Goal: Task Accomplishment & Management: Use online tool/utility

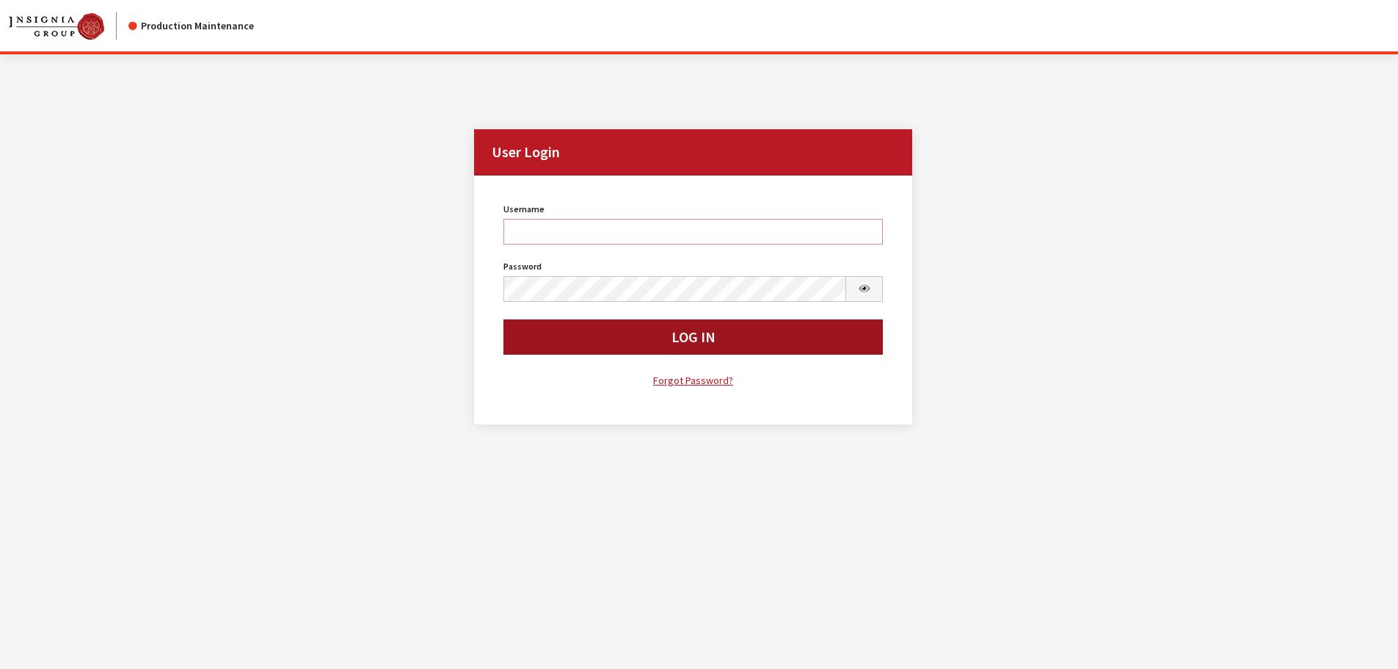
type input "cdorton"
click at [680, 349] on button "Log In" at bounding box center [693, 336] width 380 height 35
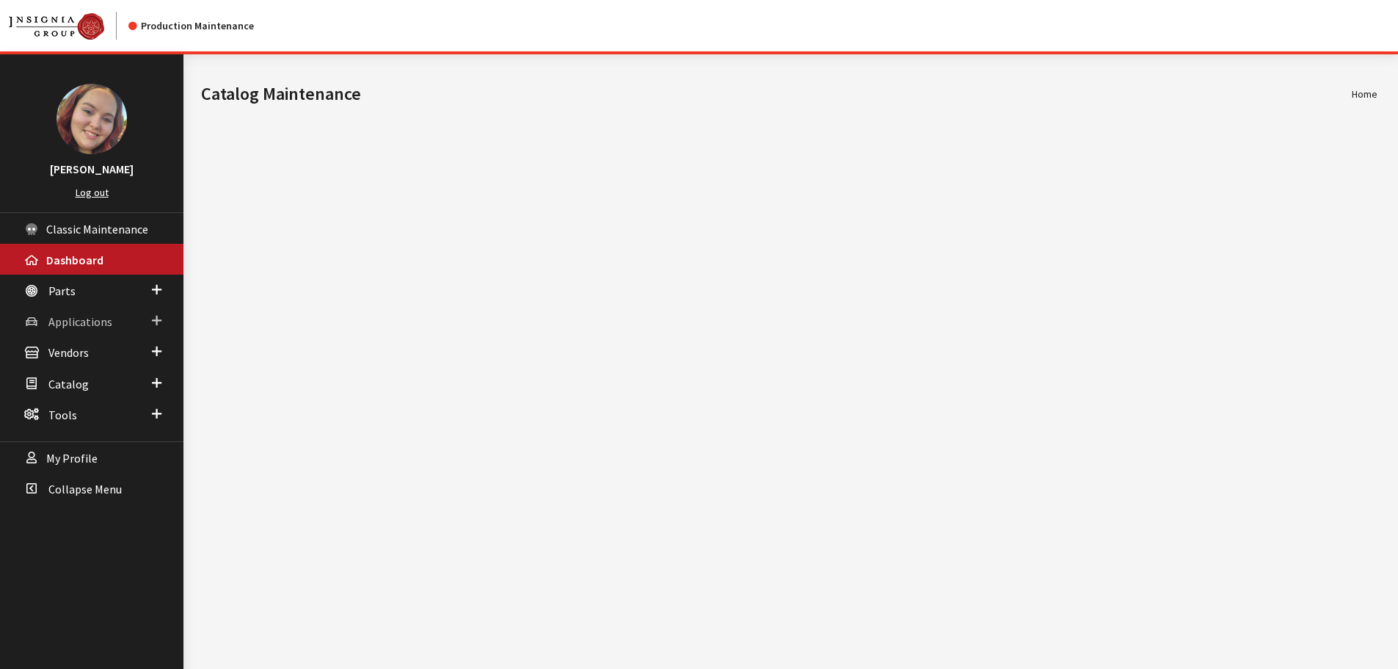
click at [86, 325] on span "Applications" at bounding box center [80, 321] width 64 height 15
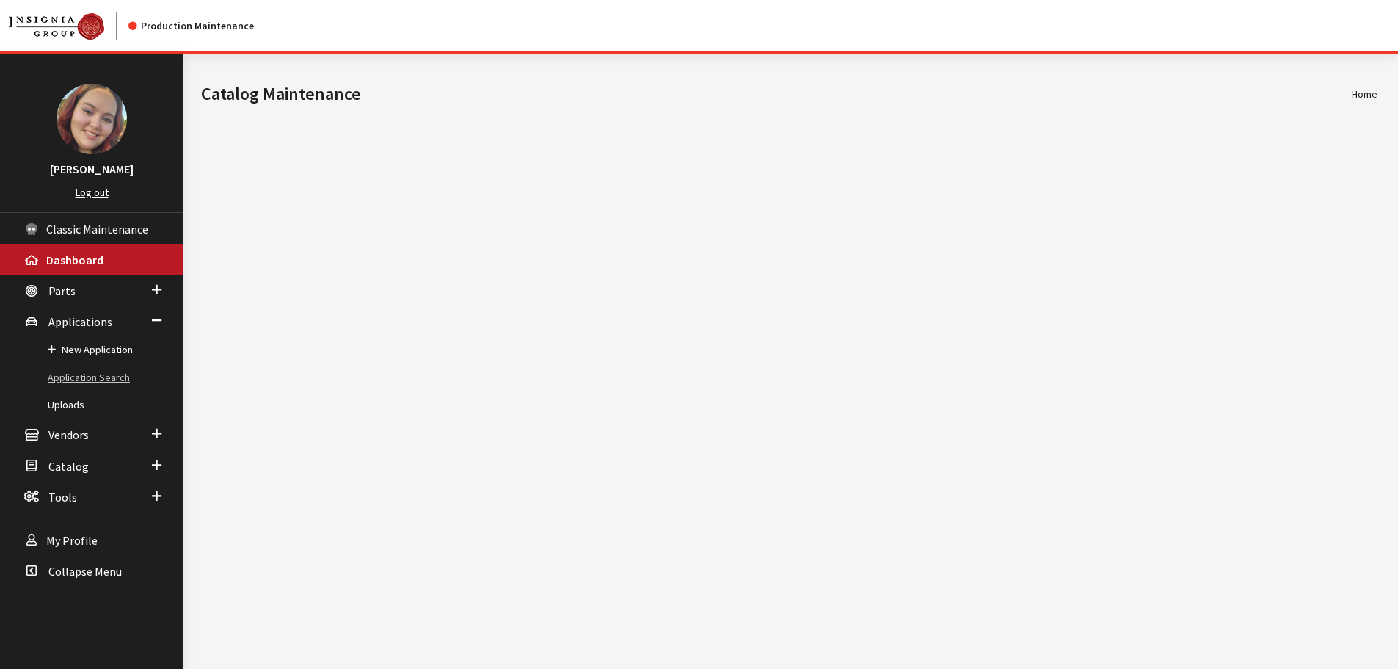
click at [83, 374] on link "Application Search" at bounding box center [91, 377] width 183 height 27
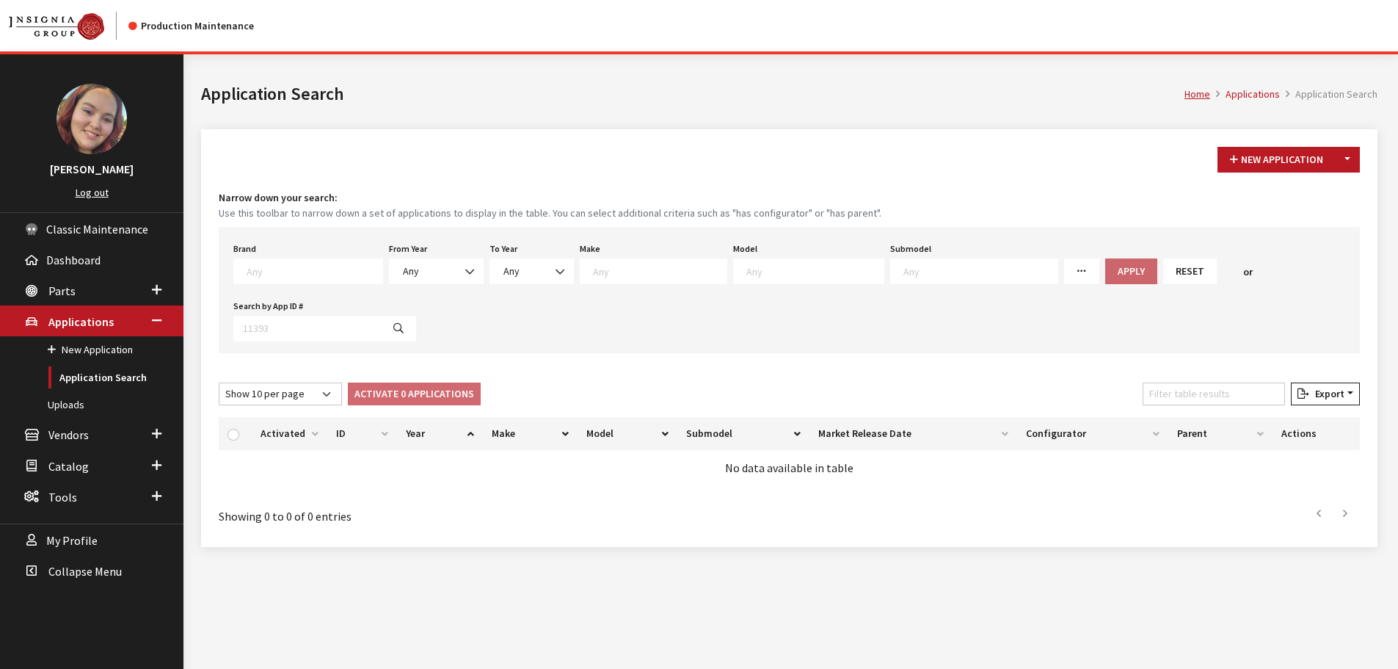
click at [300, 272] on textarea "Search" at bounding box center [315, 270] width 136 height 13
type textarea "for"
select select "2"
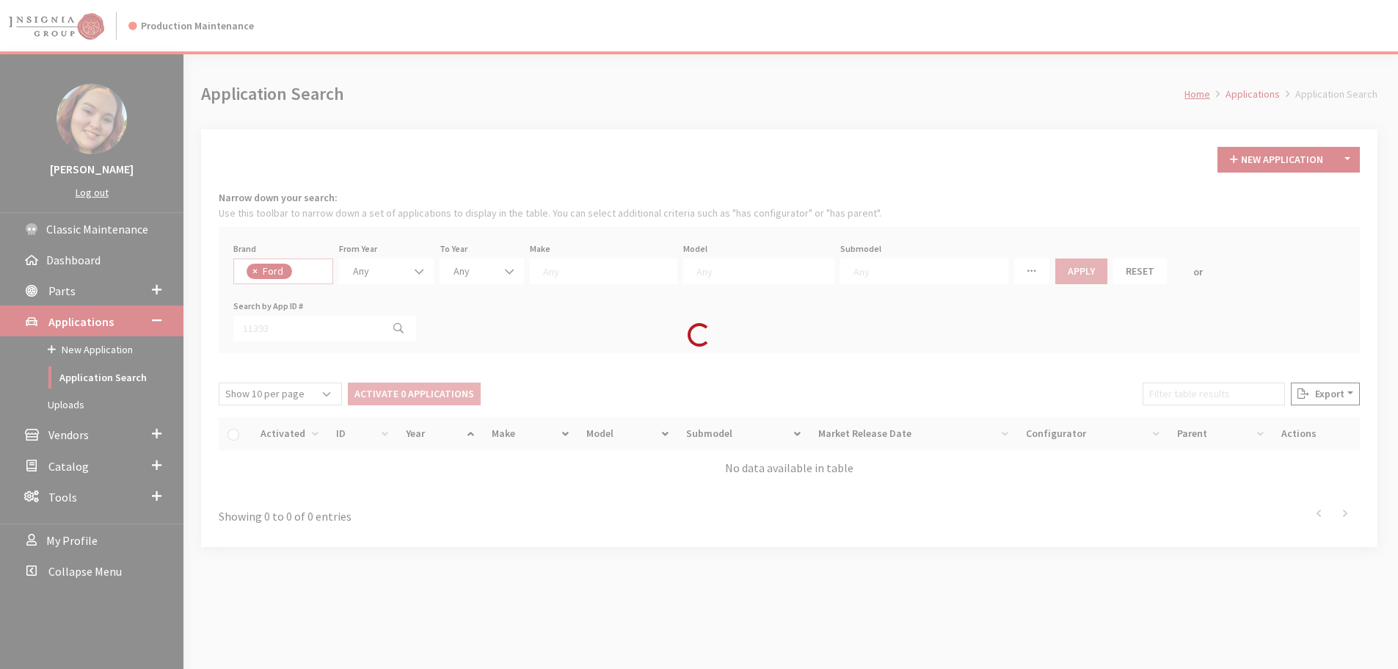
select select
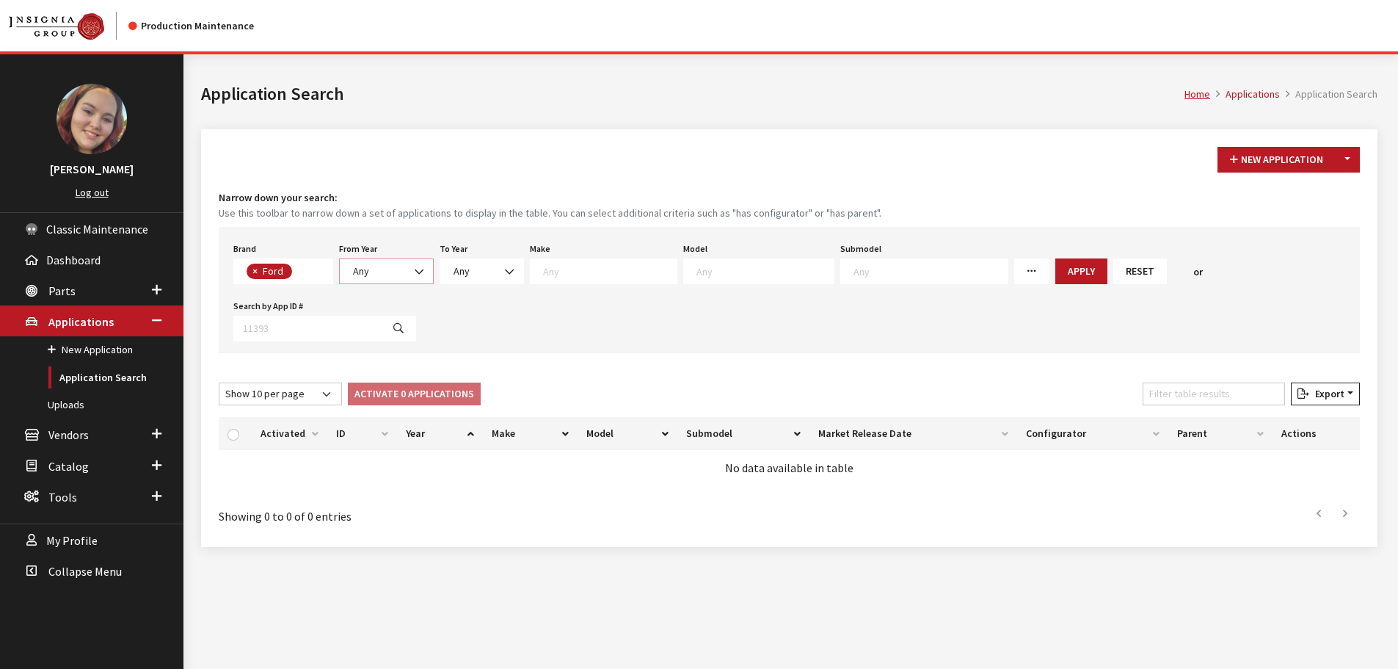
click at [409, 271] on span at bounding box center [420, 271] width 25 height 25
select select "2025"
select select
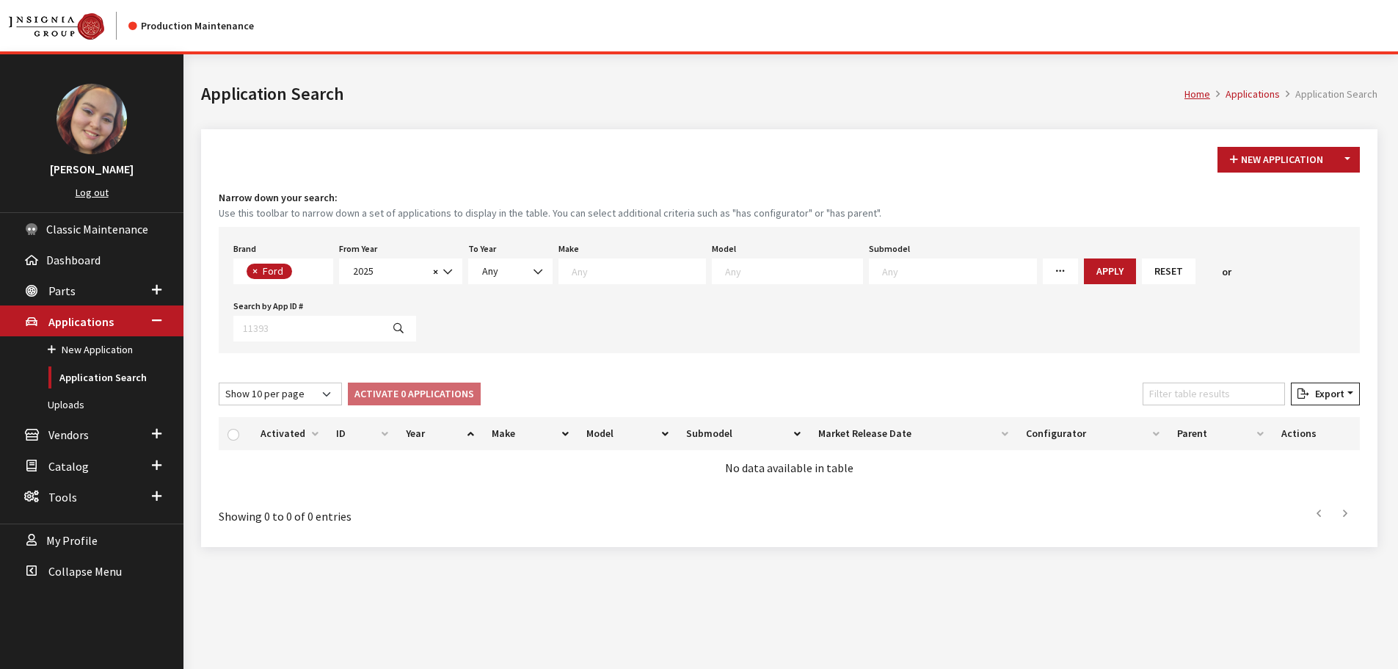
click at [732, 273] on textarea "Search" at bounding box center [793, 270] width 137 height 13
type textarea "expl"
select select "139"
select select
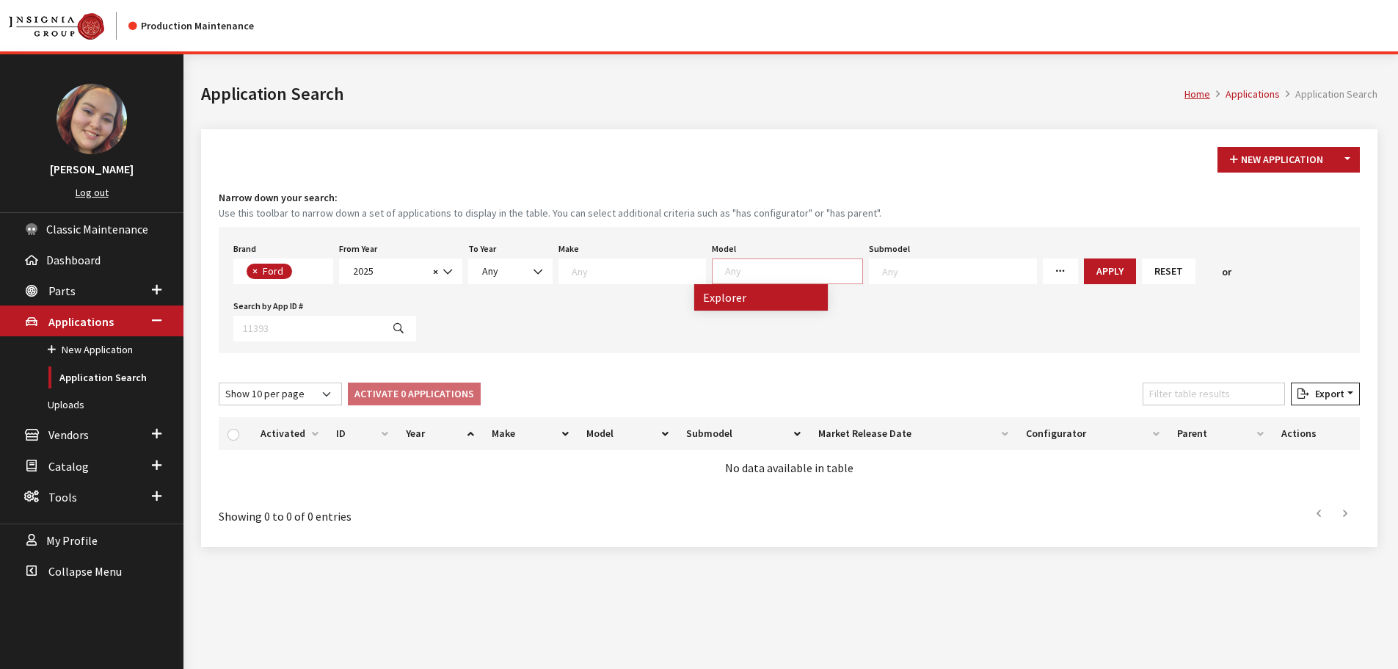
scroll to position [98, 0]
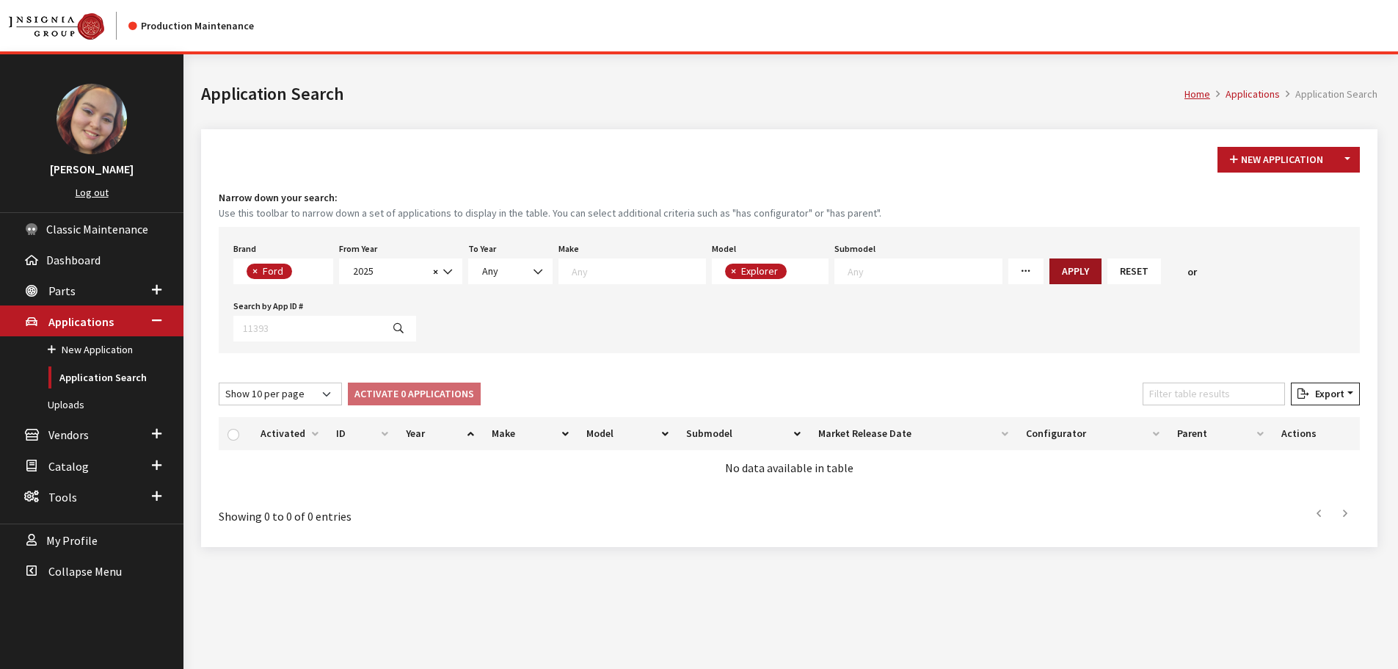
click at [1050, 273] on button "Apply" at bounding box center [1076, 271] width 52 height 26
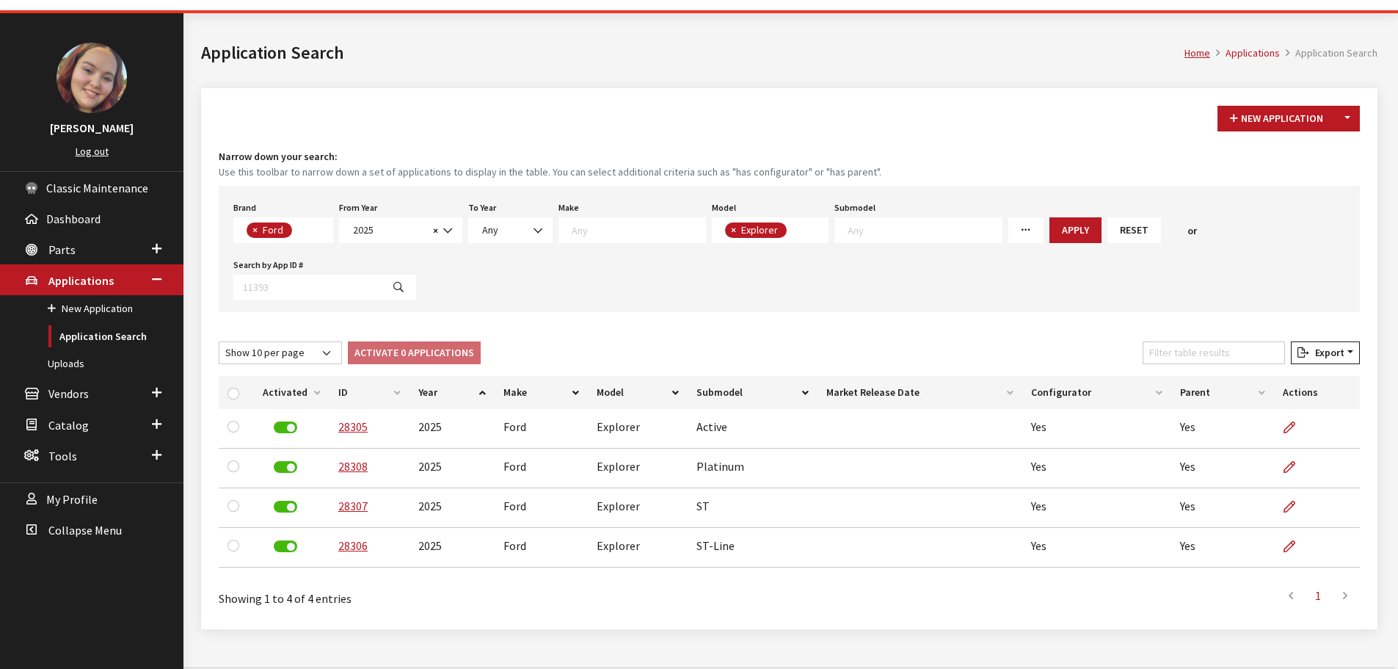
scroll to position [63, 0]
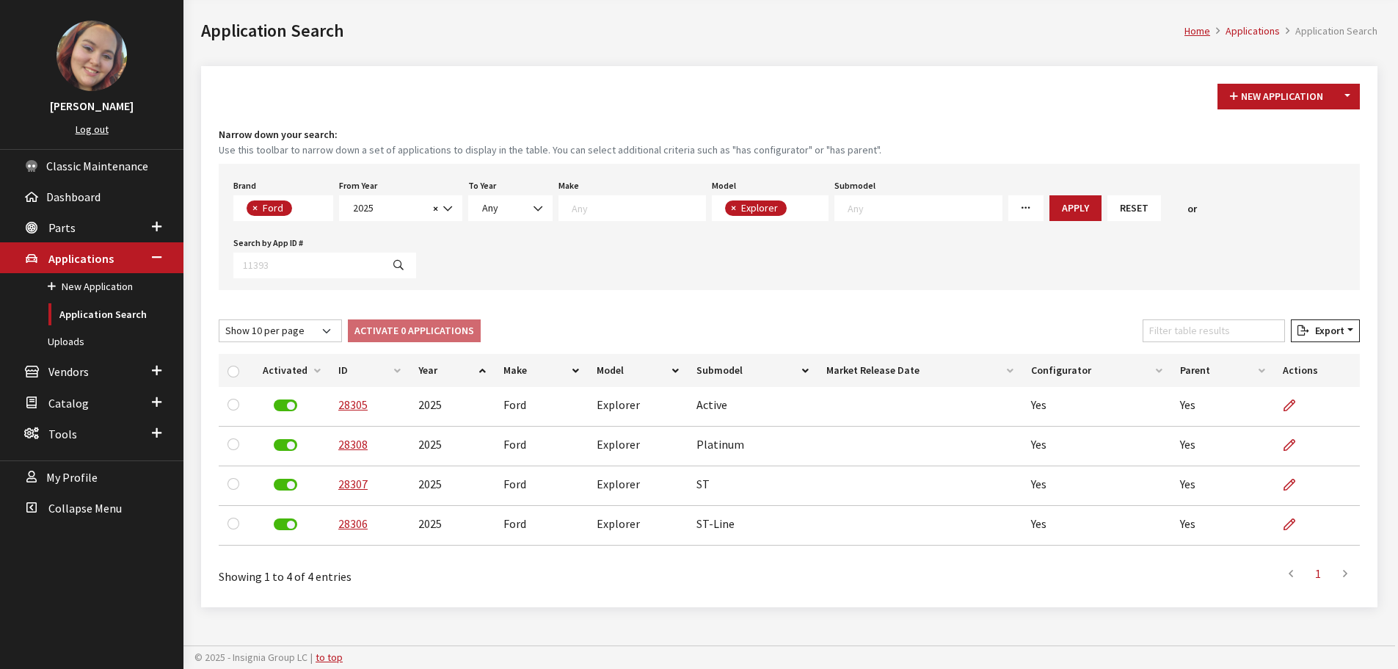
click at [1032, 317] on div "New Application Toggle Dropdown New From Existing... Narrow down your search: U…" at bounding box center [789, 336] width 1177 height 541
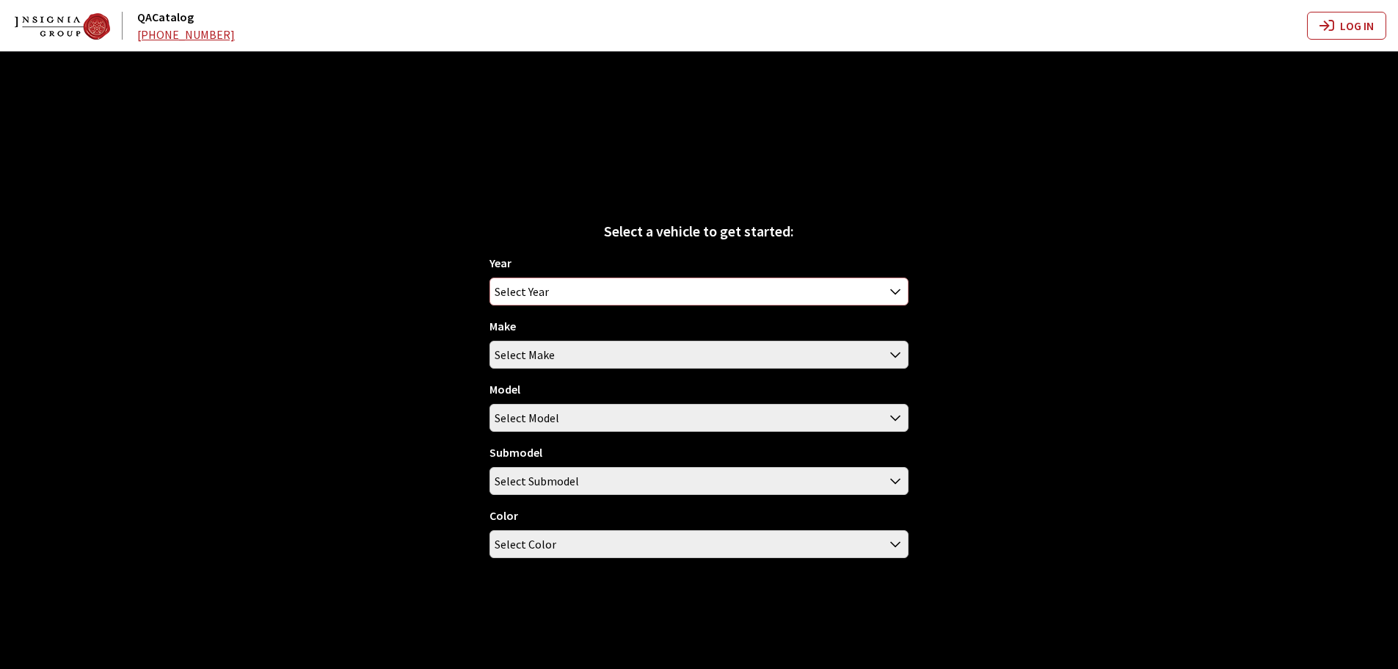
click at [557, 291] on span "Select Year" at bounding box center [699, 291] width 418 height 26
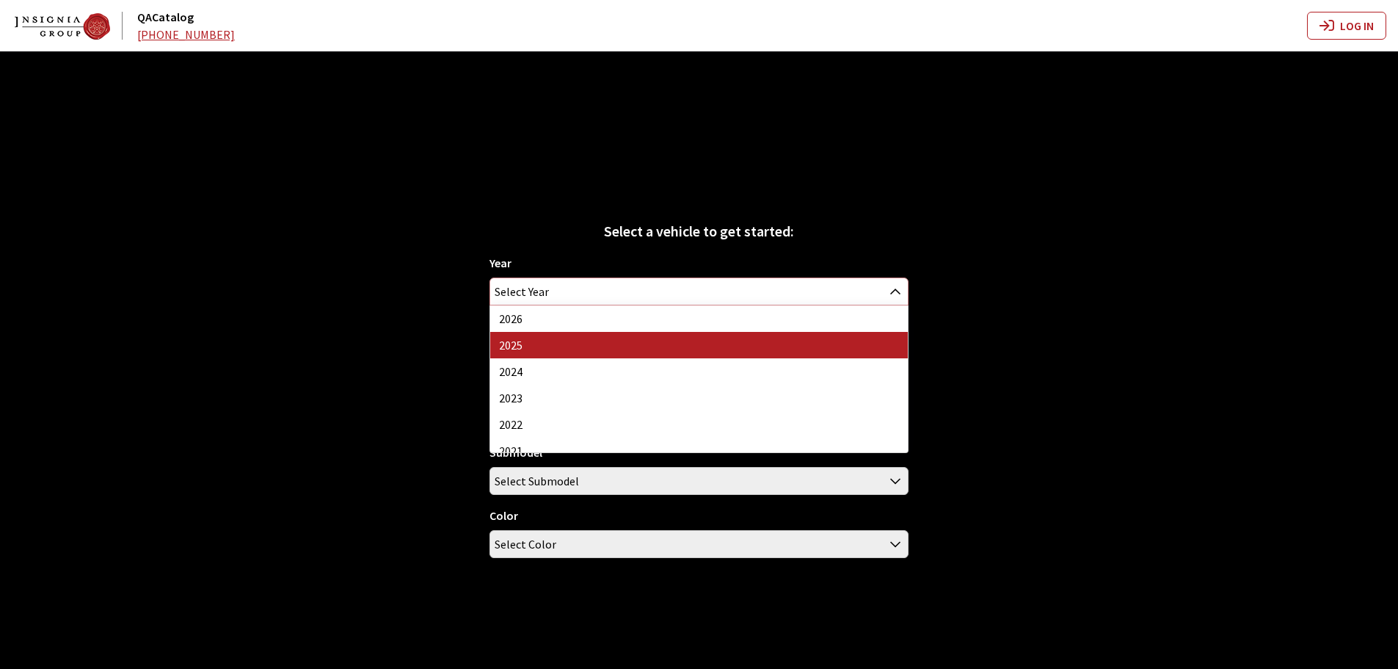
select select "43"
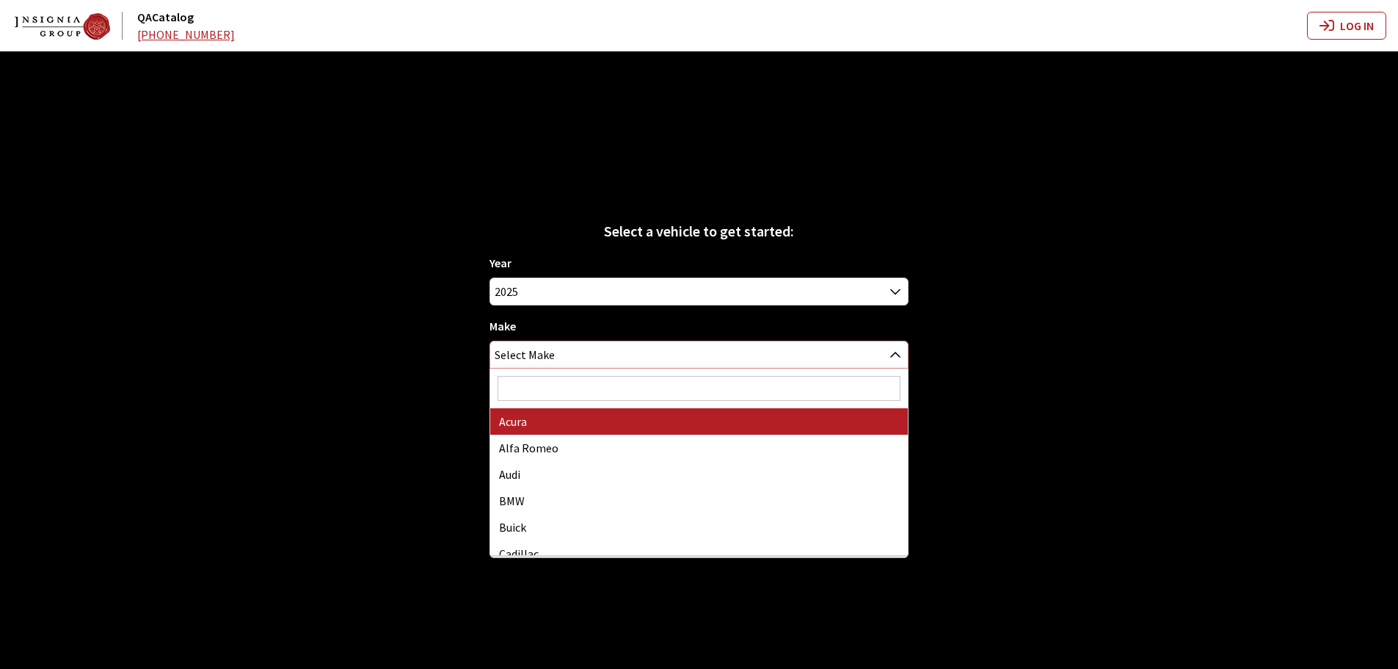
click at [564, 348] on span "Select Make" at bounding box center [699, 354] width 418 height 26
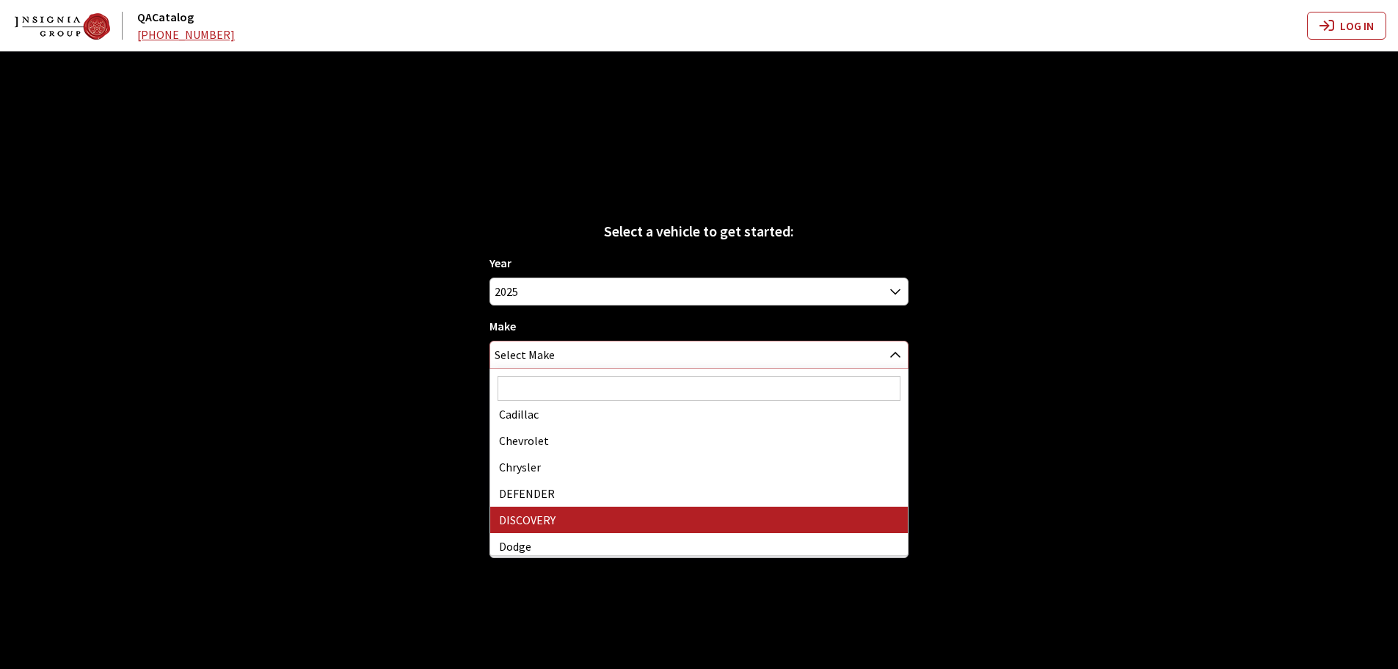
scroll to position [147, 0]
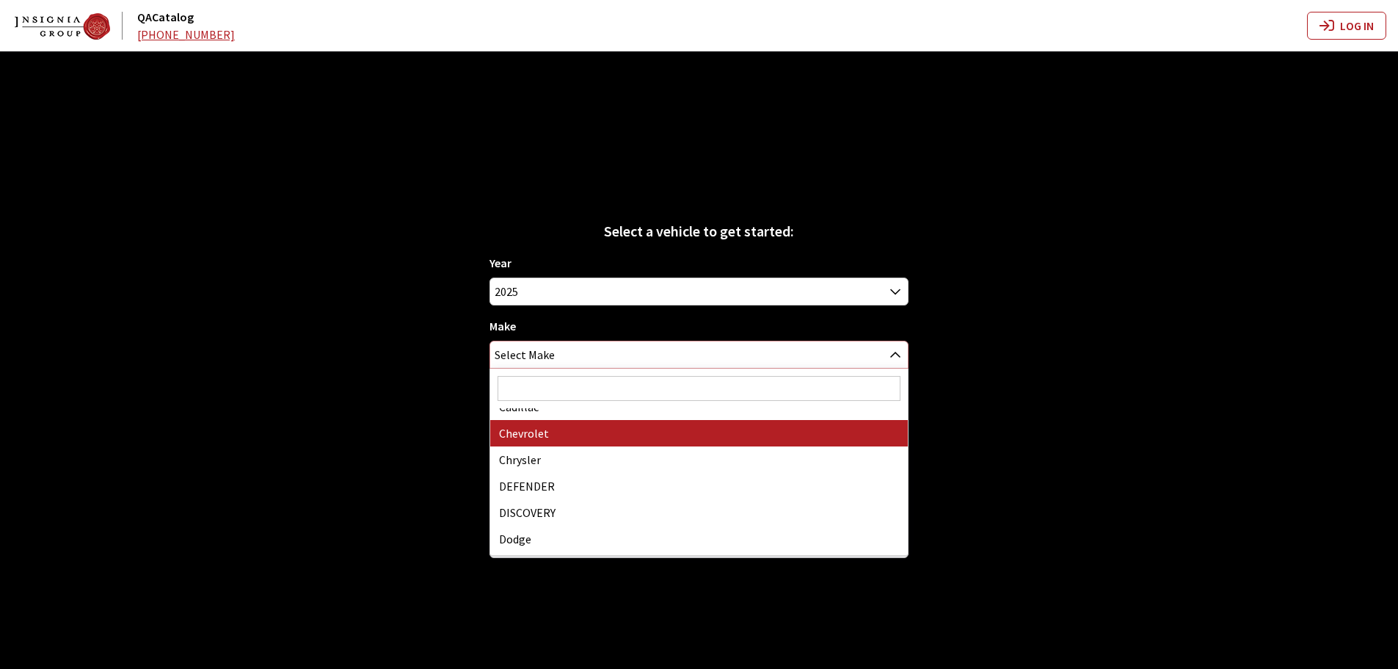
select select "3"
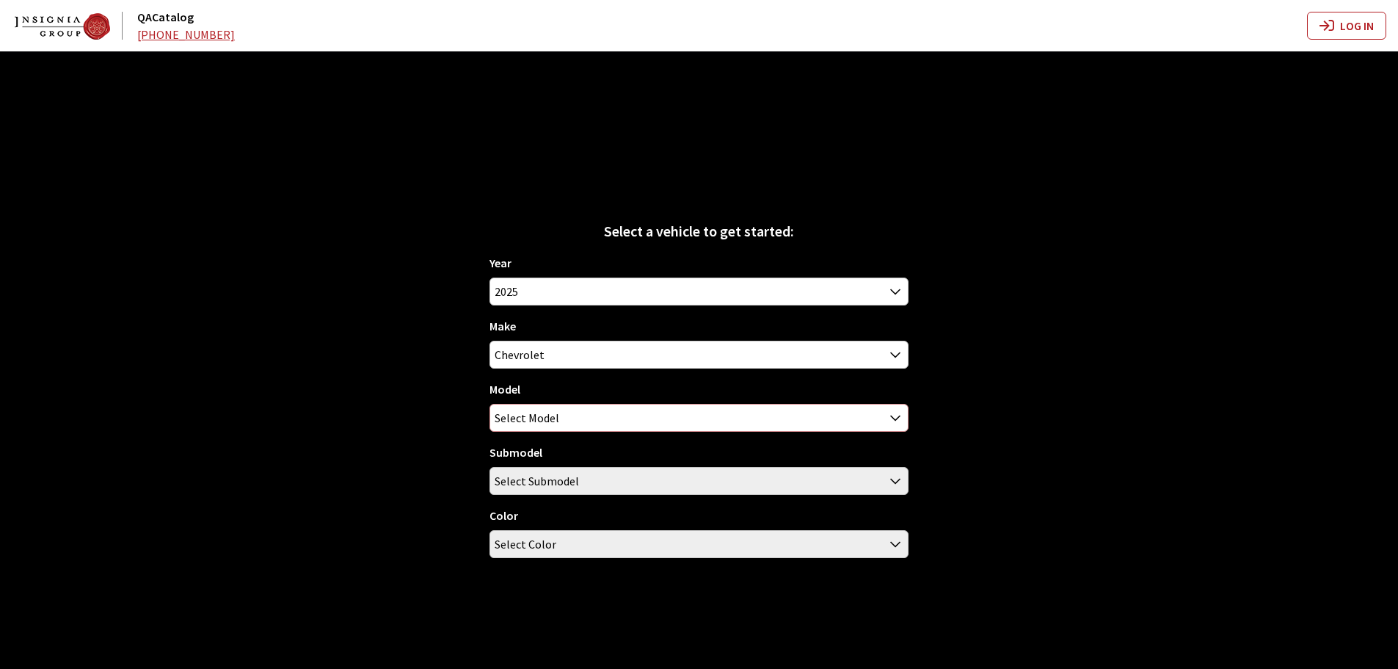
click at [558, 412] on span "Select Model" at bounding box center [699, 417] width 418 height 26
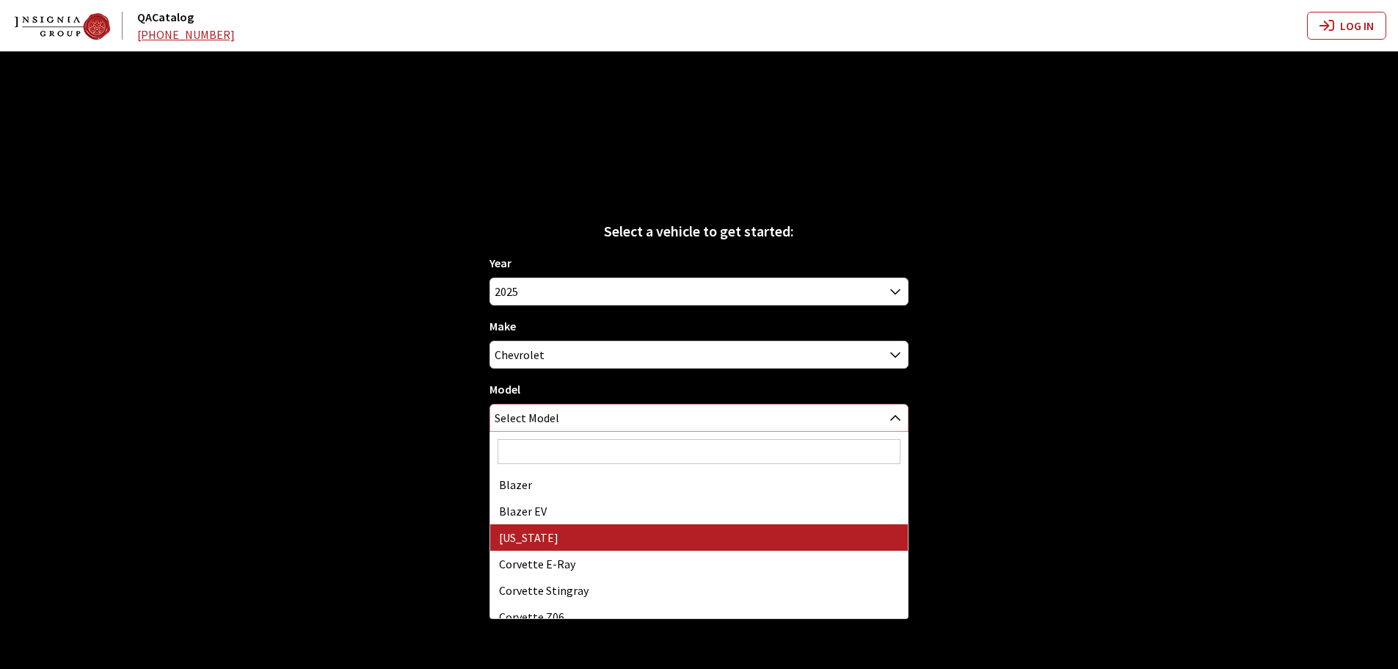
select select "73"
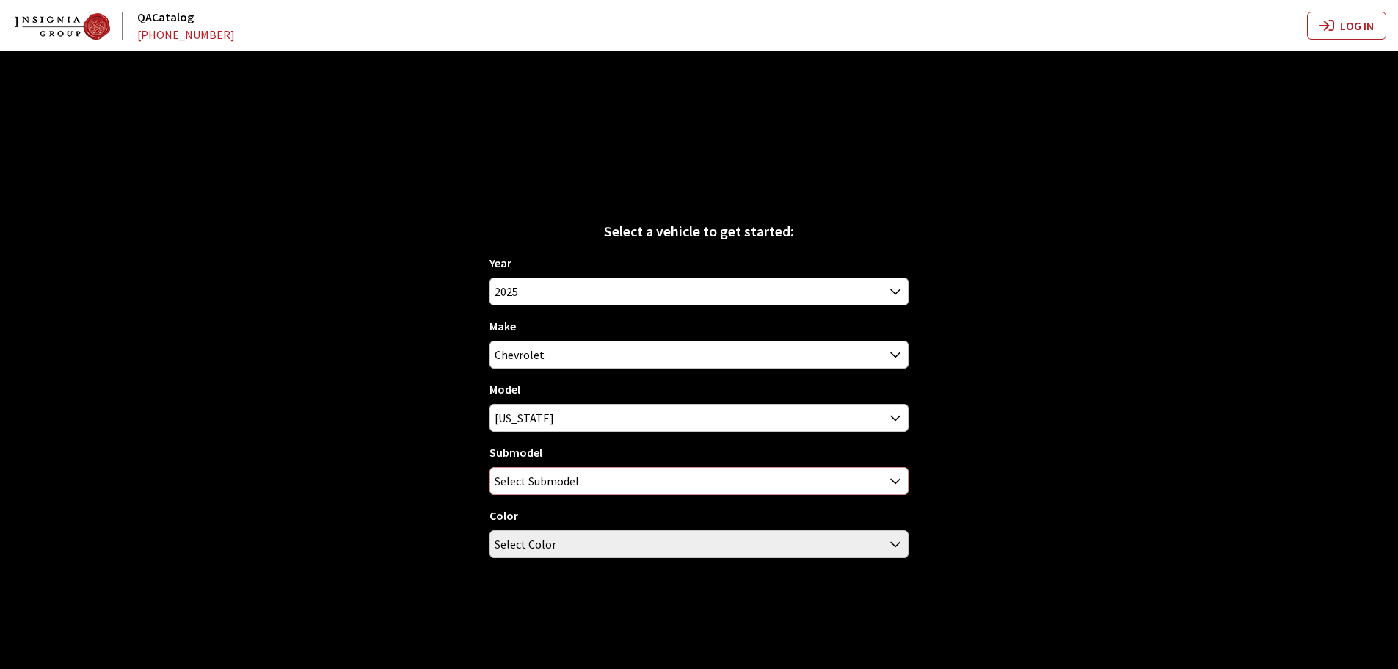
click at [567, 479] on span "Select Submodel" at bounding box center [537, 481] width 84 height 26
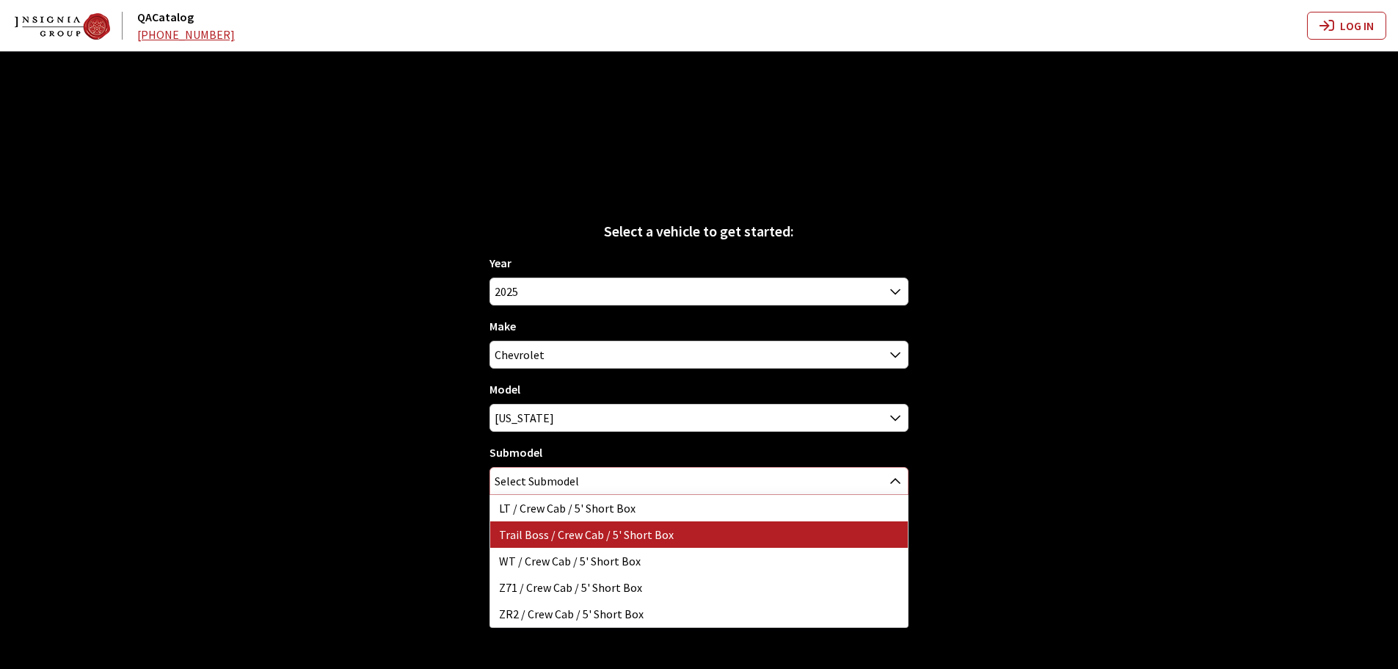
select select "4170"
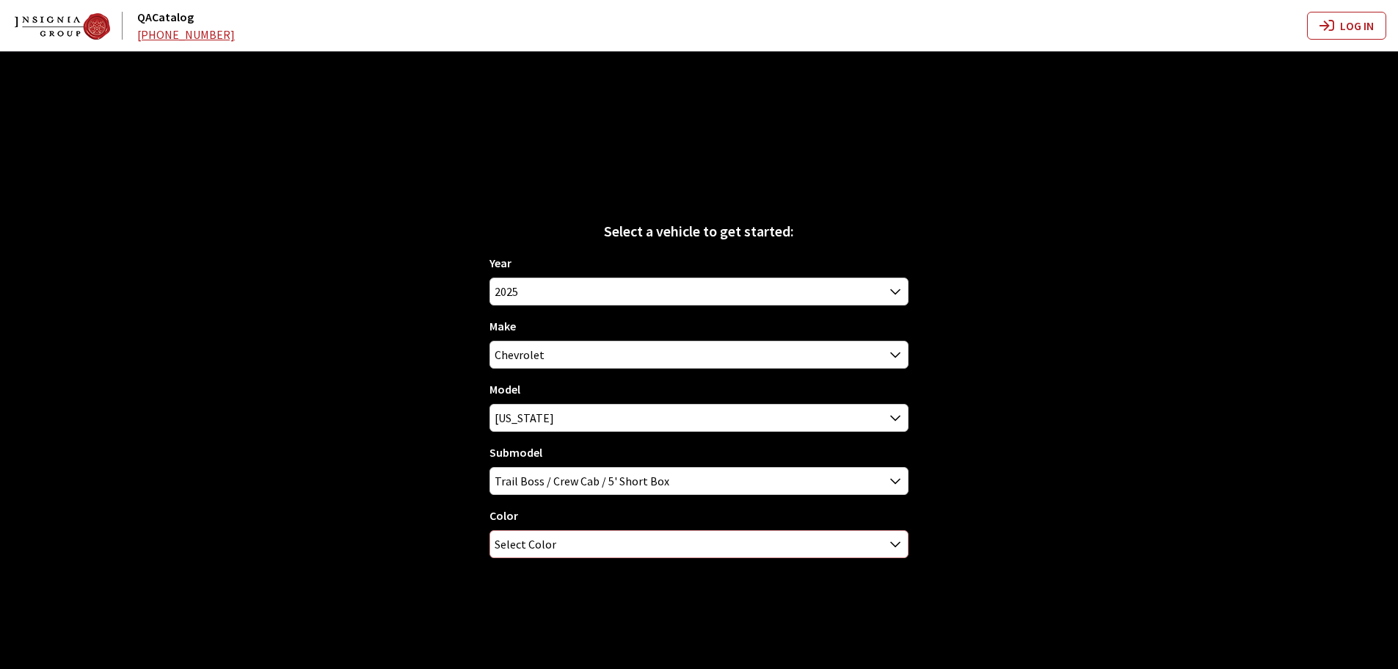
click at [567, 535] on span "Select Color" at bounding box center [699, 544] width 418 height 26
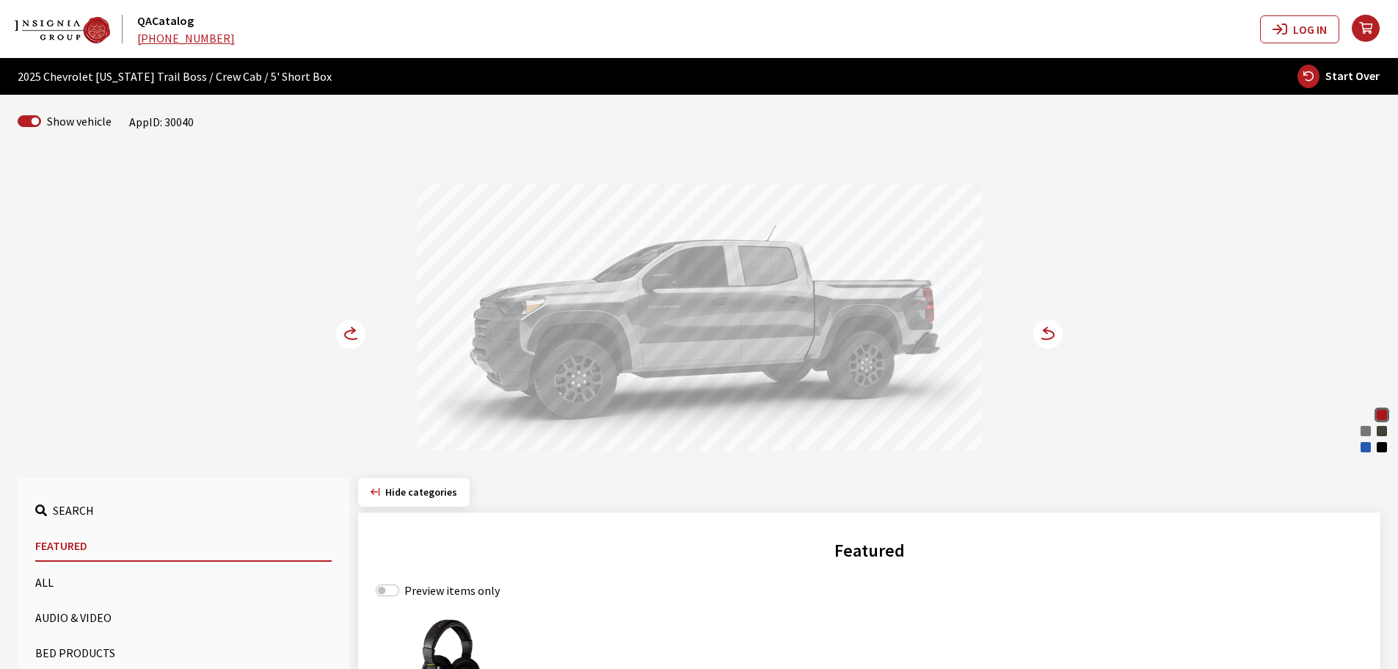
click at [351, 331] on icon at bounding box center [352, 334] width 15 height 9
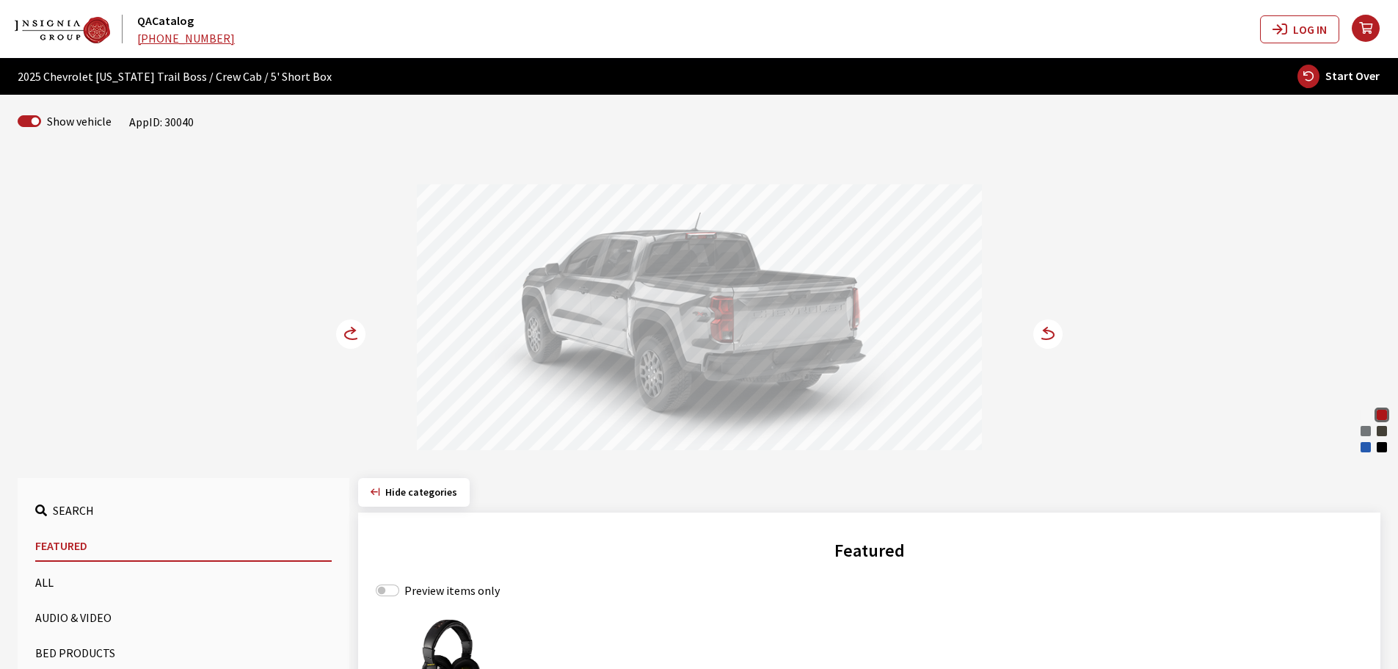
click at [351, 331] on icon at bounding box center [352, 334] width 15 height 9
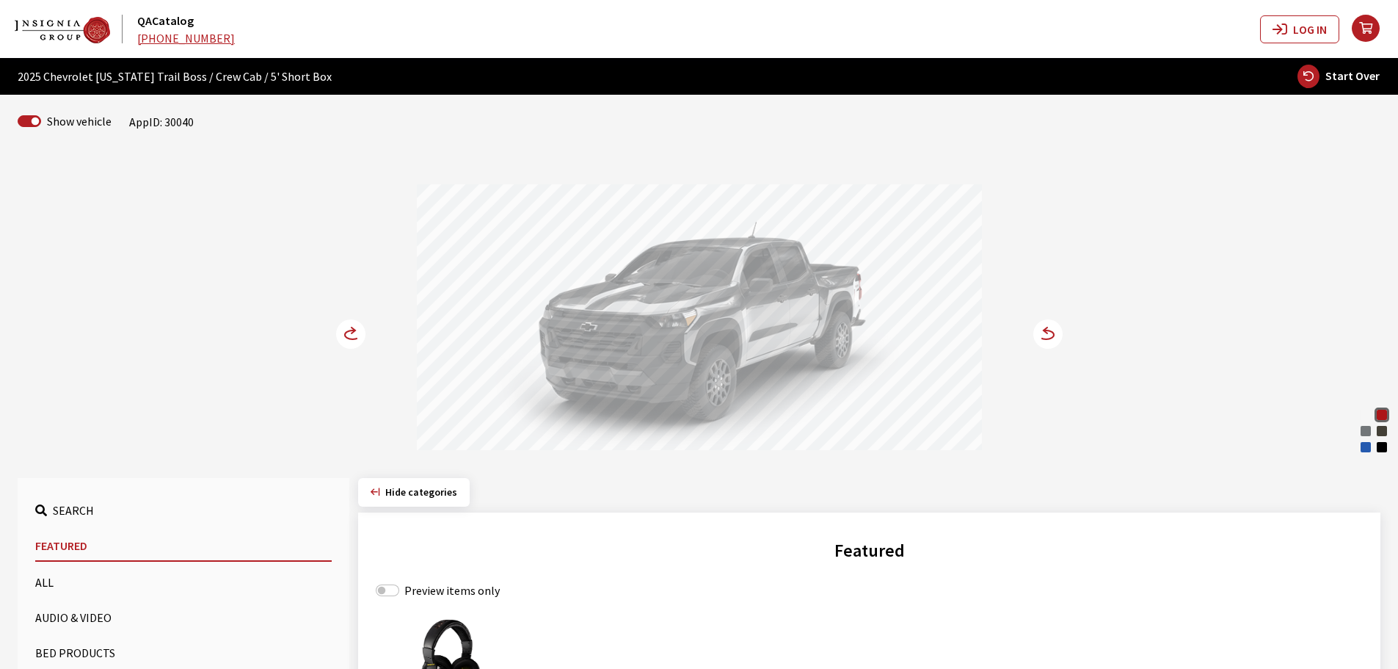
click at [1048, 335] on circle at bounding box center [1047, 333] width 29 height 29
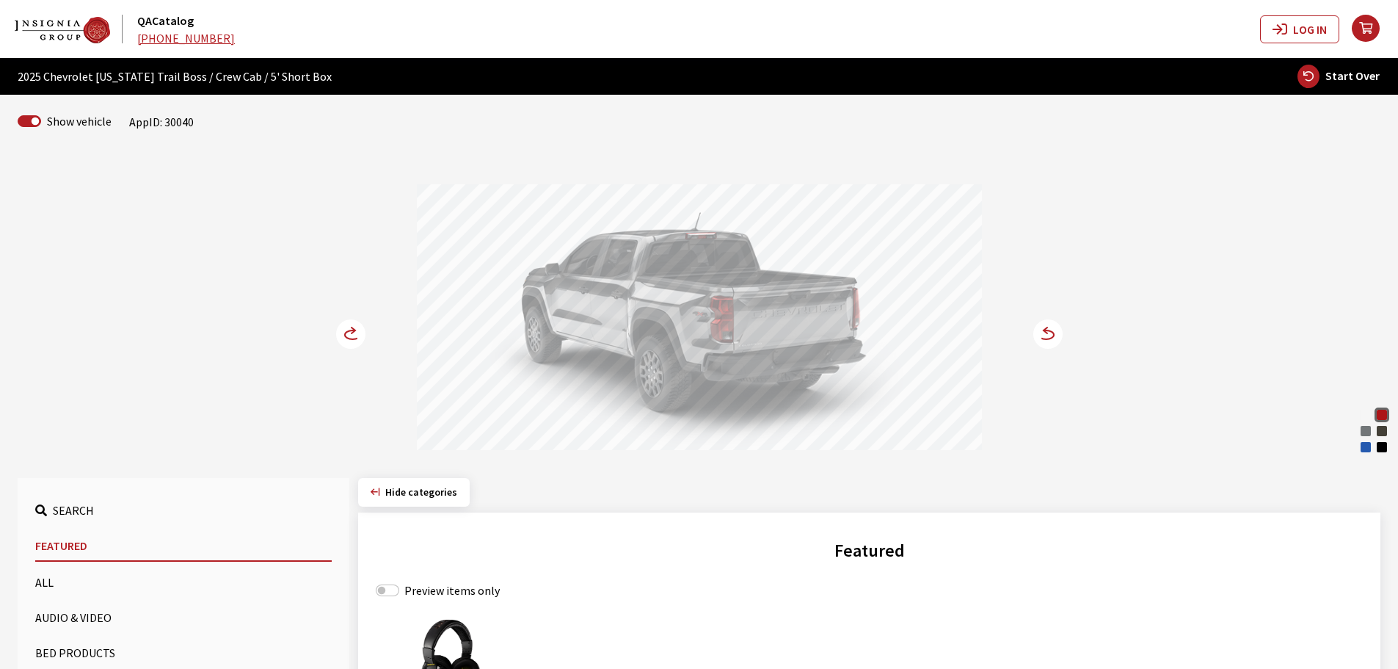
click at [1330, 82] on span "Start Over" at bounding box center [1353, 75] width 54 height 15
select select
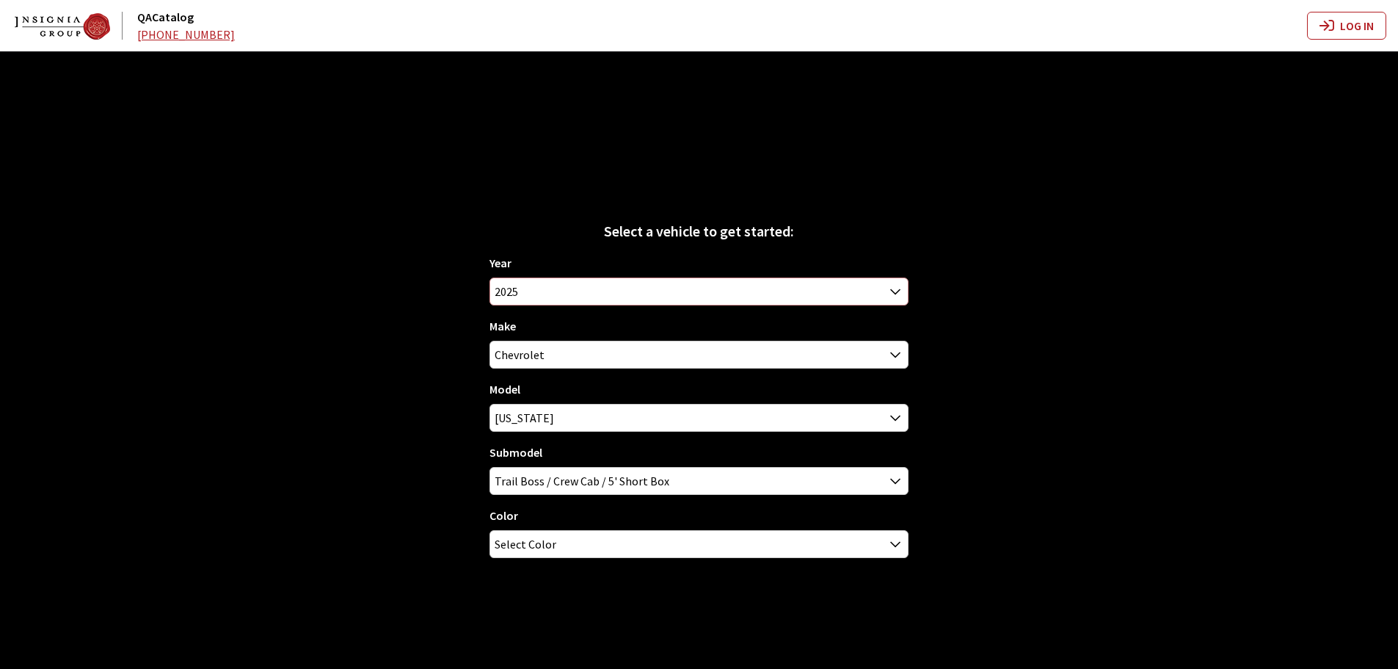
click at [550, 291] on span "2025" at bounding box center [699, 291] width 418 height 26
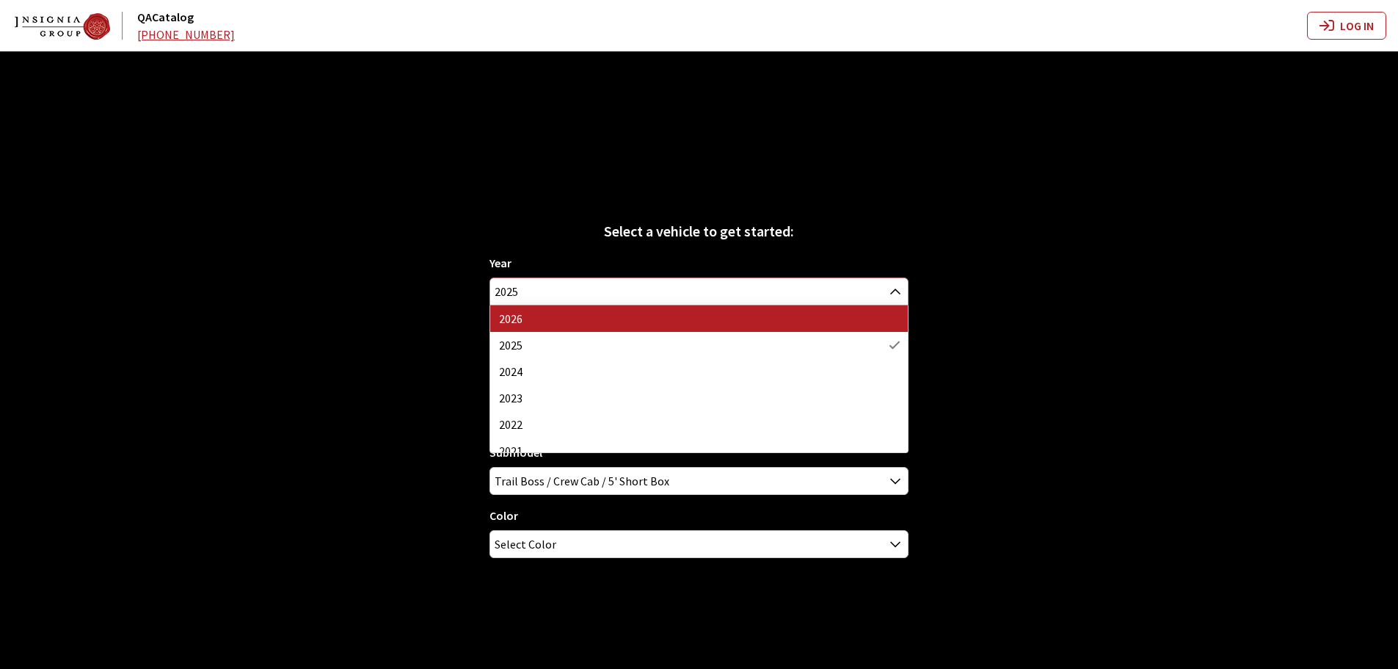
select select "44"
select select "3"
select select "73"
select select "4170"
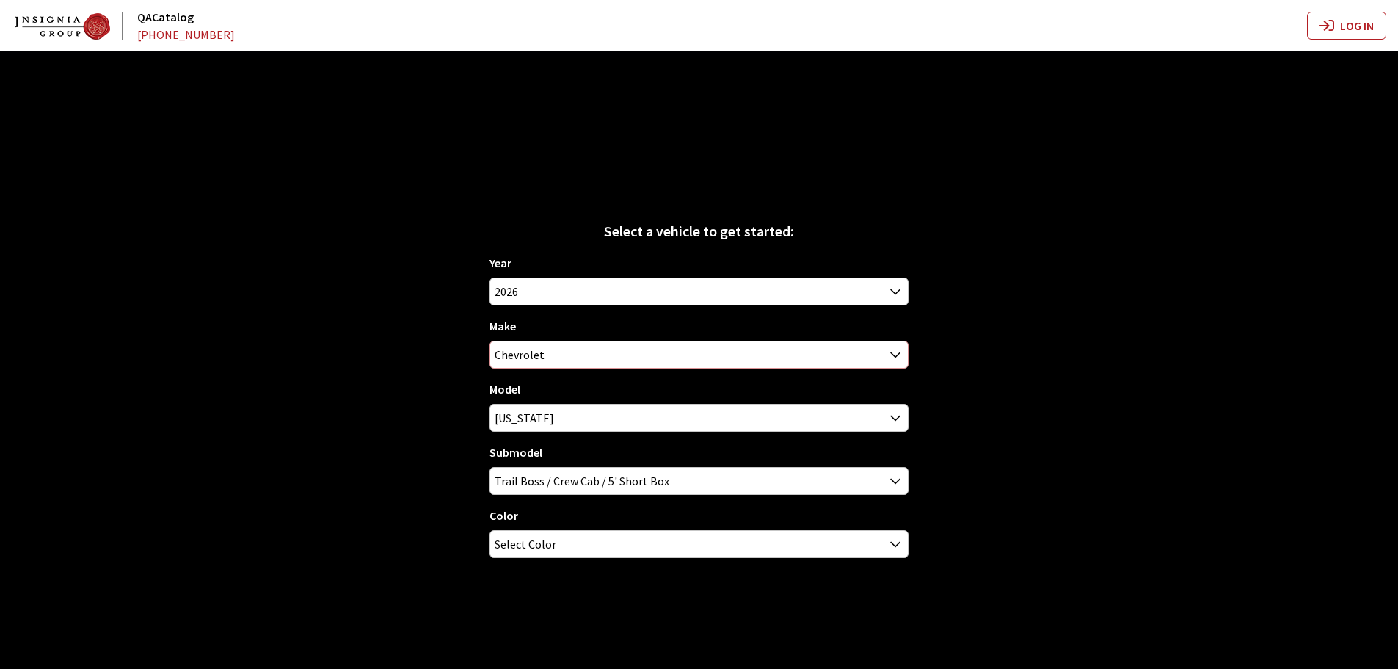
click at [575, 345] on span "Chevrolet" at bounding box center [699, 354] width 418 height 26
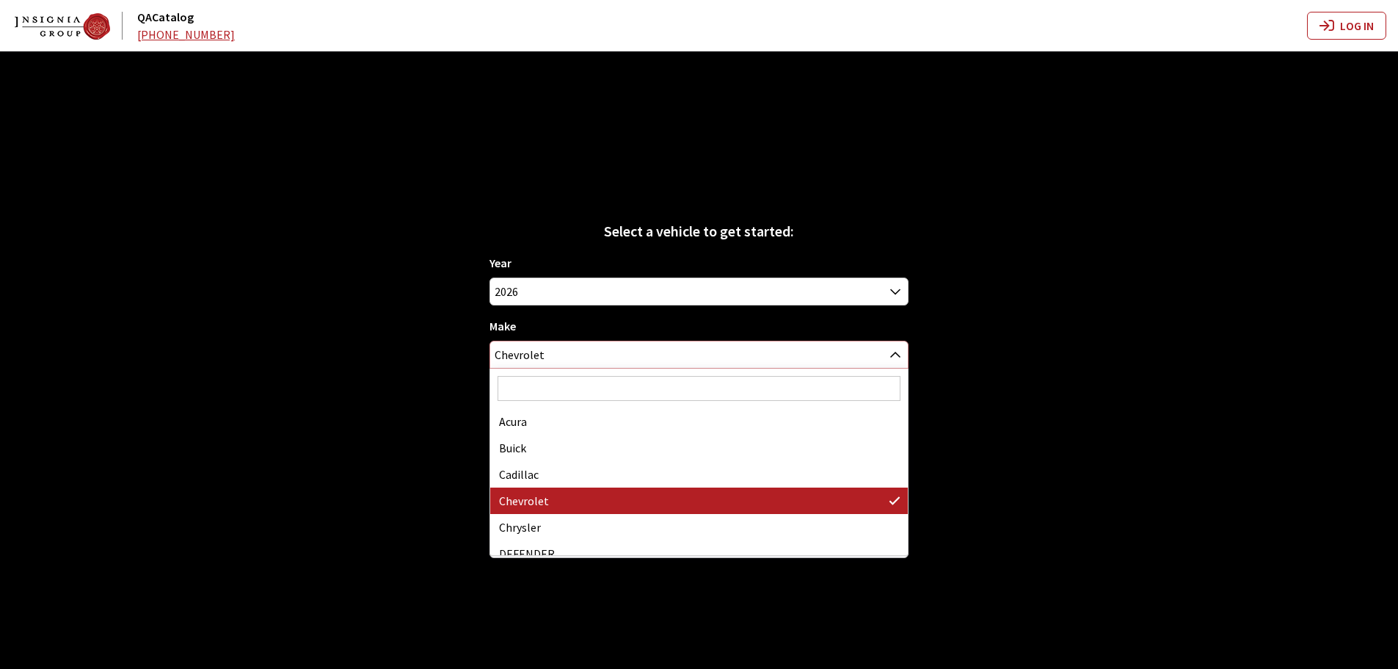
scroll to position [26, 0]
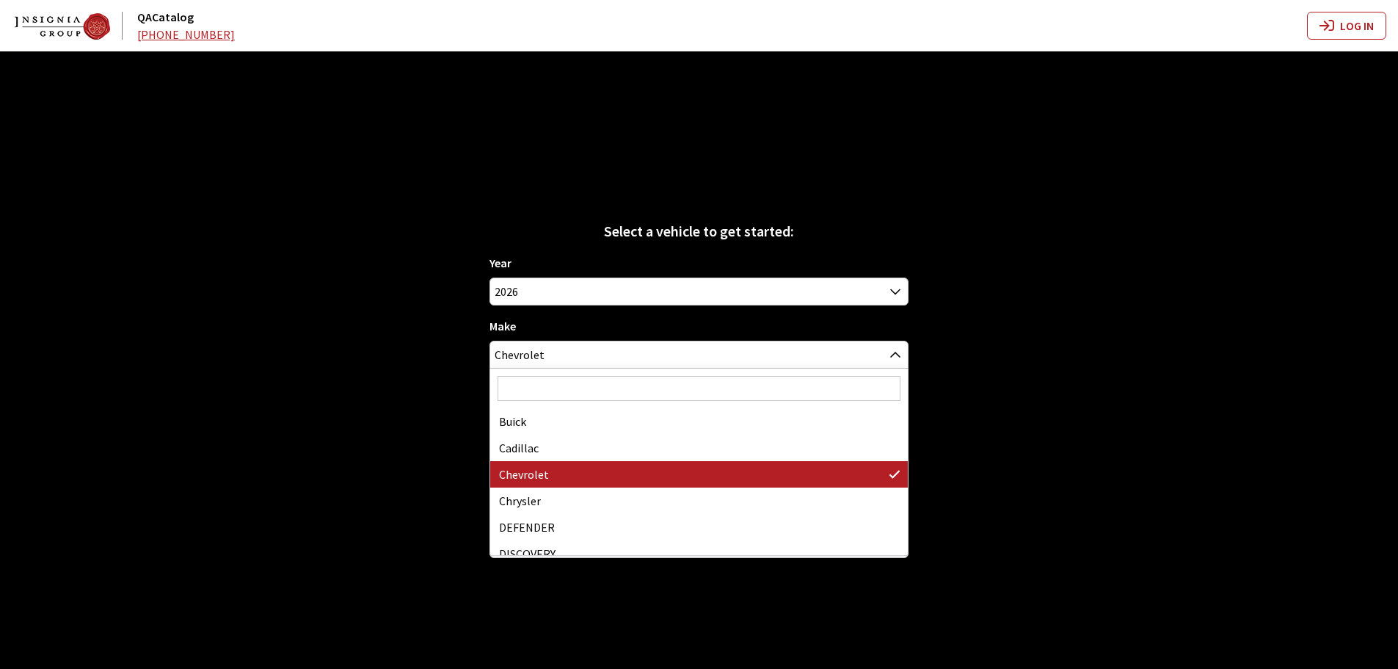
click at [561, 381] on input "Search" at bounding box center [699, 388] width 403 height 25
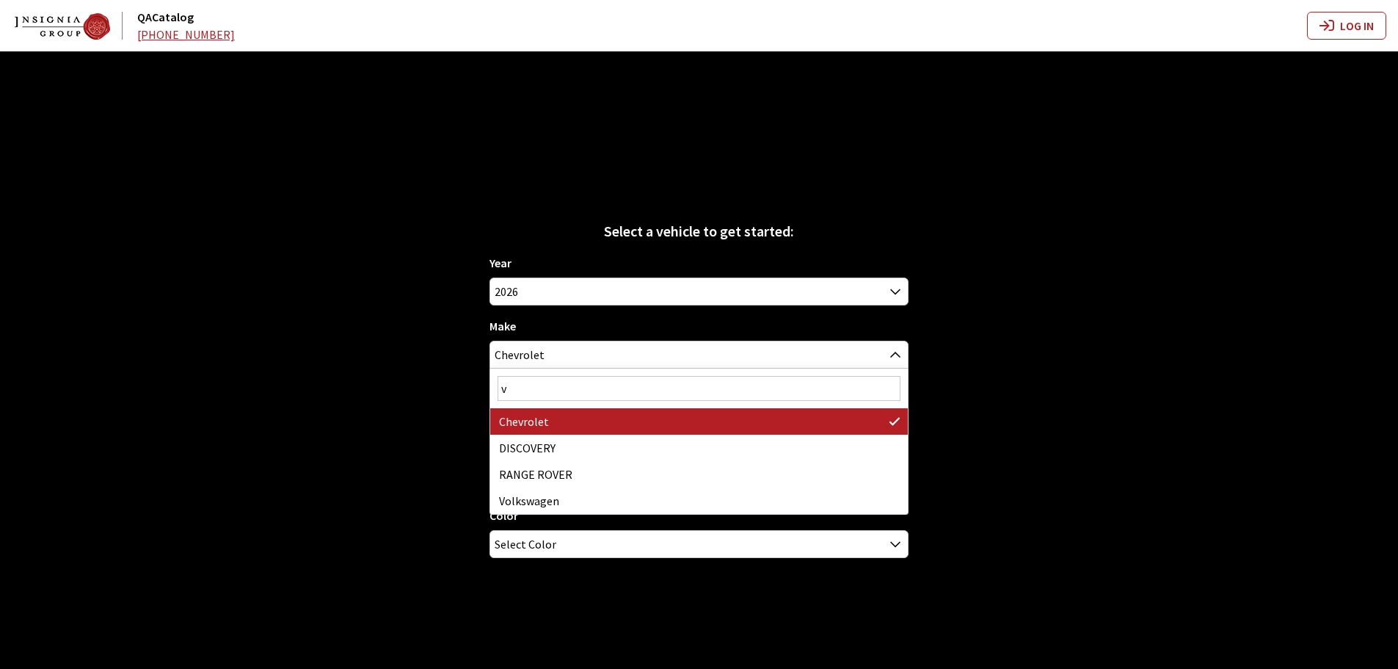
type input "vo"
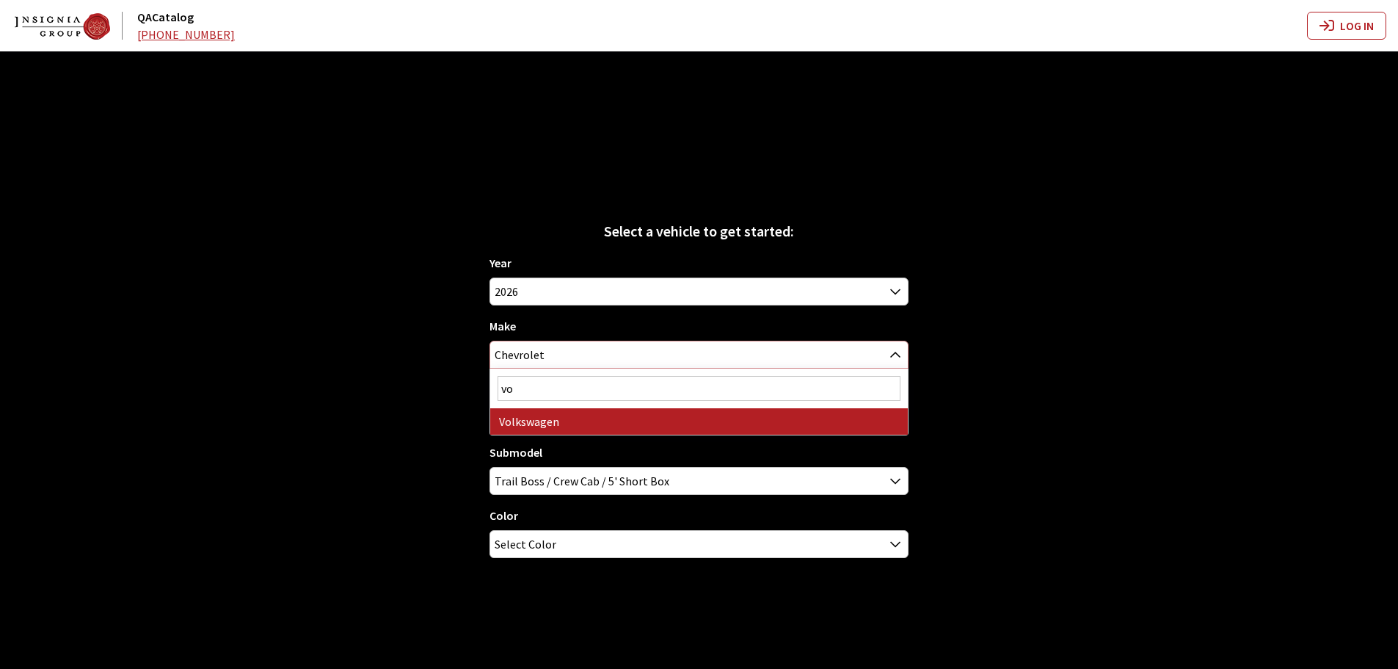
select select "25"
select select
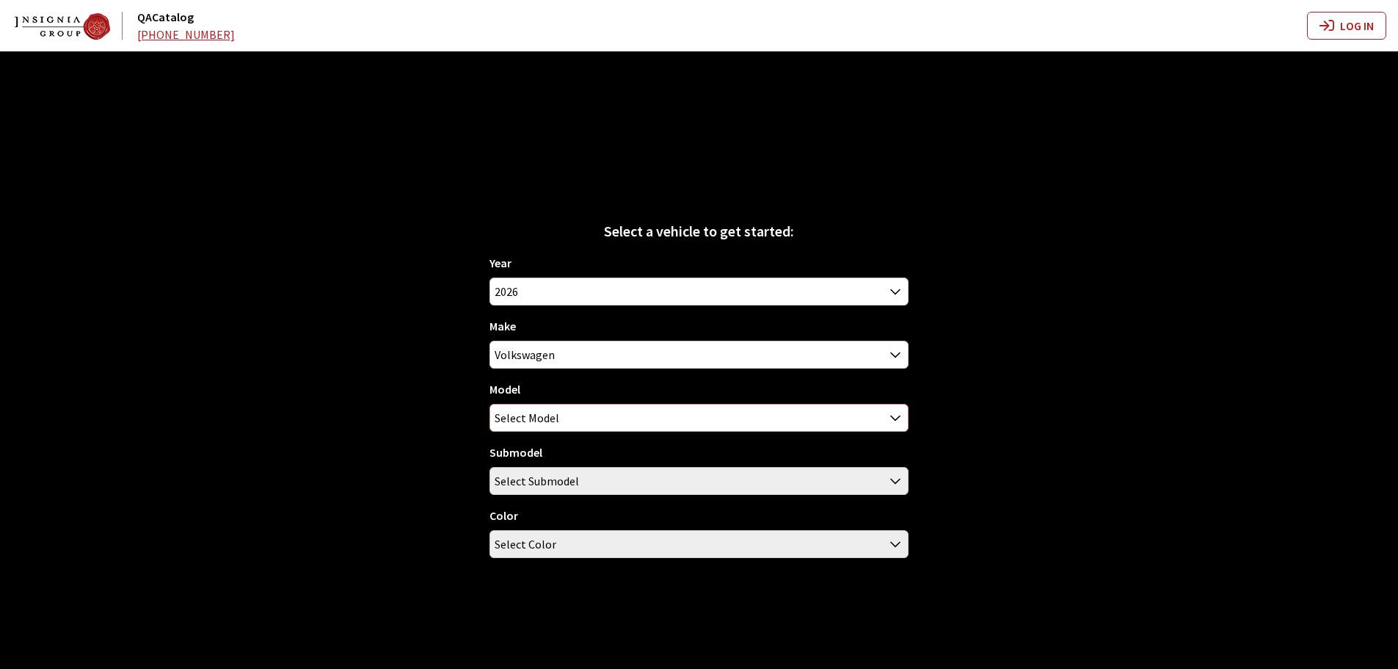
click at [562, 412] on span "Select Model" at bounding box center [699, 417] width 418 height 26
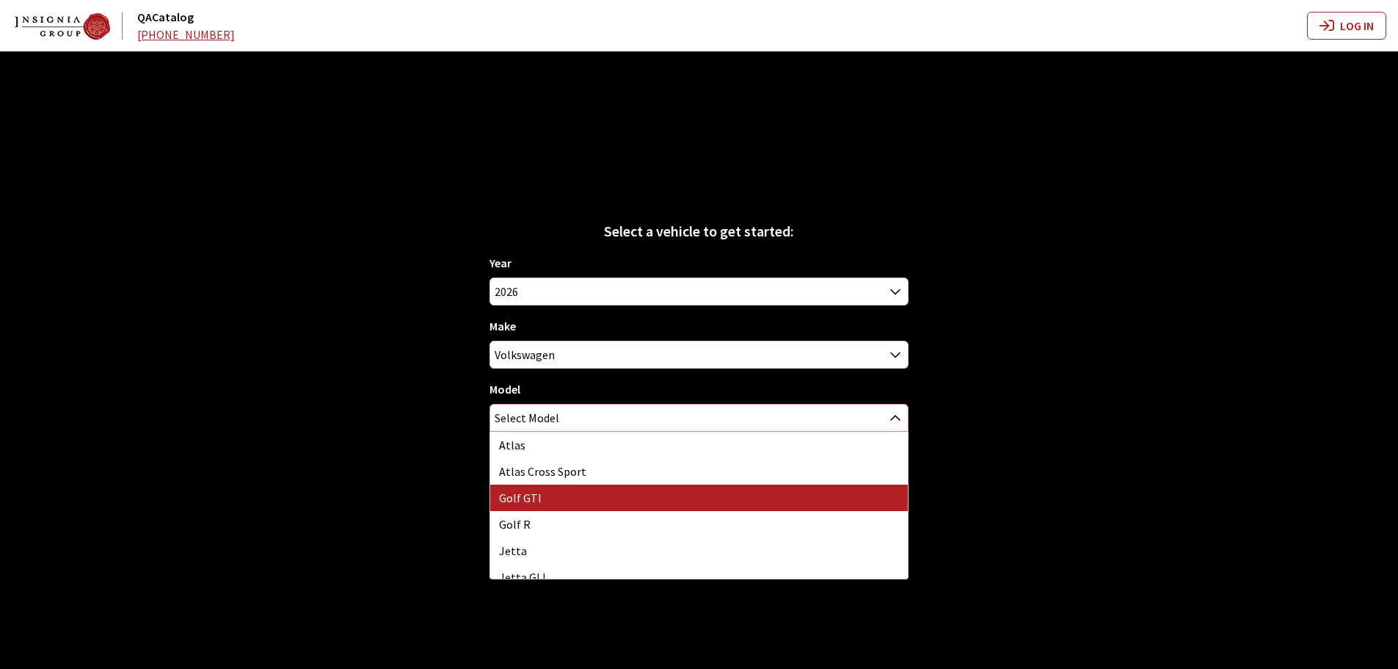
select select "885"
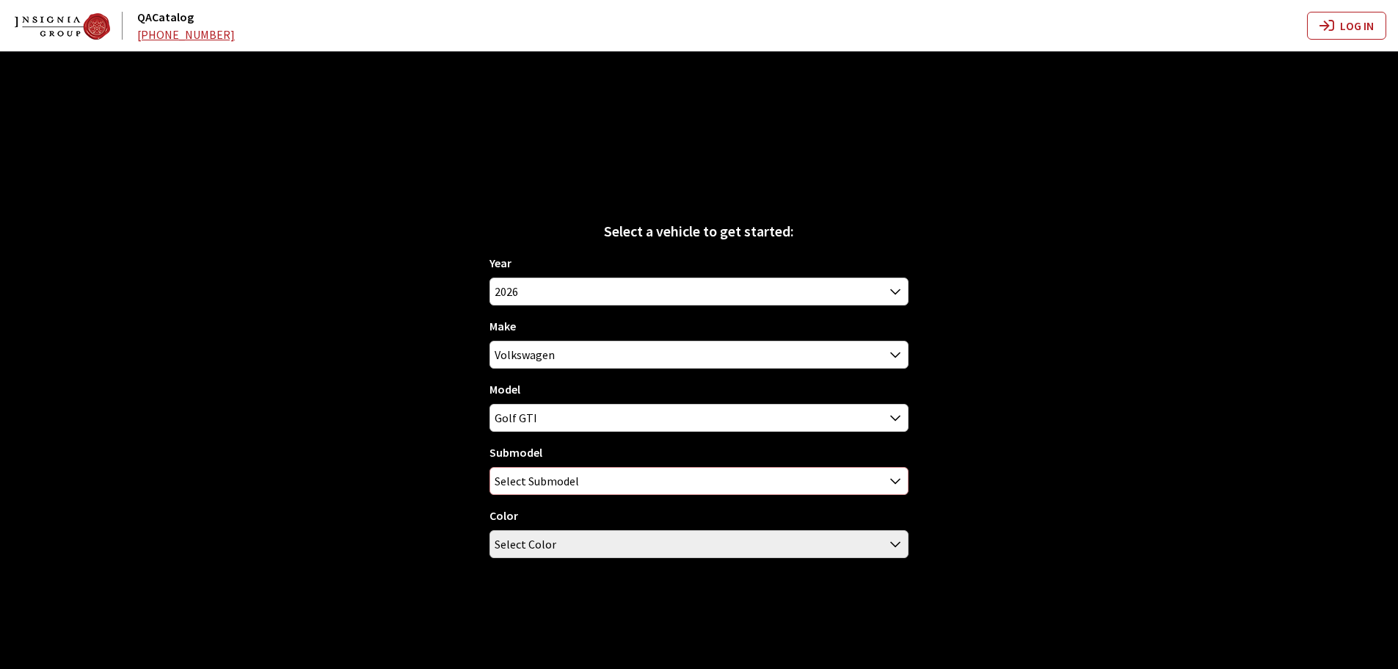
click at [536, 484] on span "Select Submodel" at bounding box center [537, 481] width 84 height 26
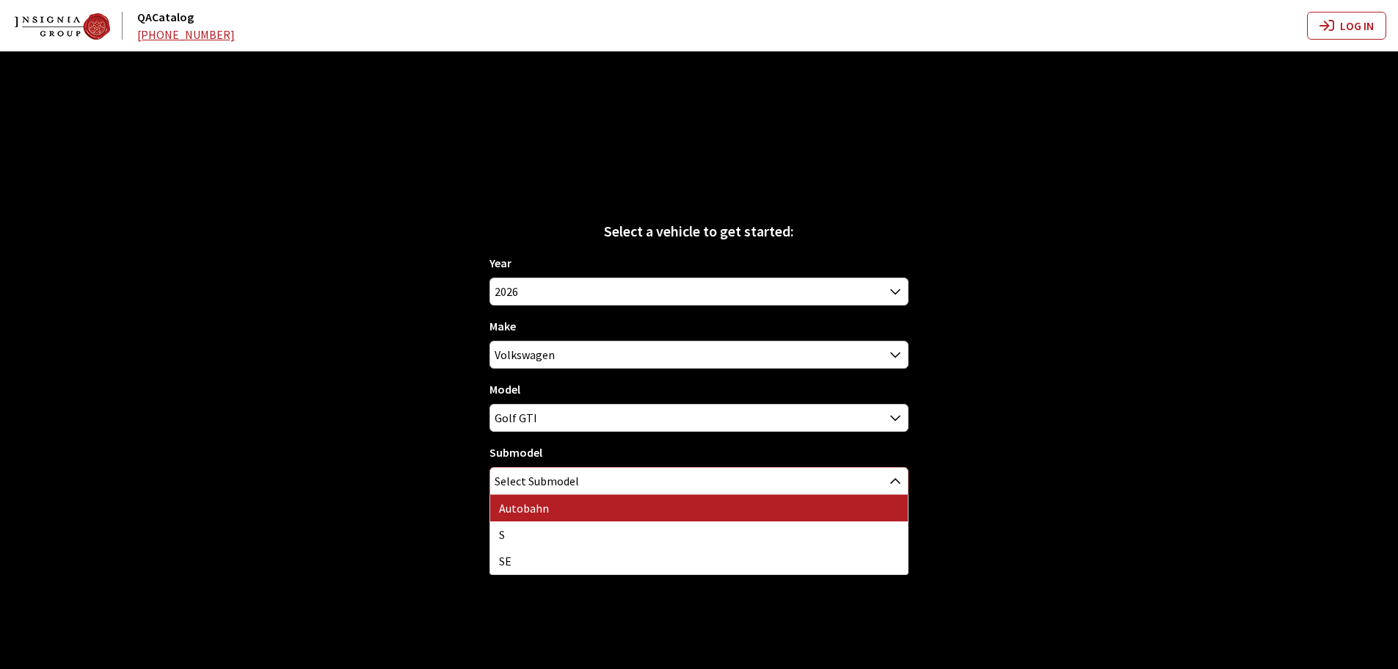
select select "1272"
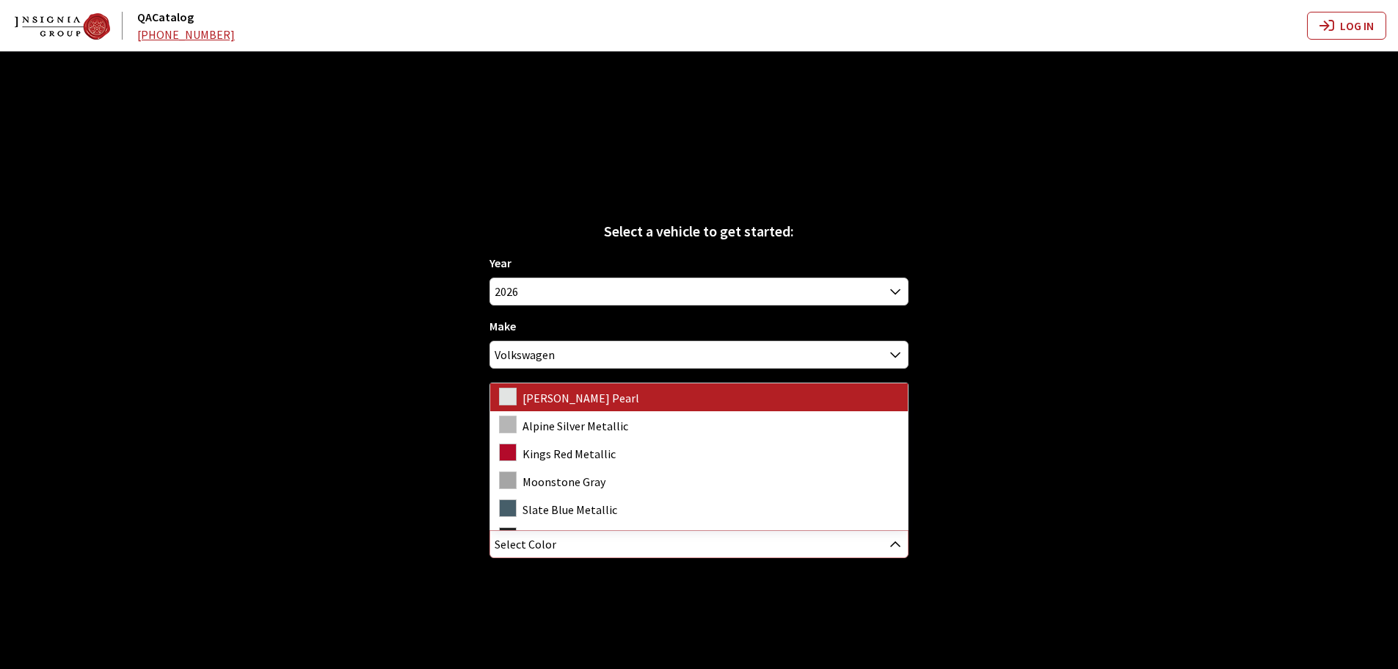
click at [524, 542] on span "Select Color" at bounding box center [526, 544] width 62 height 26
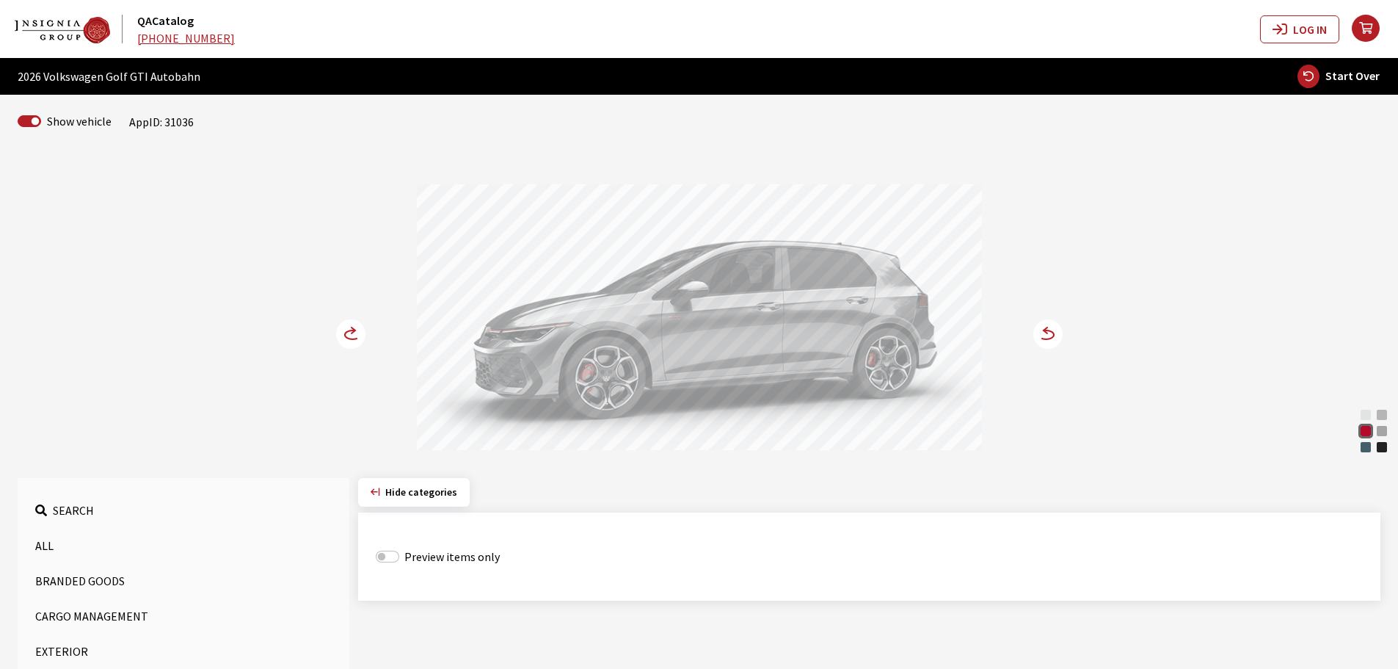
click at [364, 338] on circle at bounding box center [350, 333] width 29 height 29
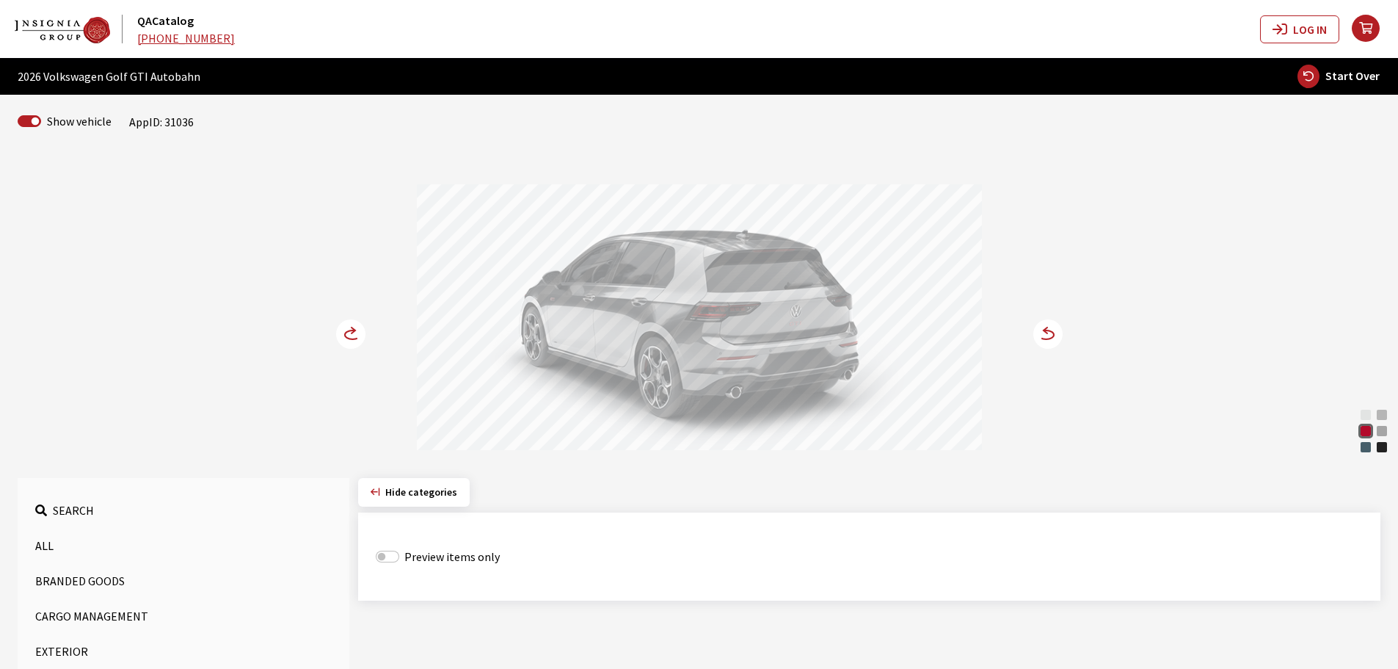
click at [361, 338] on icon at bounding box center [360, 335] width 10 height 12
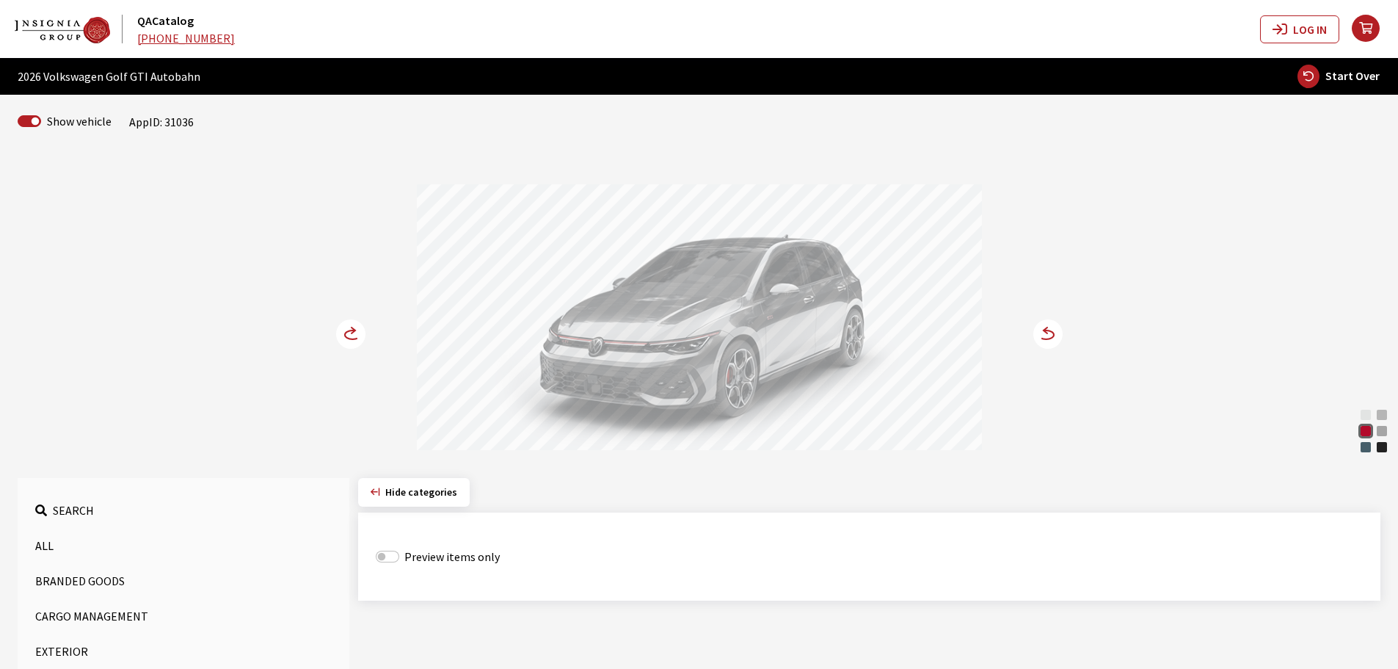
click at [349, 333] on circle at bounding box center [350, 333] width 29 height 29
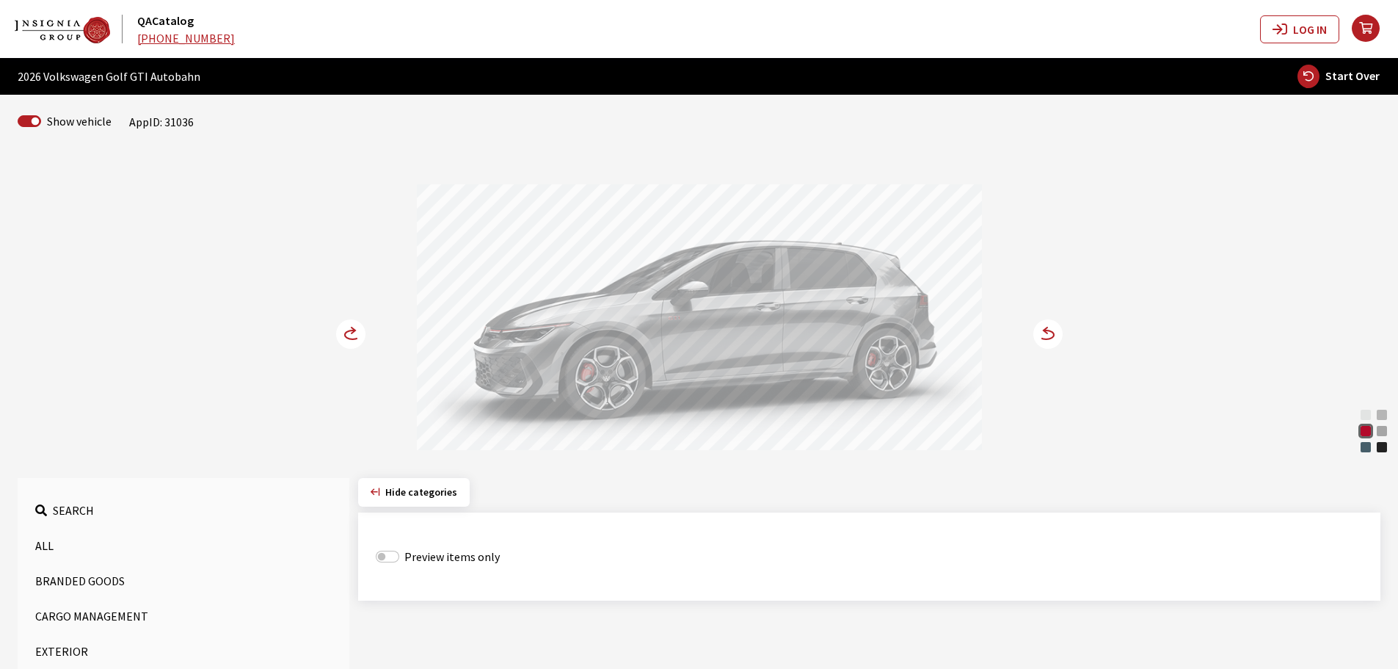
click at [349, 333] on circle at bounding box center [350, 333] width 29 height 29
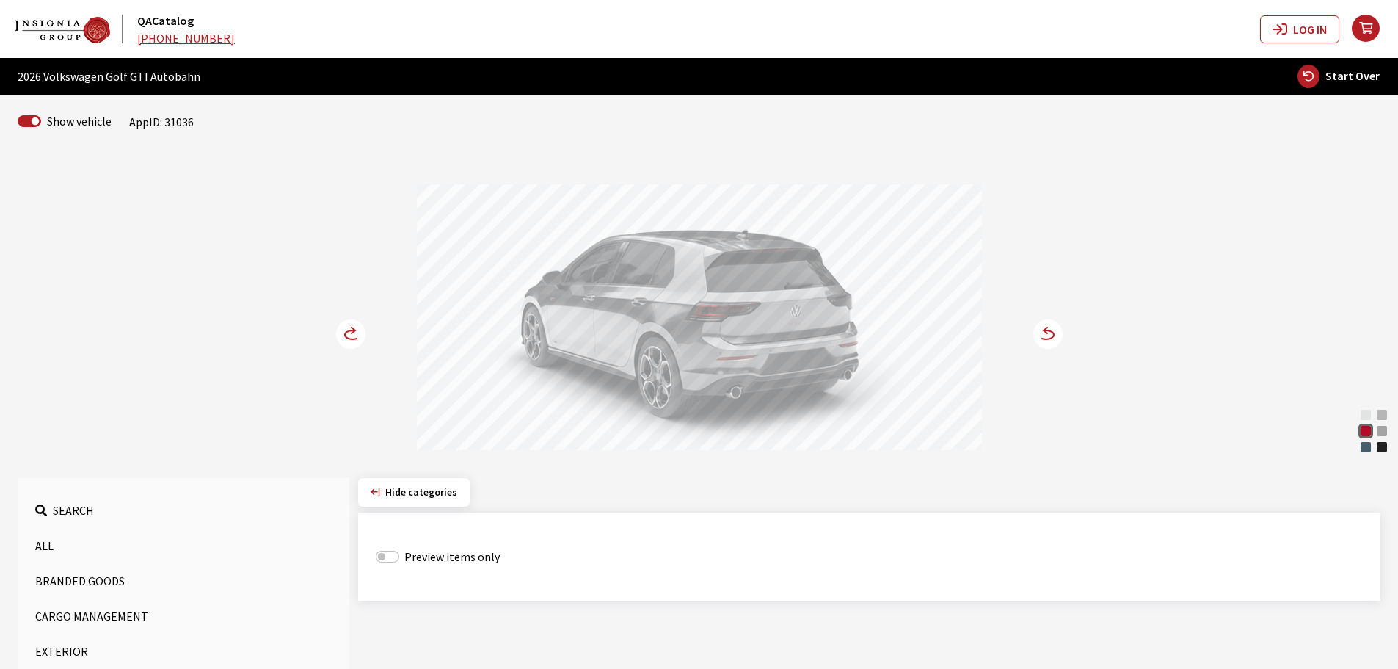
click at [1350, 78] on span "Start Over" at bounding box center [1353, 75] width 54 height 15
select select
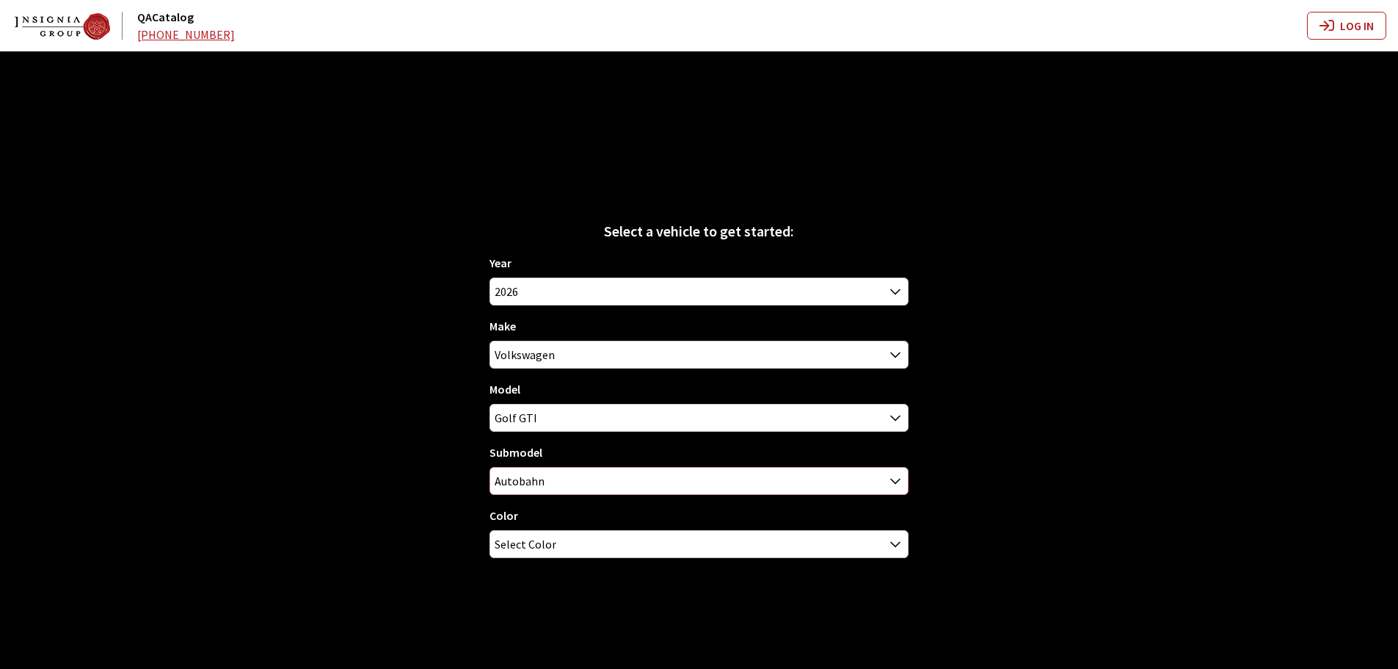
click at [558, 488] on span "Autobahn" at bounding box center [699, 481] width 418 height 26
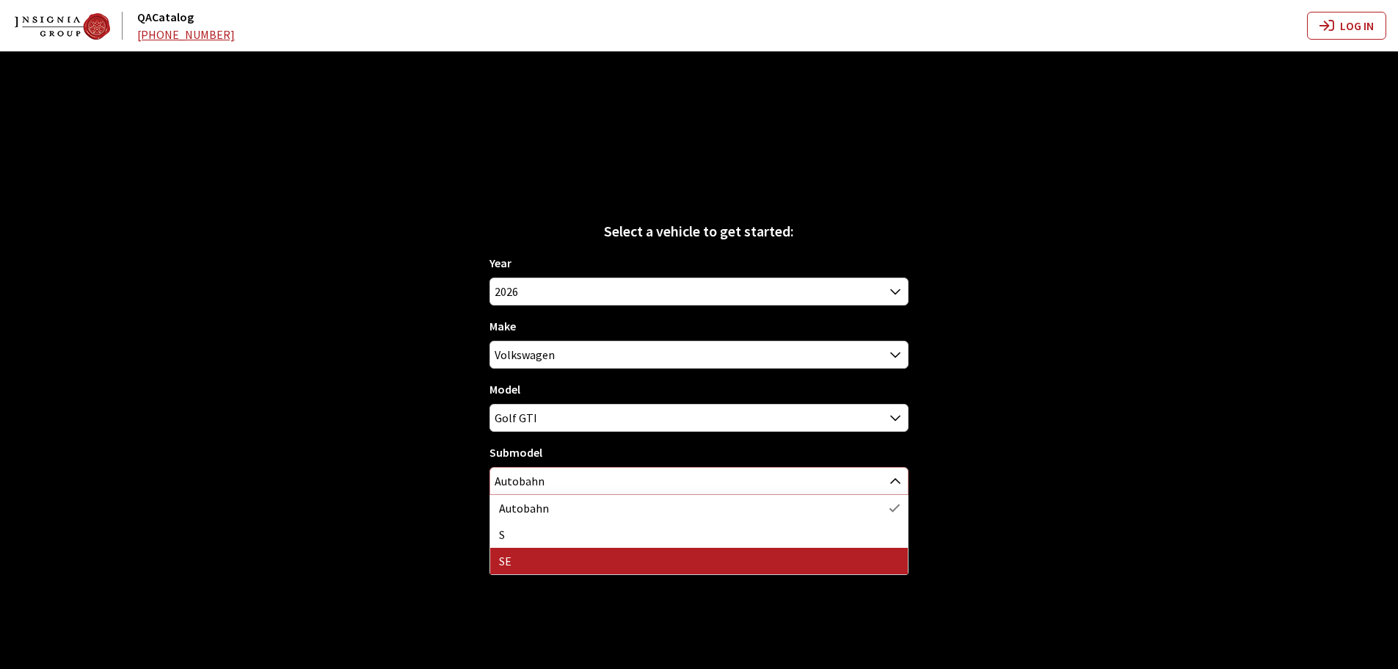
select select "132"
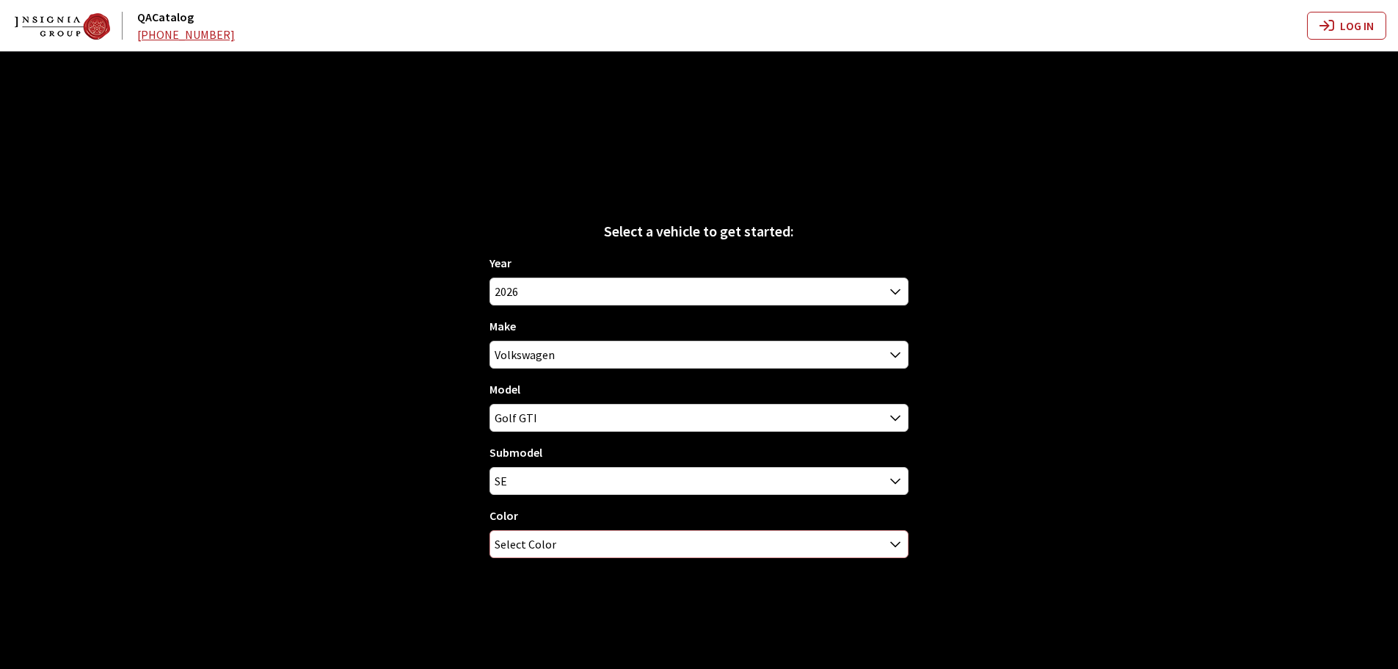
click at [557, 542] on span "Select Color" at bounding box center [699, 544] width 418 height 26
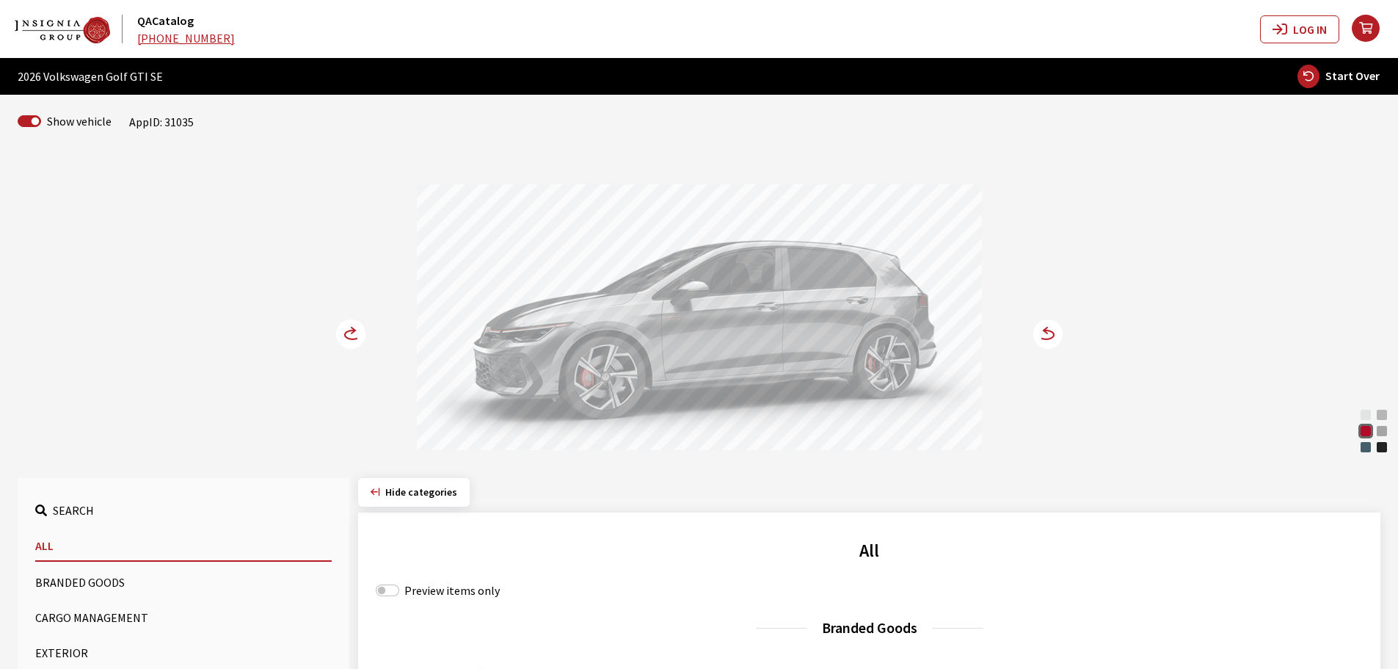
click at [352, 335] on circle at bounding box center [350, 333] width 29 height 29
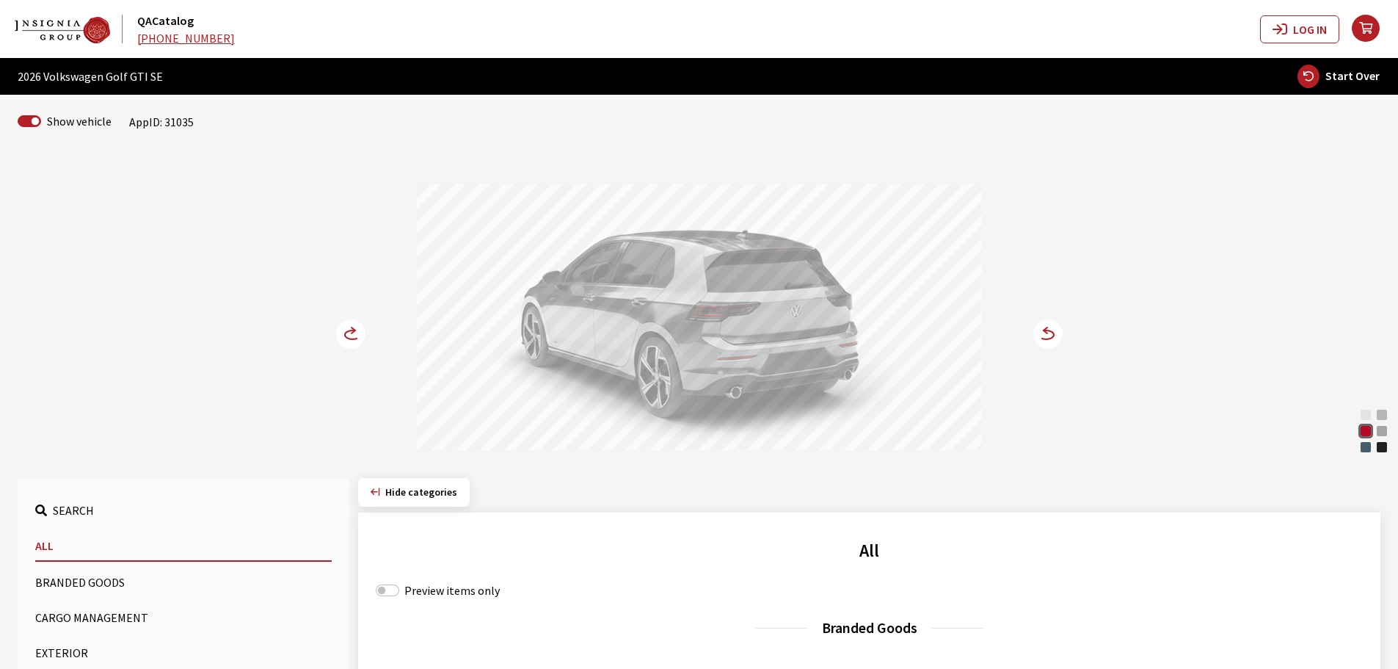
click at [352, 335] on circle at bounding box center [350, 333] width 29 height 29
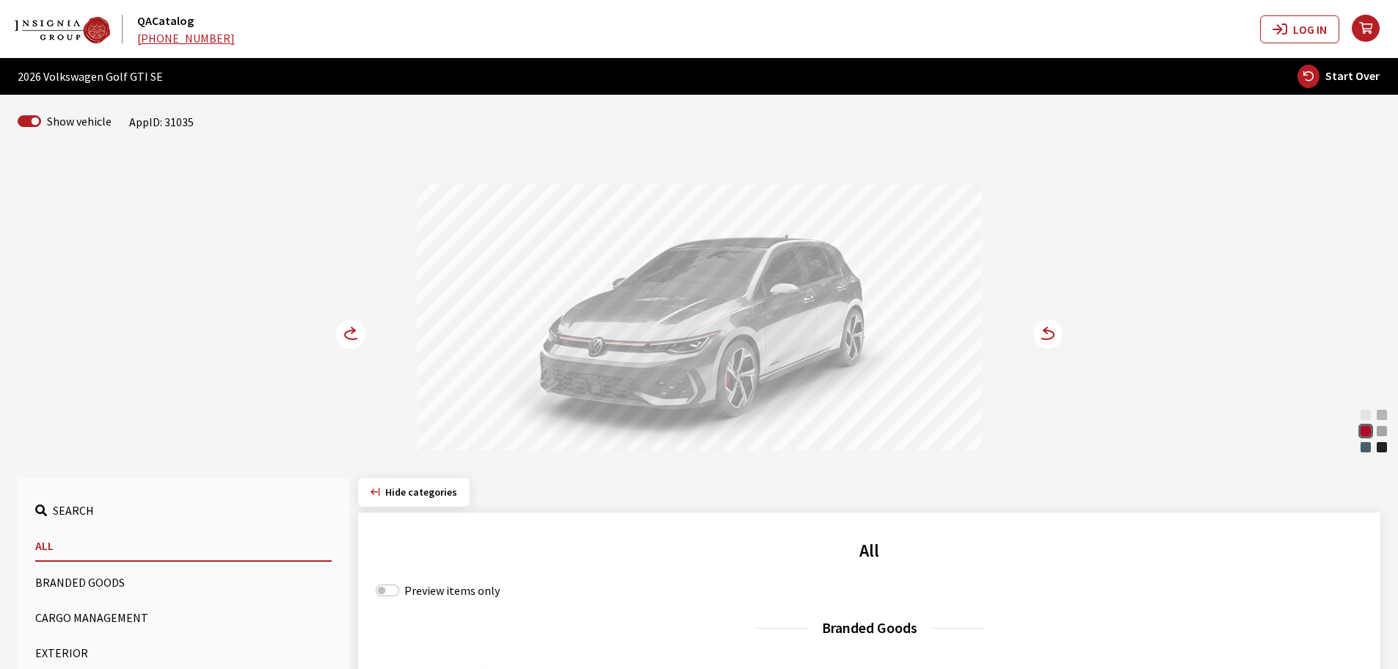
click at [352, 335] on circle at bounding box center [350, 333] width 29 height 29
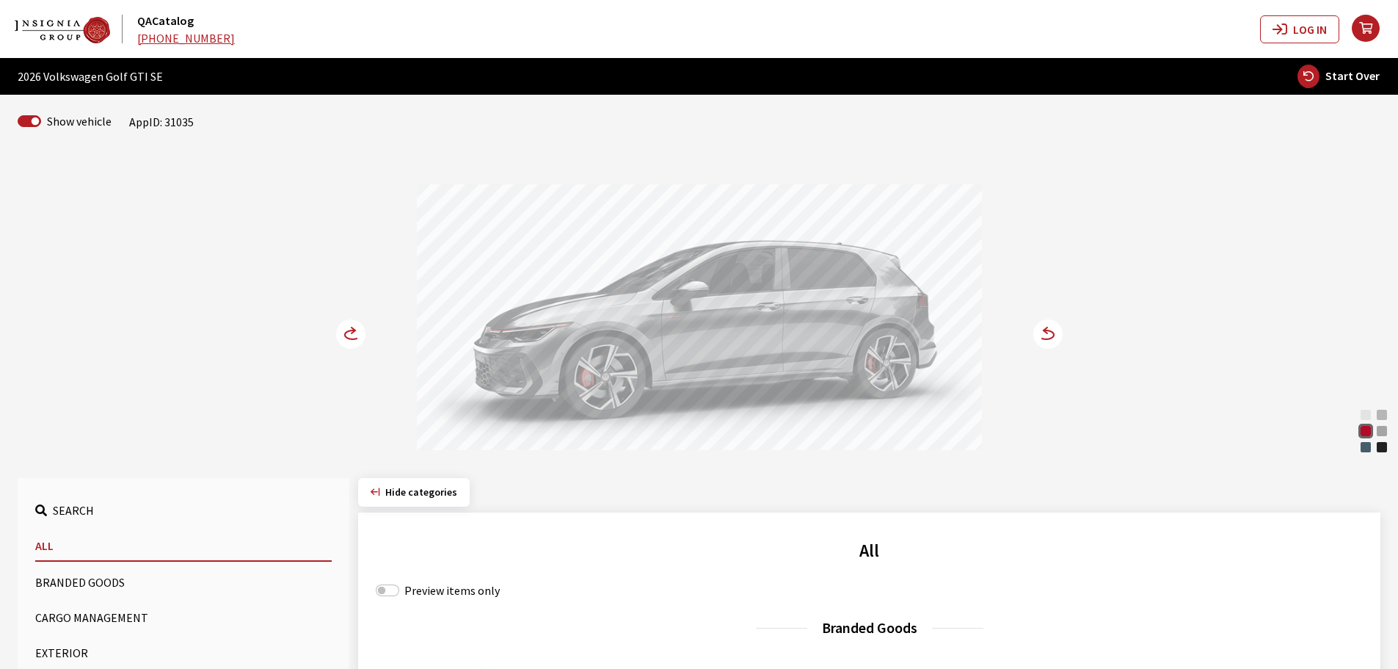
click at [355, 341] on circle at bounding box center [350, 333] width 29 height 29
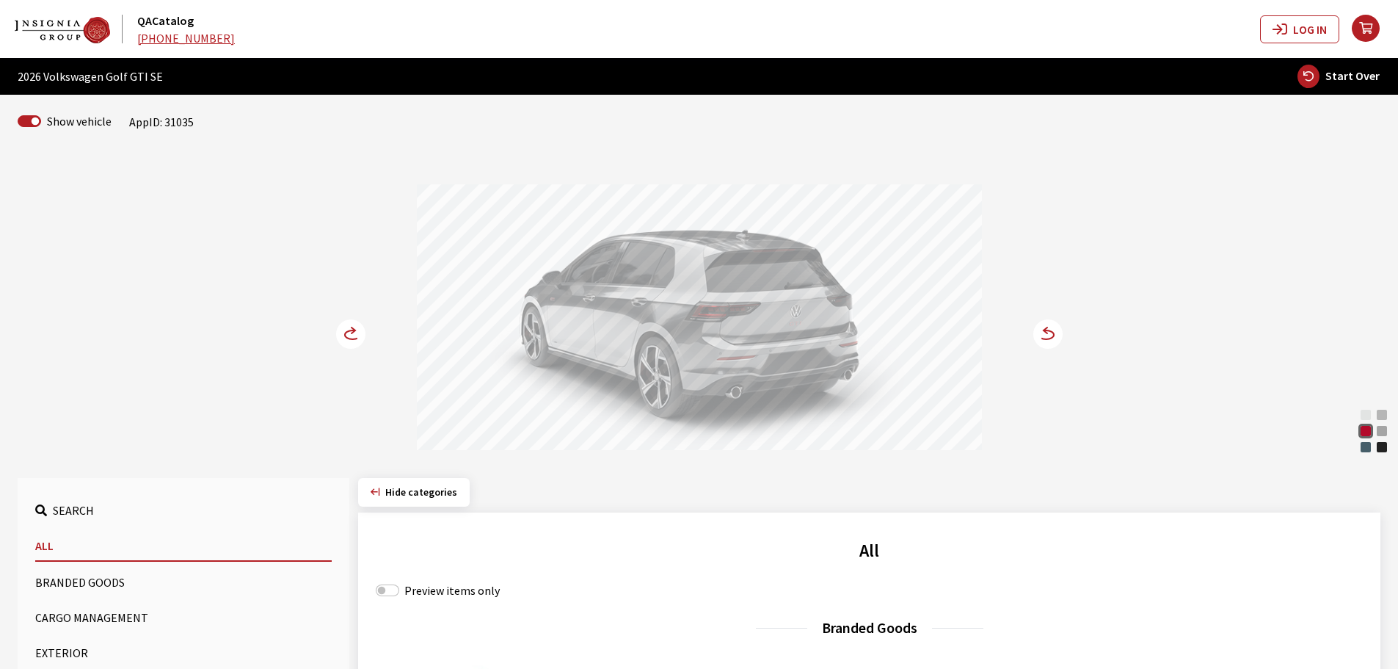
click at [1335, 73] on span "Start Over" at bounding box center [1353, 75] width 54 height 15
select select
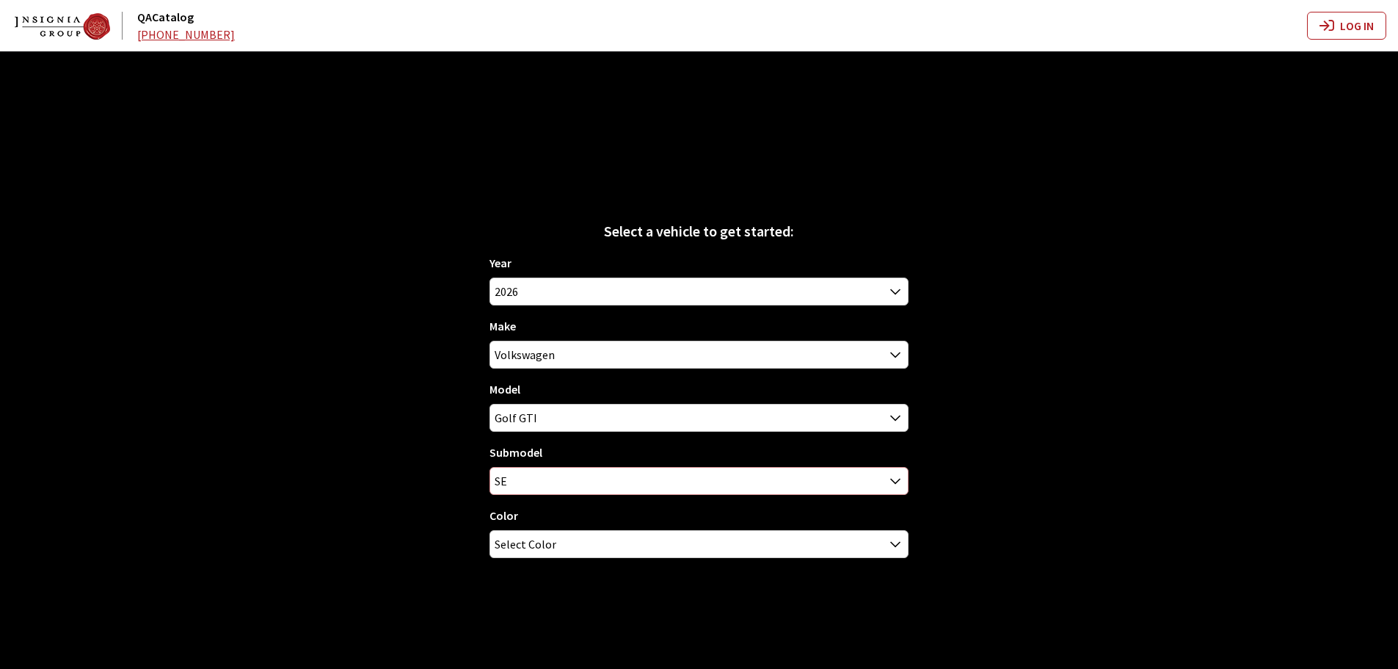
click at [616, 484] on span "SE" at bounding box center [699, 481] width 418 height 26
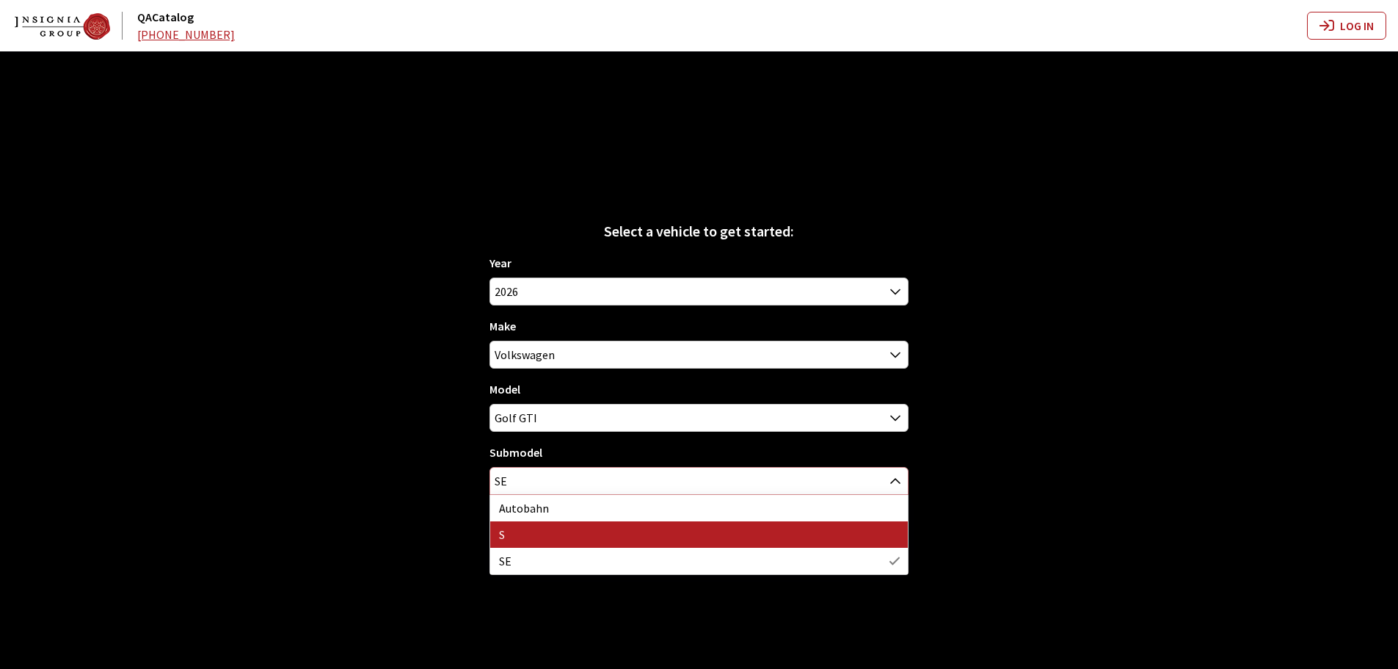
select select "129"
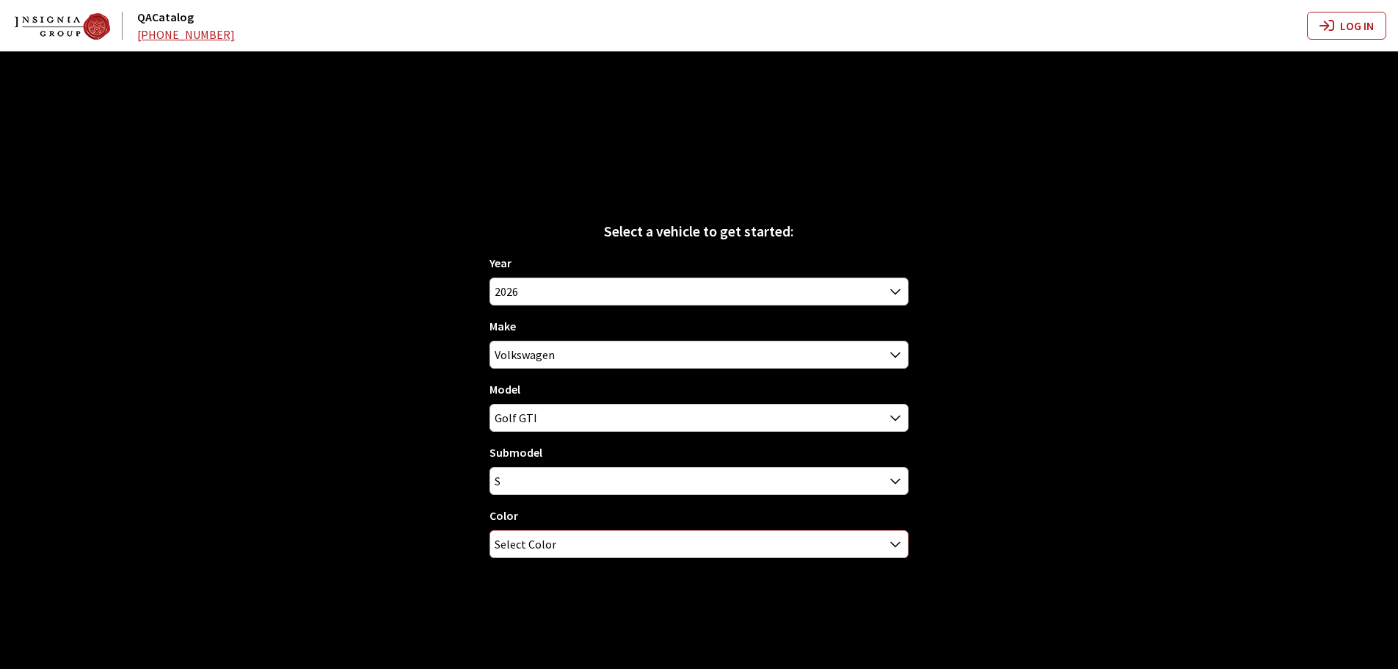
click at [555, 536] on span "Select Color" at bounding box center [699, 544] width 418 height 26
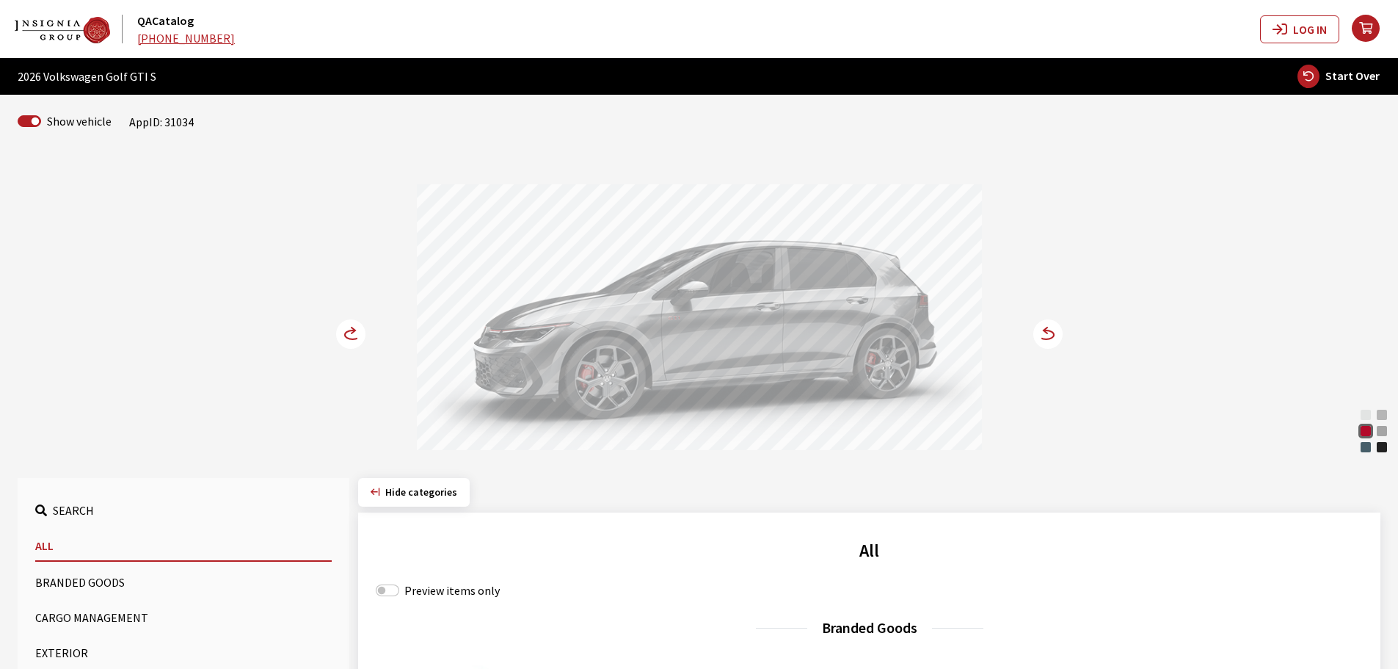
drag, startPoint x: 669, startPoint y: 338, endPoint x: 788, endPoint y: 338, distance: 118.2
click at [781, 338] on div at bounding box center [699, 319] width 565 height 270
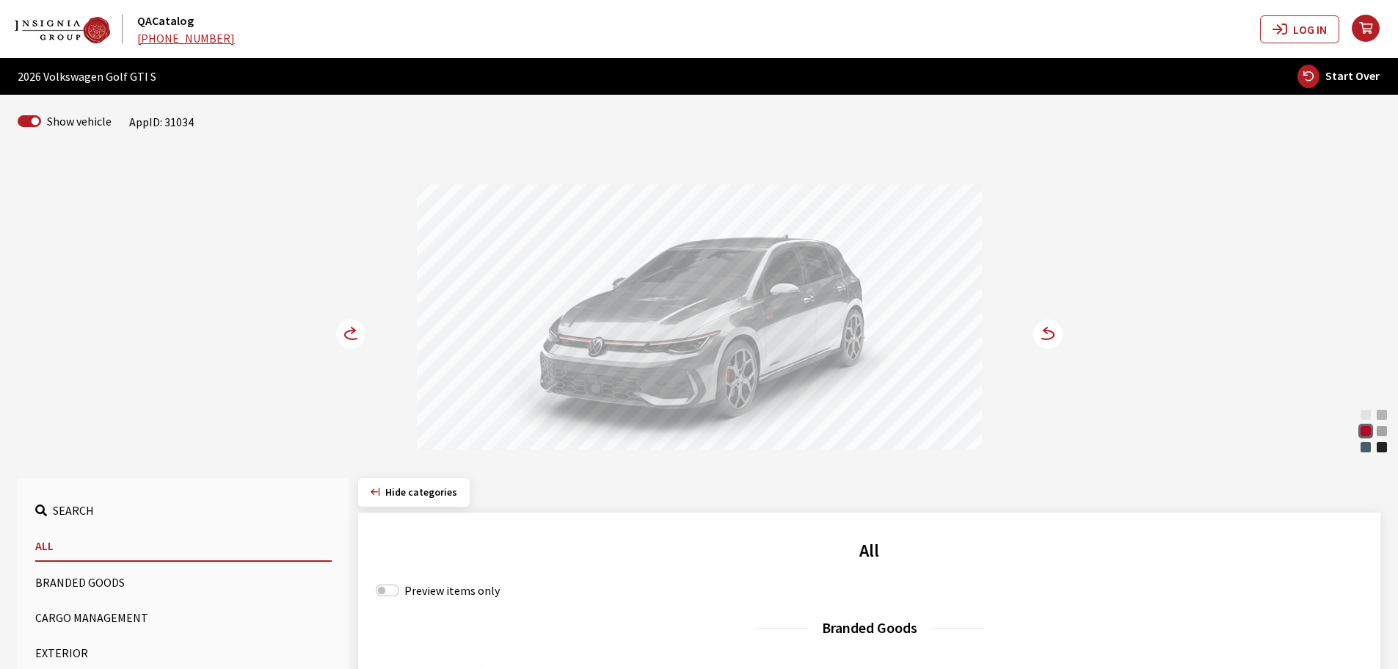
drag, startPoint x: 677, startPoint y: 369, endPoint x: 638, endPoint y: 369, distance: 38.9
click at [638, 369] on div at bounding box center [699, 319] width 565 height 270
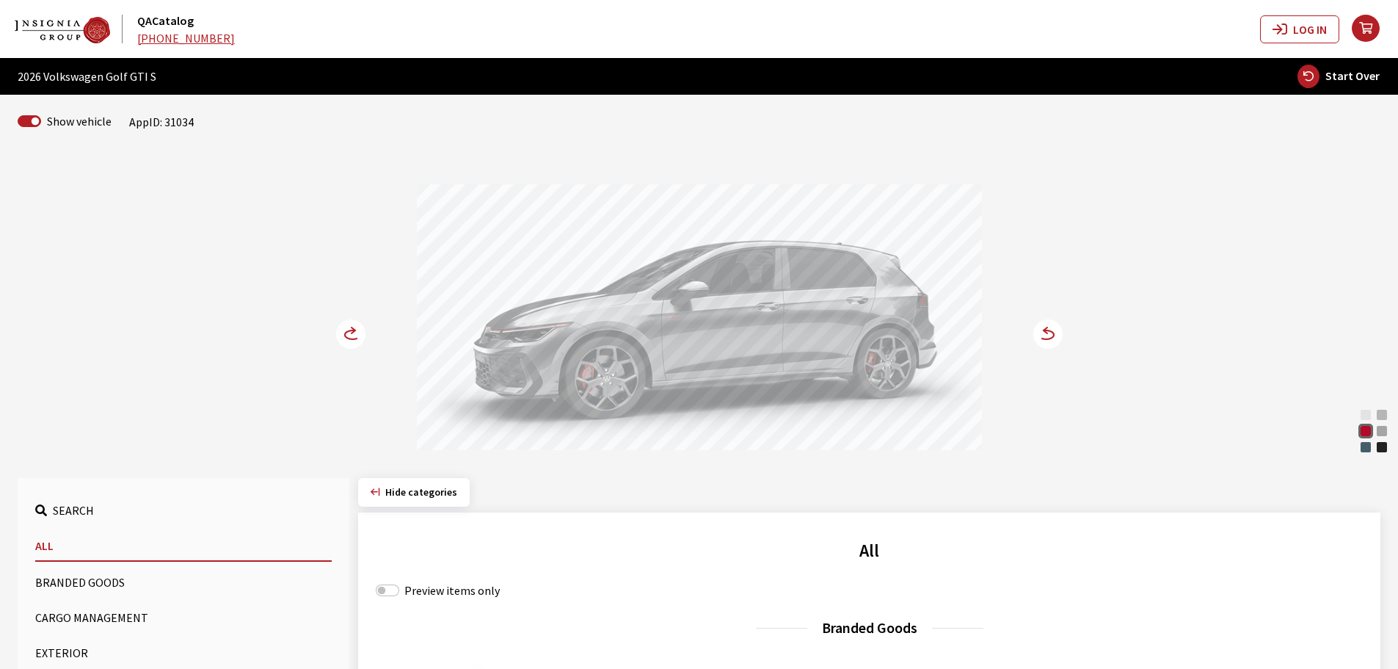
drag, startPoint x: 633, startPoint y: 334, endPoint x: 542, endPoint y: 344, distance: 91.6
click at [542, 344] on div at bounding box center [699, 319] width 565 height 270
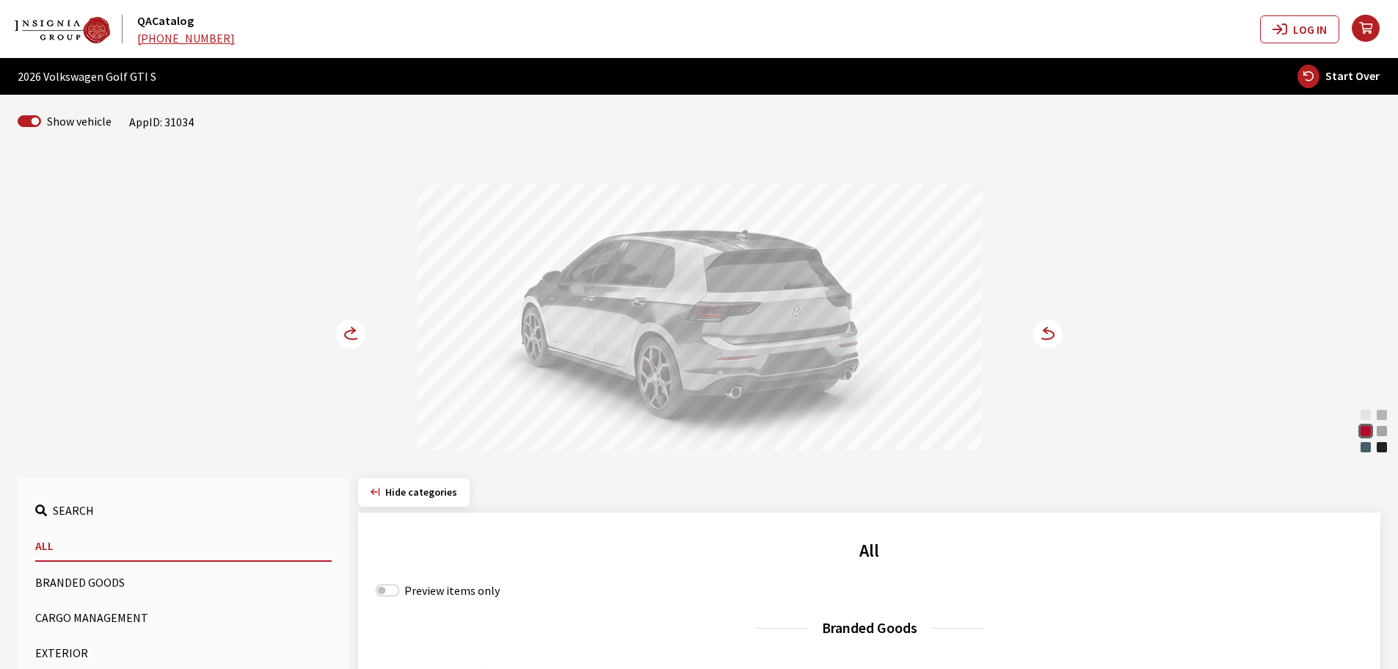
click at [1222, 224] on div "Opal White Pearl Alpine Silver Metallic Kings Red Metallic Moonstone Gray Slate…" at bounding box center [699, 304] width 1381 height 299
drag, startPoint x: 683, startPoint y: 351, endPoint x: 760, endPoint y: 360, distance: 78.3
click at [758, 360] on div at bounding box center [699, 319] width 565 height 270
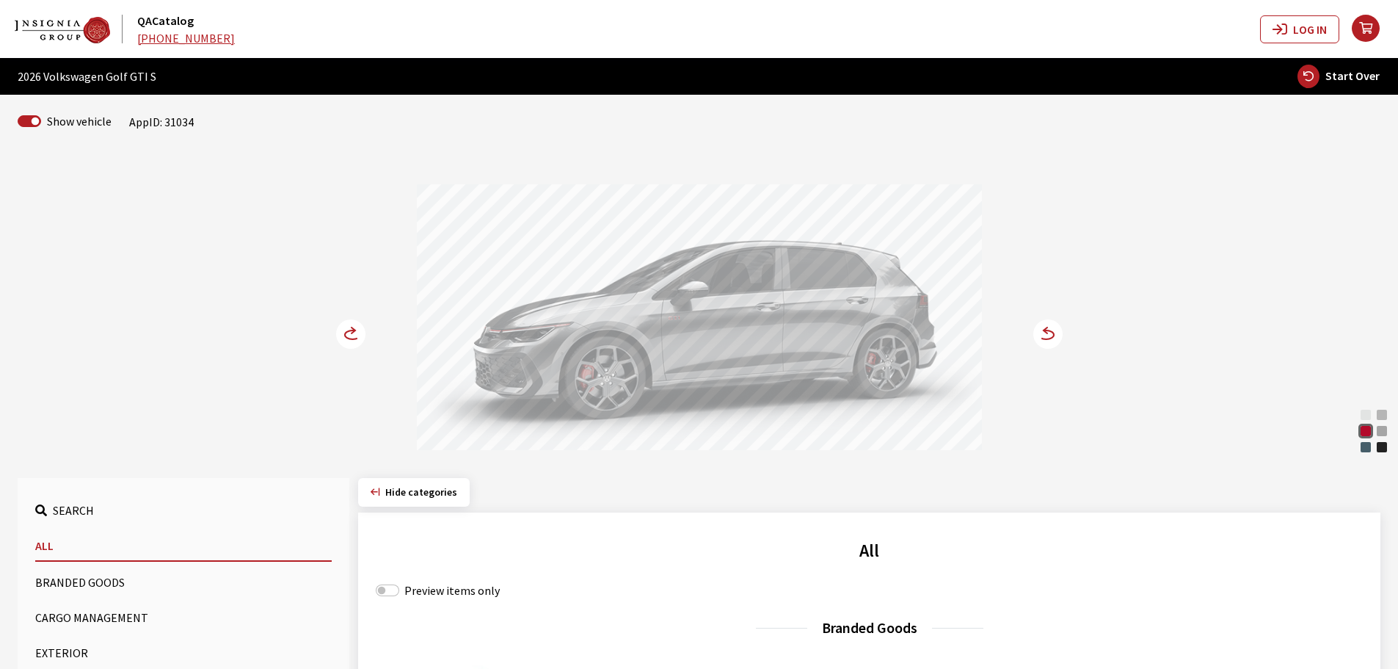
click at [1332, 83] on button "Start Over" at bounding box center [1339, 76] width 84 height 25
select select
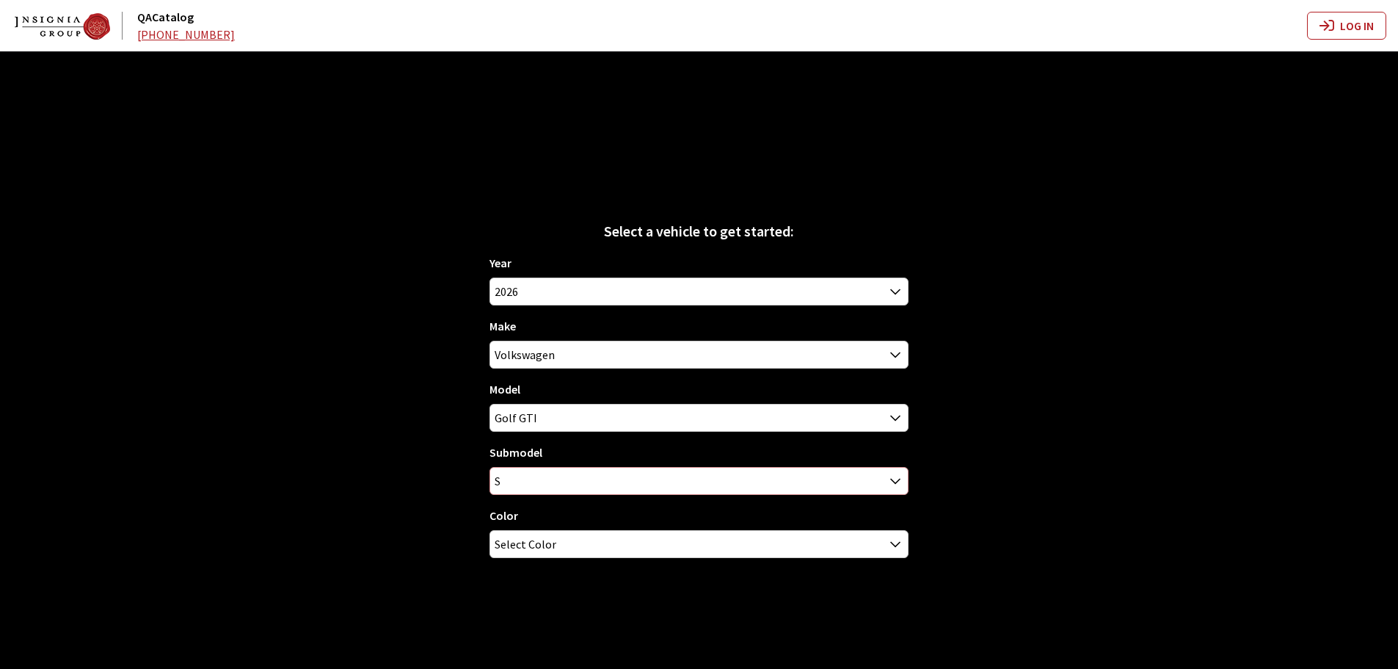
click at [538, 482] on span "S" at bounding box center [699, 481] width 418 height 26
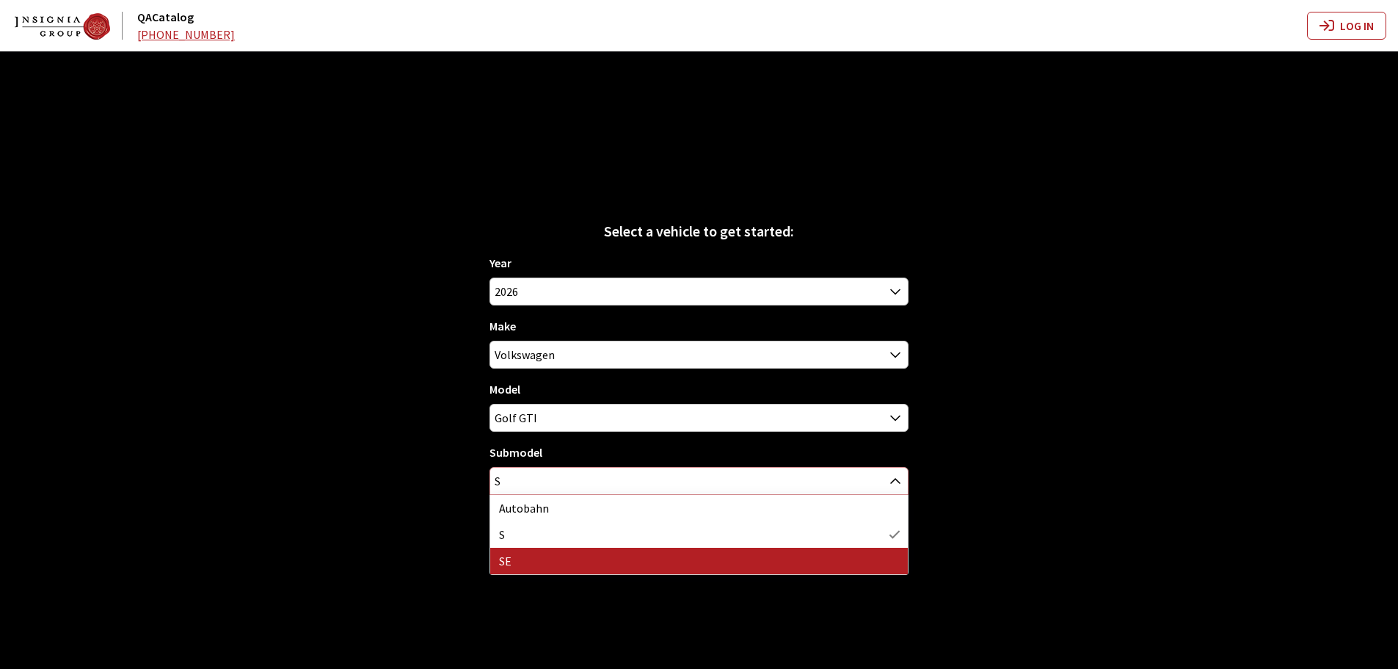
select select "132"
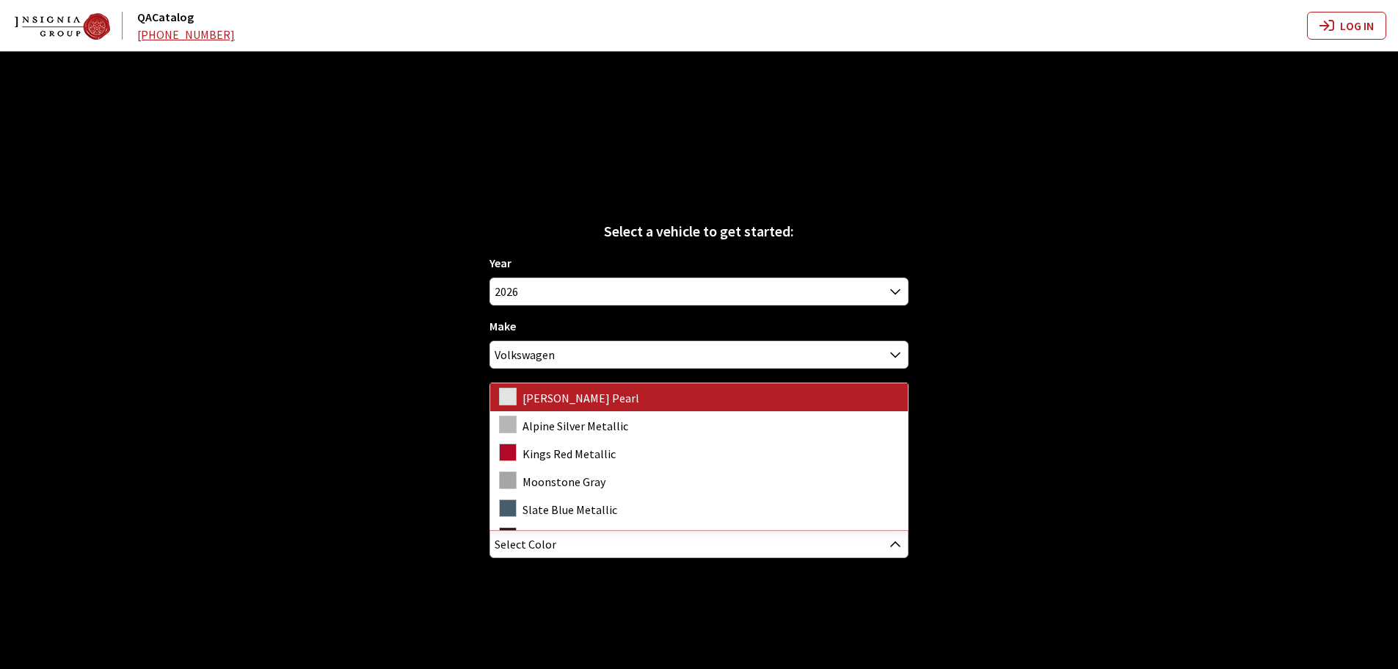
click at [580, 548] on span "Select Color" at bounding box center [699, 544] width 418 height 26
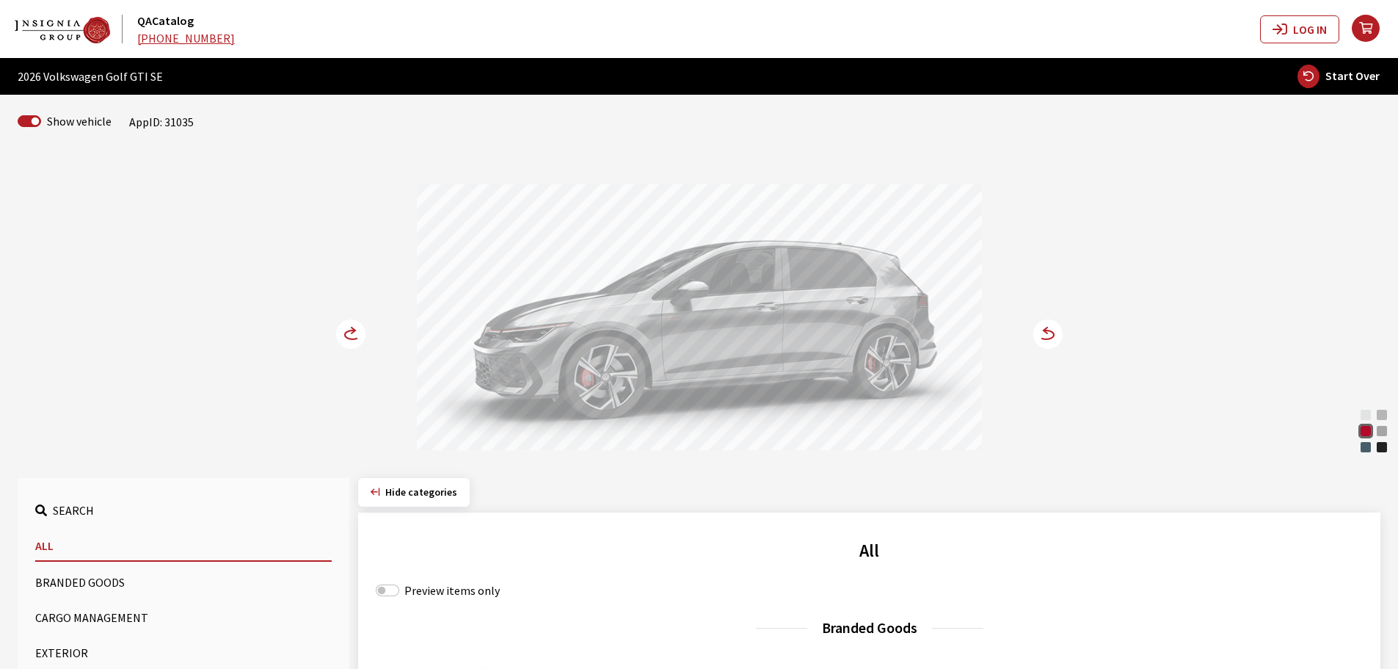
click at [1345, 73] on span "Start Over" at bounding box center [1353, 75] width 54 height 15
select select
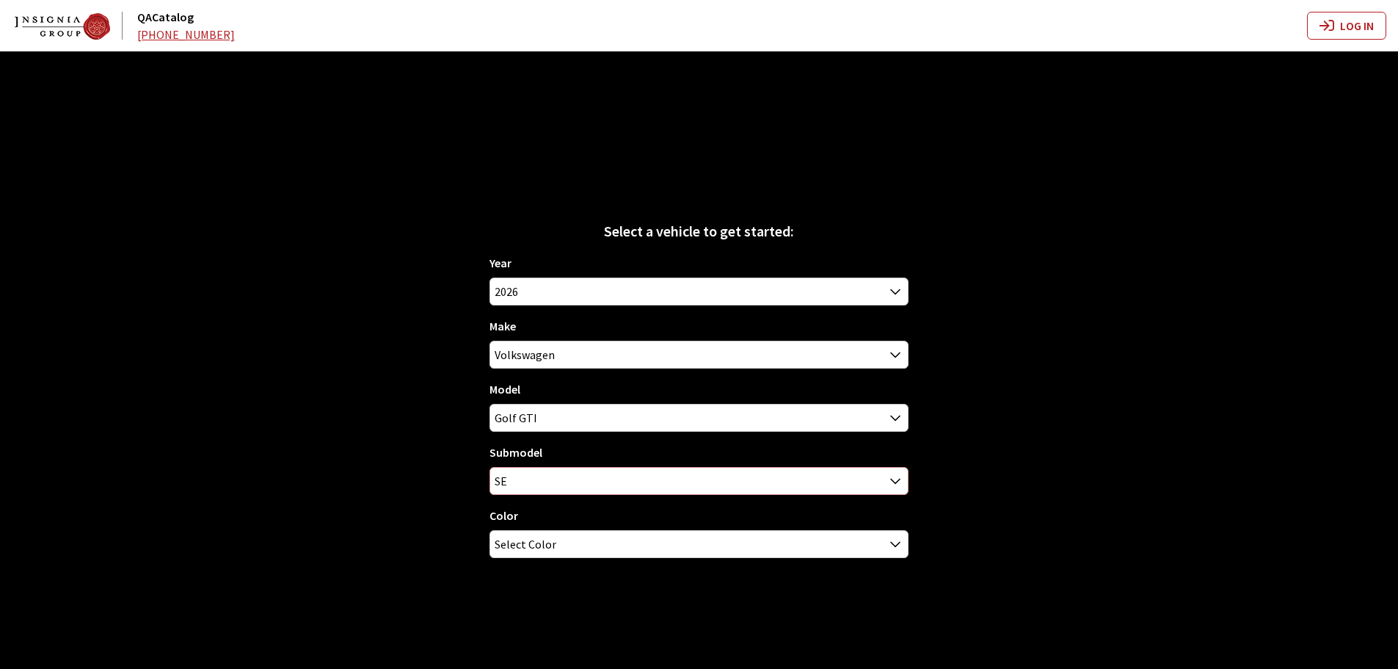
click at [517, 477] on span "SE" at bounding box center [699, 481] width 418 height 26
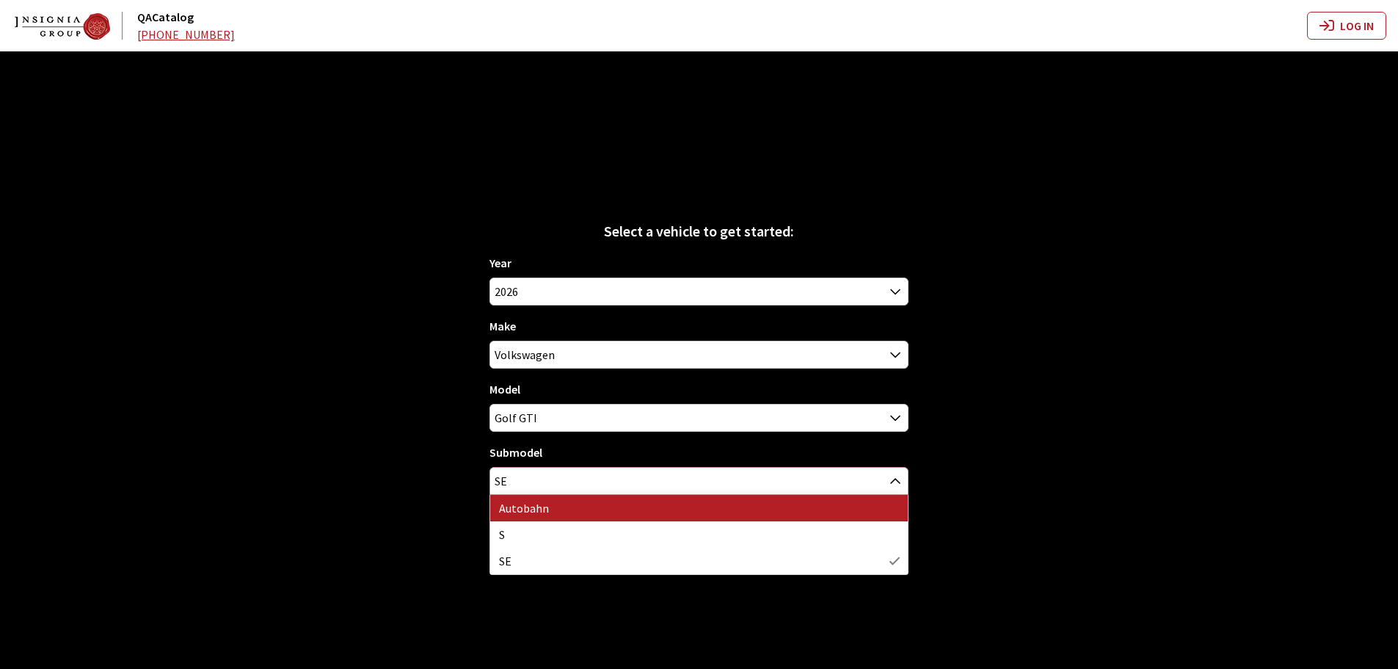
select select "1272"
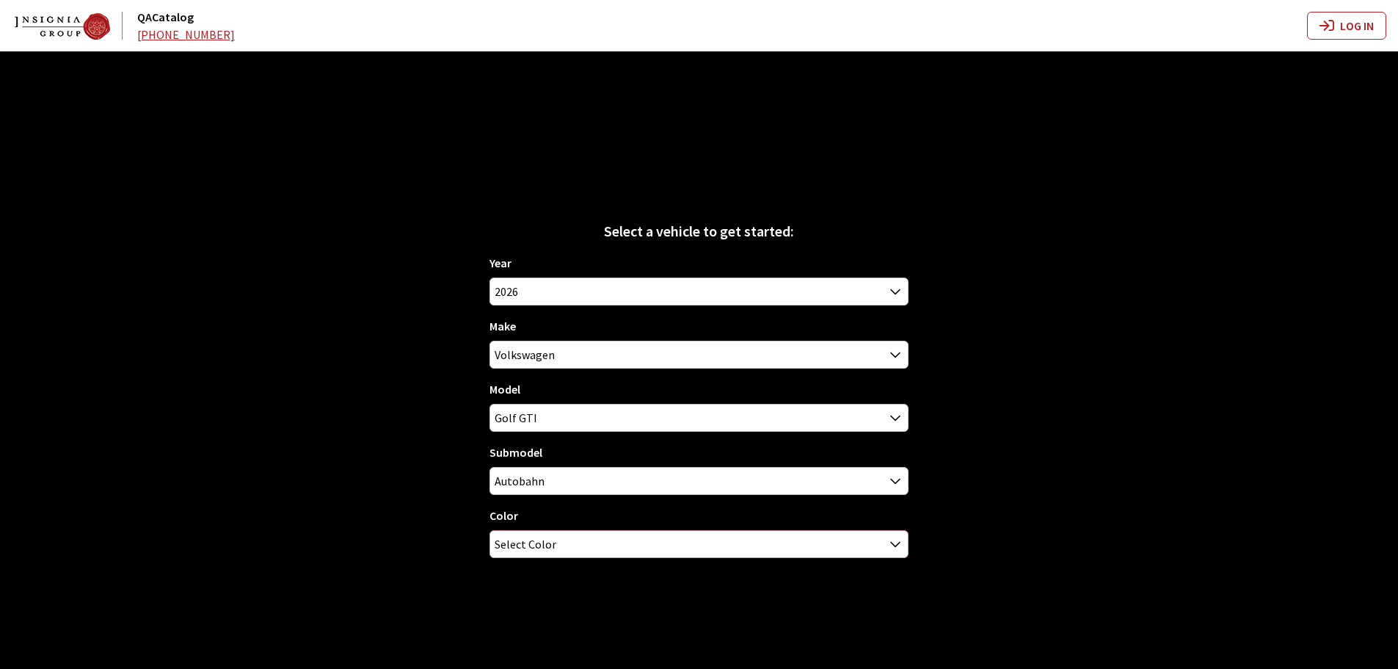
click at [523, 544] on span "Select Color" at bounding box center [526, 544] width 62 height 26
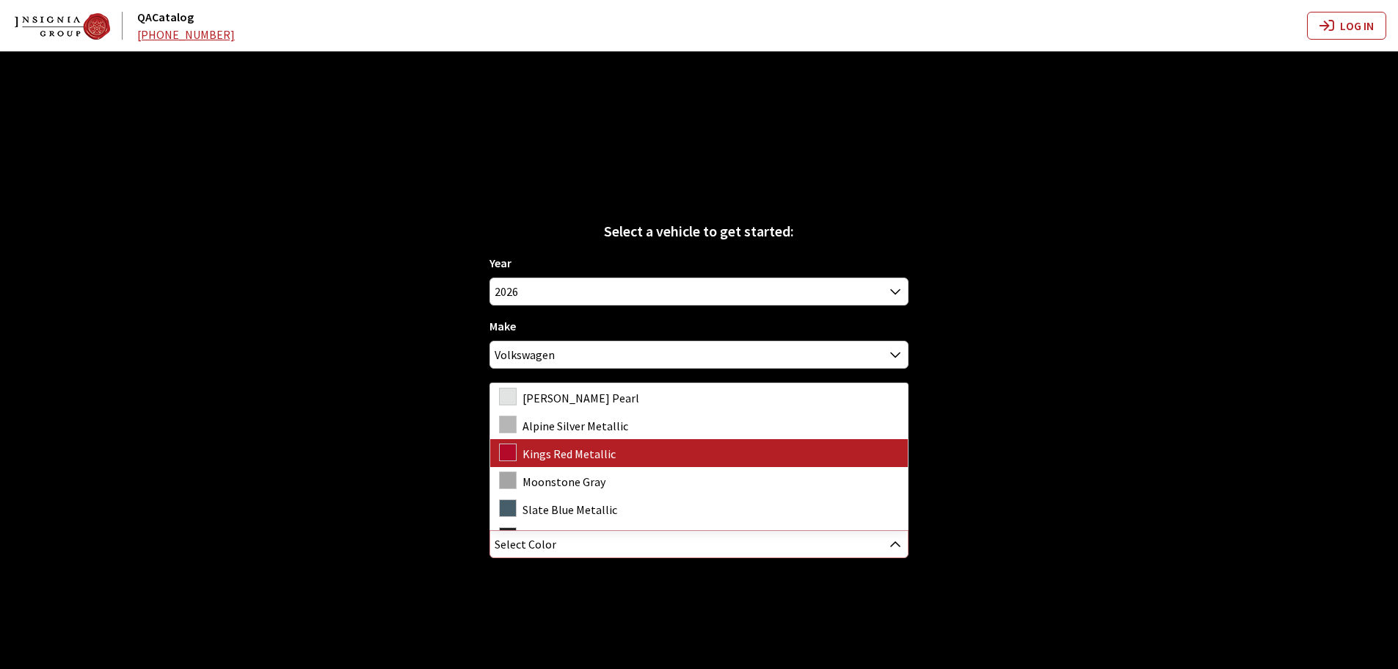
select select "6188"
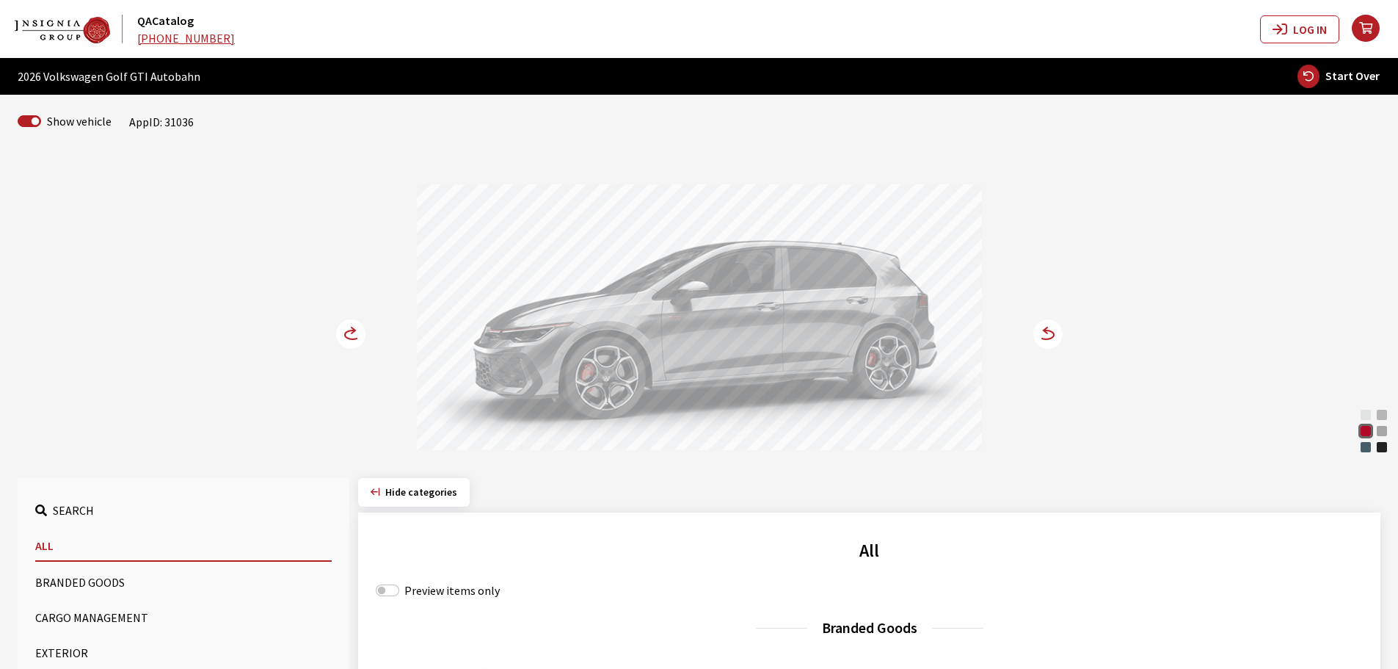
click at [1339, 69] on span "Start Over" at bounding box center [1353, 75] width 54 height 15
select select
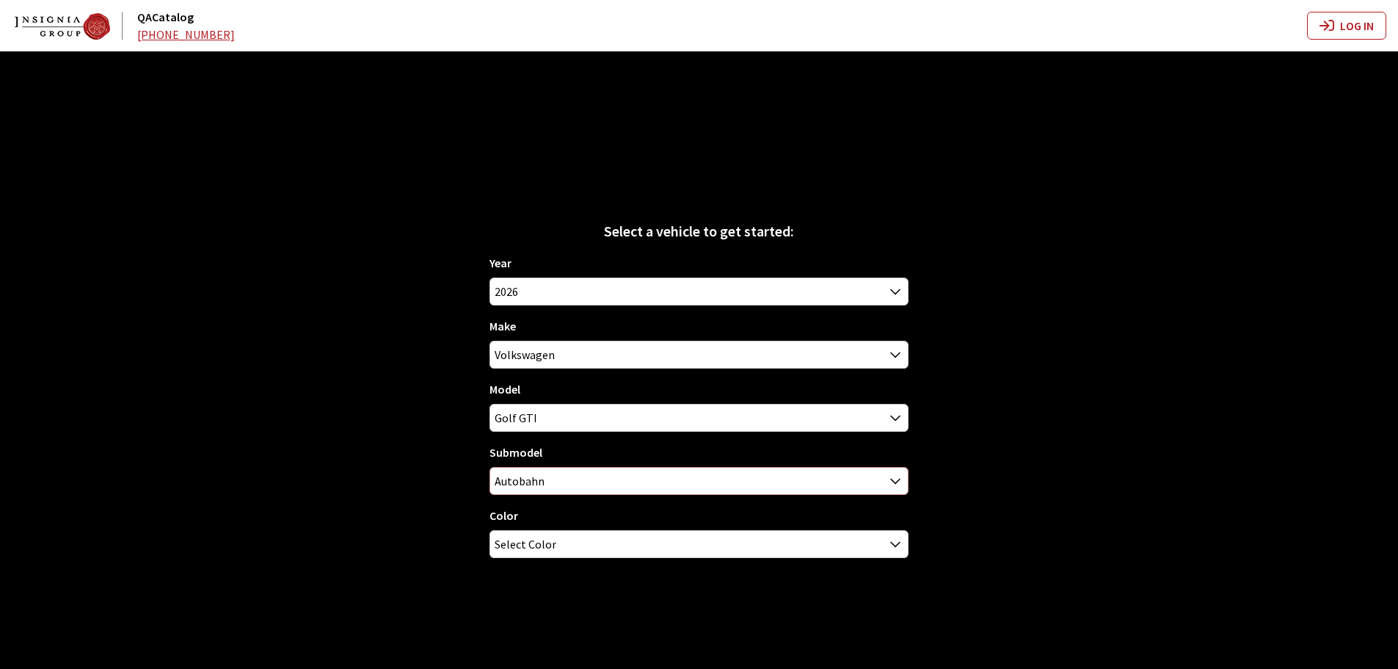
click at [534, 481] on span "Autobahn" at bounding box center [699, 481] width 418 height 26
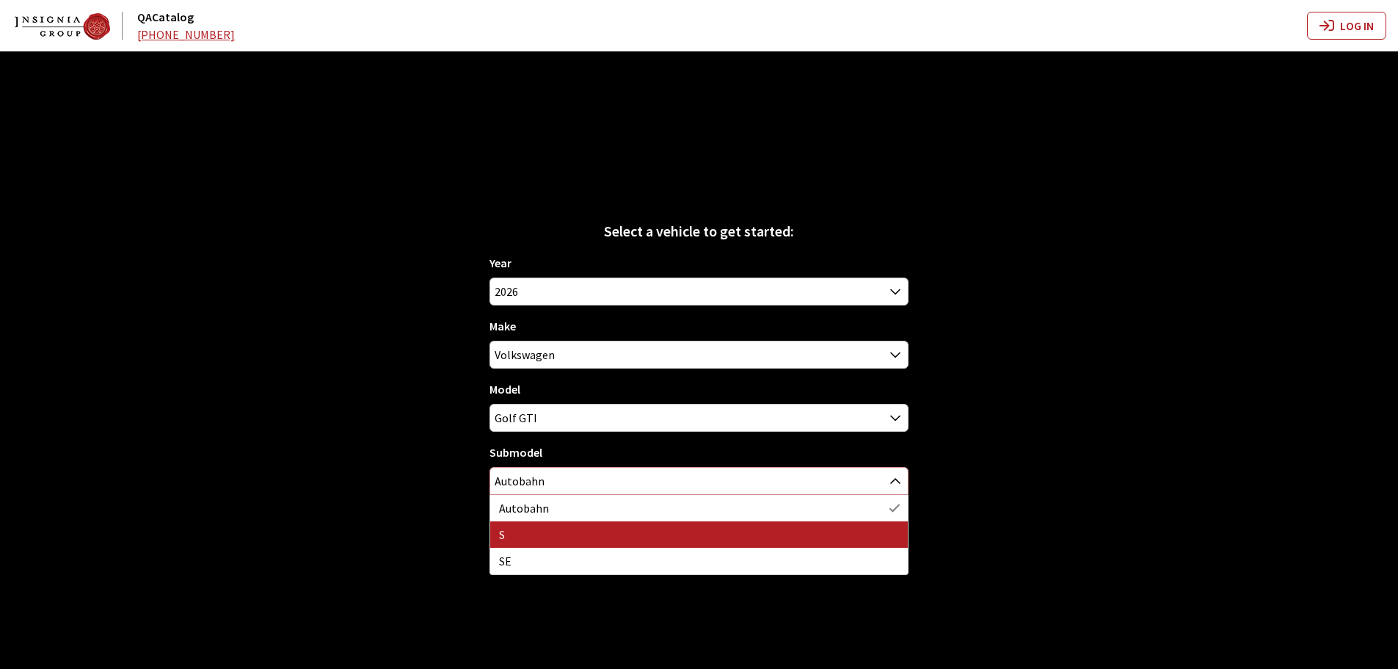
select select "129"
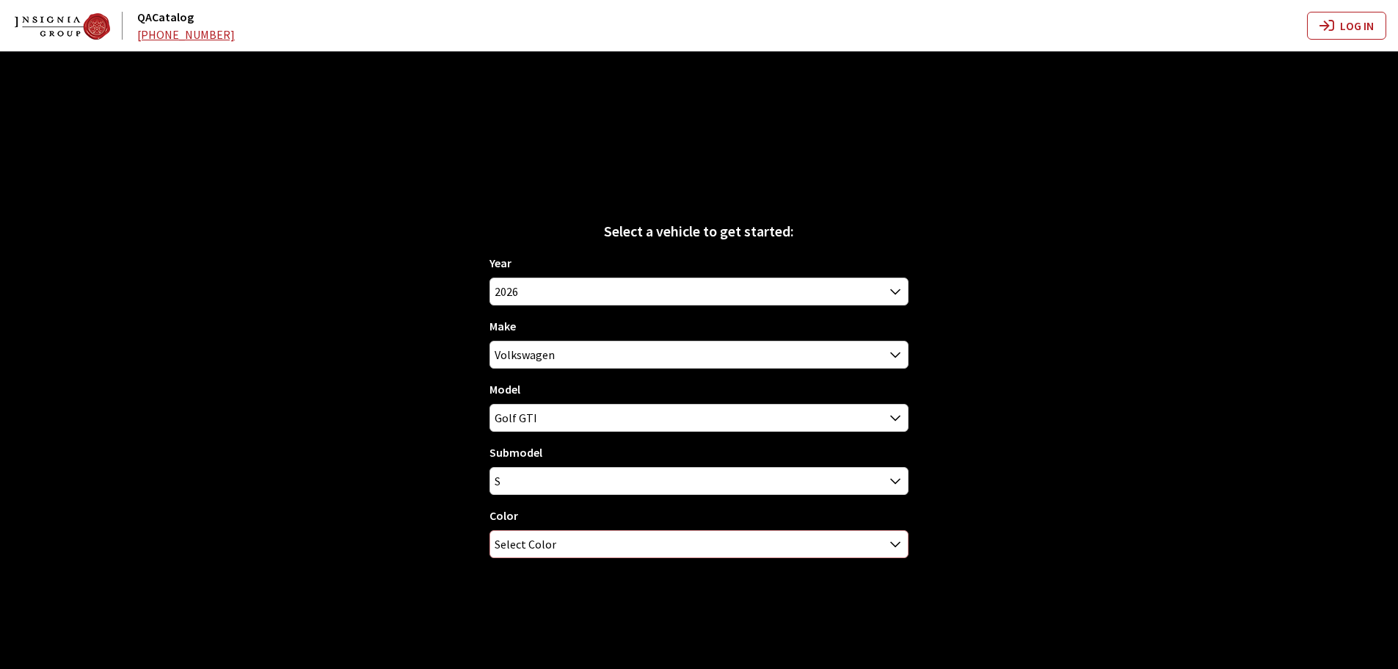
click at [527, 539] on span "Select Color" at bounding box center [526, 544] width 62 height 26
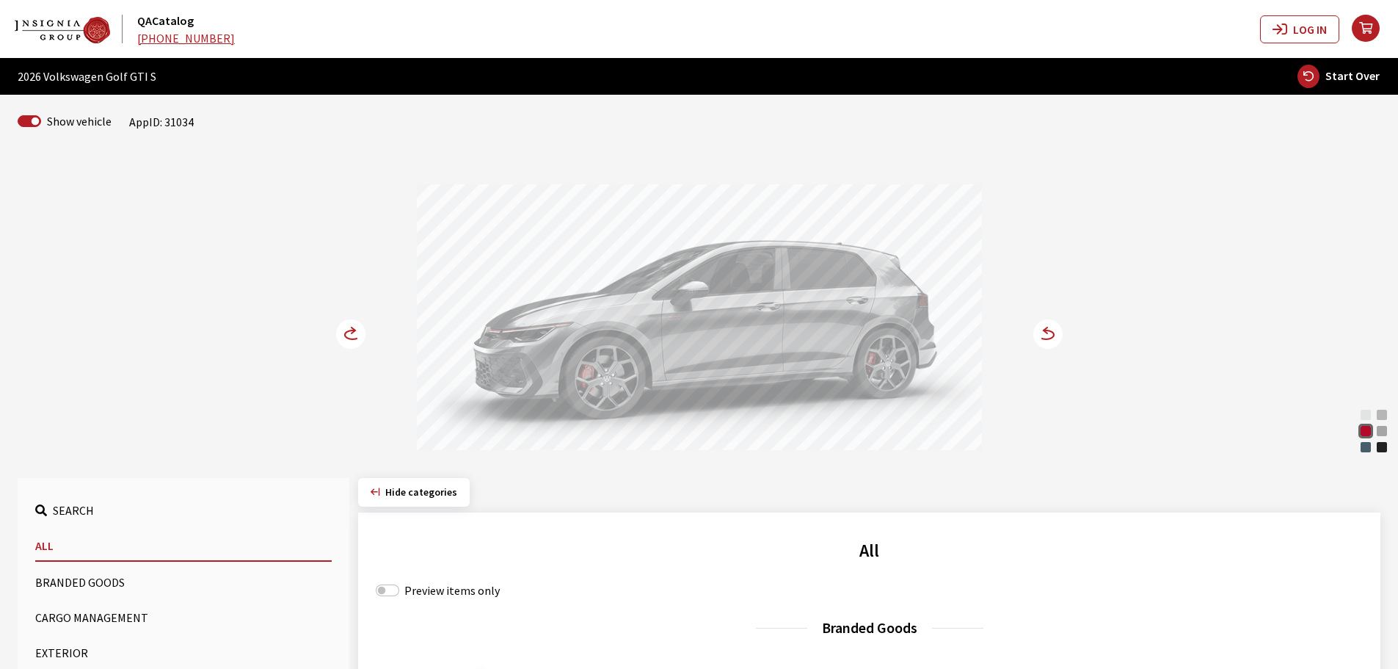
drag, startPoint x: 1338, startPoint y: 76, endPoint x: 1334, endPoint y: 87, distance: 12.5
click at [1338, 76] on span "Start Over" at bounding box center [1353, 75] width 54 height 15
select select
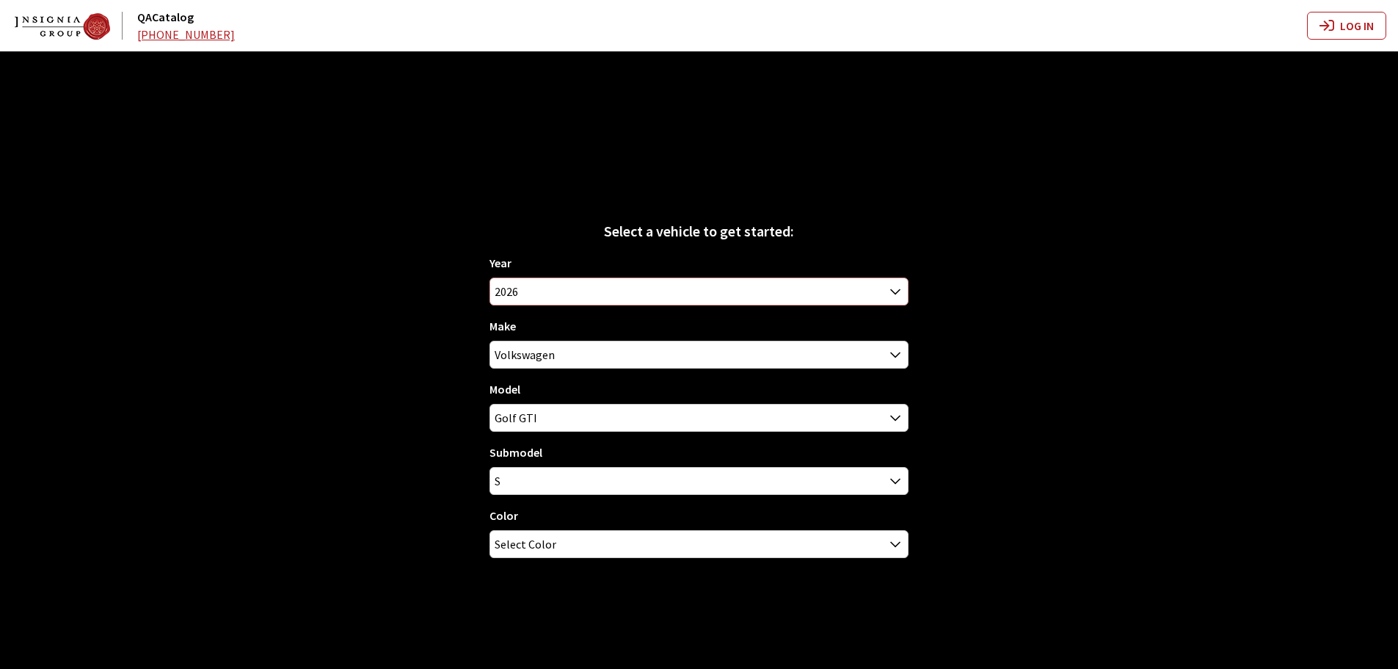
click at [523, 287] on span "2026" at bounding box center [699, 291] width 418 height 26
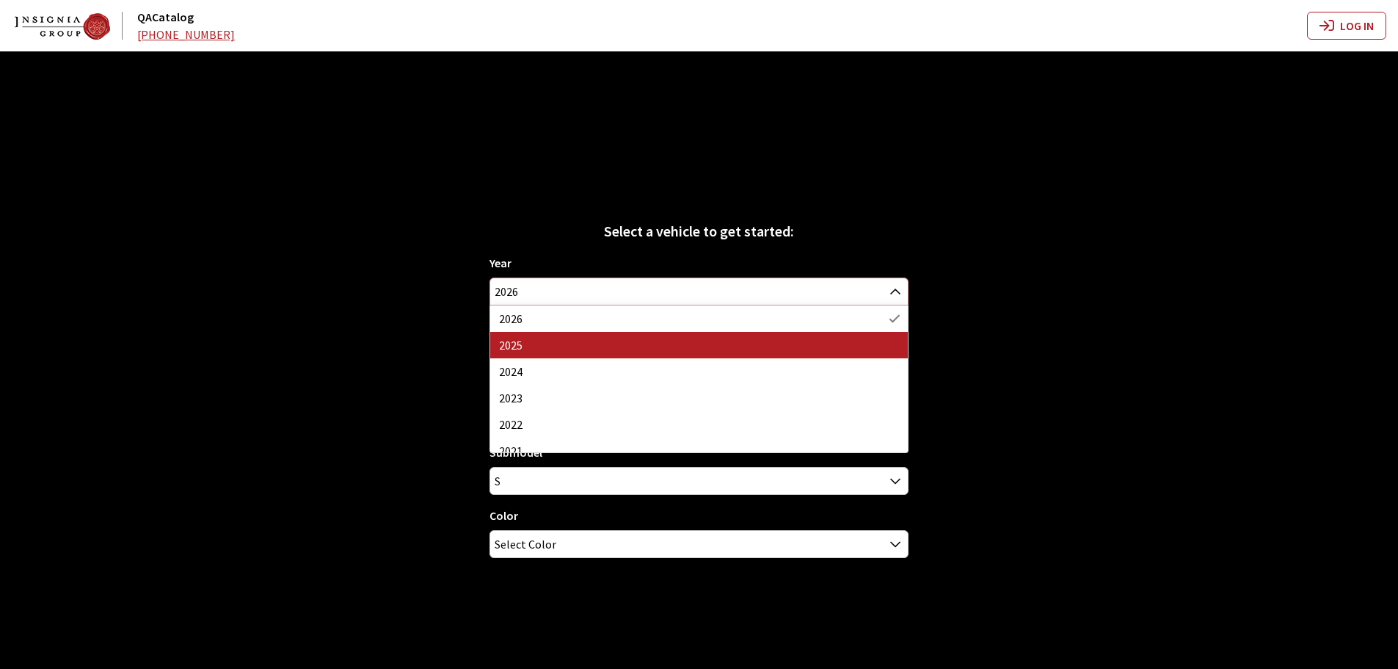
select select "43"
select select "25"
select select "885"
select select "129"
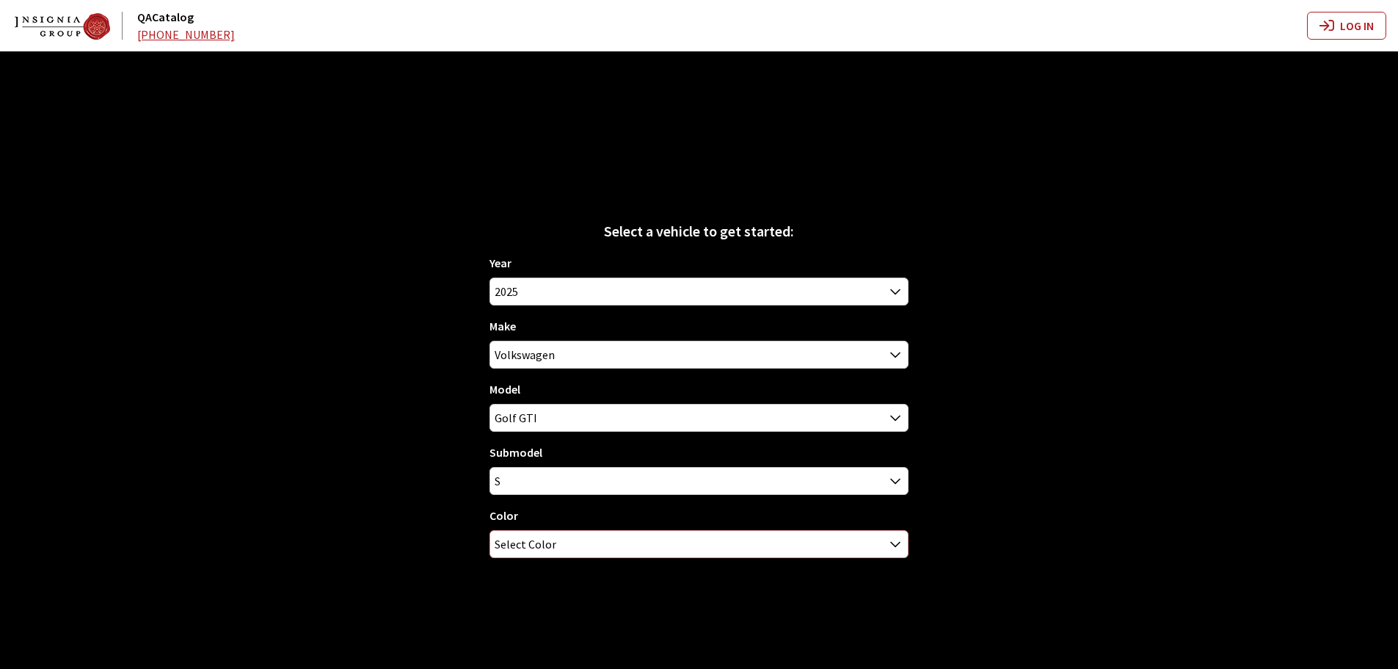
click at [528, 553] on span "Select Color" at bounding box center [526, 544] width 62 height 26
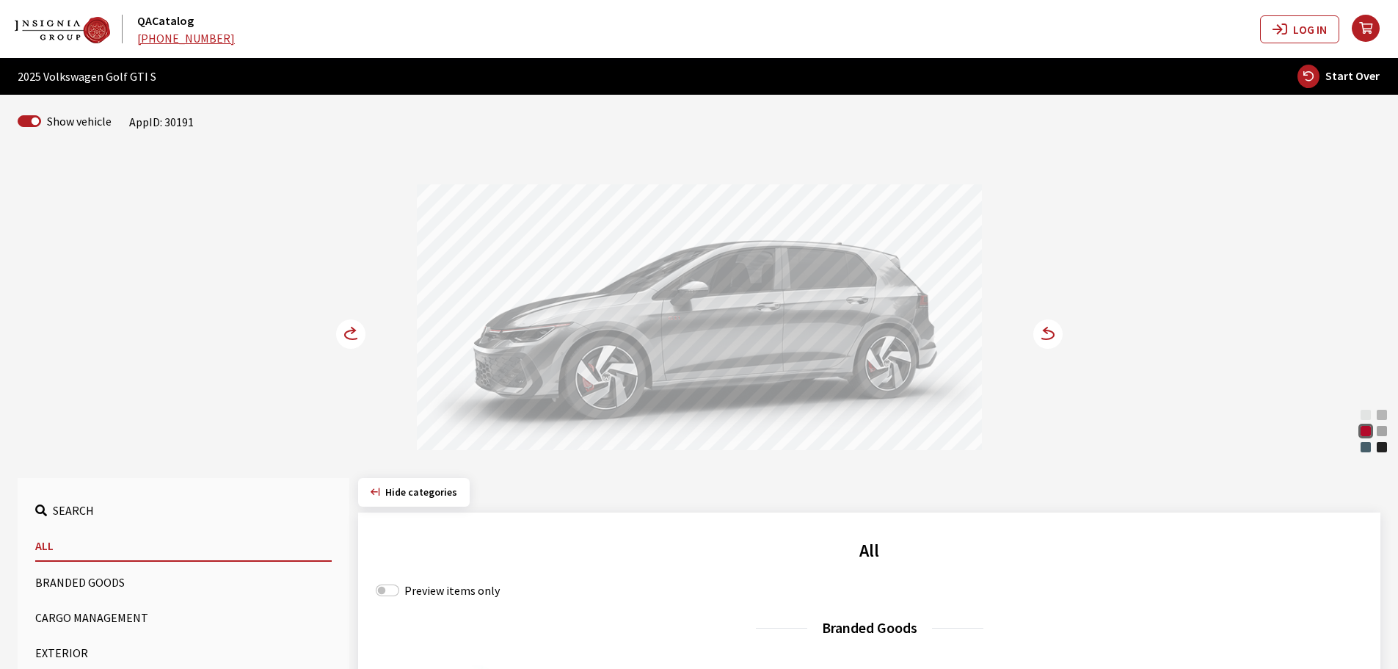
click at [178, 321] on div "Opal White Pearl Alpine Silver Metallic Kings Red Metallic Moonstone Gray Slate…" at bounding box center [699, 304] width 1381 height 299
drag, startPoint x: 677, startPoint y: 313, endPoint x: 726, endPoint y: 313, distance: 49.2
click at [712, 313] on div at bounding box center [699, 319] width 565 height 270
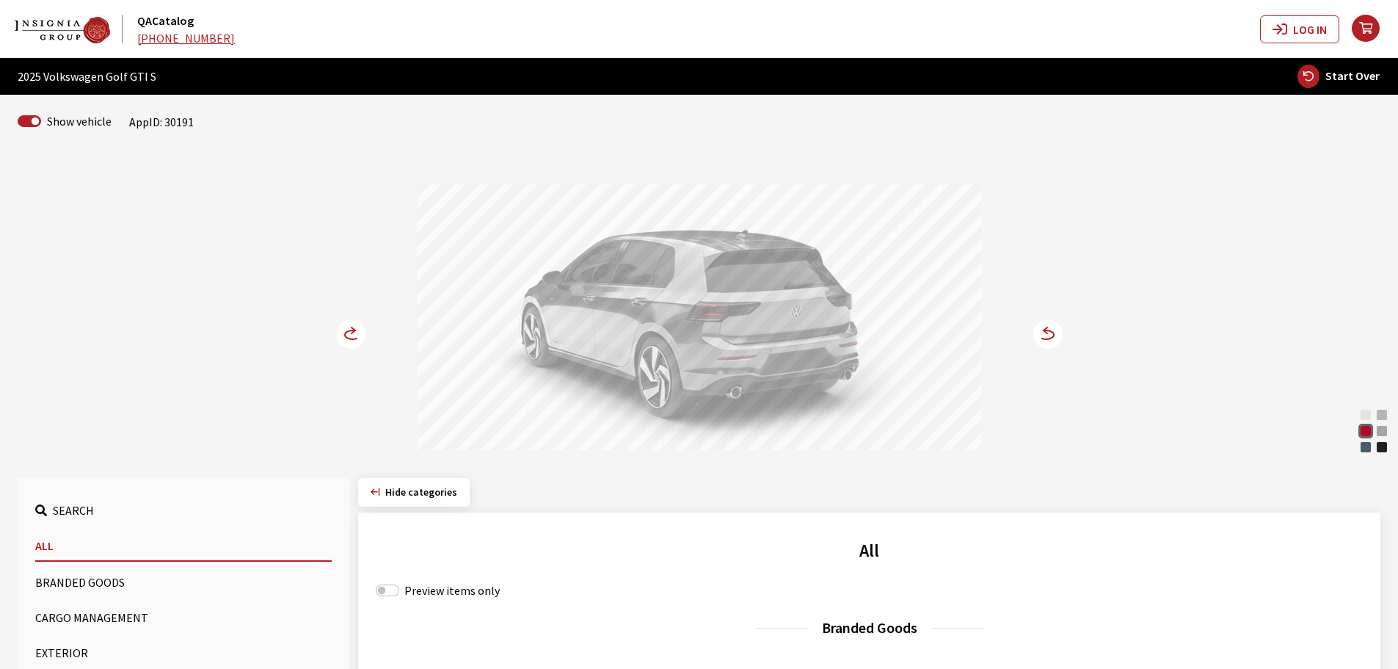
drag, startPoint x: 666, startPoint y: 338, endPoint x: 763, endPoint y: 339, distance: 96.2
click at [760, 339] on div at bounding box center [699, 319] width 565 height 270
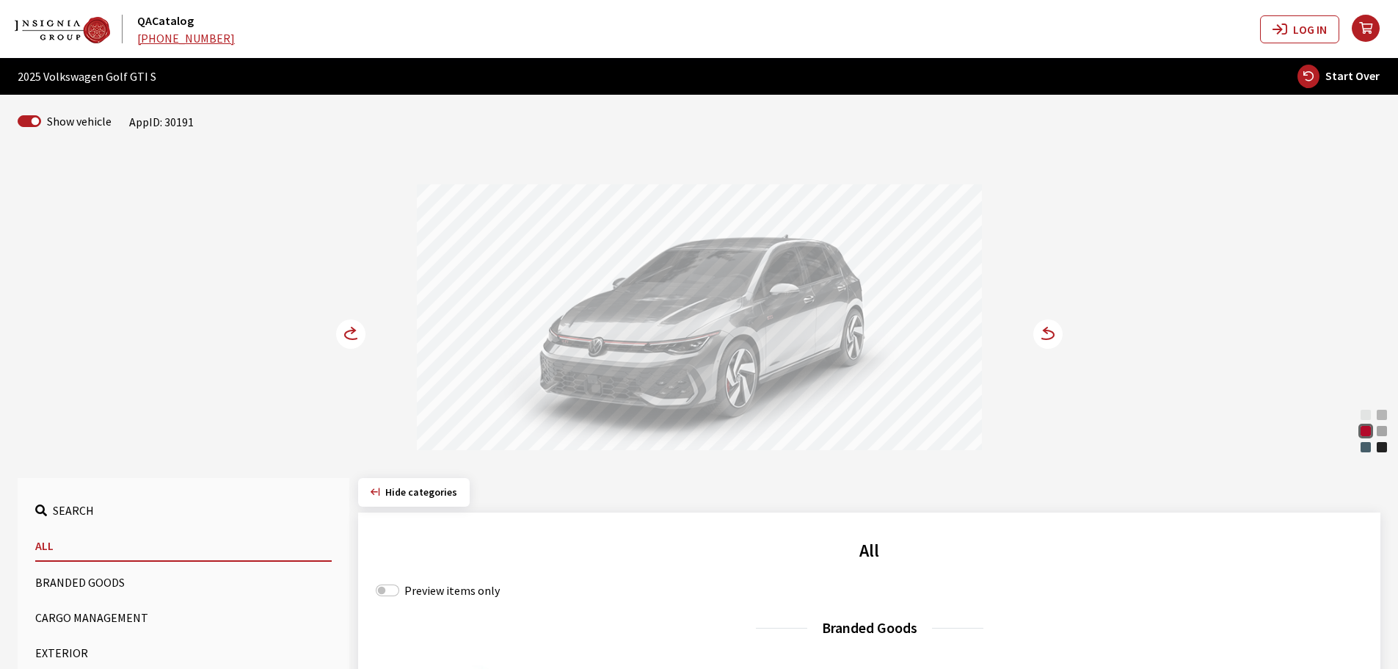
click at [1375, 70] on span "Start Over" at bounding box center [1353, 75] width 54 height 15
select select
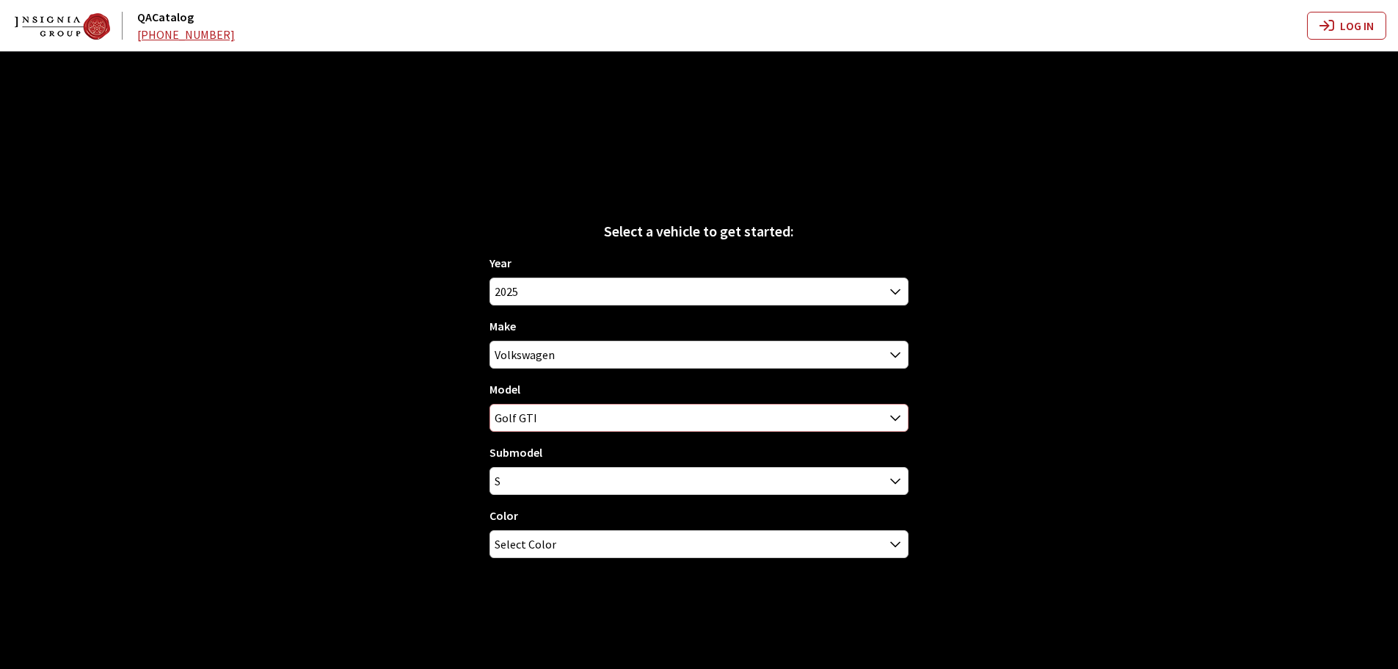
click at [532, 414] on span "Golf GTI" at bounding box center [699, 417] width 418 height 26
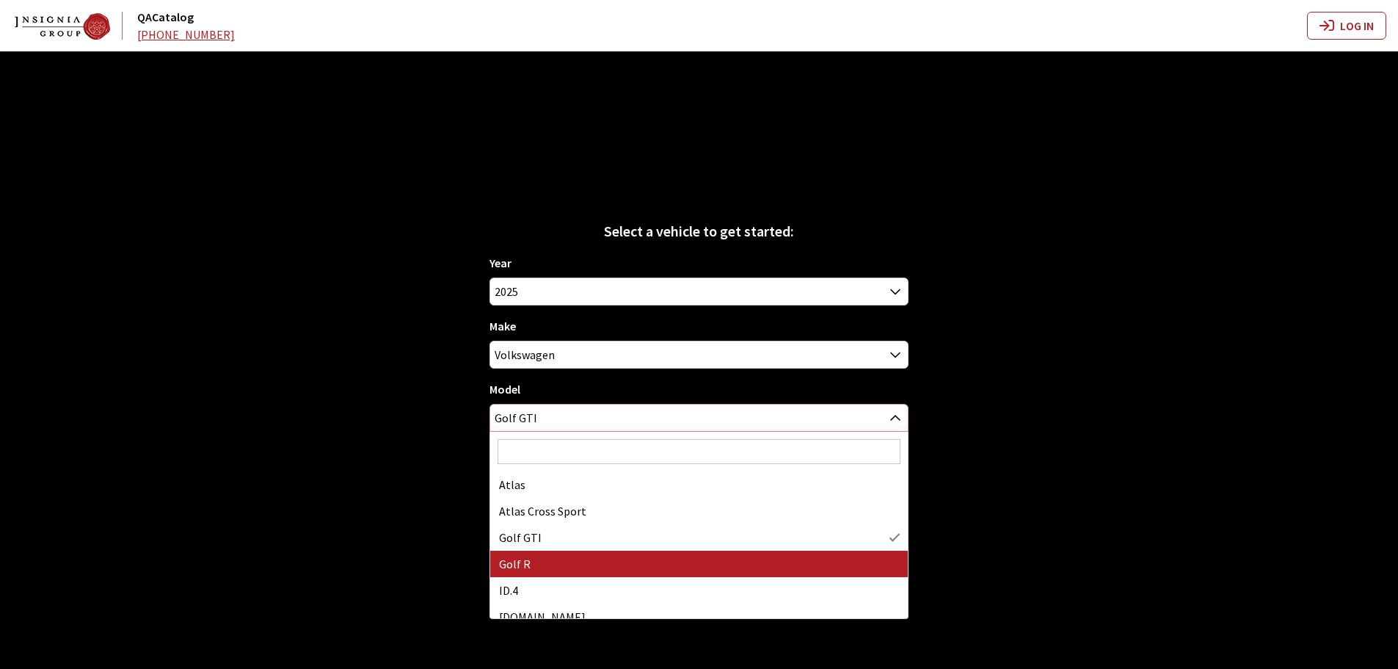
select select "717"
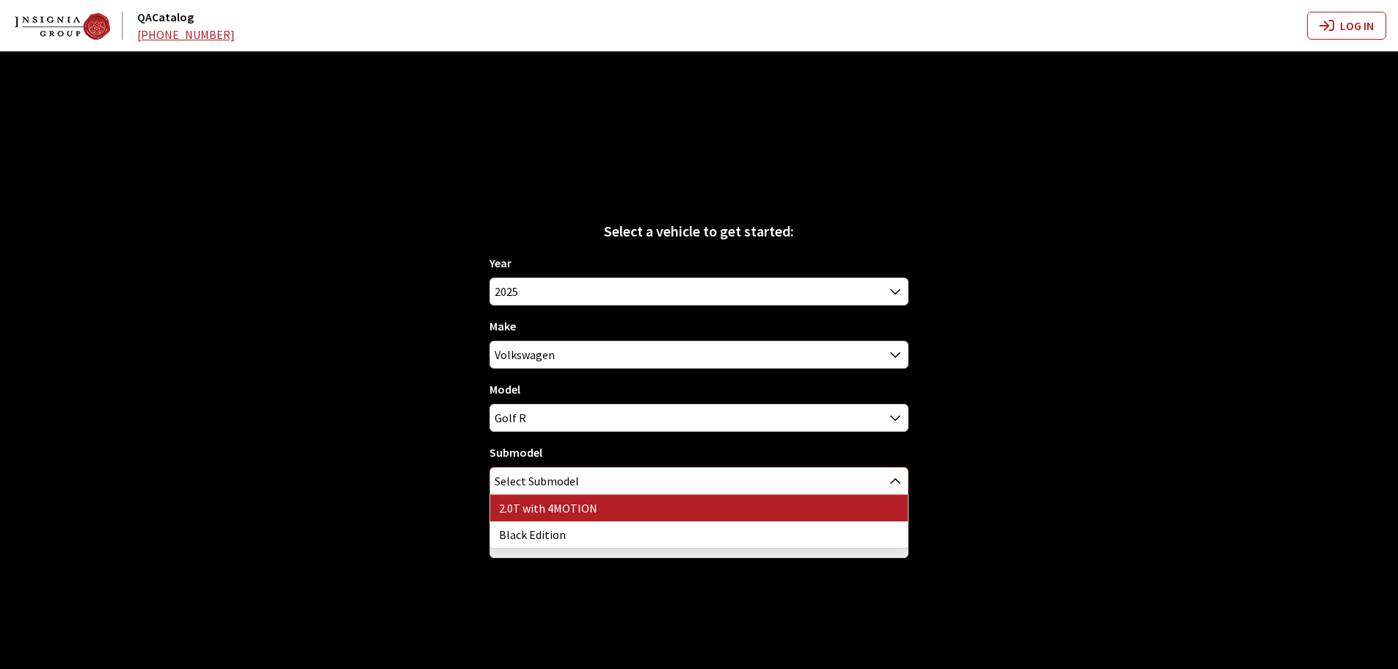
click at [545, 485] on span "Select Submodel" at bounding box center [537, 481] width 84 height 26
select select "4052"
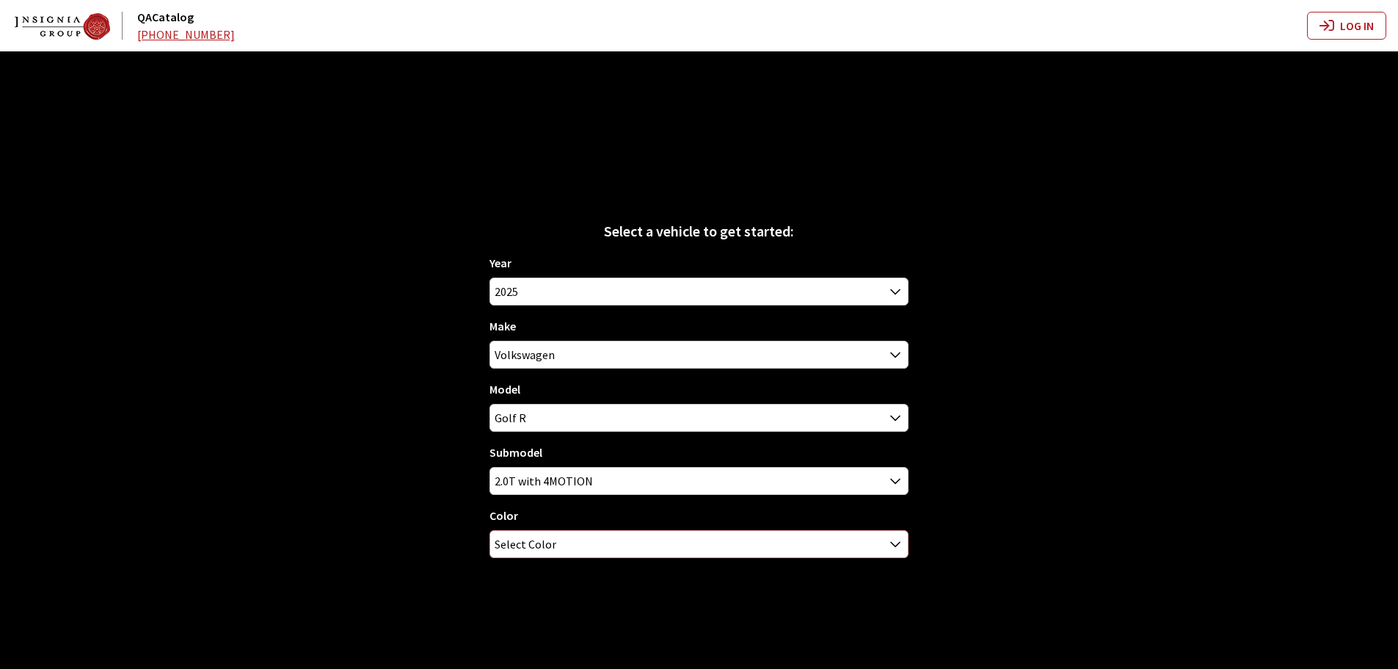
click at [533, 543] on span "Select Color" at bounding box center [526, 544] width 62 height 26
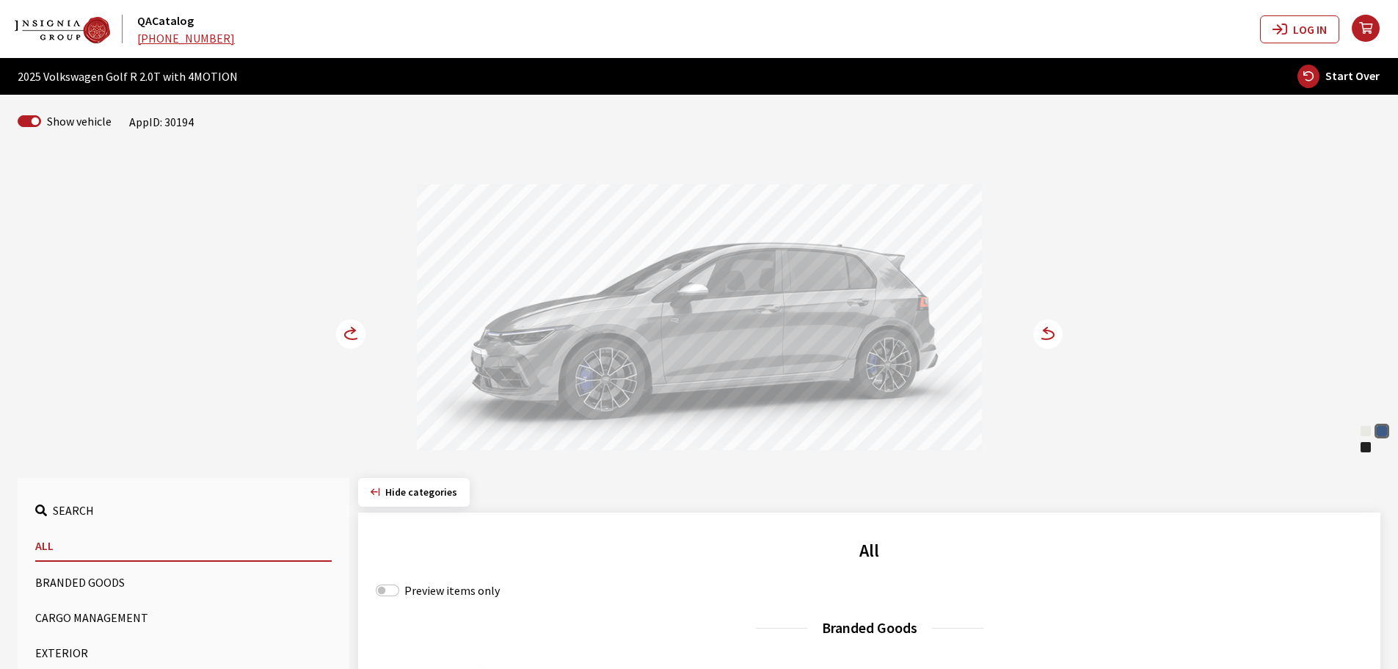
drag, startPoint x: 674, startPoint y: 357, endPoint x: 835, endPoint y: 357, distance: 161.5
click at [831, 357] on div at bounding box center [699, 319] width 565 height 270
click at [354, 335] on circle at bounding box center [350, 333] width 29 height 29
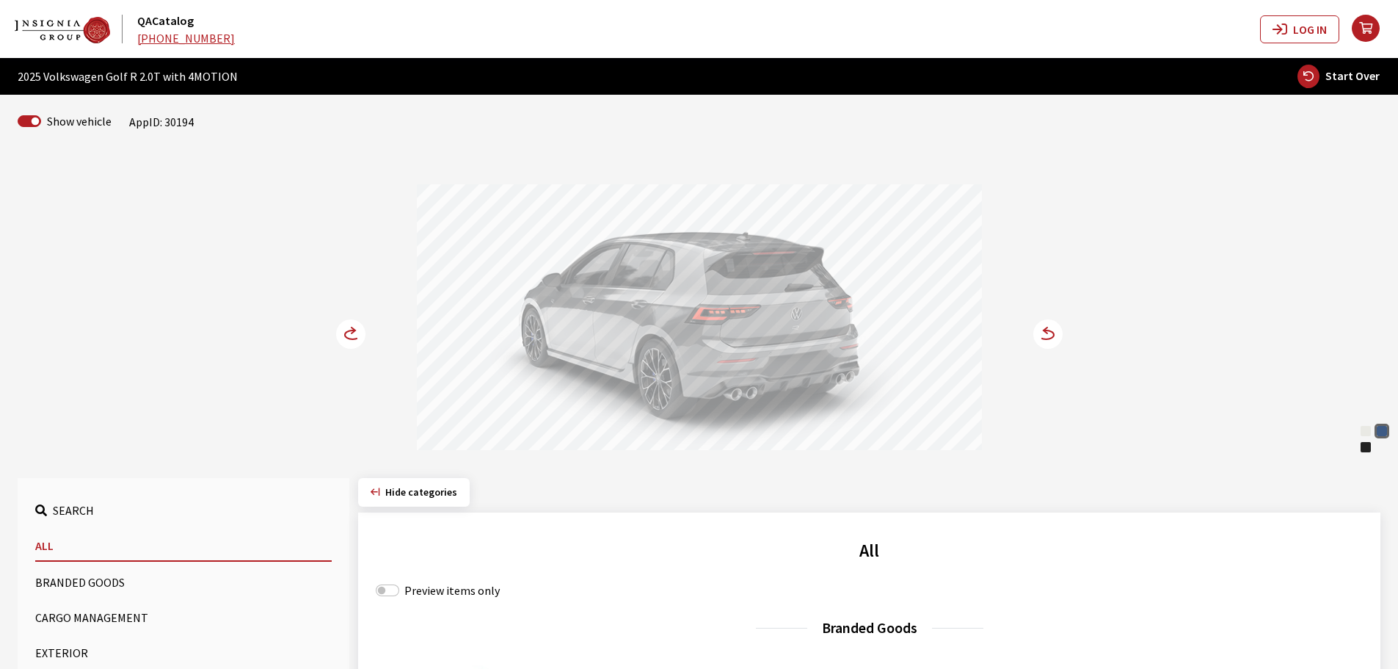
click at [354, 335] on circle at bounding box center [350, 333] width 29 height 29
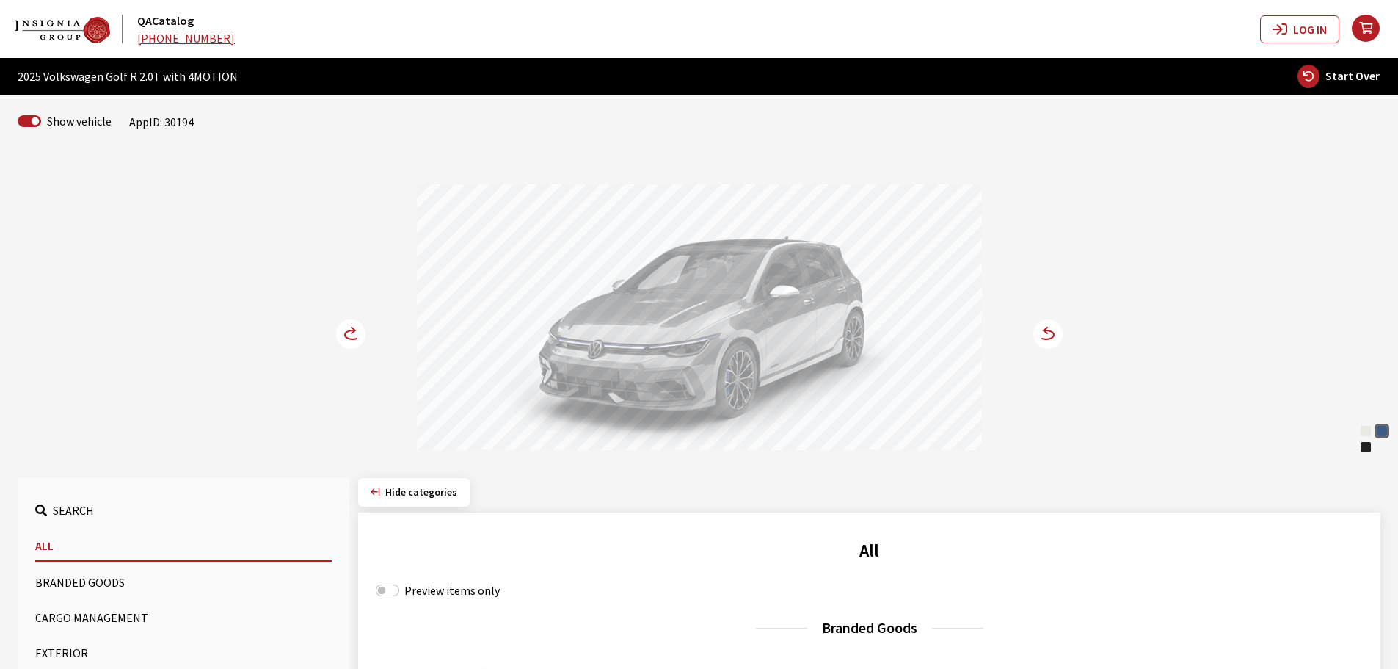
click at [1041, 330] on icon at bounding box center [1039, 335] width 10 height 12
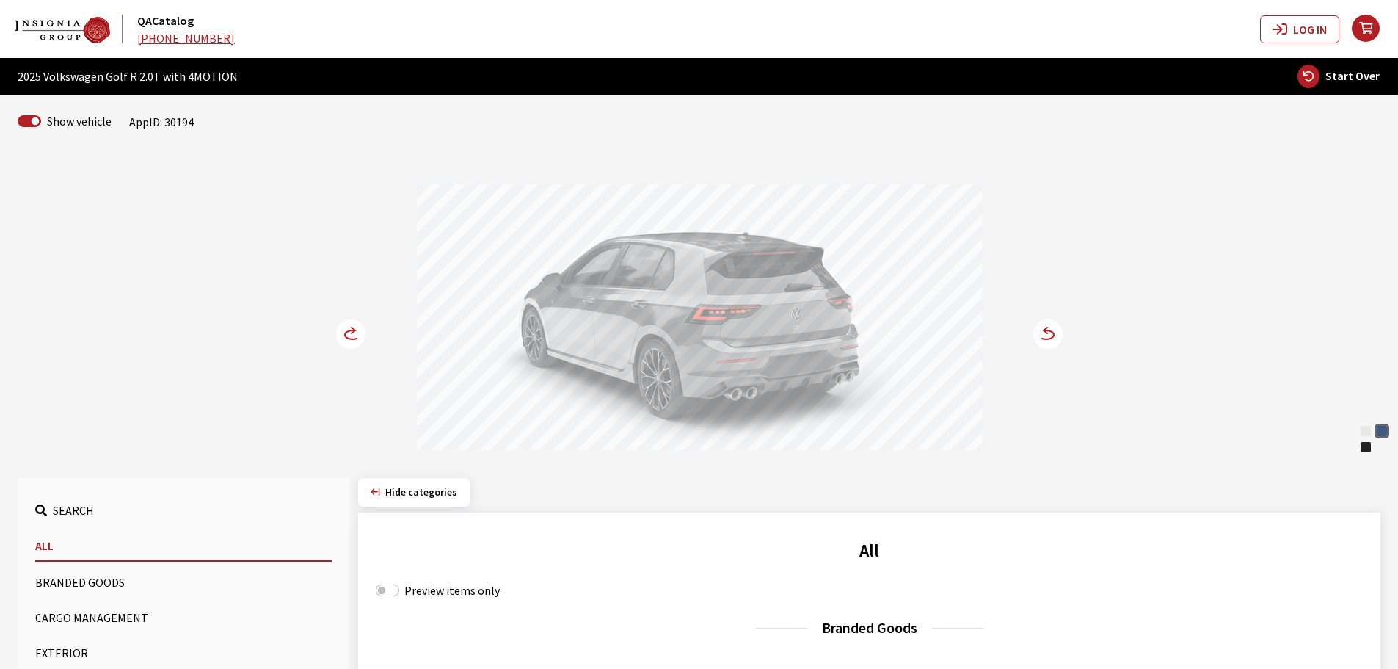
drag, startPoint x: 763, startPoint y: 334, endPoint x: 834, endPoint y: 334, distance: 71.2
click at [829, 334] on div at bounding box center [699, 319] width 565 height 270
click at [355, 342] on circle at bounding box center [350, 333] width 29 height 29
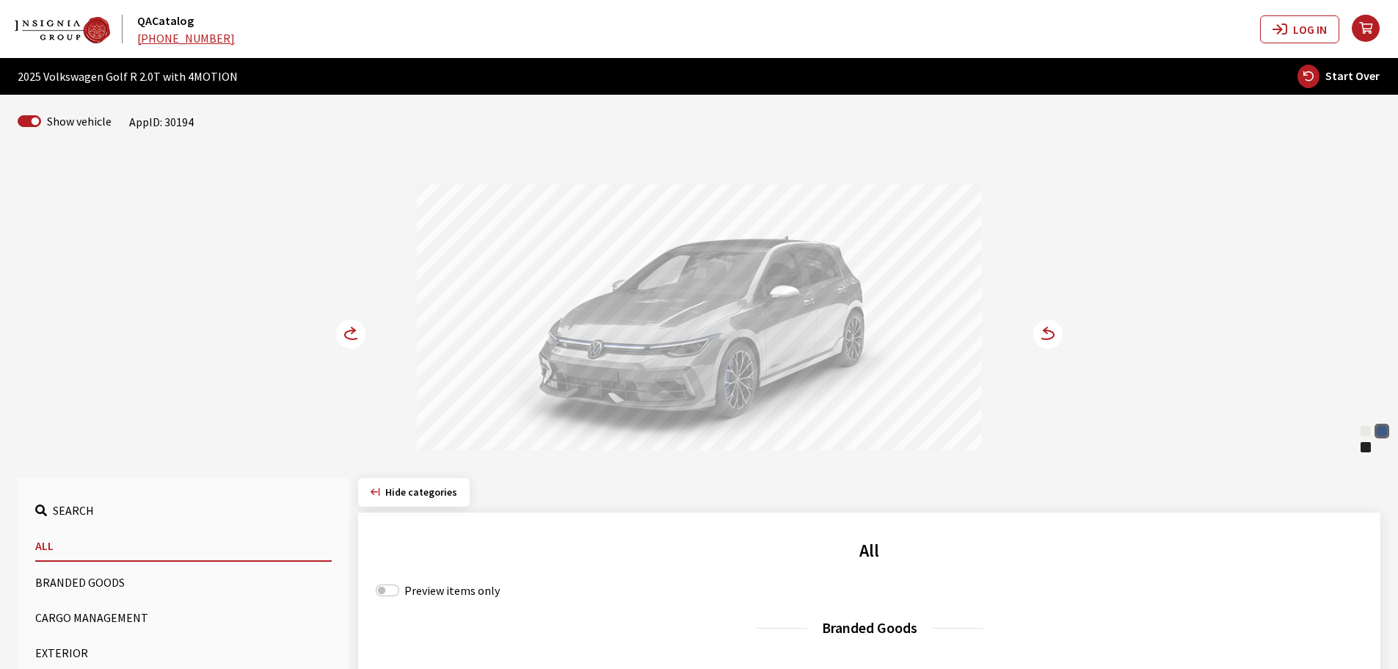
drag, startPoint x: 764, startPoint y: 351, endPoint x: 639, endPoint y: 346, distance: 125.6
click at [675, 349] on div at bounding box center [699, 319] width 565 height 270
click at [346, 333] on icon at bounding box center [352, 334] width 15 height 9
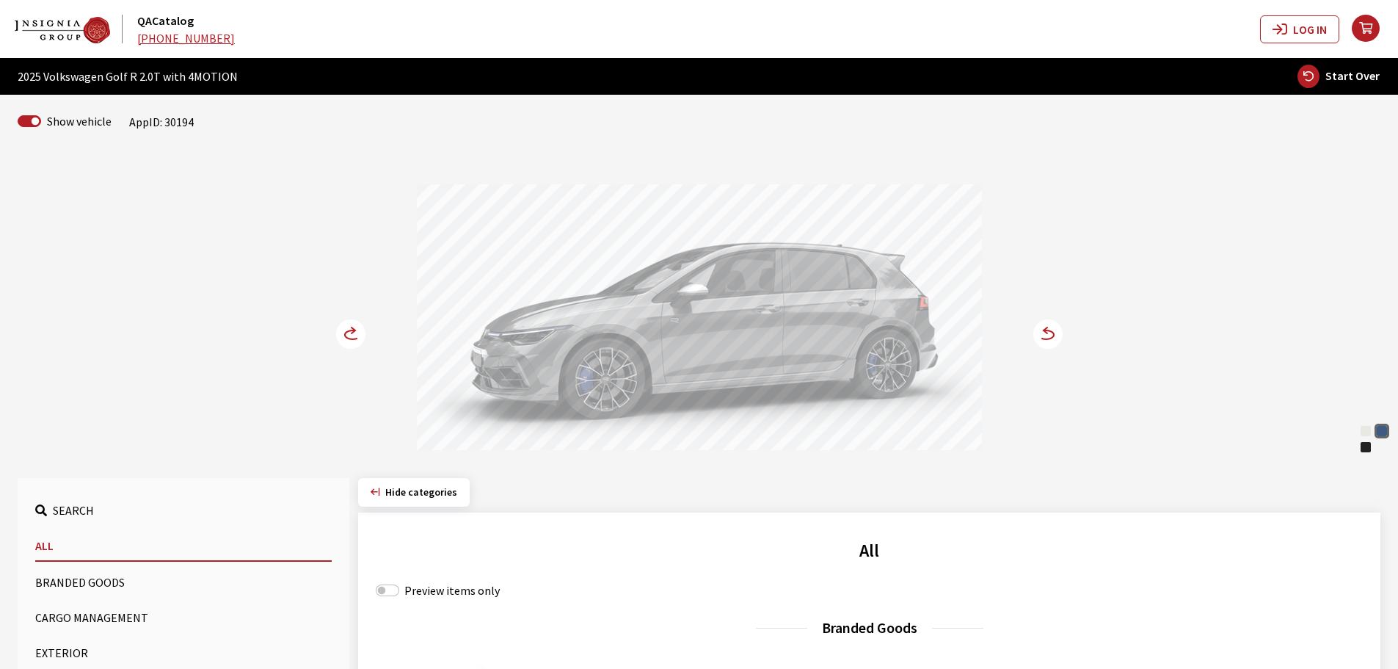
click at [355, 340] on circle at bounding box center [350, 333] width 29 height 29
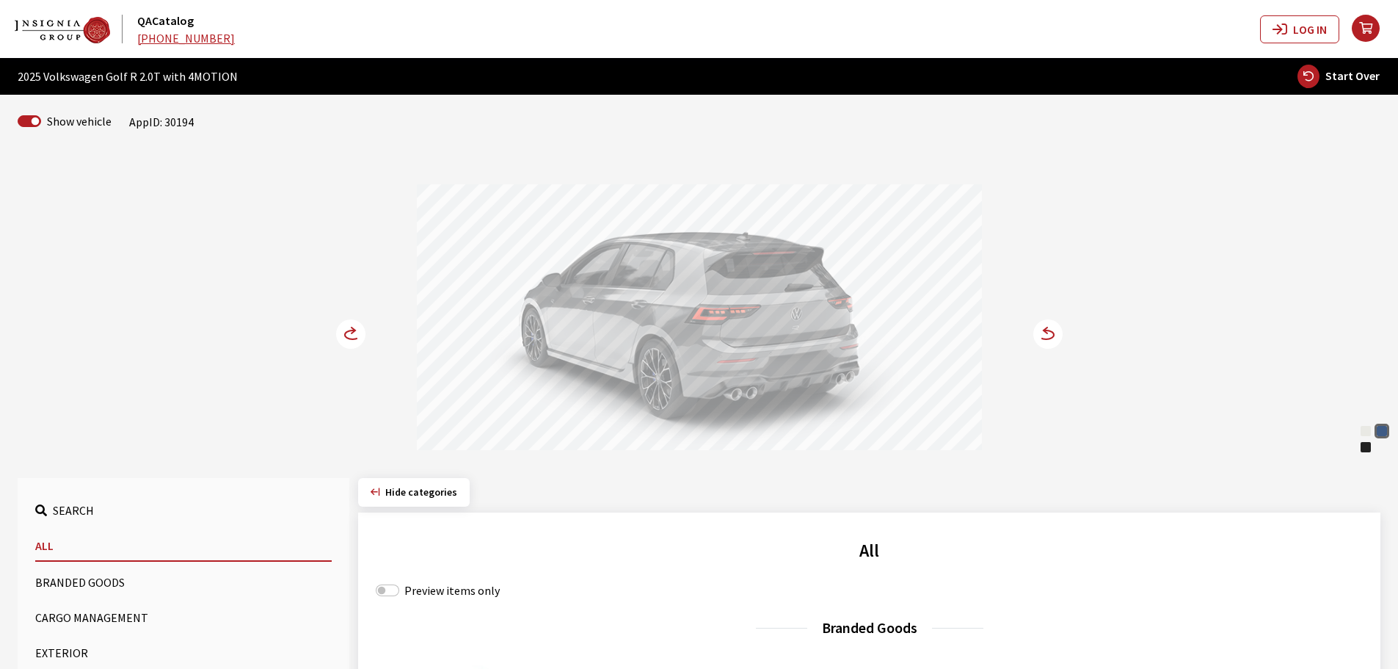
drag, startPoint x: 683, startPoint y: 328, endPoint x: 779, endPoint y: 328, distance: 96.9
click at [778, 328] on div at bounding box center [699, 319] width 565 height 270
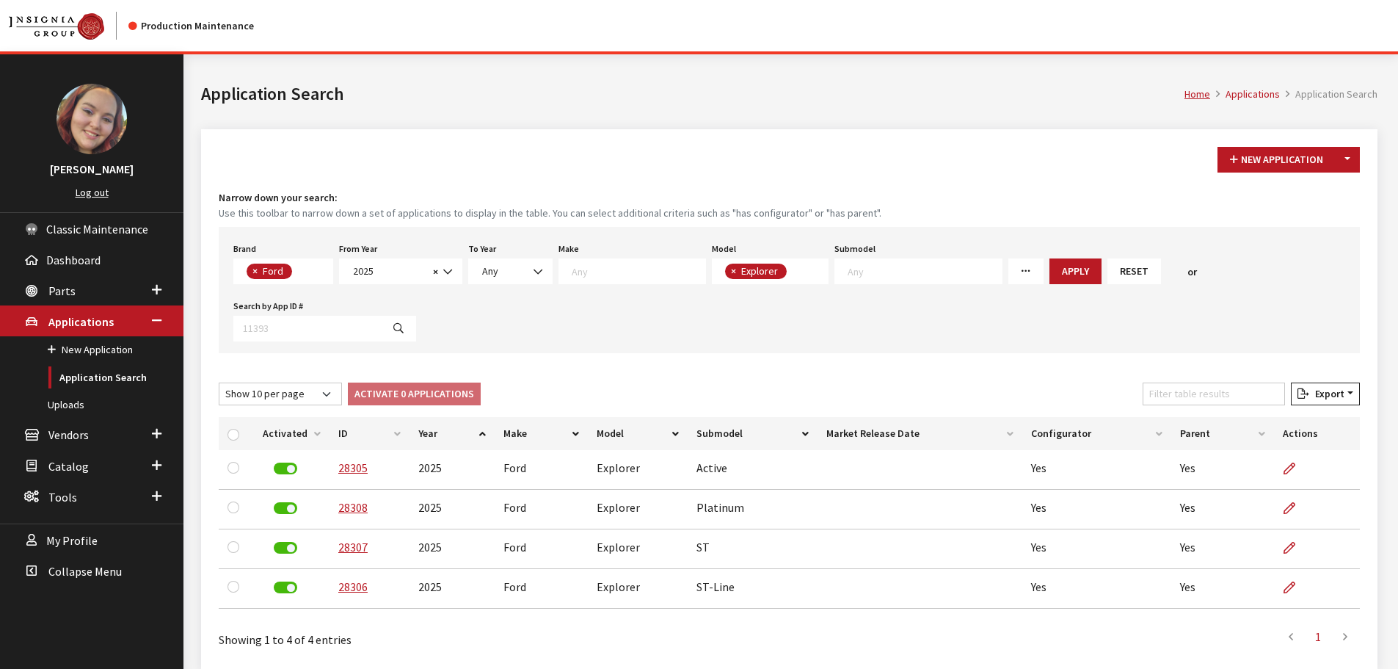
select select "2"
select select "2025"
select select "139"
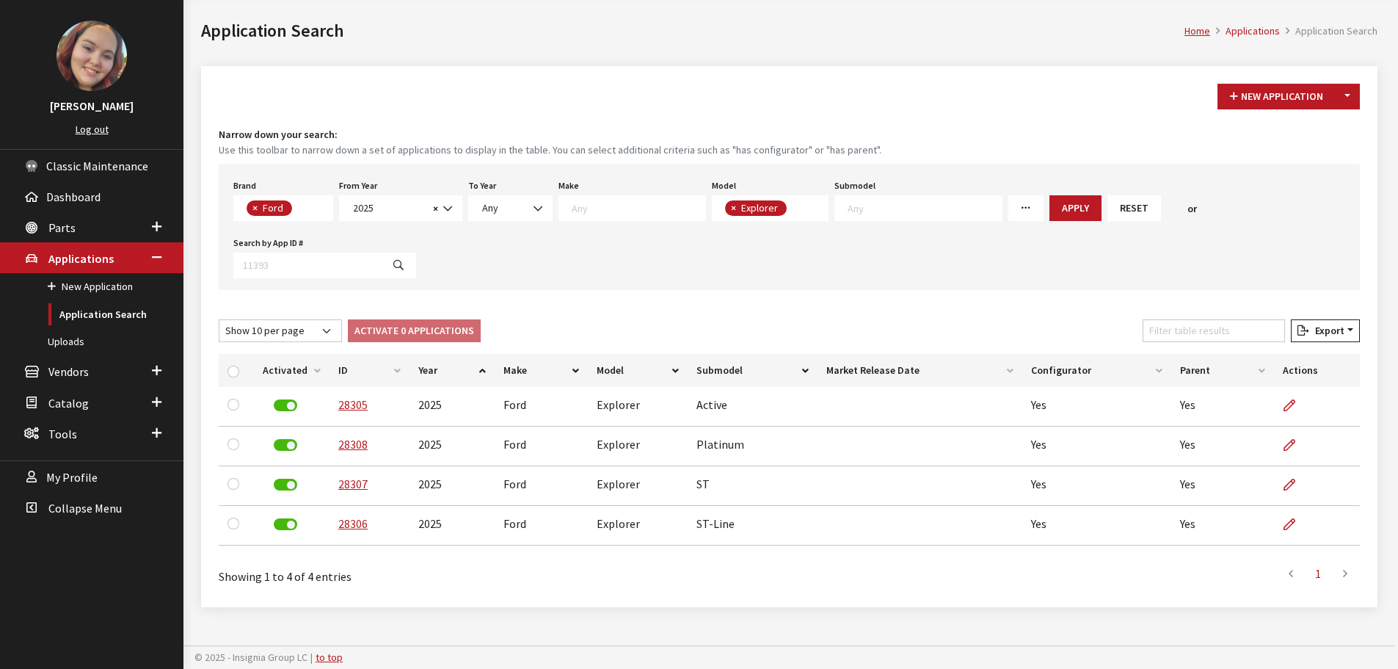
scroll to position [98, 0]
click at [840, 308] on div "New Application Toggle Dropdown New From Existing... Narrow down your search: U…" at bounding box center [789, 336] width 1177 height 541
click at [942, 305] on div "New Application Toggle Dropdown New From Existing... Narrow down your search: U…" at bounding box center [789, 336] width 1177 height 541
click at [1348, 99] on button "Toggle Dropdown" at bounding box center [1347, 97] width 25 height 26
drag, startPoint x: 774, startPoint y: 67, endPoint x: 773, endPoint y: 54, distance: 12.5
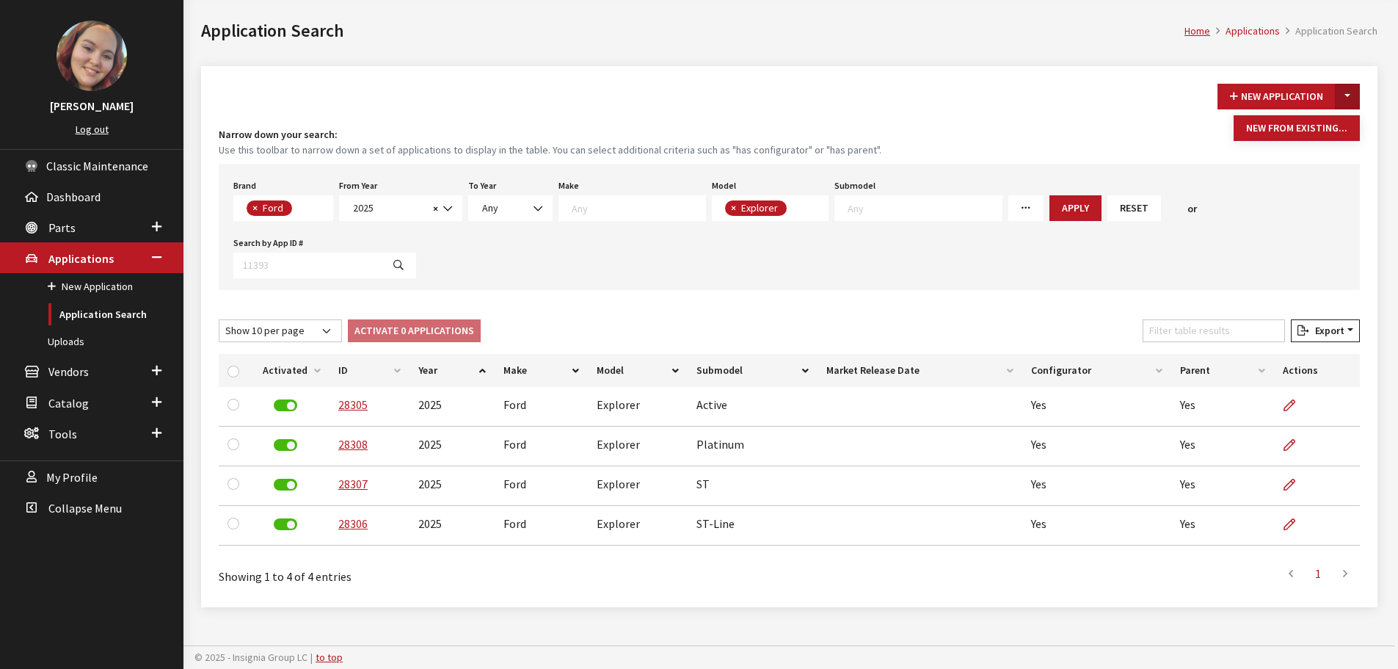
click at [773, 65] on div "Modal title Cancel Yes OK Modal title OK Modal title Cancel Apply Copy From Exi…" at bounding box center [789, 307] width 1194 height 633
click at [1356, 97] on button "Toggle Dropdown" at bounding box center [1347, 97] width 25 height 26
click at [1307, 134] on button "New From Existing..." at bounding box center [1297, 128] width 126 height 26
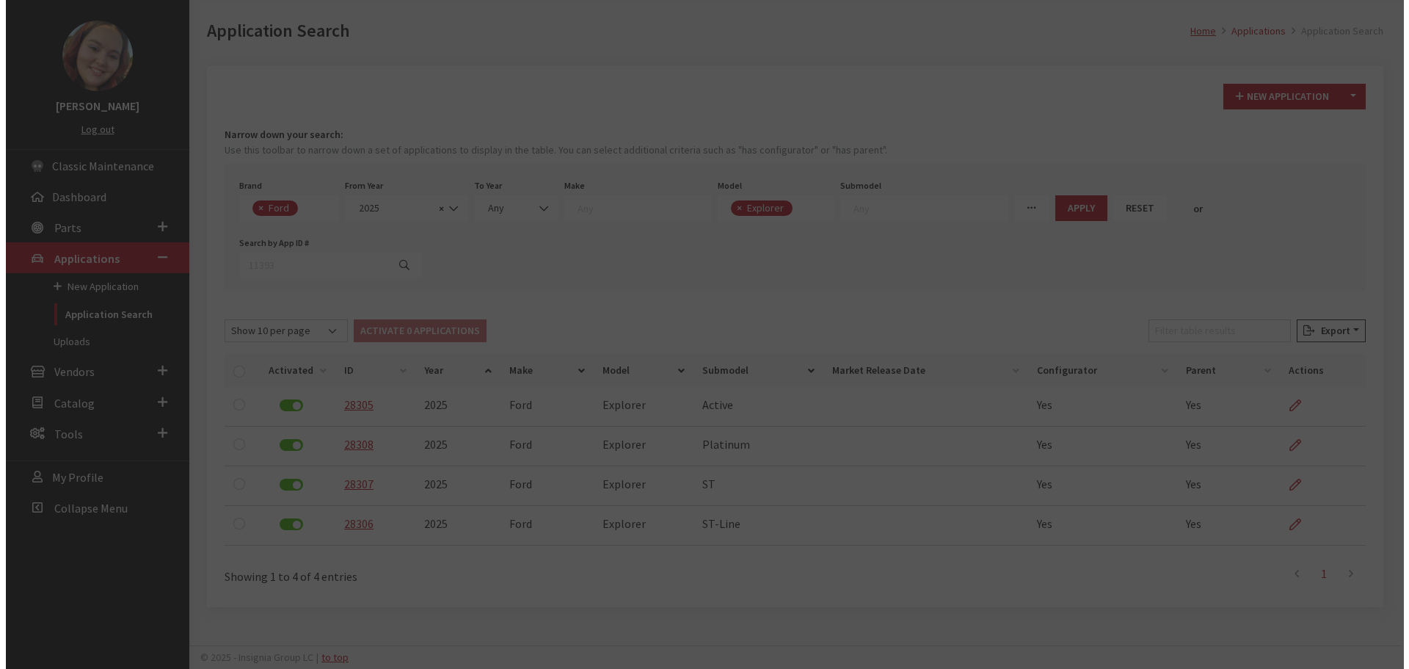
scroll to position [54, 0]
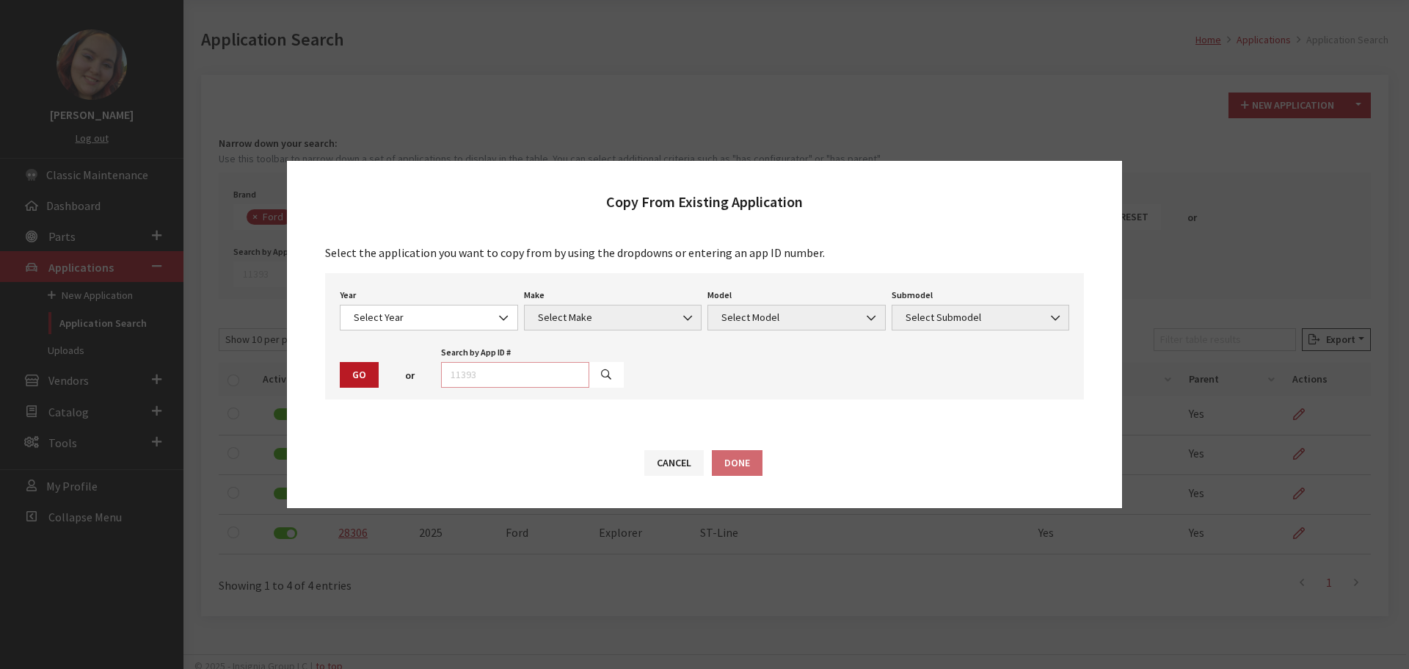
click at [478, 379] on input "text" at bounding box center [515, 375] width 148 height 26
type input "28305"
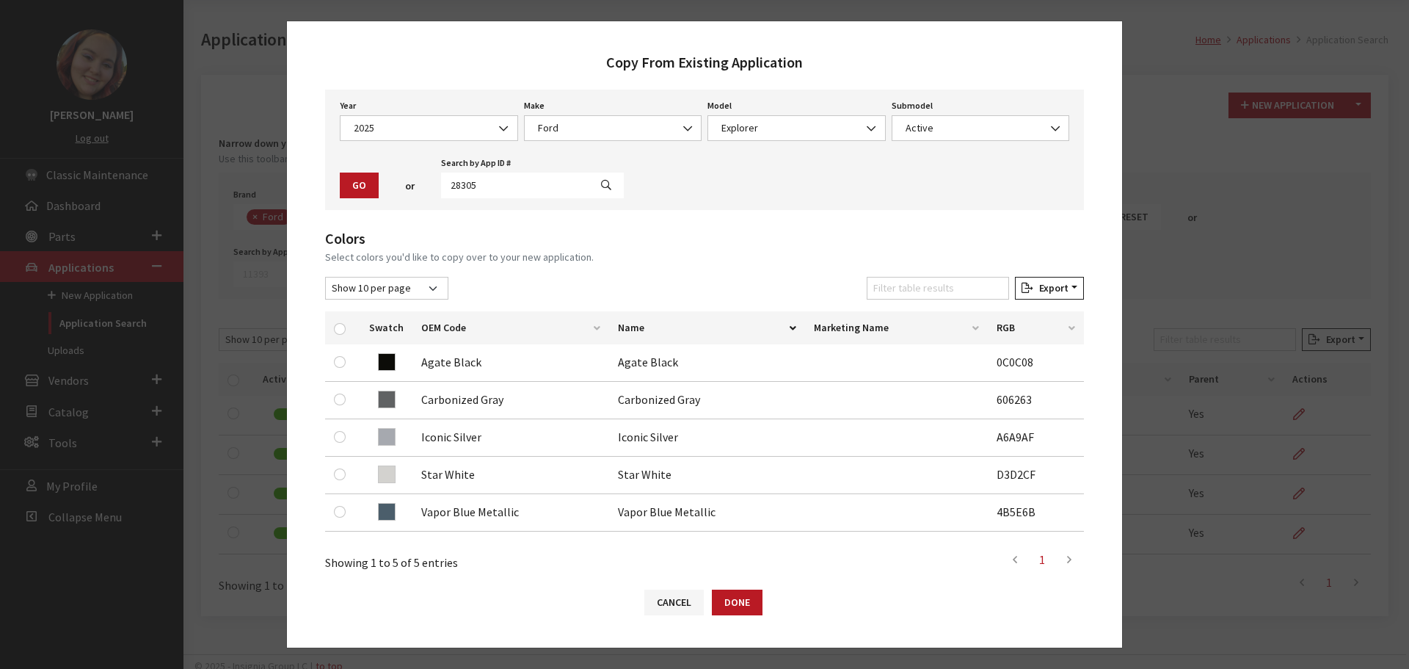
scroll to position [147, 0]
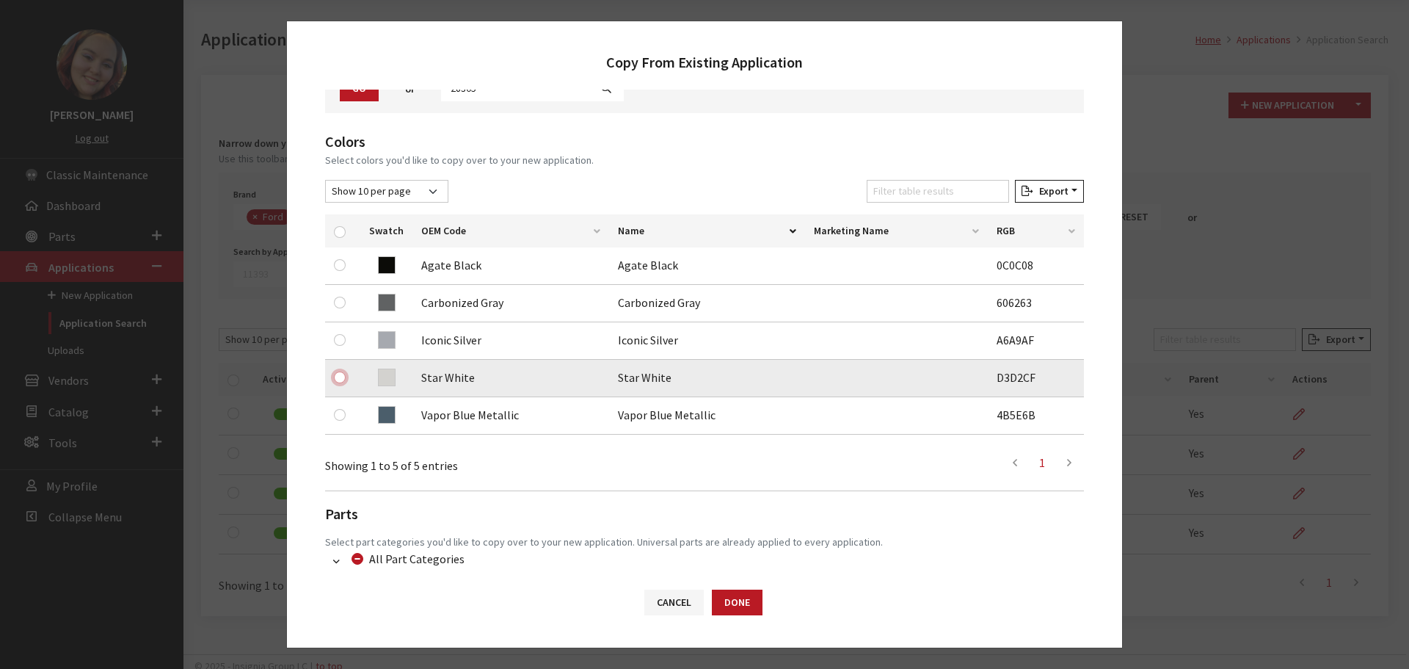
click at [335, 374] on input "checkbox" at bounding box center [340, 377] width 12 height 12
checkbox input "true"
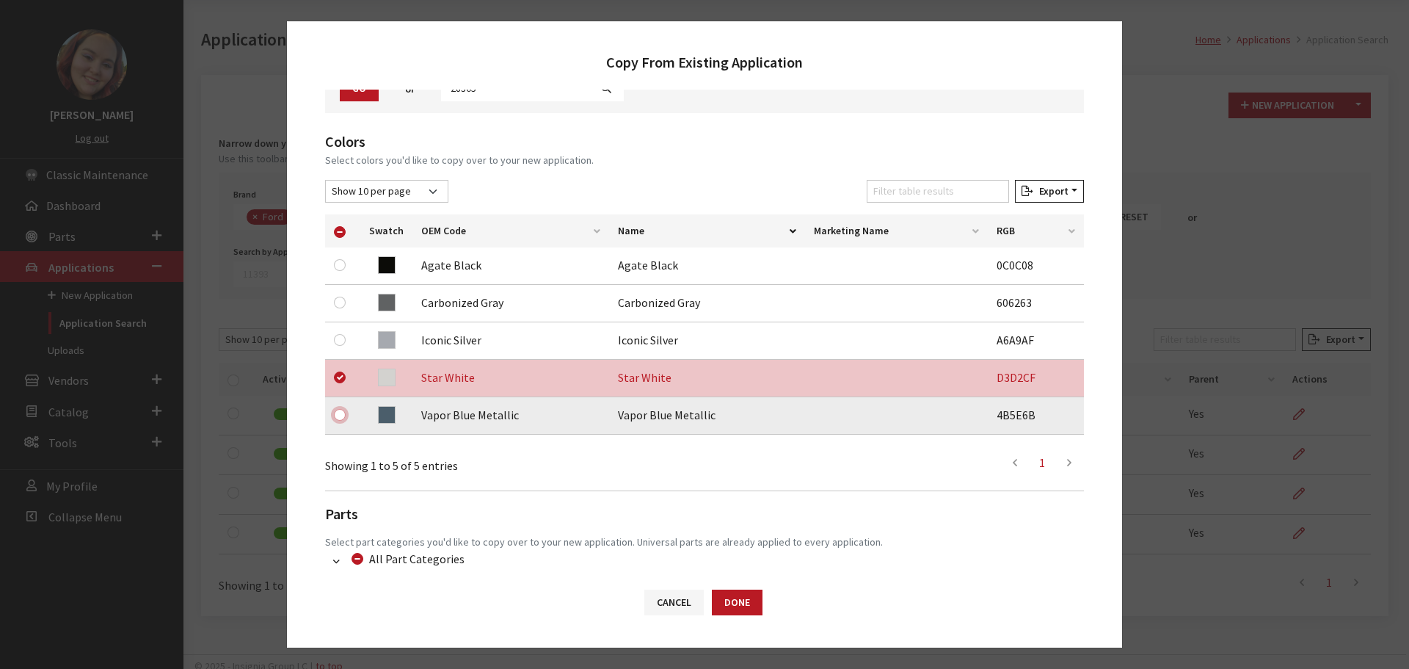
click at [341, 413] on input "checkbox" at bounding box center [340, 415] width 12 height 12
checkbox input "true"
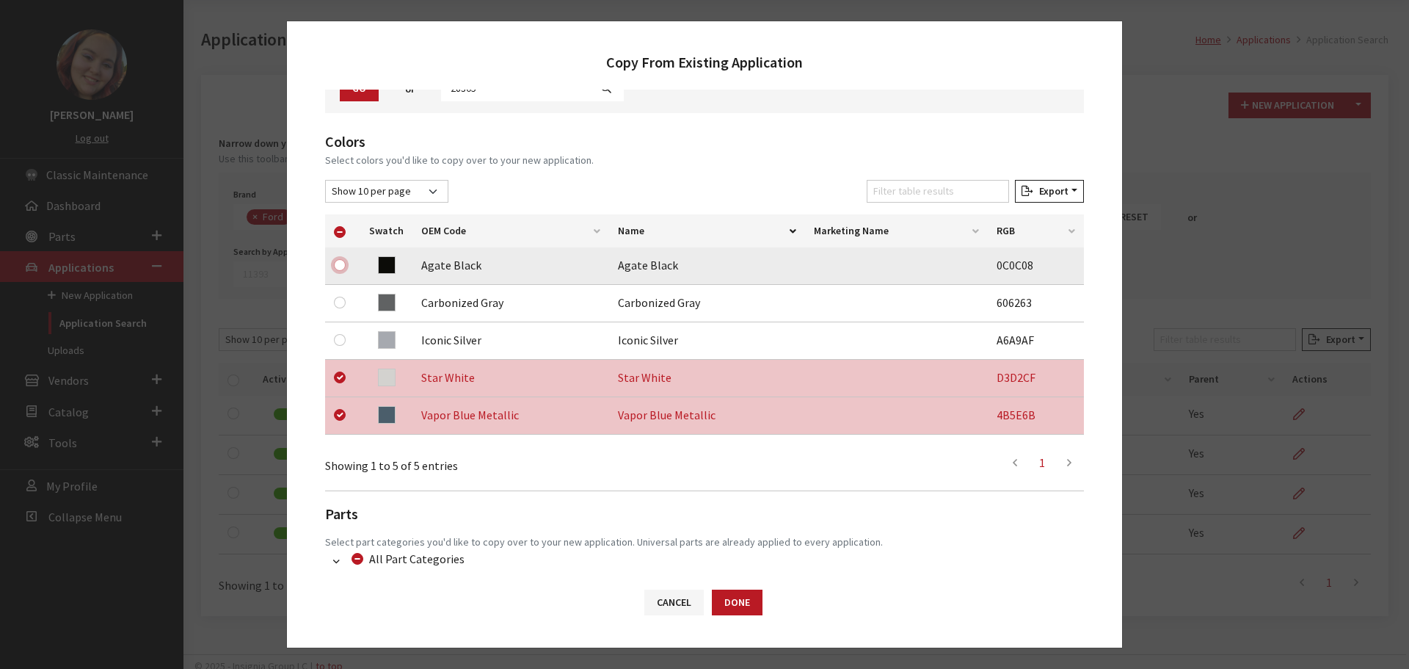
click at [337, 266] on input "checkbox" at bounding box center [340, 265] width 12 height 12
checkbox input "true"
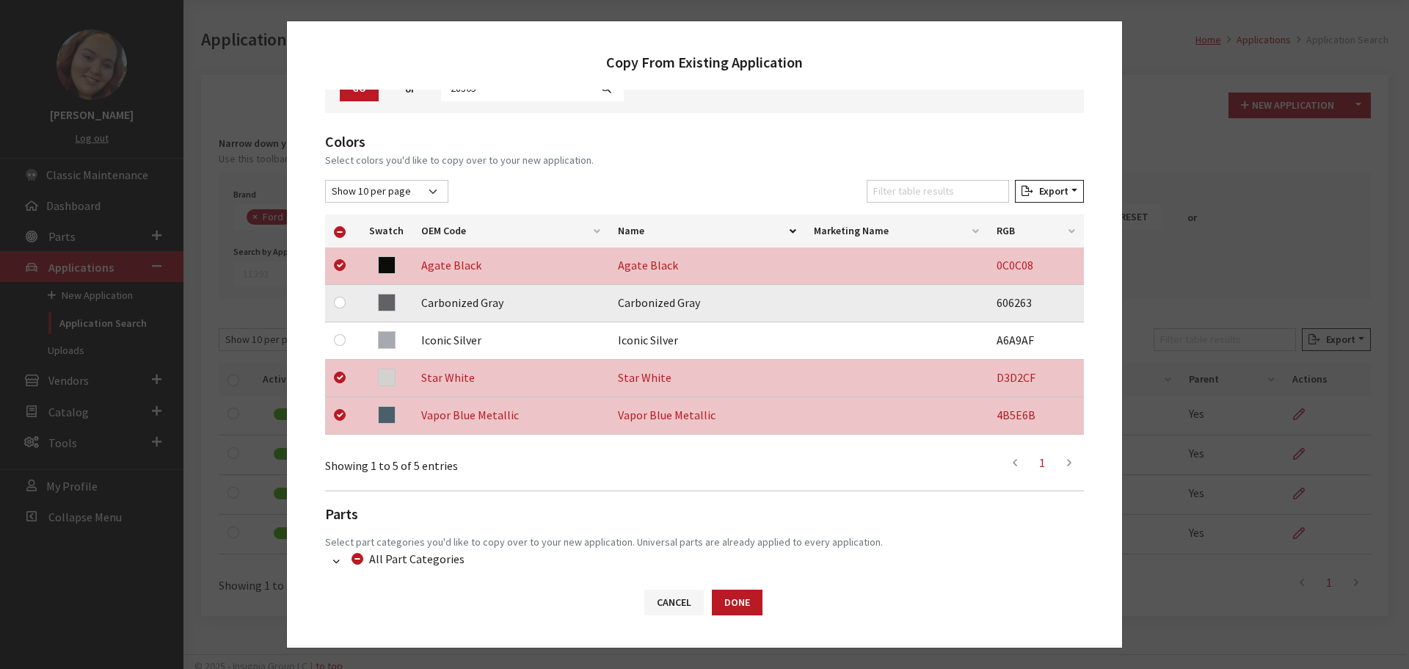
click at [333, 301] on td at bounding box center [342, 303] width 35 height 37
click at [338, 299] on input "checkbox" at bounding box center [340, 303] width 12 height 12
checkbox input "true"
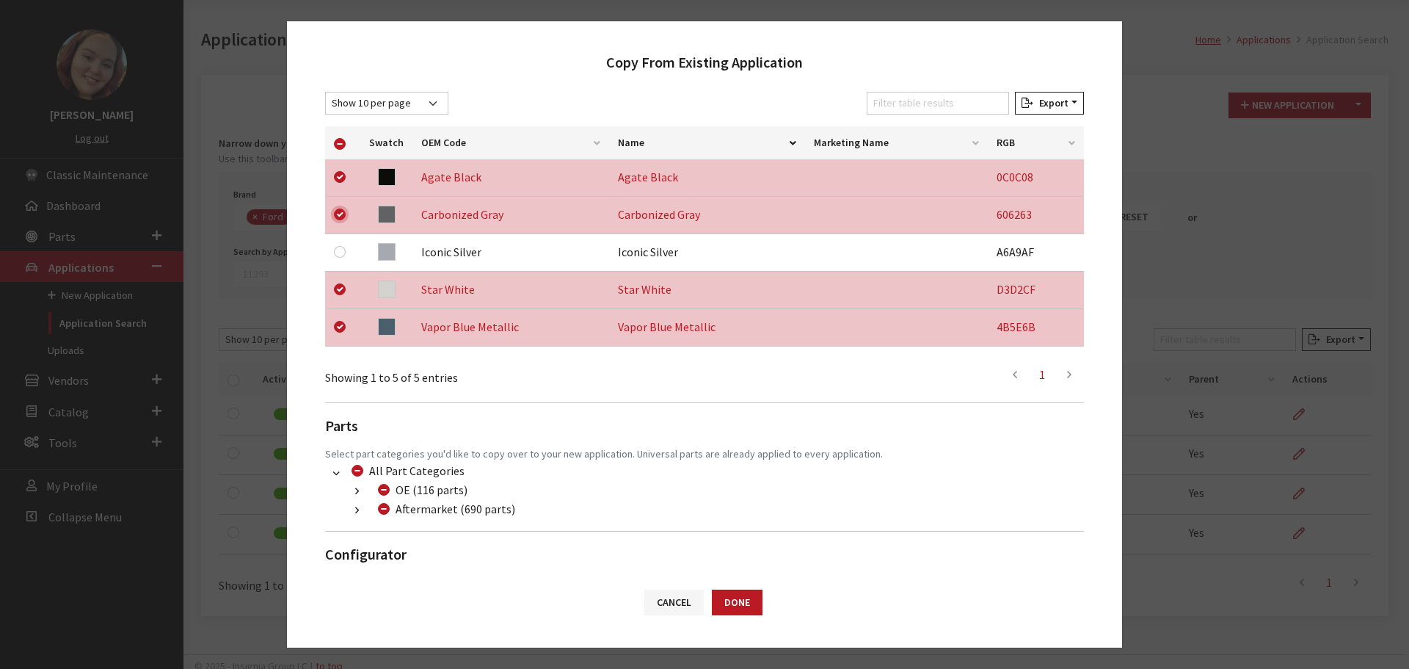
scroll to position [270, 0]
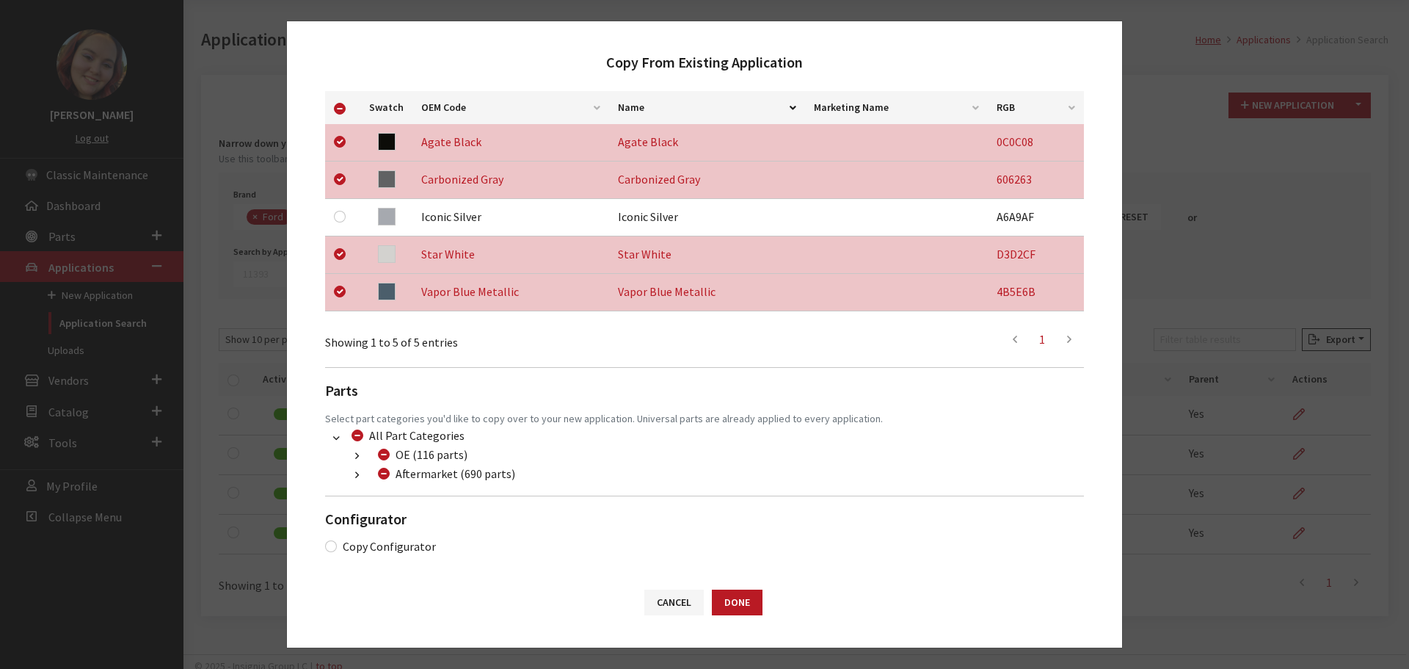
click at [352, 475] on button "button" at bounding box center [357, 475] width 29 height 17
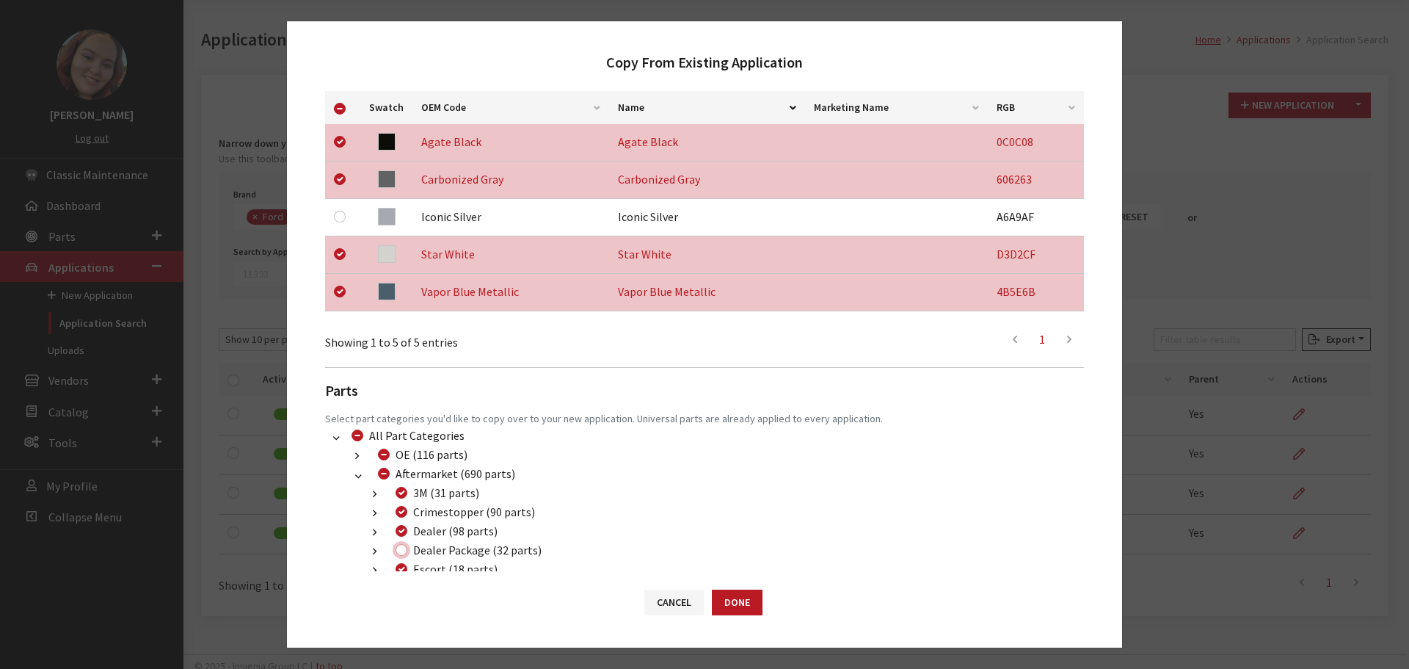
click at [400, 549] on input "Dealer Package (32 parts)" at bounding box center [402, 550] width 12 height 12
checkbox input "true"
click at [744, 599] on button "Done" at bounding box center [737, 602] width 51 height 26
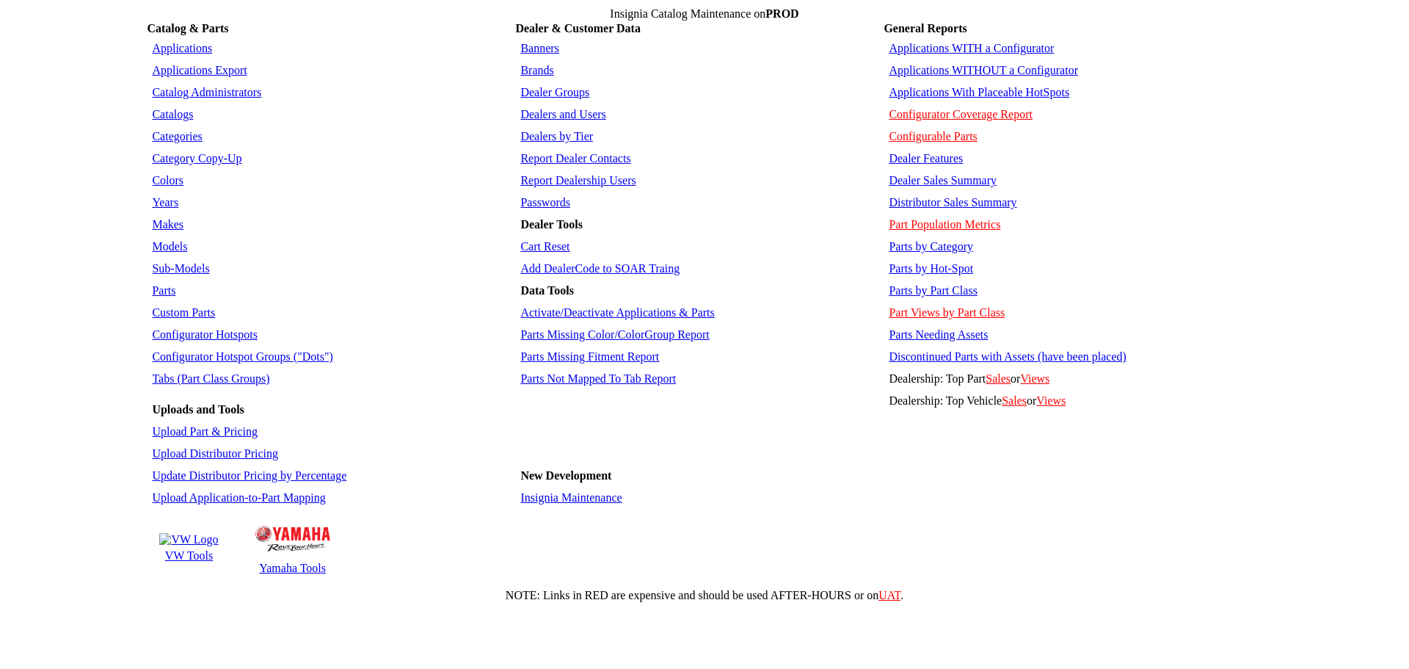
click at [163, 262] on link "Sub-Models" at bounding box center [180, 268] width 57 height 12
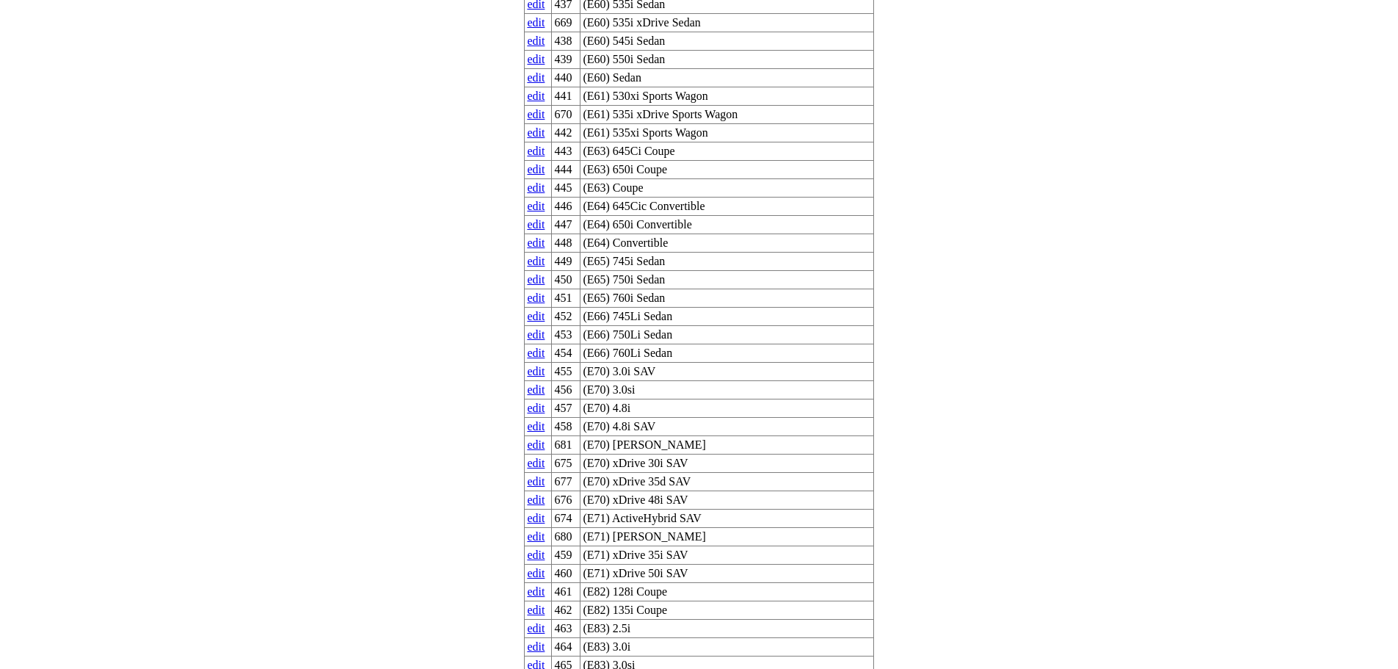
scroll to position [17238, 0]
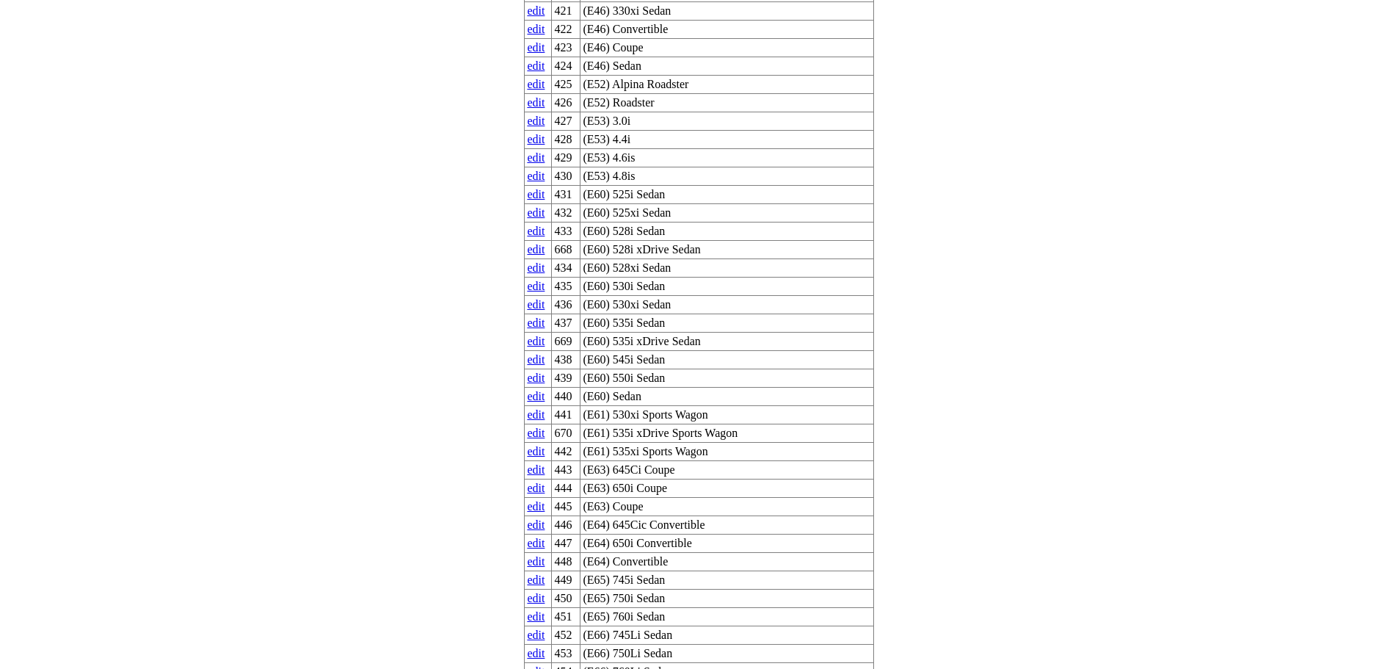
scroll to position [0, 0]
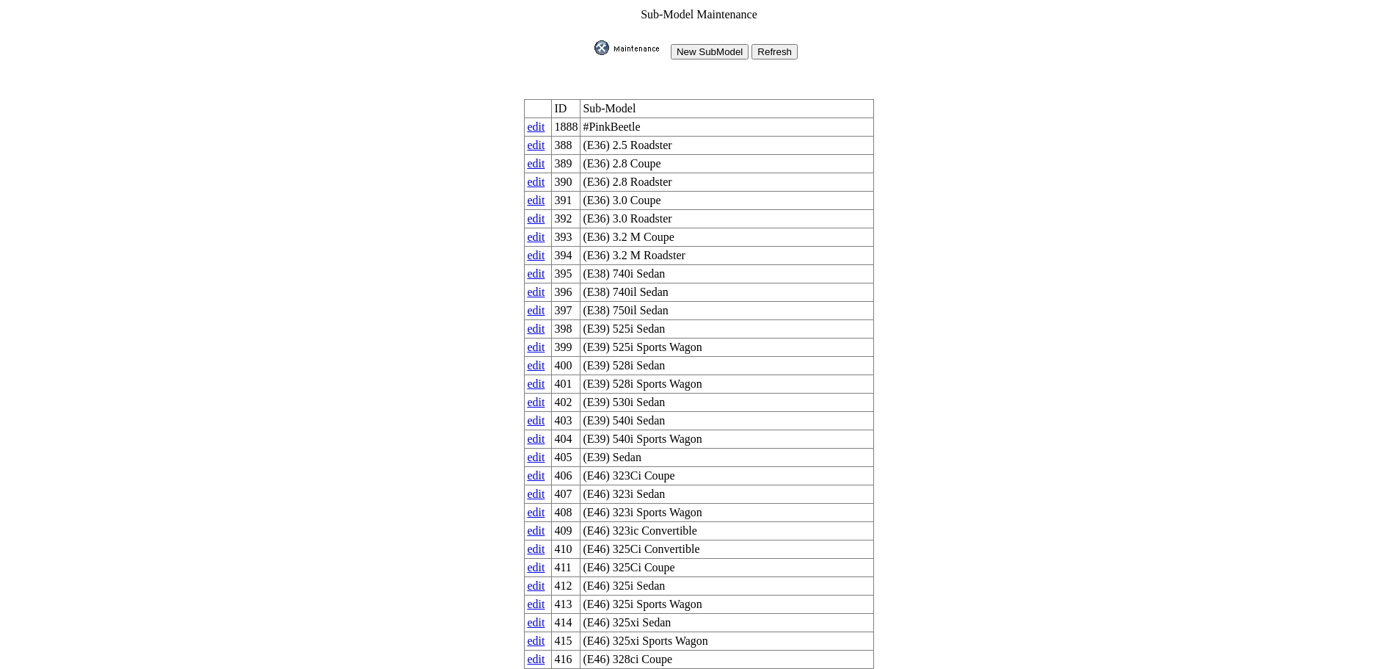
click at [683, 44] on input "New SubModel" at bounding box center [710, 51] width 78 height 15
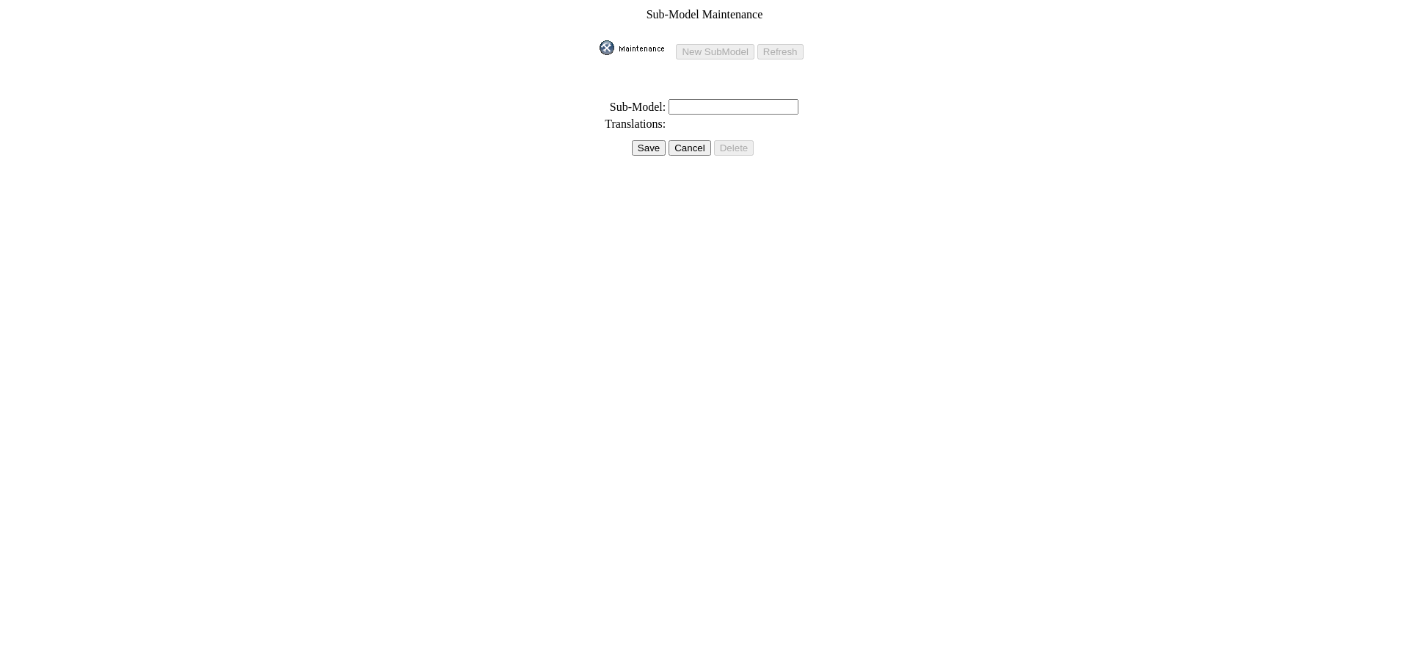
click at [700, 103] on input "text" at bounding box center [734, 106] width 130 height 15
type input "Active 100A"
click at [646, 140] on input "Save" at bounding box center [649, 147] width 34 height 15
click at [632, 124] on input "Save" at bounding box center [645, 131] width 34 height 15
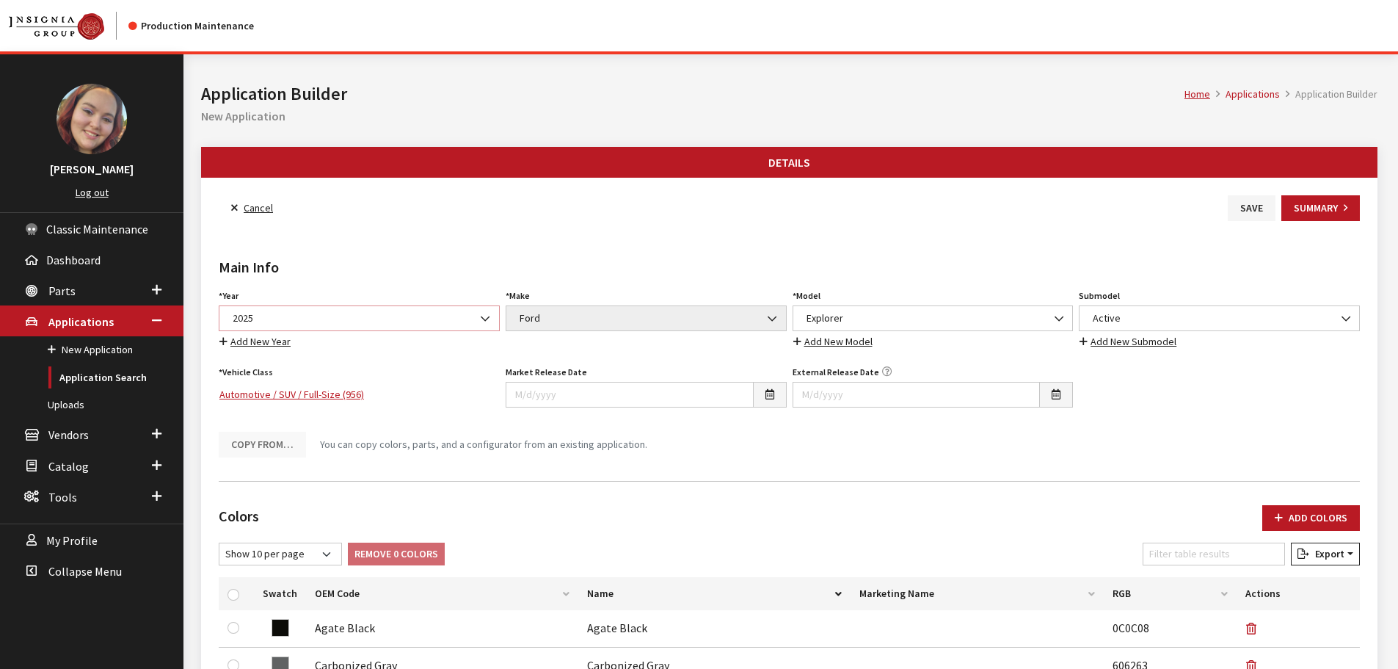
click at [390, 316] on span "2025" at bounding box center [359, 317] width 262 height 15
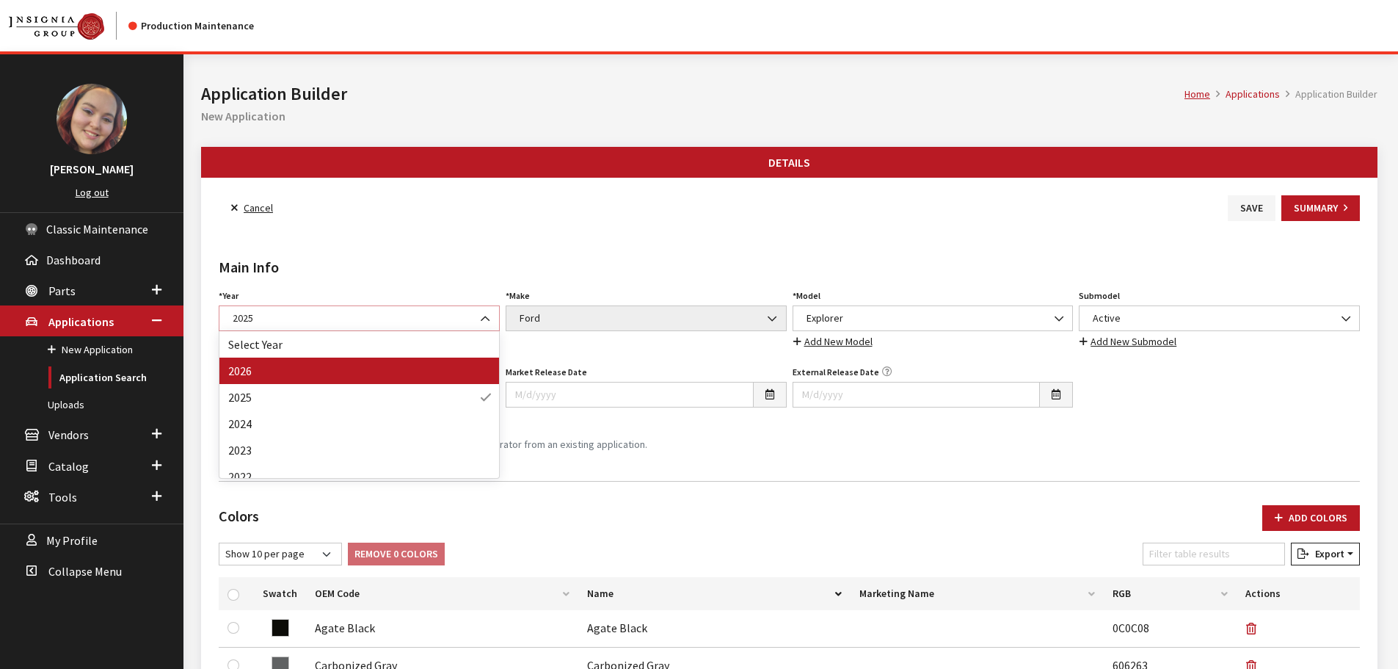
select select "44"
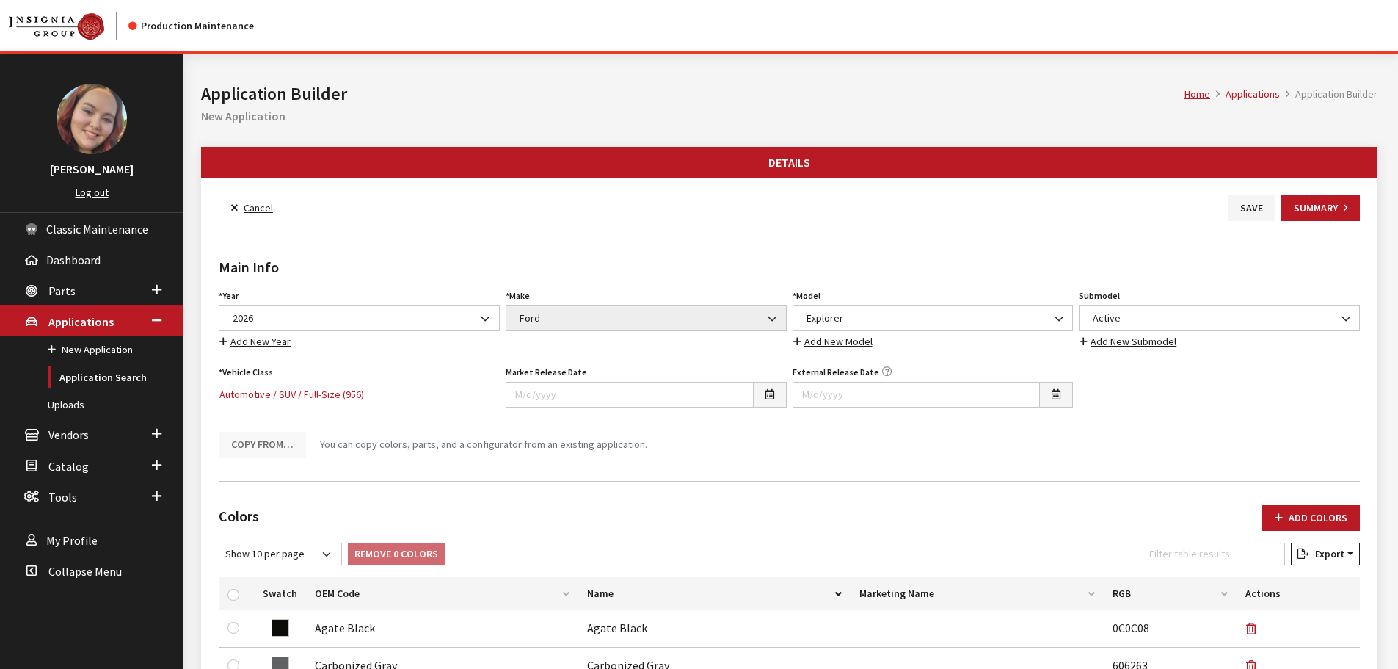
click at [1133, 319] on span "Active" at bounding box center [1219, 317] width 262 height 15
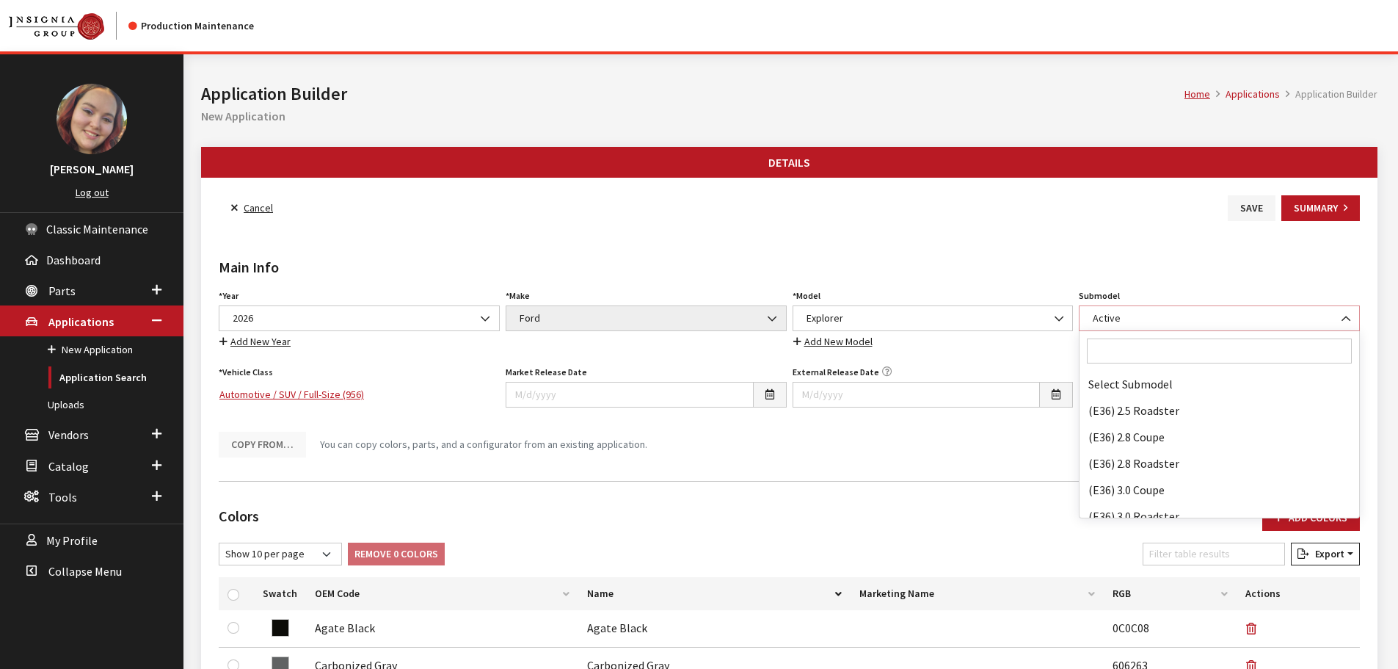
scroll to position [28625, 0]
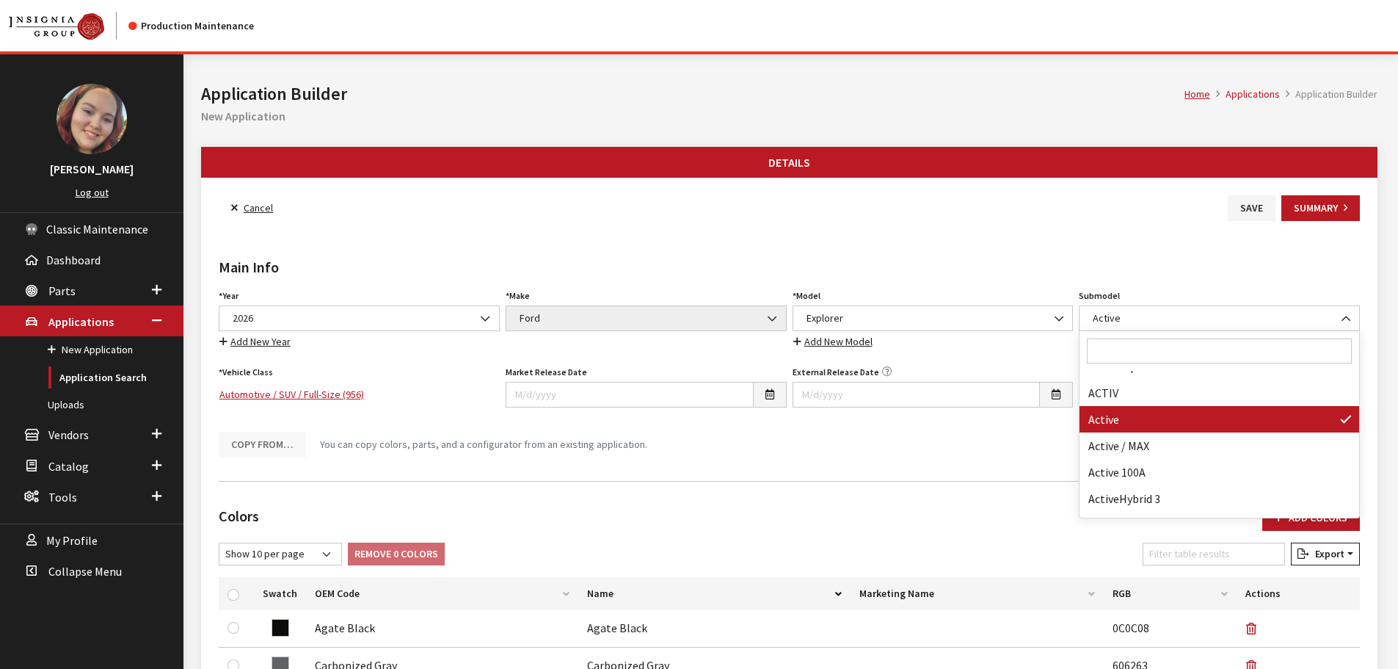
click at [1114, 353] on input "Search" at bounding box center [1219, 350] width 265 height 25
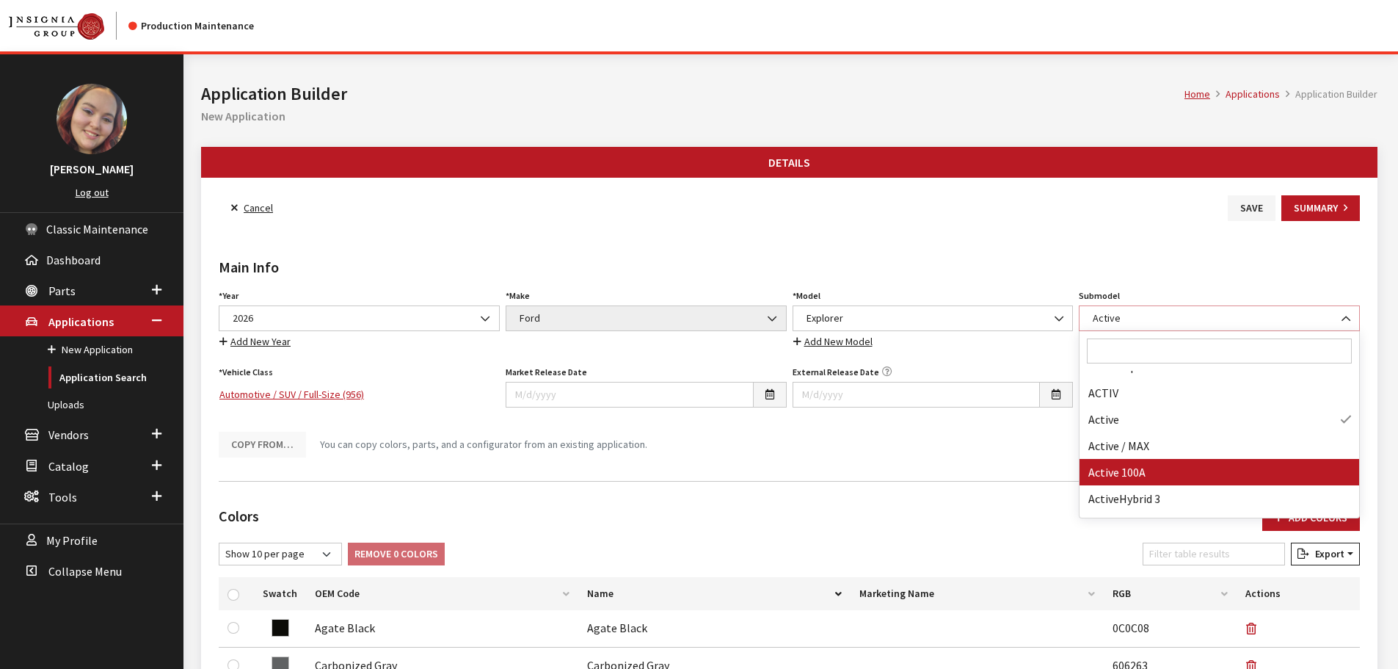
select select "4876"
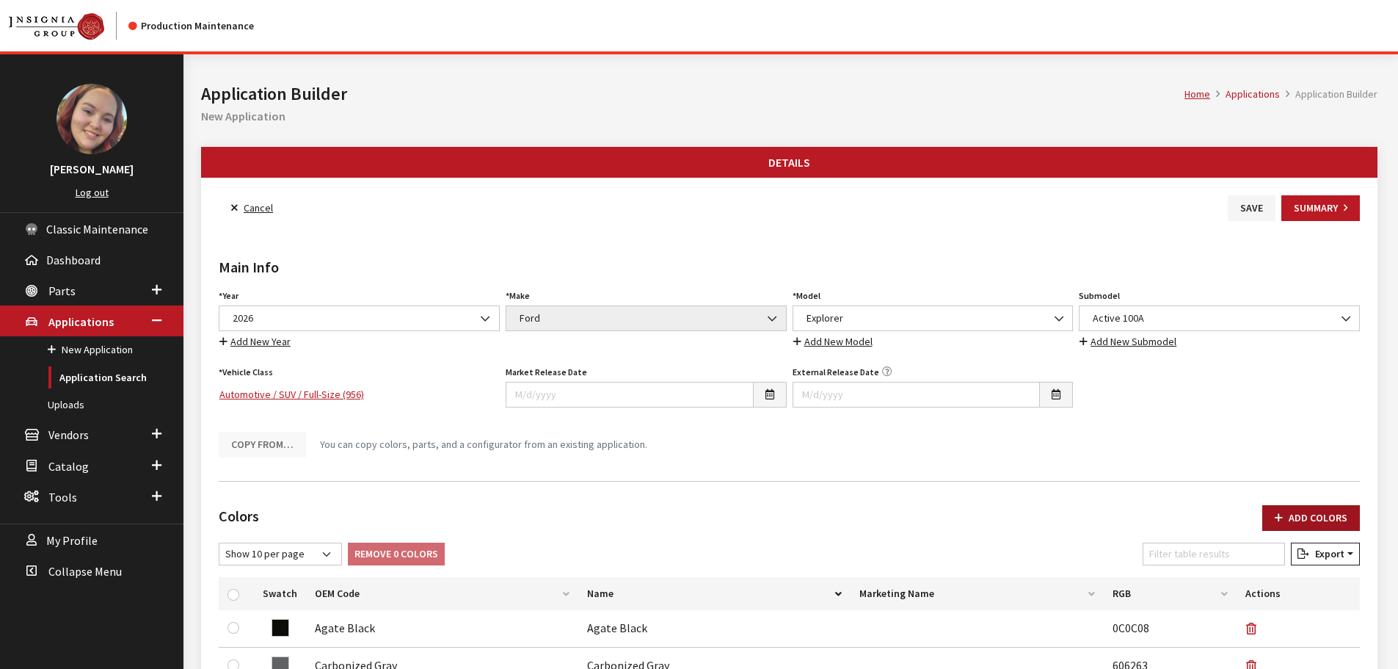
click at [1321, 519] on button "Add Colors" at bounding box center [1311, 518] width 98 height 26
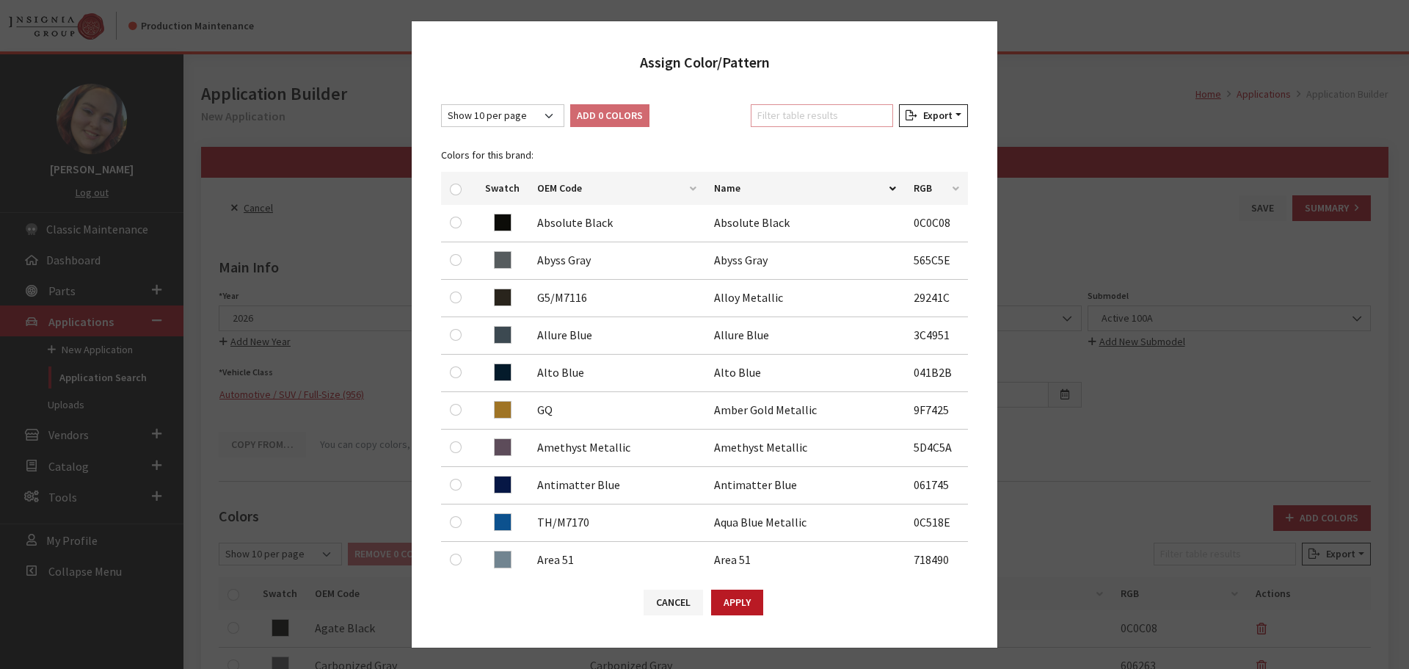
click at [808, 114] on input "Filter table results" at bounding box center [822, 115] width 142 height 23
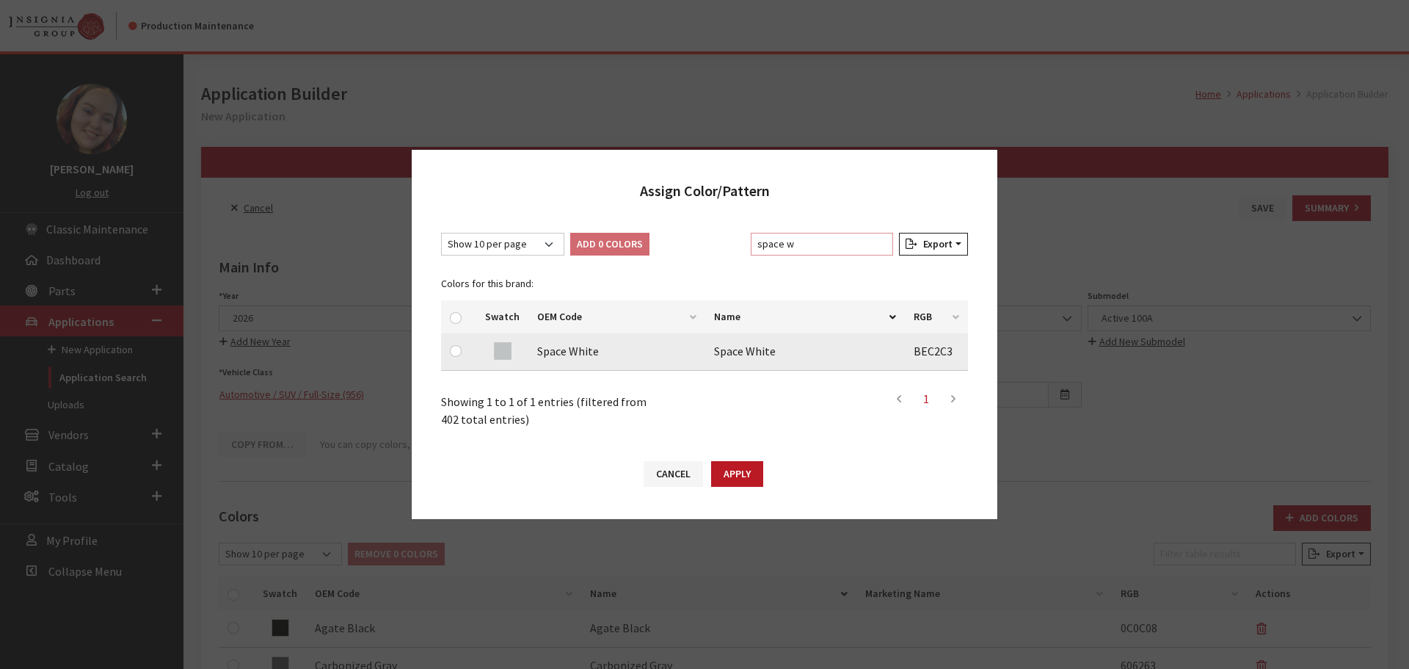
type input "space w"
click at [454, 352] on input "checkbox" at bounding box center [456, 351] width 12 height 12
checkbox input "true"
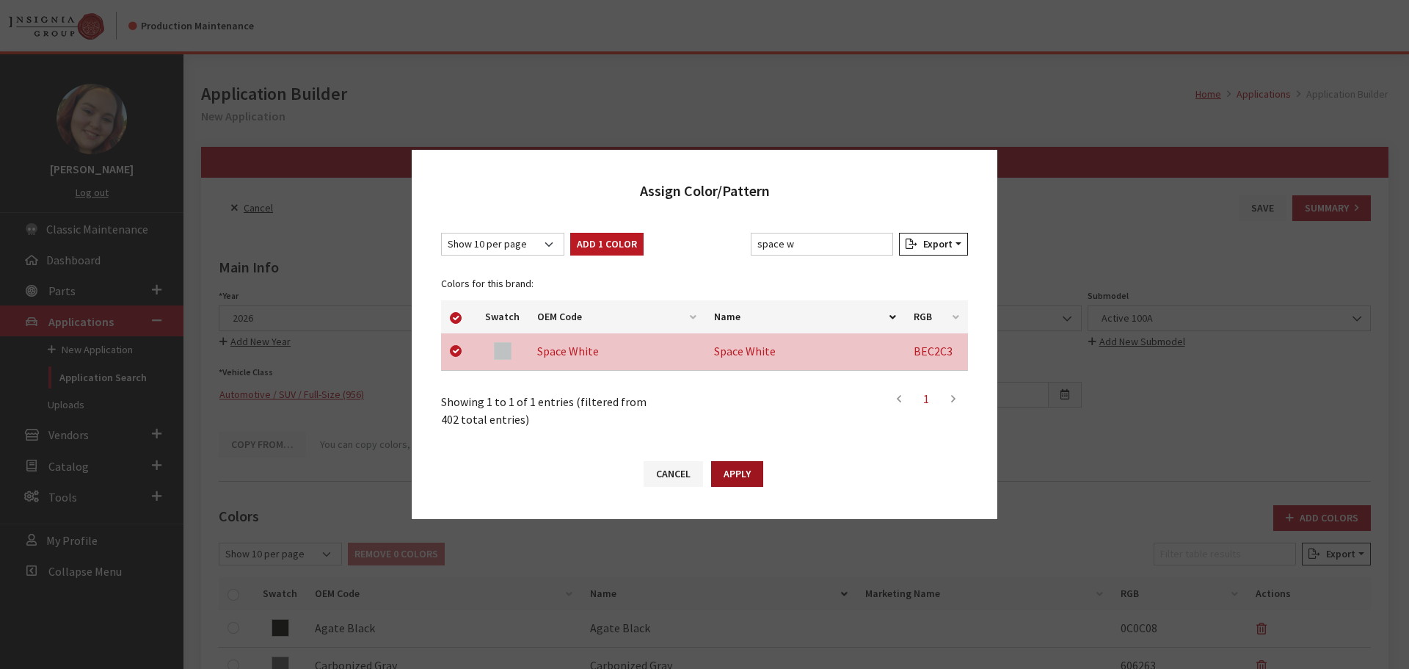
click at [738, 473] on button "Apply" at bounding box center [737, 474] width 52 height 26
checkbox input "false"
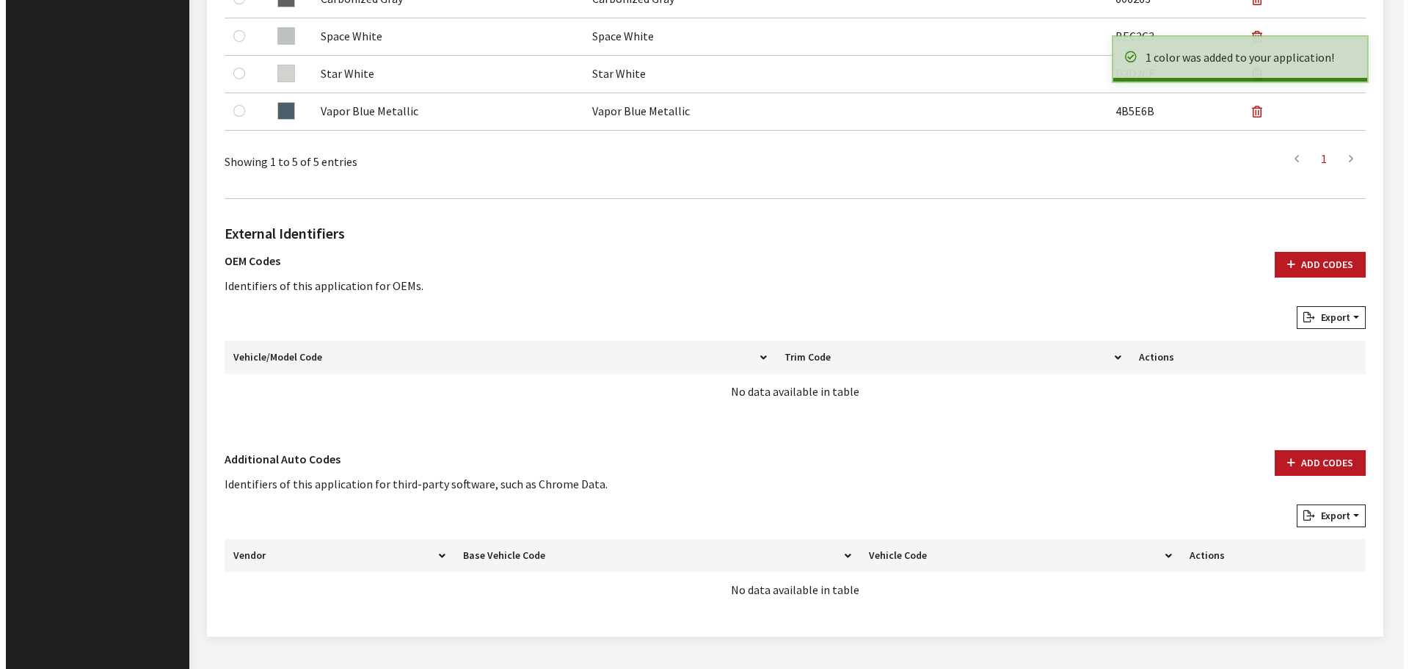
scroll to position [696, 0]
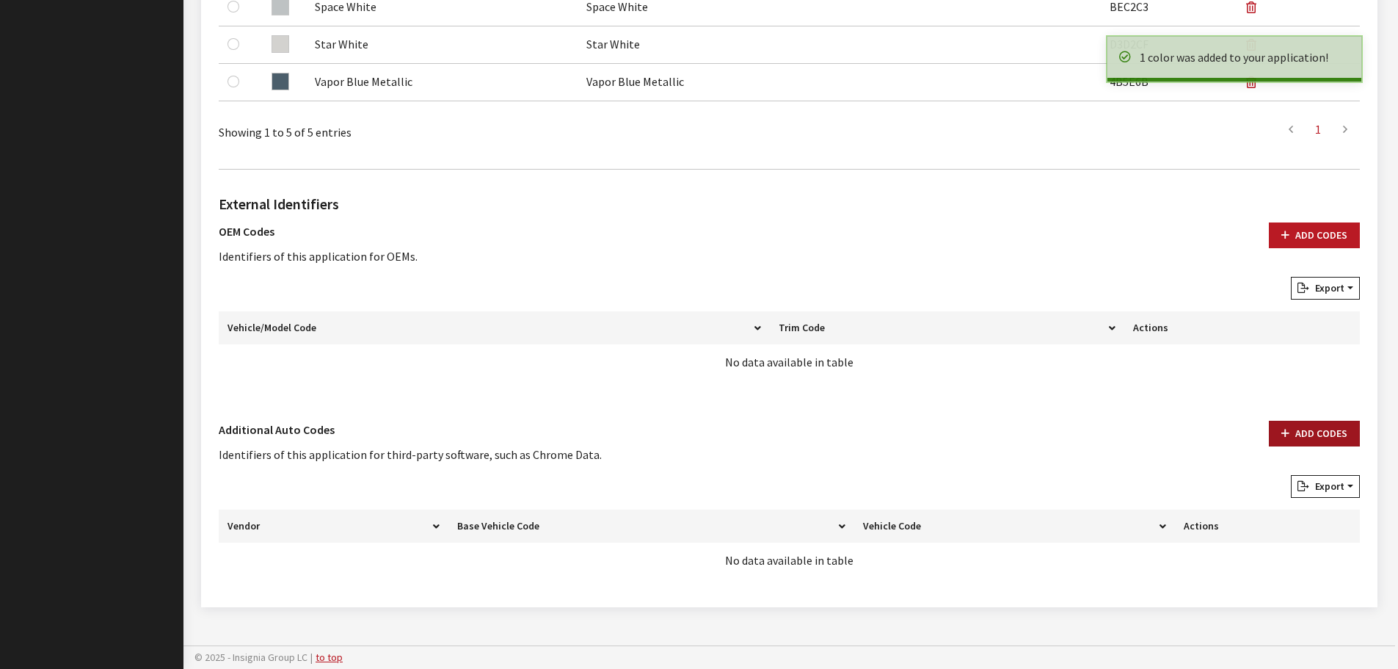
click at [1353, 435] on button "Add Codes" at bounding box center [1314, 434] width 91 height 26
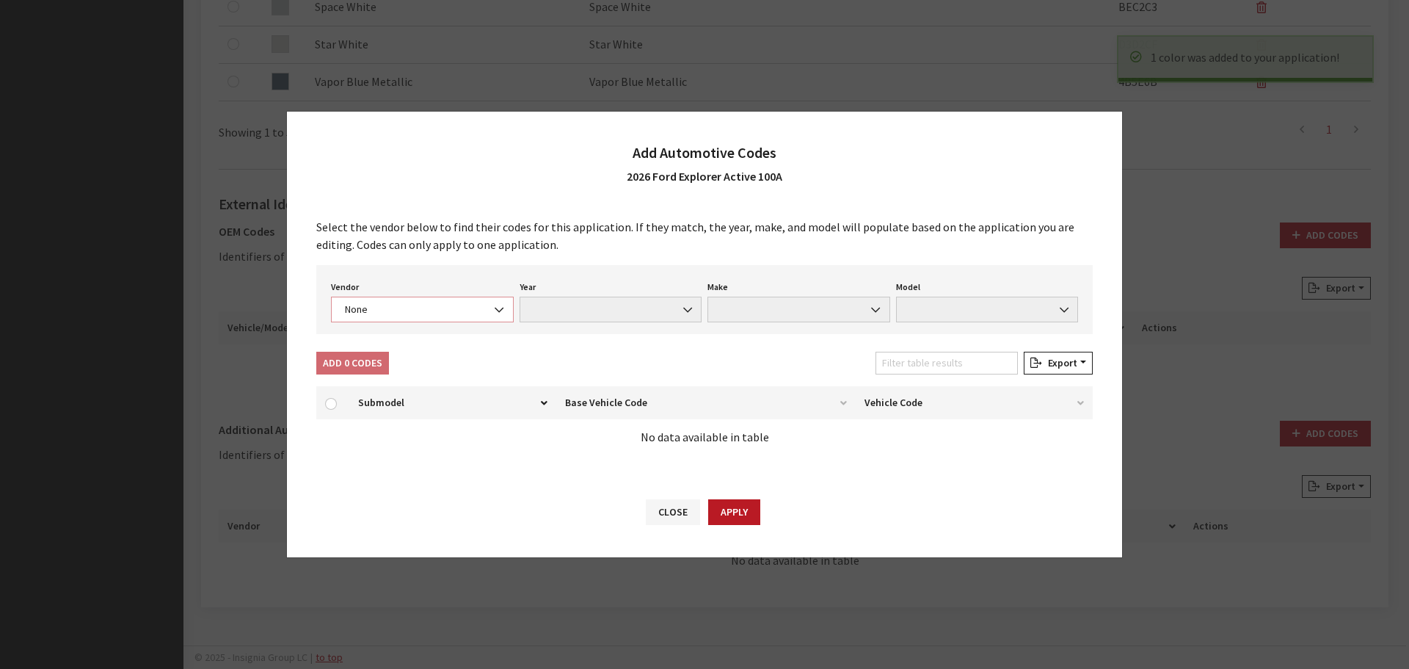
click at [426, 310] on span "None" at bounding box center [423, 309] width 164 height 15
select select "4"
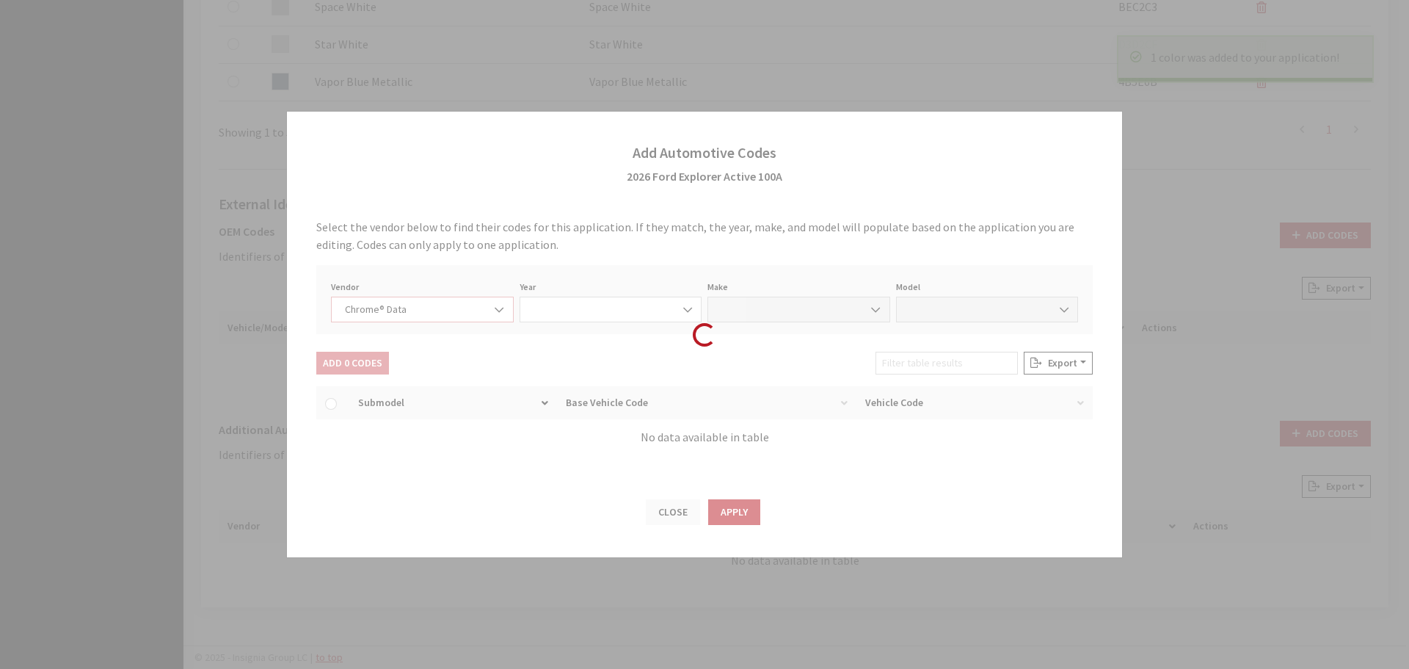
select select "2026"
select select "13"
select select "72440"
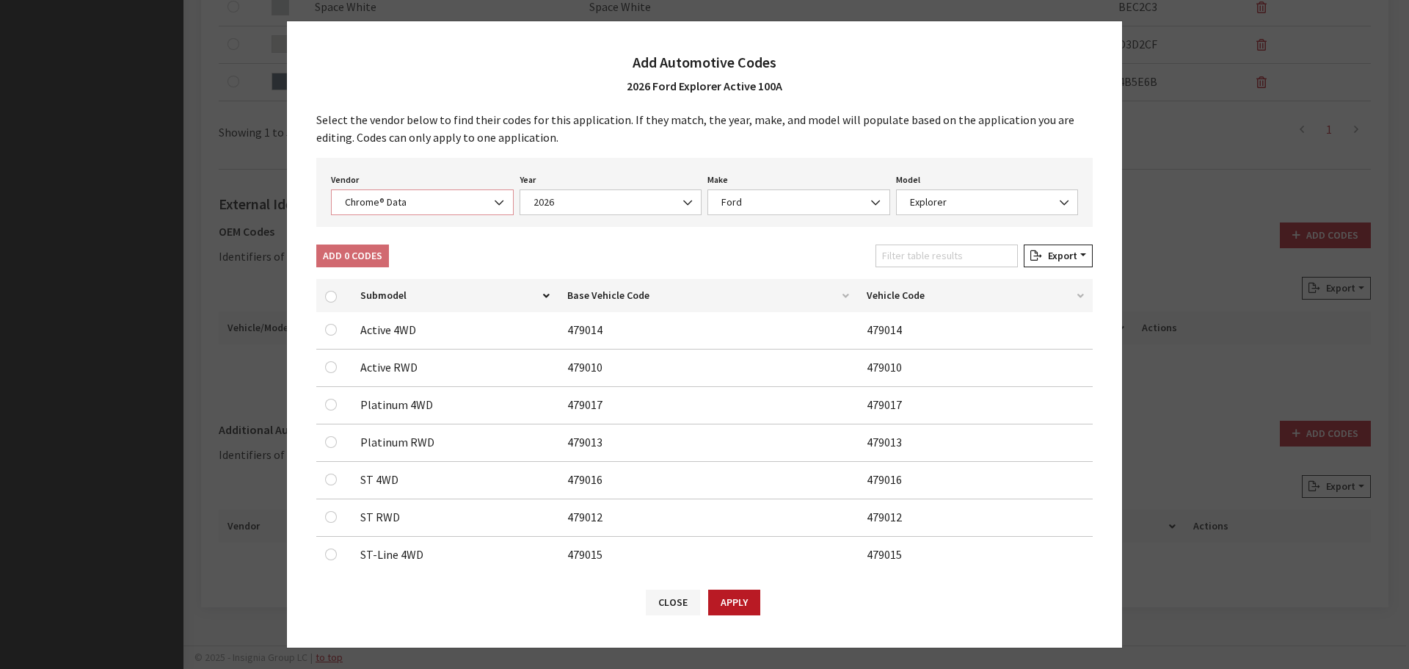
scroll to position [0, 0]
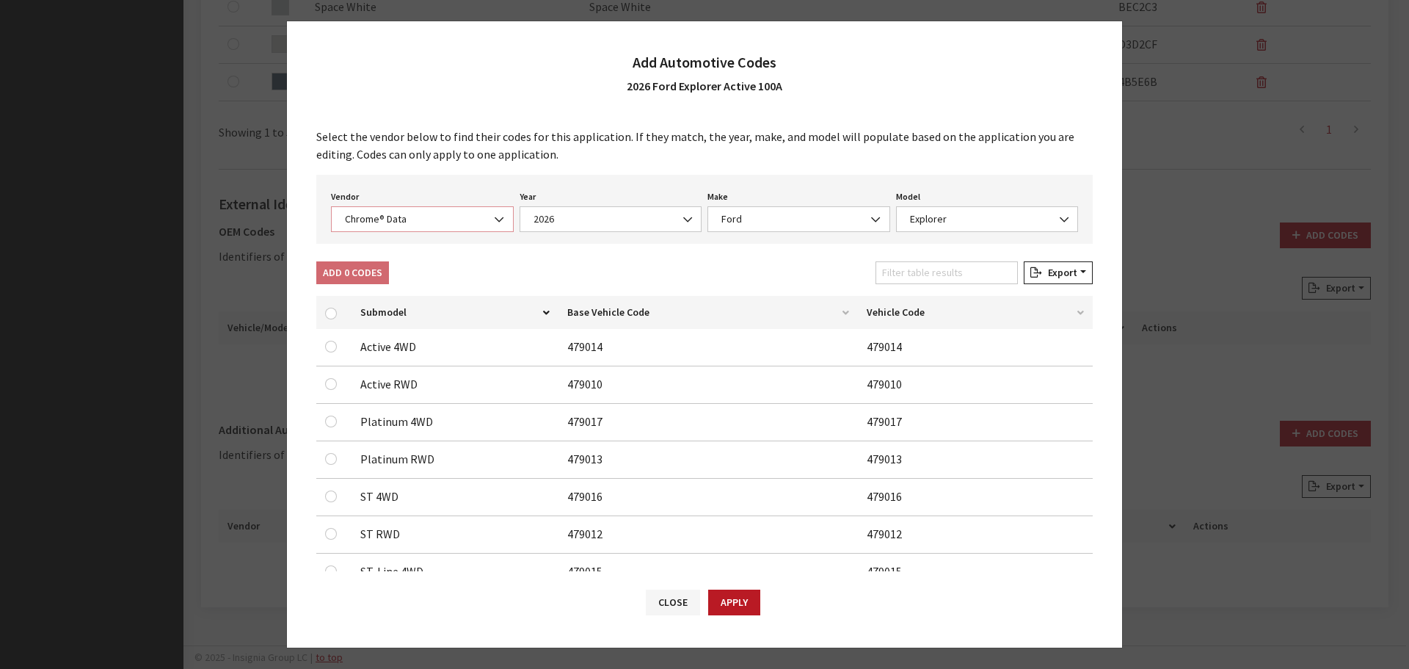
click at [390, 219] on span "Chrome® Data" at bounding box center [423, 218] width 164 height 15
select select "2"
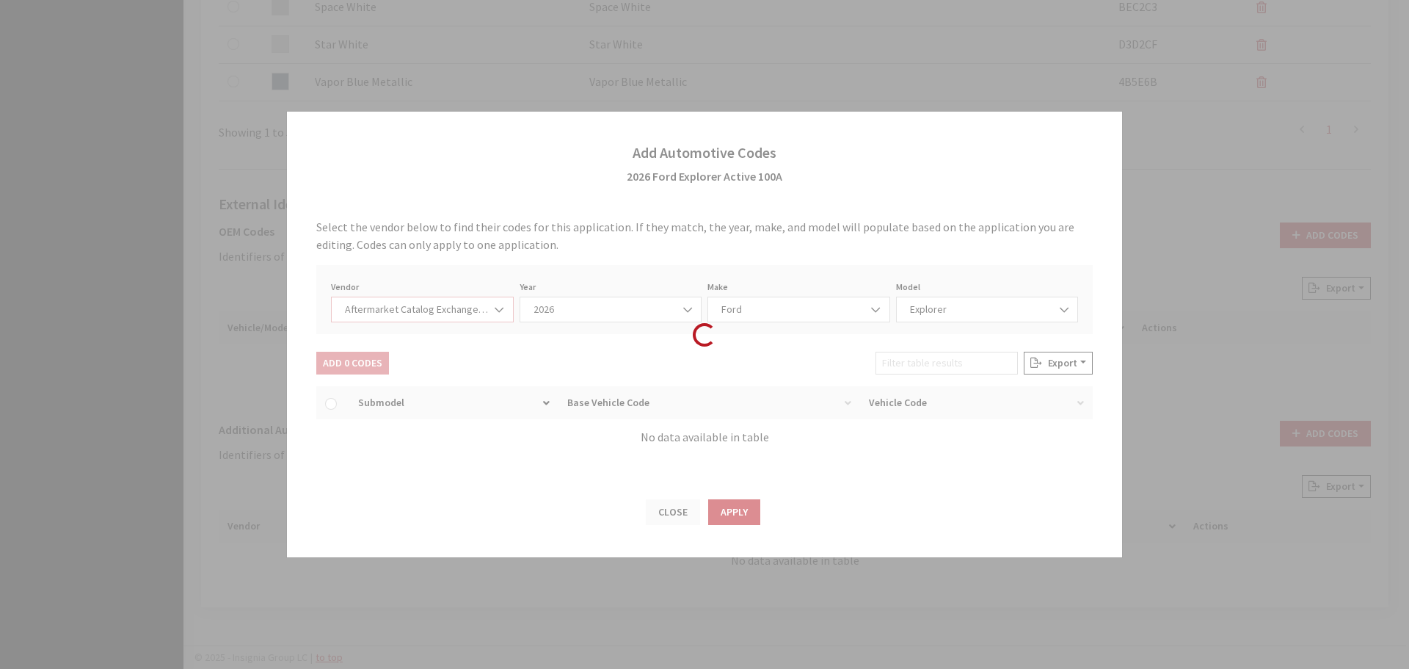
select select "2026"
select select "54"
select select "663"
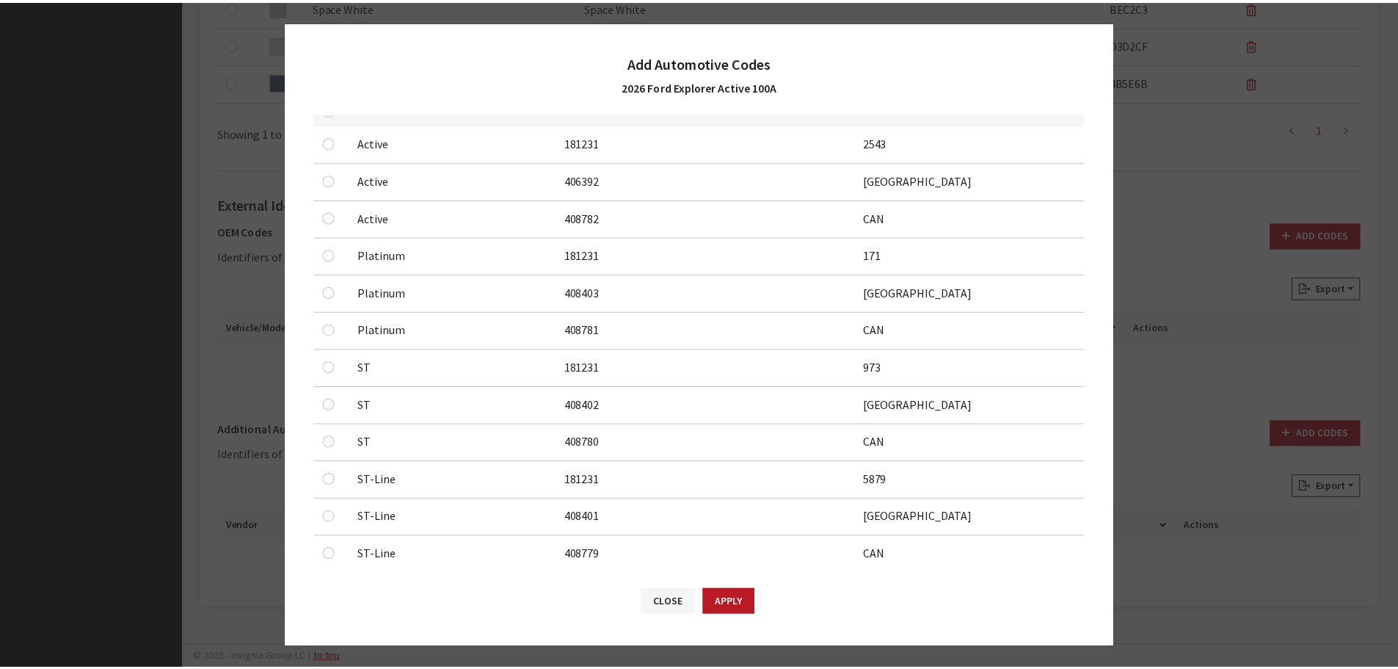
scroll to position [233, 0]
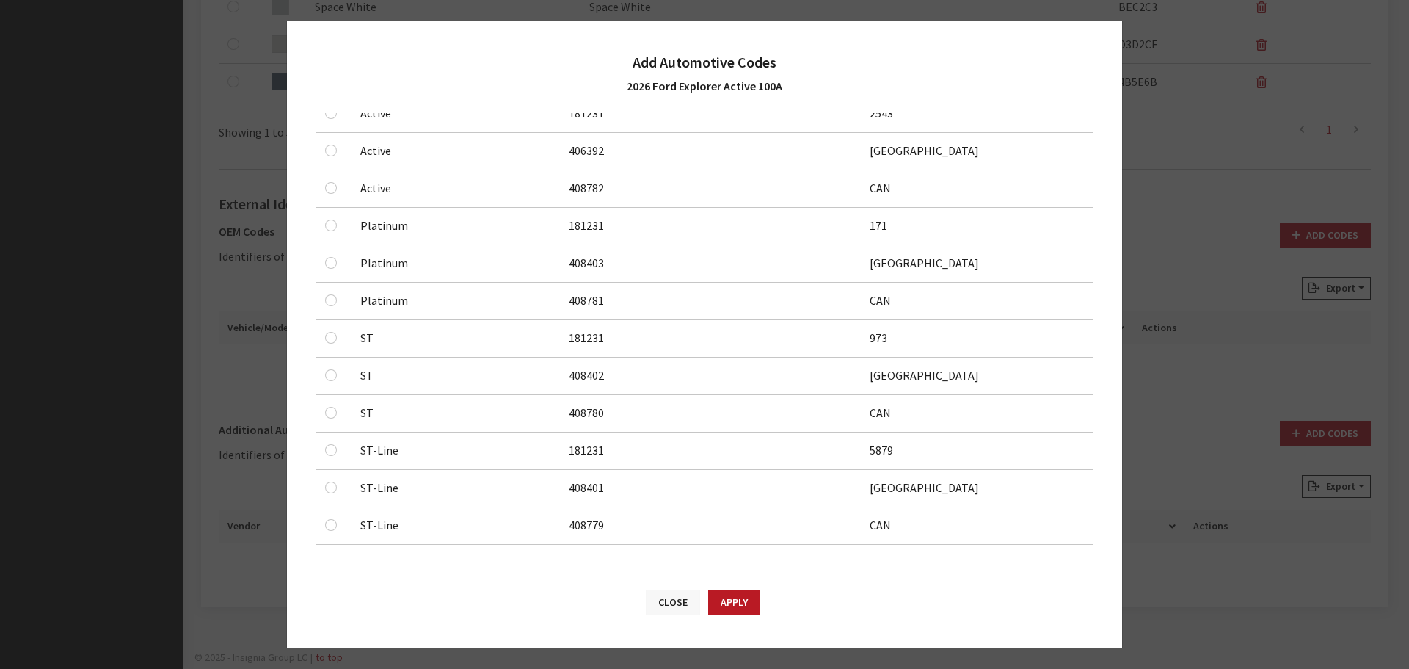
click at [664, 608] on button "Close" at bounding box center [673, 602] width 54 height 26
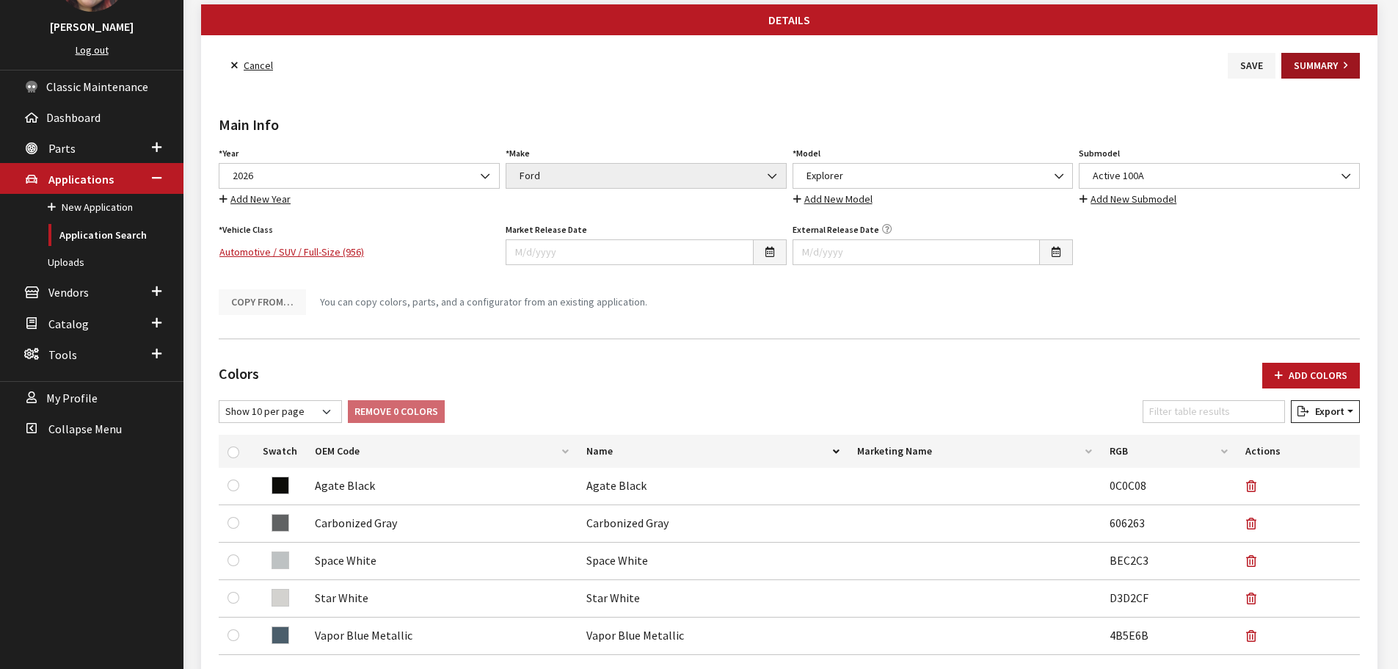
scroll to position [0, 0]
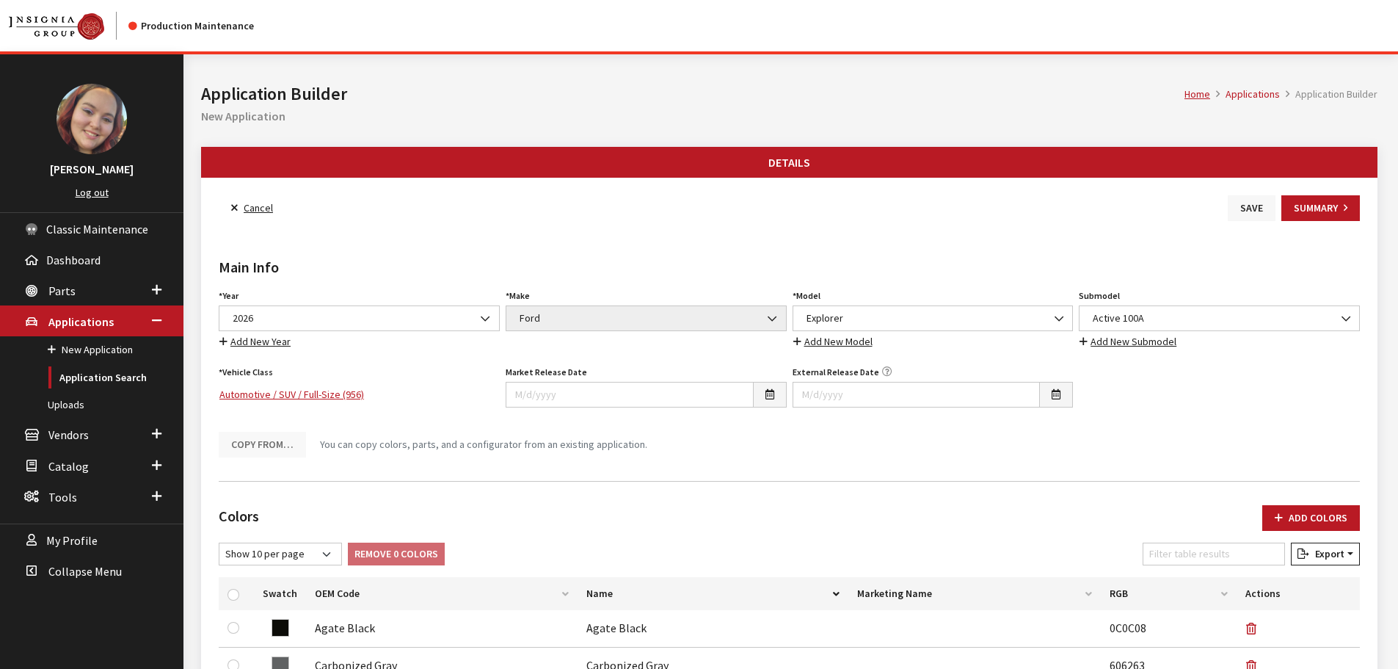
click at [1243, 214] on button "Save" at bounding box center [1252, 208] width 48 height 26
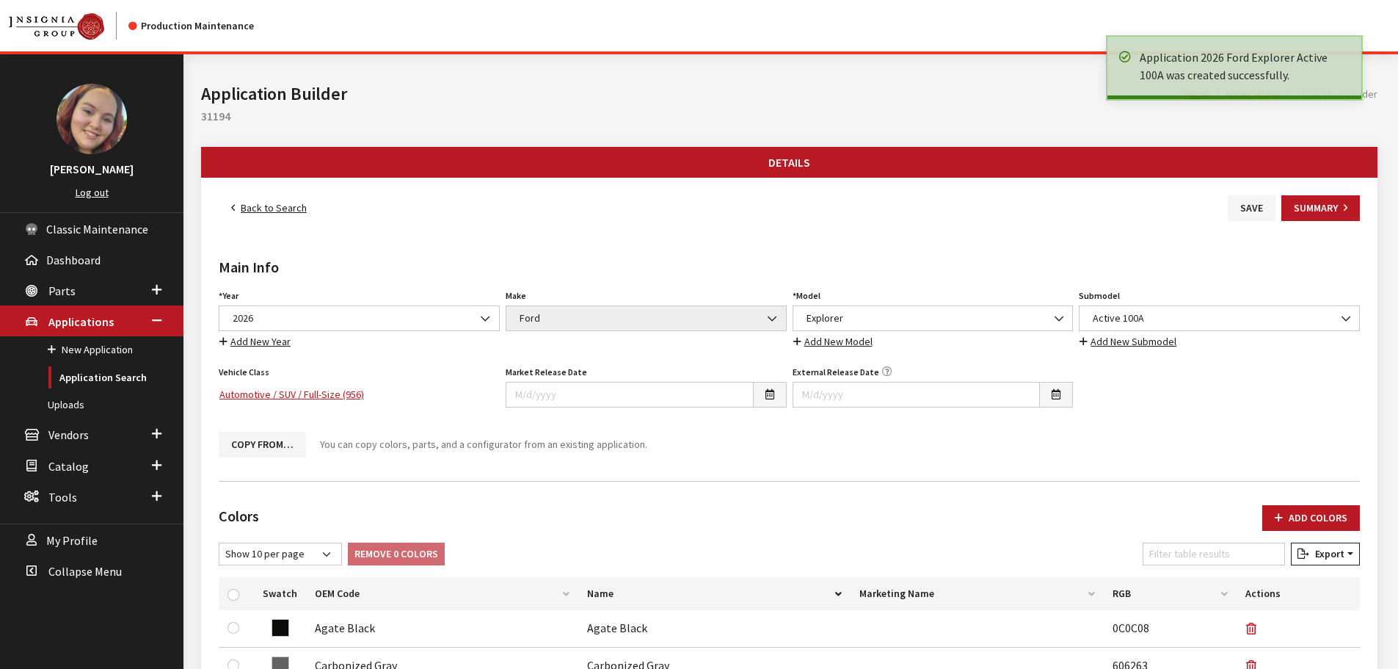
click at [254, 214] on link "Back to Search" at bounding box center [269, 208] width 101 height 26
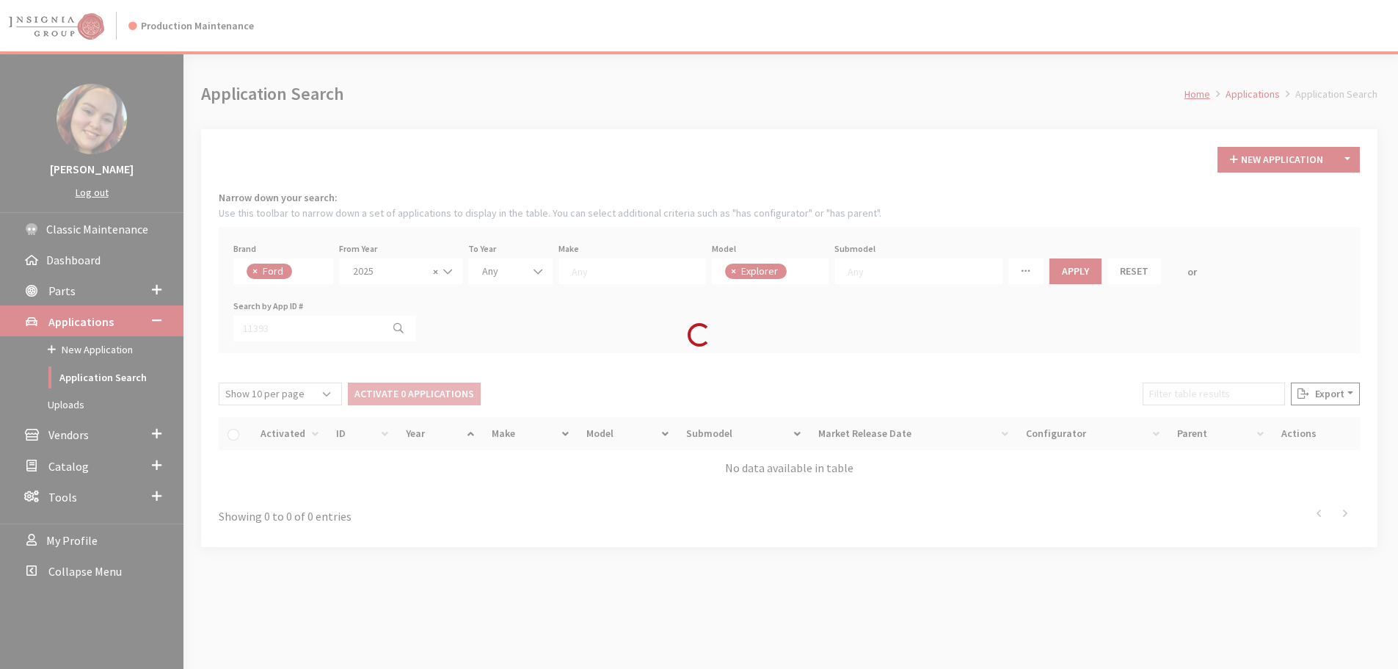
scroll to position [51, 0]
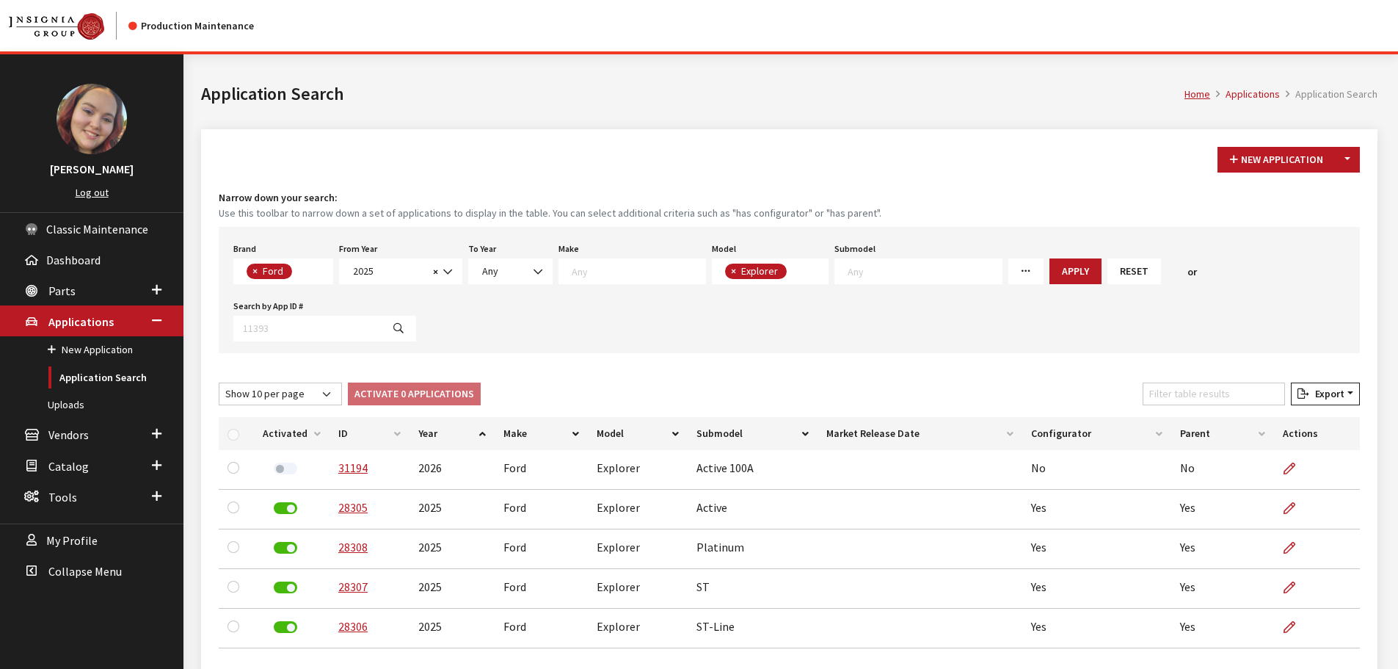
click at [1077, 337] on div "Brand Any Acura Alfa Romeo Audi Bentley BMW DoubleTake [PERSON_NAME] Honda Hyun…" at bounding box center [789, 290] width 1141 height 126
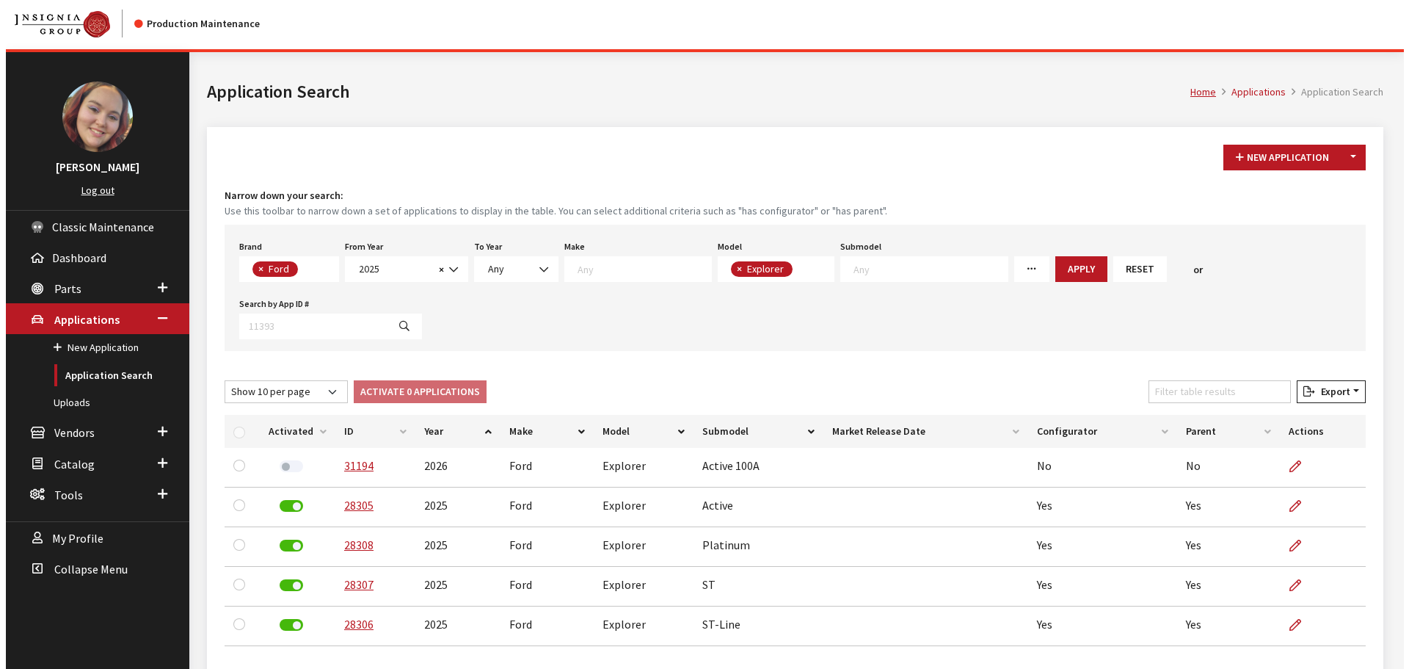
scroll to position [0, 0]
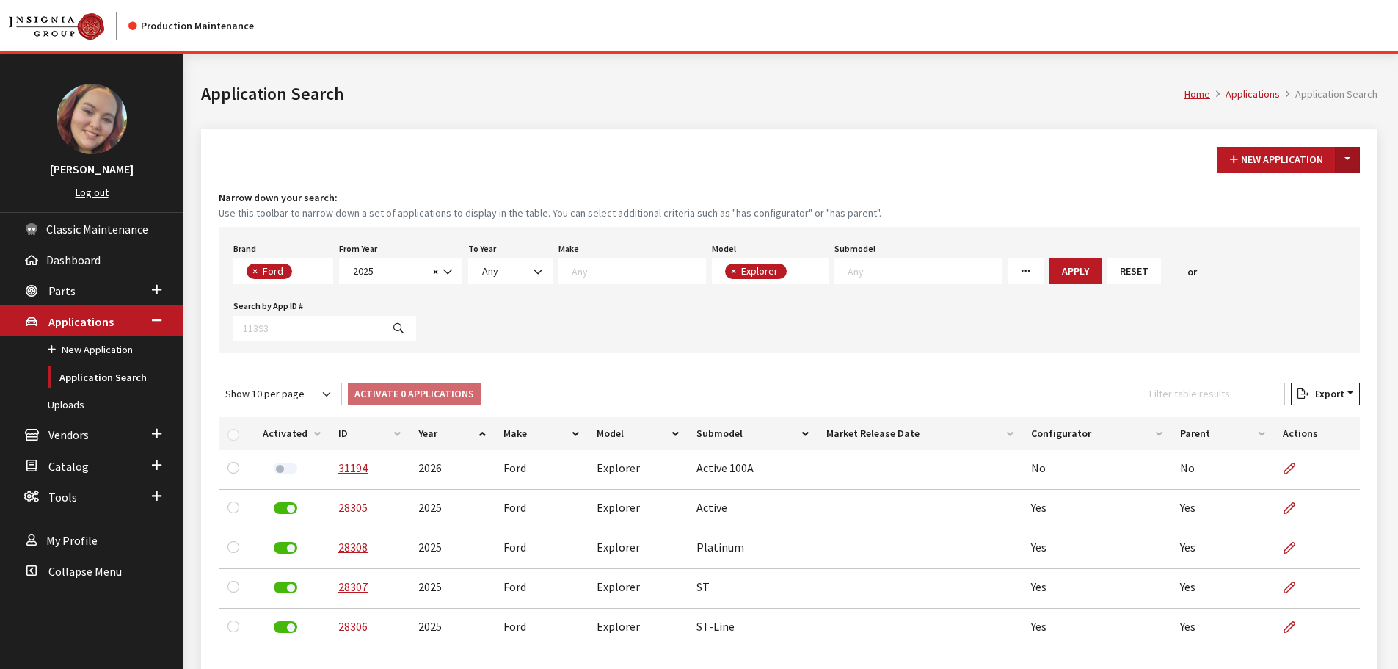
click at [1349, 160] on button "Toggle Dropdown" at bounding box center [1347, 160] width 25 height 26
click at [1305, 195] on button "New From Existing..." at bounding box center [1297, 191] width 126 height 26
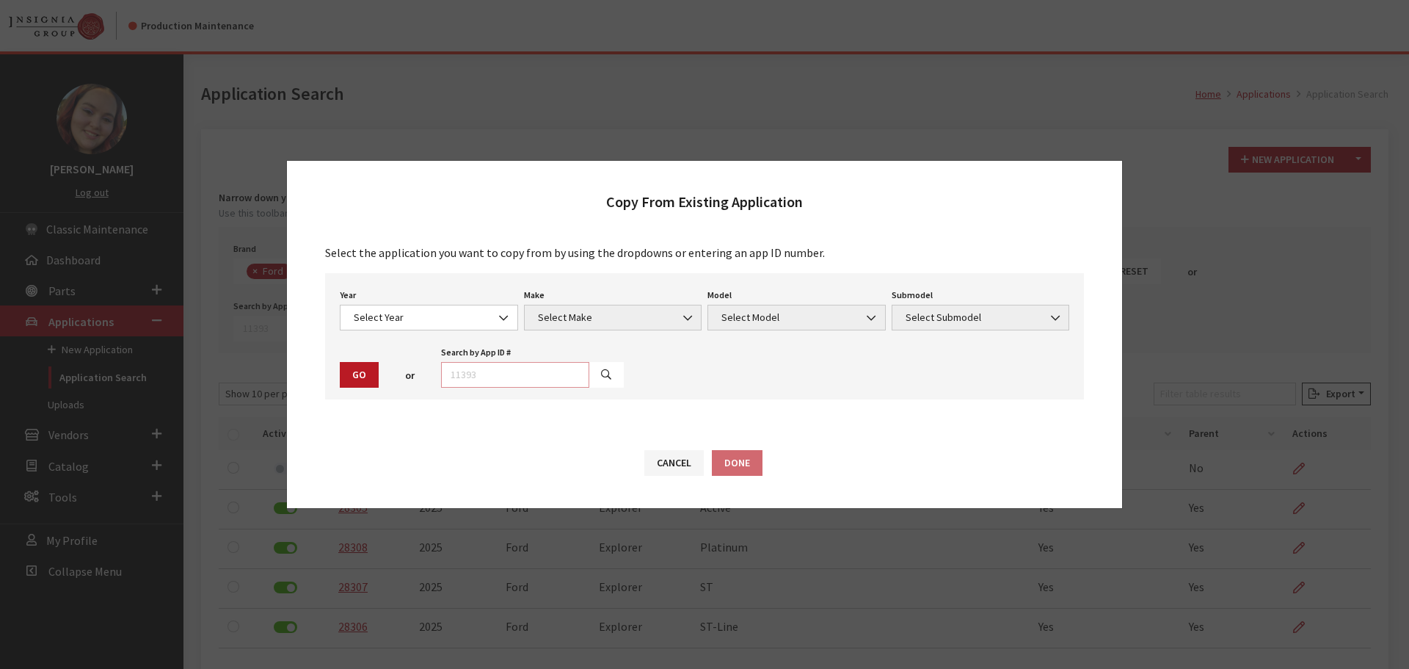
click at [515, 382] on input "text" at bounding box center [515, 375] width 148 height 26
type input "31194"
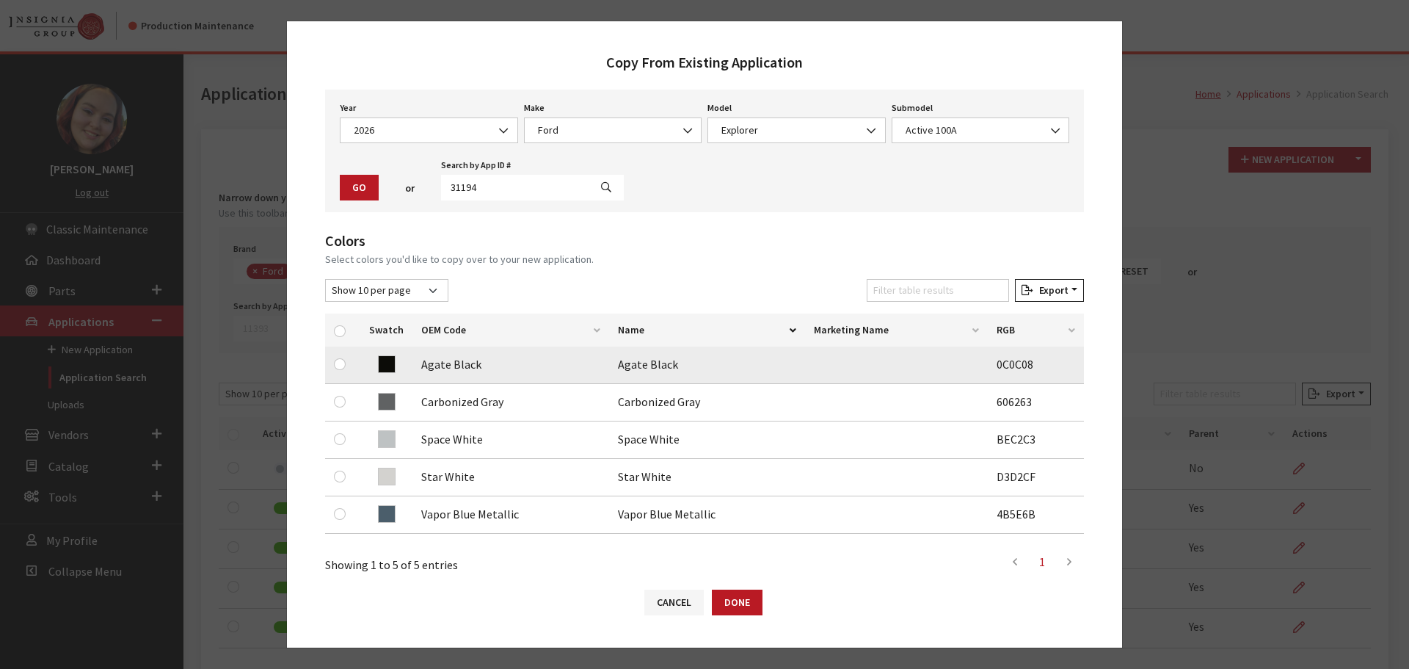
scroll to position [73, 0]
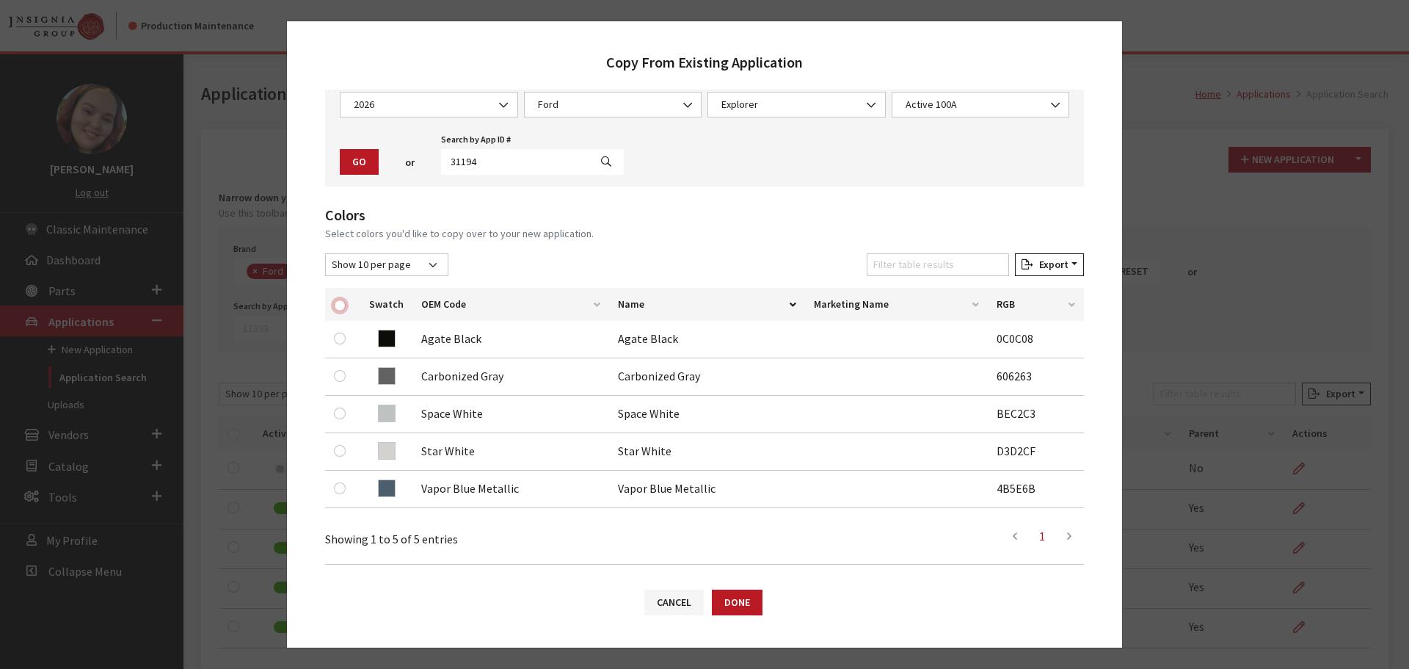
click at [338, 305] on input "checkbox" at bounding box center [340, 305] width 12 height 12
checkbox input "true"
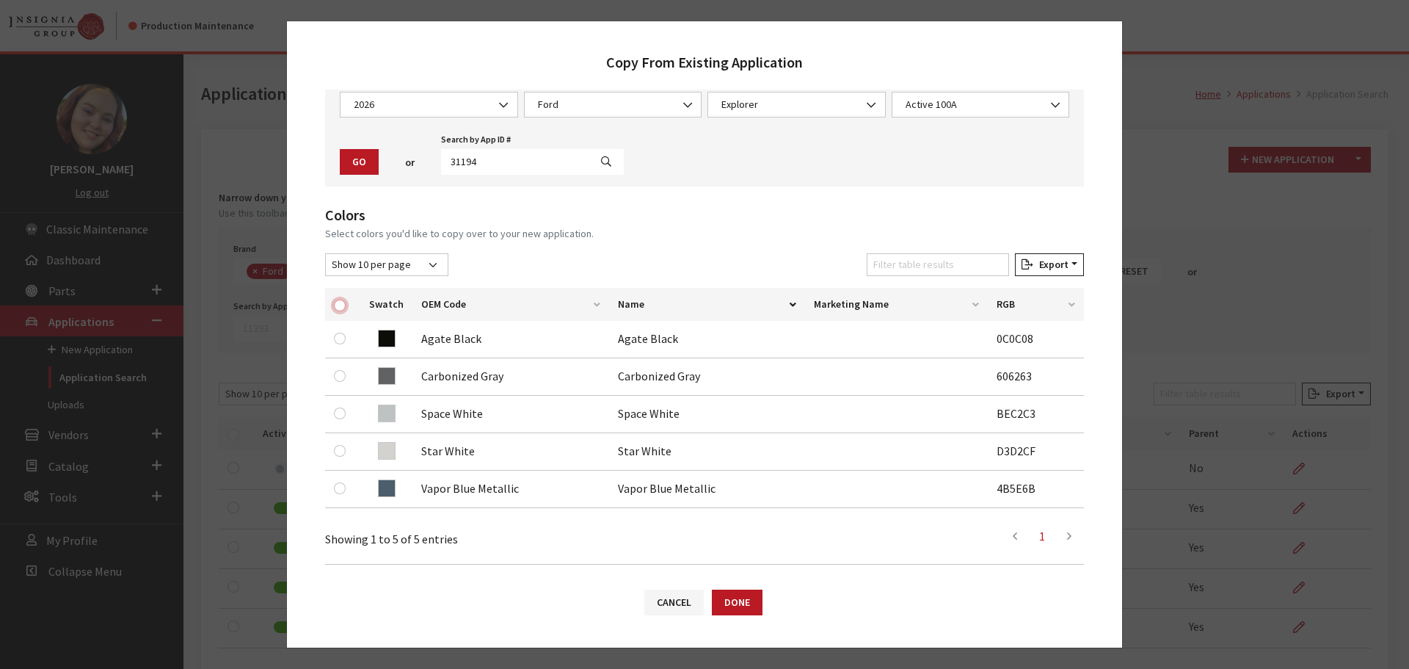
checkbox input "true"
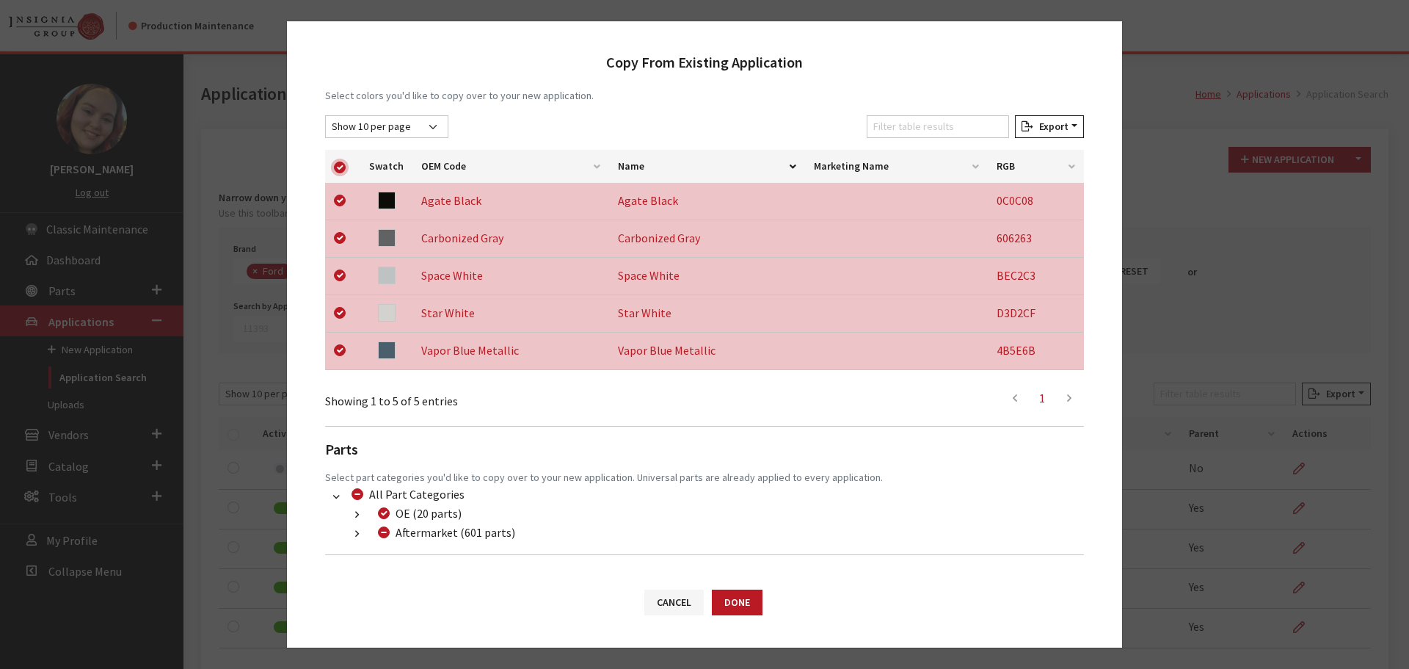
scroll to position [269, 0]
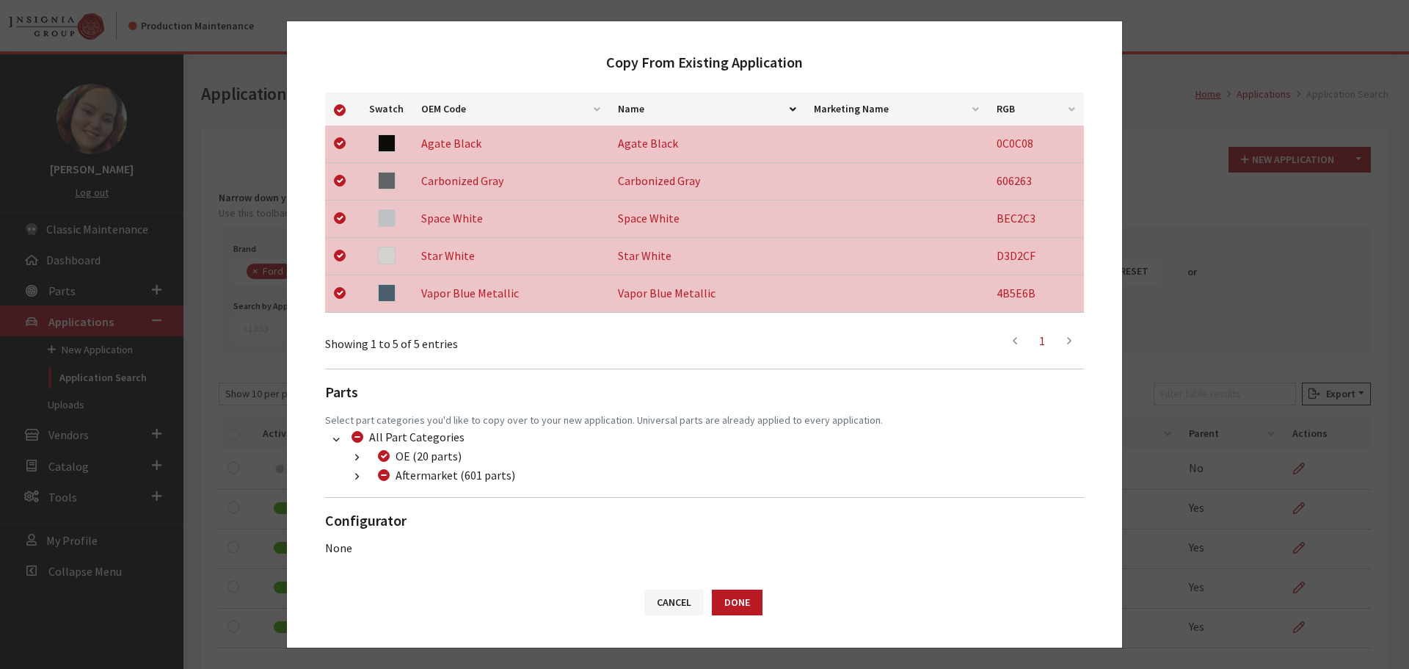
click at [345, 482] on button "button" at bounding box center [357, 476] width 29 height 17
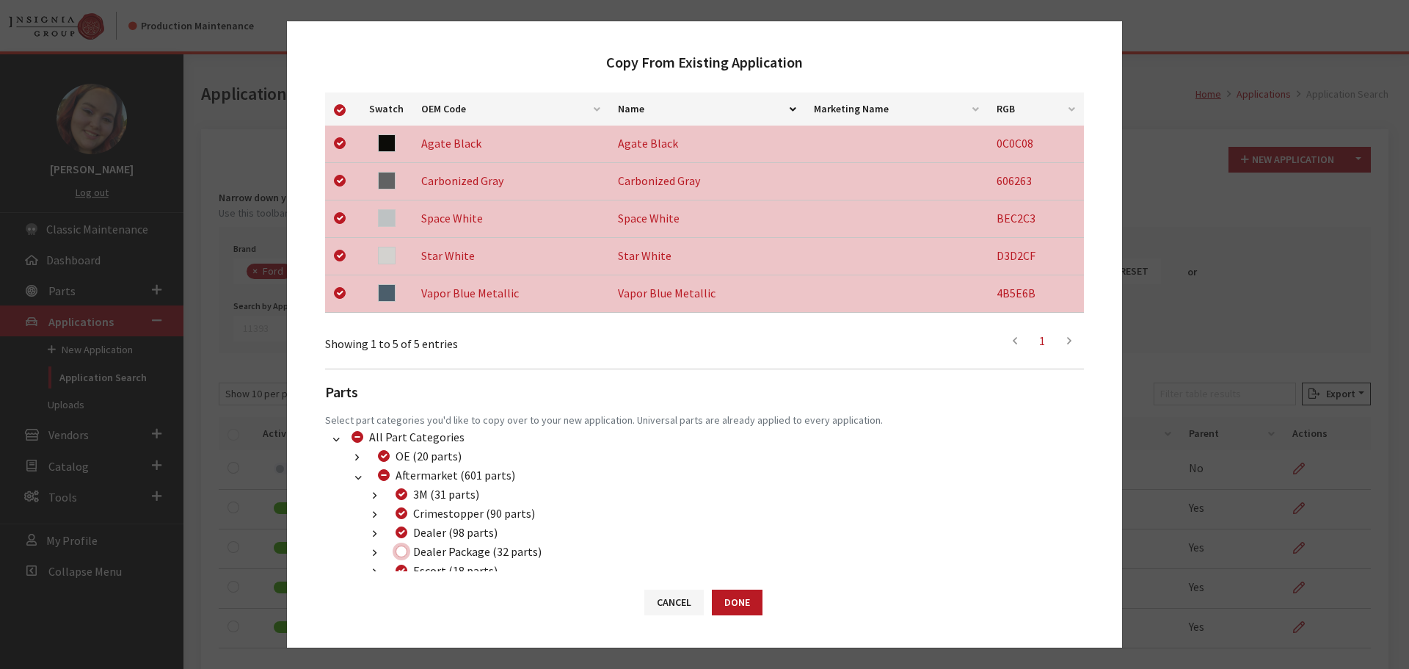
click at [405, 554] on input "Dealer Package (32 parts)" at bounding box center [402, 551] width 12 height 12
checkbox input "true"
click at [731, 603] on button "Done" at bounding box center [737, 602] width 51 height 26
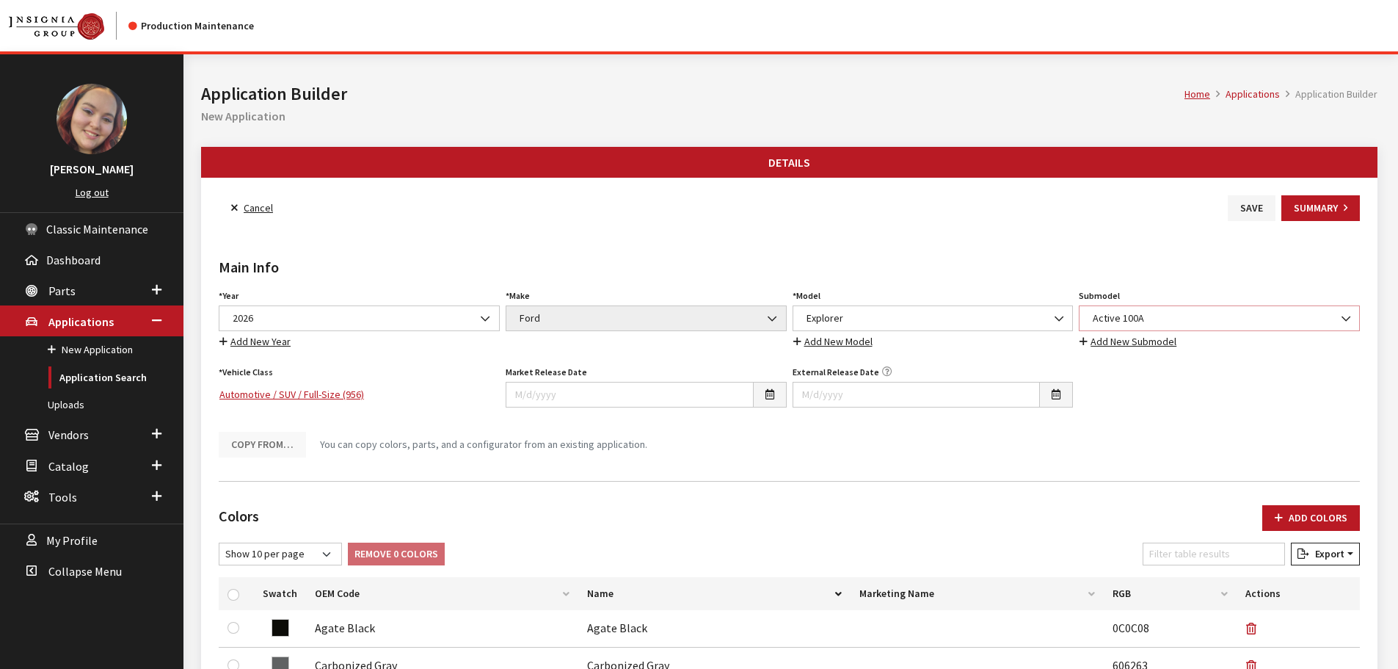
drag, startPoint x: 1161, startPoint y: 320, endPoint x: 1161, endPoint y: 330, distance: 9.5
click at [1161, 320] on span "Active 100A" at bounding box center [1219, 317] width 262 height 15
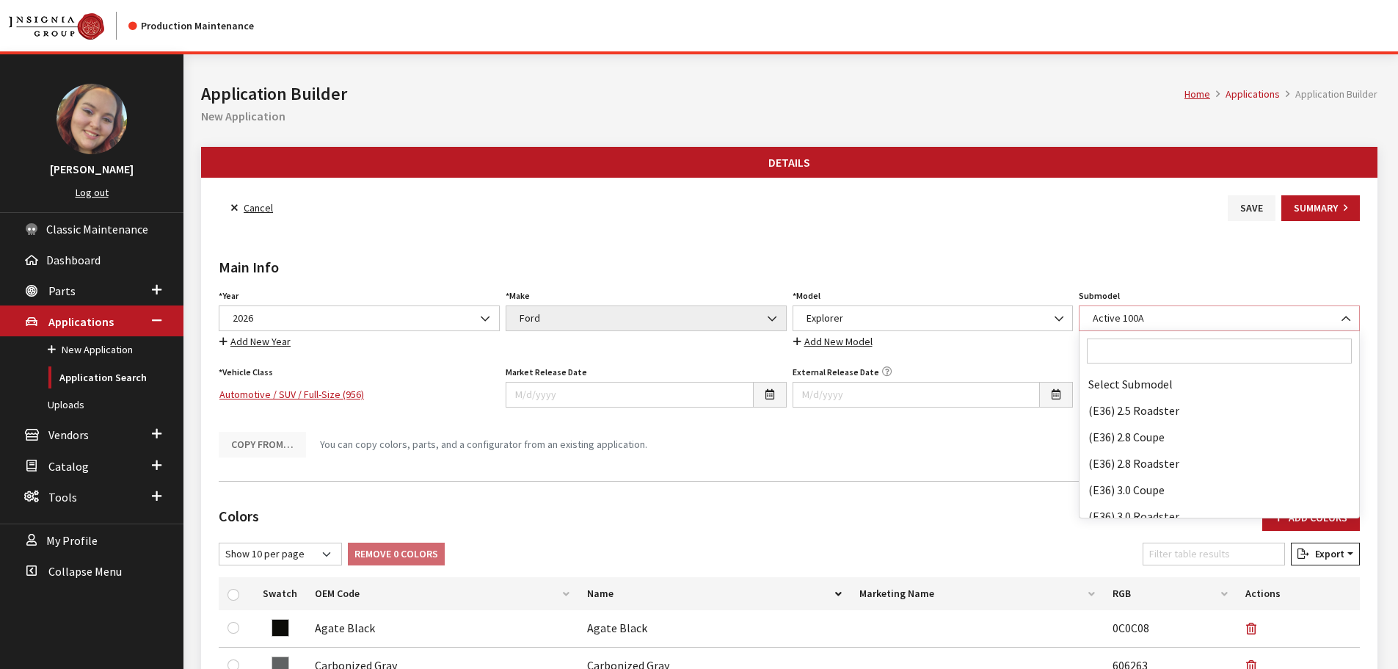
scroll to position [28677, 0]
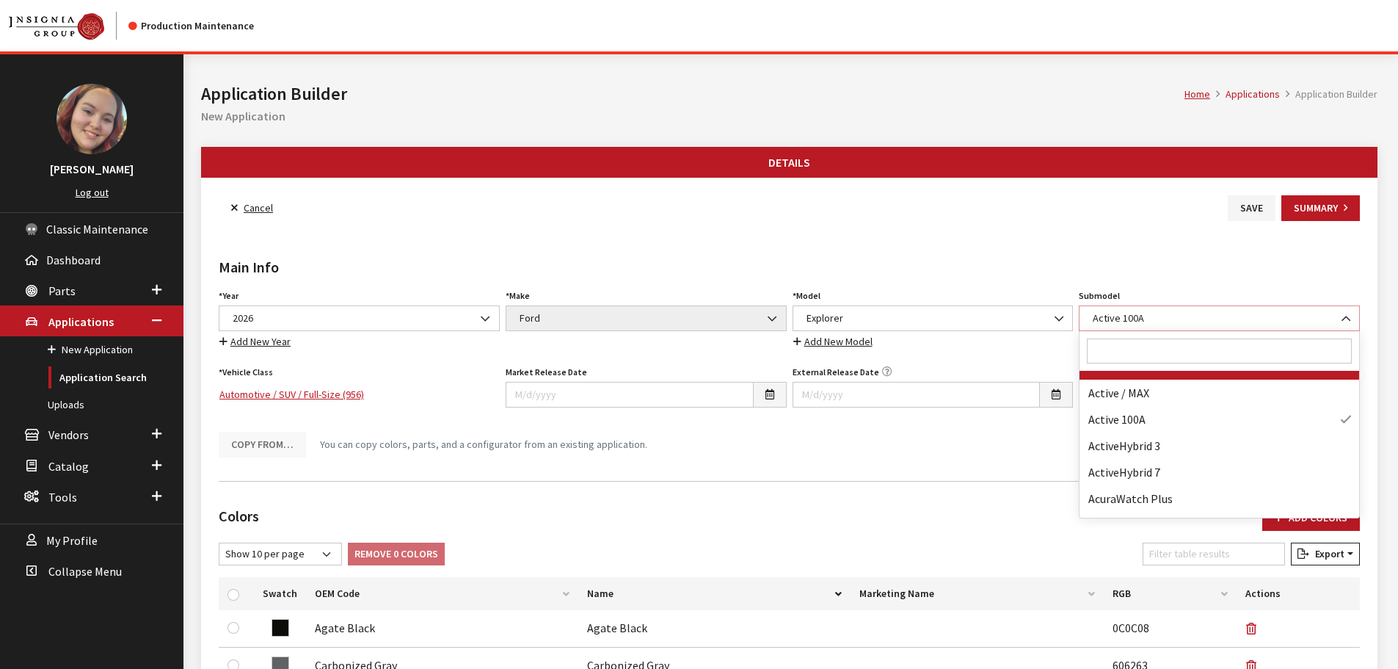
select select "4175"
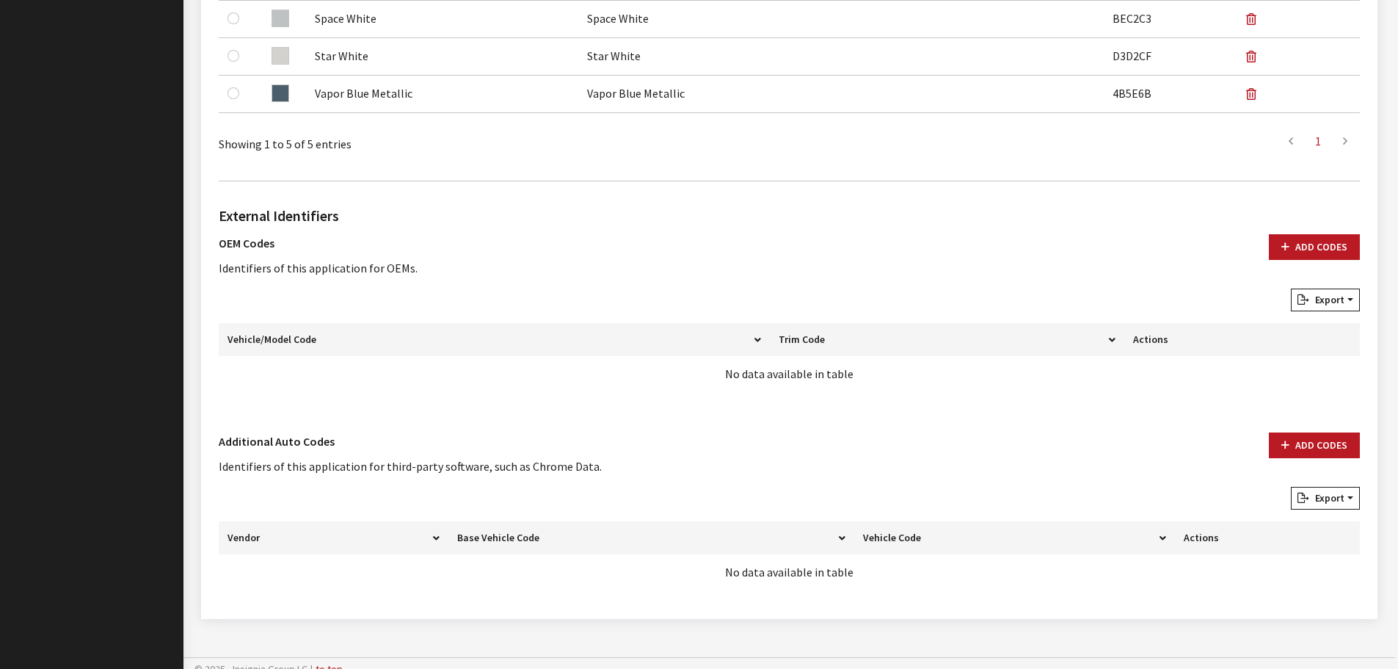
scroll to position [696, 0]
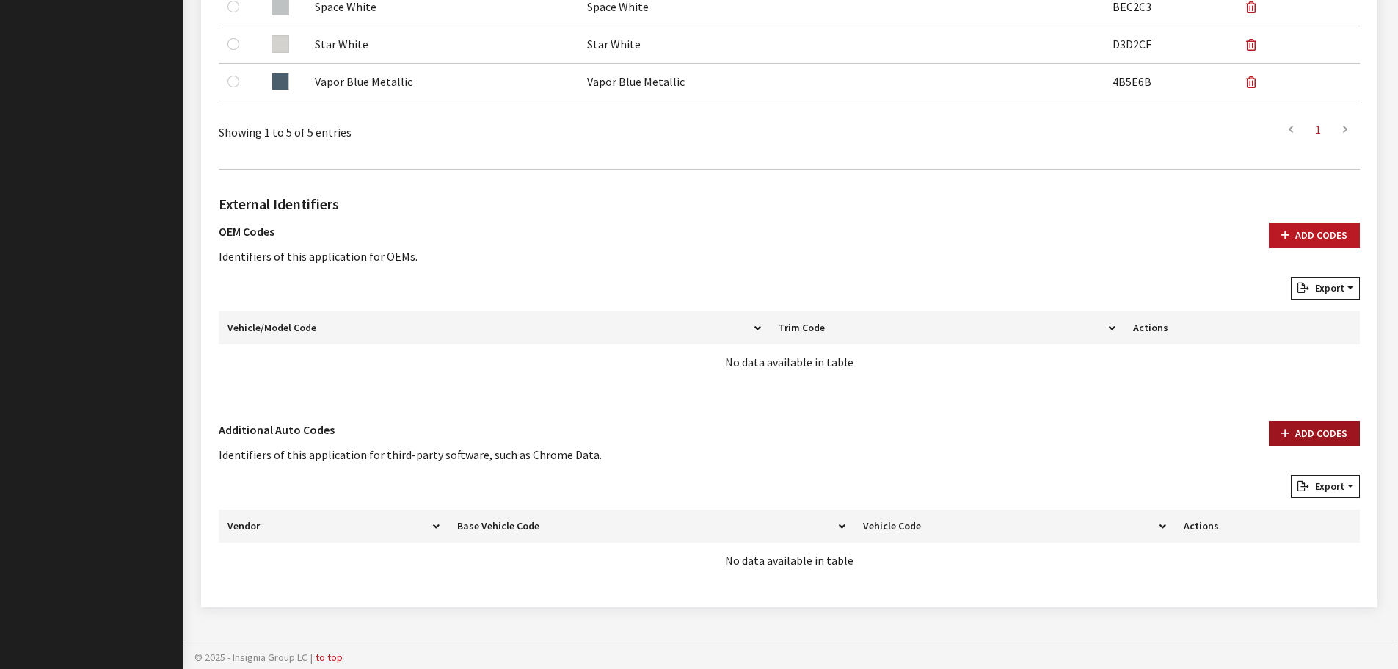
click at [1304, 431] on button "Add Codes" at bounding box center [1314, 434] width 91 height 26
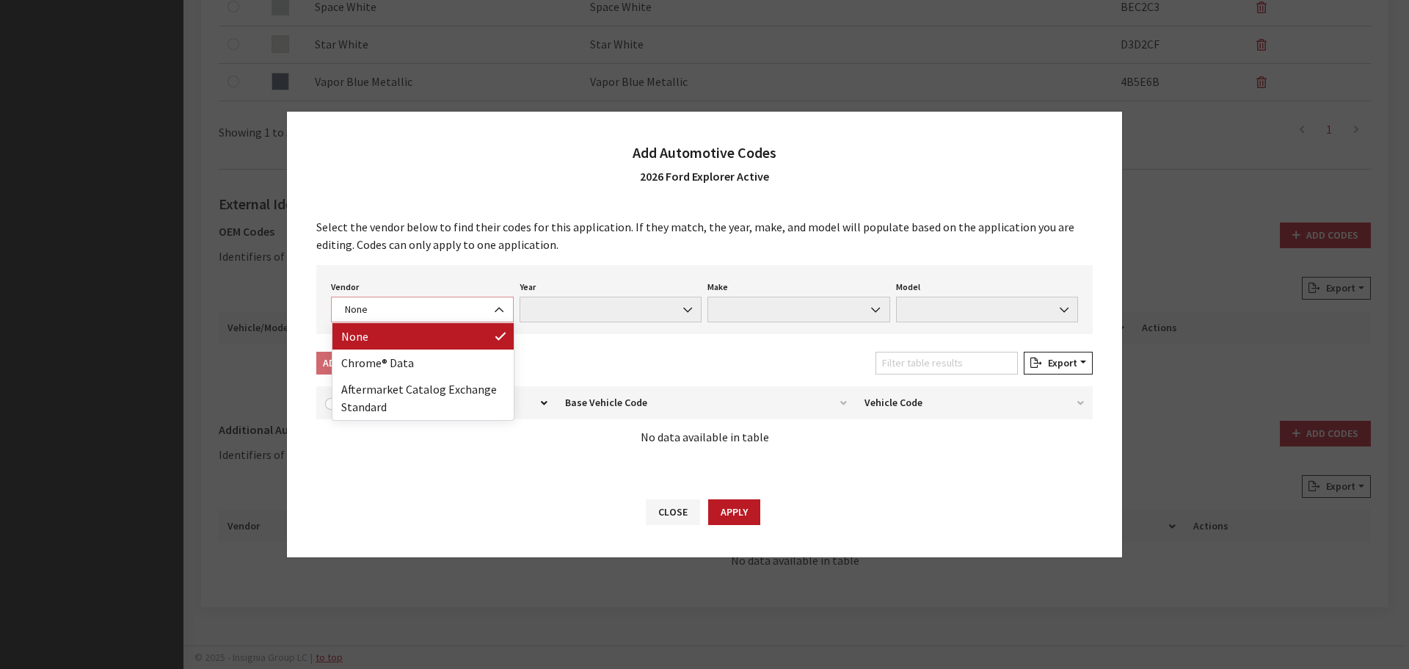
click at [415, 313] on span "None" at bounding box center [423, 309] width 164 height 15
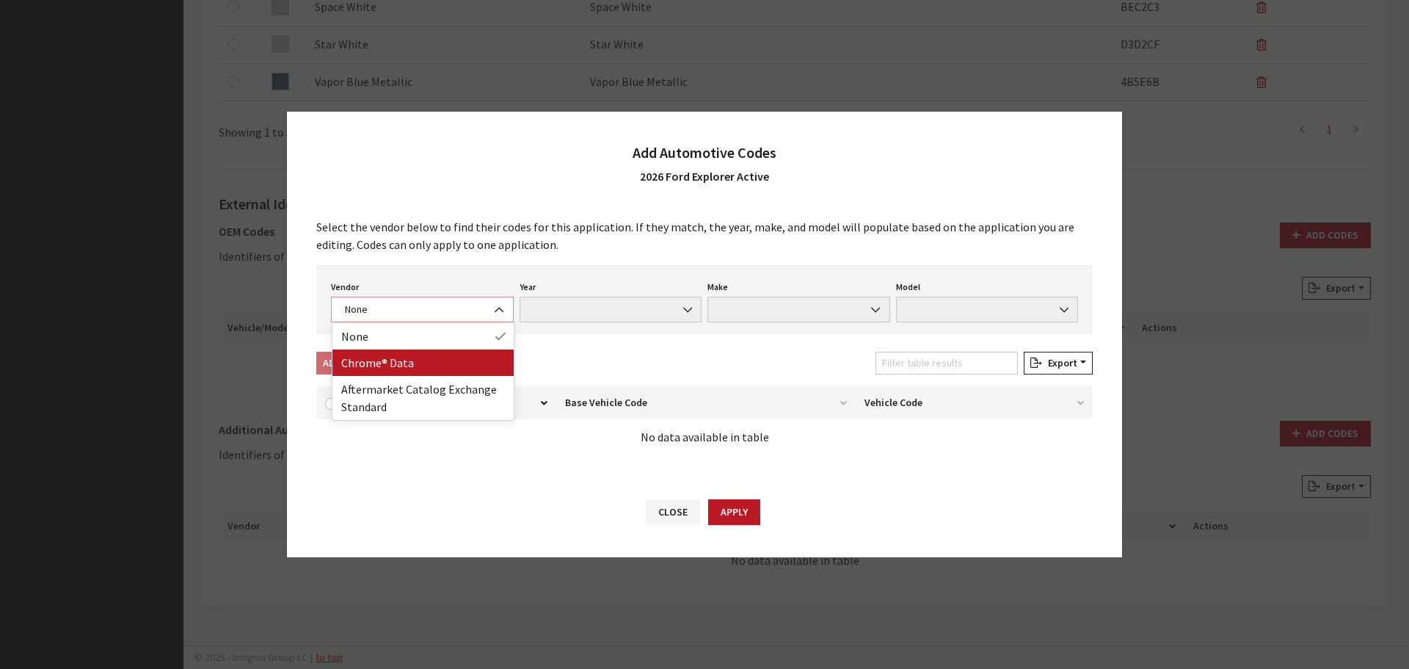
select select "4"
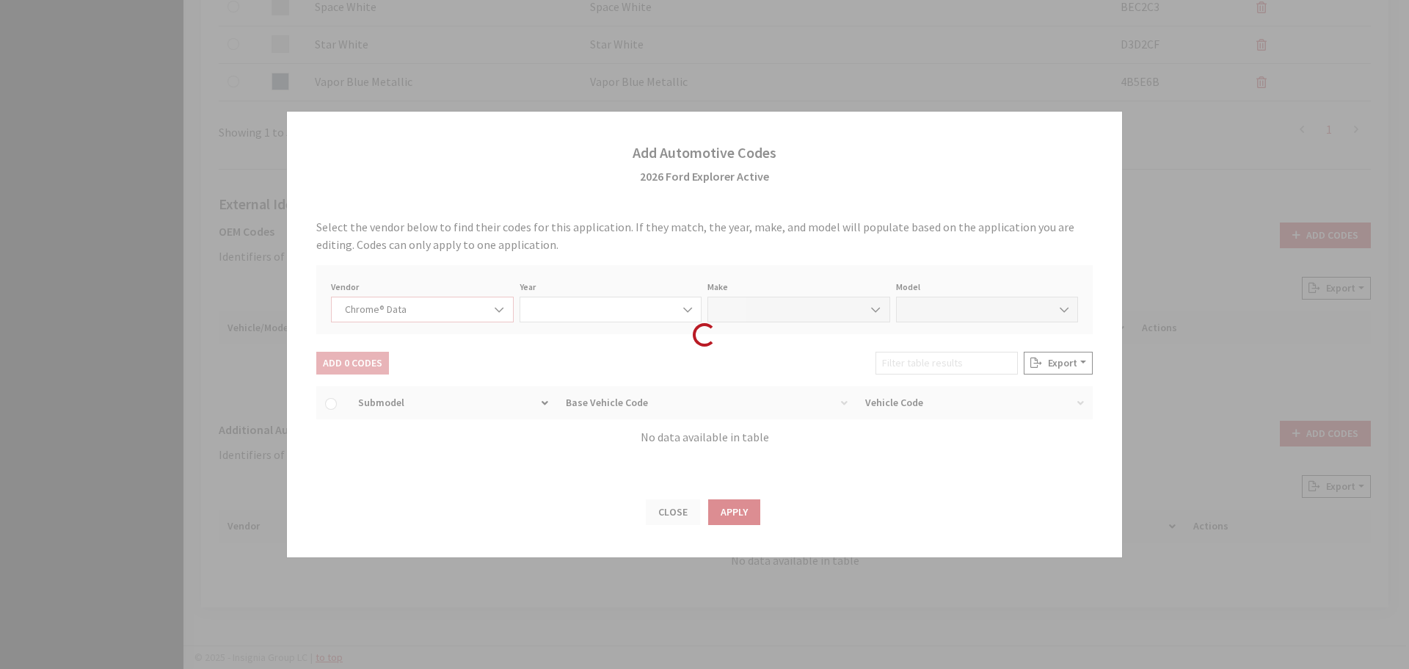
select select "2026"
select select "13"
select select "72440"
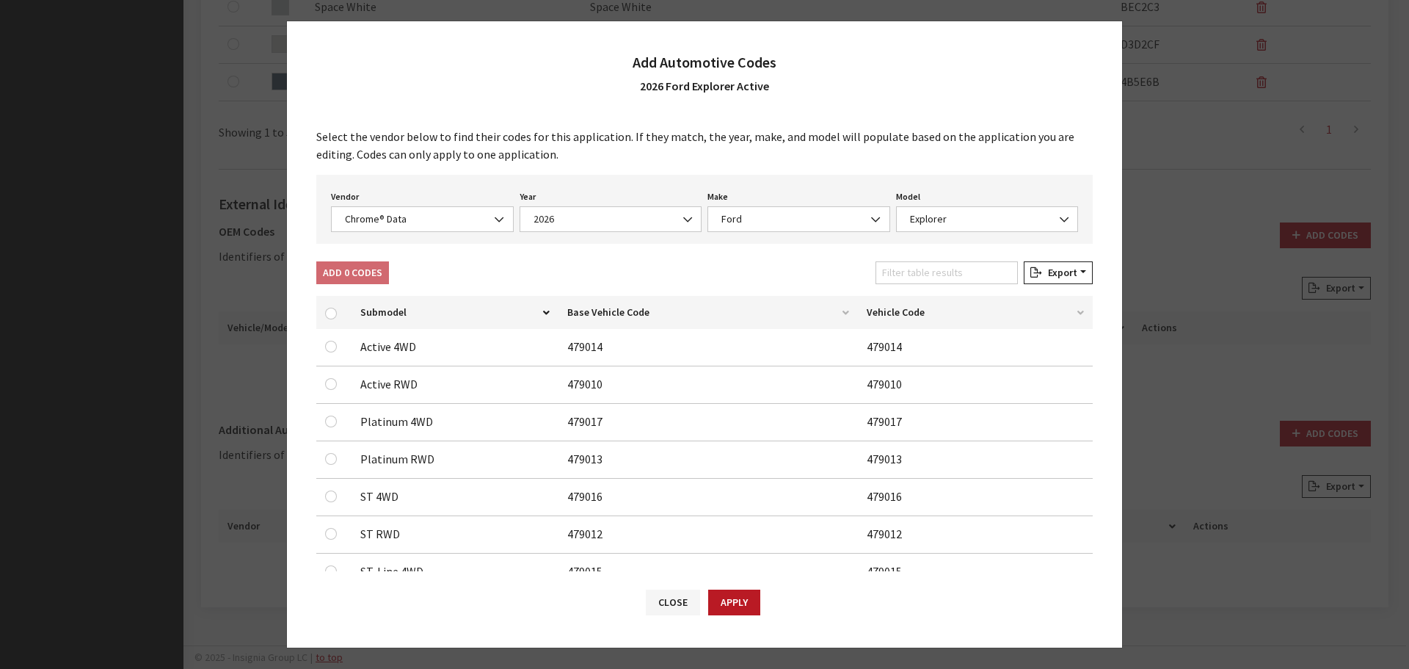
click at [330, 339] on div at bounding box center [334, 347] width 18 height 18
click at [332, 348] on input "checkbox" at bounding box center [331, 347] width 12 height 12
checkbox input "true"
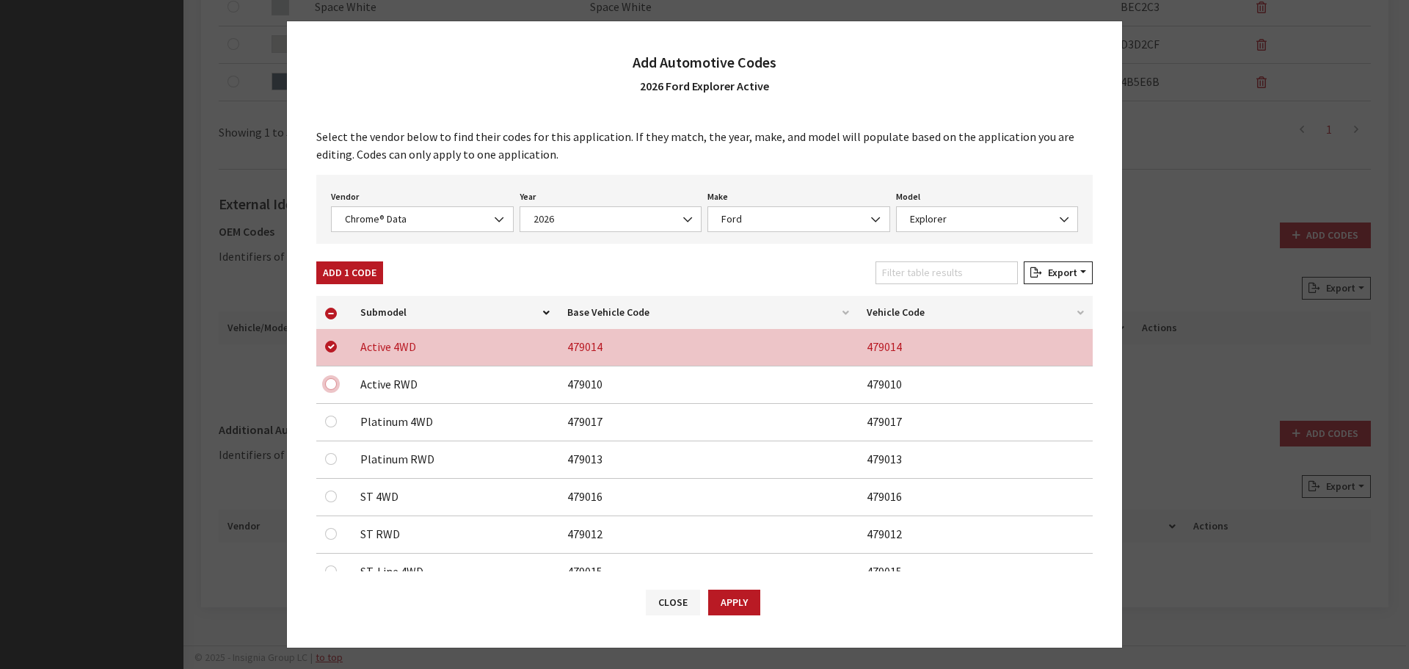
click at [332, 383] on input "checkbox" at bounding box center [331, 384] width 12 height 12
checkbox input "true"
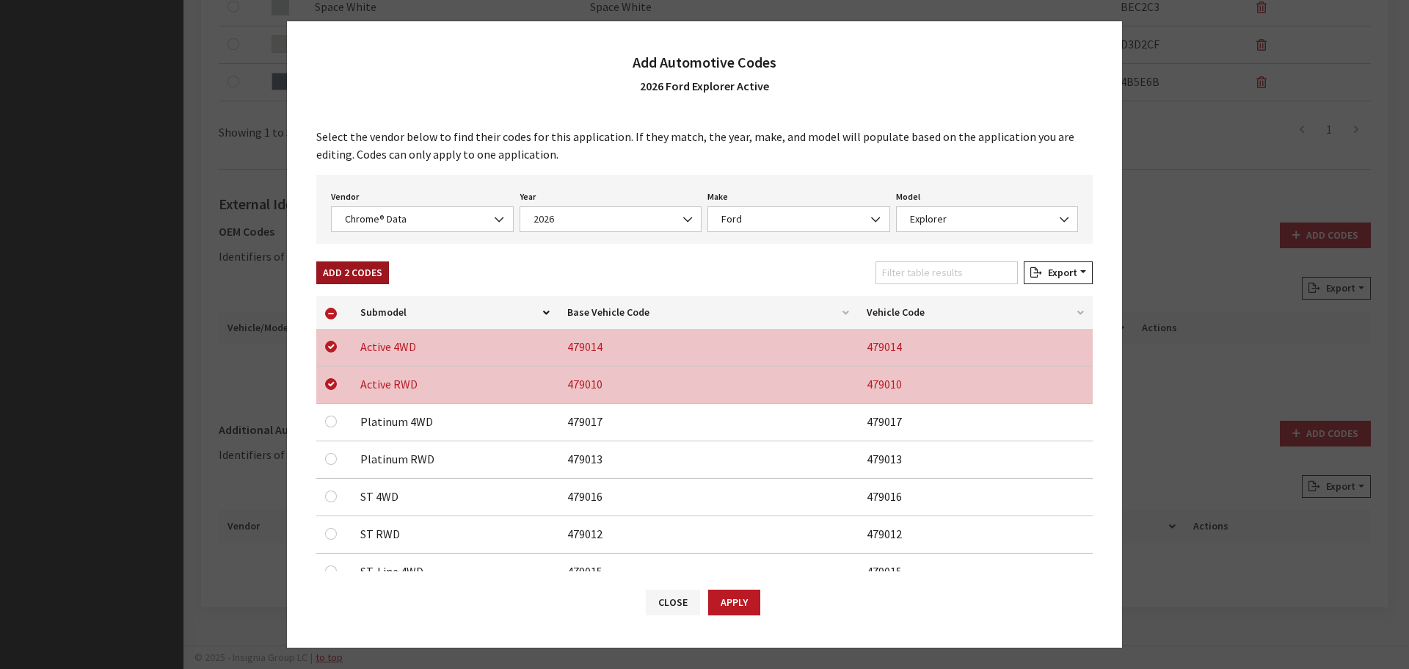
click at [338, 281] on button "Add 2 Codes" at bounding box center [352, 272] width 73 height 23
checkbox input "false"
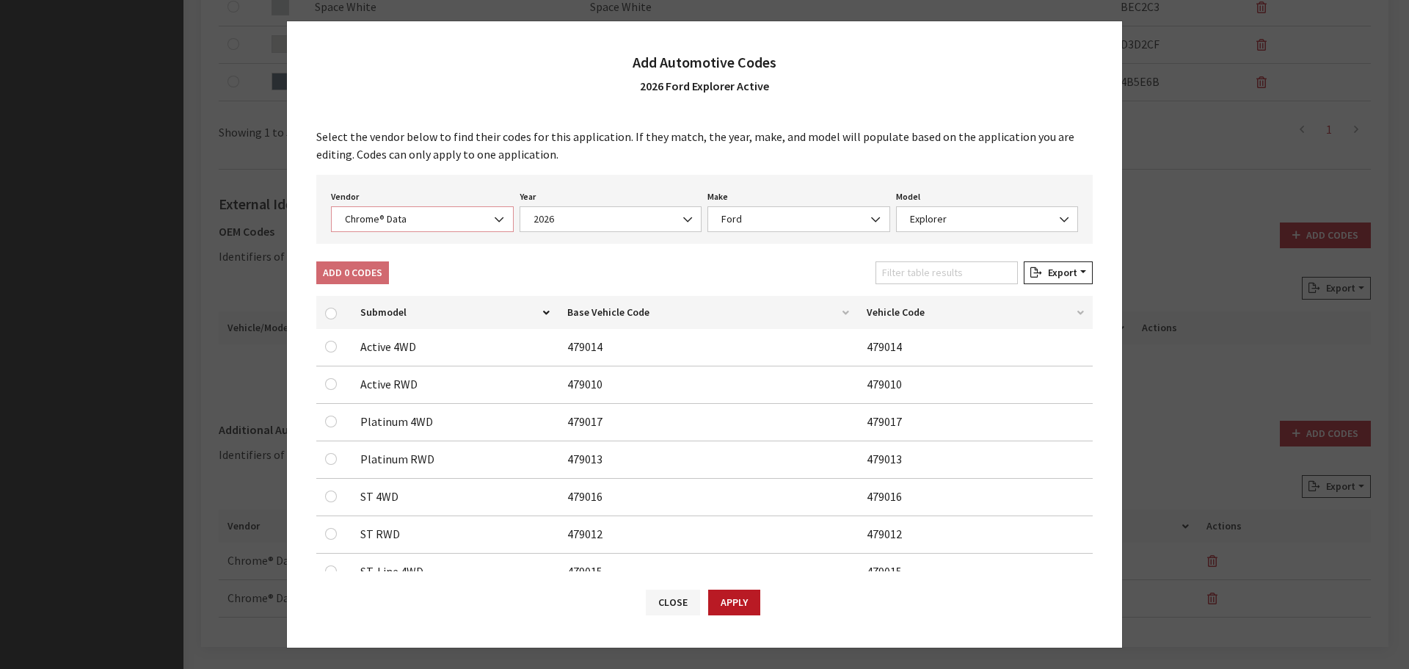
click at [391, 222] on span "Chrome® Data" at bounding box center [423, 218] width 164 height 15
select select "2"
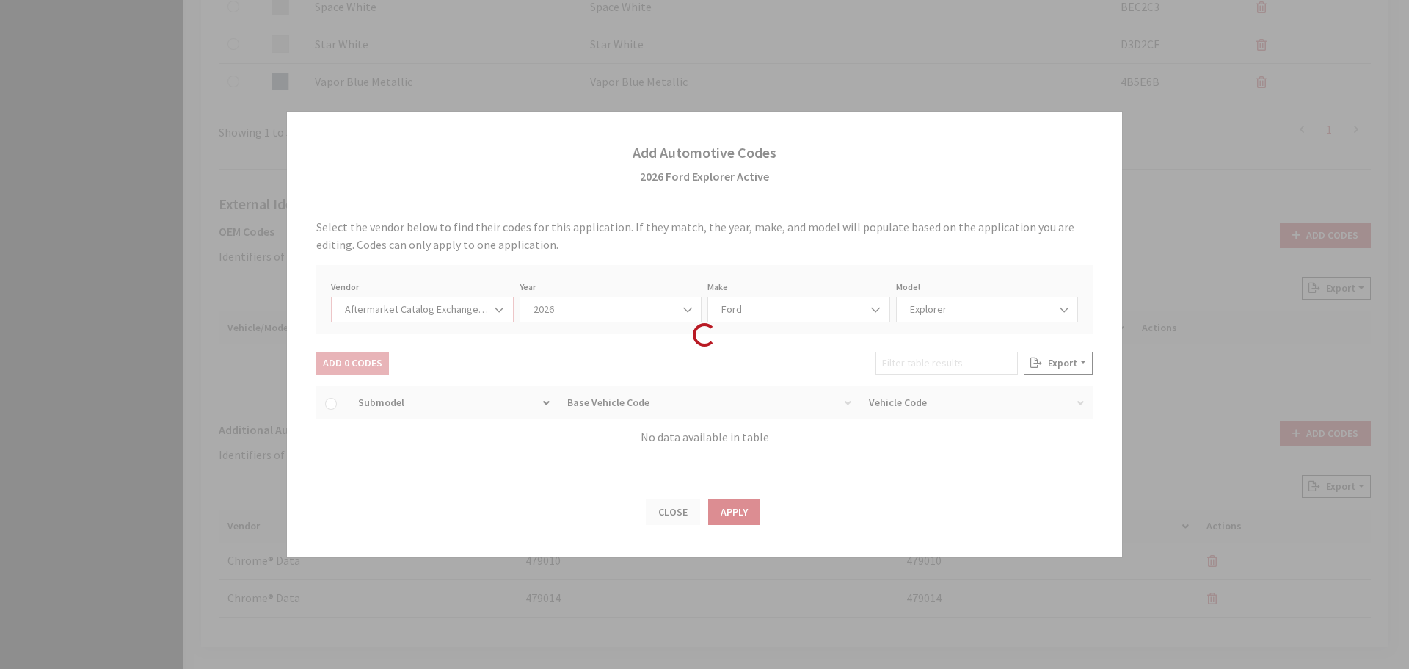
select select "2026"
select select "54"
select select "663"
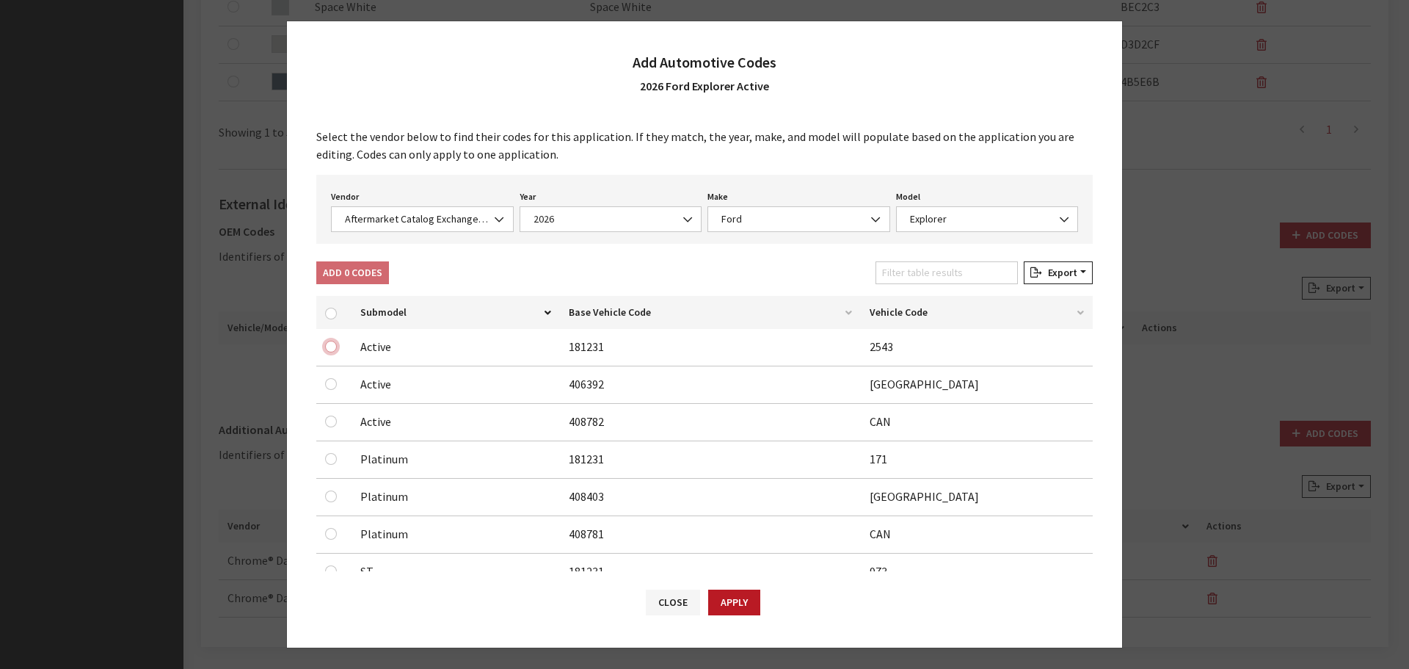
click at [330, 350] on input "checkbox" at bounding box center [331, 347] width 12 height 12
checkbox input "true"
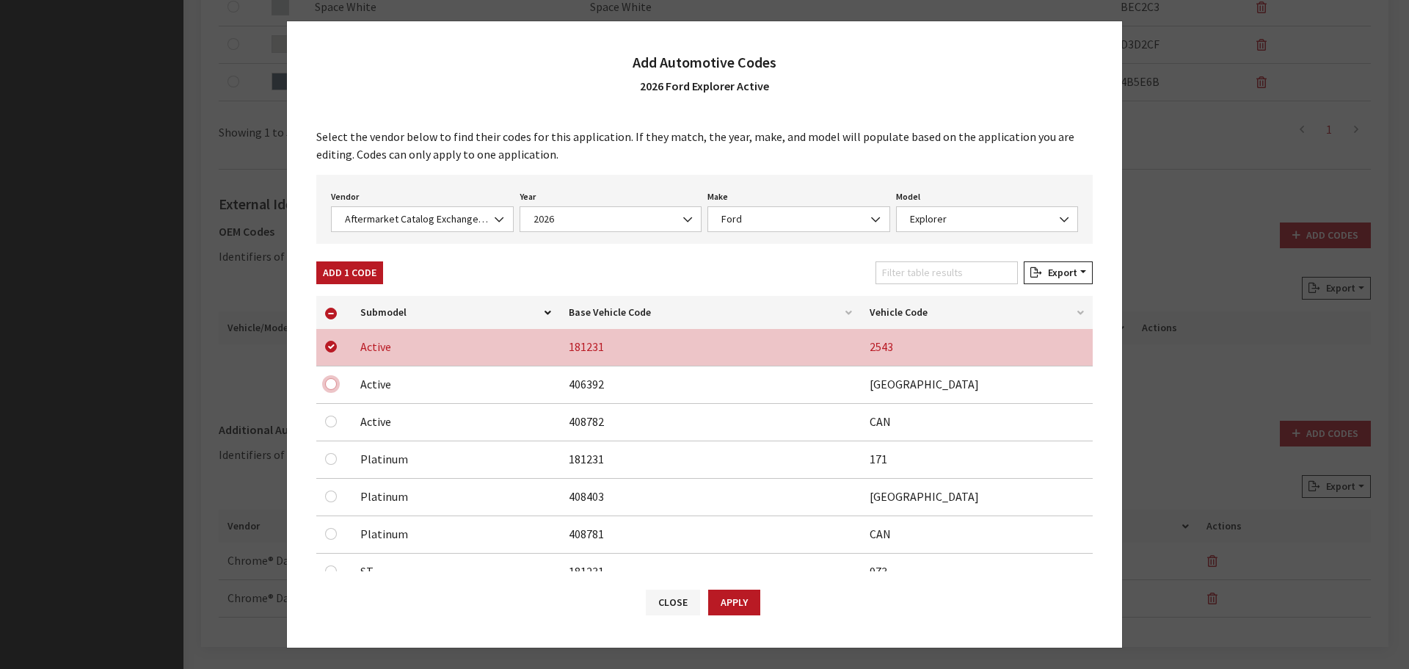
click at [328, 385] on input "checkbox" at bounding box center [331, 384] width 12 height 12
checkbox input "true"
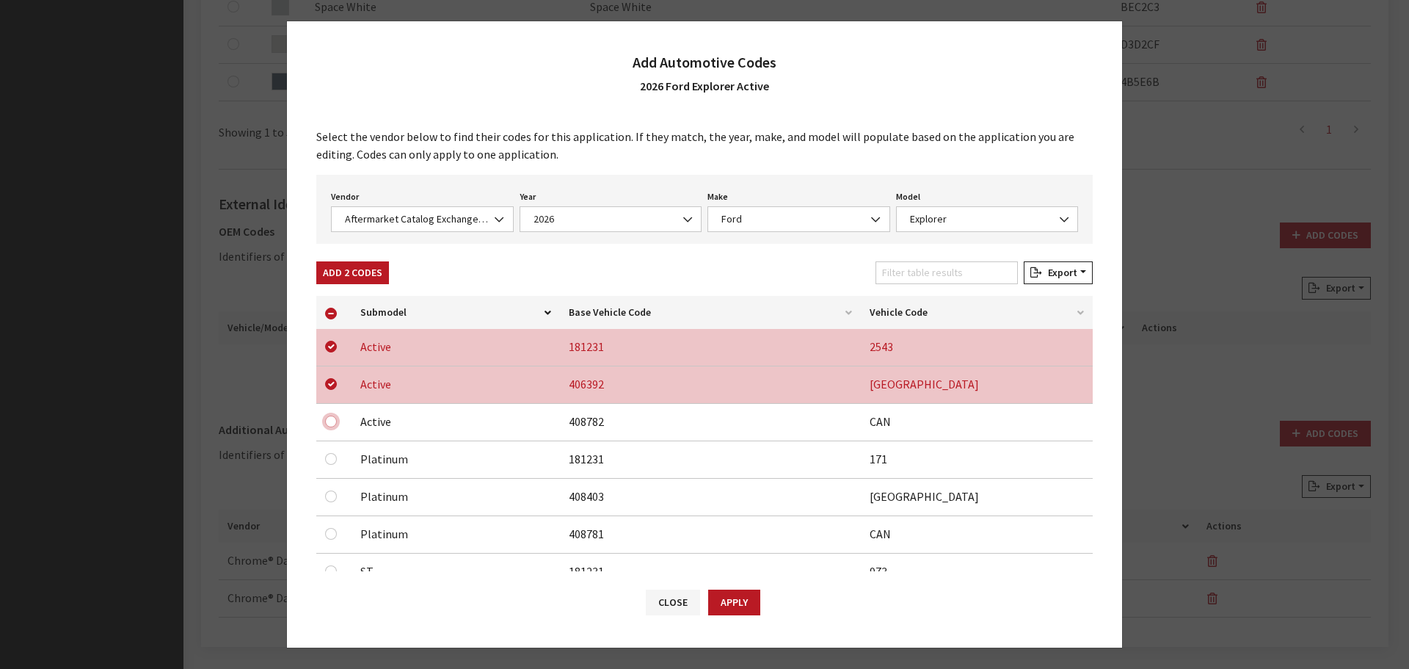
click at [328, 423] on input "checkbox" at bounding box center [331, 421] width 12 height 12
checkbox input "true"
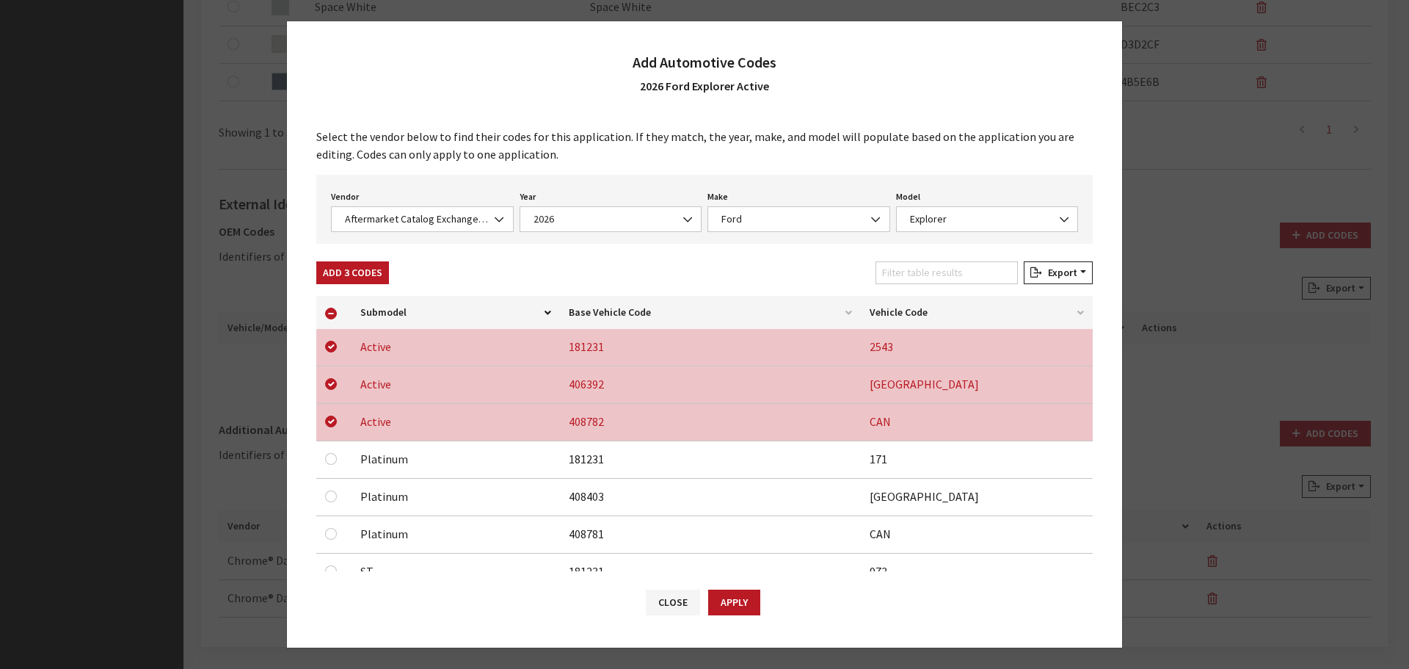
click at [729, 600] on button "Apply" at bounding box center [734, 602] width 52 height 26
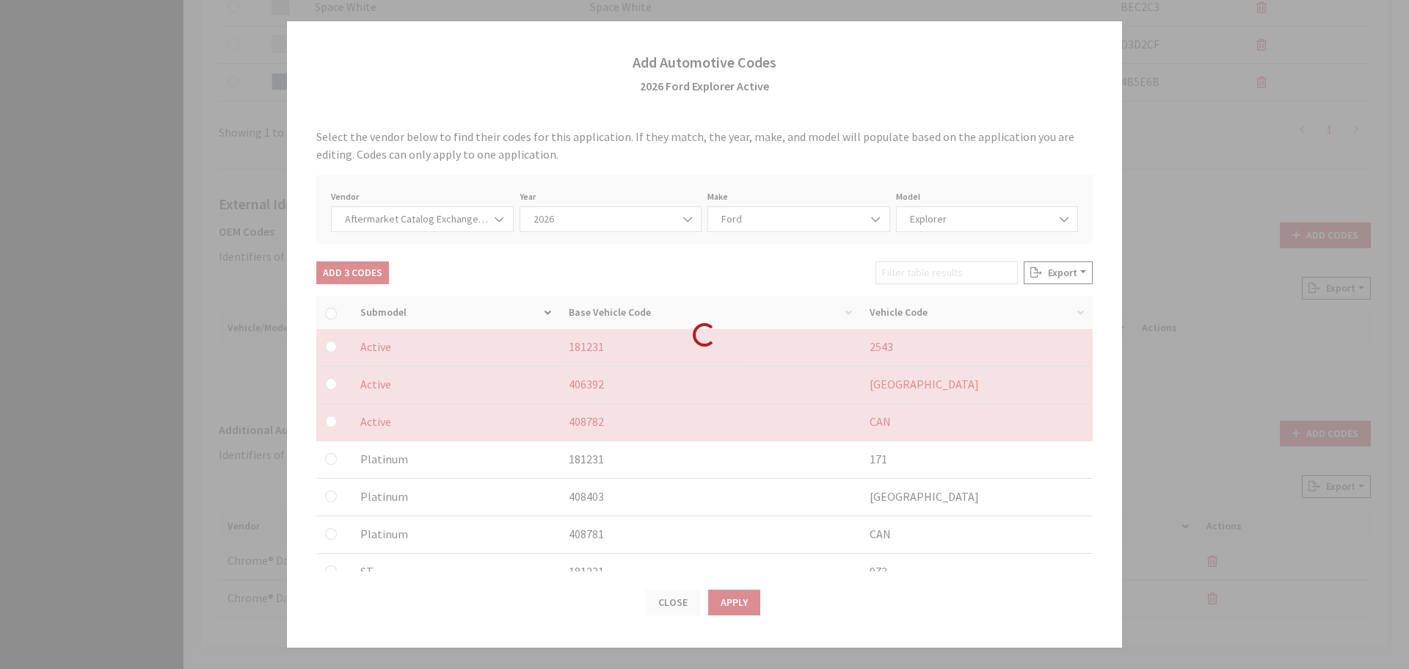
checkbox input "false"
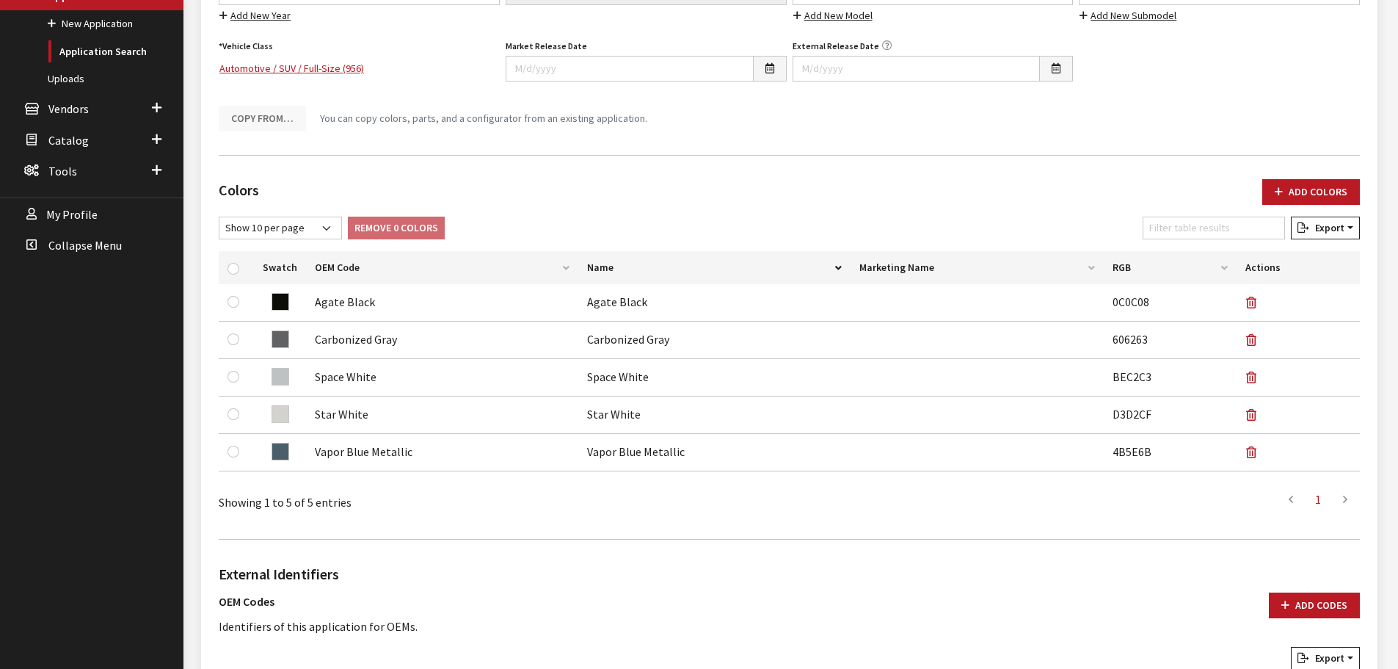
scroll to position [0, 0]
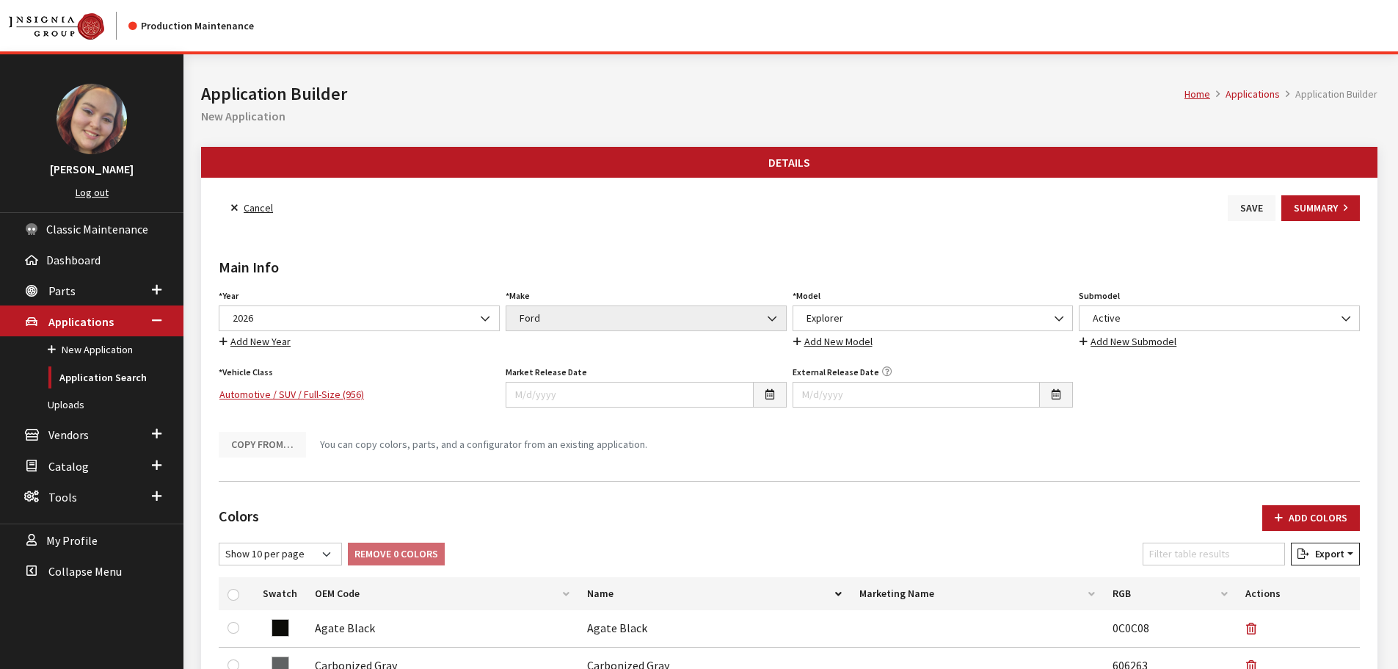
click at [1248, 205] on button "Save" at bounding box center [1252, 208] width 48 height 26
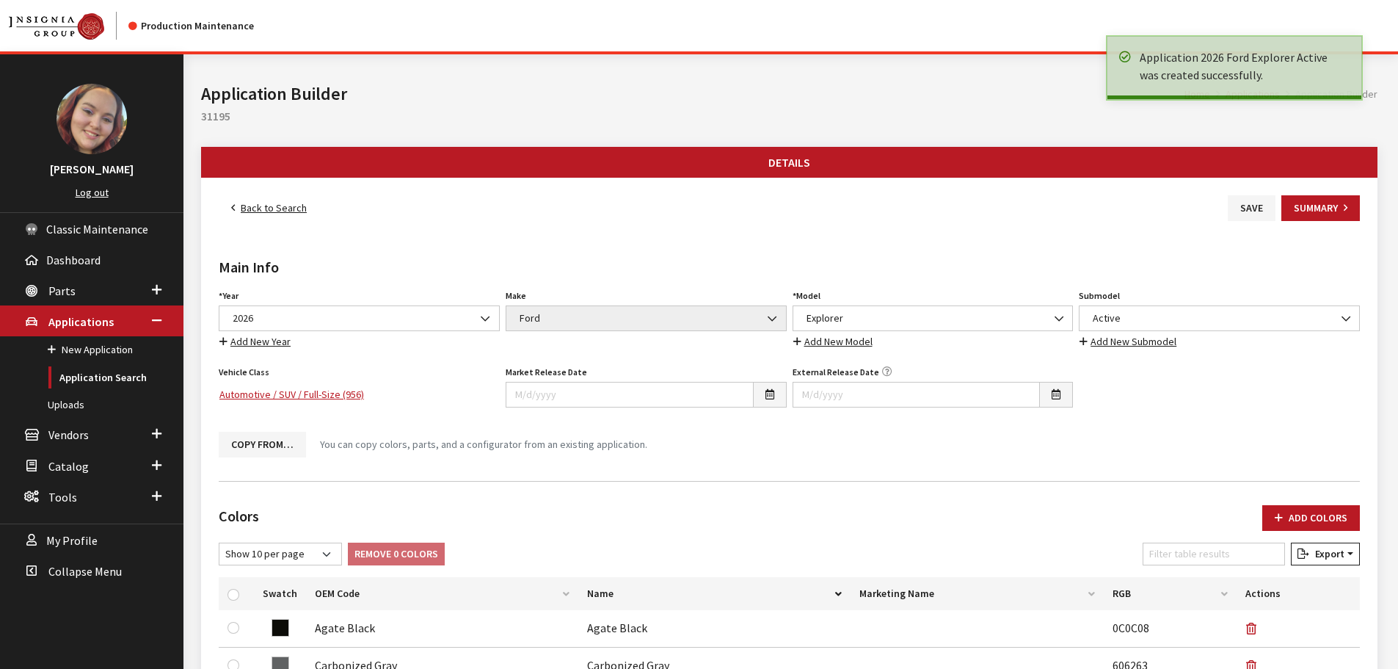
drag, startPoint x: 0, startPoint y: 0, endPoint x: 269, endPoint y: 214, distance: 343.6
click at [269, 214] on link "Back to Search" at bounding box center [269, 208] width 101 height 26
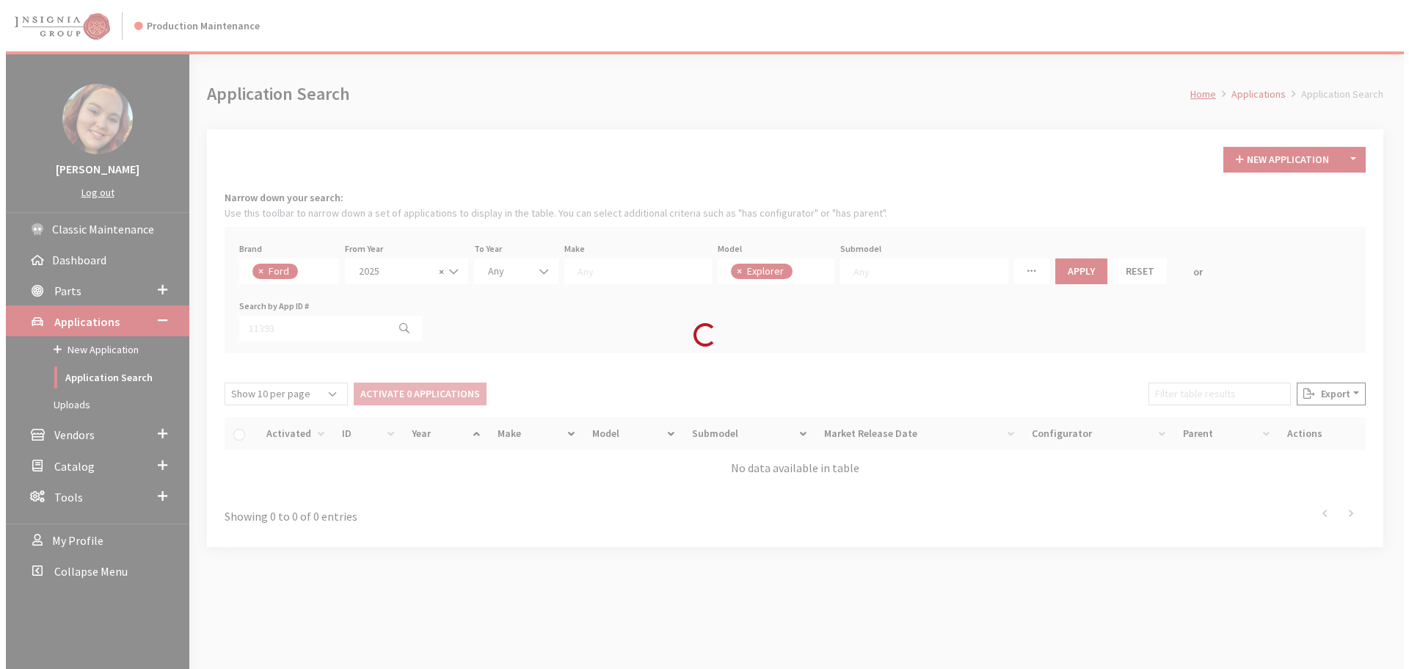
scroll to position [51, 0]
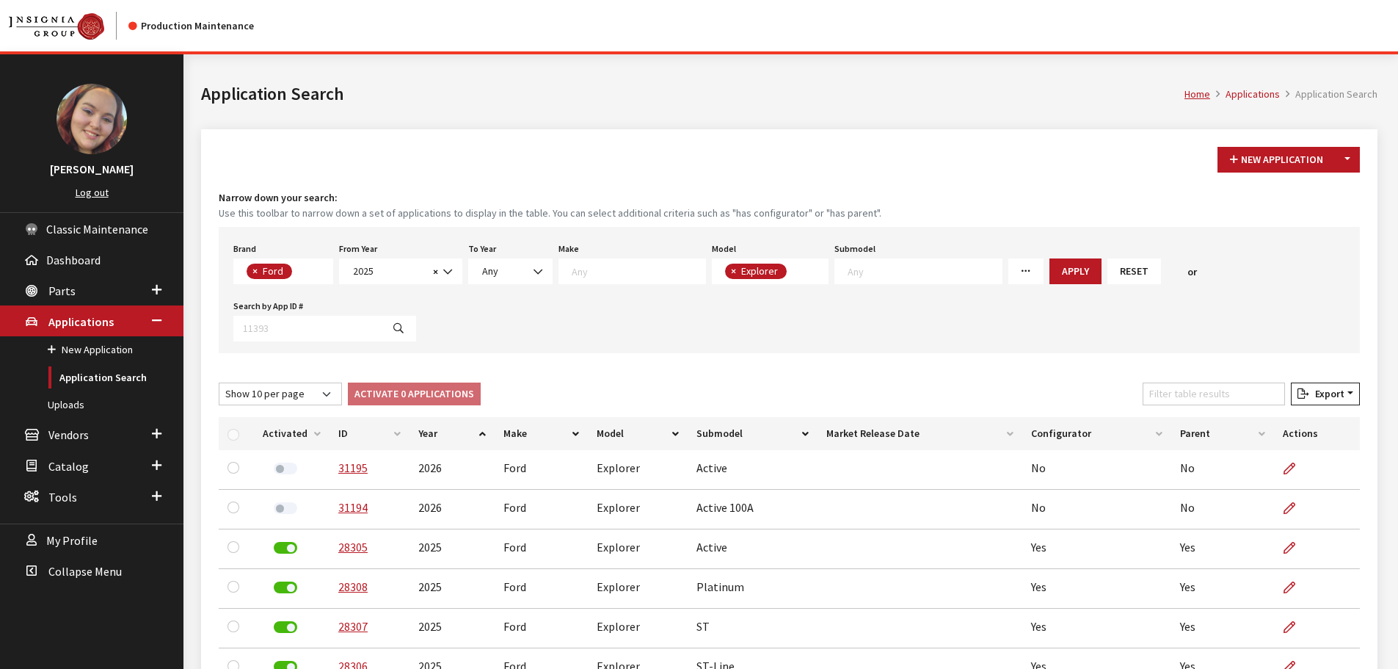
click at [1065, 359] on div "New Application Toggle Dropdown New From Existing... Narrow down your search: U…" at bounding box center [789, 439] width 1177 height 620
click at [1344, 164] on button "Toggle Dropdown" at bounding box center [1347, 160] width 25 height 26
click at [1298, 192] on button "New From Existing..." at bounding box center [1297, 191] width 126 height 26
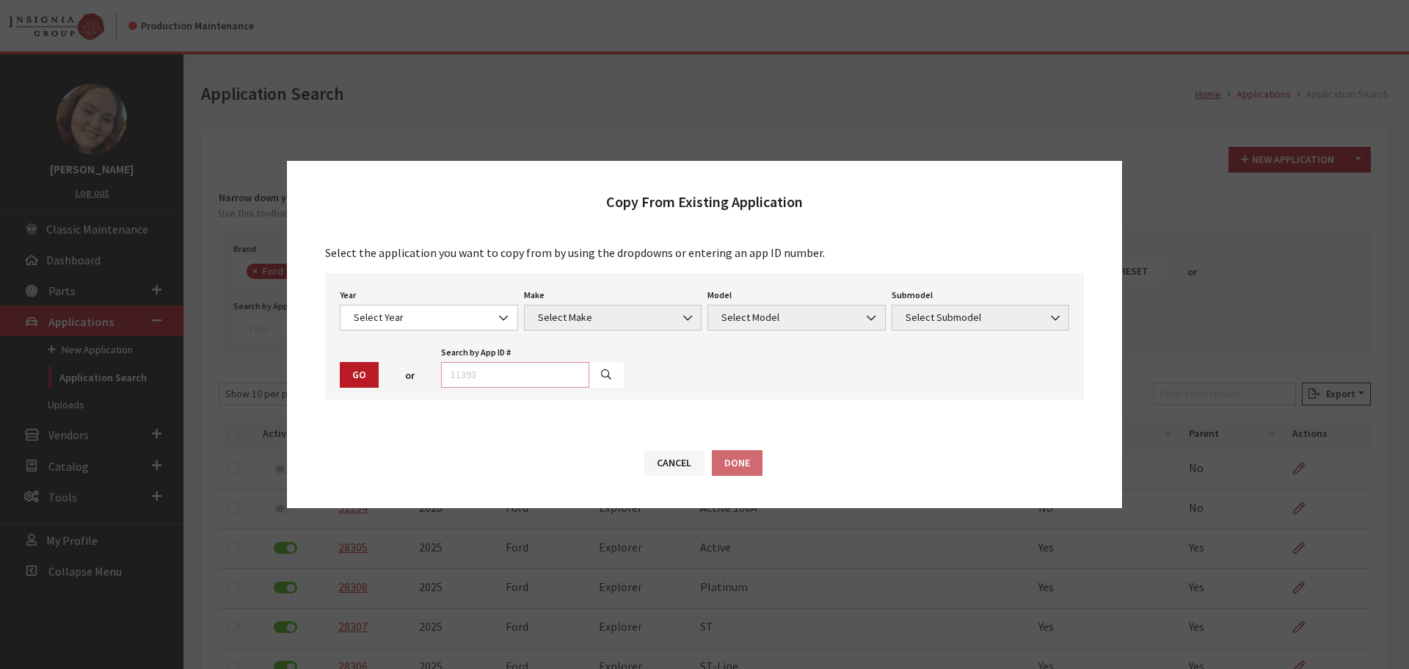
click at [496, 377] on input "text" at bounding box center [515, 375] width 148 height 26
type input "28306"
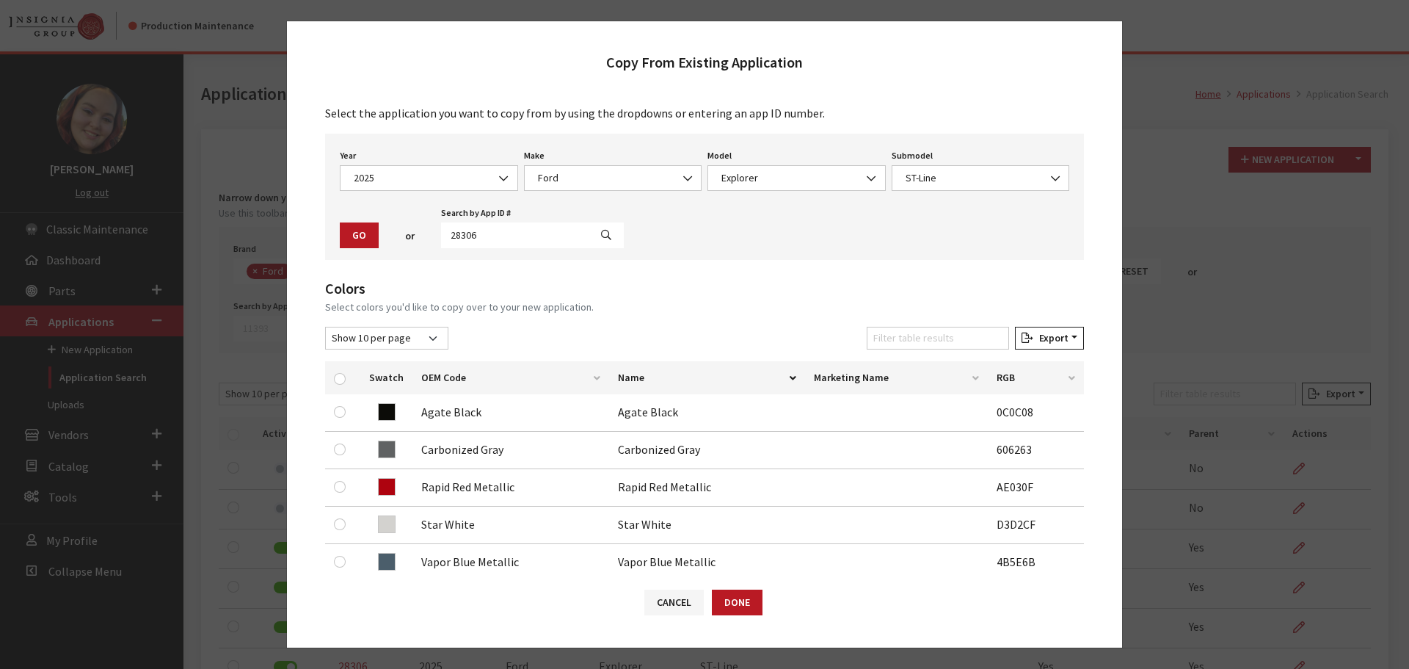
click at [749, 302] on small "Select colors you'd like to copy over to your new application." at bounding box center [704, 306] width 759 height 15
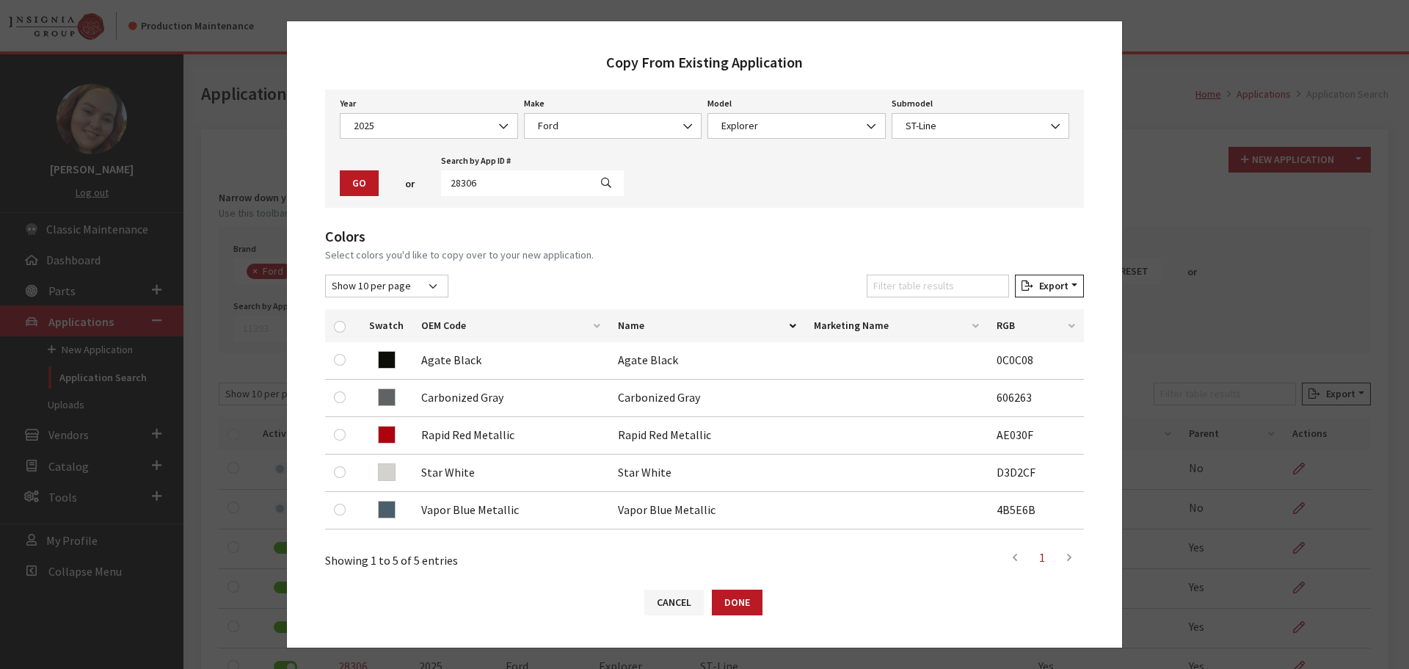
scroll to position [73, 0]
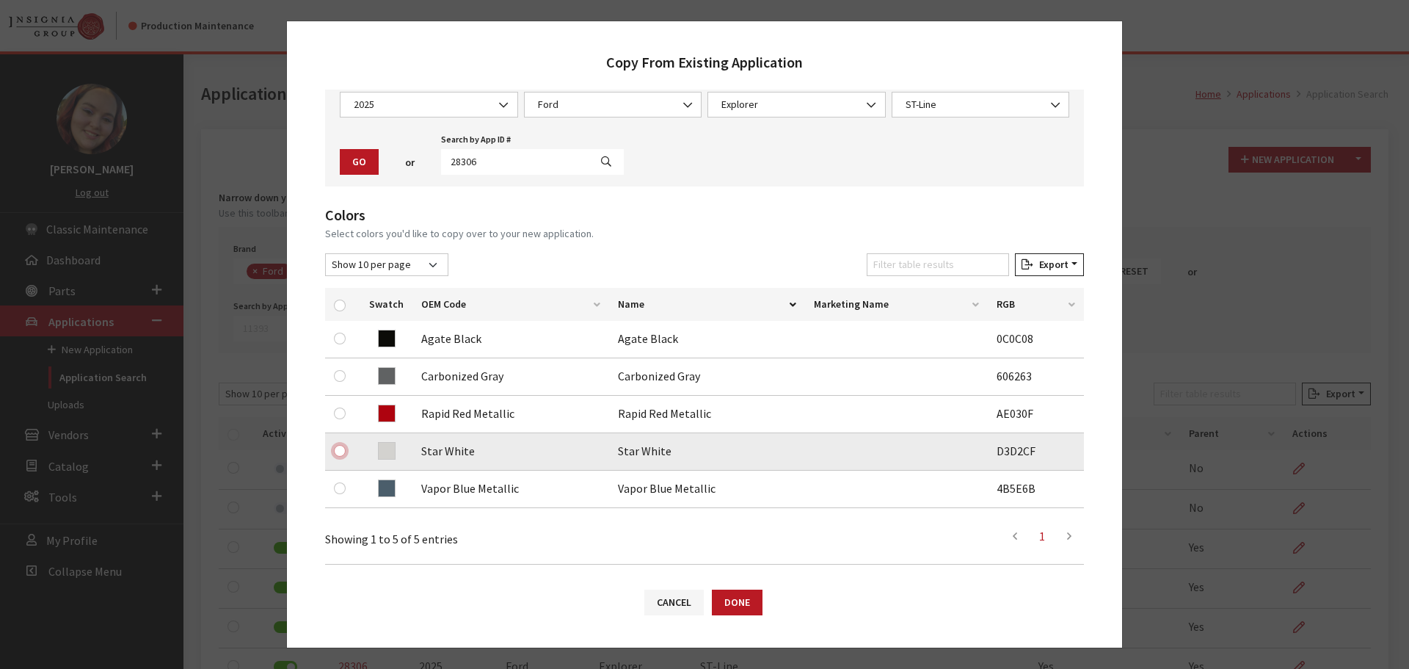
click at [341, 452] on input "checkbox" at bounding box center [340, 451] width 12 height 12
checkbox input "true"
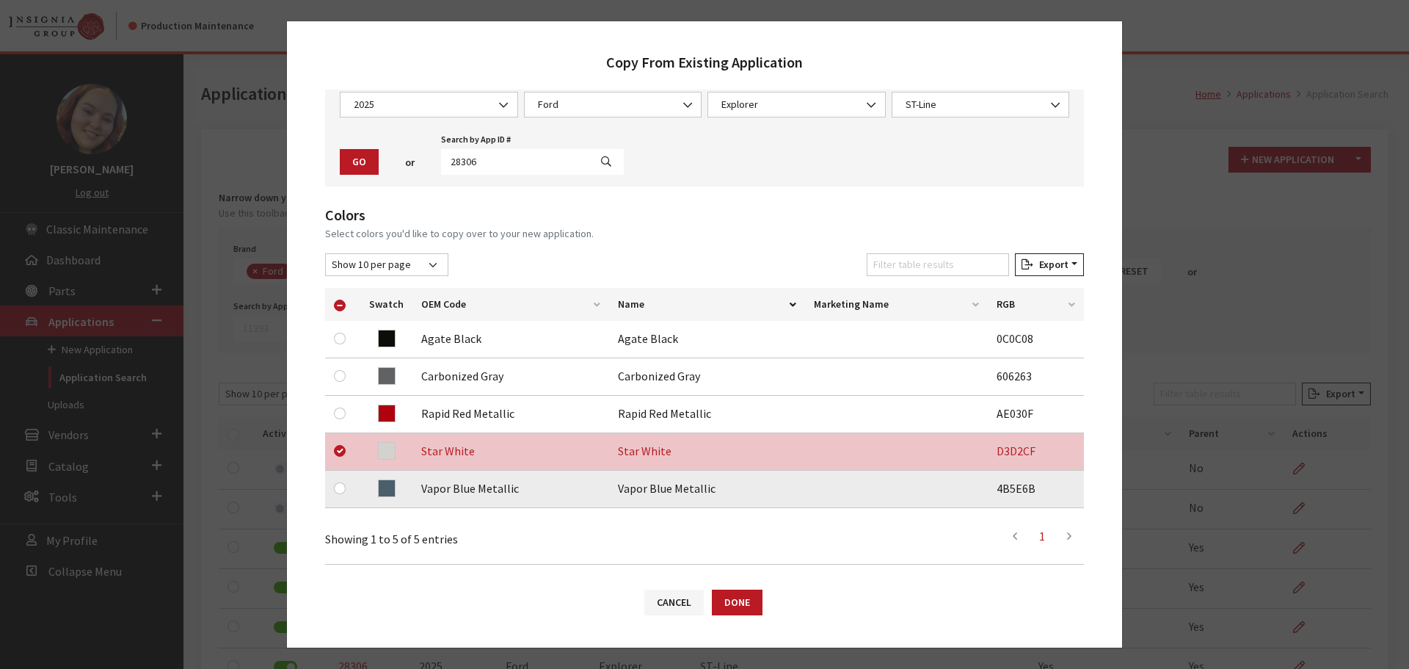
click at [340, 495] on div at bounding box center [343, 488] width 18 height 18
click at [342, 487] on input "checkbox" at bounding box center [340, 488] width 12 height 12
checkbox input "true"
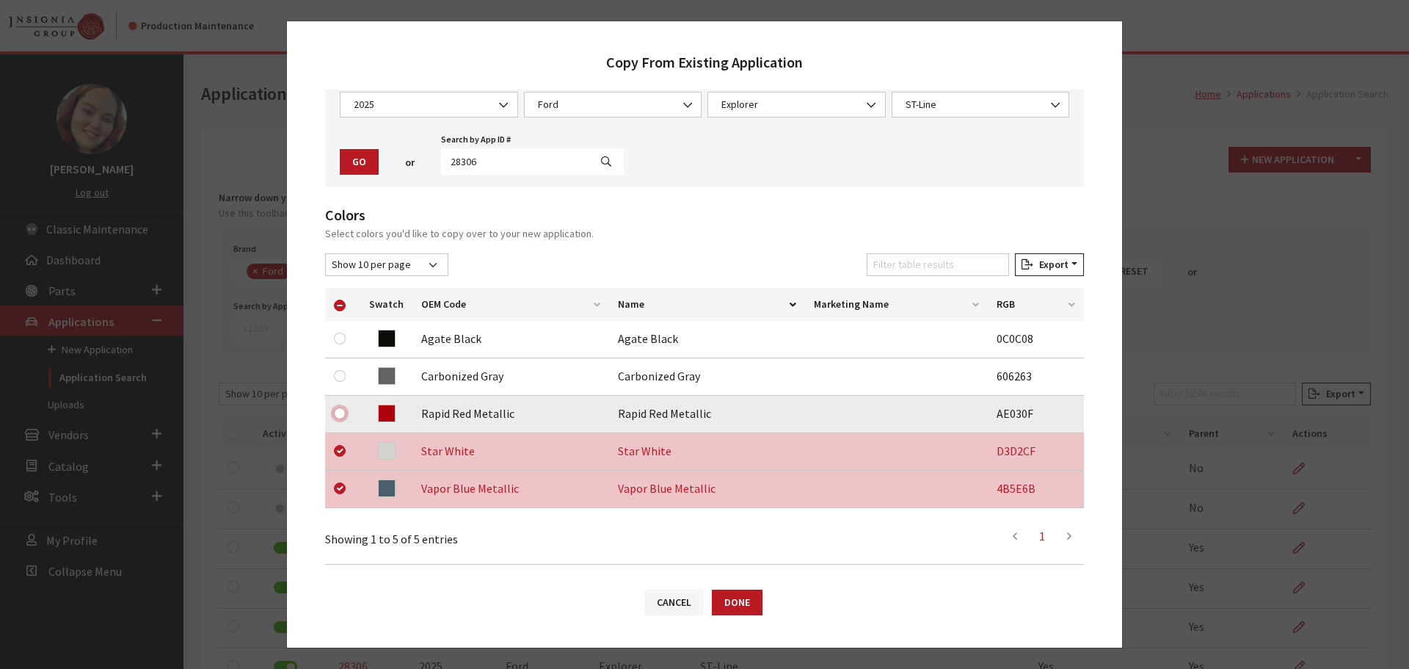
click at [338, 414] on input "checkbox" at bounding box center [340, 413] width 12 height 12
checkbox input "true"
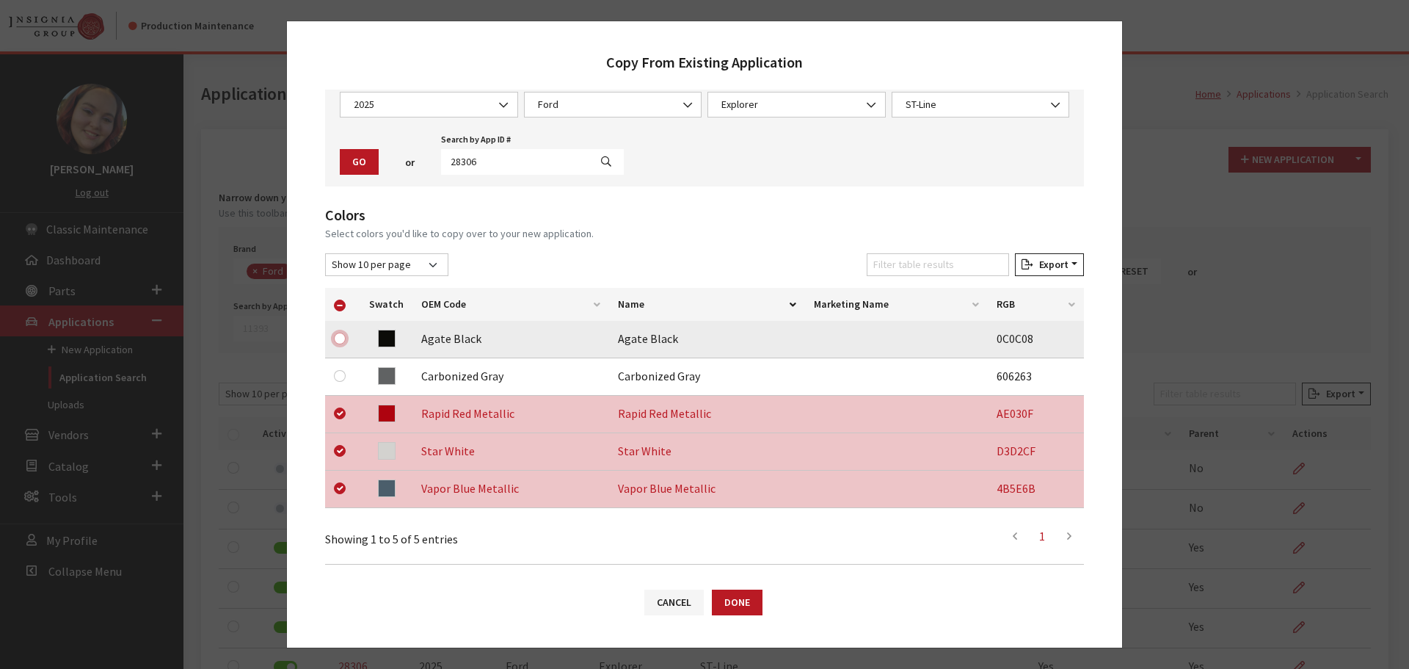
click at [338, 339] on input "checkbox" at bounding box center [340, 338] width 12 height 12
checkbox input "true"
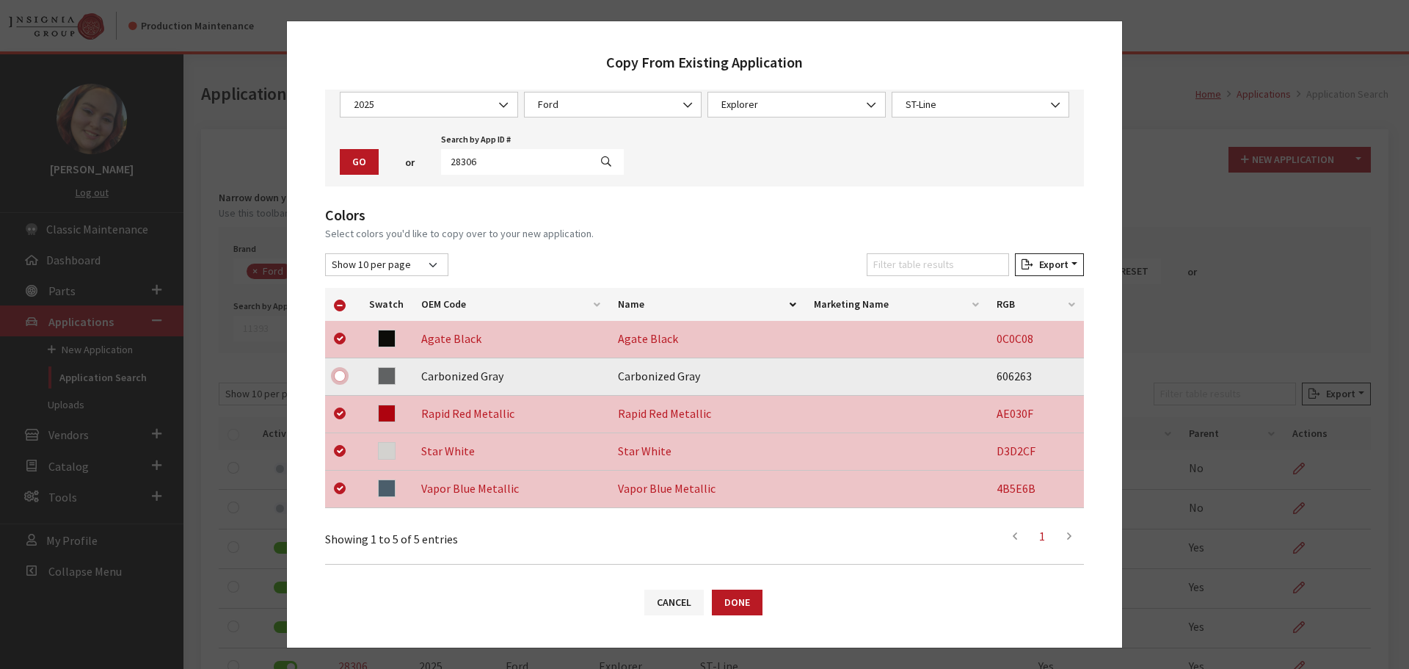
click at [341, 375] on input "checkbox" at bounding box center [340, 376] width 12 height 12
checkbox input "true"
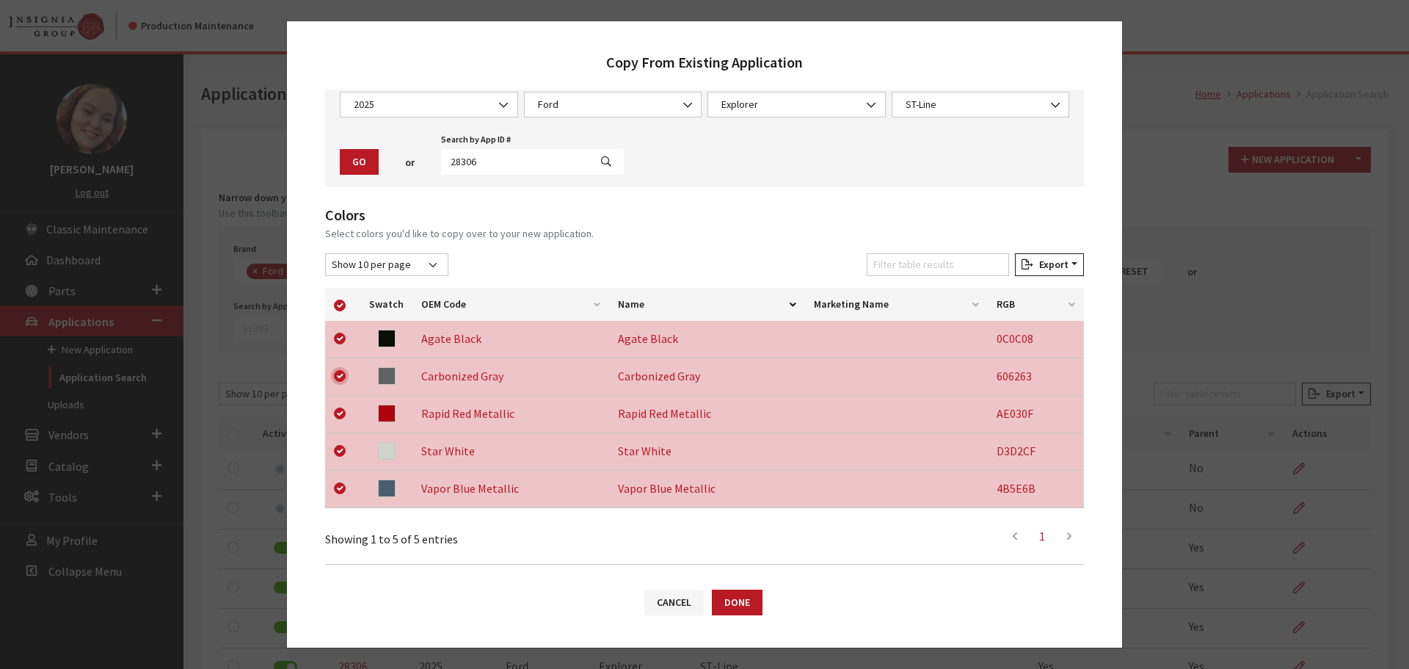
scroll to position [270, 0]
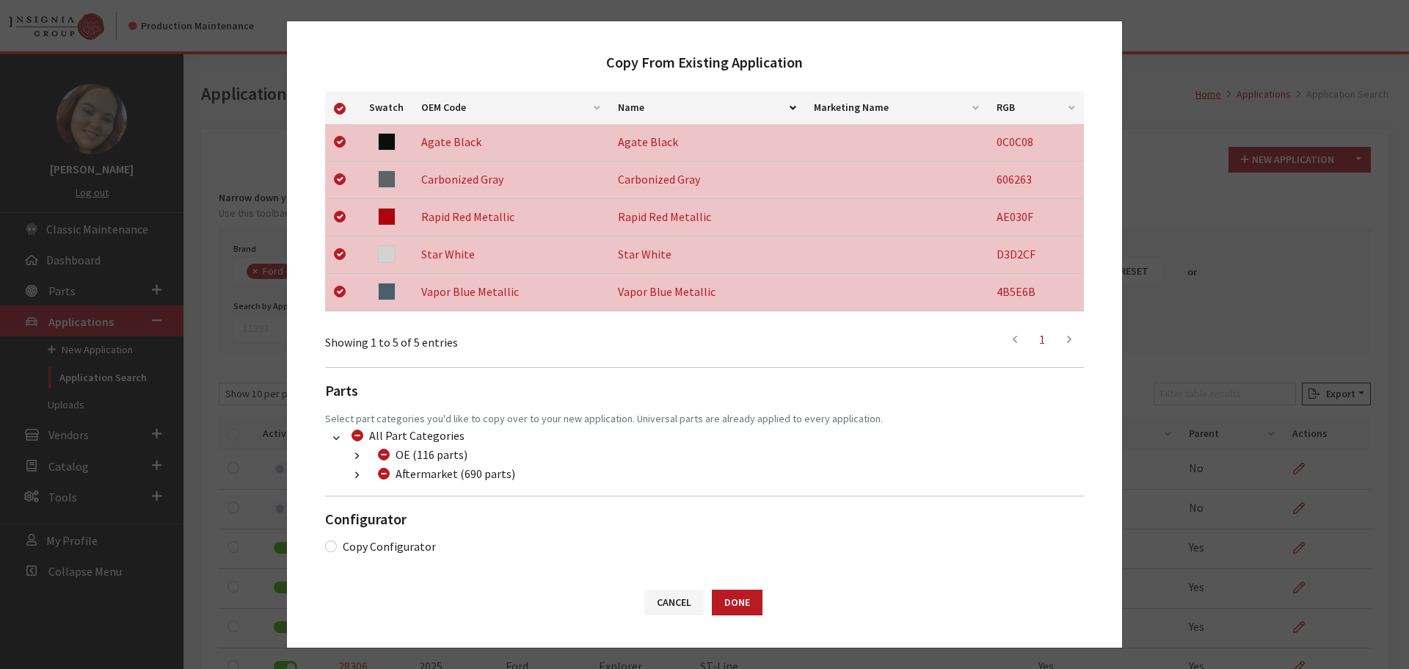
click at [357, 475] on icon "button" at bounding box center [357, 475] width 4 height 10
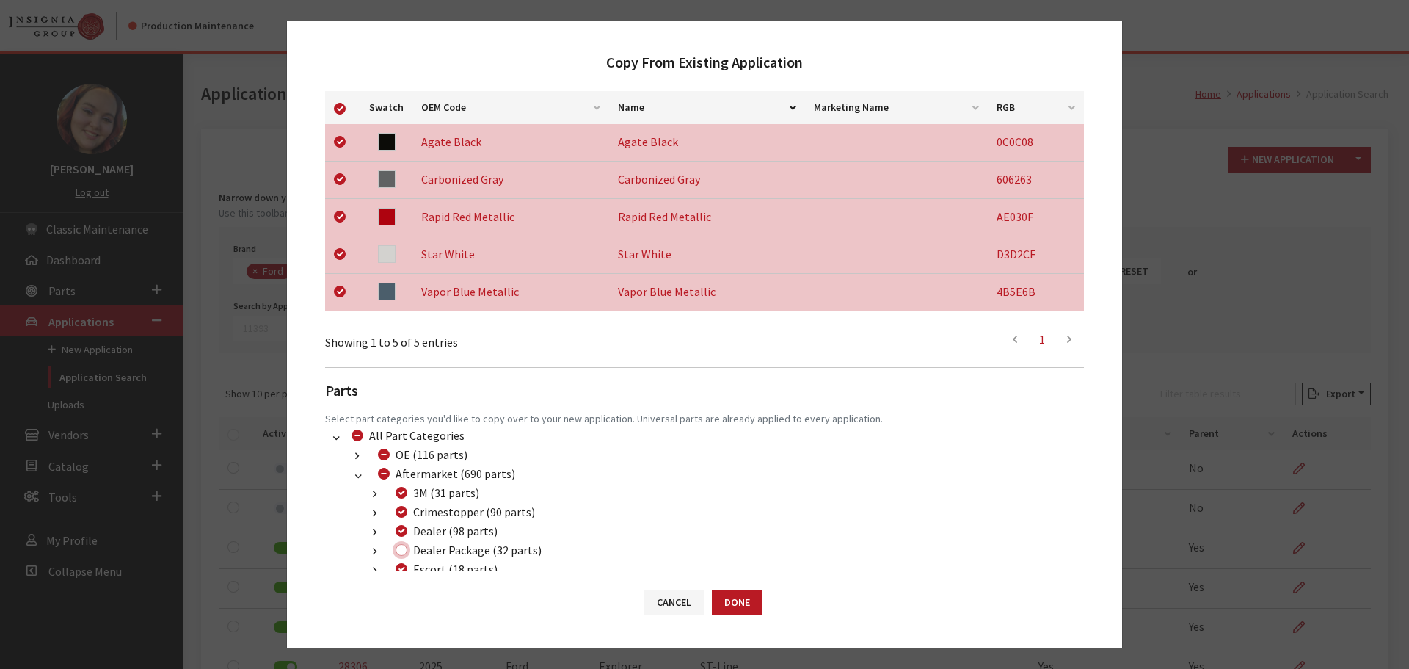
click at [404, 555] on input "Dealer Package (32 parts)" at bounding box center [402, 550] width 12 height 12
checkbox input "true"
click at [725, 595] on button "Done" at bounding box center [737, 602] width 51 height 26
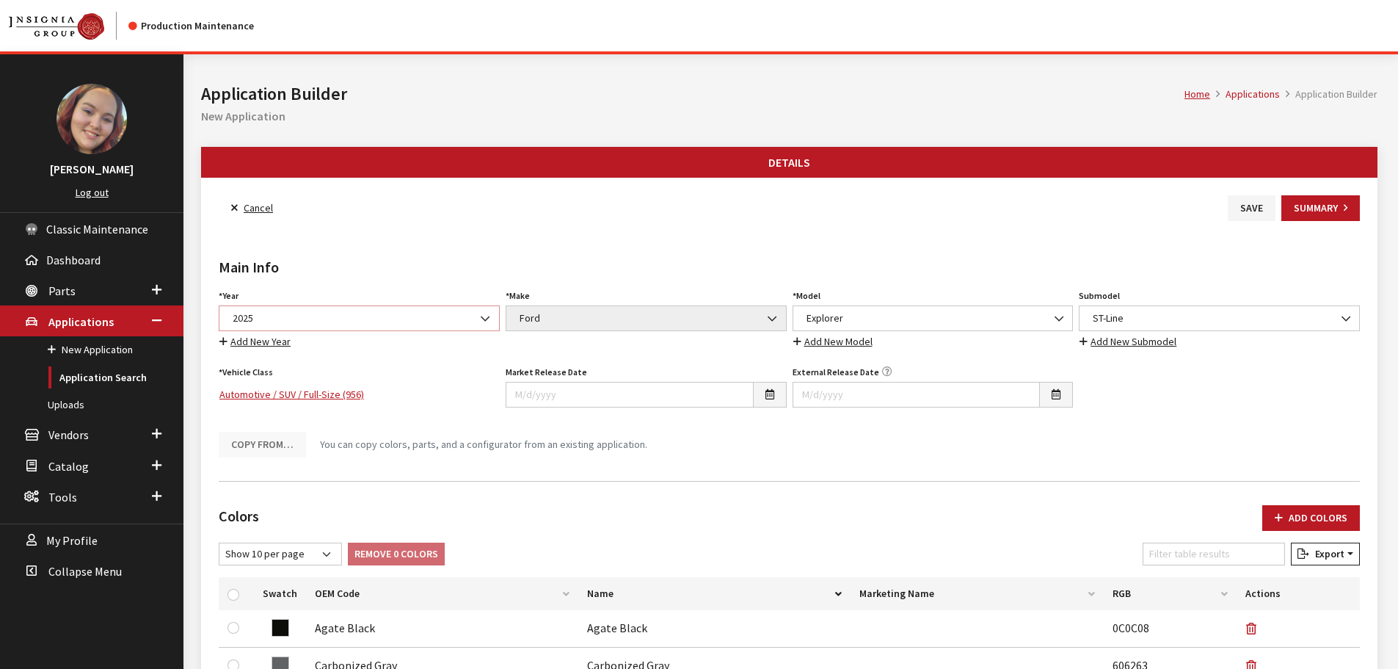
drag, startPoint x: 0, startPoint y: 0, endPoint x: 338, endPoint y: 327, distance: 469.8
click at [349, 317] on span "2025" at bounding box center [359, 317] width 262 height 15
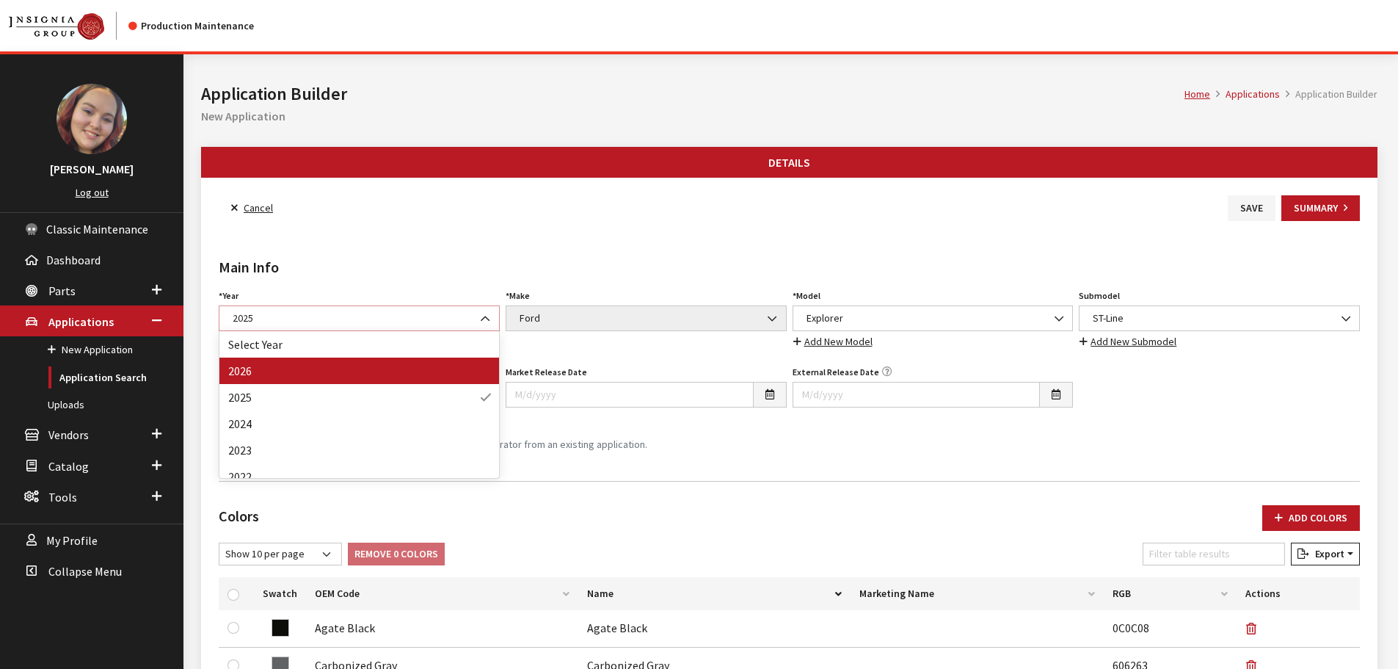
select select "44"
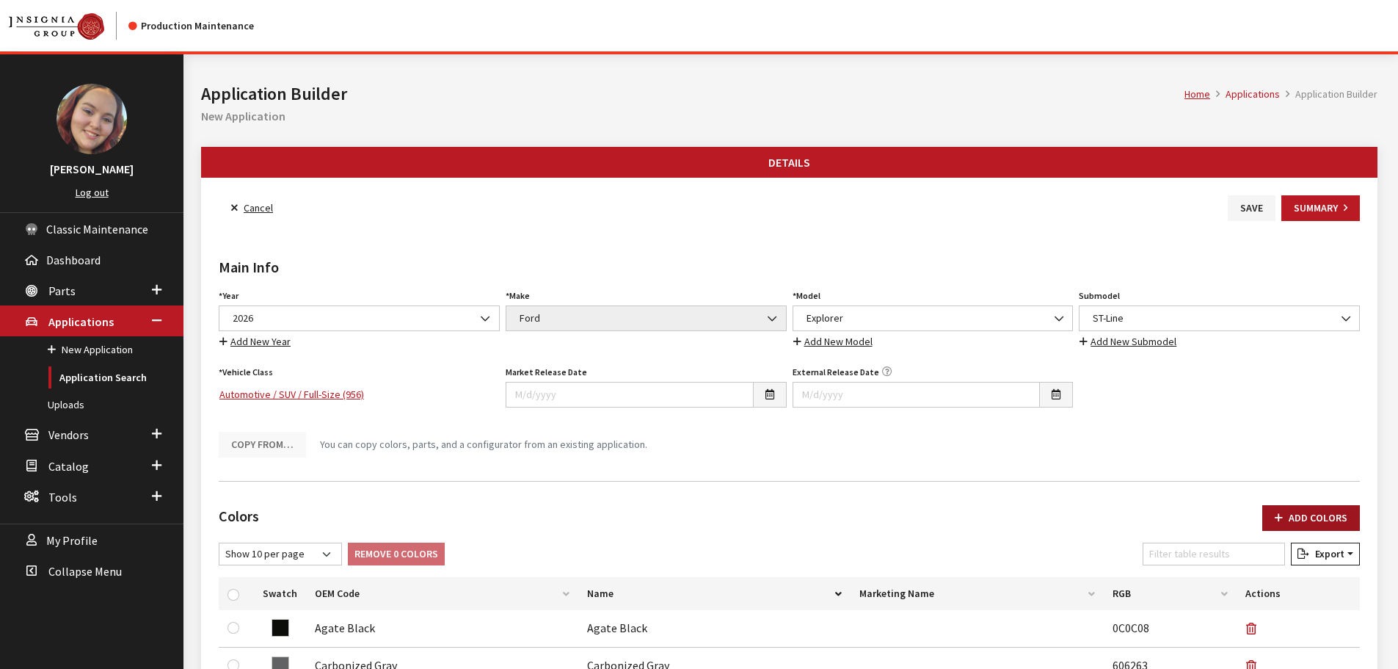
click at [1333, 512] on button "Add Colors" at bounding box center [1311, 518] width 98 height 26
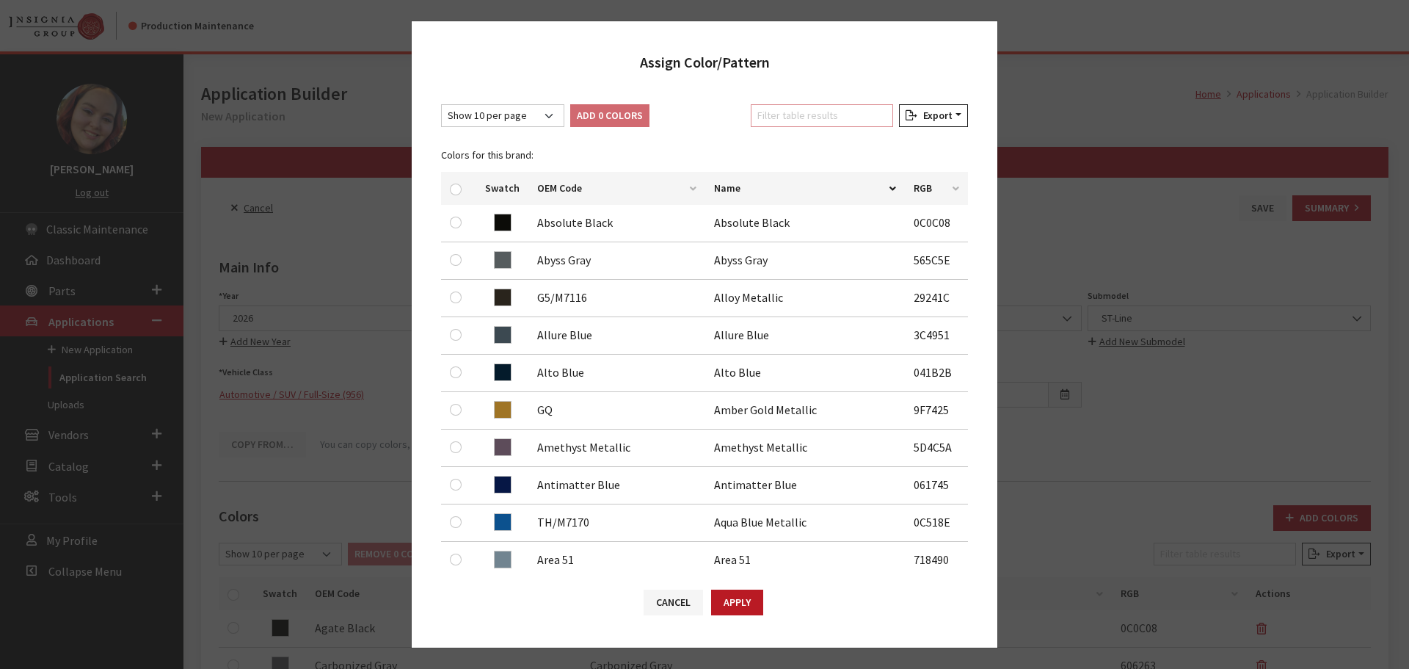
click at [769, 112] on input "Filter table results" at bounding box center [822, 115] width 142 height 23
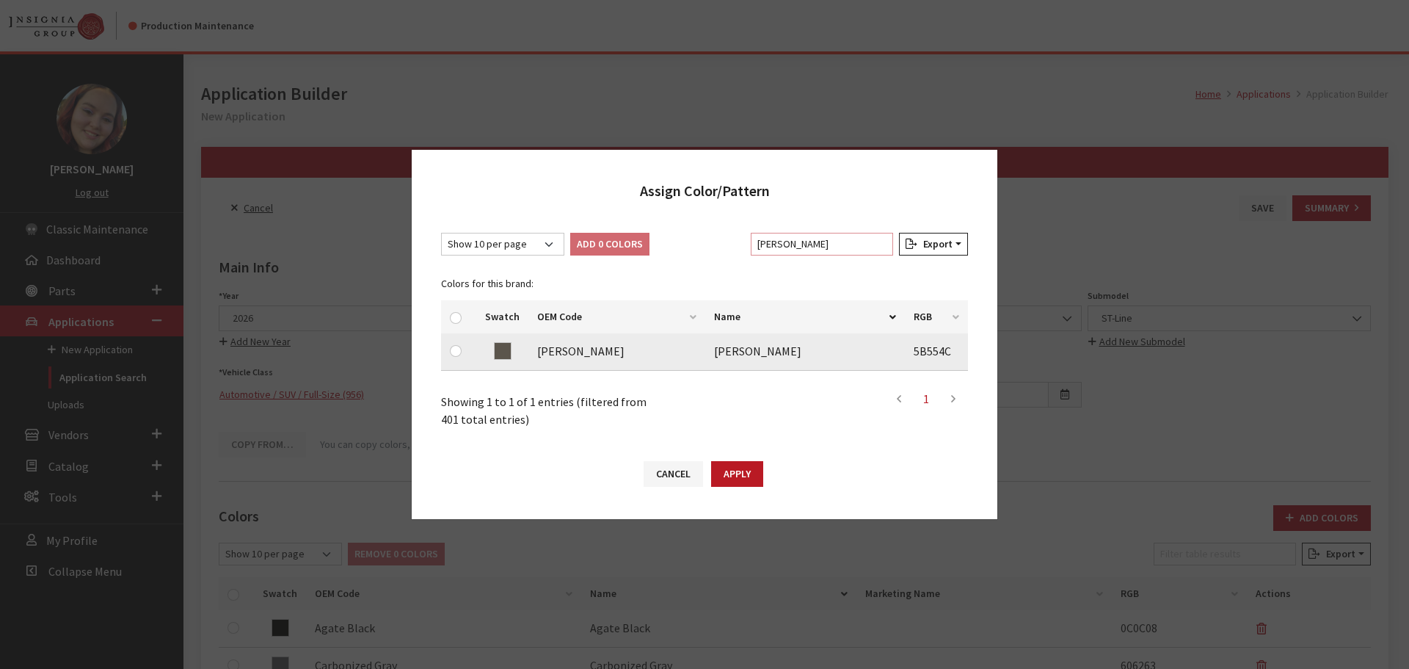
type input "marsh"
click at [461, 352] on input "checkbox" at bounding box center [456, 351] width 12 height 12
checkbox input "true"
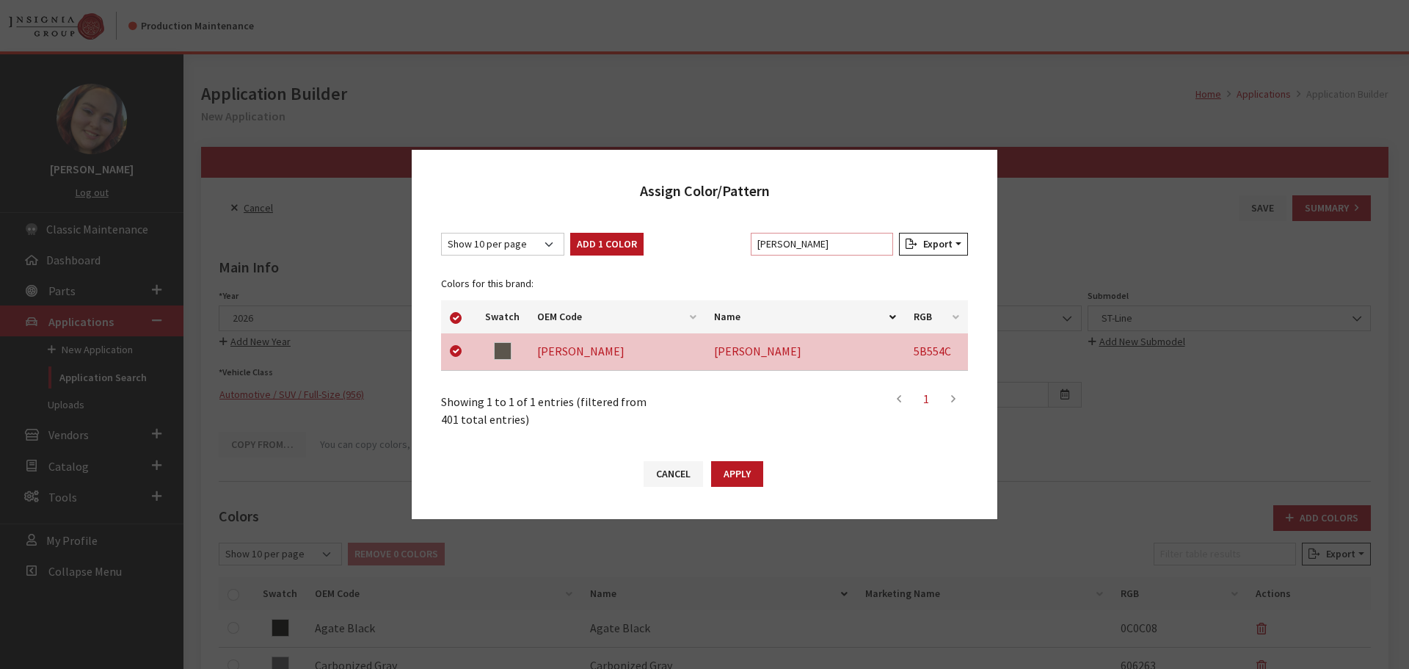
drag, startPoint x: 835, startPoint y: 249, endPoint x: 711, endPoint y: 249, distance: 123.3
click at [711, 249] on div "Show 10 per page Show 25 per page Show 50 per page Show 100 per page Show 1000 …" at bounding box center [704, 247] width 533 height 29
type input "s"
checkbox input "false"
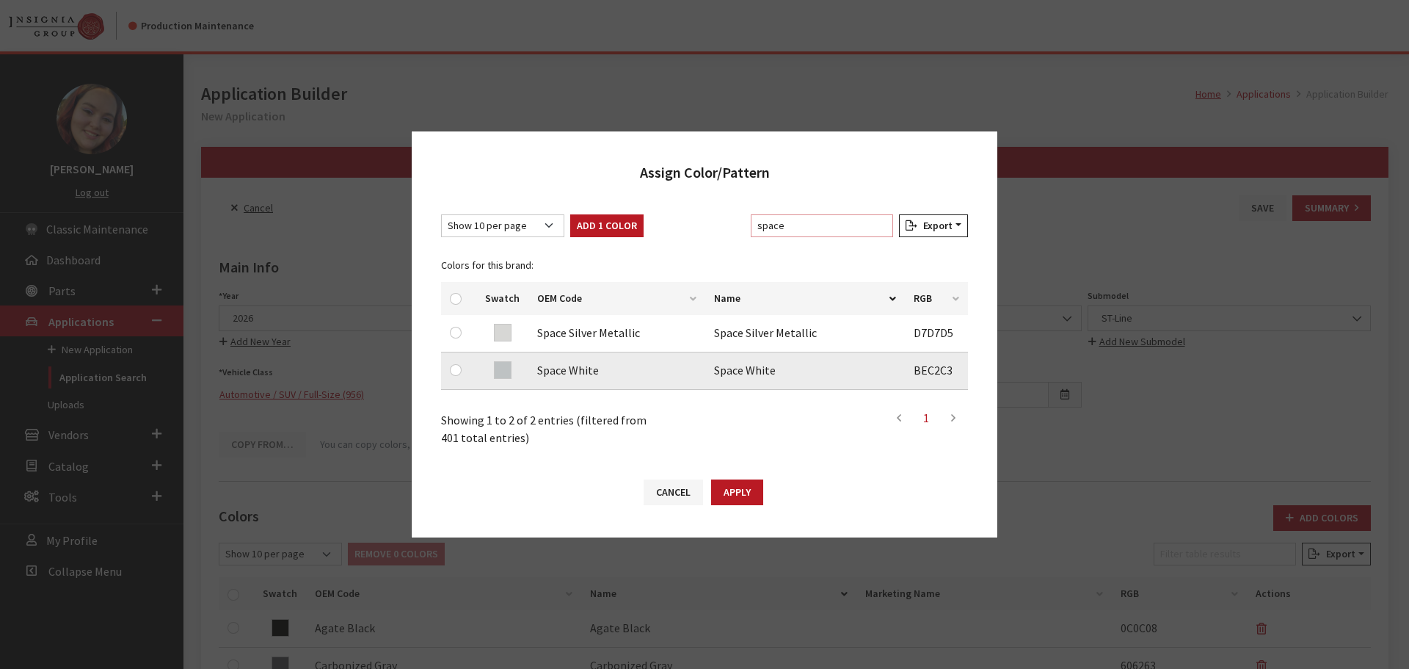
type input "space"
click at [457, 368] on input "checkbox" at bounding box center [456, 370] width 12 height 12
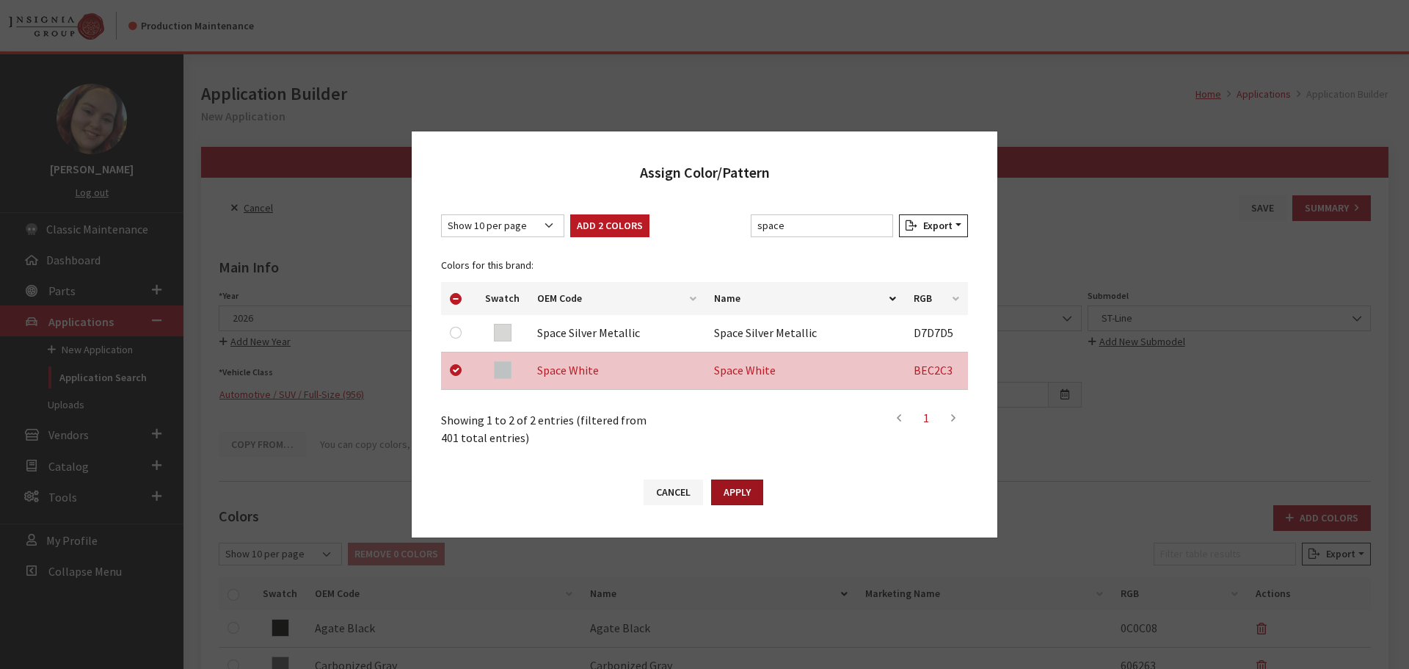
click at [733, 487] on button "Apply" at bounding box center [737, 492] width 52 height 26
checkbox input "false"
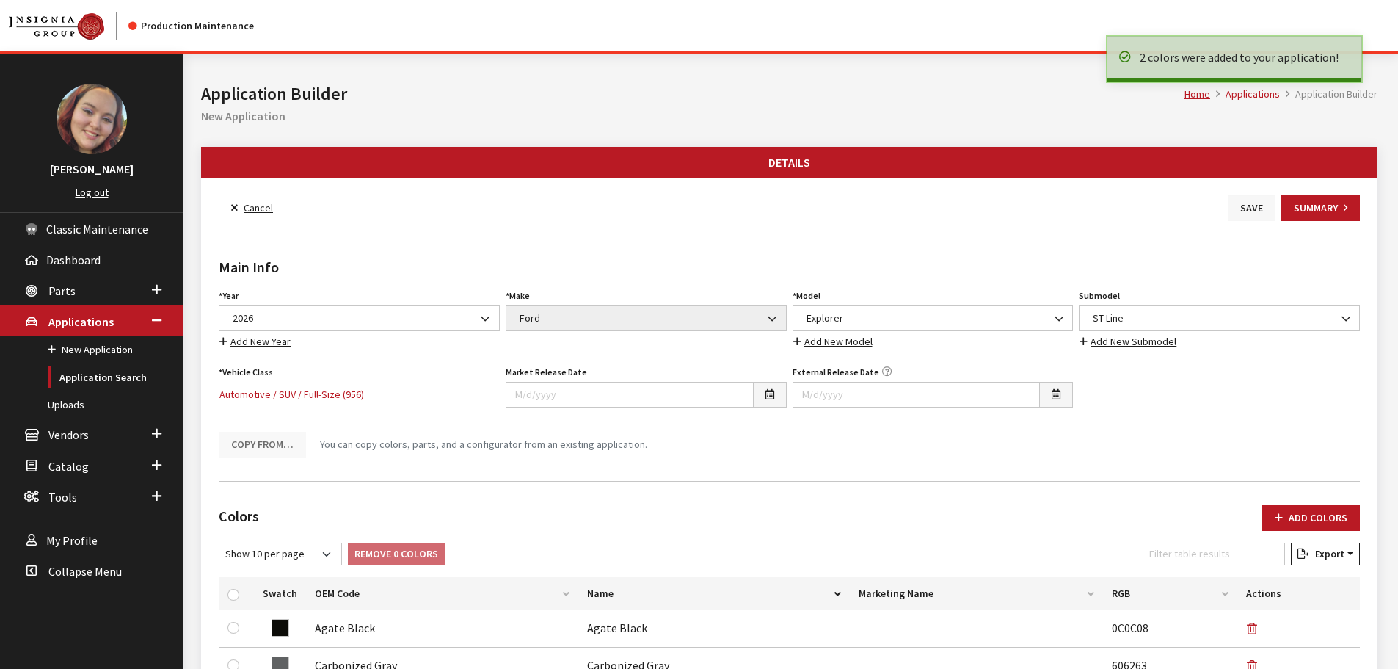
click at [1246, 206] on button "Save" at bounding box center [1252, 208] width 48 height 26
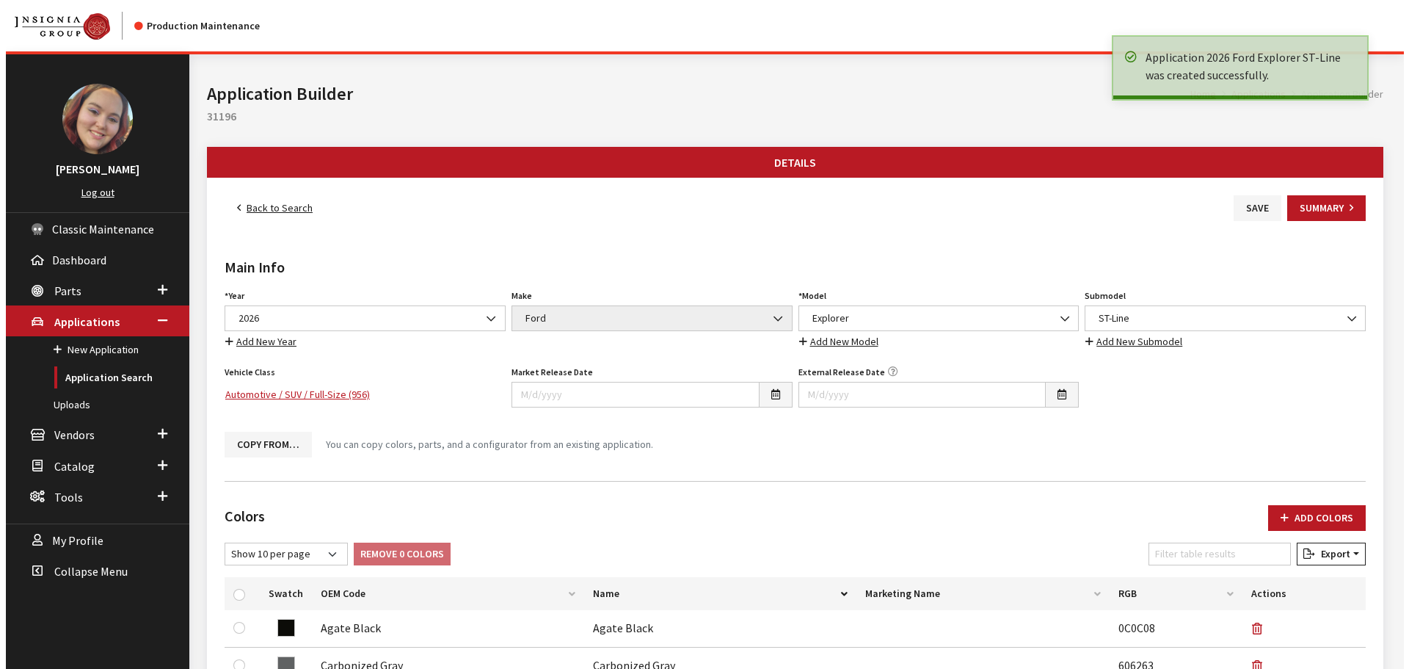
scroll to position [865, 0]
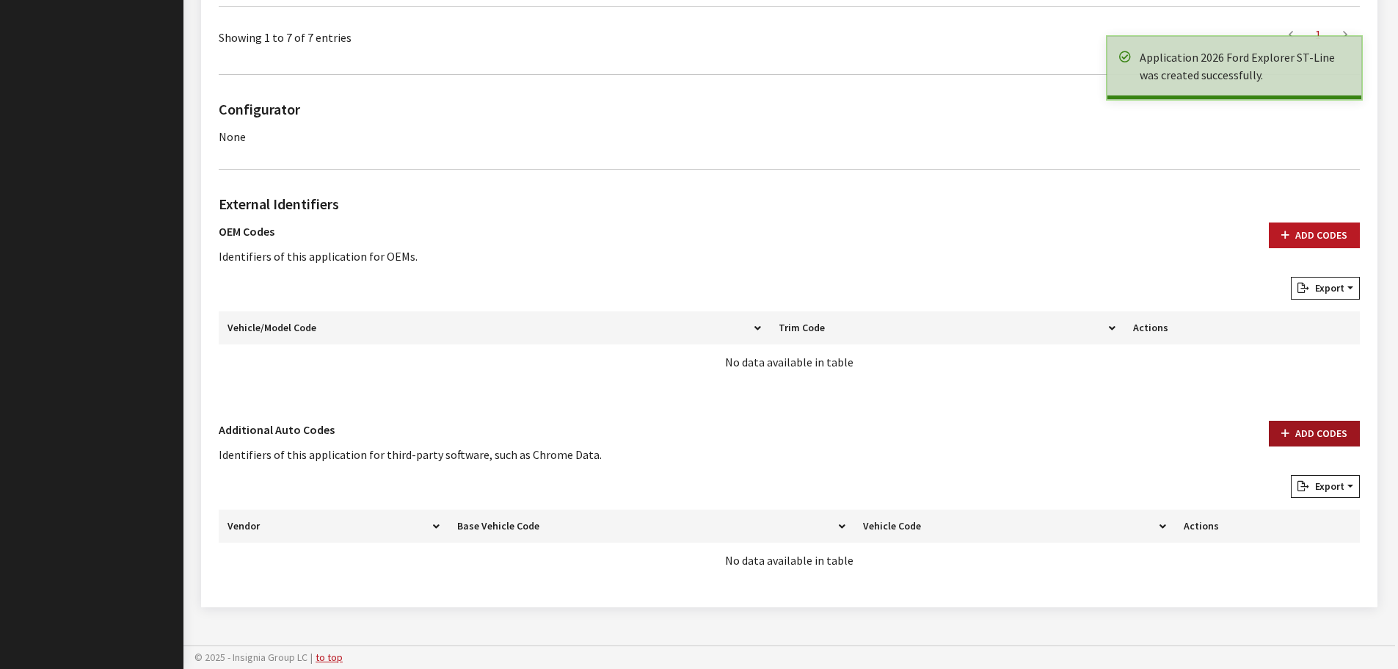
click at [1329, 426] on button "Add Codes" at bounding box center [1314, 434] width 91 height 26
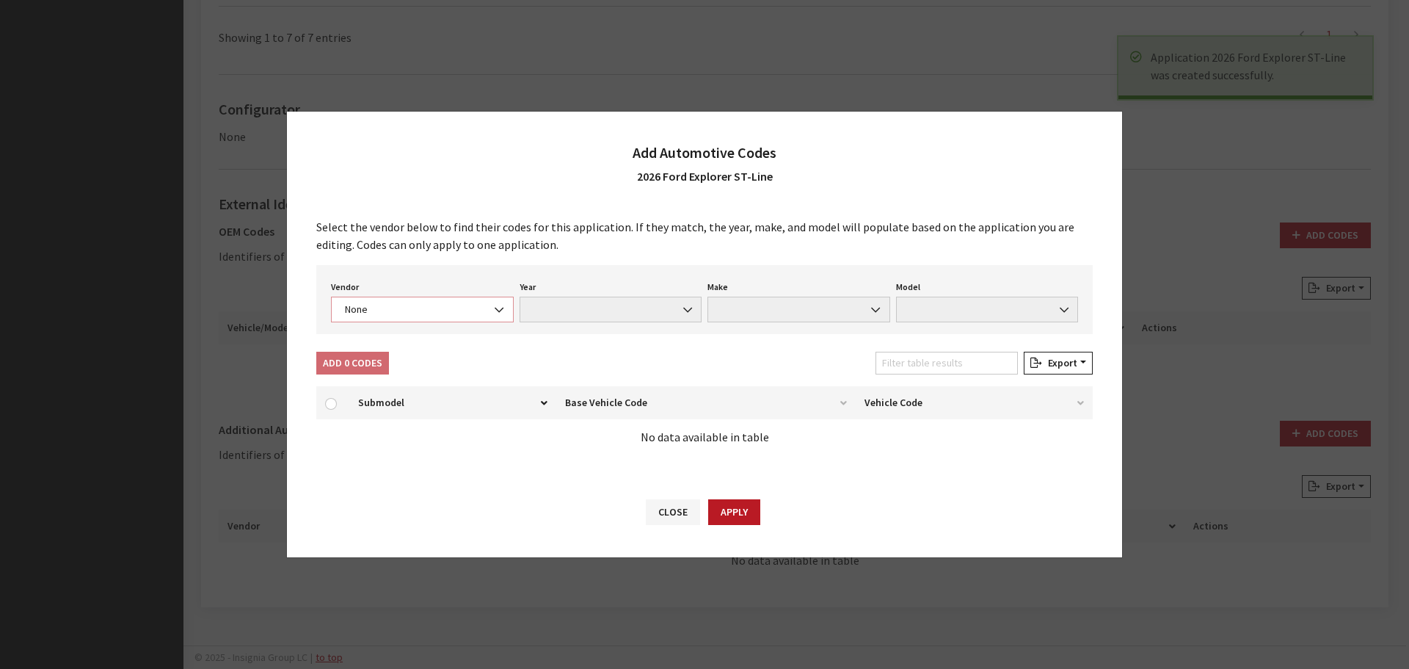
click at [416, 317] on span "None" at bounding box center [422, 310] width 183 height 26
select select "4"
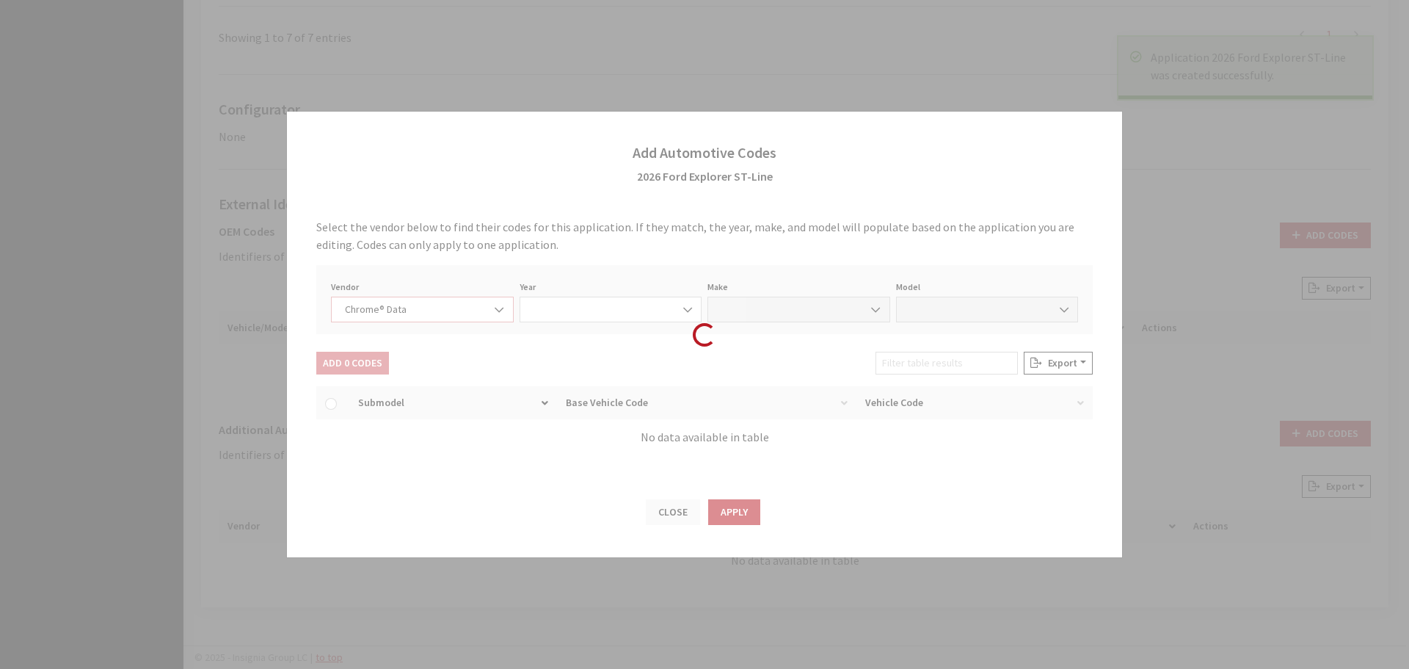
select select "2026"
select select "13"
select select "72440"
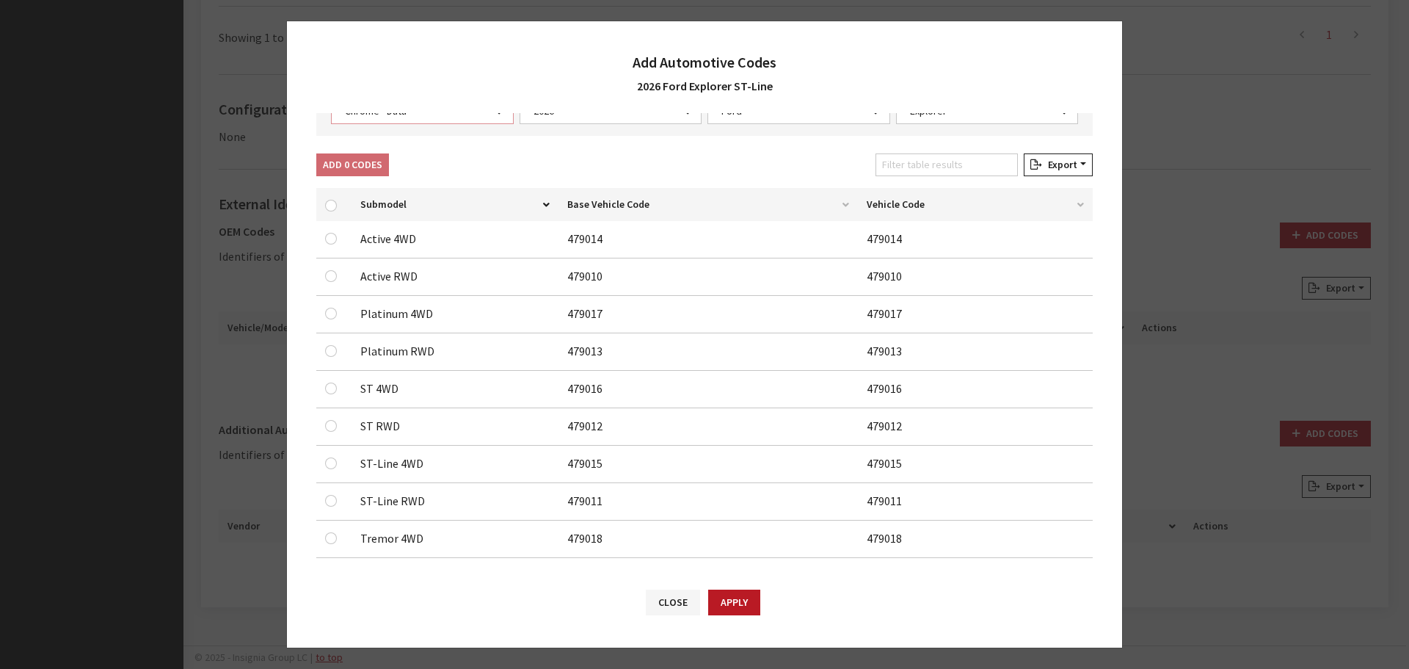
scroll to position [121, 0]
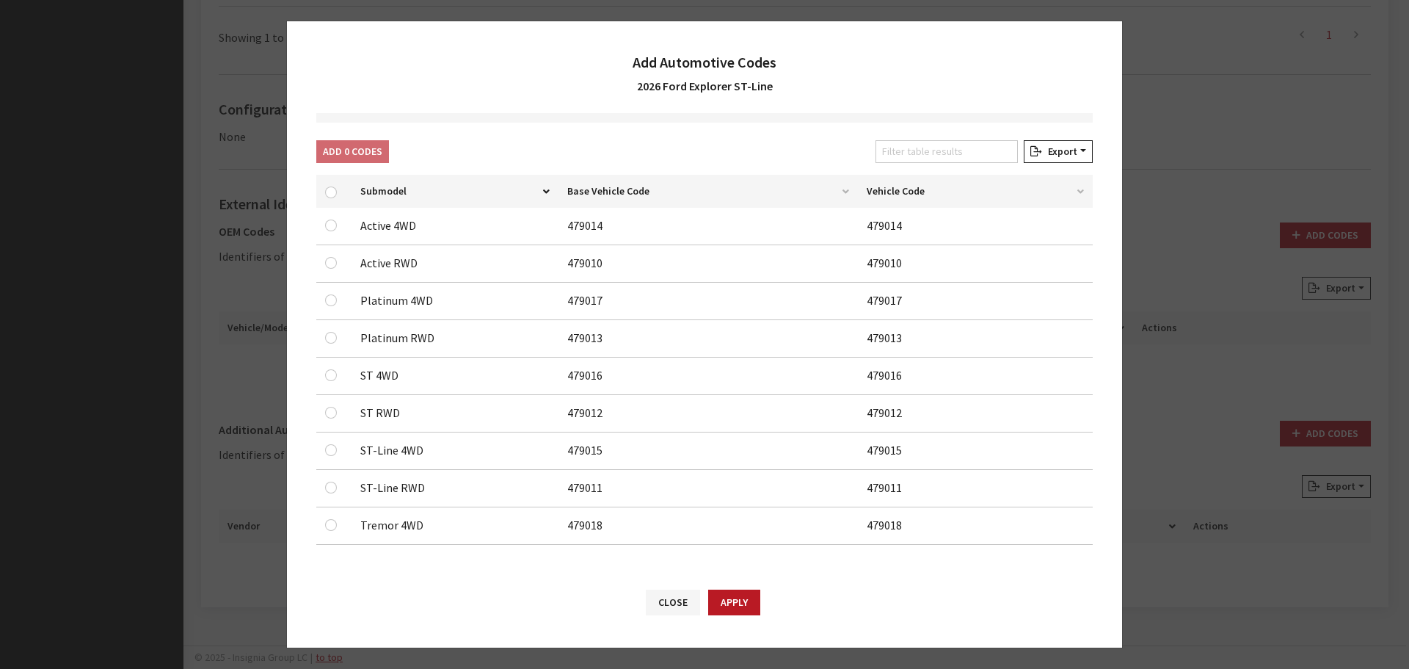
click at [325, 454] on div at bounding box center [334, 450] width 18 height 18
drag, startPoint x: 333, startPoint y: 448, endPoint x: 334, endPoint y: 472, distance: 23.5
click at [332, 448] on input "checkbox" at bounding box center [331, 450] width 12 height 12
checkbox input "true"
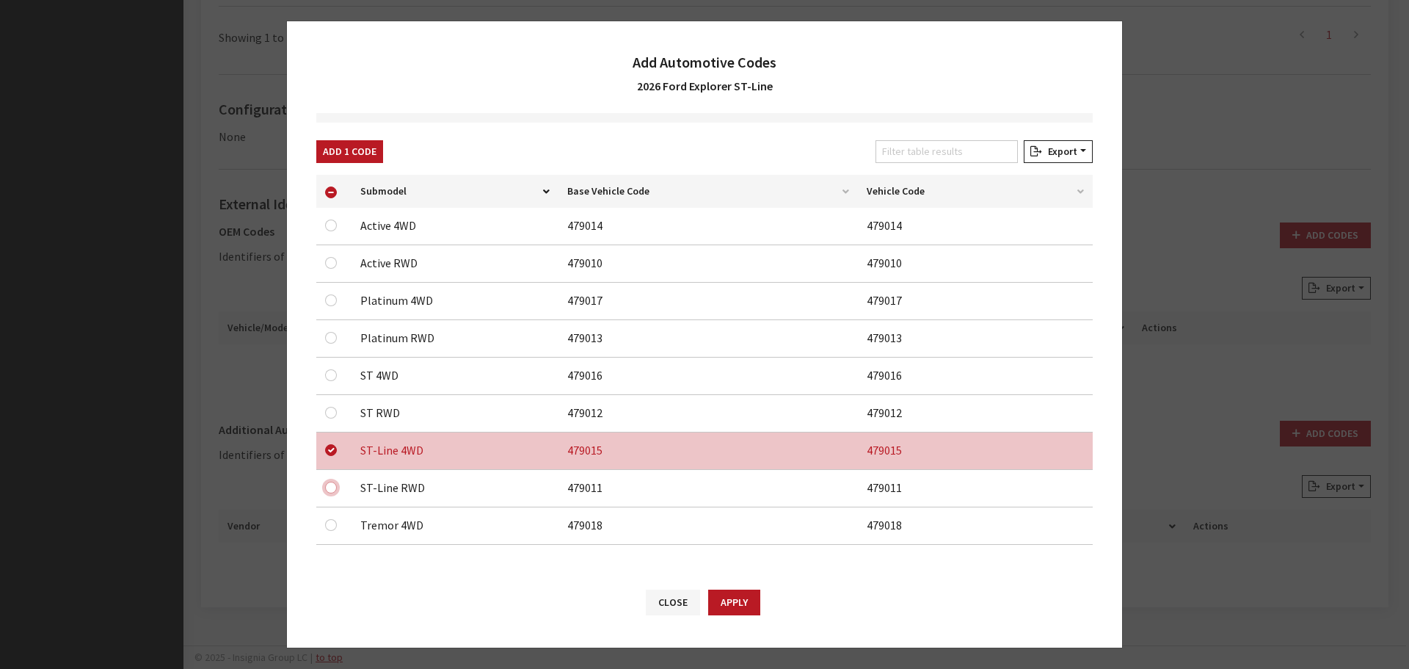
click at [333, 487] on input "checkbox" at bounding box center [331, 487] width 12 height 12
checkbox input "true"
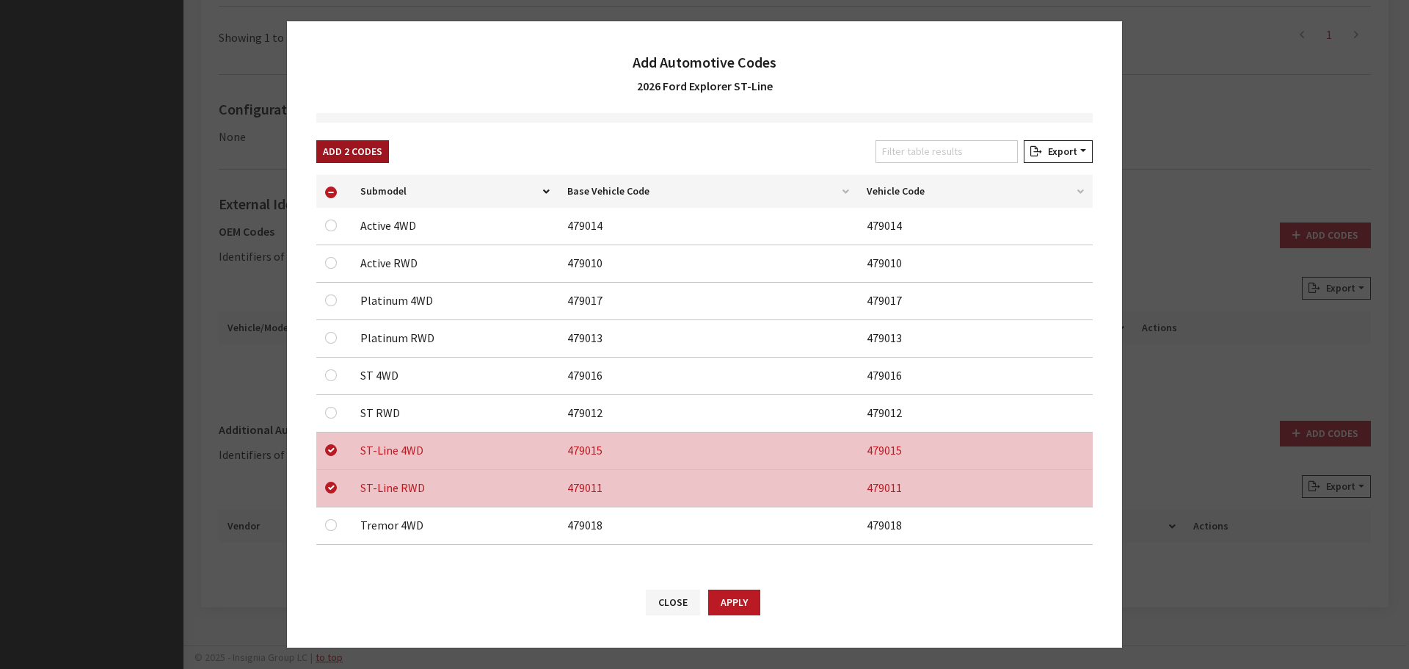
click at [361, 156] on button "Add 2 Codes" at bounding box center [352, 151] width 73 height 23
checkbox input "false"
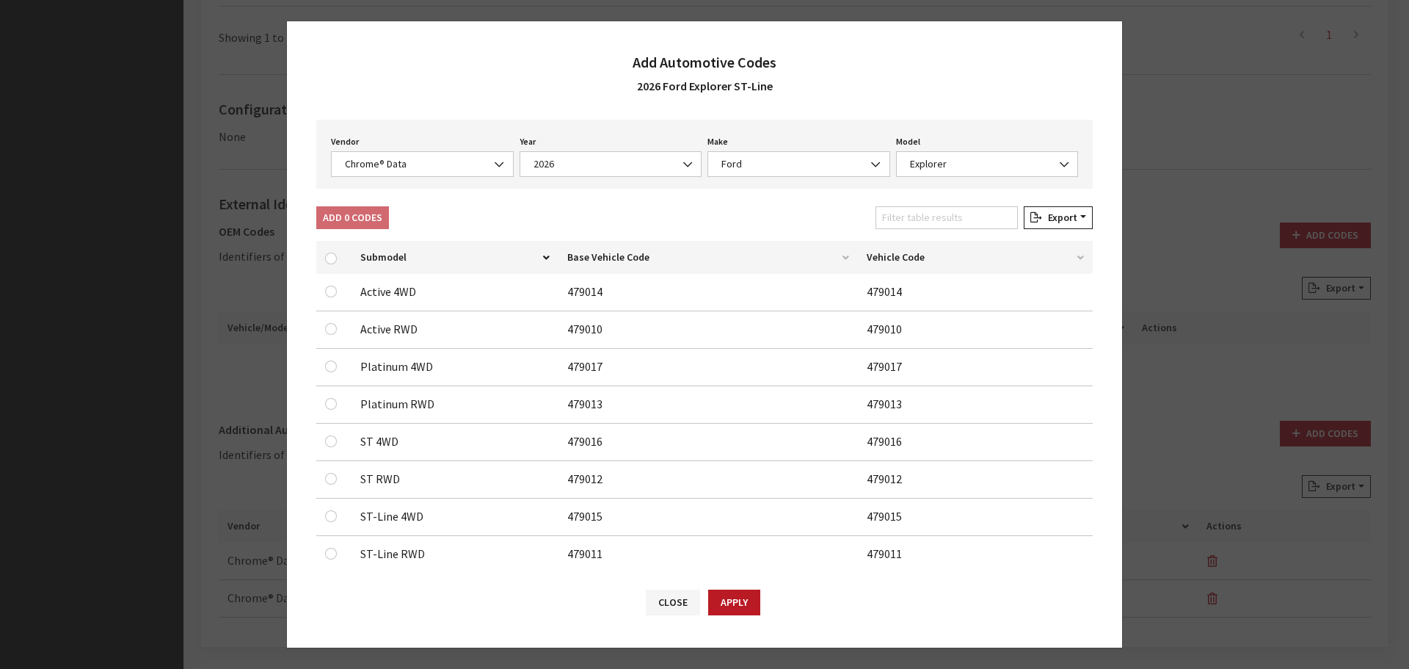
scroll to position [0, 0]
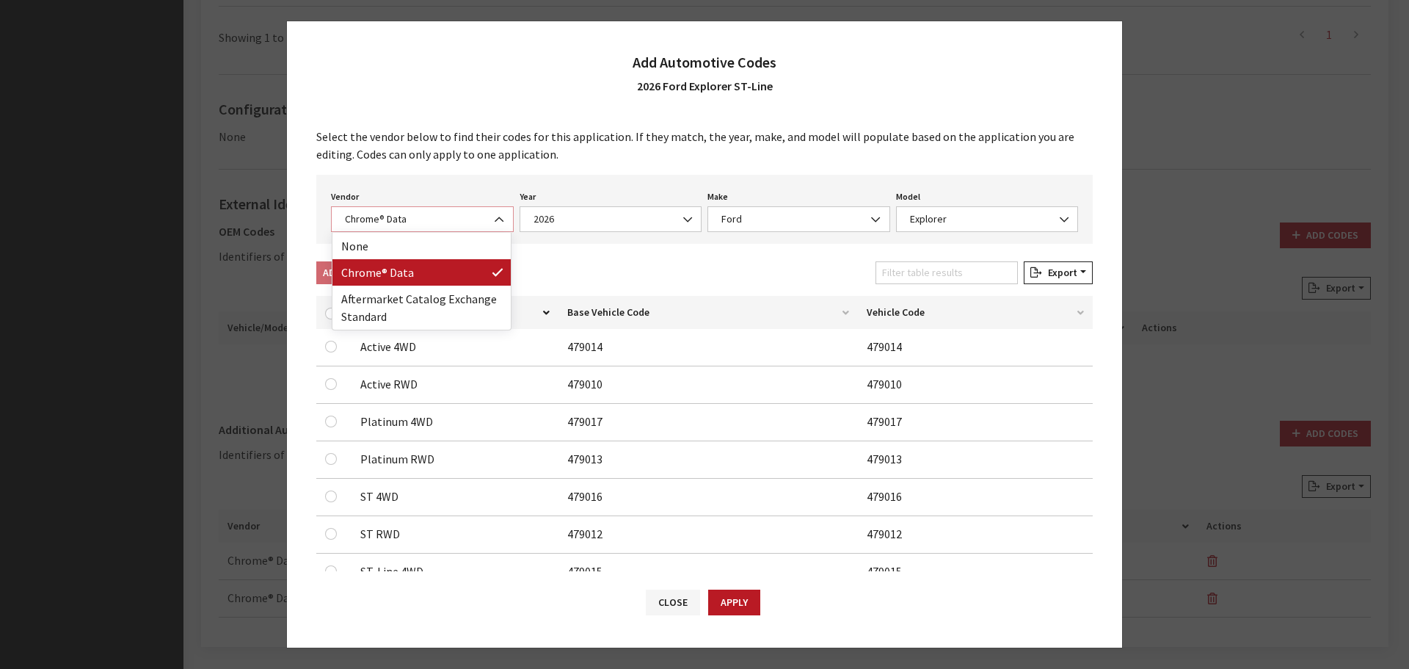
click at [427, 215] on span "Chrome® Data" at bounding box center [423, 218] width 164 height 15
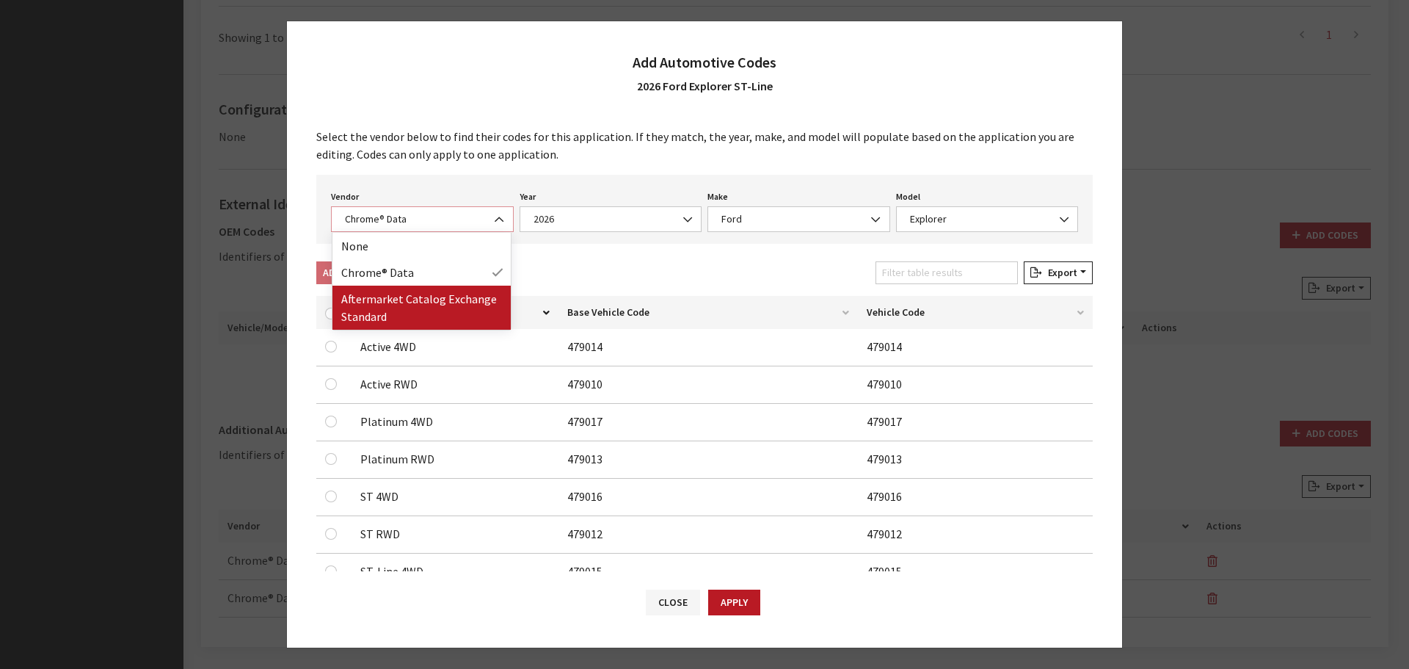
select select "2"
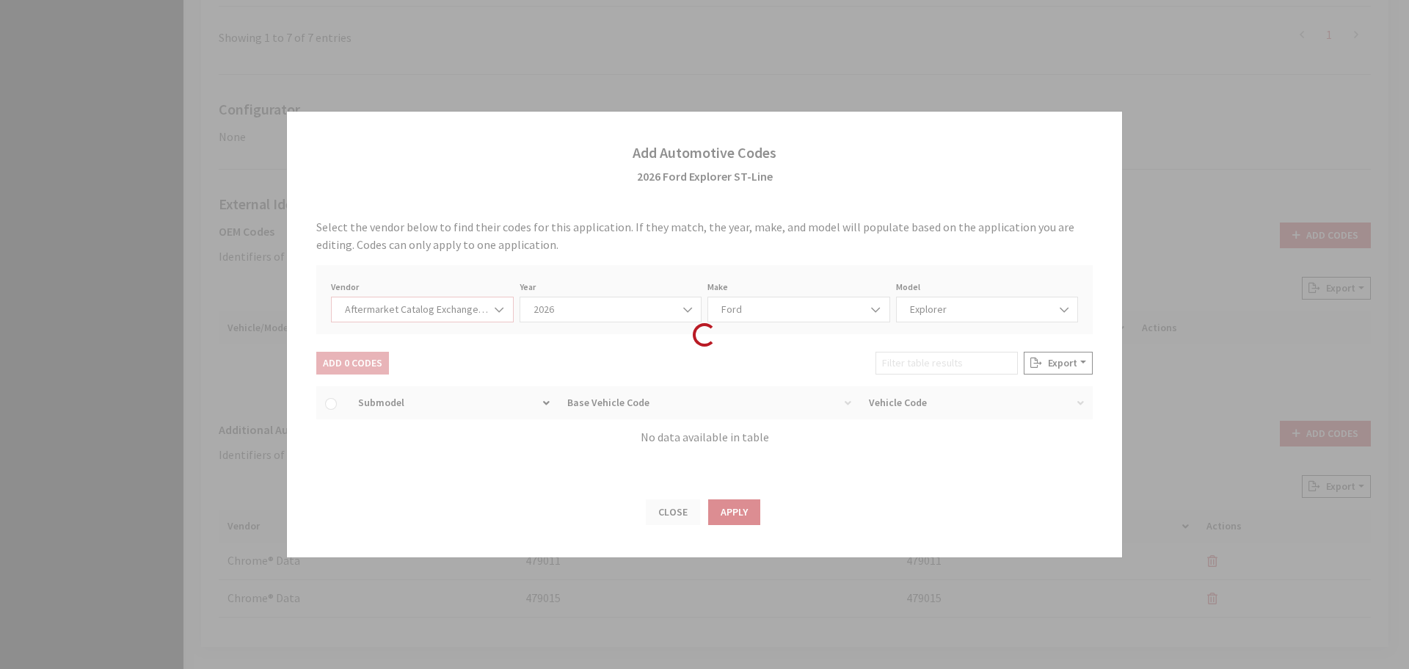
select select "2026"
select select "54"
select select "663"
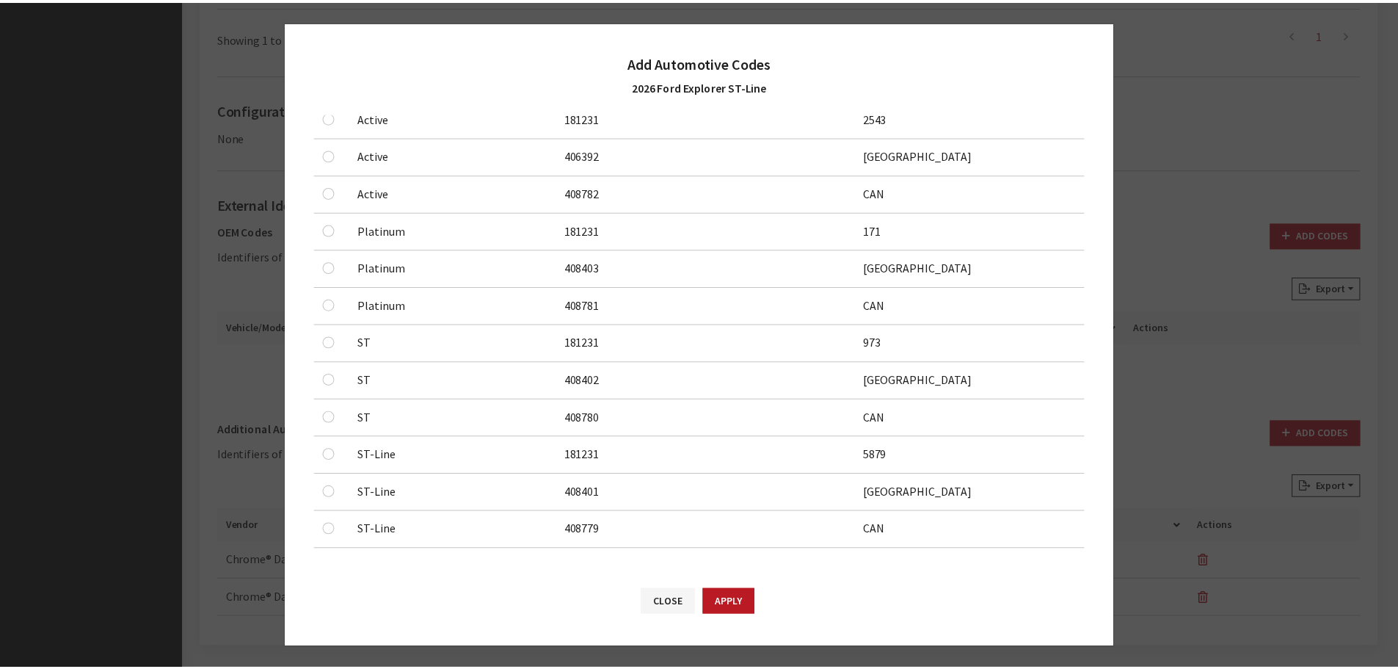
scroll to position [233, 0]
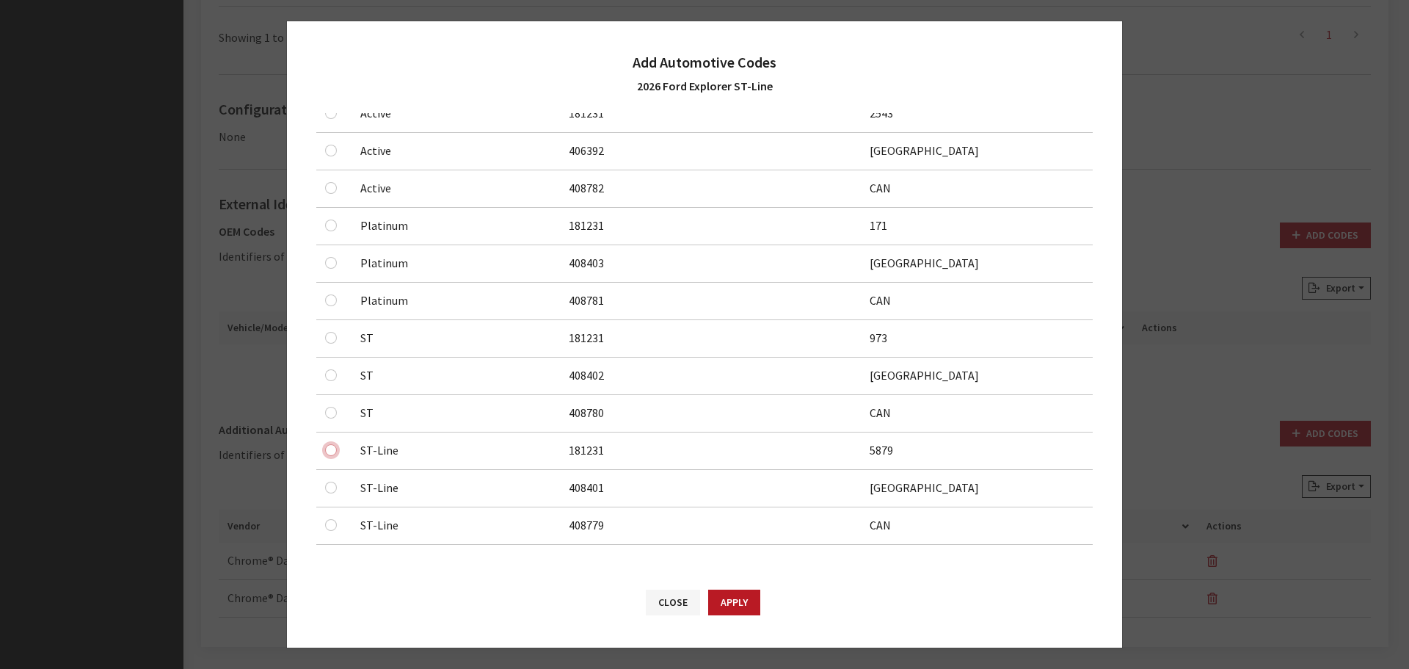
click at [332, 451] on input "checkbox" at bounding box center [331, 450] width 12 height 12
checkbox input "true"
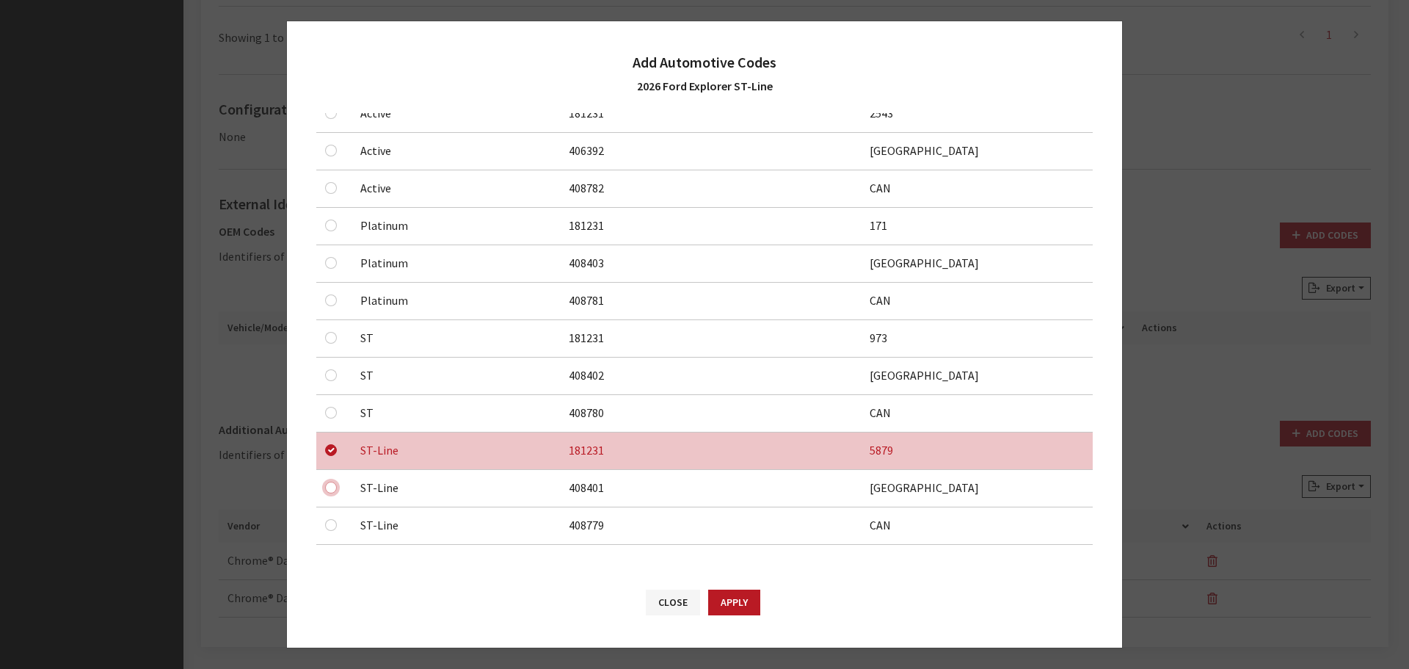
click at [330, 490] on input "checkbox" at bounding box center [331, 487] width 12 height 12
checkbox input "true"
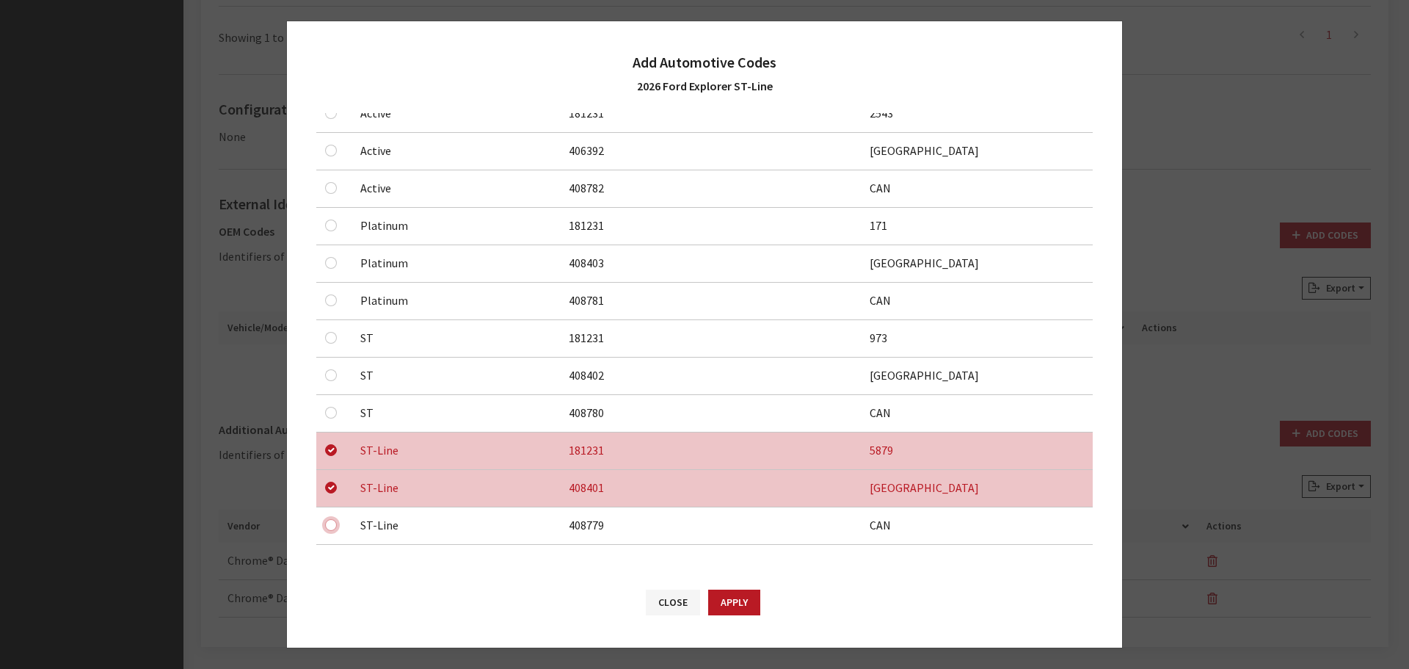
click at [329, 530] on input "checkbox" at bounding box center [331, 525] width 12 height 12
checkbox input "true"
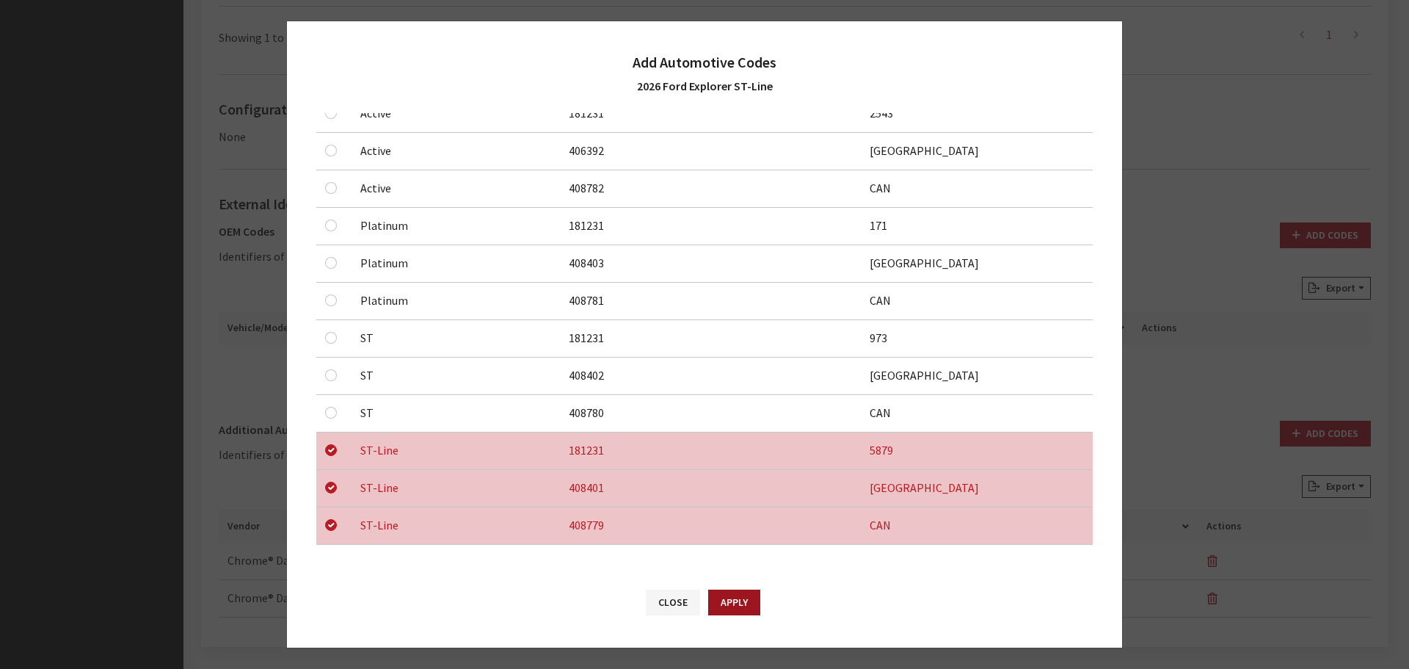
click at [738, 597] on button "Apply" at bounding box center [734, 602] width 52 height 26
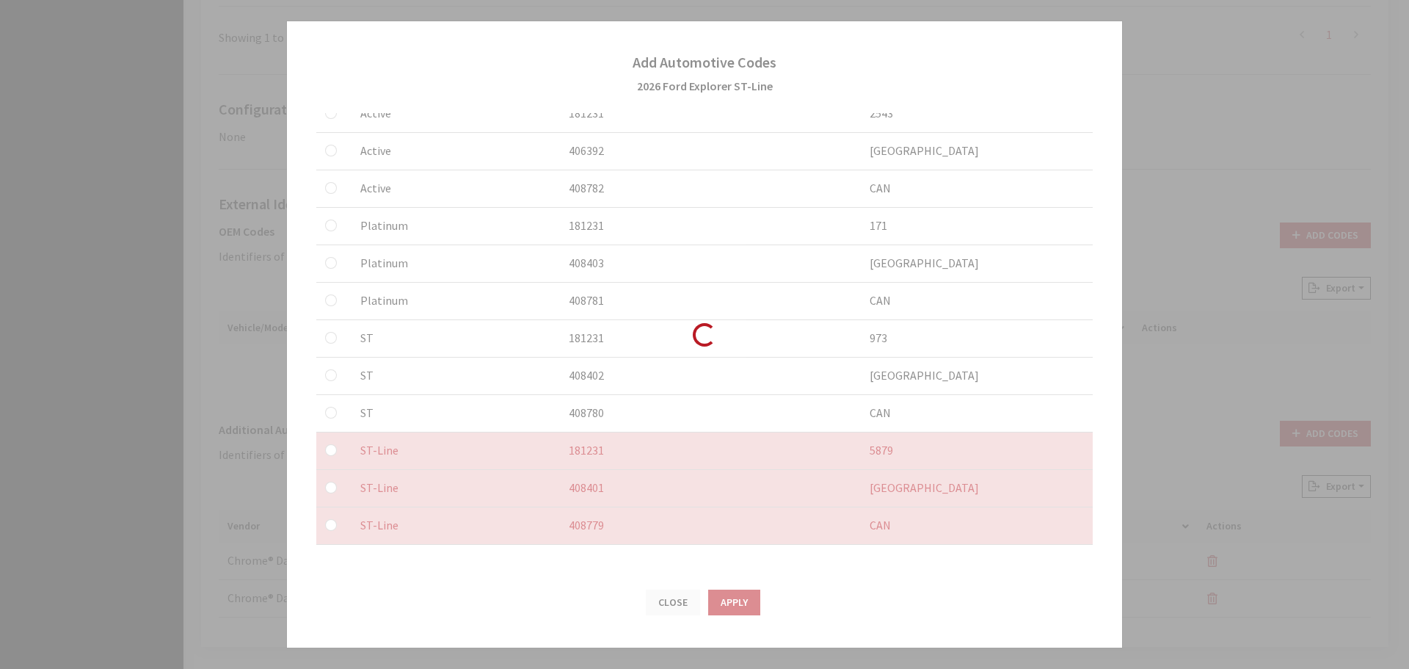
checkbox input "false"
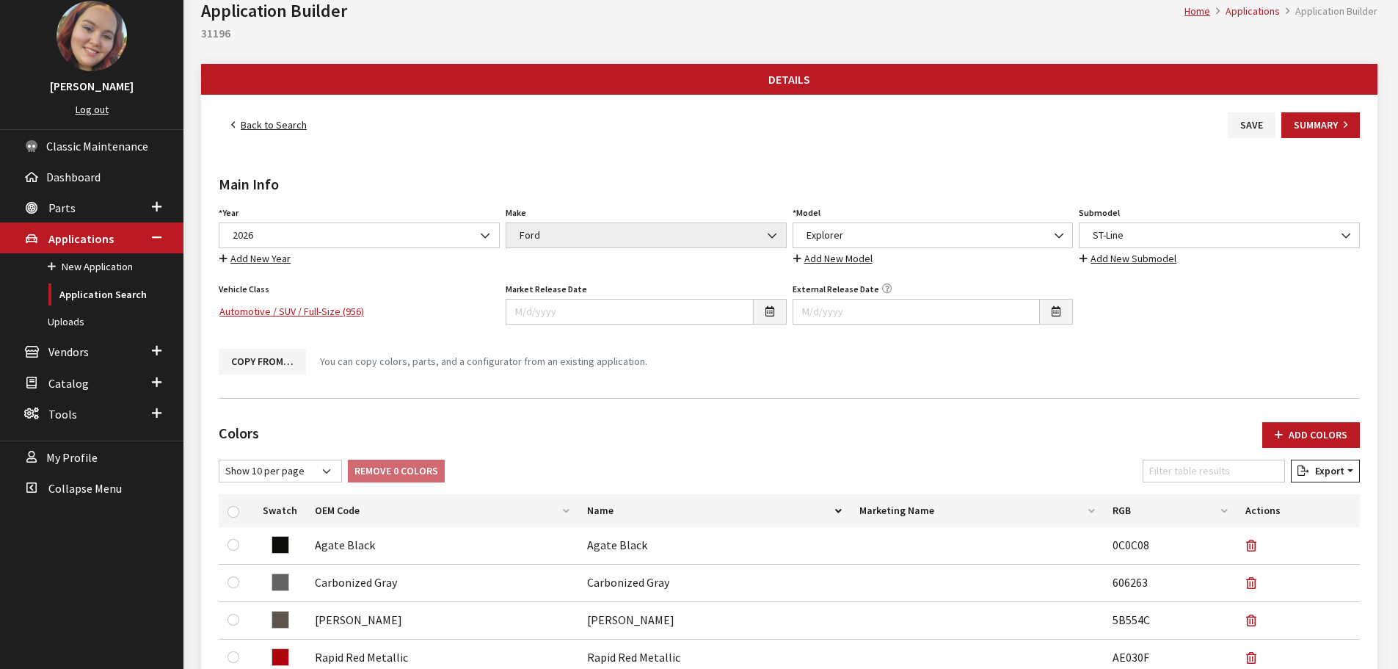
scroll to position [0, 0]
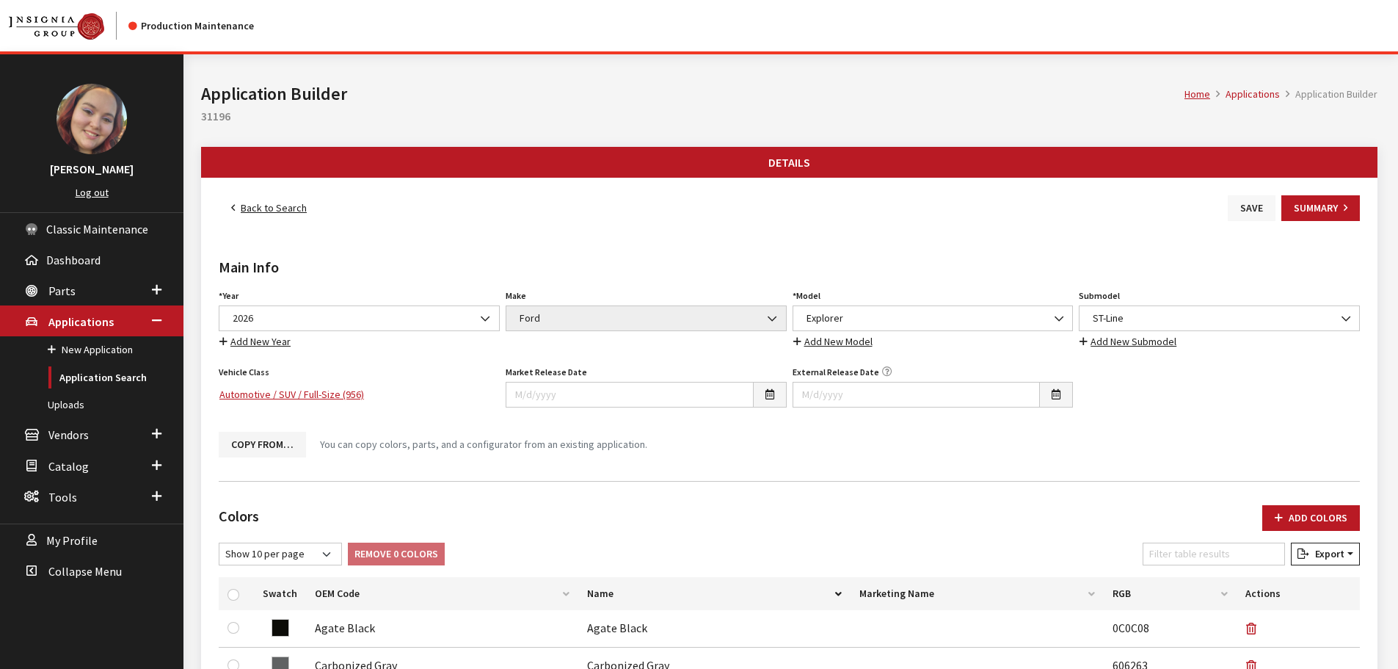
click at [1259, 213] on button "Save" at bounding box center [1252, 208] width 48 height 26
click at [280, 205] on link "Back to Search" at bounding box center [269, 208] width 101 height 26
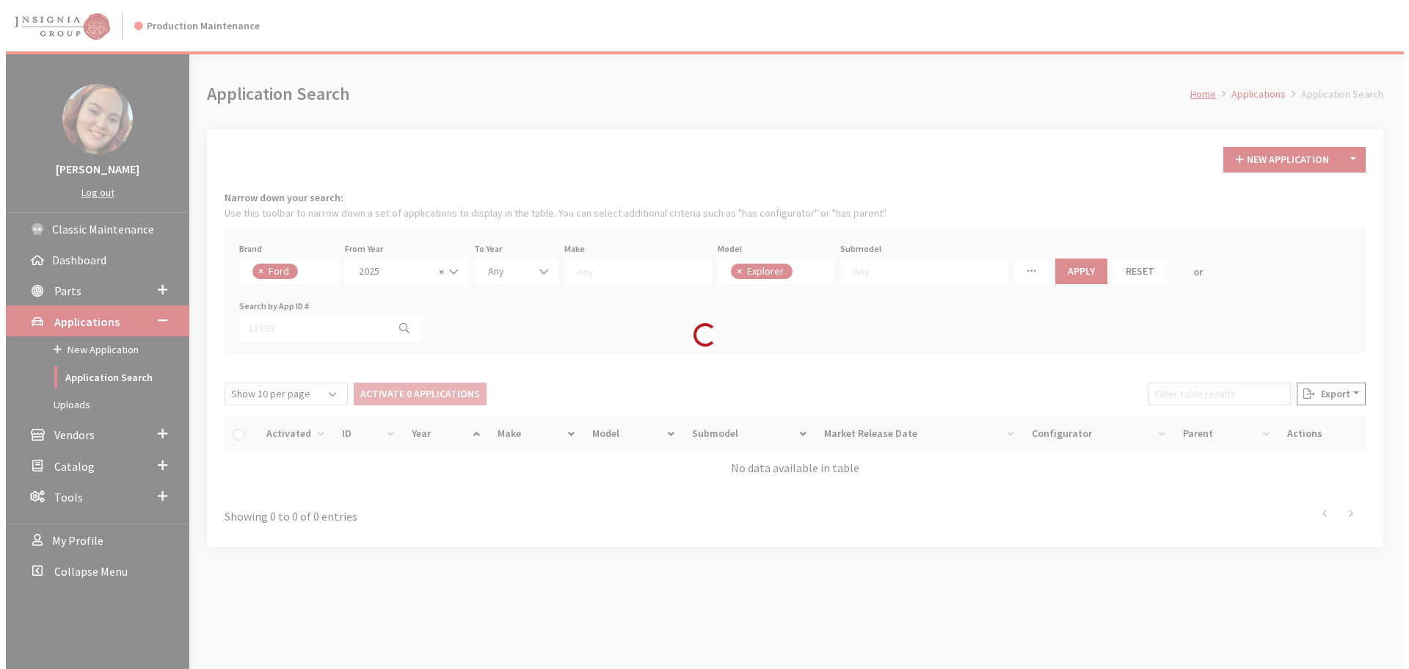
scroll to position [51, 0]
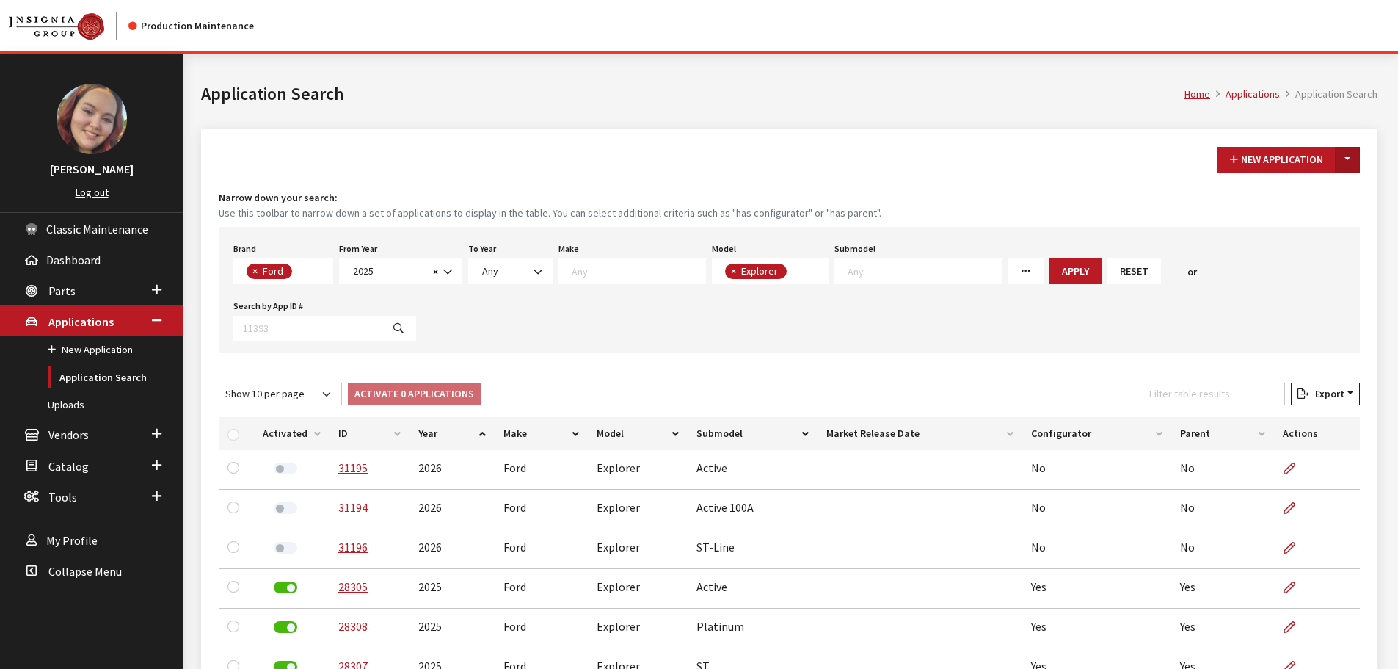
click at [1342, 151] on button "Toggle Dropdown" at bounding box center [1347, 160] width 25 height 26
click at [1299, 179] on button "New From Existing..." at bounding box center [1297, 191] width 126 height 26
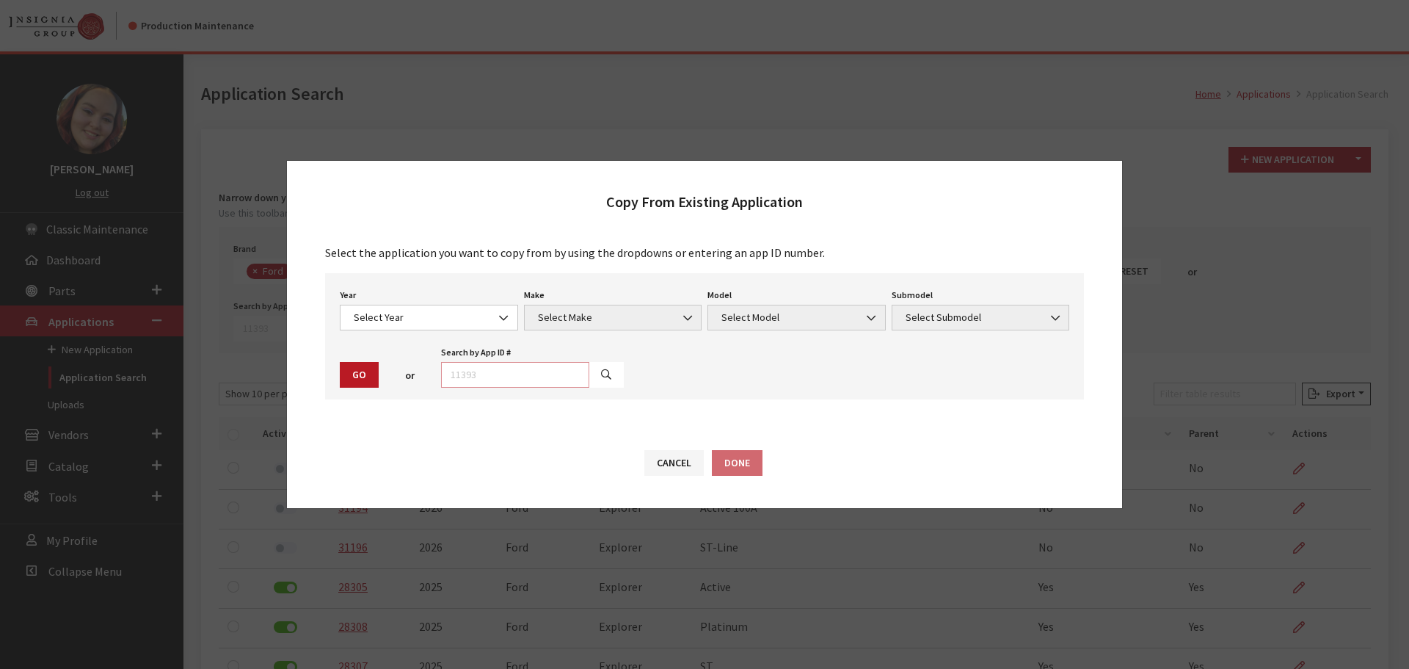
click at [509, 363] on input "text" at bounding box center [515, 375] width 148 height 26
type input "31196"
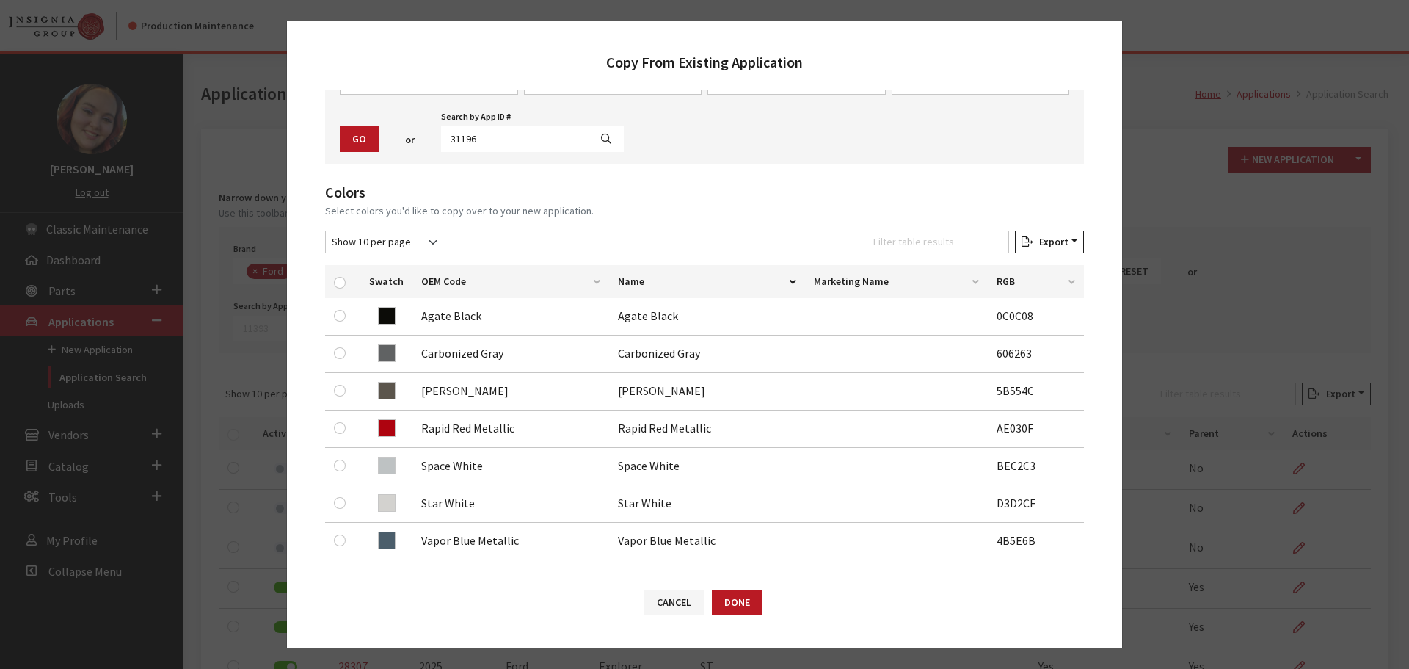
scroll to position [147, 0]
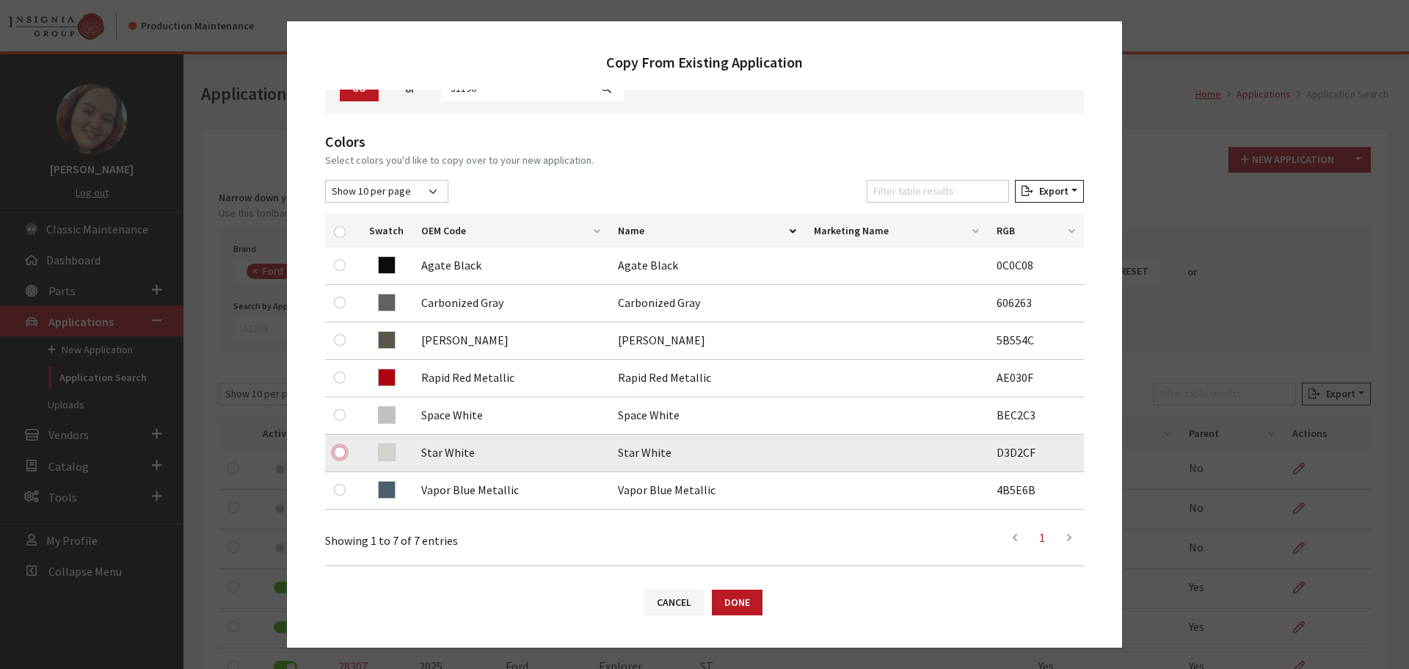
click at [337, 454] on input "checkbox" at bounding box center [340, 452] width 12 height 12
checkbox input "true"
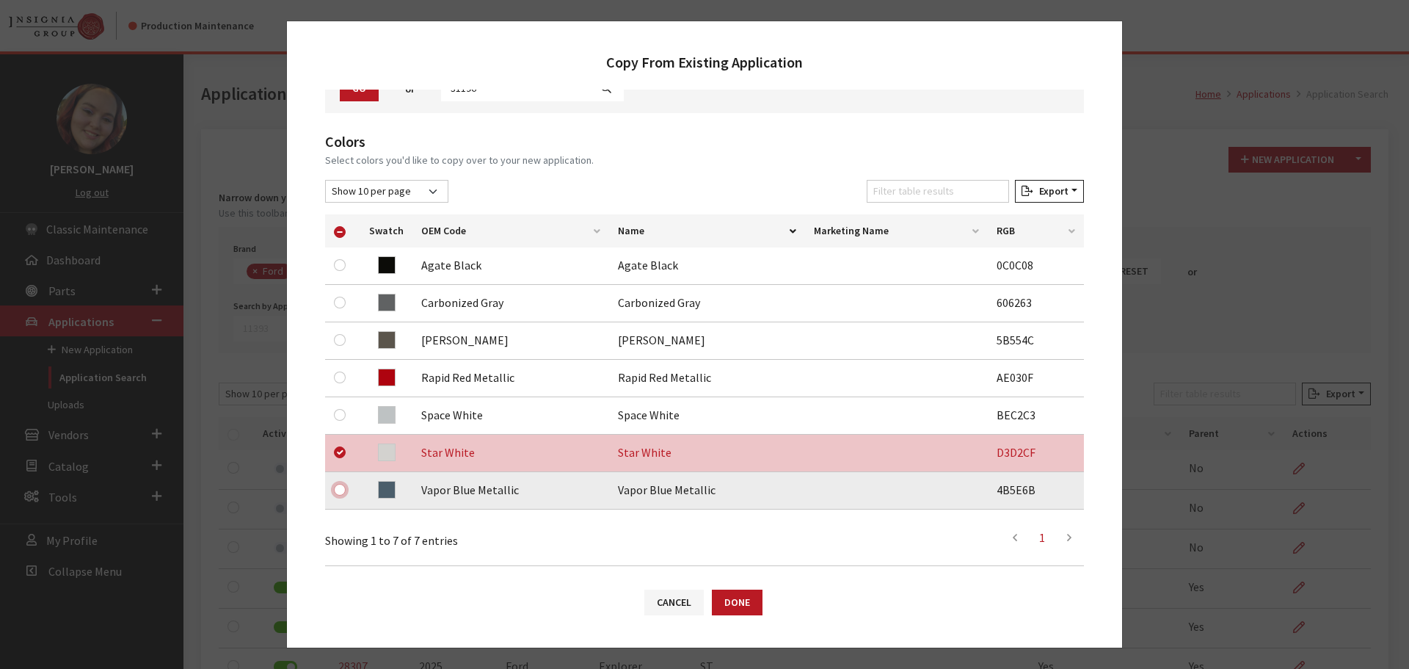
click at [340, 492] on input "checkbox" at bounding box center [340, 490] width 12 height 12
checkbox input "true"
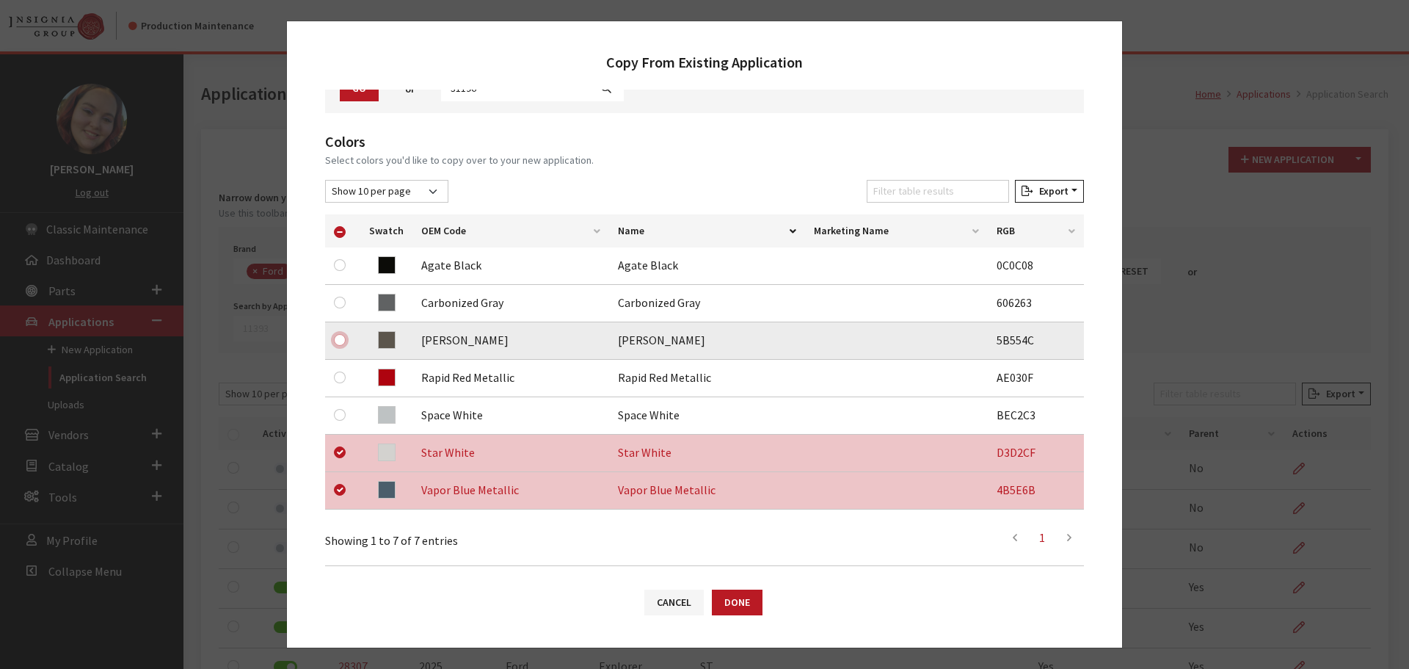
drag, startPoint x: 342, startPoint y: 338, endPoint x: 341, endPoint y: 328, distance: 10.3
click at [341, 338] on input "checkbox" at bounding box center [340, 340] width 12 height 12
checkbox input "true"
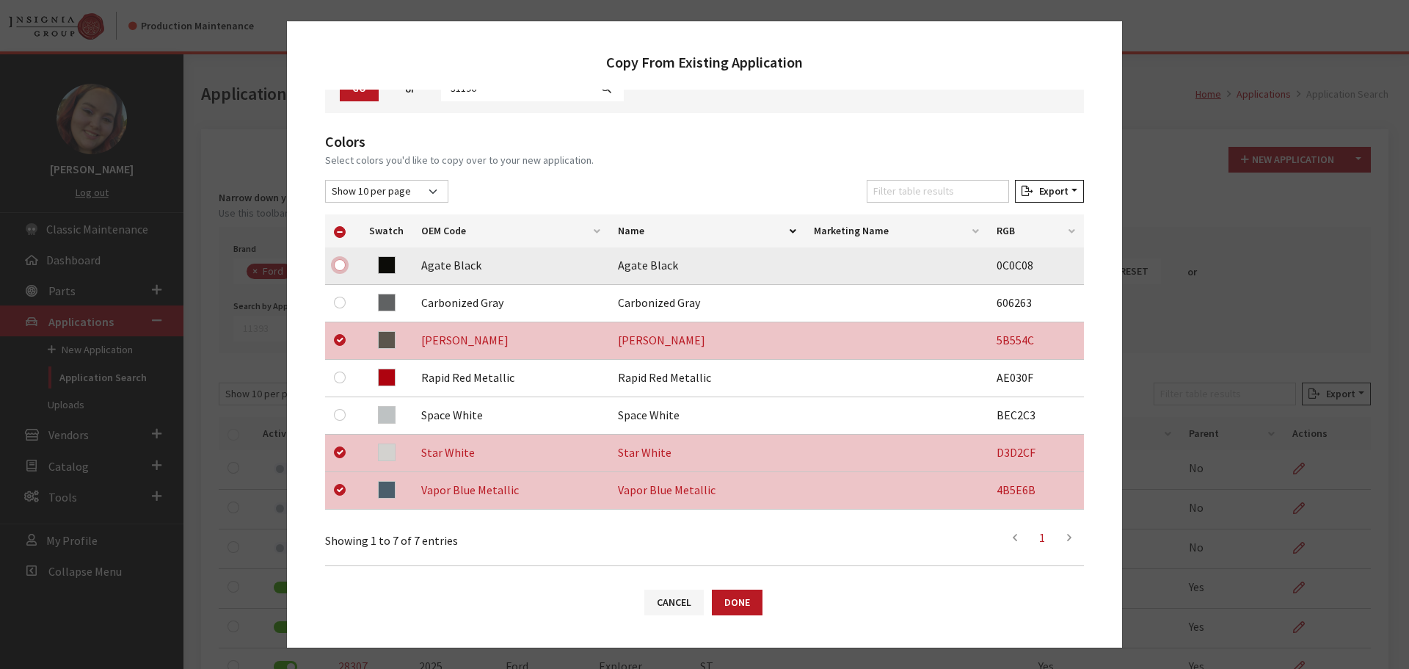
click at [335, 265] on input "checkbox" at bounding box center [340, 265] width 12 height 12
checkbox input "true"
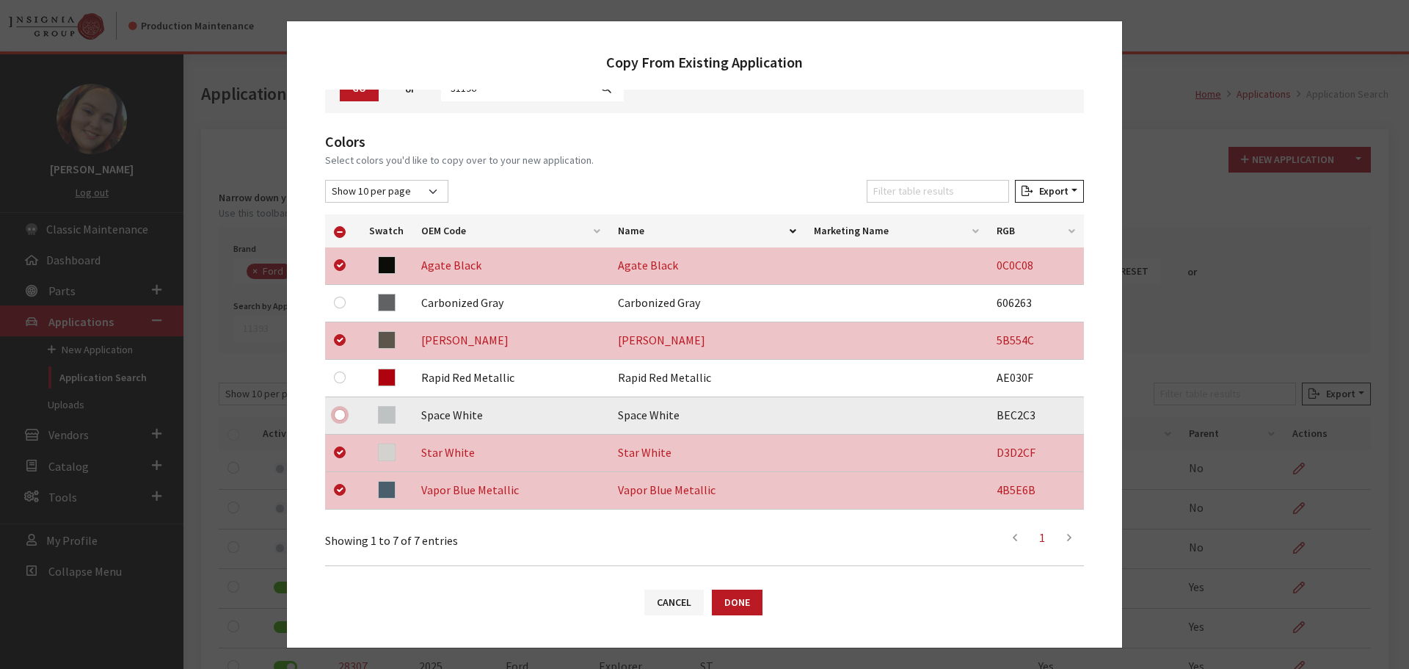
click at [338, 416] on input "checkbox" at bounding box center [340, 415] width 12 height 12
checkbox input "true"
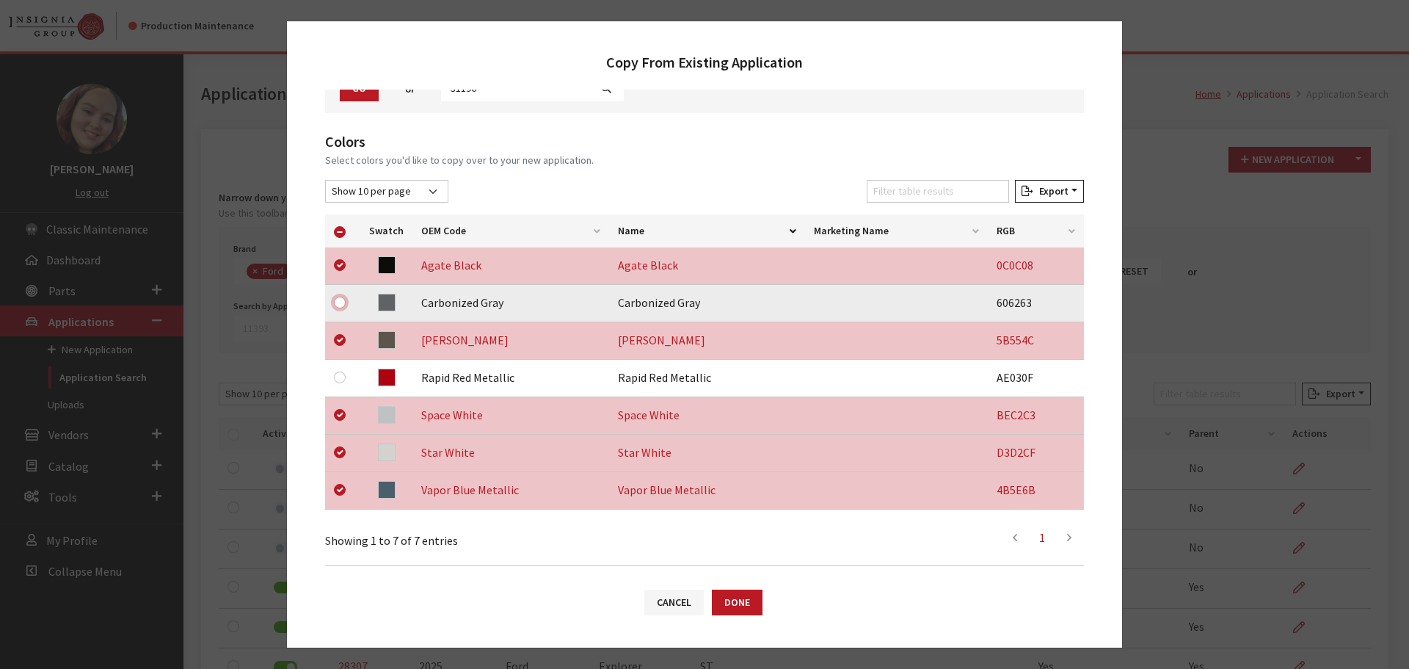
click at [337, 302] on input "checkbox" at bounding box center [340, 303] width 12 height 12
checkbox input "true"
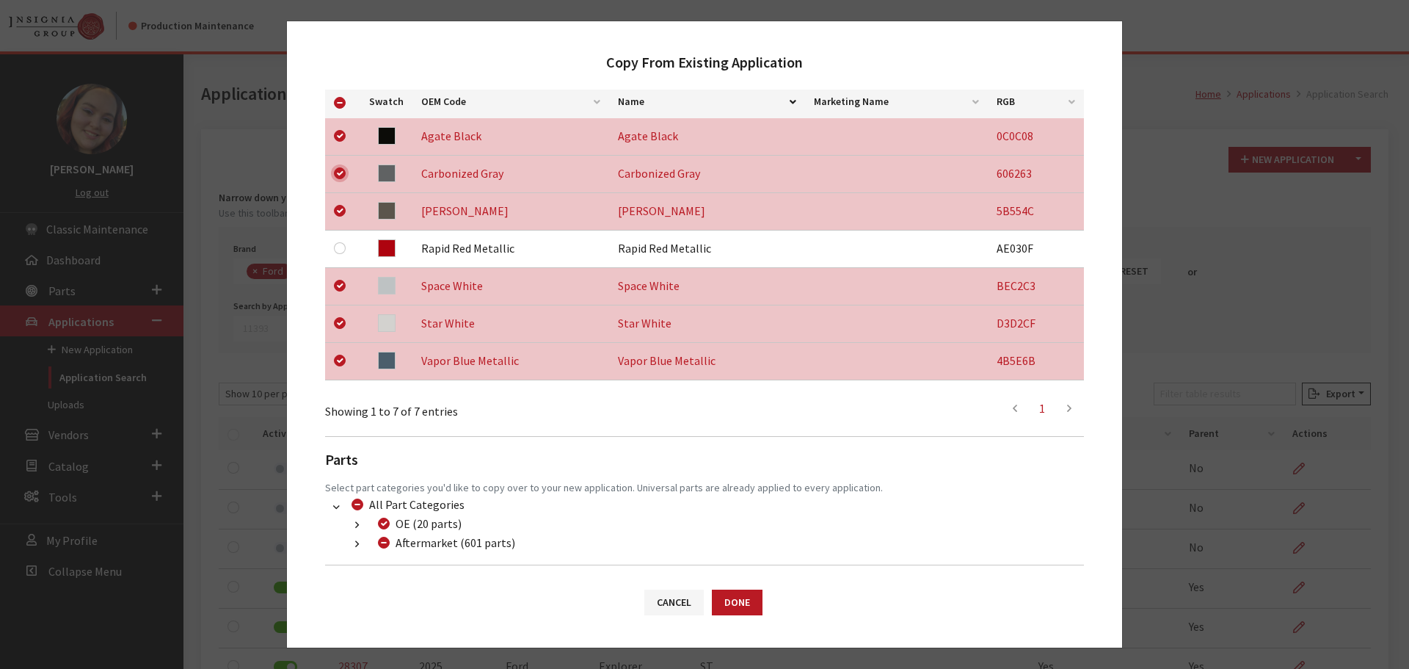
scroll to position [343, 0]
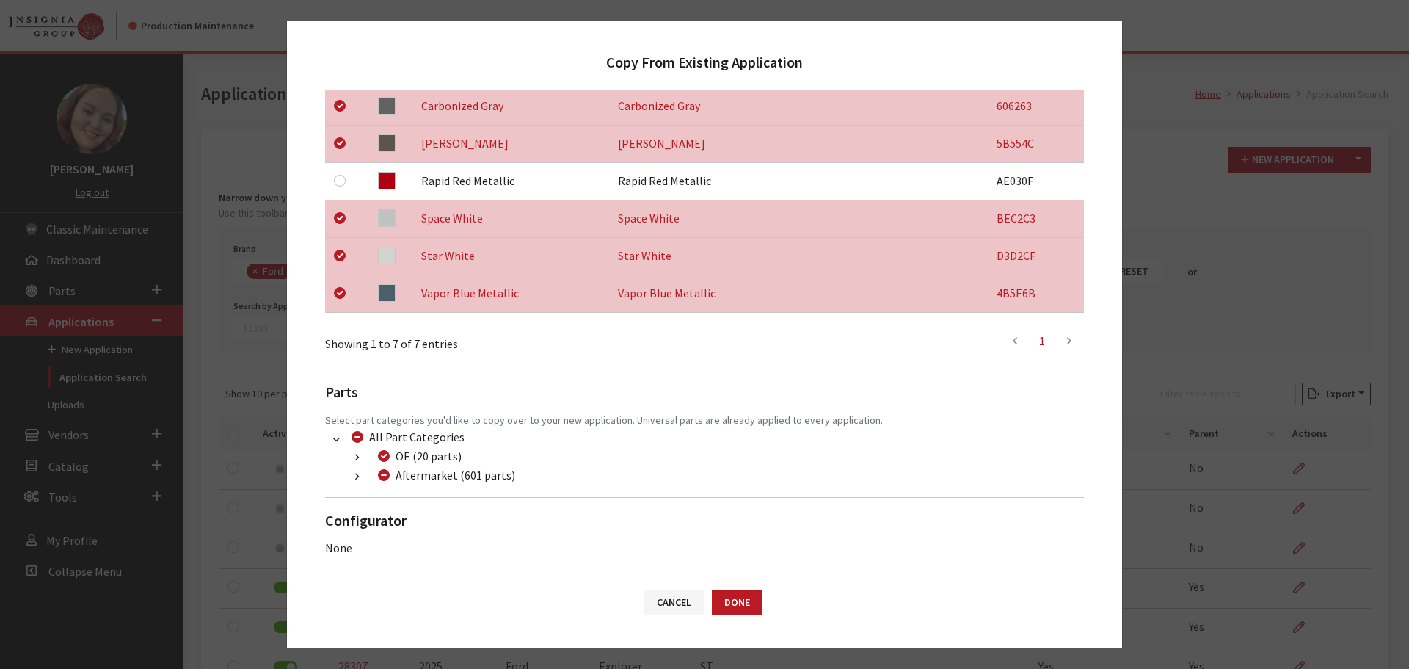
click at [352, 476] on button "button" at bounding box center [357, 476] width 29 height 17
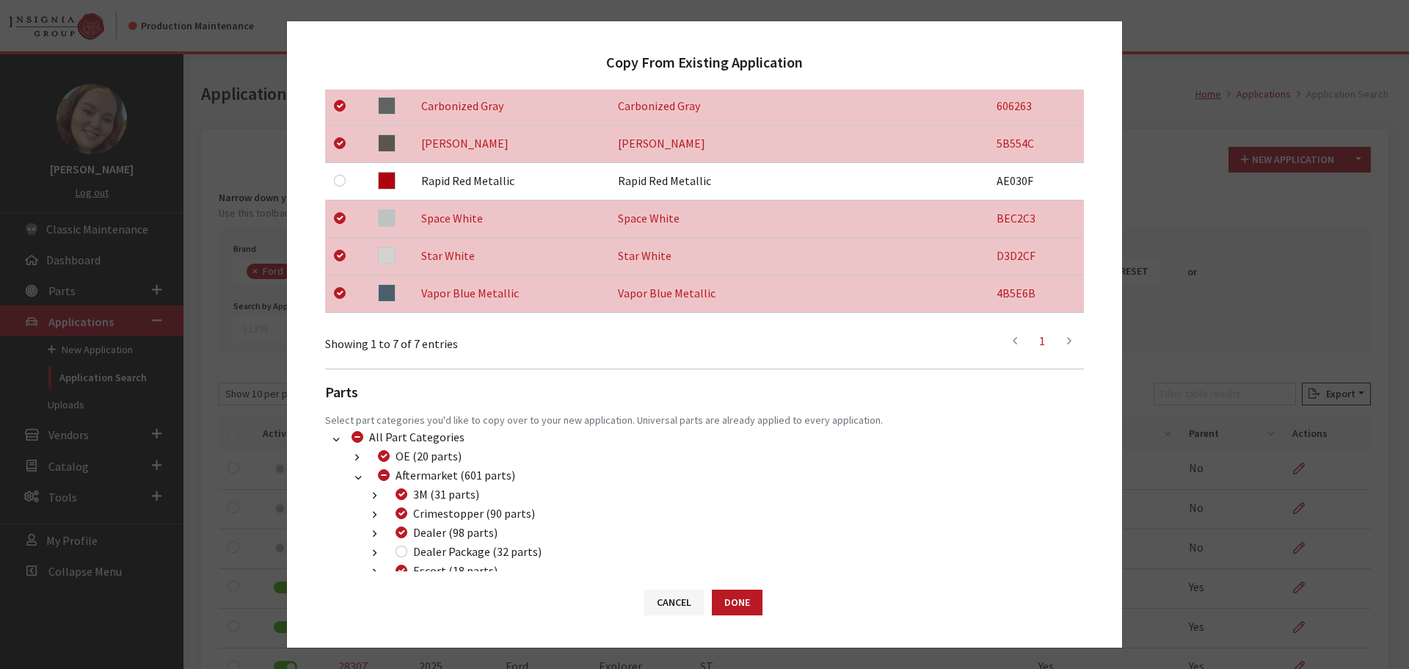
click at [393, 549] on div "Dealer Package (32 parts)" at bounding box center [466, 551] width 150 height 18
click at [396, 550] on input "Dealer Package (32 parts)" at bounding box center [402, 551] width 12 height 12
checkbox input "true"
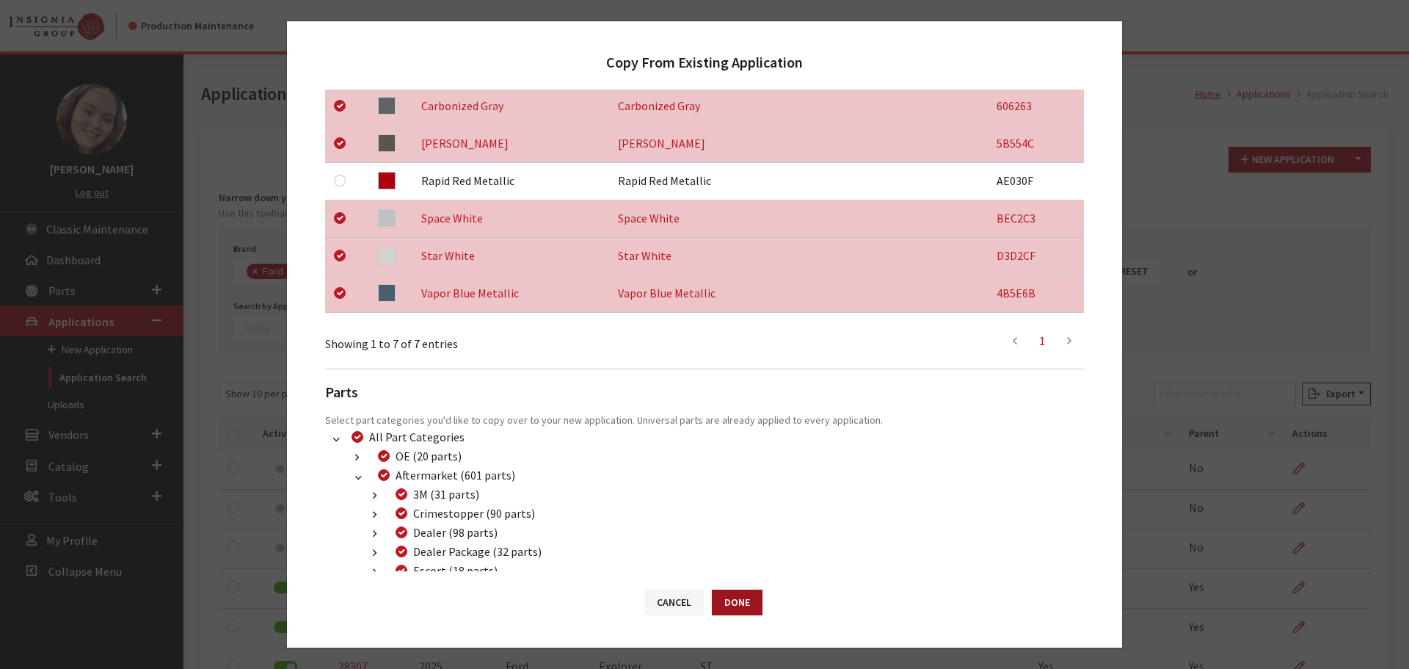
click at [748, 600] on button "Done" at bounding box center [737, 602] width 51 height 26
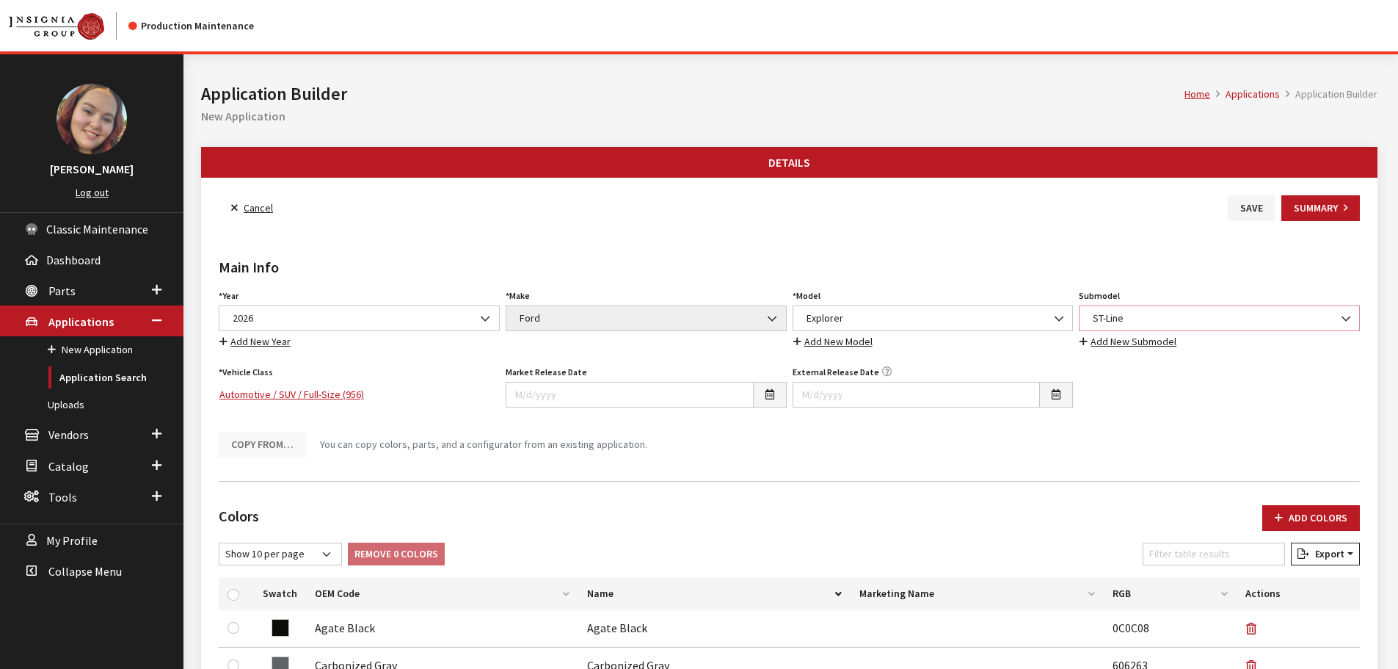
click at [1140, 319] on span "ST-Line" at bounding box center [1219, 317] width 262 height 15
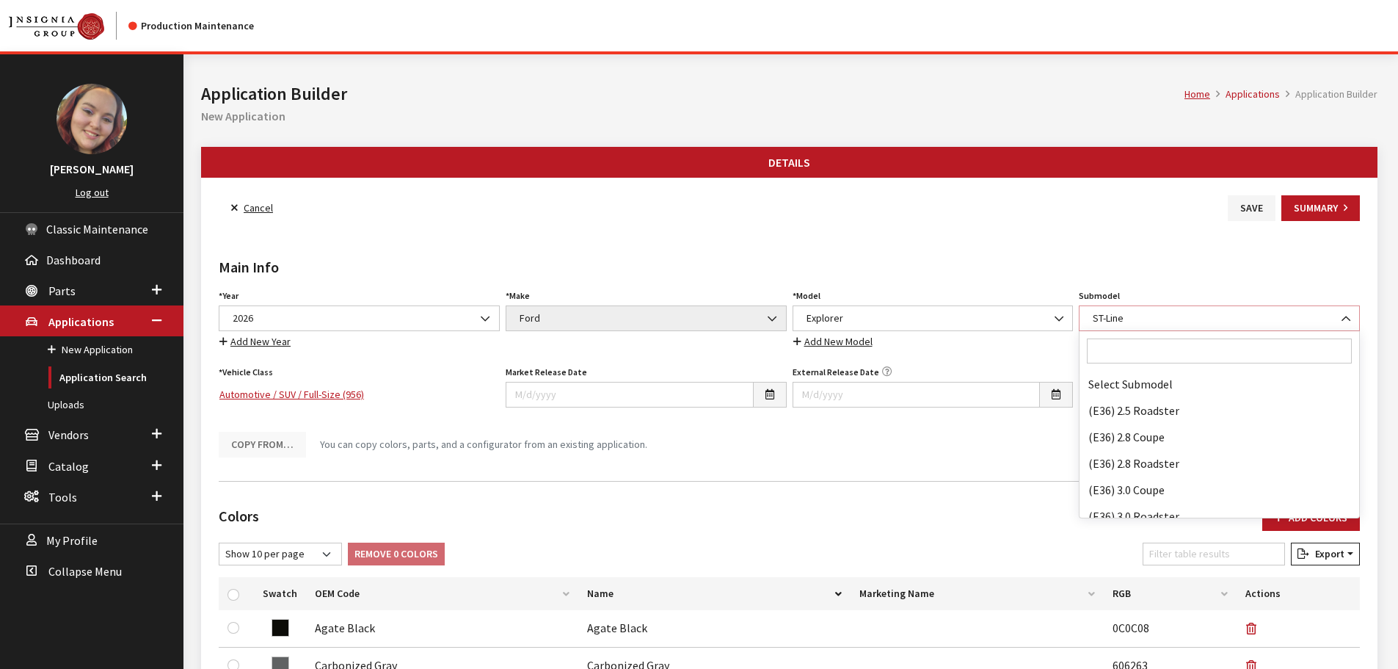
scroll to position [104255, 0]
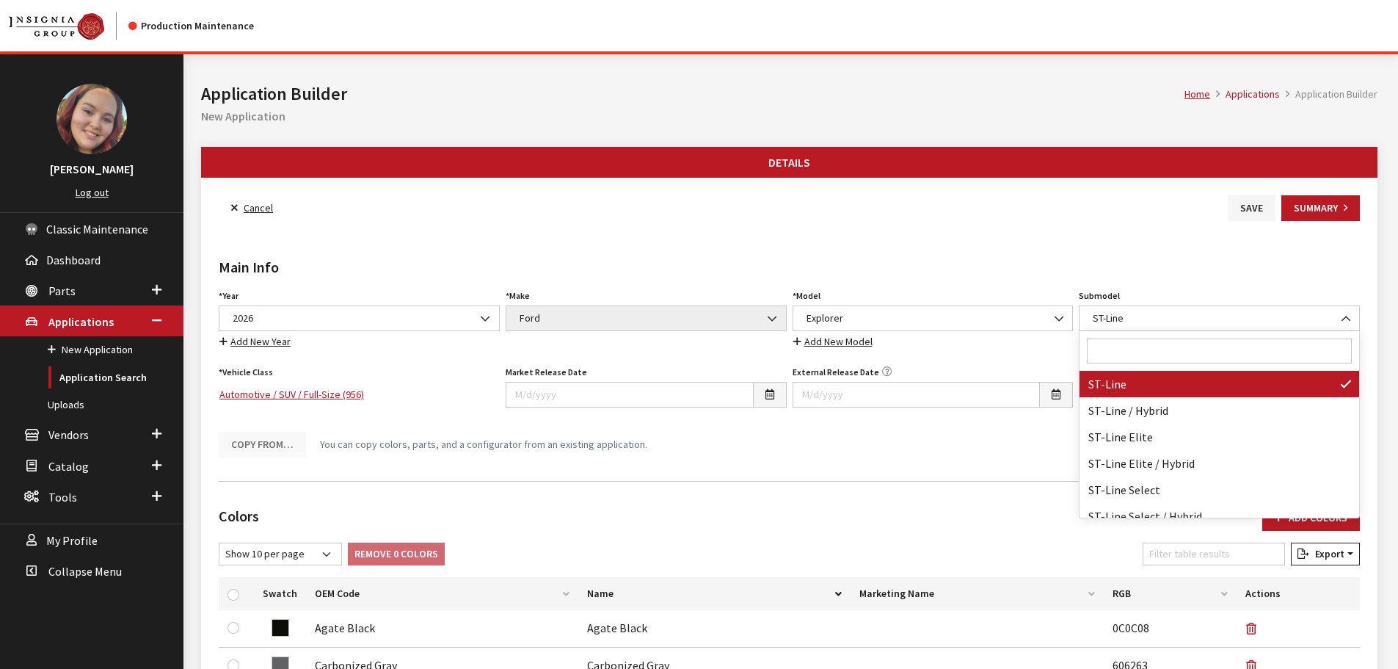
click at [1127, 350] on input "Search" at bounding box center [1219, 350] width 265 height 25
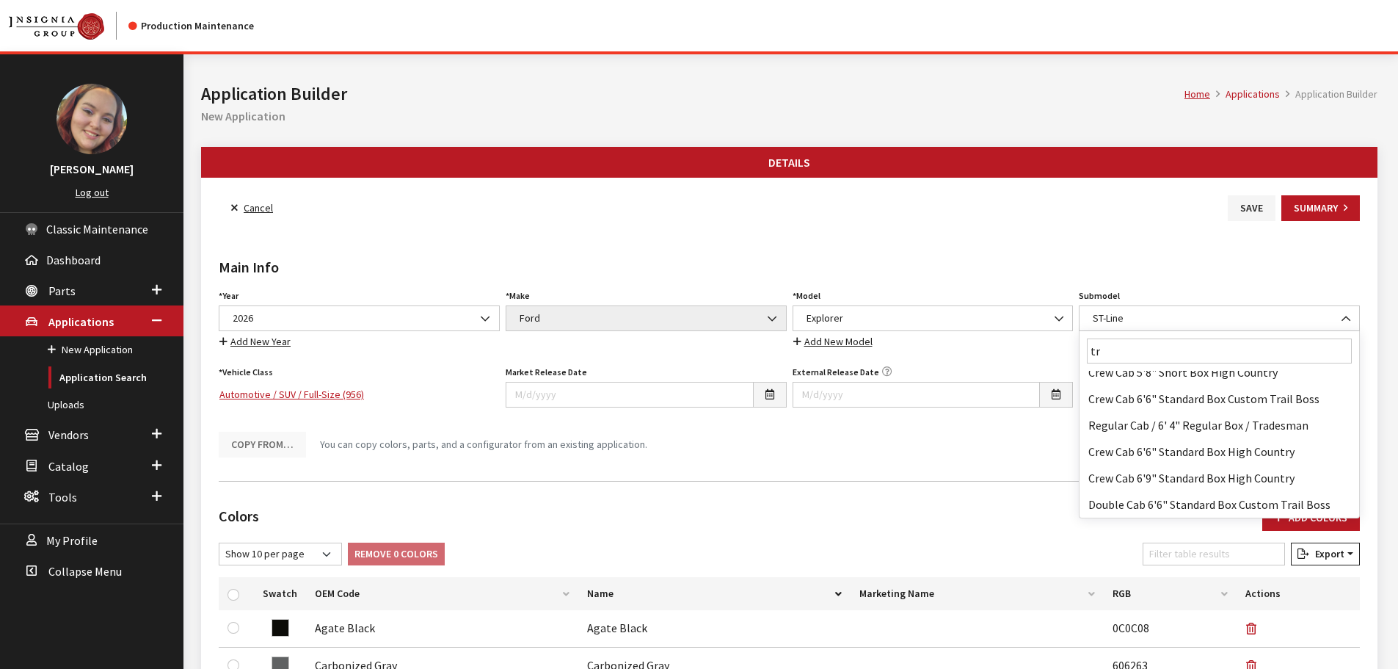
scroll to position [0, 0]
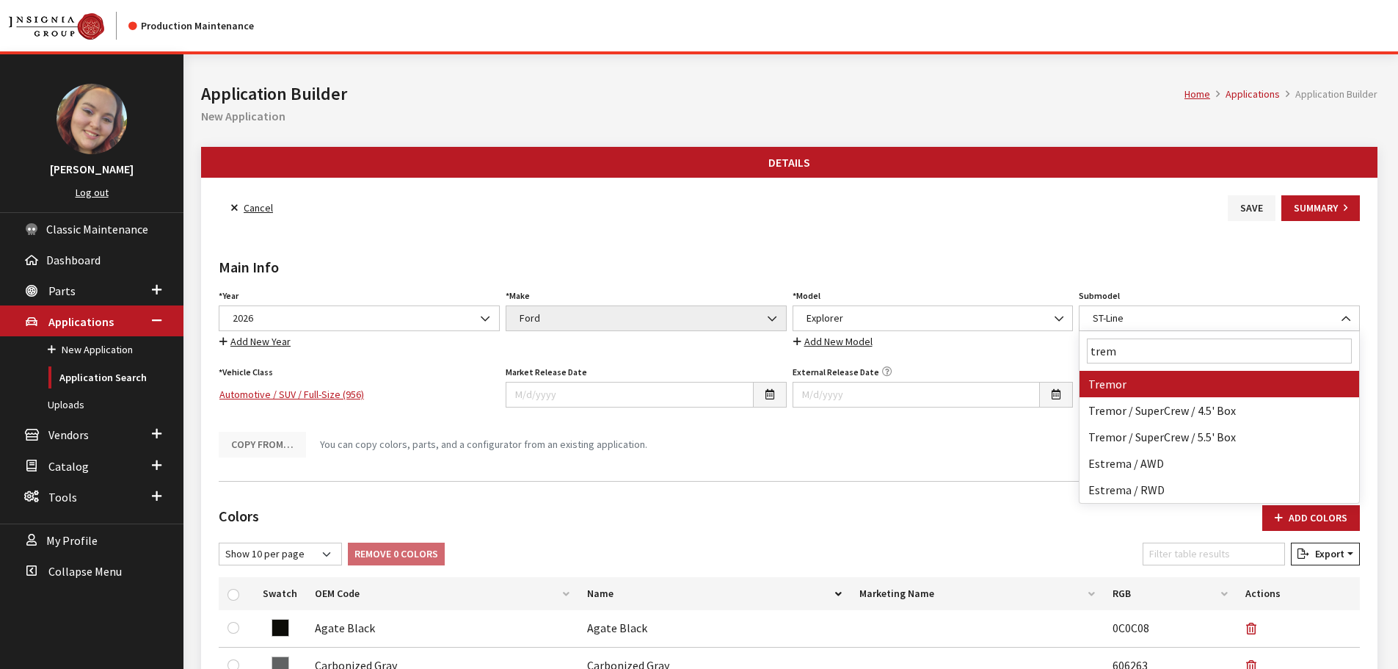
type input "trem"
select select "4687"
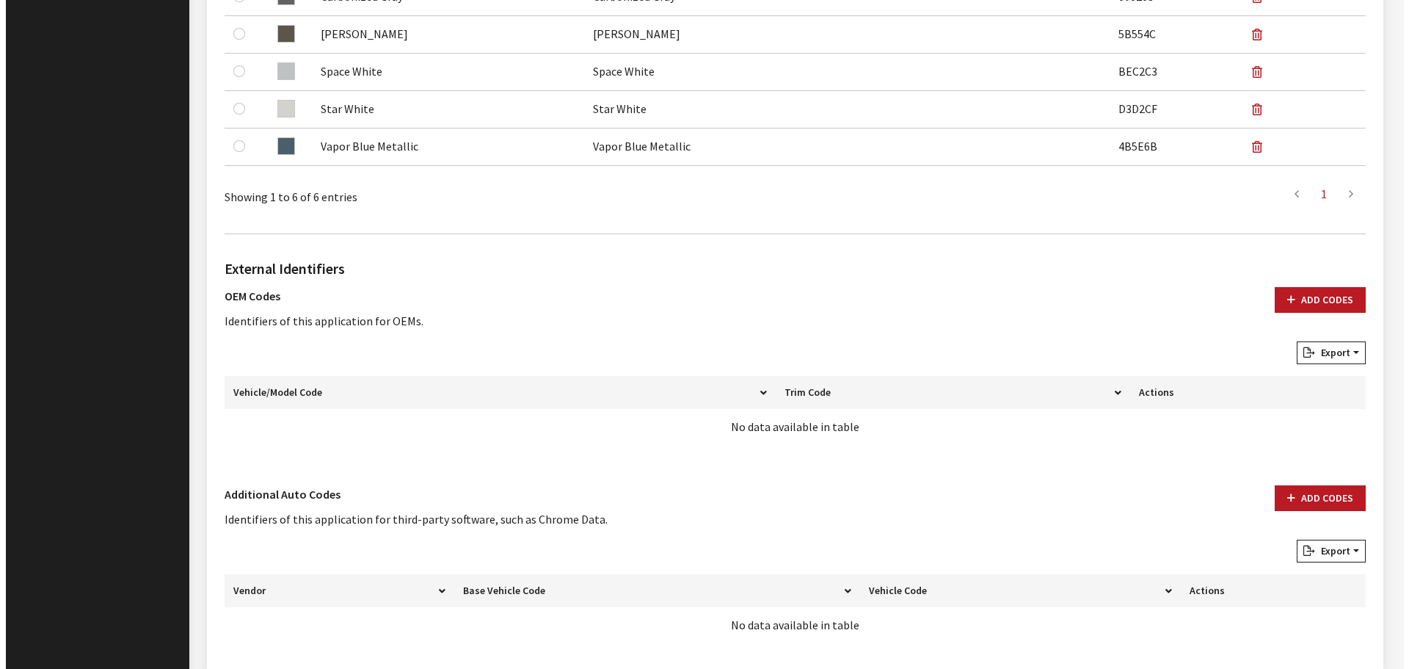
scroll to position [733, 0]
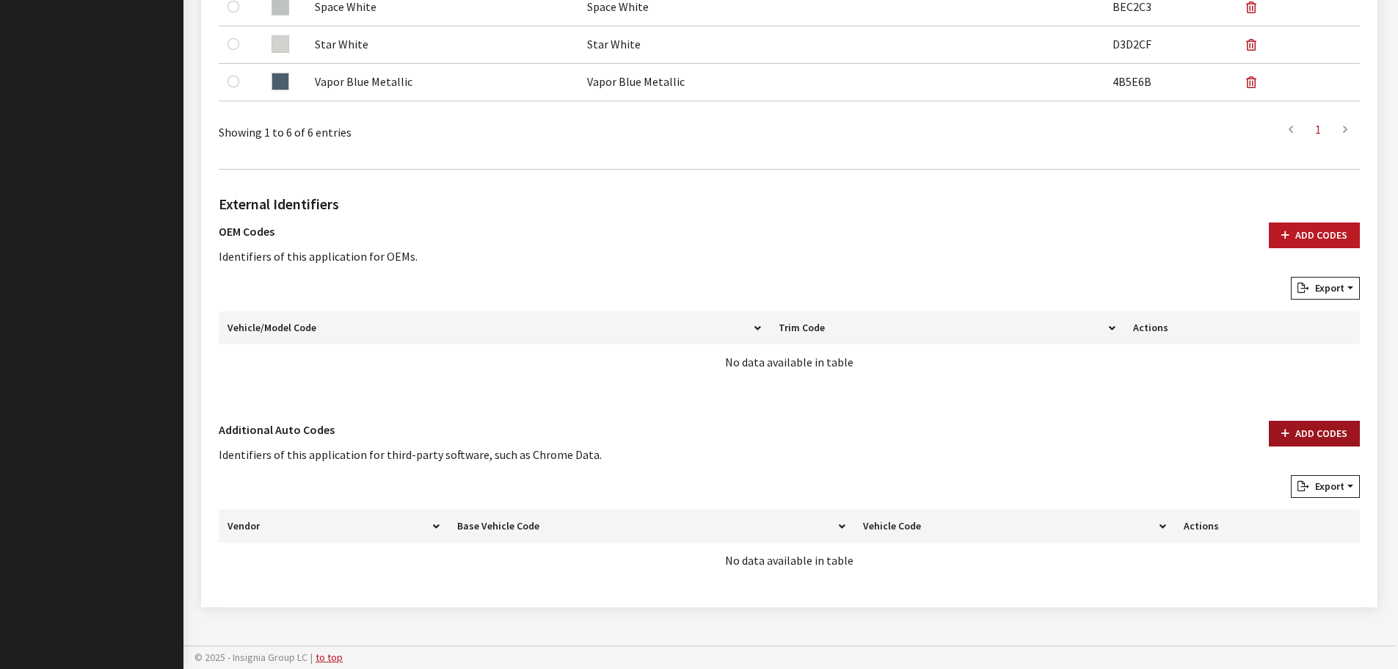
click at [1301, 437] on button "Add Codes" at bounding box center [1314, 434] width 91 height 26
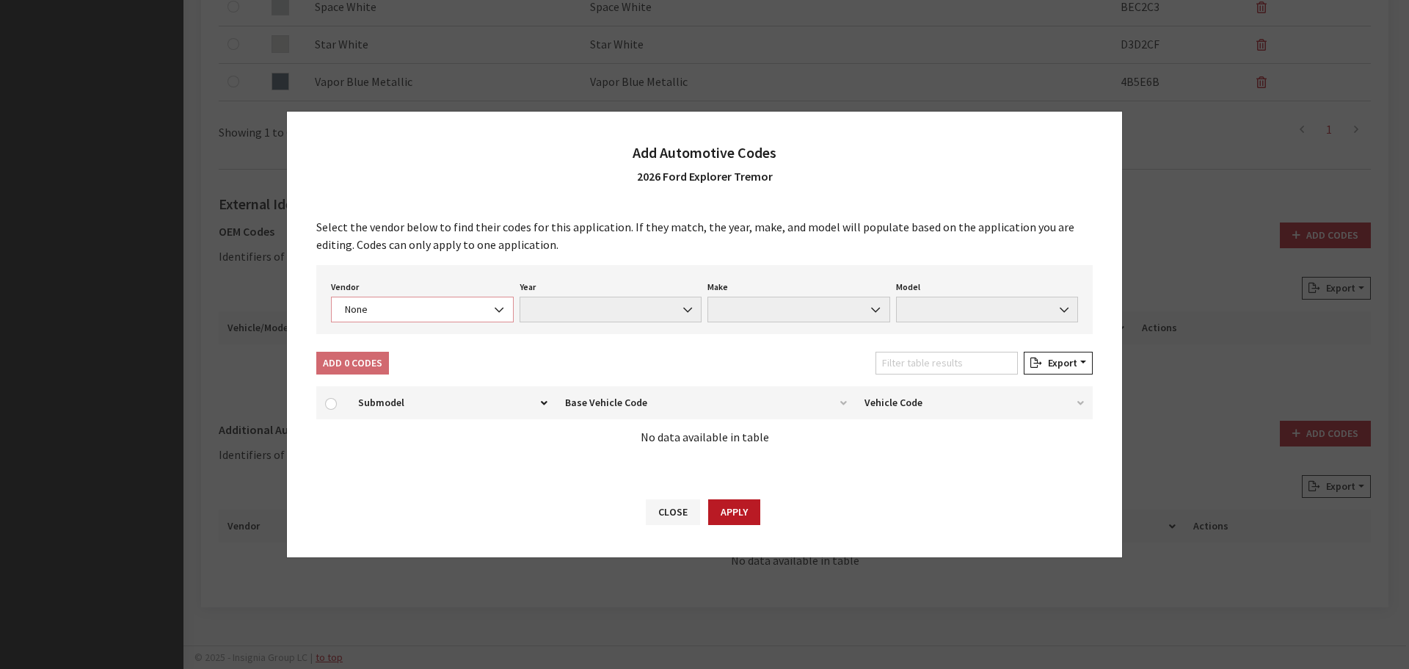
click at [356, 307] on span "None" at bounding box center [423, 309] width 164 height 15
select select "4"
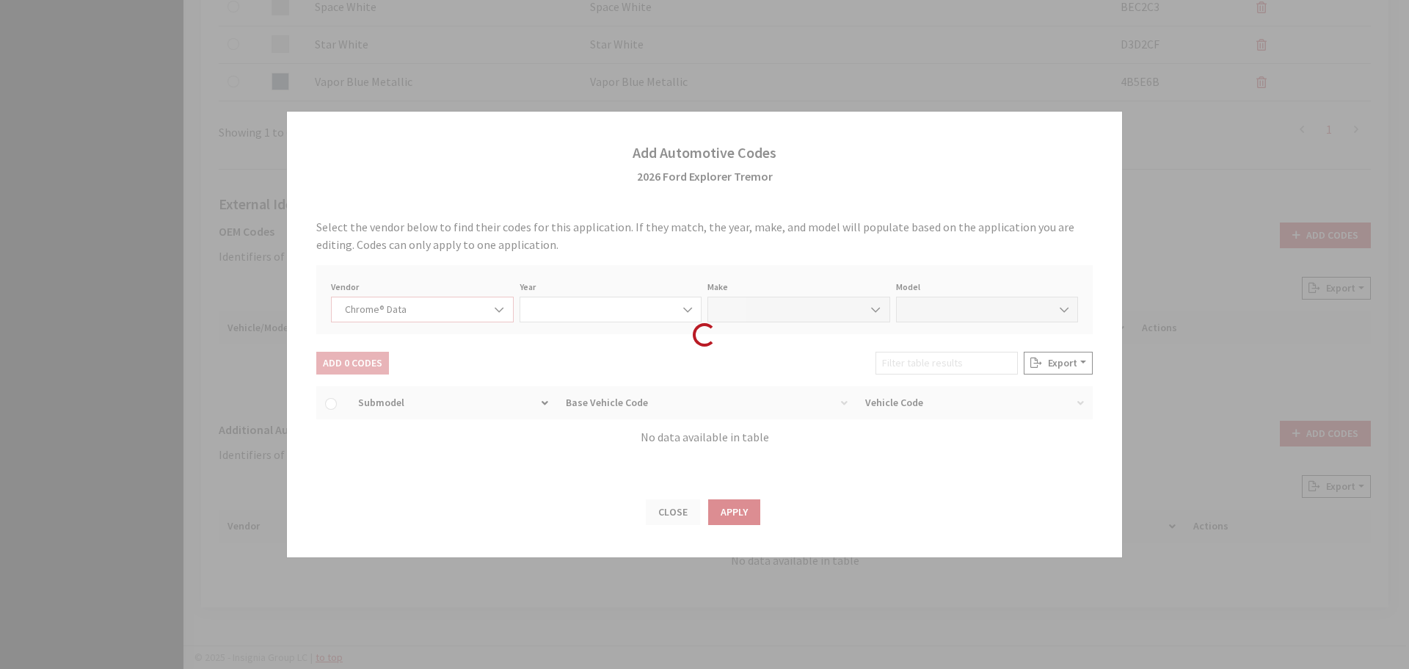
select select "2026"
select select "13"
select select "72440"
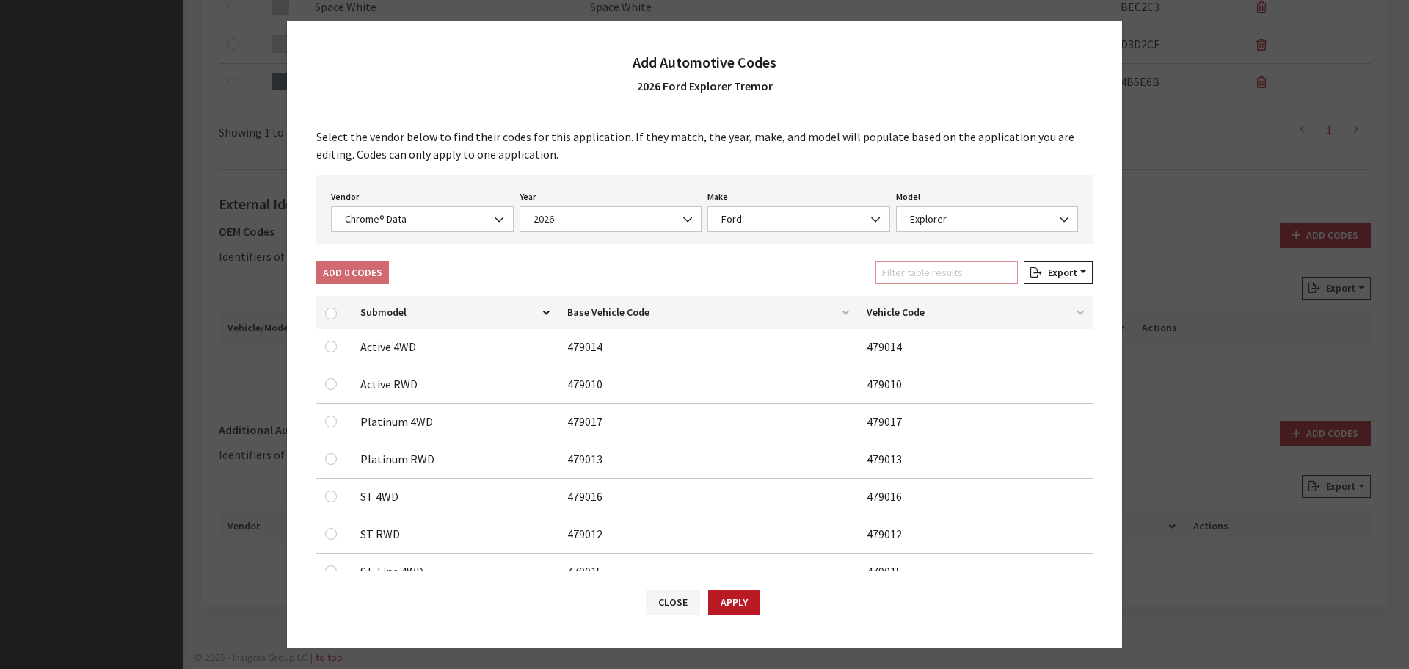
click at [909, 267] on input "Filter table results" at bounding box center [947, 272] width 142 height 23
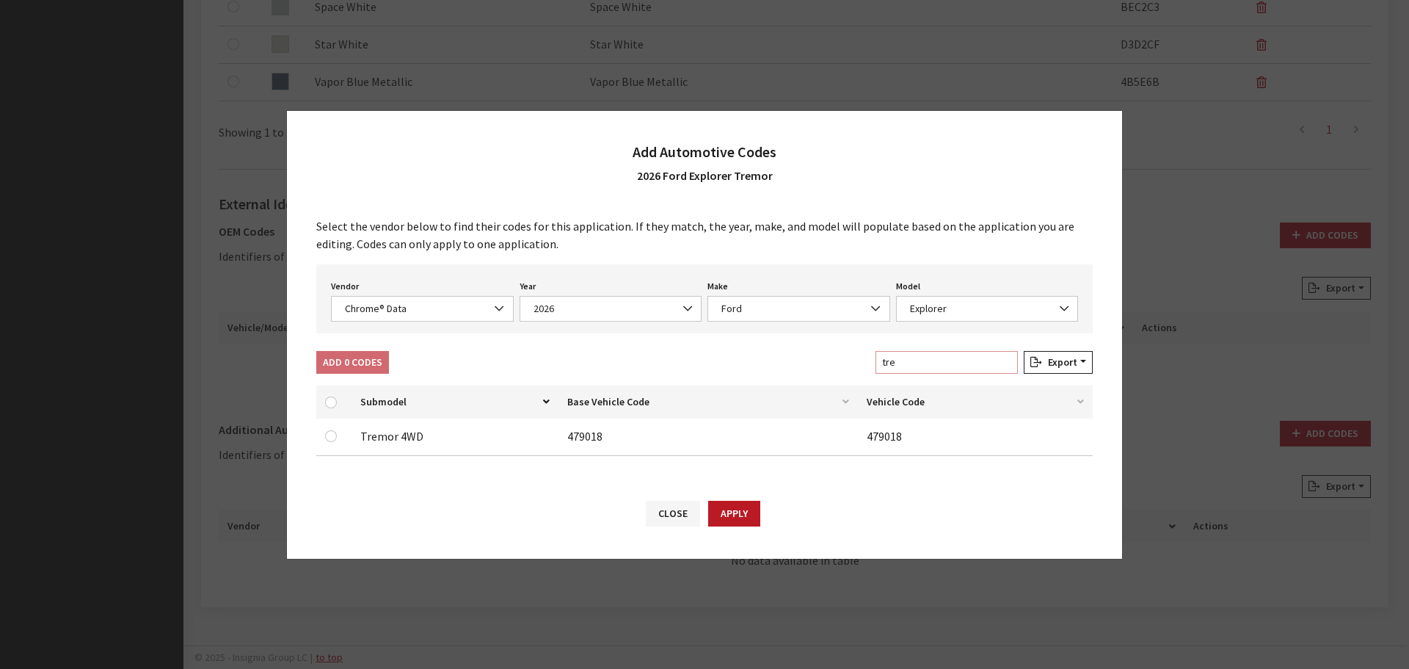
type input "tre"
click at [330, 435] on input "checkbox" at bounding box center [331, 436] width 12 height 12
checkbox input "true"
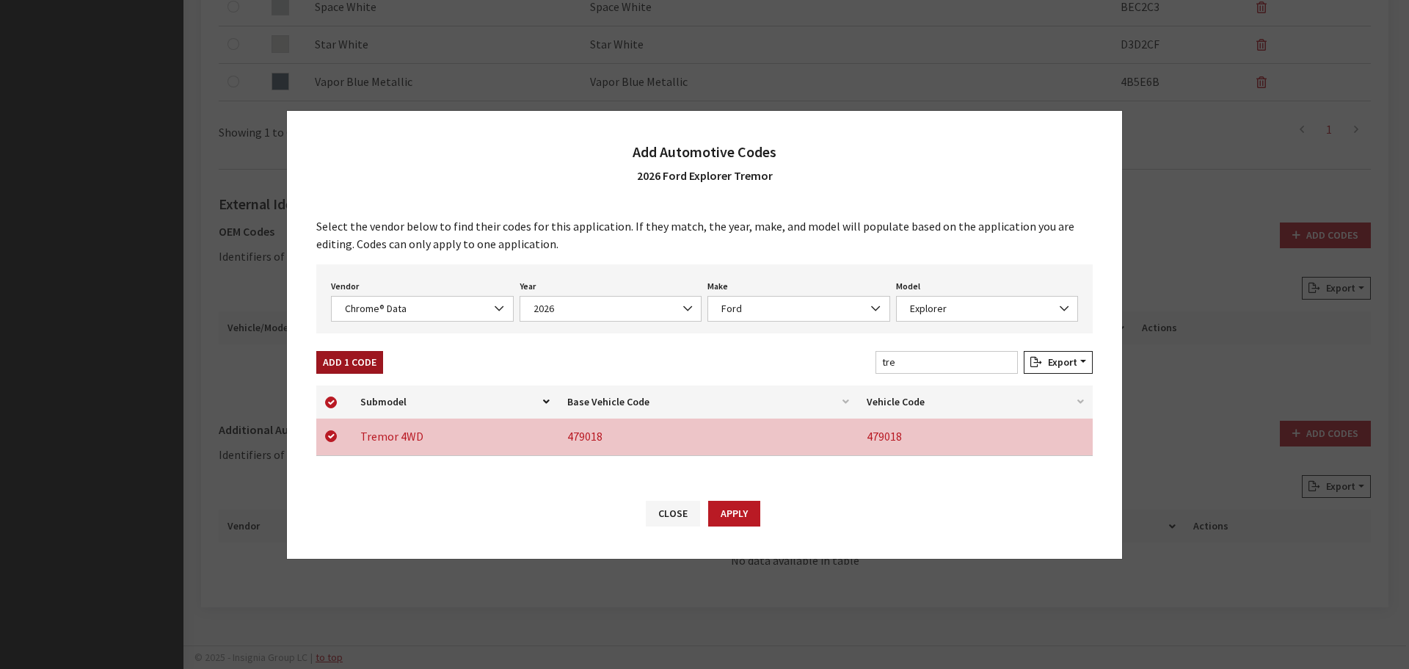
click at [342, 363] on button "Add 1 Code" at bounding box center [349, 362] width 67 height 23
checkbox input "false"
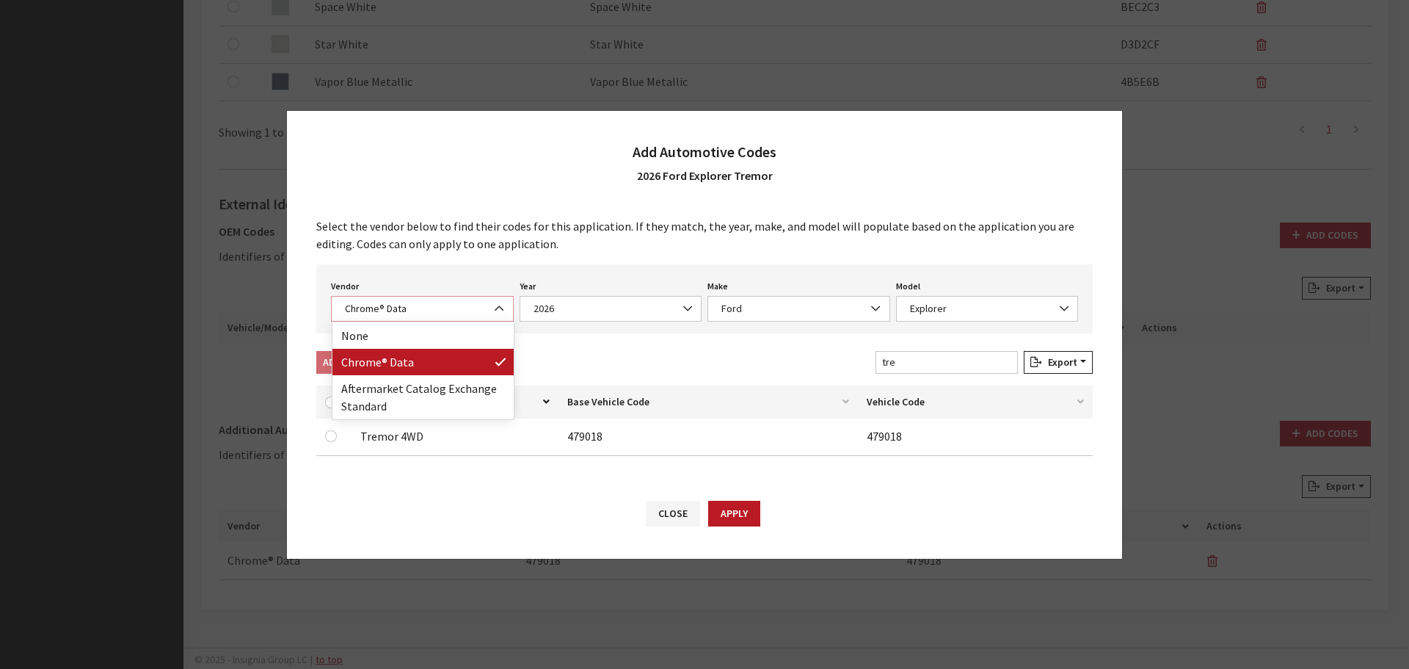
click at [381, 301] on span "Chrome® Data" at bounding box center [423, 308] width 164 height 15
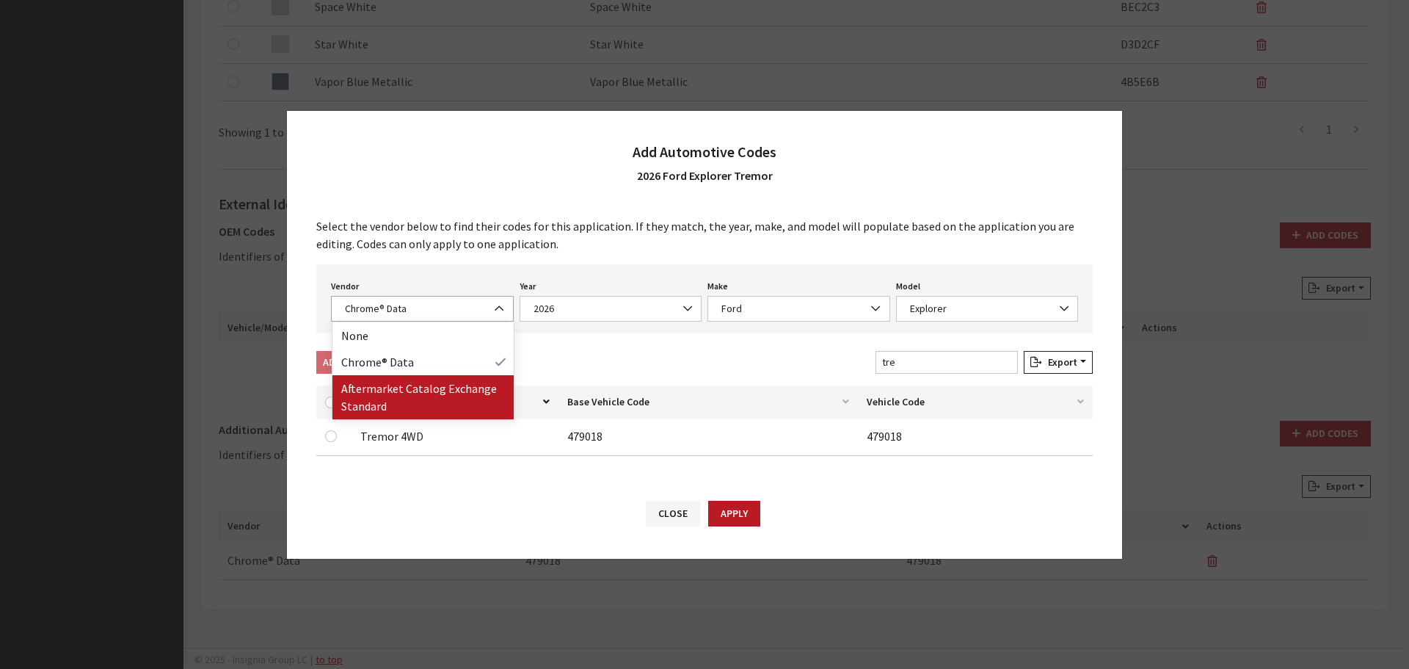
select select "2"
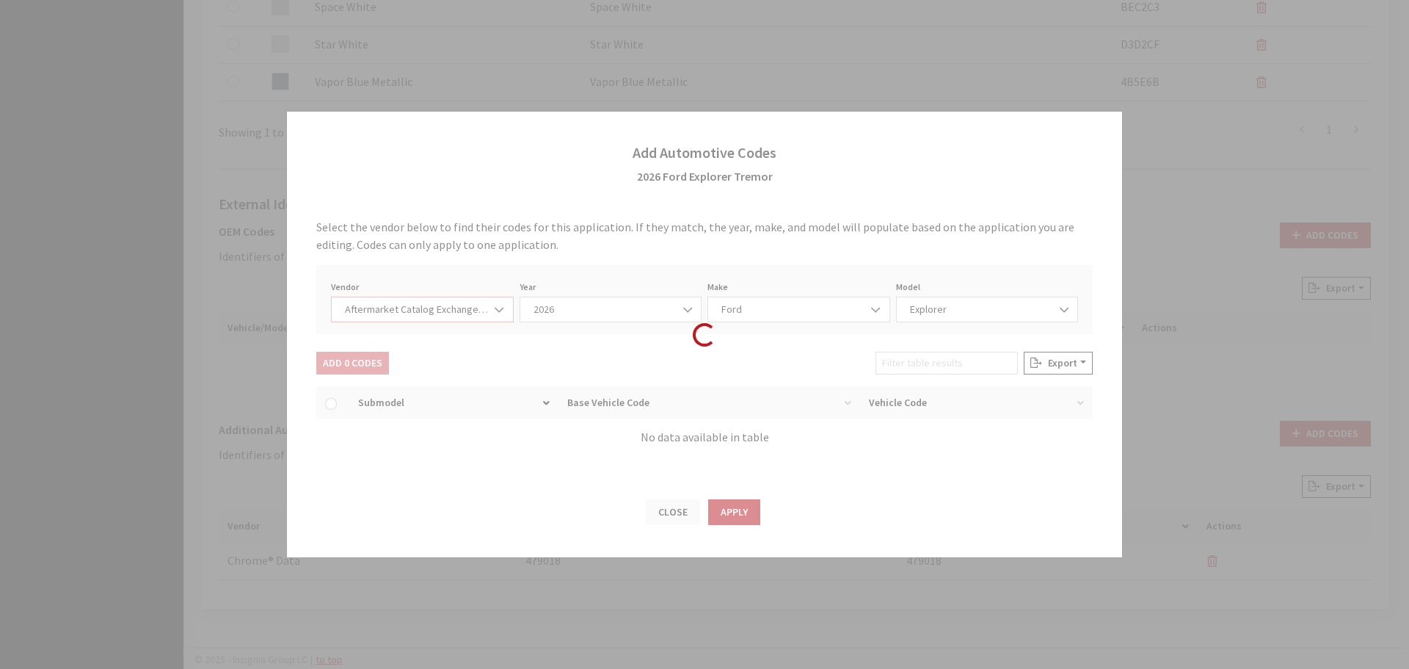
select select "2026"
select select "54"
select select "663"
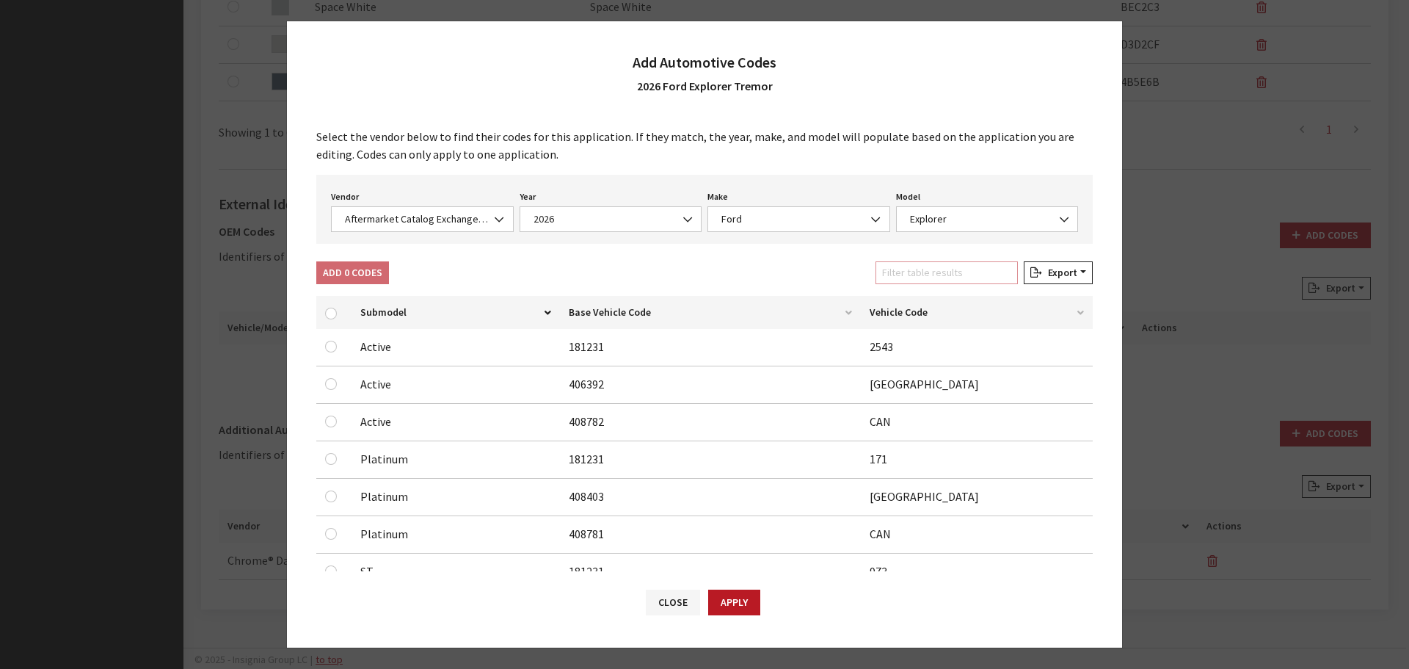
click at [926, 272] on input "Filter table results" at bounding box center [947, 272] width 142 height 23
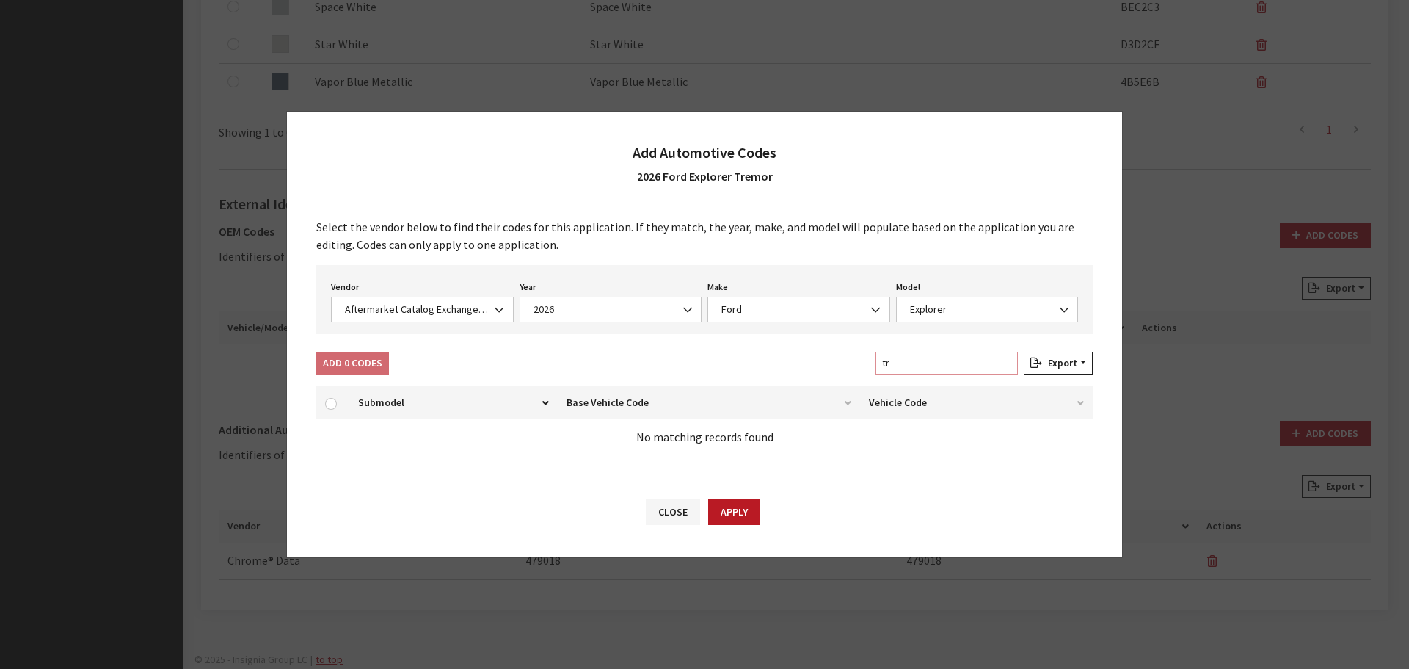
type input "t"
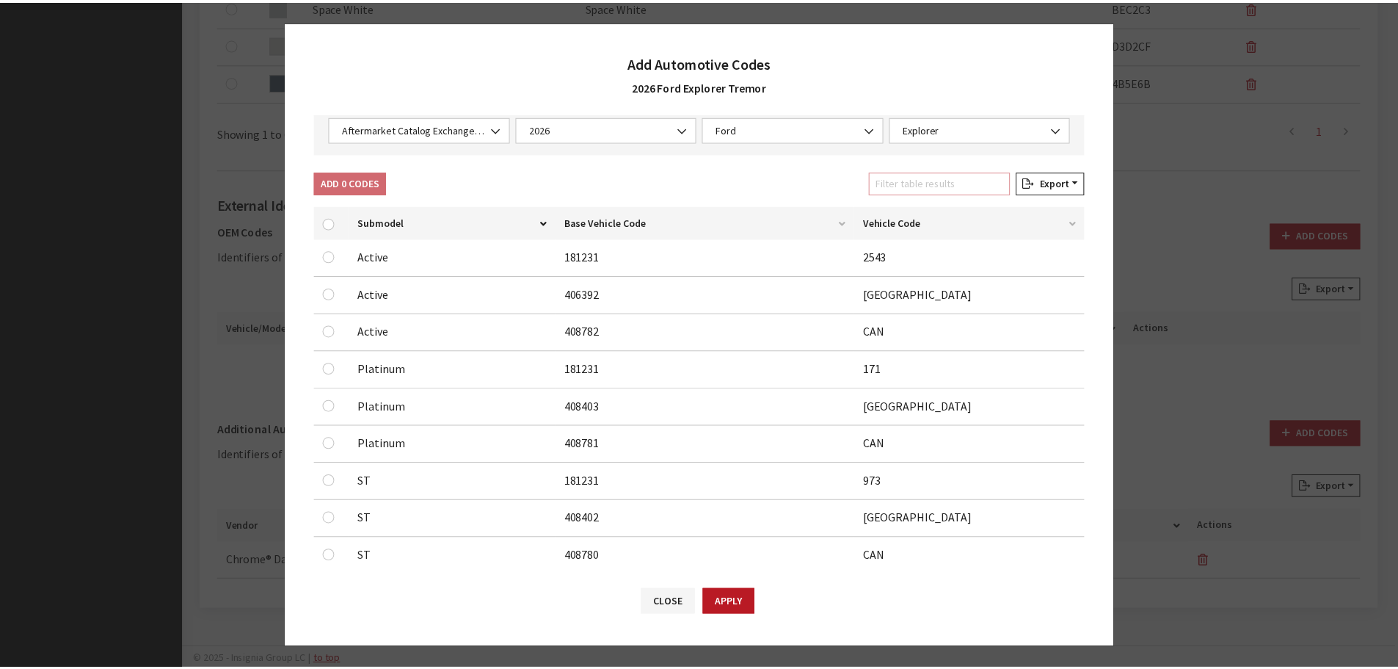
scroll to position [233, 0]
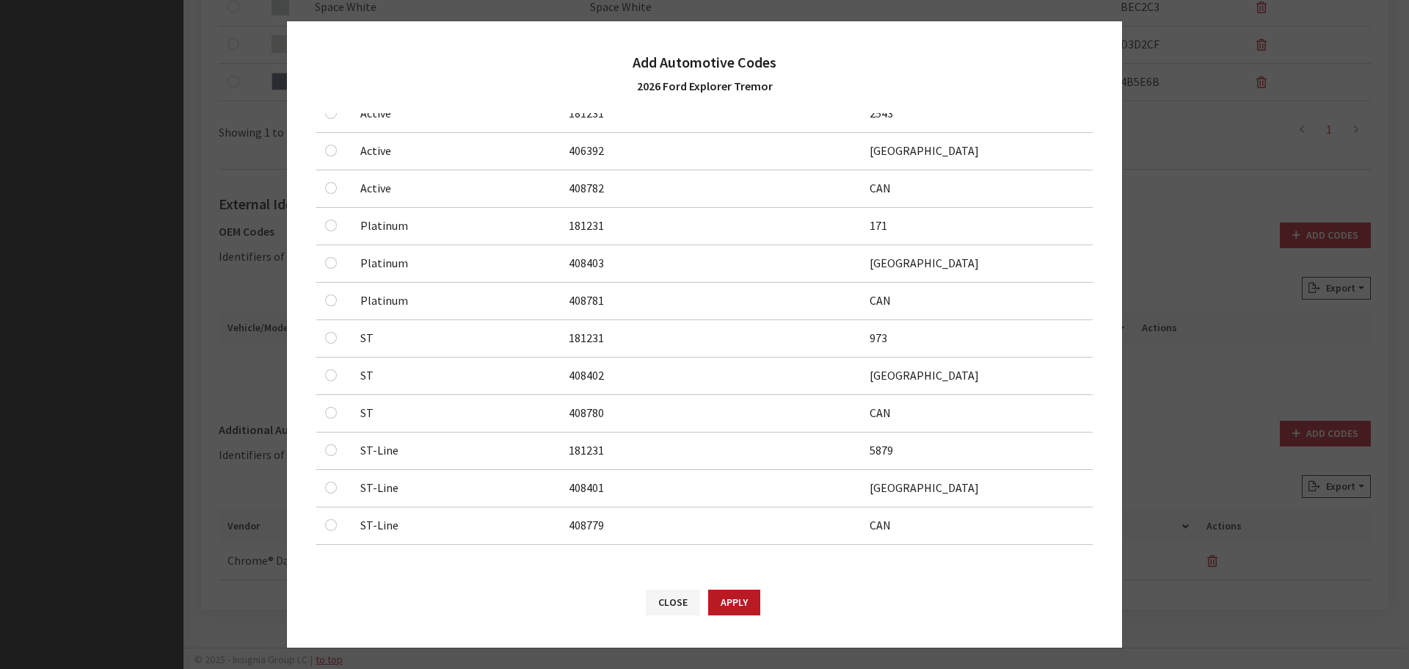
click at [729, 615] on div "Close Apply" at bounding box center [704, 609] width 835 height 76
click at [744, 602] on button "Apply" at bounding box center [734, 602] width 52 height 26
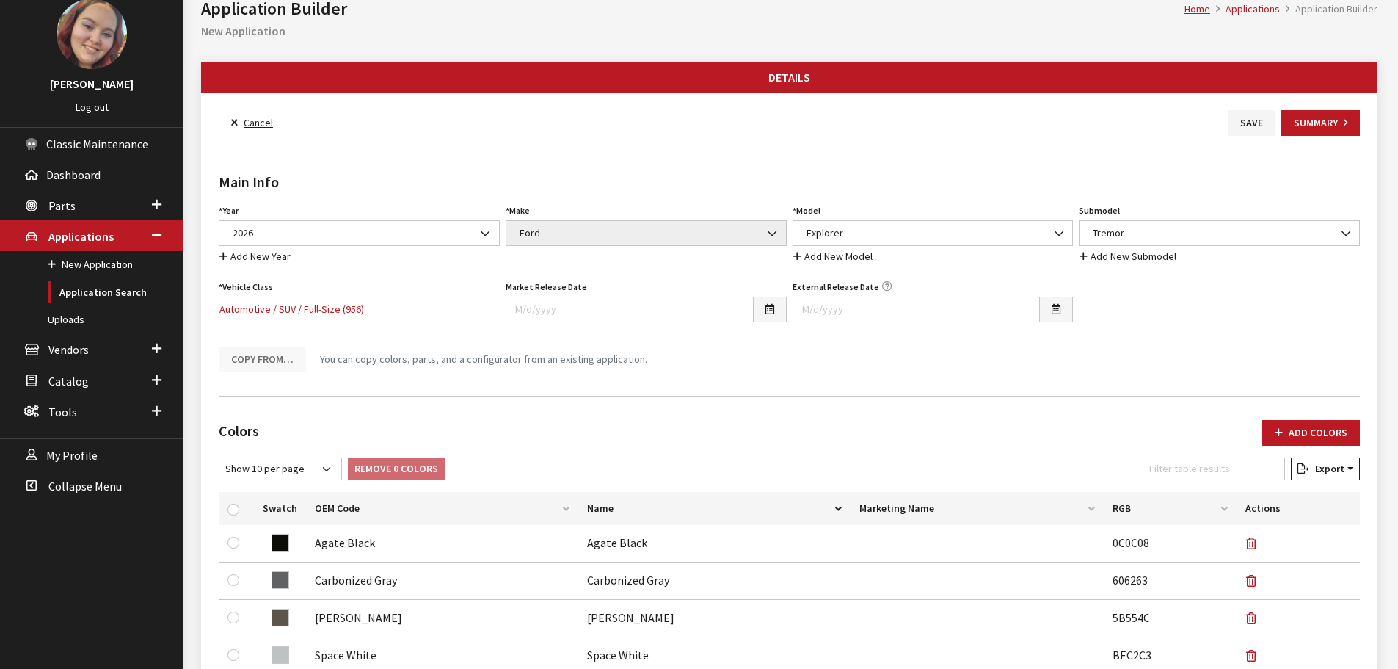
scroll to position [0, 0]
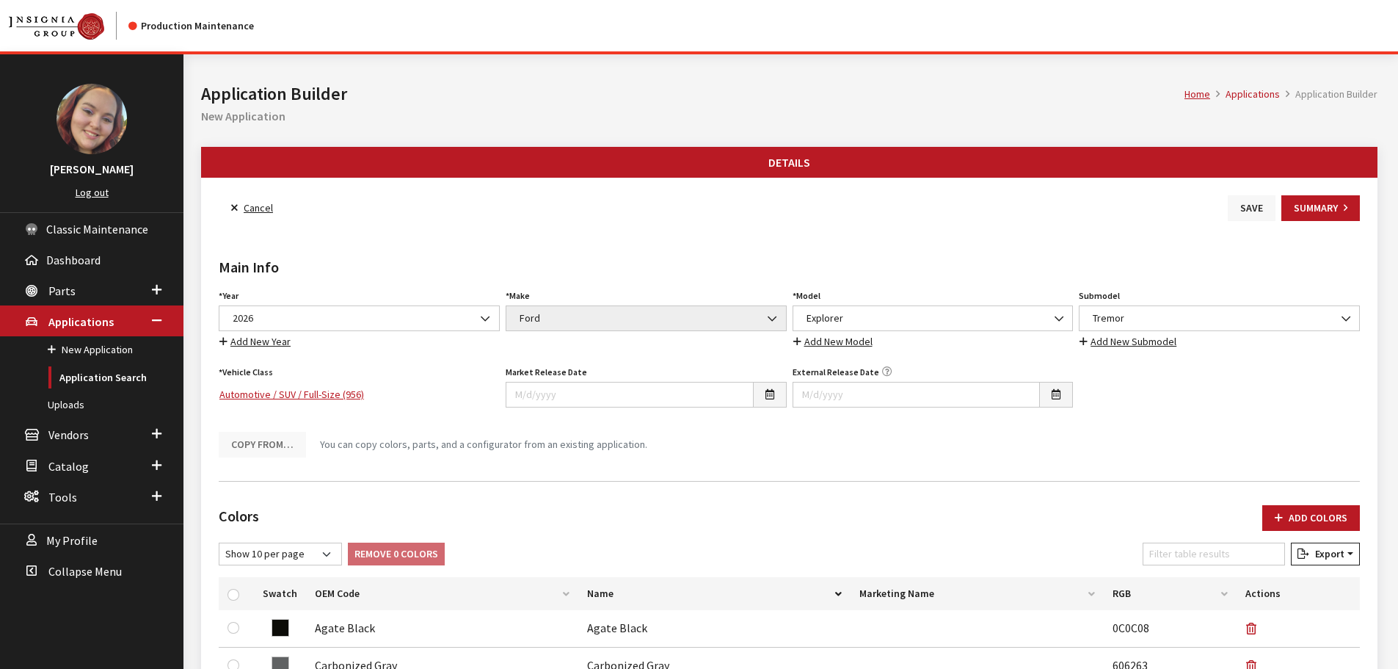
click at [1251, 213] on button "Save" at bounding box center [1252, 208] width 48 height 26
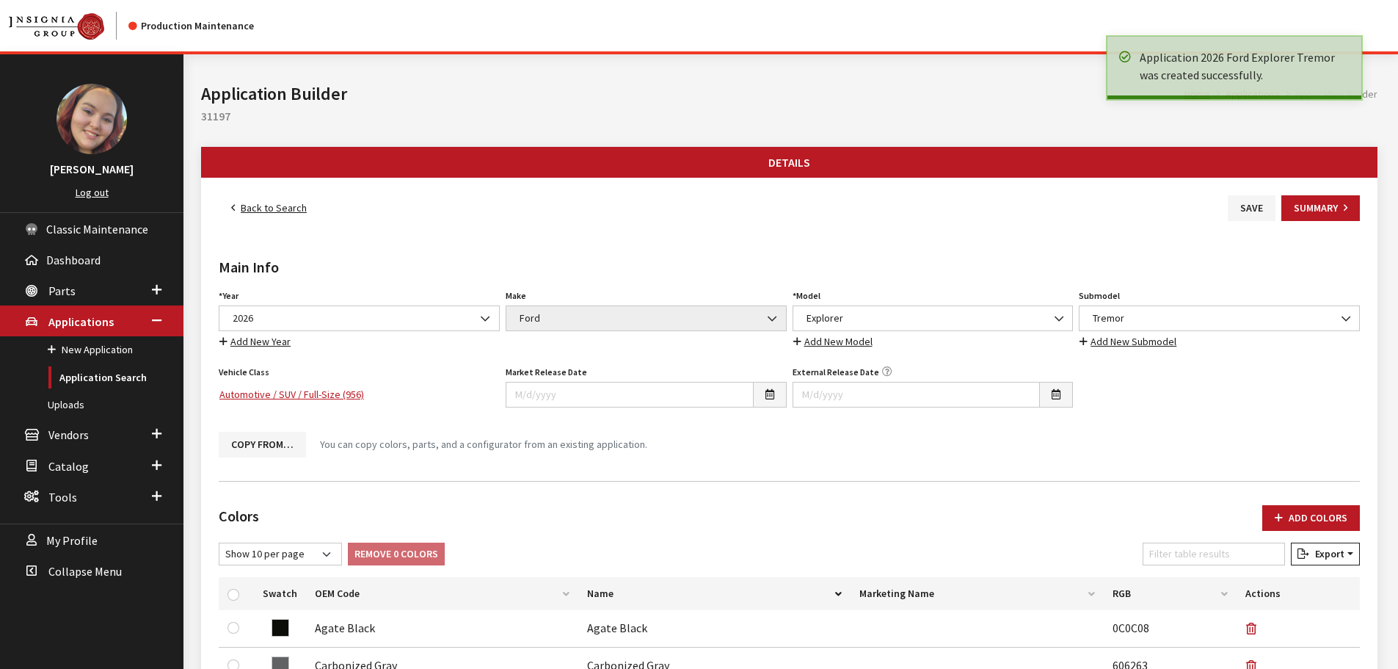
drag, startPoint x: 0, startPoint y: 0, endPoint x: 277, endPoint y: 206, distance: 345.1
click at [277, 206] on link "Back to Search" at bounding box center [269, 208] width 101 height 26
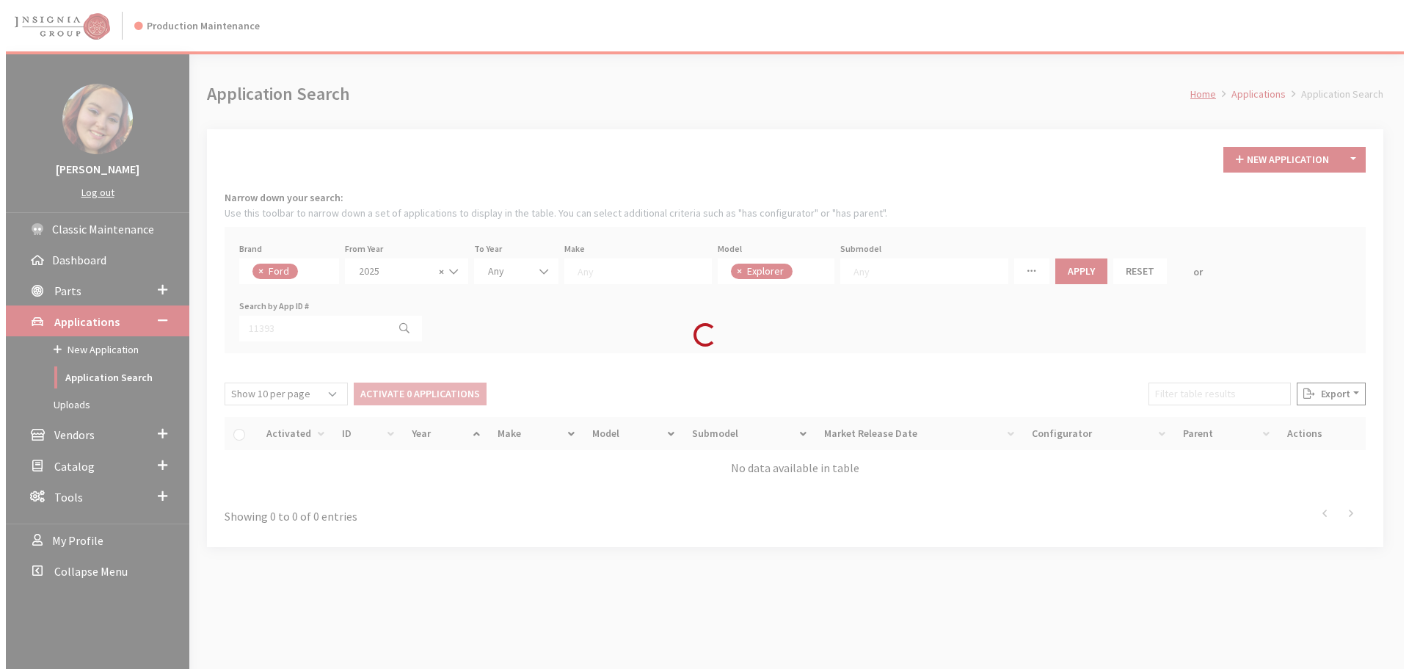
scroll to position [51, 0]
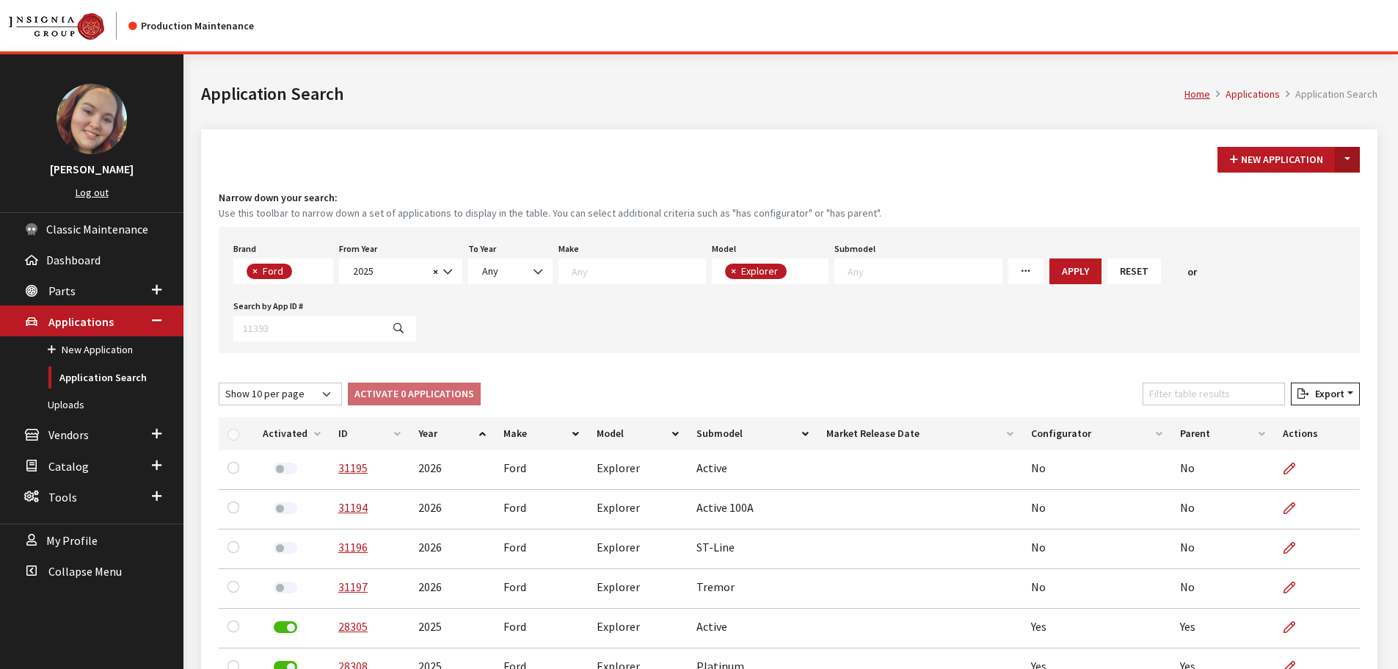
click at [1350, 161] on button "Toggle Dropdown" at bounding box center [1347, 160] width 25 height 26
click at [1337, 186] on button "New From Existing..." at bounding box center [1297, 191] width 126 height 26
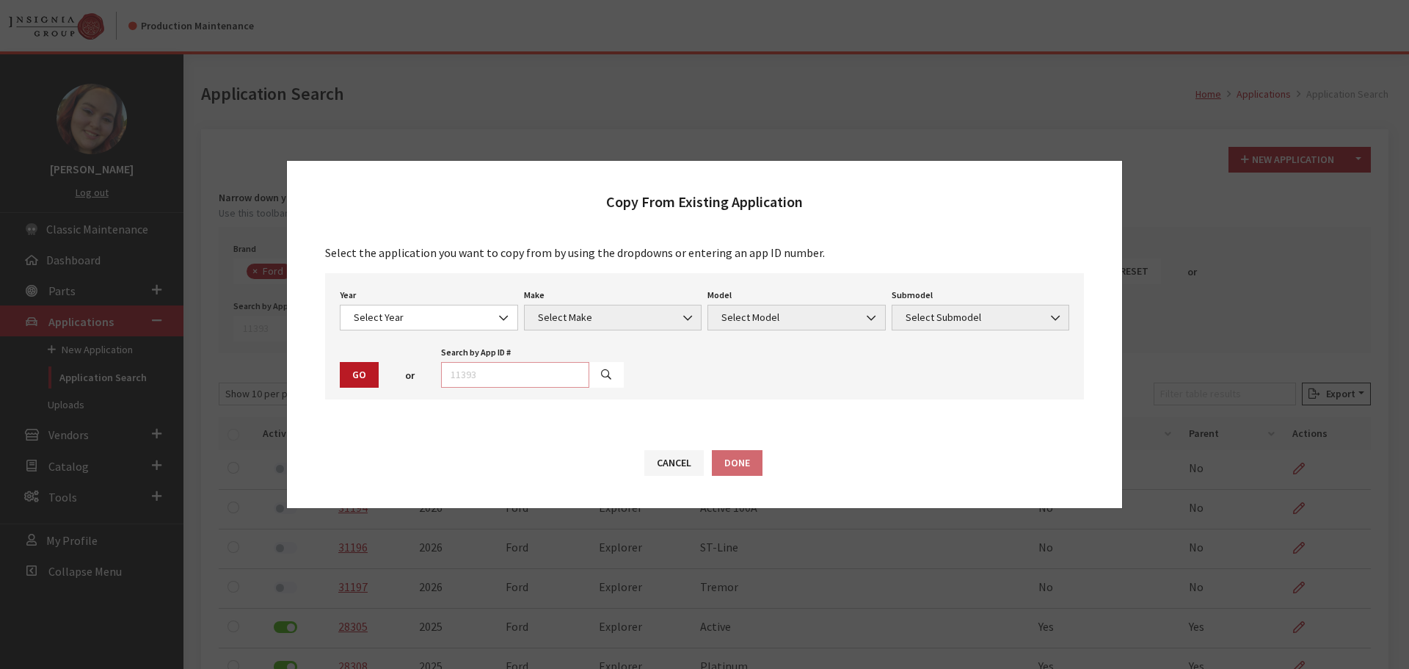
click at [498, 376] on input "text" at bounding box center [515, 375] width 148 height 26
click at [661, 468] on button "Cancel" at bounding box center [673, 463] width 59 height 26
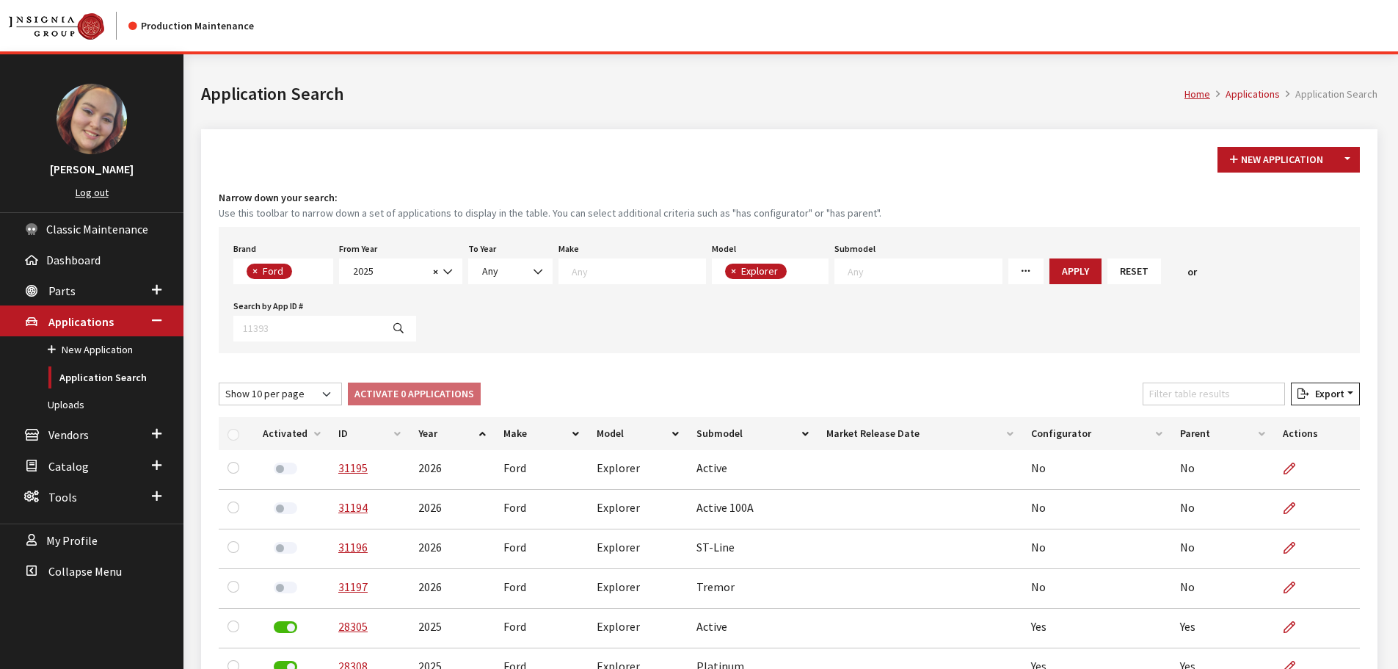
drag, startPoint x: 1337, startPoint y: 160, endPoint x: 1300, endPoint y: 175, distance: 39.8
click at [1308, 172] on div "New Application Toggle Dropdown New From Existing... Narrow down your search: U…" at bounding box center [789, 478] width 1177 height 699
click at [1345, 159] on button "Toggle Dropdown" at bounding box center [1347, 160] width 25 height 26
click at [1296, 184] on button "New From Existing..." at bounding box center [1297, 191] width 126 height 26
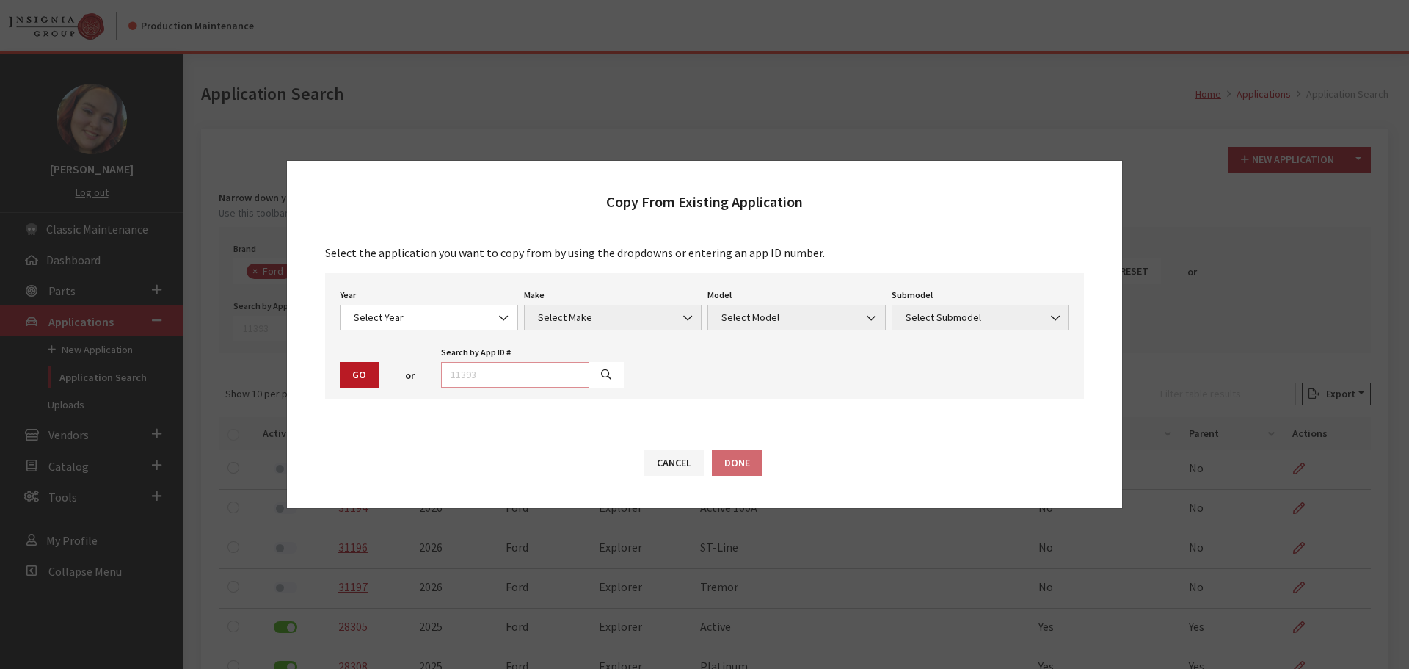
click at [471, 371] on input "text" at bounding box center [515, 375] width 148 height 26
type input "31196"
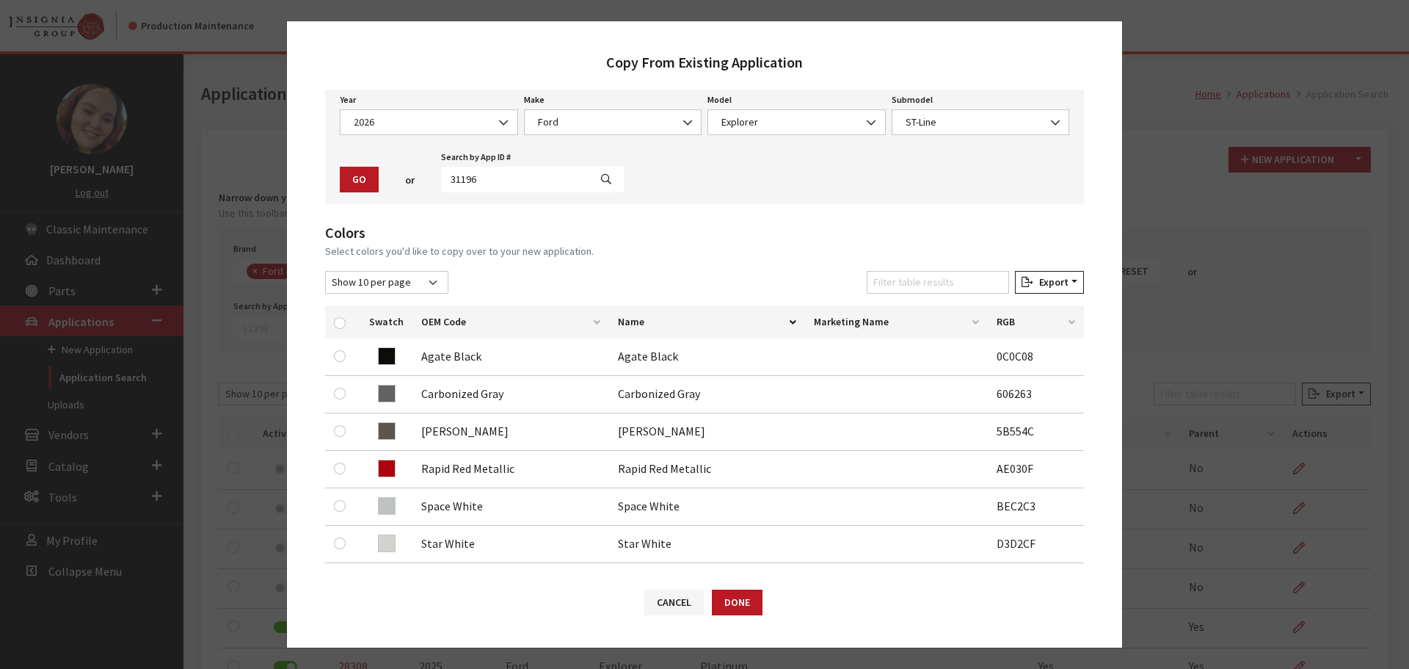
scroll to position [147, 0]
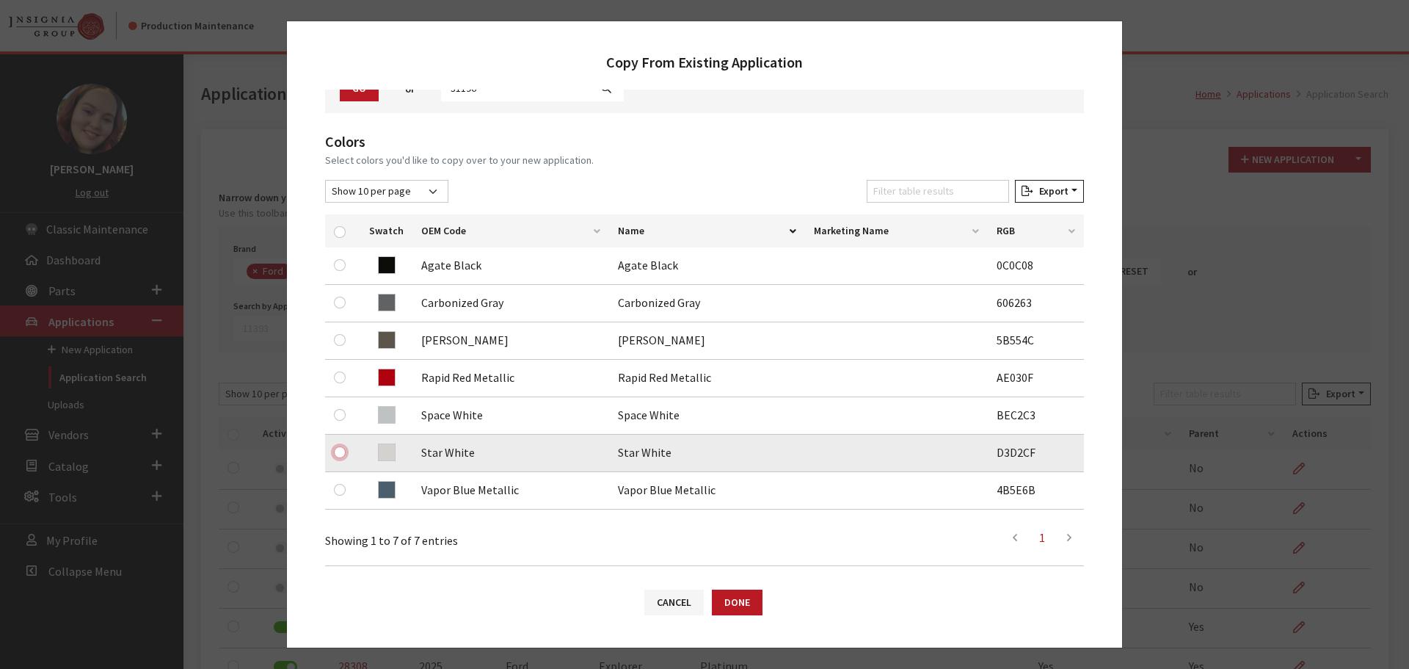
click at [338, 450] on input "checkbox" at bounding box center [340, 452] width 12 height 12
checkbox input "true"
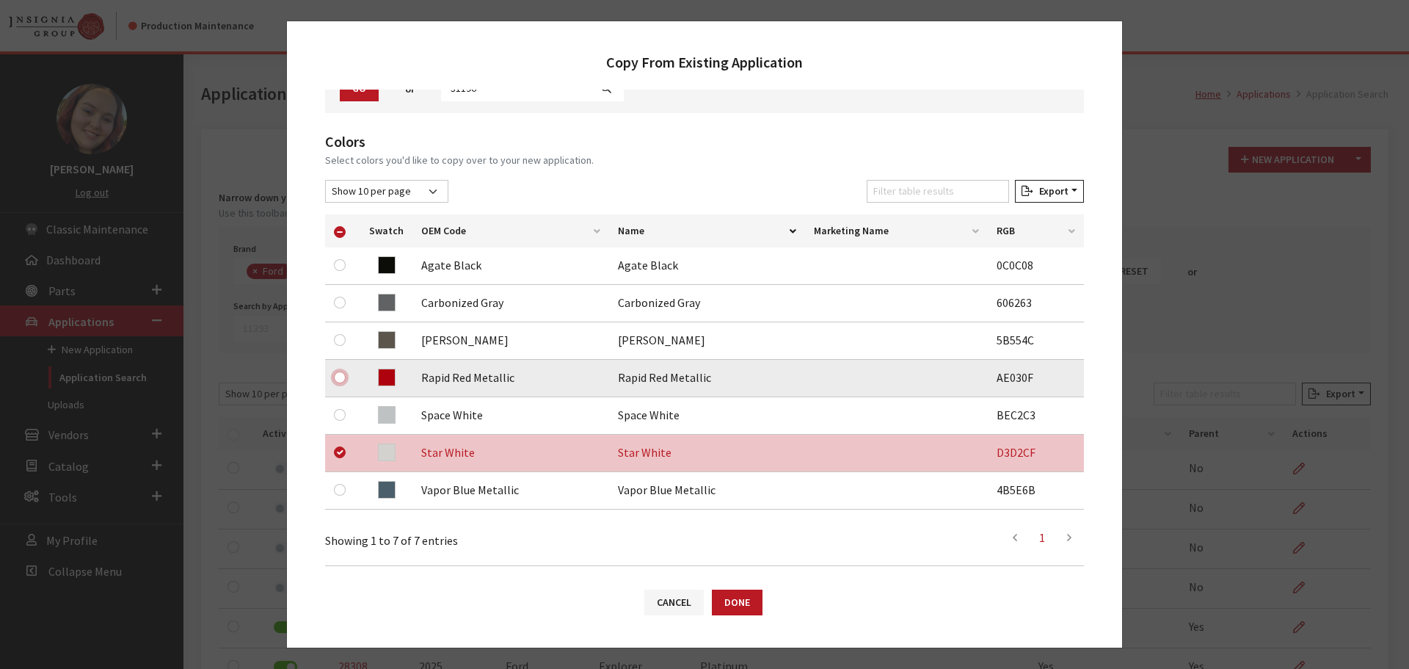
click at [341, 374] on input "checkbox" at bounding box center [340, 377] width 12 height 12
checkbox input "true"
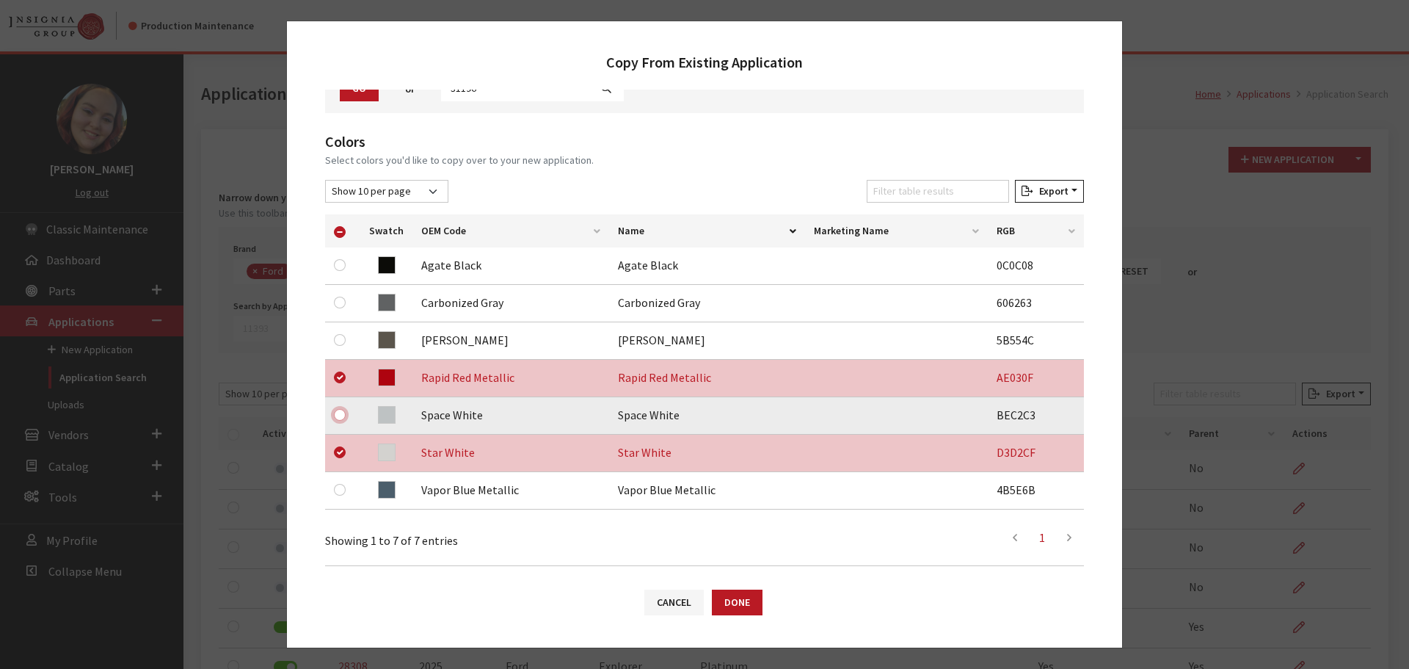
click at [341, 418] on input "checkbox" at bounding box center [340, 415] width 12 height 12
checkbox input "true"
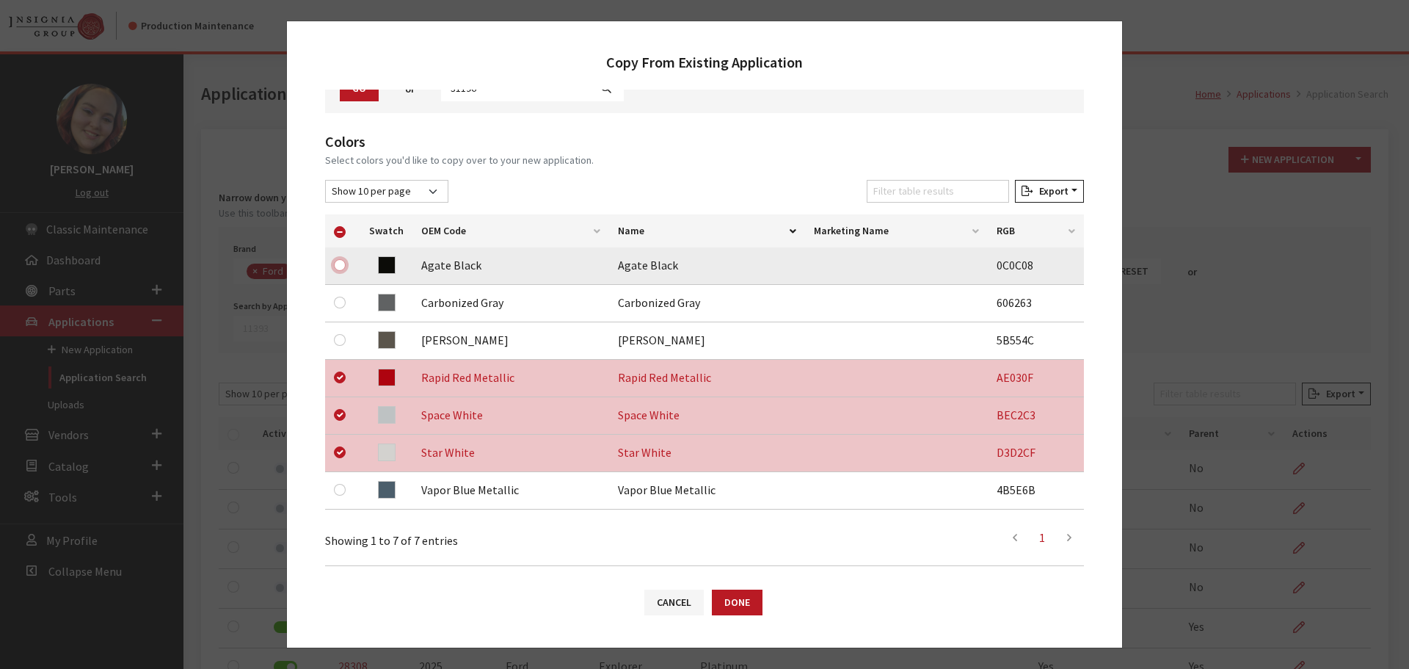
click at [338, 264] on input "checkbox" at bounding box center [340, 265] width 12 height 12
checkbox input "true"
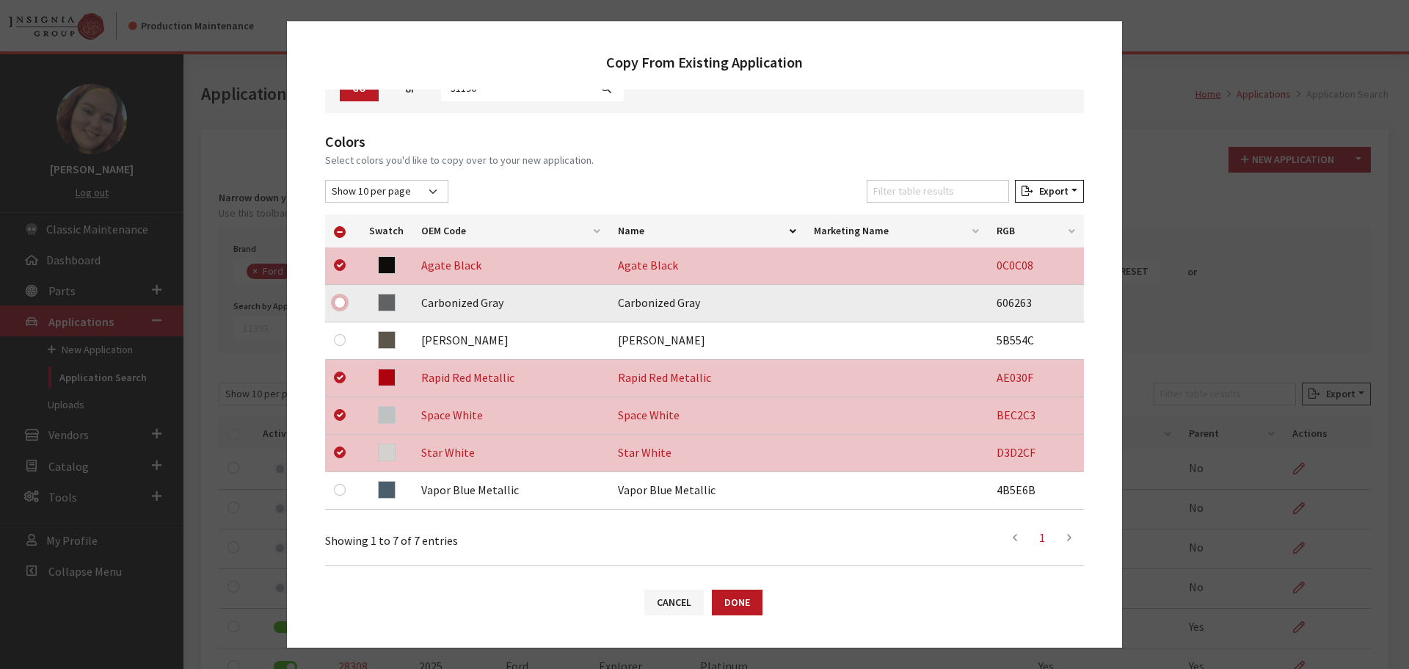
click at [341, 303] on input "checkbox" at bounding box center [340, 303] width 12 height 12
checkbox input "true"
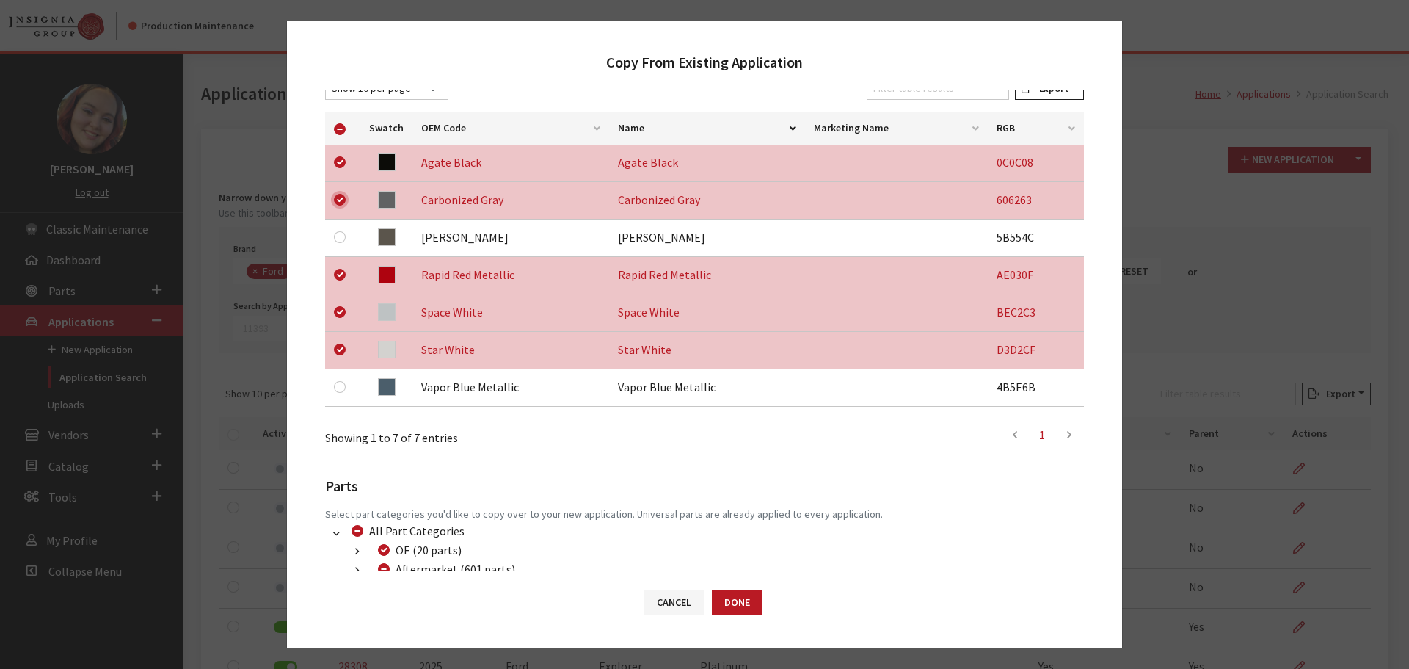
scroll to position [343, 0]
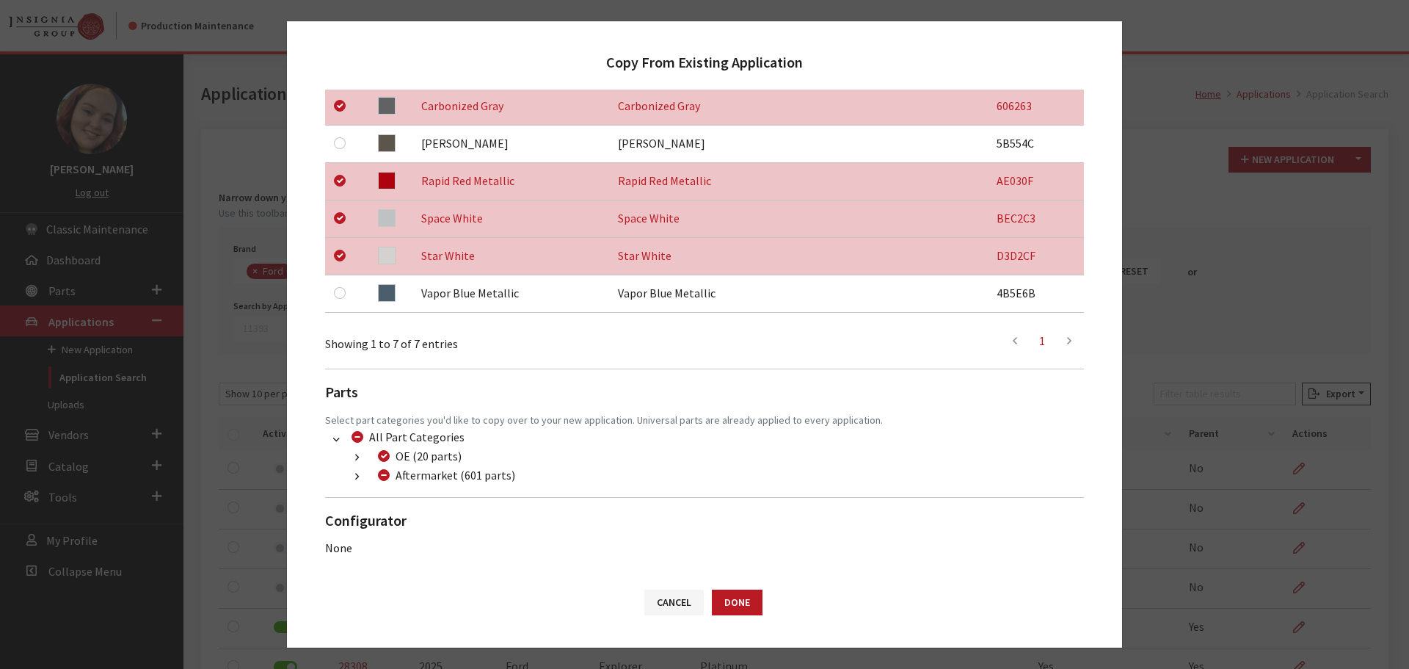
click at [358, 478] on icon "button" at bounding box center [357, 477] width 4 height 10
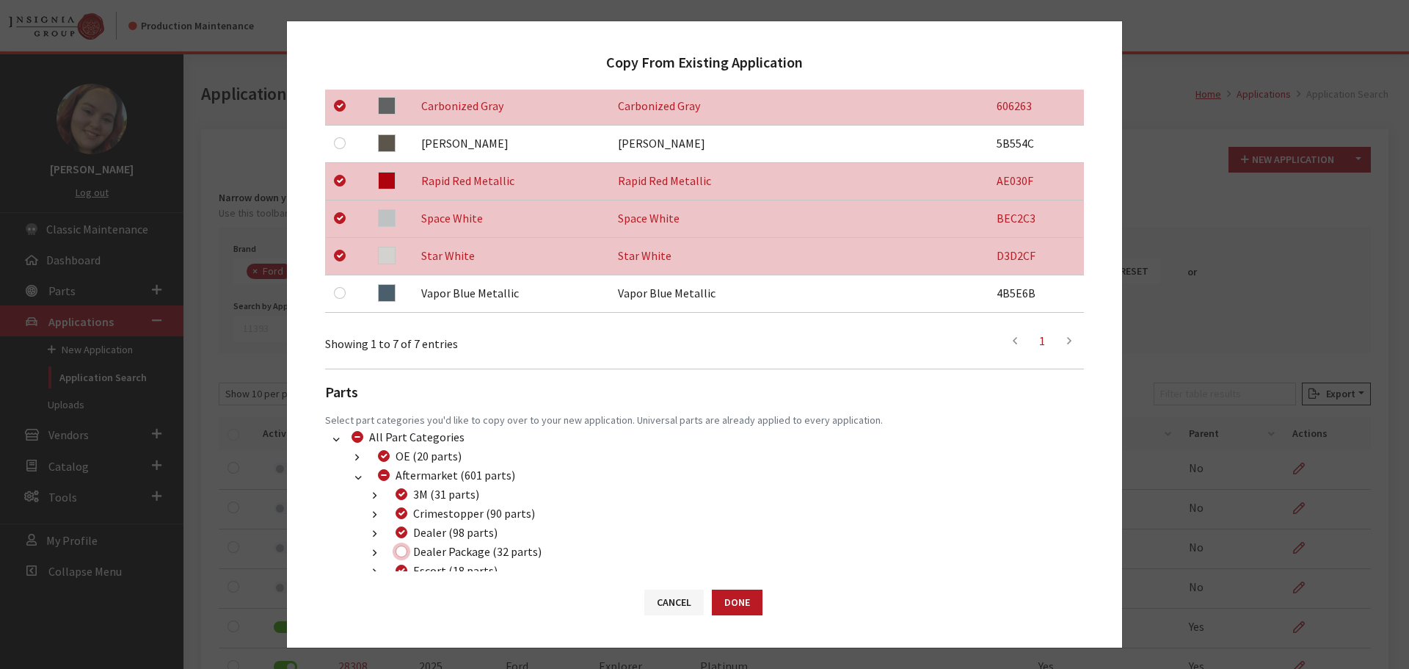
drag, startPoint x: 401, startPoint y: 551, endPoint x: 412, endPoint y: 553, distance: 11.2
click at [401, 552] on input "Dealer Package (32 parts)" at bounding box center [402, 551] width 12 height 12
checkbox input "true"
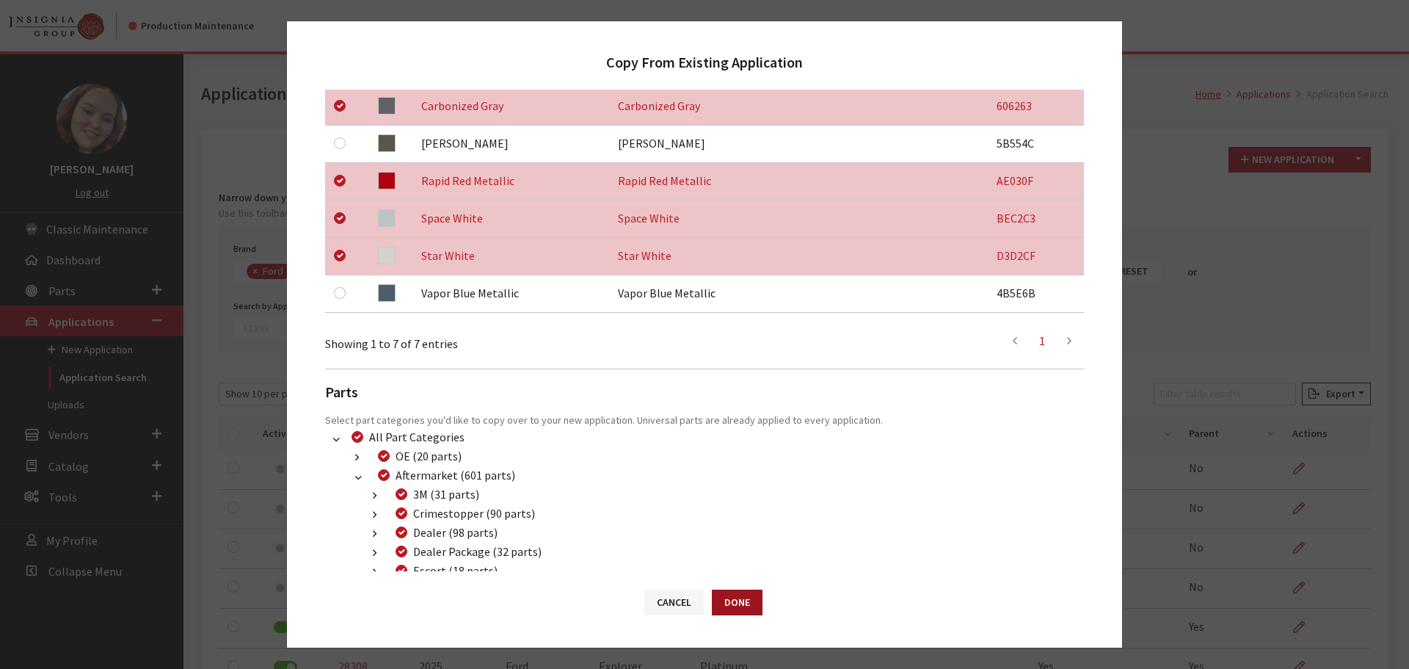
click at [733, 606] on button "Done" at bounding box center [737, 602] width 51 height 26
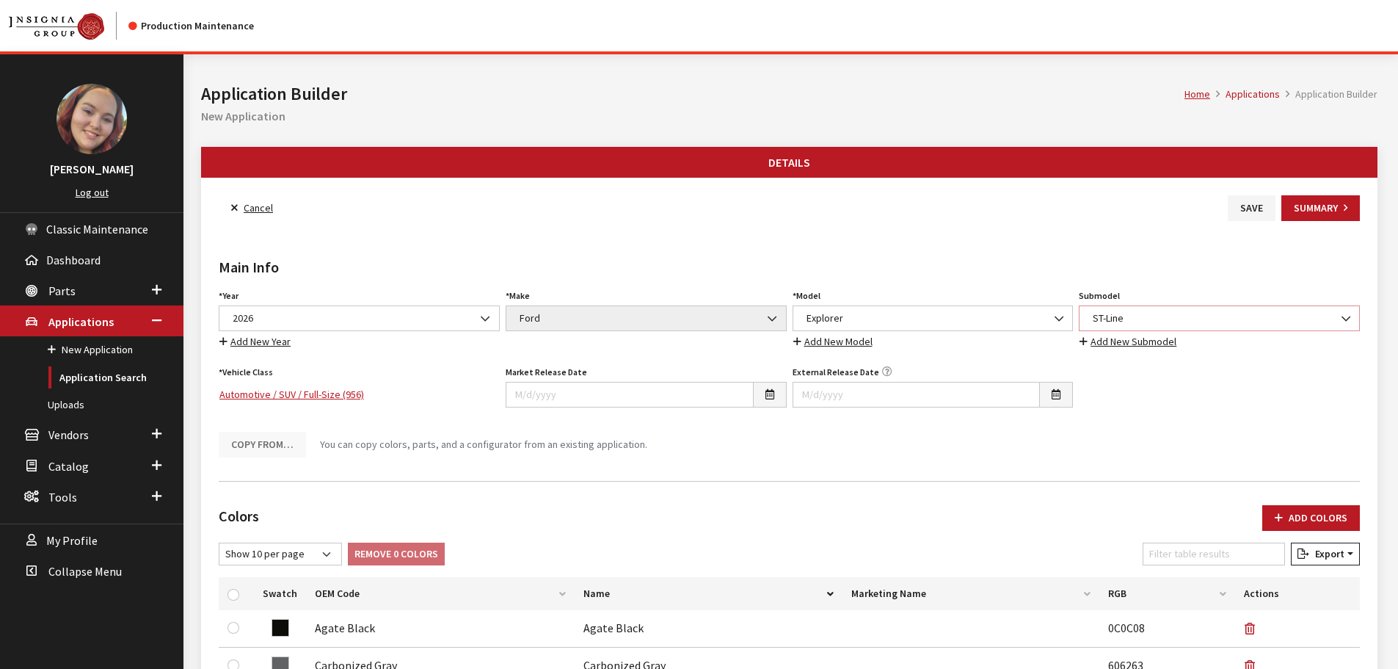
click at [1197, 324] on span "ST-Line" at bounding box center [1219, 317] width 262 height 15
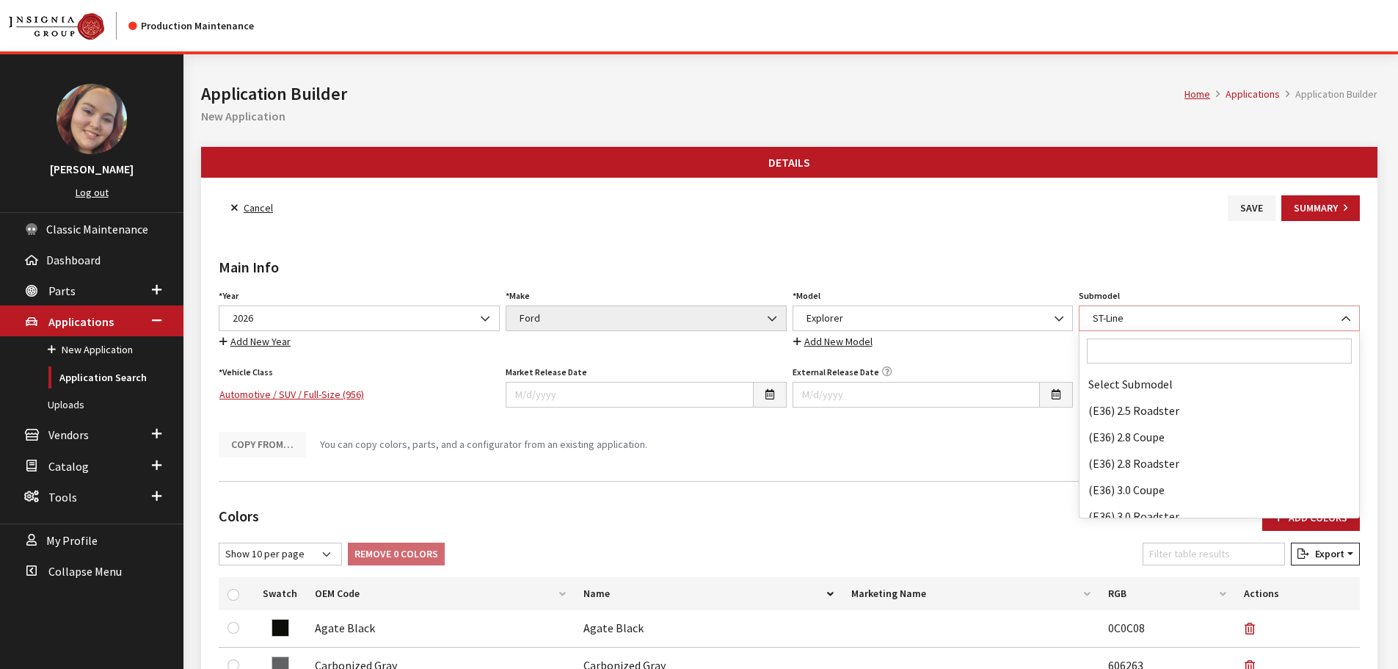
scroll to position [104255, 0]
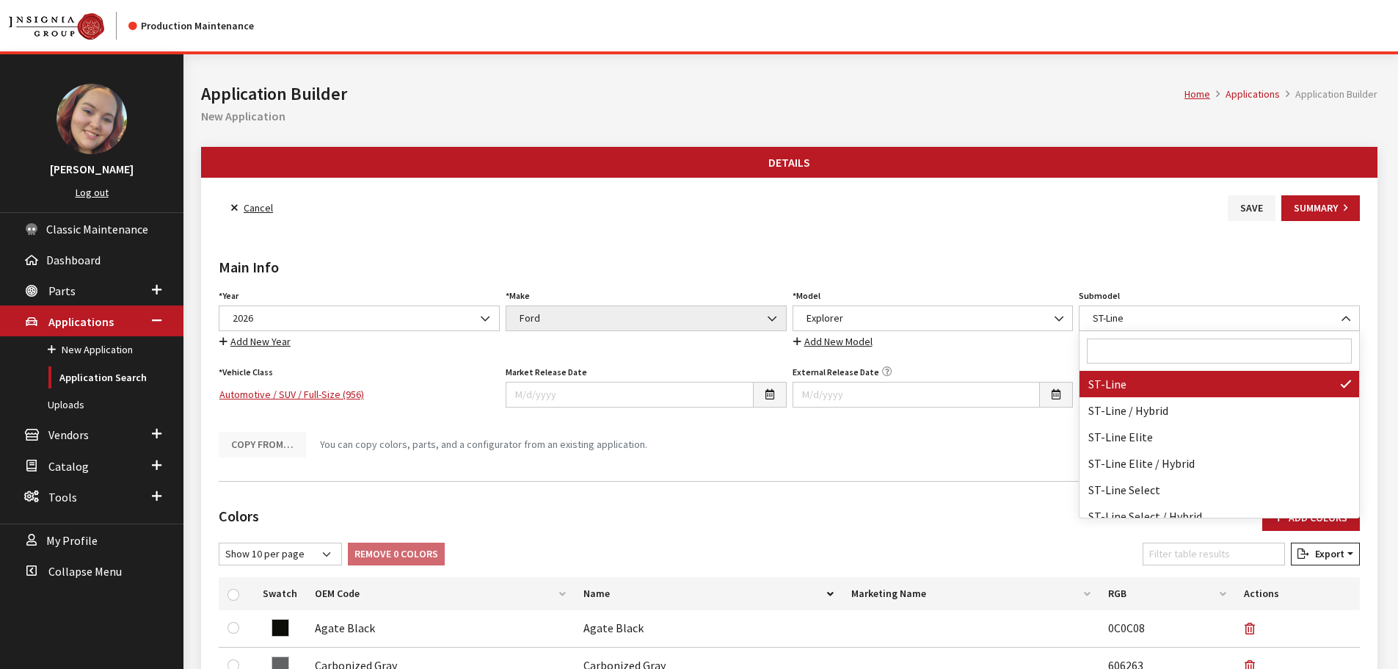
click at [1152, 360] on input "Search" at bounding box center [1219, 350] width 265 height 25
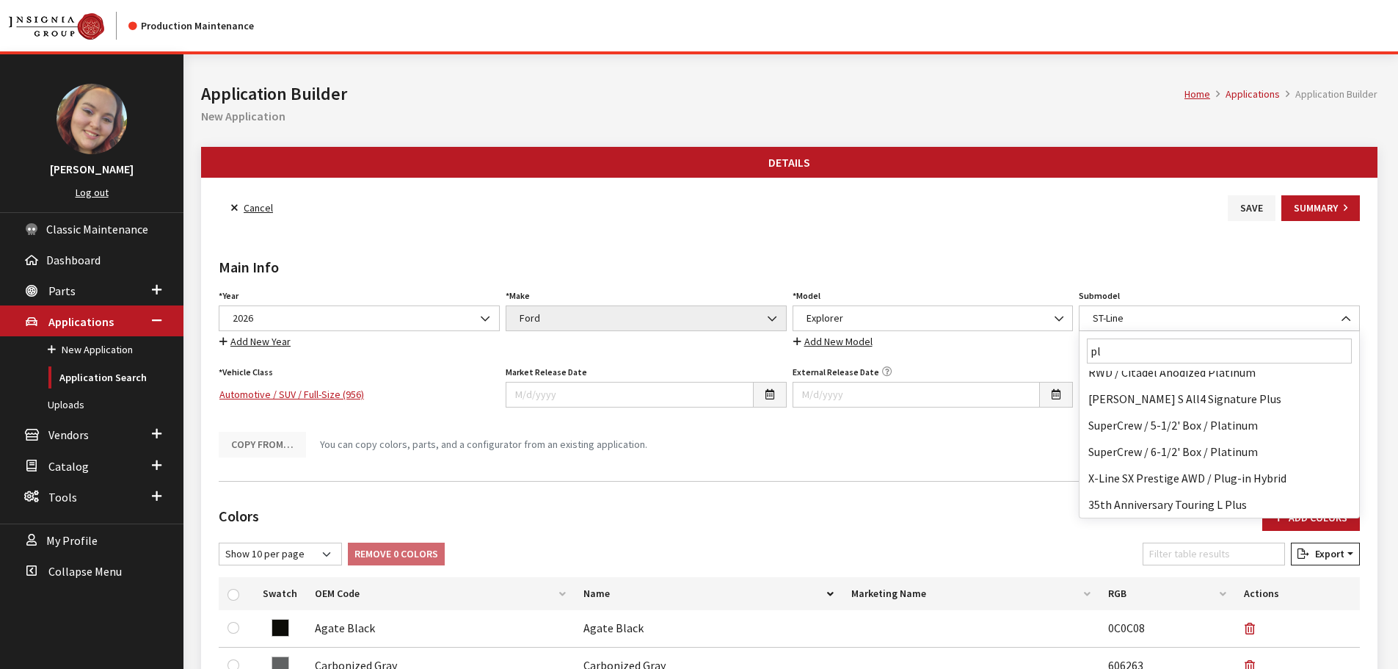
scroll to position [0, 0]
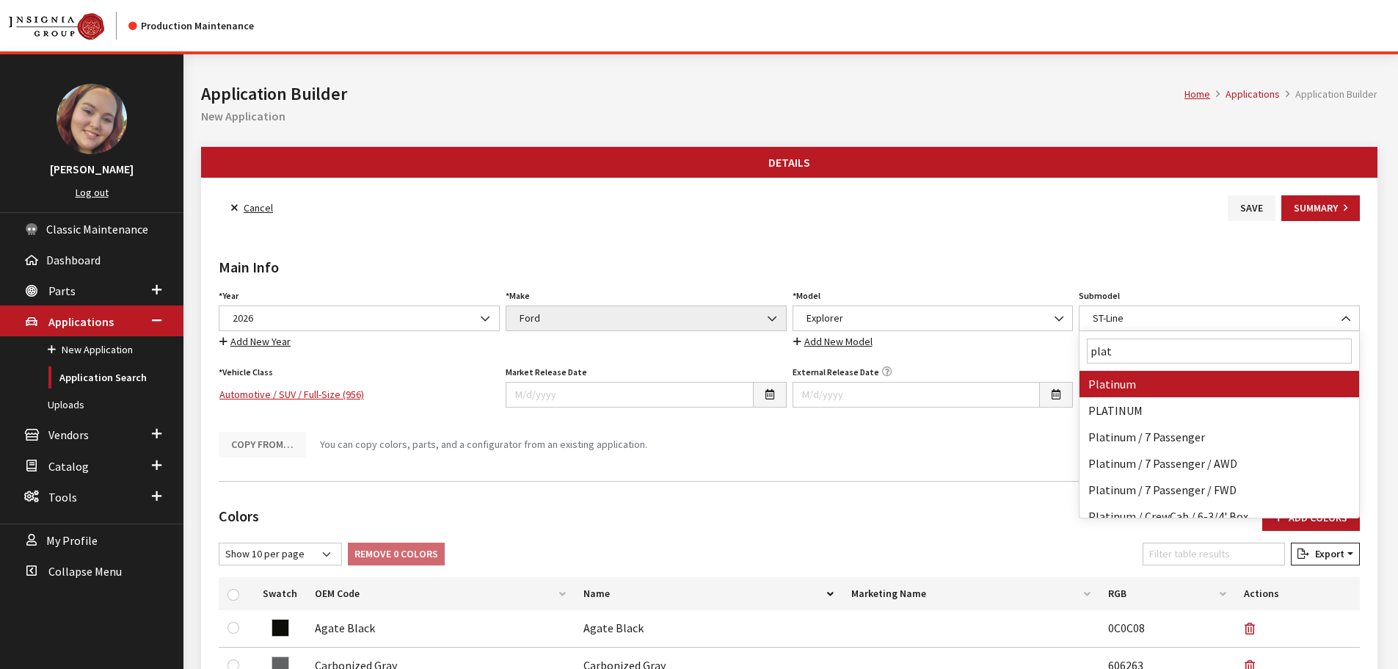
type input "plat"
select select "357"
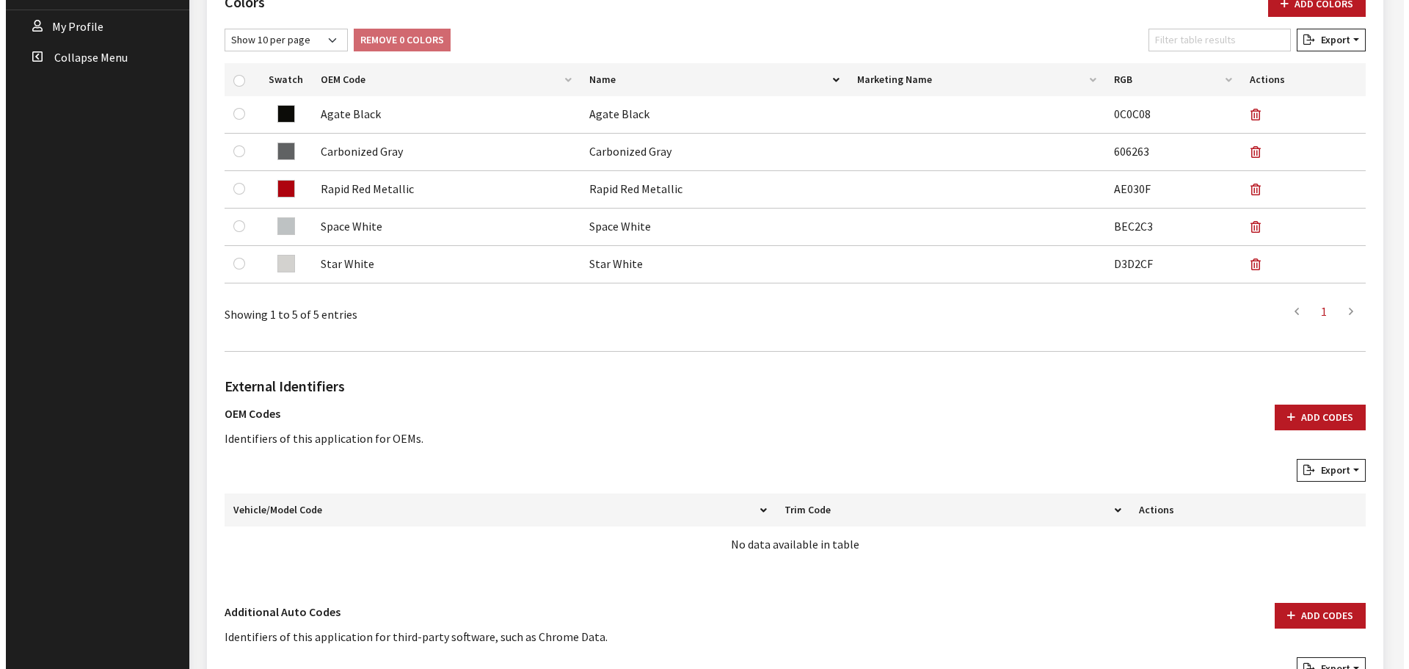
scroll to position [696, 0]
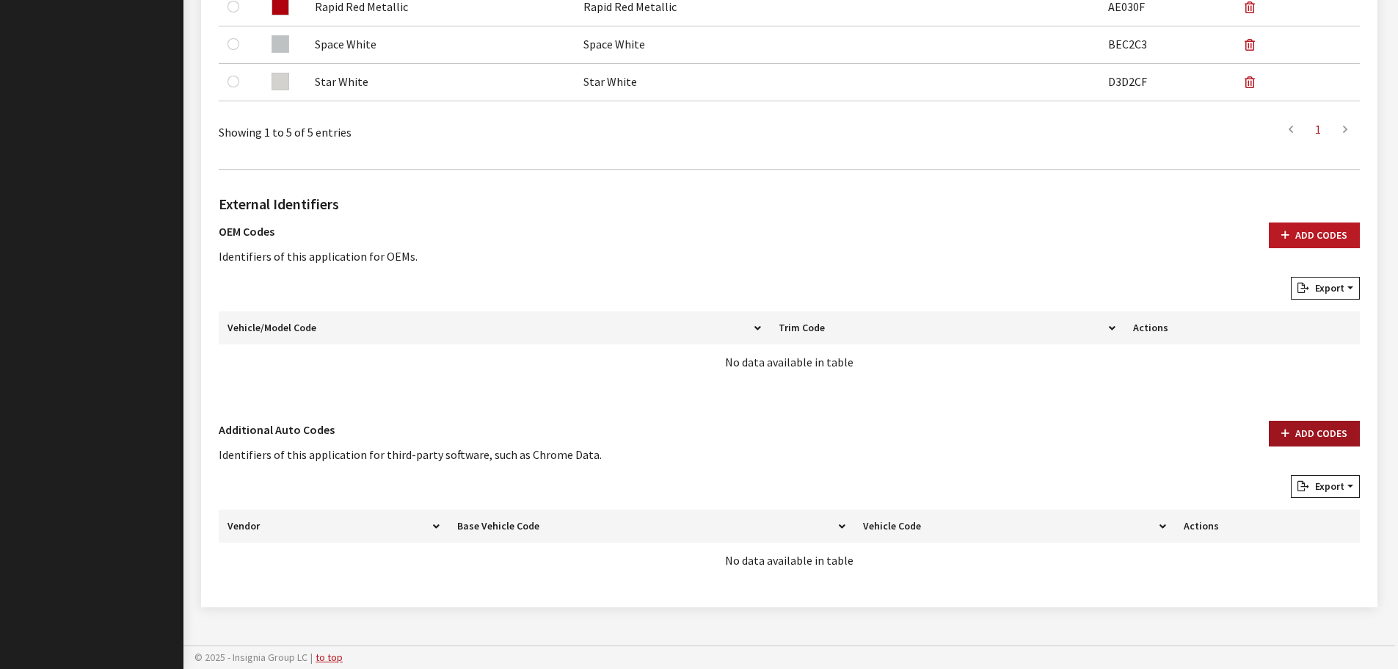
click at [1293, 431] on button "Add Codes" at bounding box center [1314, 434] width 91 height 26
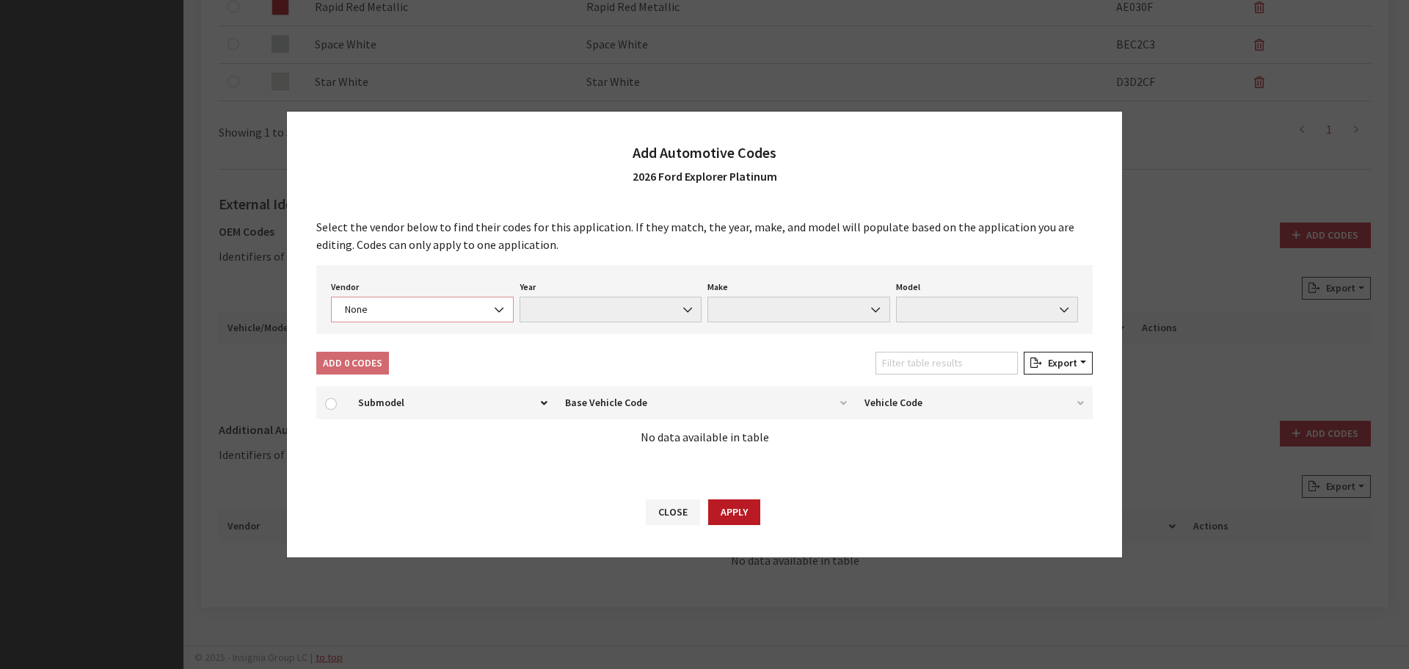
click at [434, 305] on span "None" at bounding box center [423, 309] width 164 height 15
select select "4"
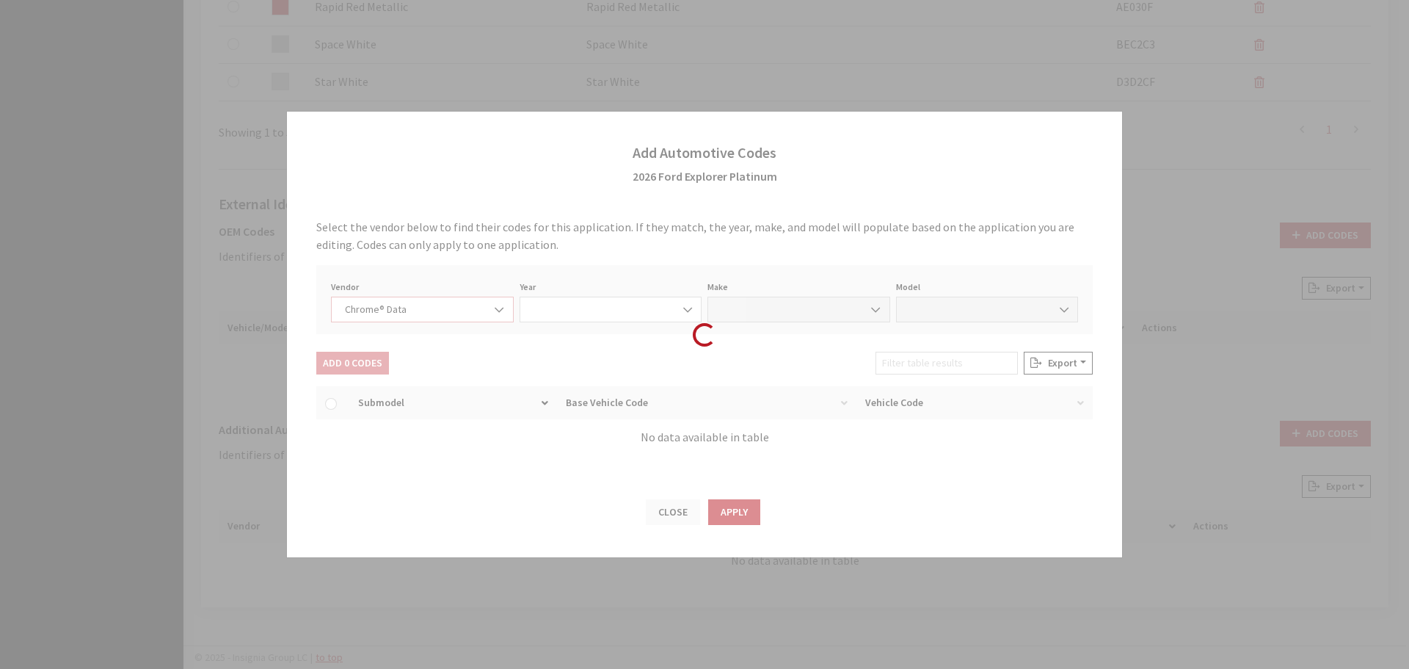
select select "2026"
select select "13"
select select "72440"
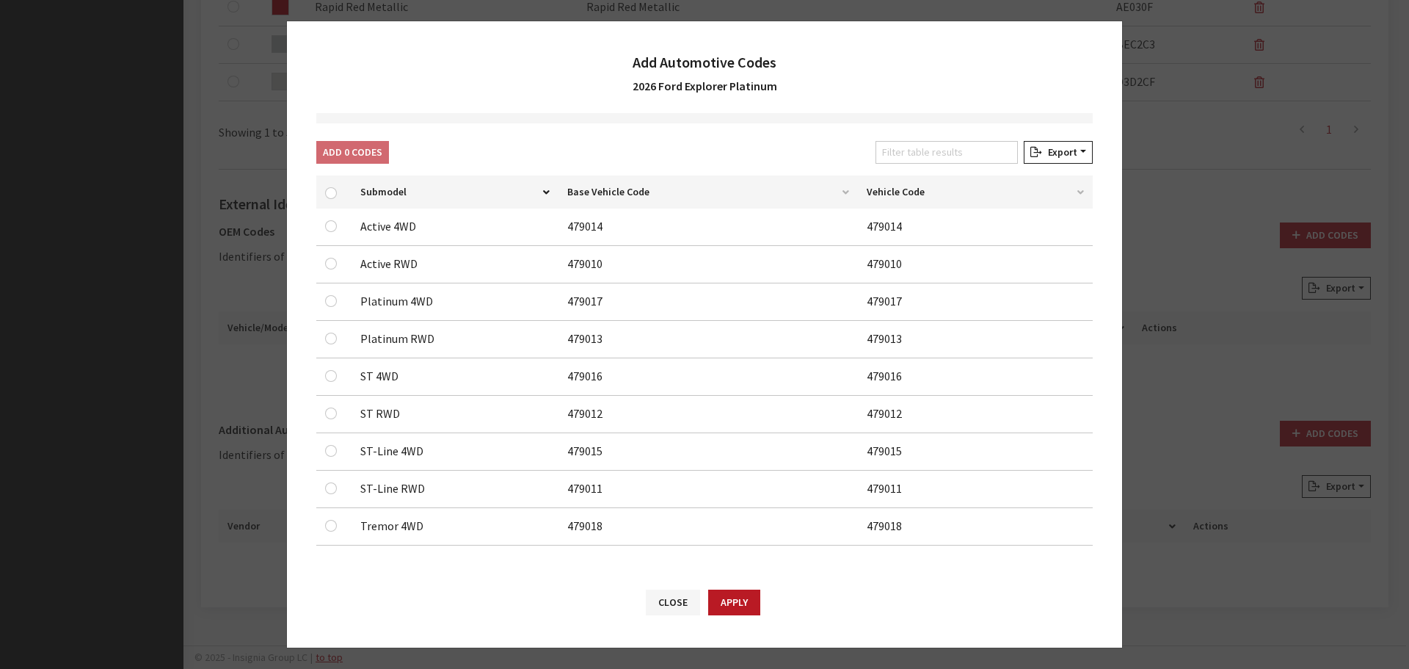
scroll to position [121, 0]
click at [331, 336] on input "checkbox" at bounding box center [331, 338] width 12 height 12
checkbox input "true"
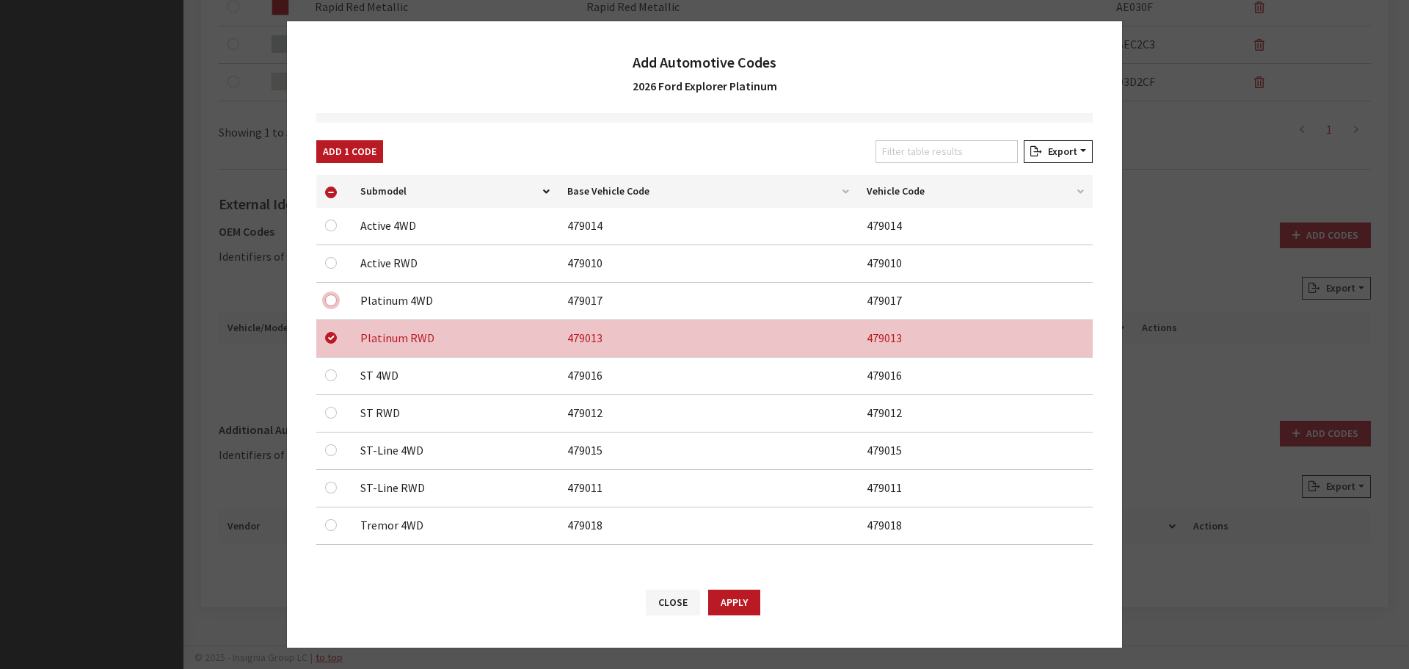
click at [333, 300] on input "checkbox" at bounding box center [331, 300] width 12 height 12
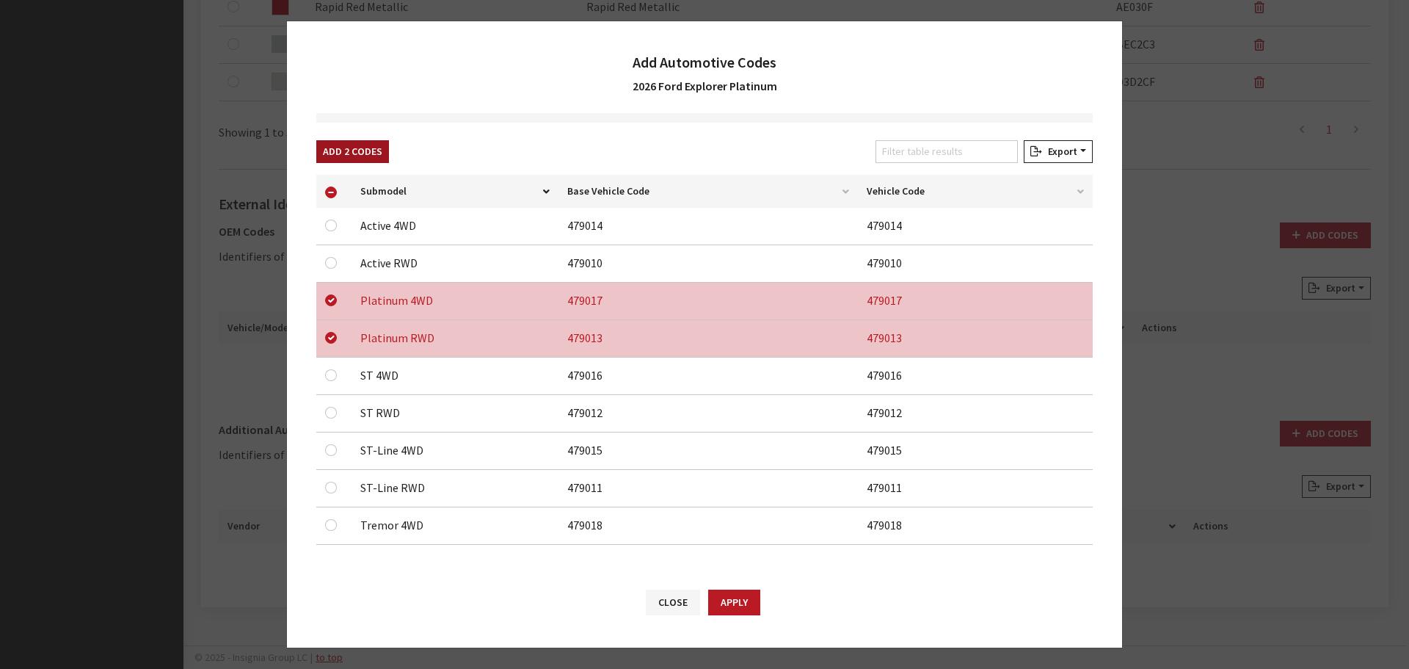
click at [353, 158] on button "Add 2 Codes" at bounding box center [352, 151] width 73 height 23
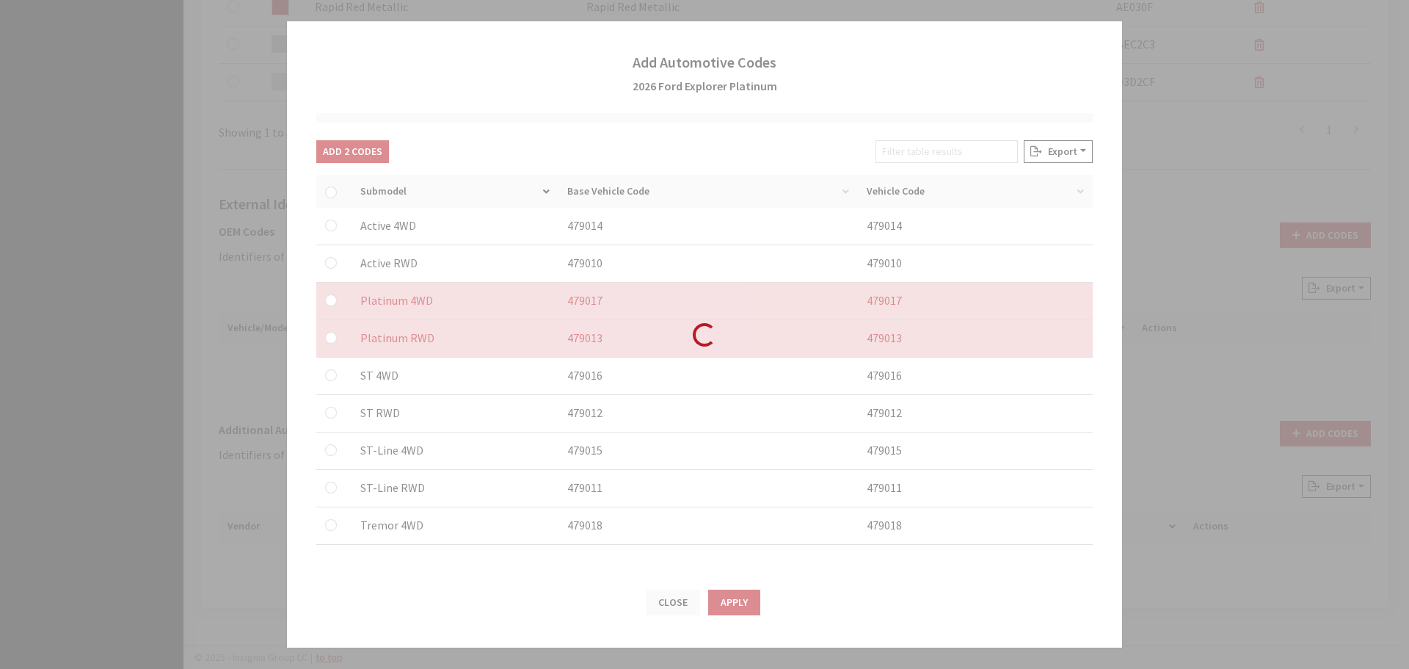
checkbox input "false"
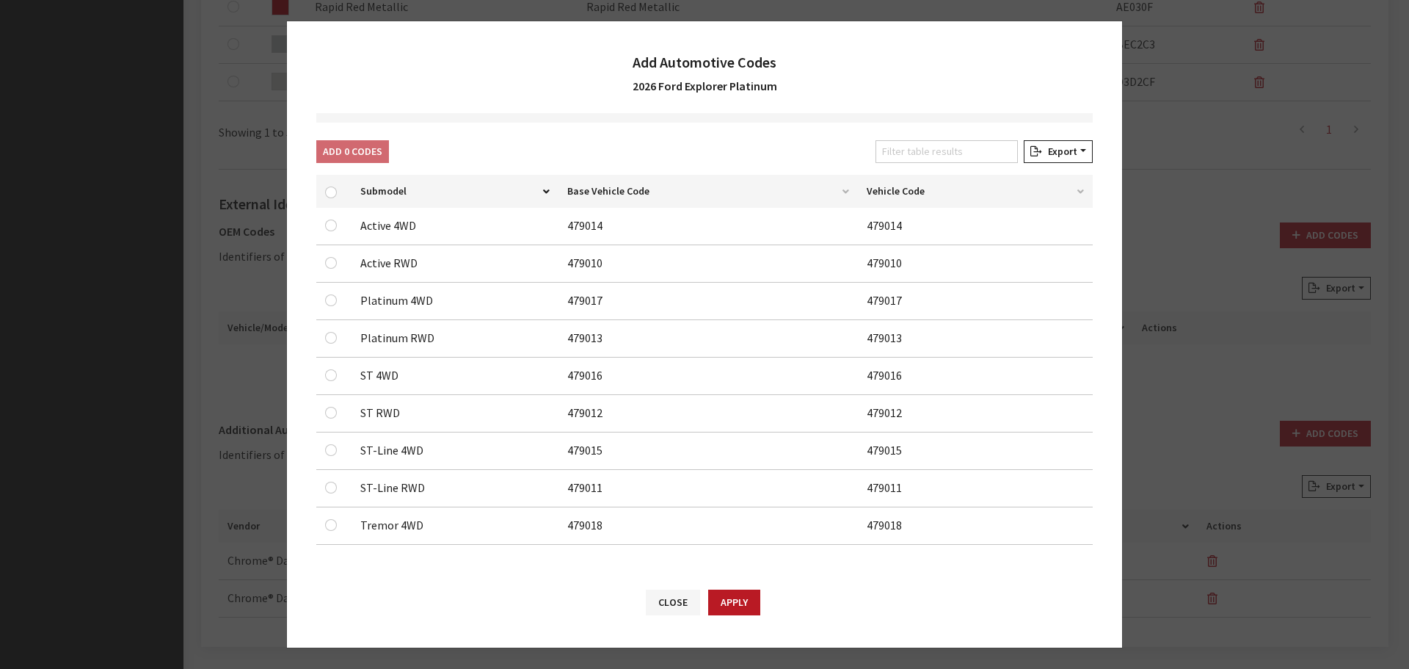
scroll to position [0, 0]
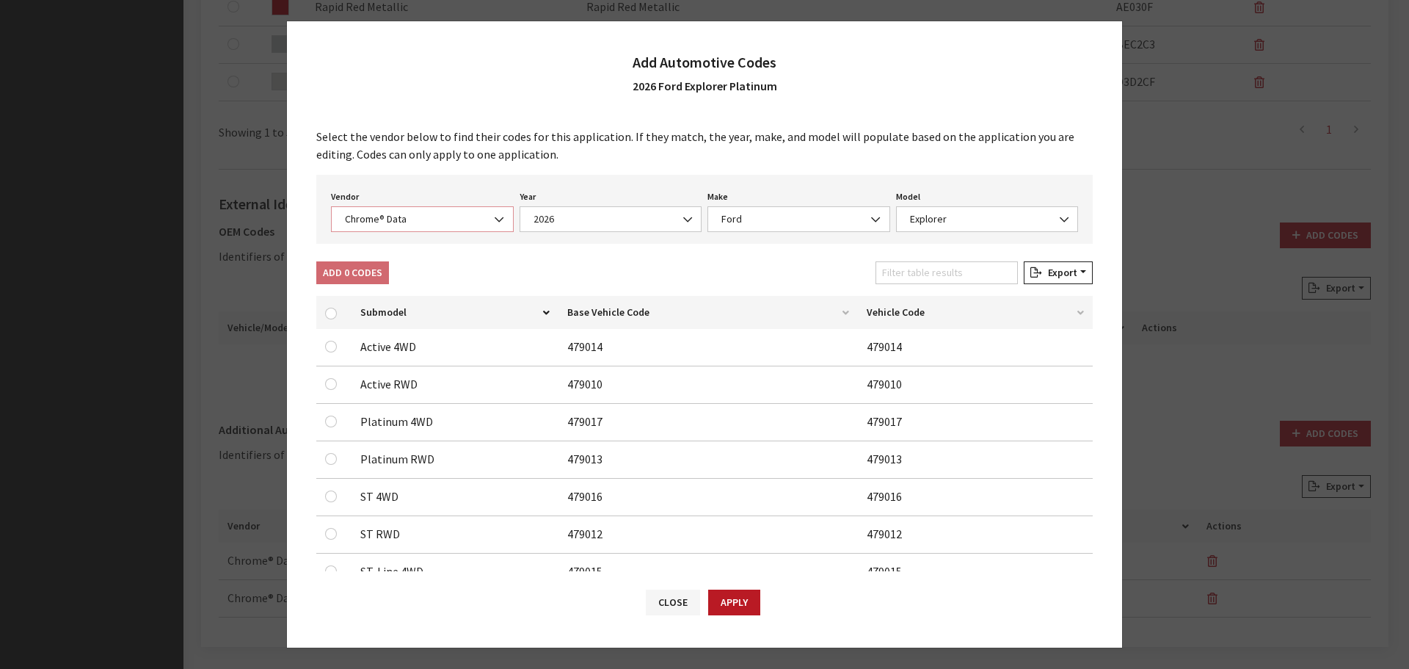
click at [424, 208] on span "Chrome® Data" at bounding box center [422, 219] width 183 height 26
select select "2"
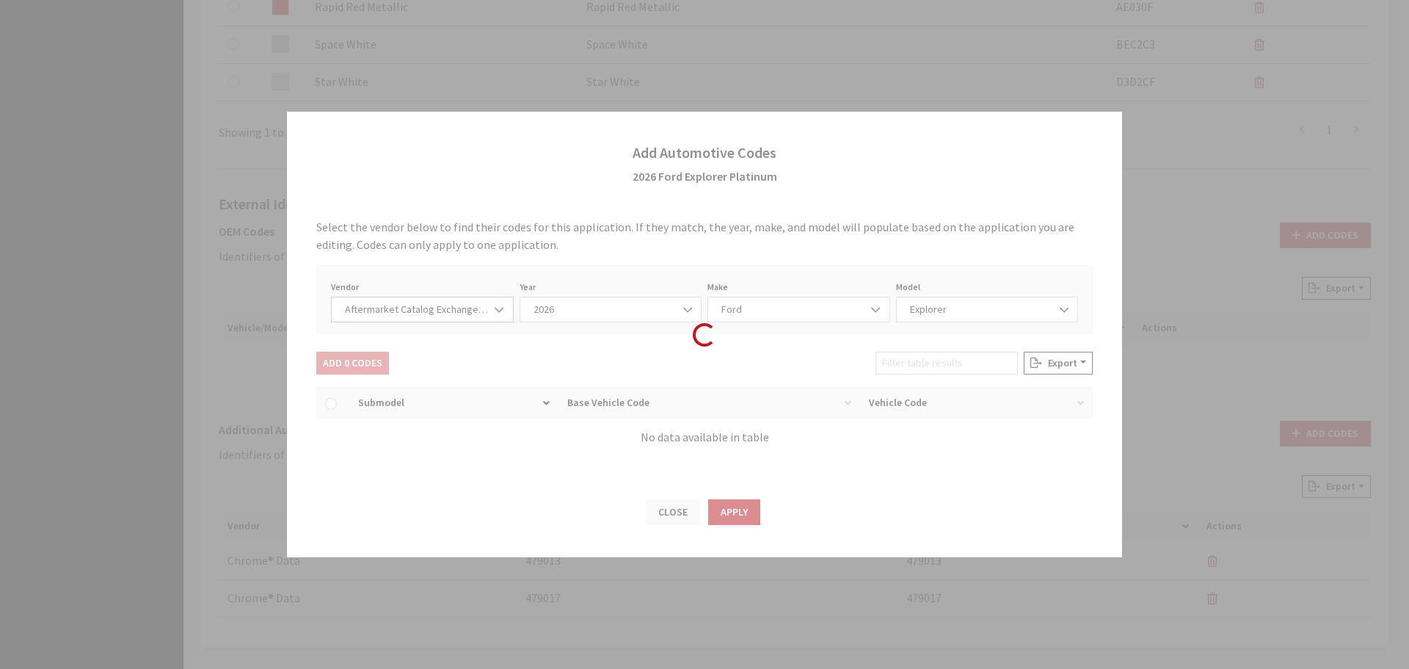
select select "2026"
select select "54"
select select "663"
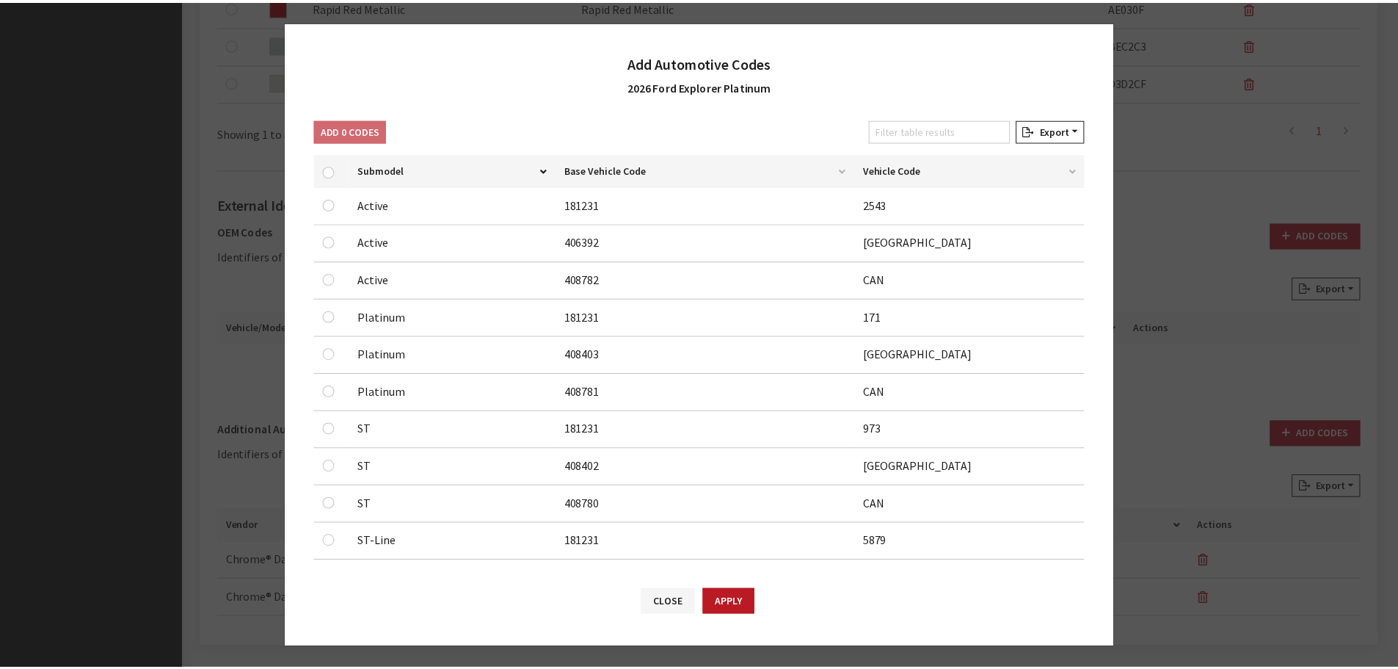
scroll to position [147, 0]
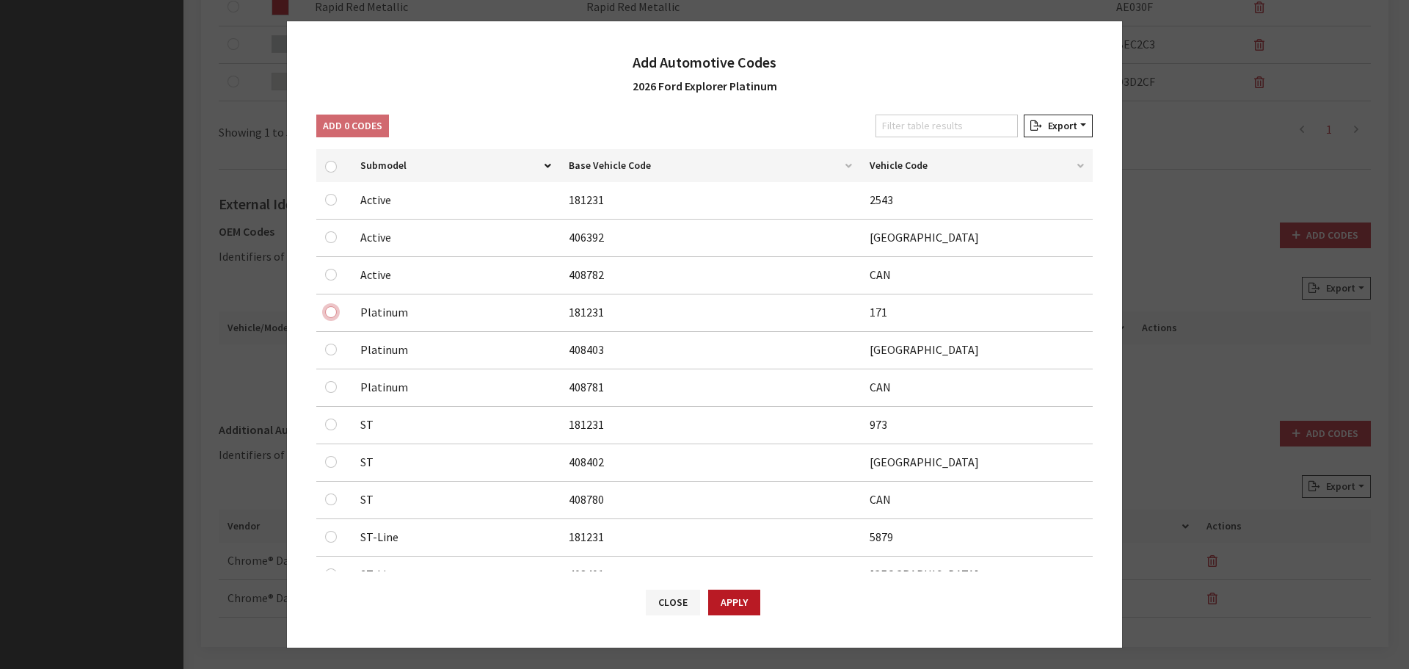
click at [333, 312] on input "checkbox" at bounding box center [331, 312] width 12 height 12
checkbox input "true"
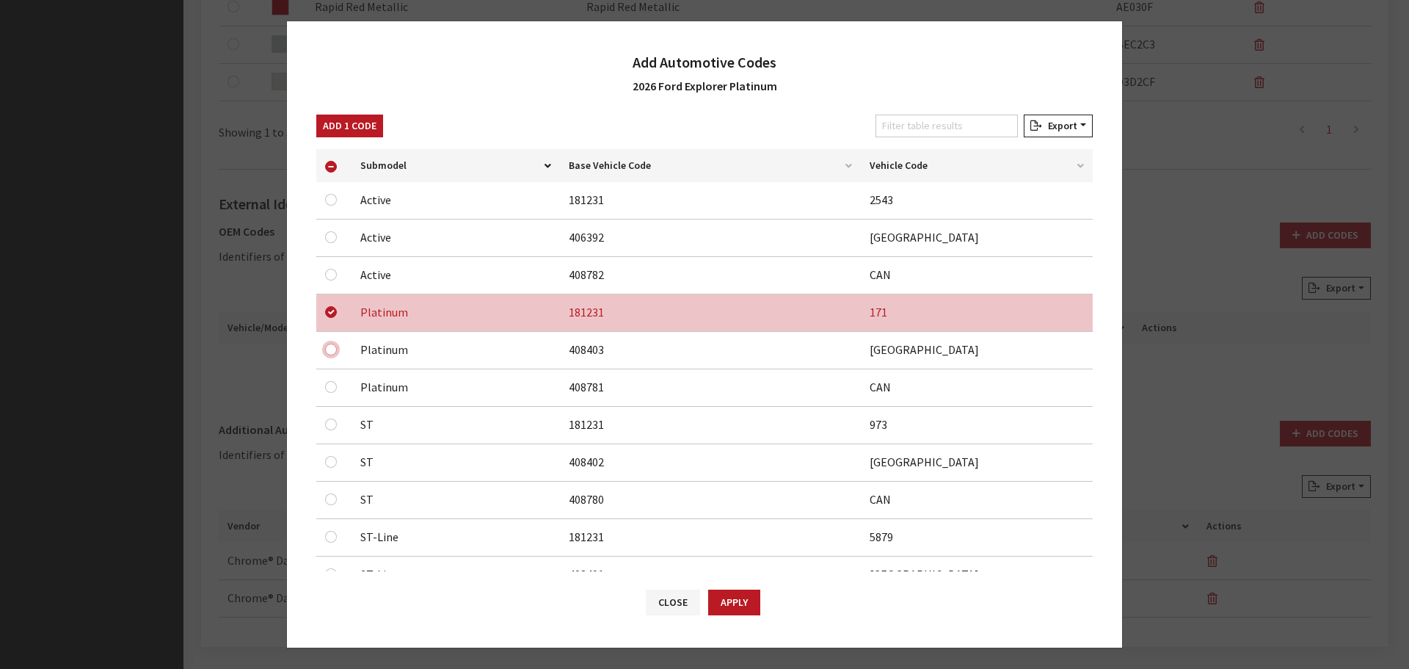
click at [327, 350] on input "checkbox" at bounding box center [331, 349] width 12 height 12
checkbox input "true"
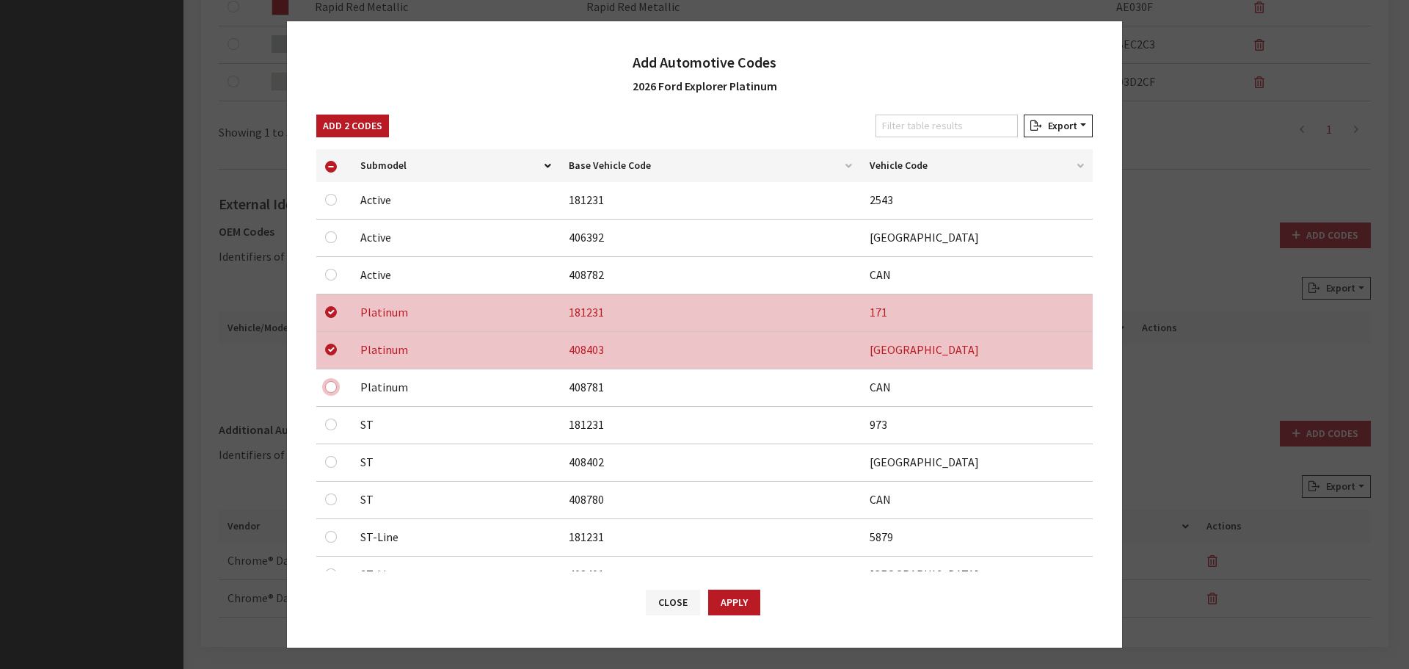
click at [332, 390] on input "checkbox" at bounding box center [331, 387] width 12 height 12
checkbox input "true"
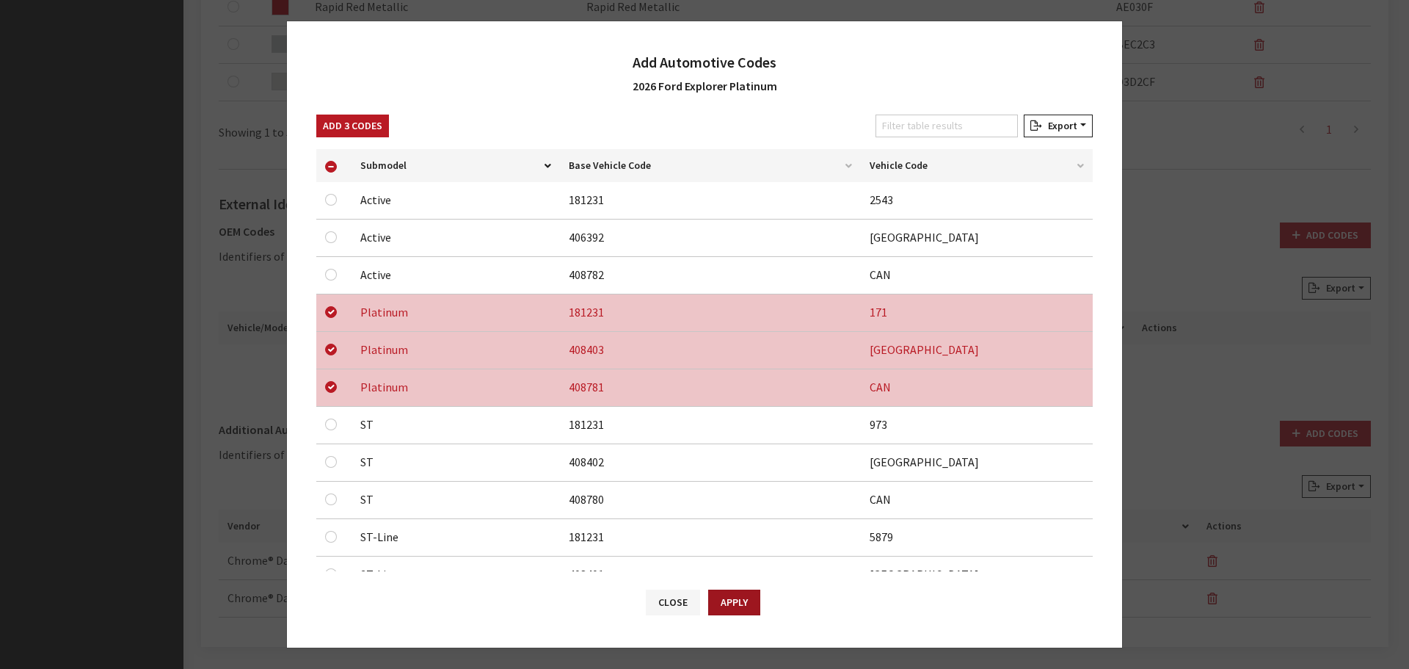
click at [751, 610] on button "Apply" at bounding box center [734, 602] width 52 height 26
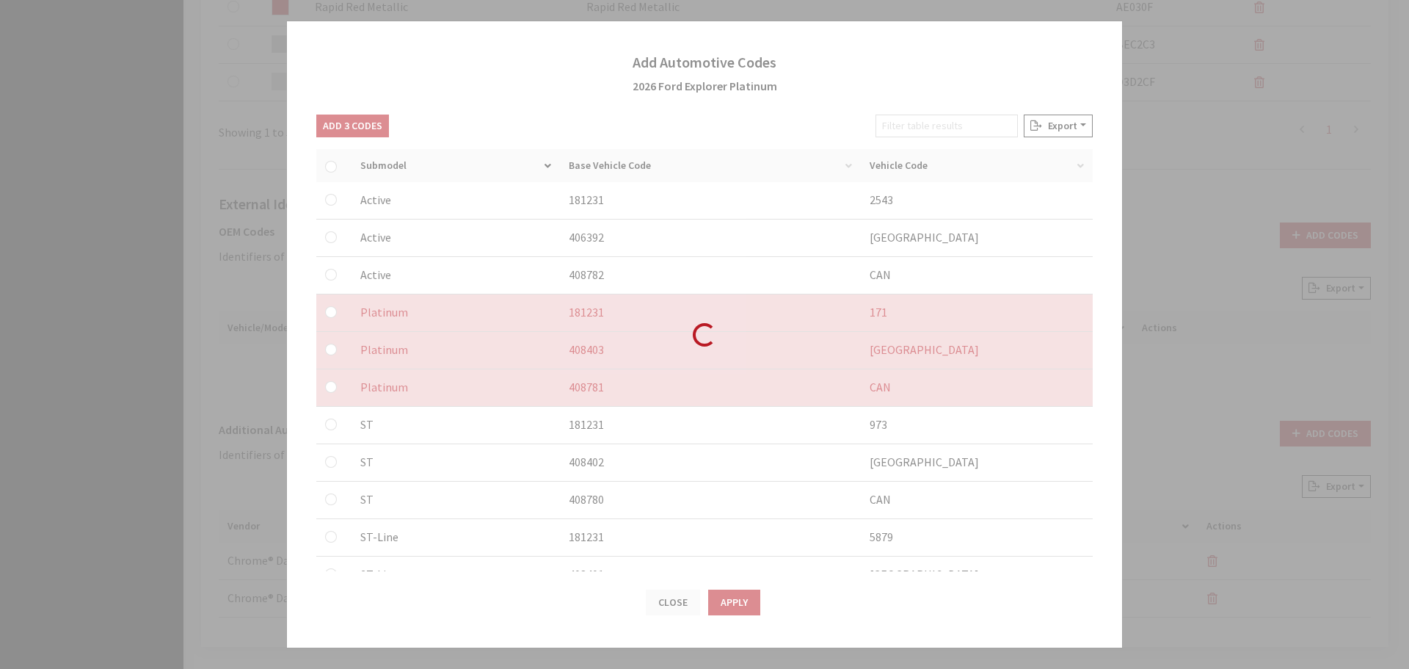
checkbox input "false"
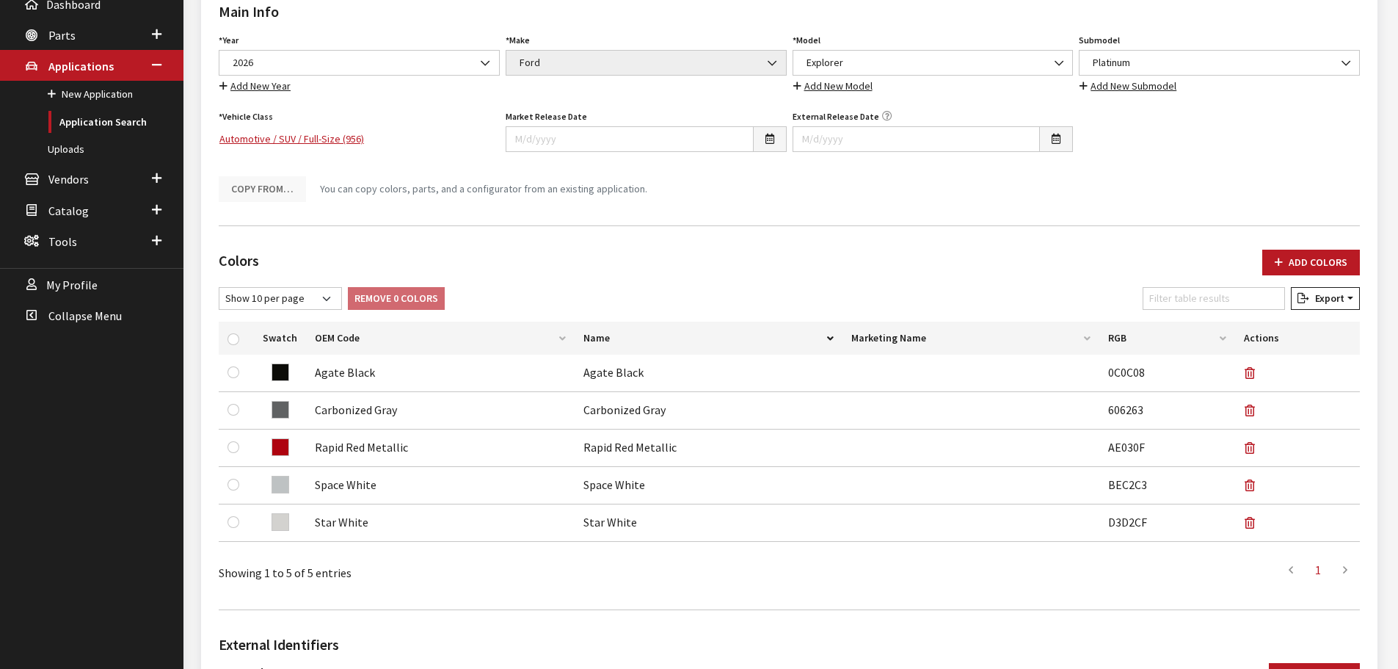
scroll to position [0, 0]
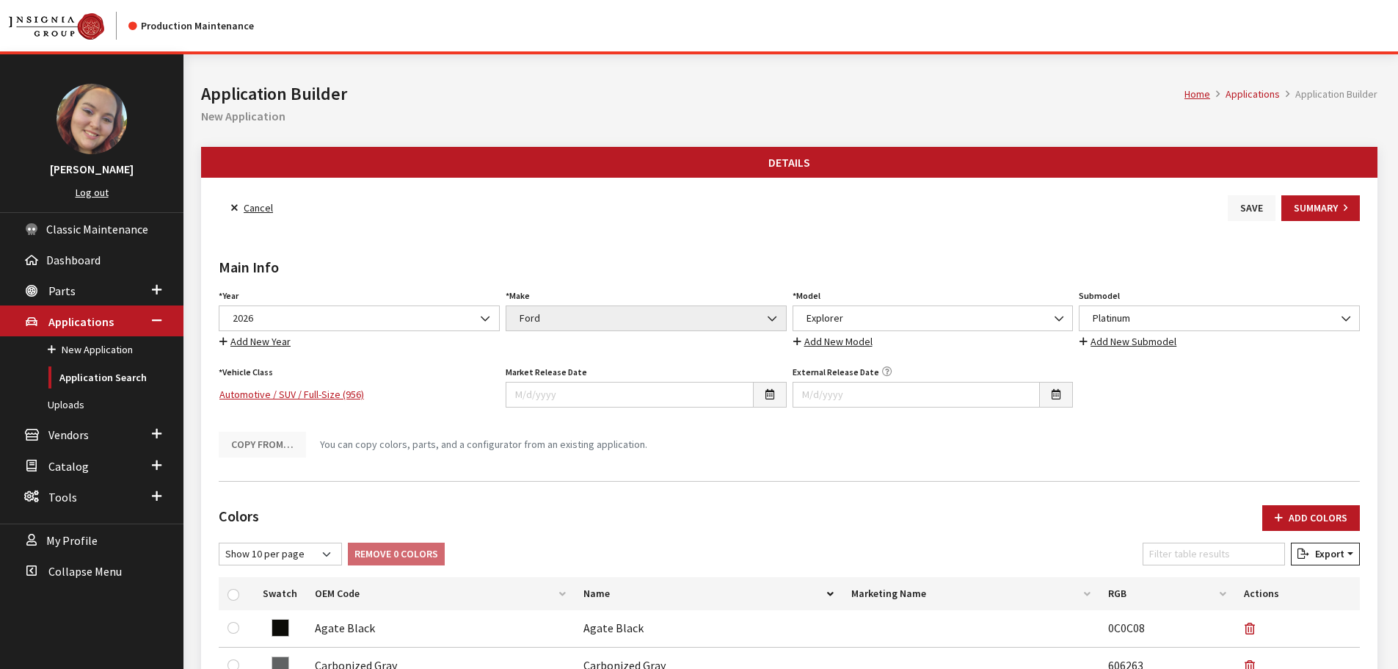
click at [1251, 199] on button "Save" at bounding box center [1252, 208] width 48 height 26
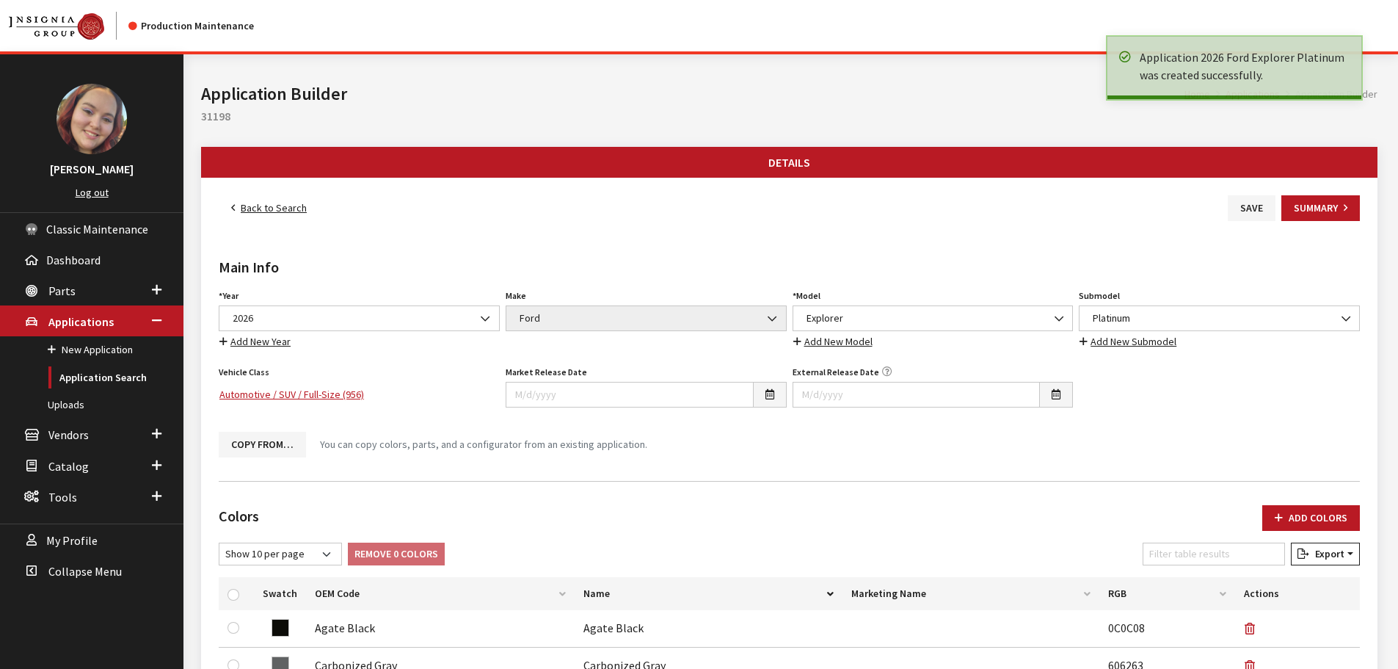
drag, startPoint x: 0, startPoint y: 0, endPoint x: 277, endPoint y: 209, distance: 346.9
click at [277, 209] on link "Back to Search" at bounding box center [269, 208] width 101 height 26
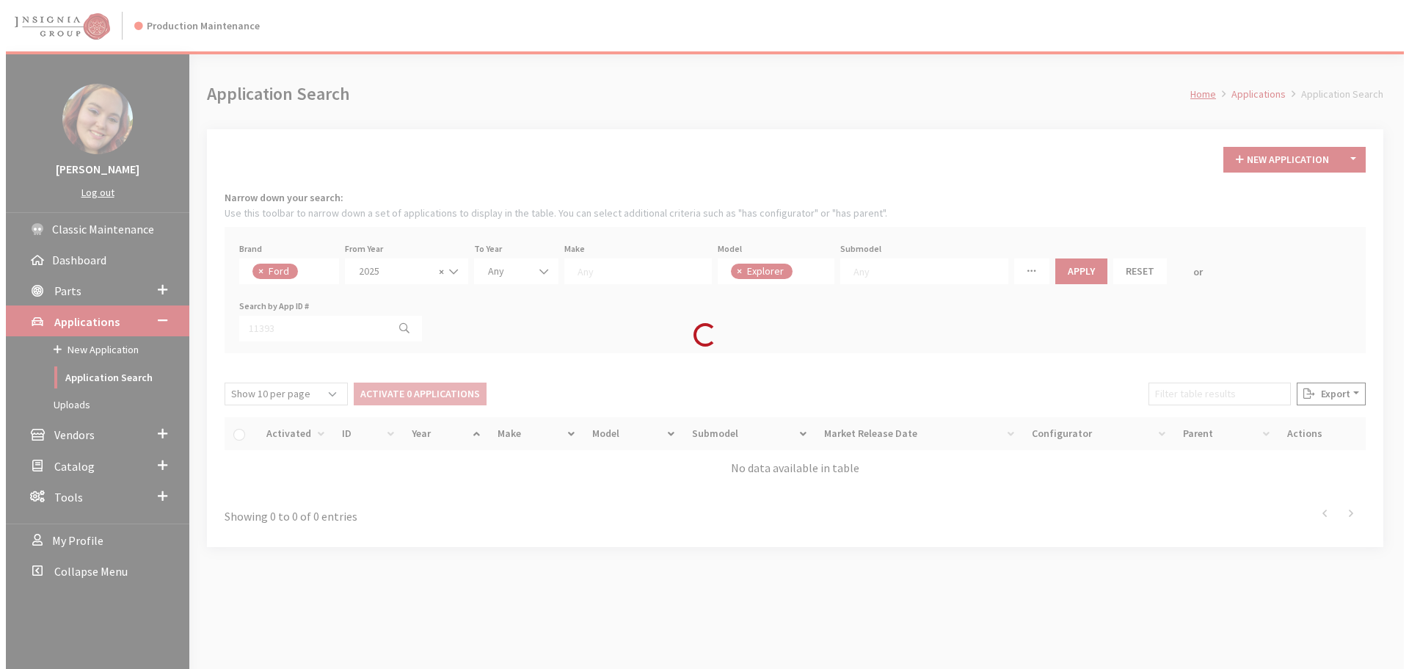
scroll to position [51, 0]
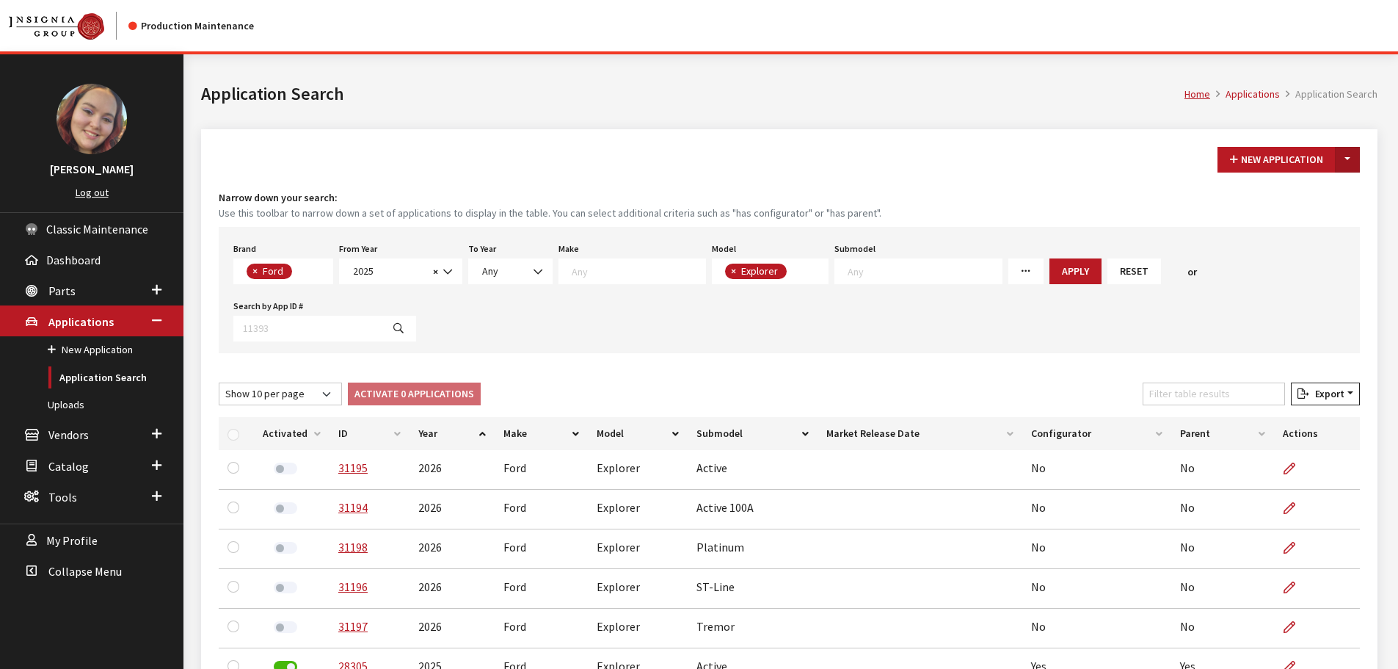
click at [1353, 150] on button "Toggle Dropdown" at bounding box center [1347, 160] width 25 height 26
click at [1301, 193] on button "New From Existing..." at bounding box center [1297, 191] width 126 height 26
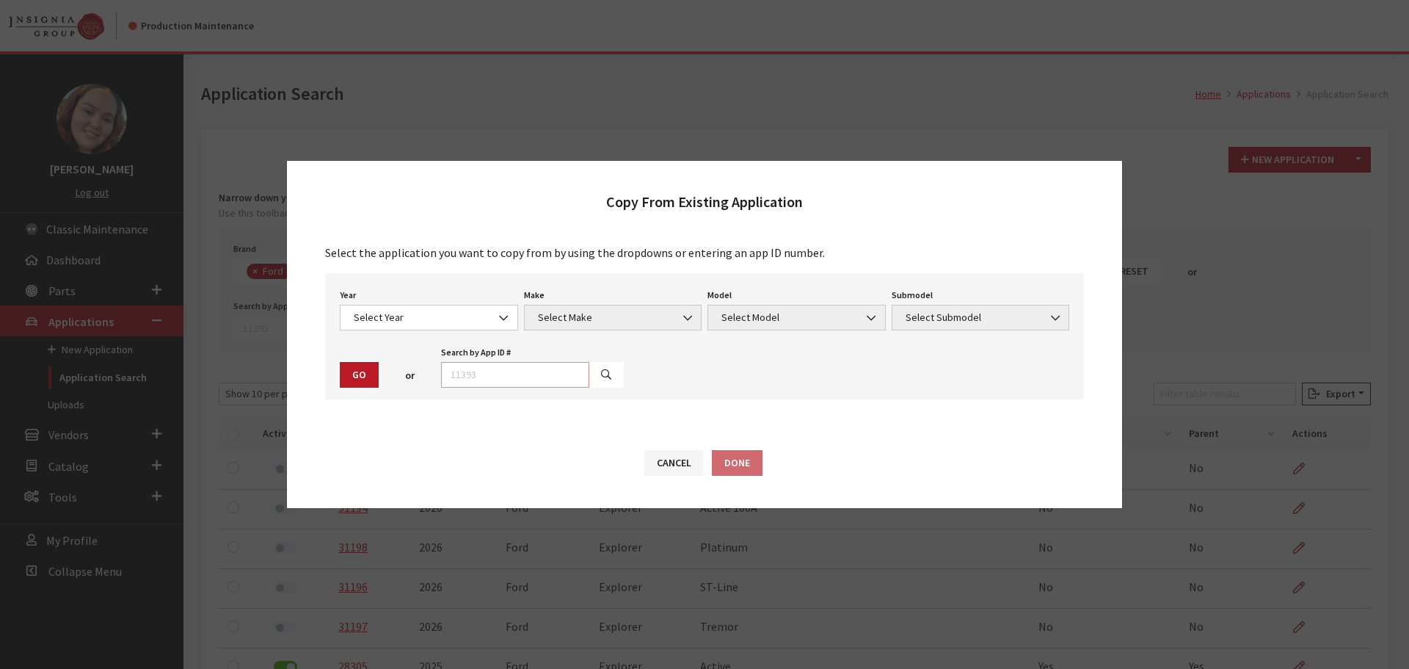
click at [477, 382] on input "text" at bounding box center [515, 375] width 148 height 26
type input "31196"
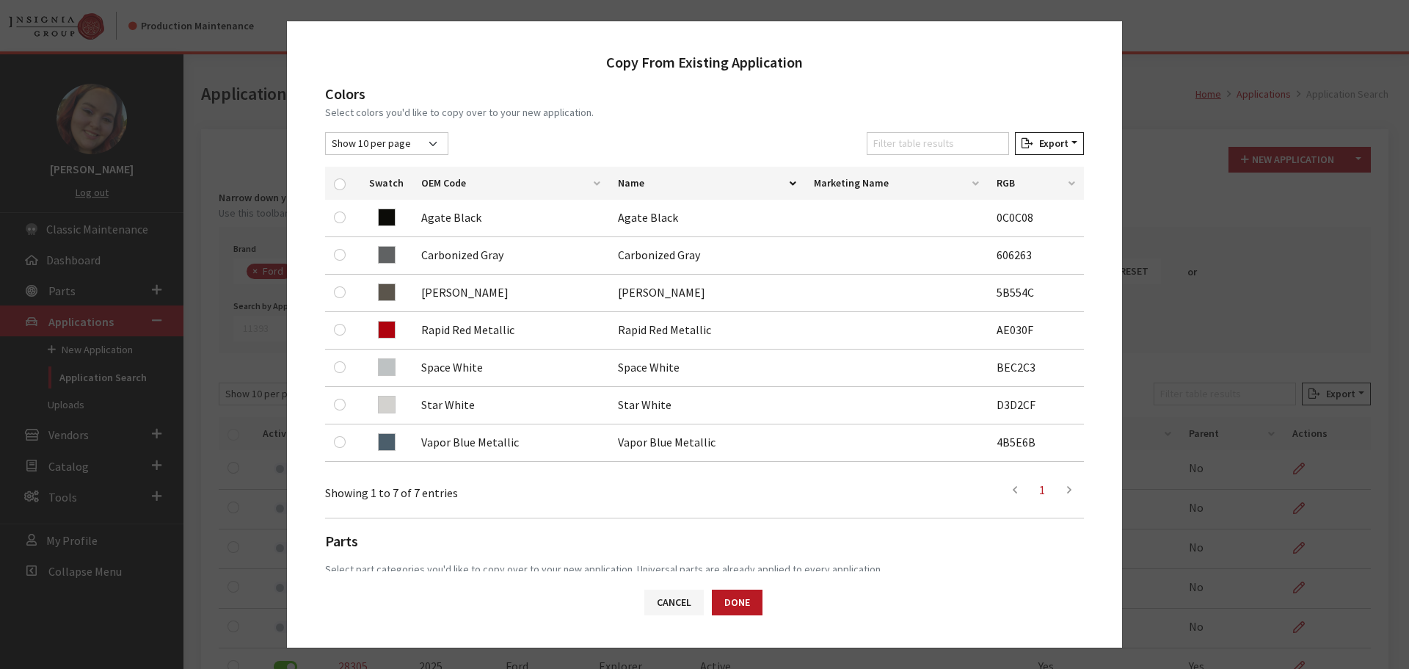
scroll to position [220, 0]
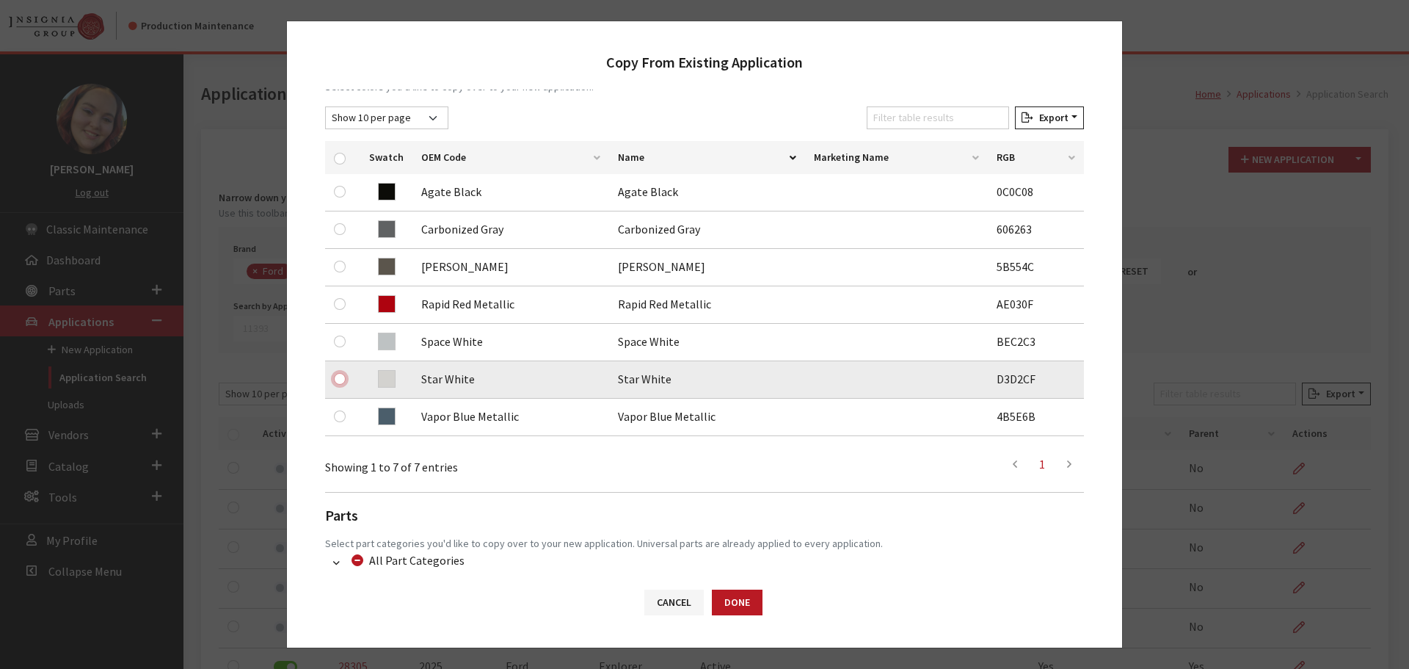
click at [337, 377] on input "checkbox" at bounding box center [340, 379] width 12 height 12
checkbox input "true"
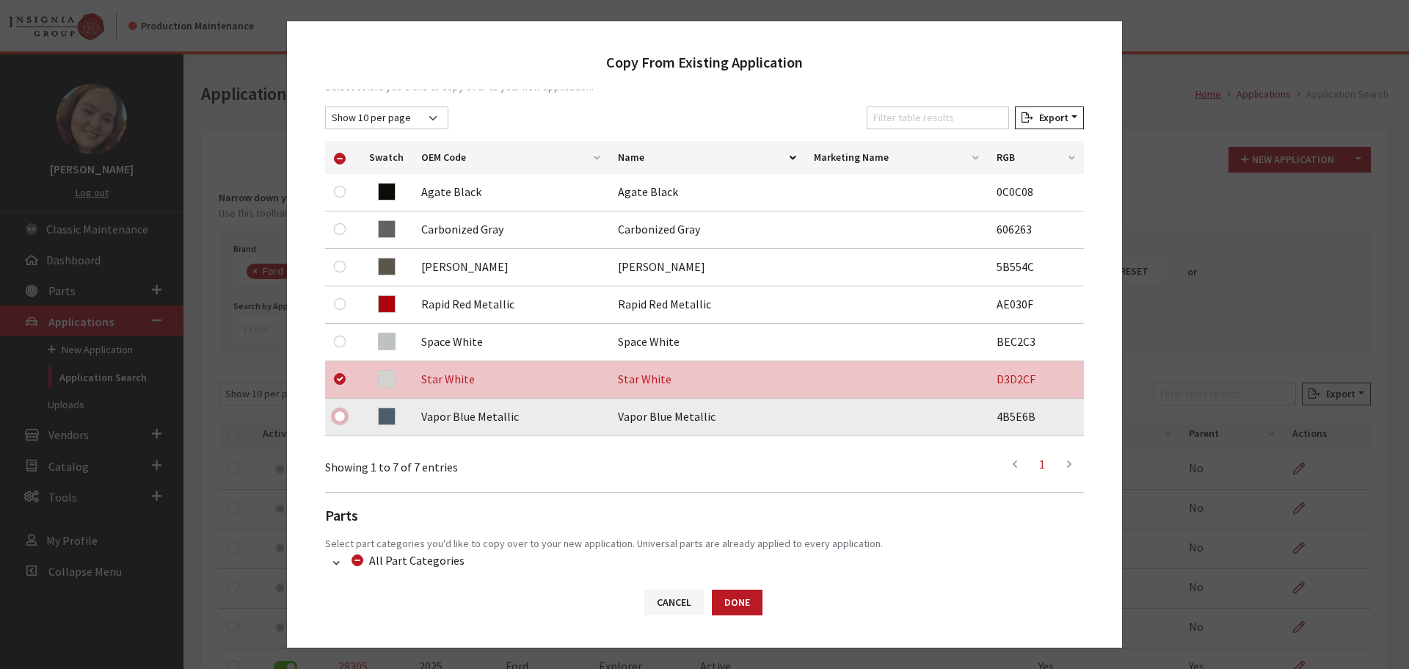
click at [341, 418] on input "checkbox" at bounding box center [340, 416] width 12 height 12
checkbox input "true"
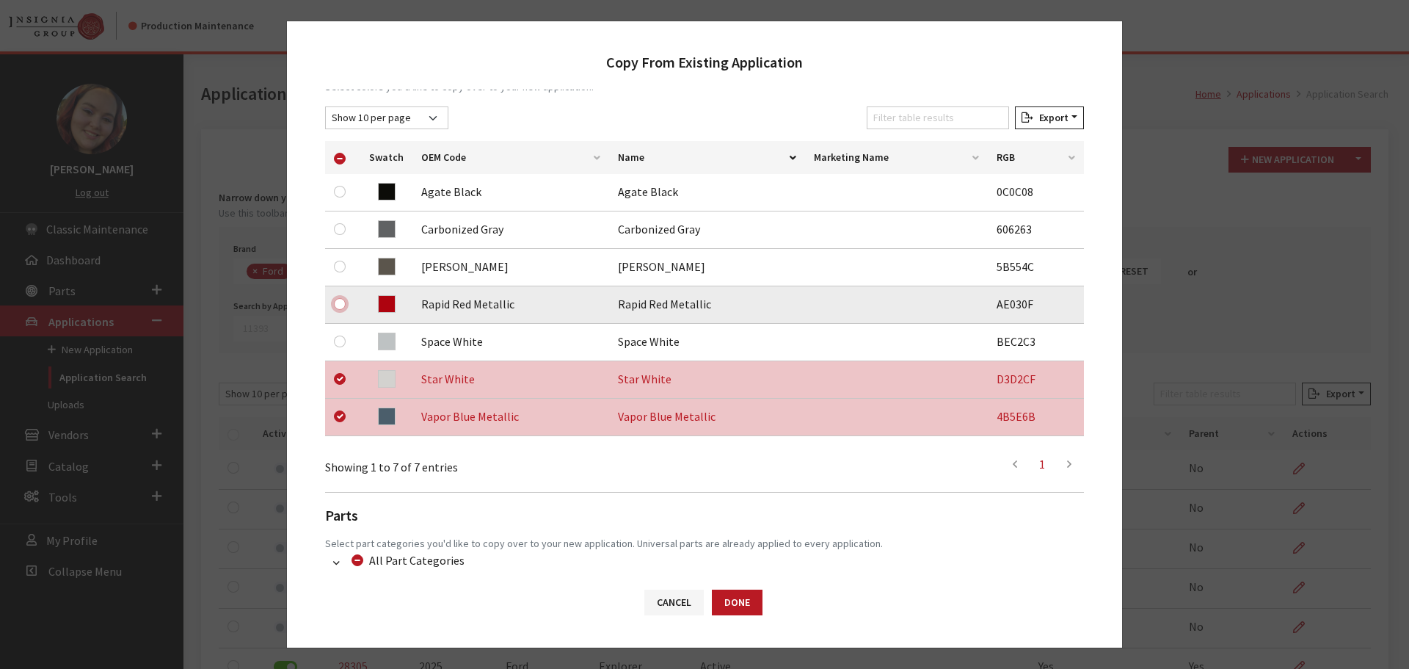
click at [341, 305] on input "checkbox" at bounding box center [340, 304] width 12 height 12
checkbox input "true"
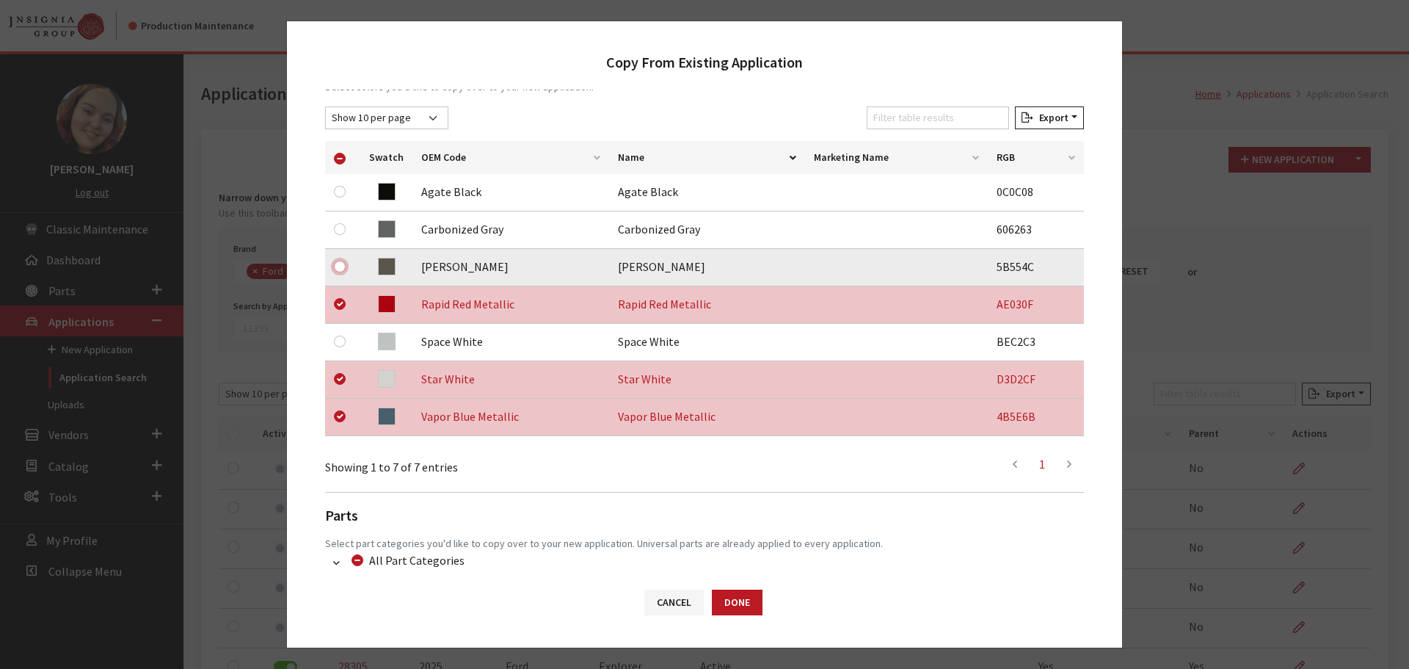
click at [337, 265] on input "checkbox" at bounding box center [340, 267] width 12 height 12
checkbox input "true"
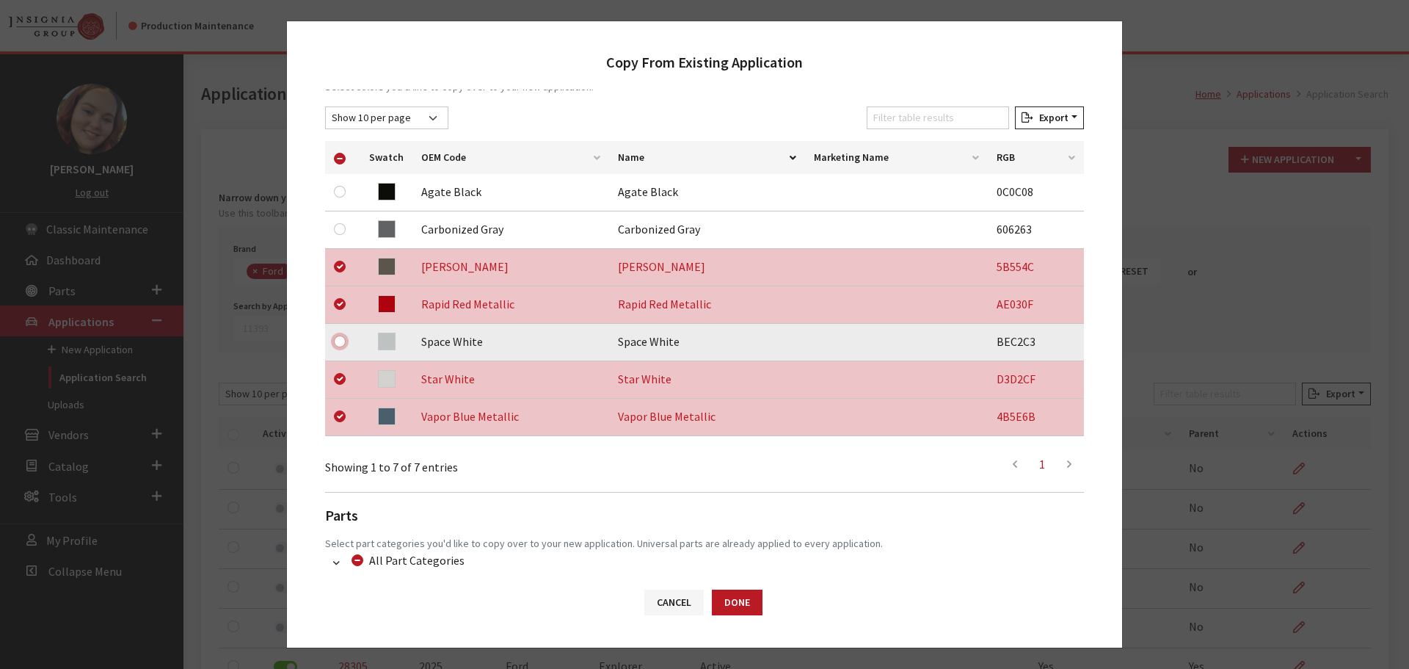
click at [335, 341] on input "checkbox" at bounding box center [340, 341] width 12 height 12
checkbox input "true"
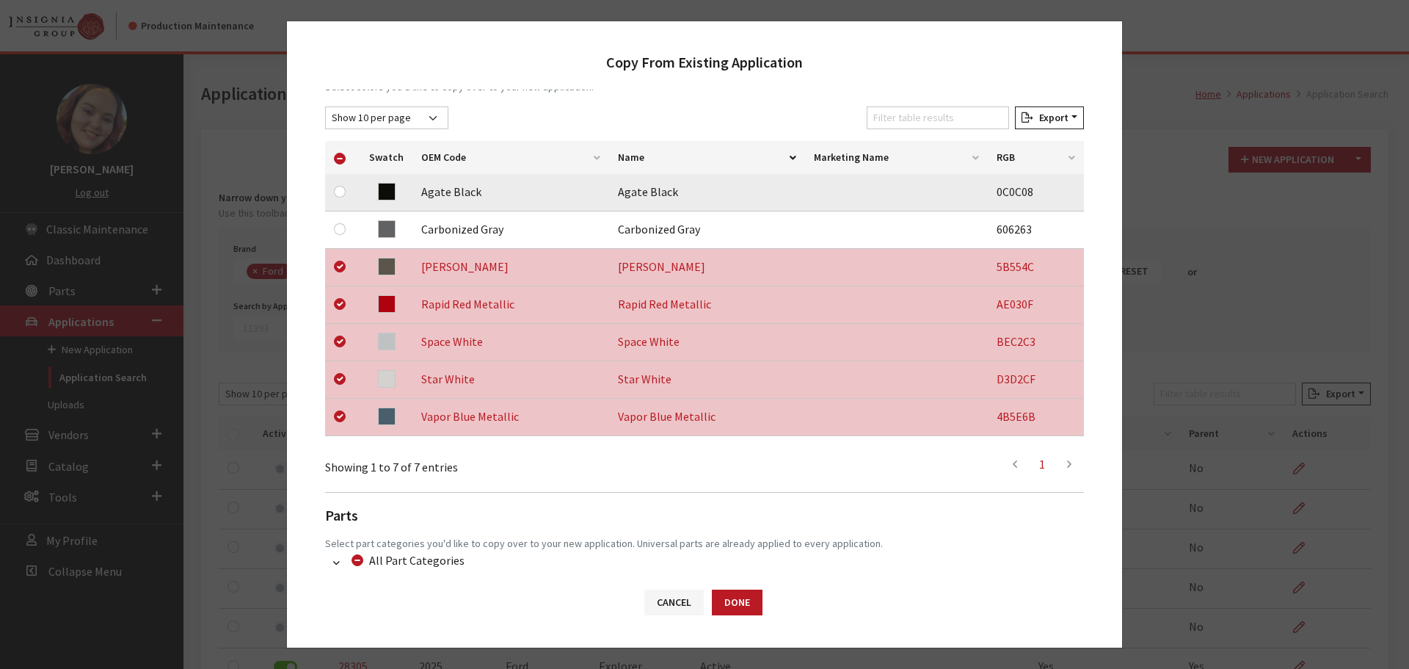
click at [337, 197] on div at bounding box center [343, 192] width 18 height 18
click at [341, 188] on input "checkbox" at bounding box center [340, 192] width 12 height 12
checkbox input "true"
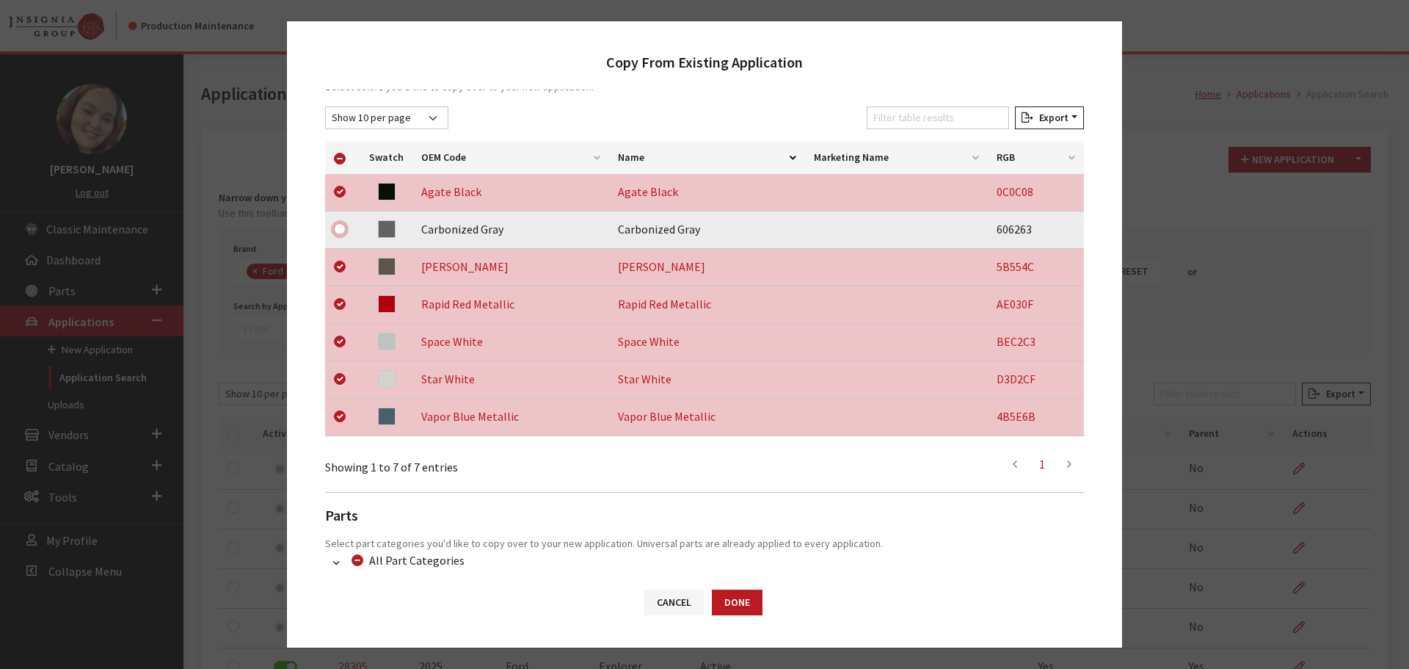
click at [339, 228] on input "checkbox" at bounding box center [340, 229] width 12 height 12
checkbox input "true"
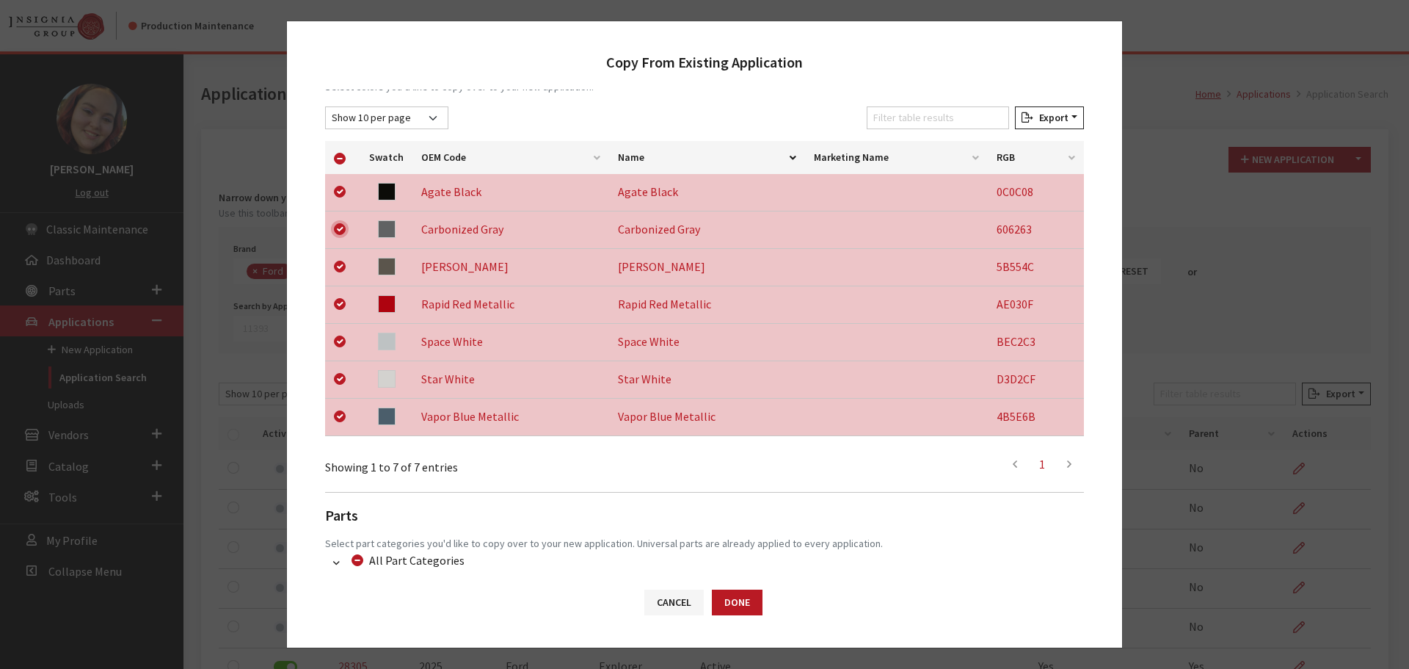
checkbox input "true"
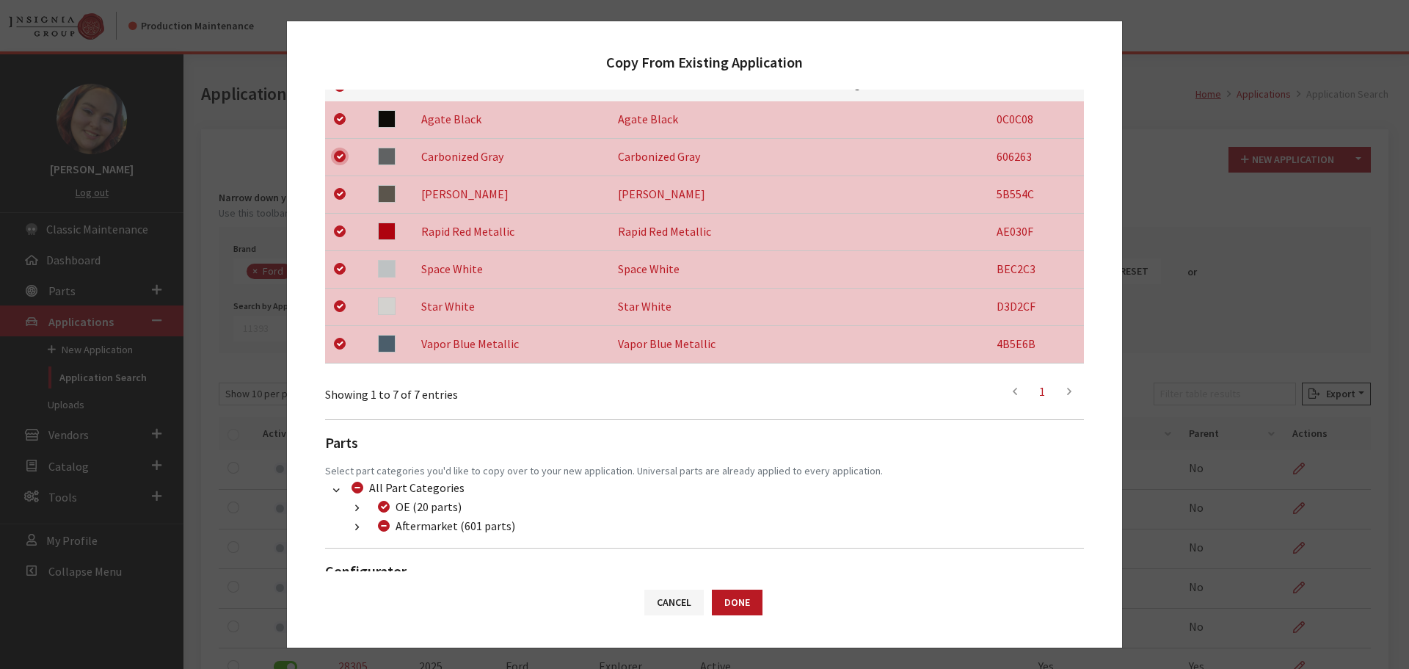
scroll to position [343, 0]
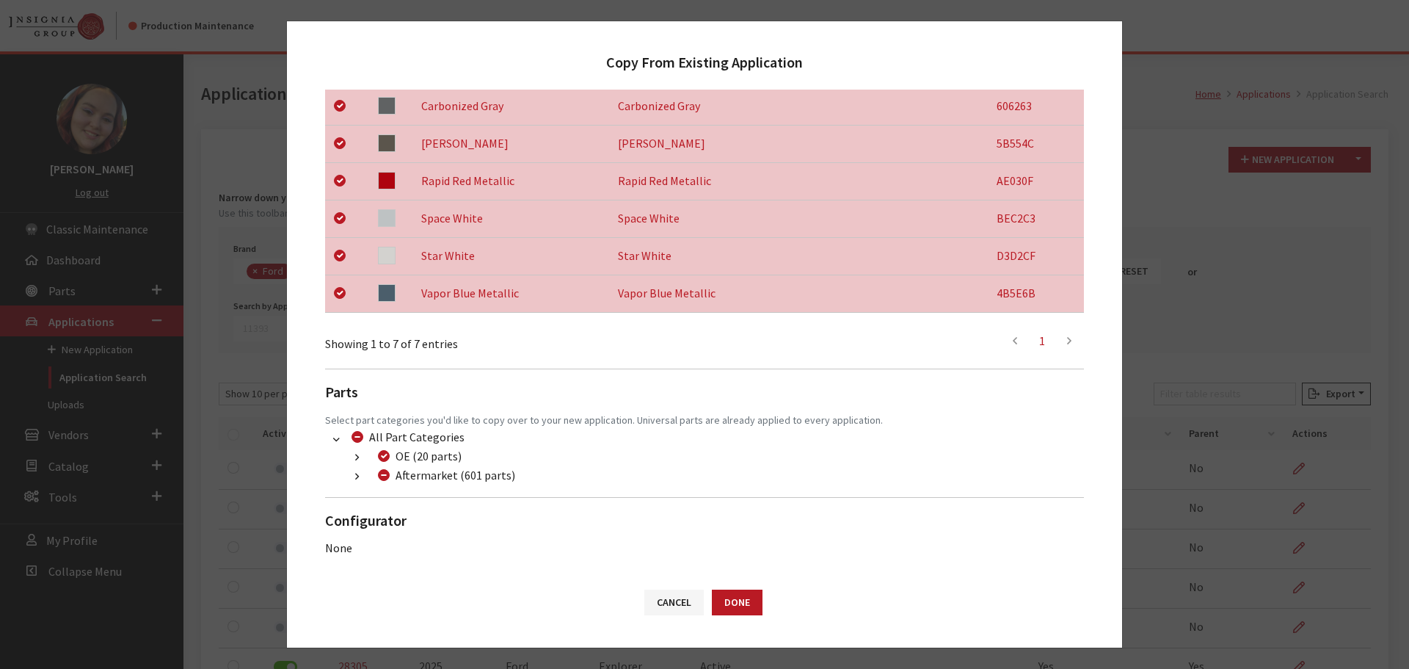
click at [348, 474] on button "button" at bounding box center [357, 476] width 29 height 17
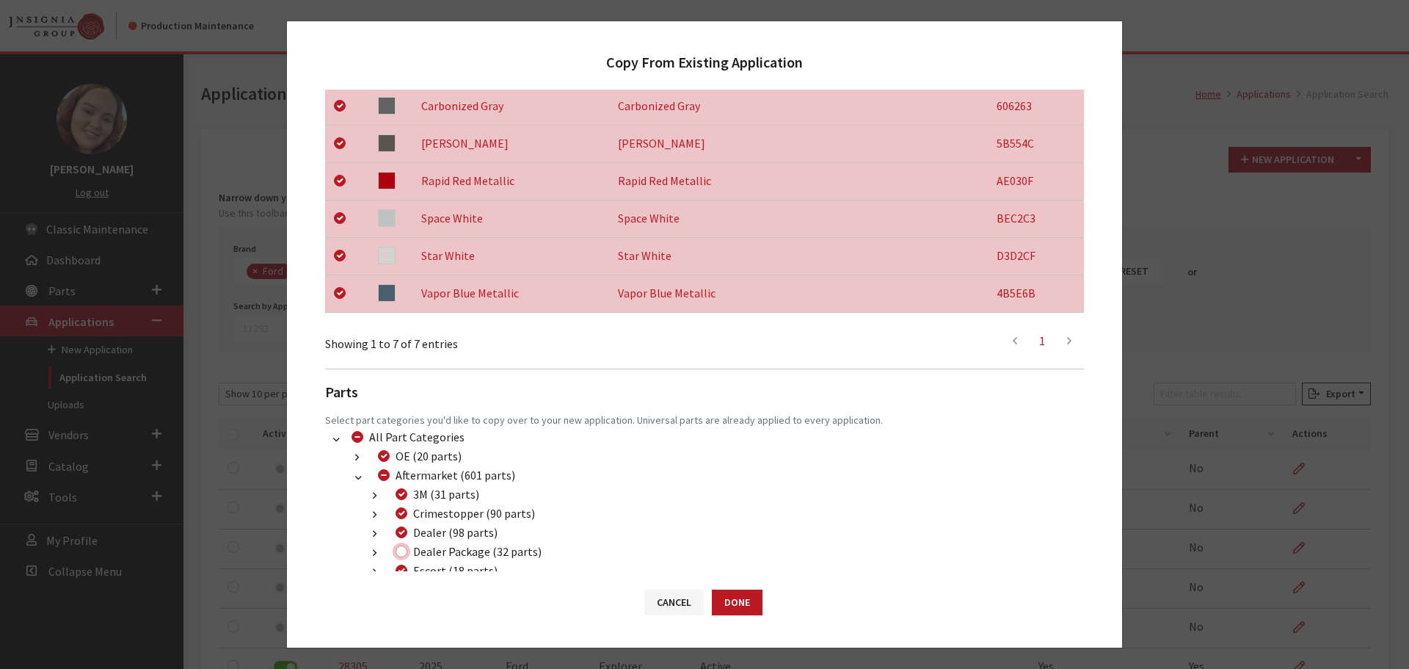
click at [403, 550] on input "Dealer Package (32 parts)" at bounding box center [402, 551] width 12 height 12
checkbox input "true"
click at [726, 588] on div "Cancel Done" at bounding box center [704, 609] width 835 height 76
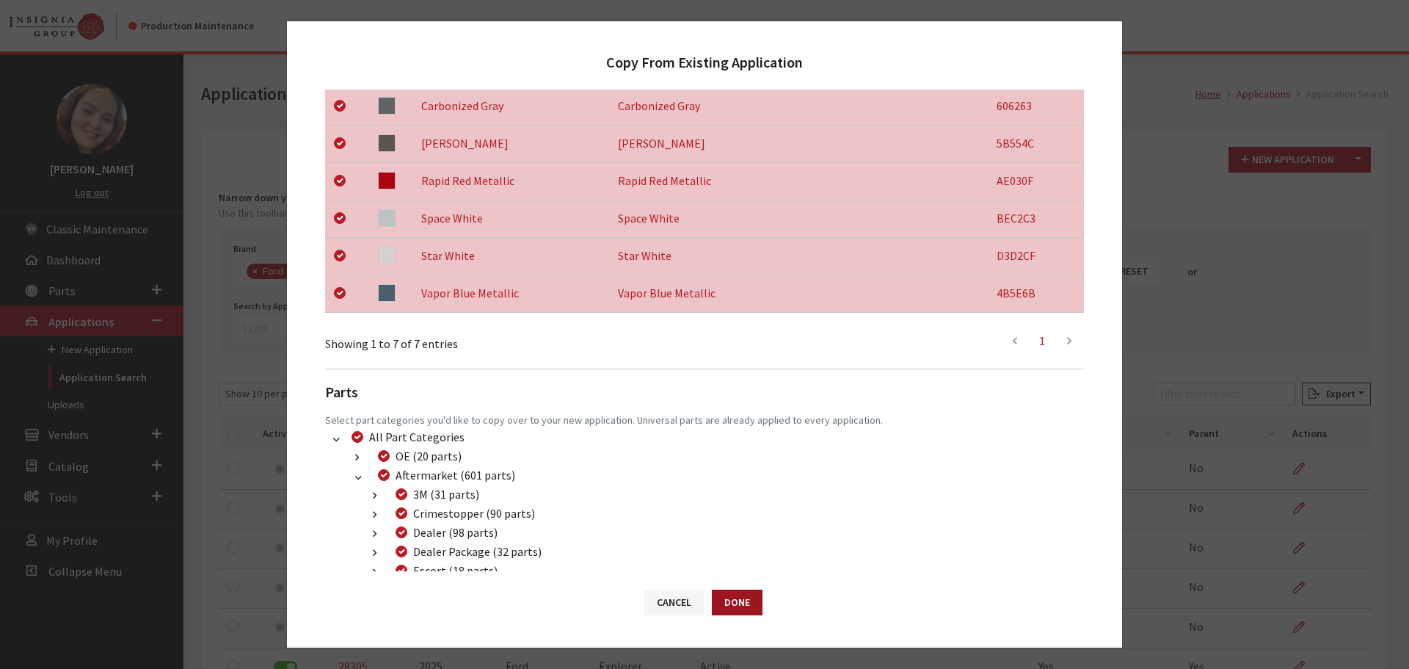
click at [729, 595] on button "Done" at bounding box center [737, 602] width 51 height 26
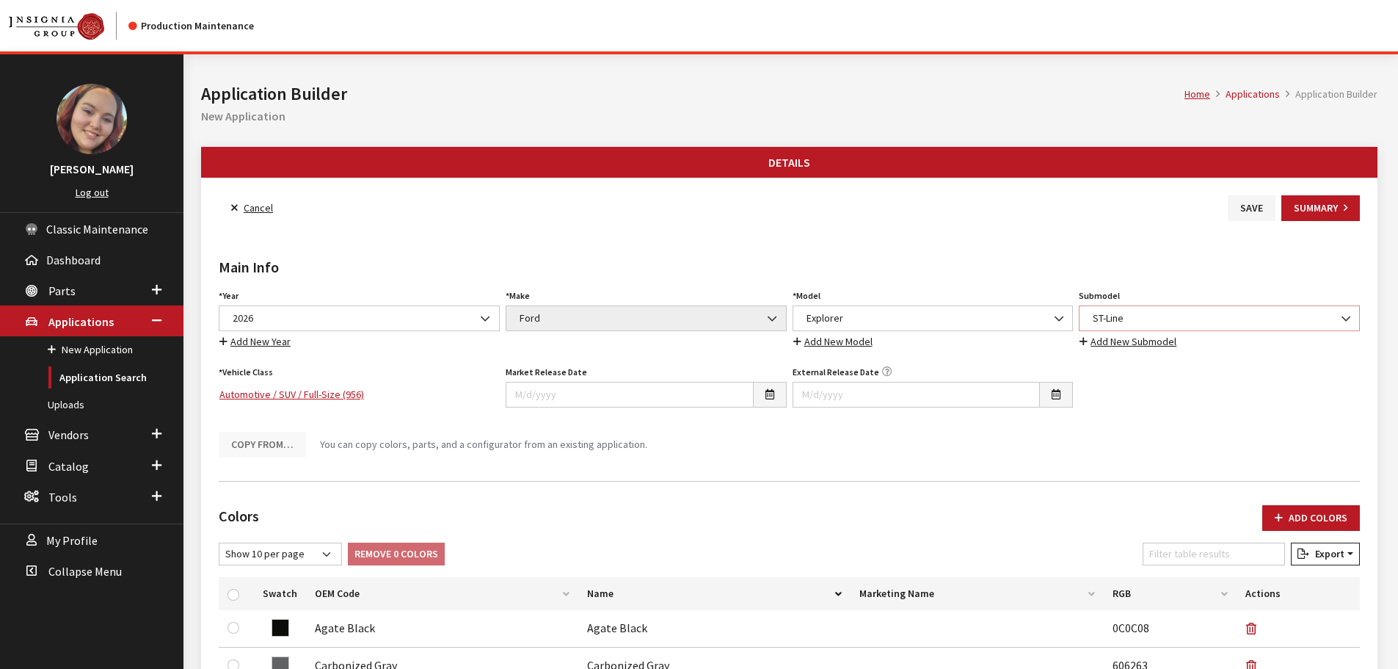
drag, startPoint x: 0, startPoint y: 0, endPoint x: 1113, endPoint y: 316, distance: 1157.3
click at [1113, 316] on span "ST-Line" at bounding box center [1219, 317] width 262 height 15
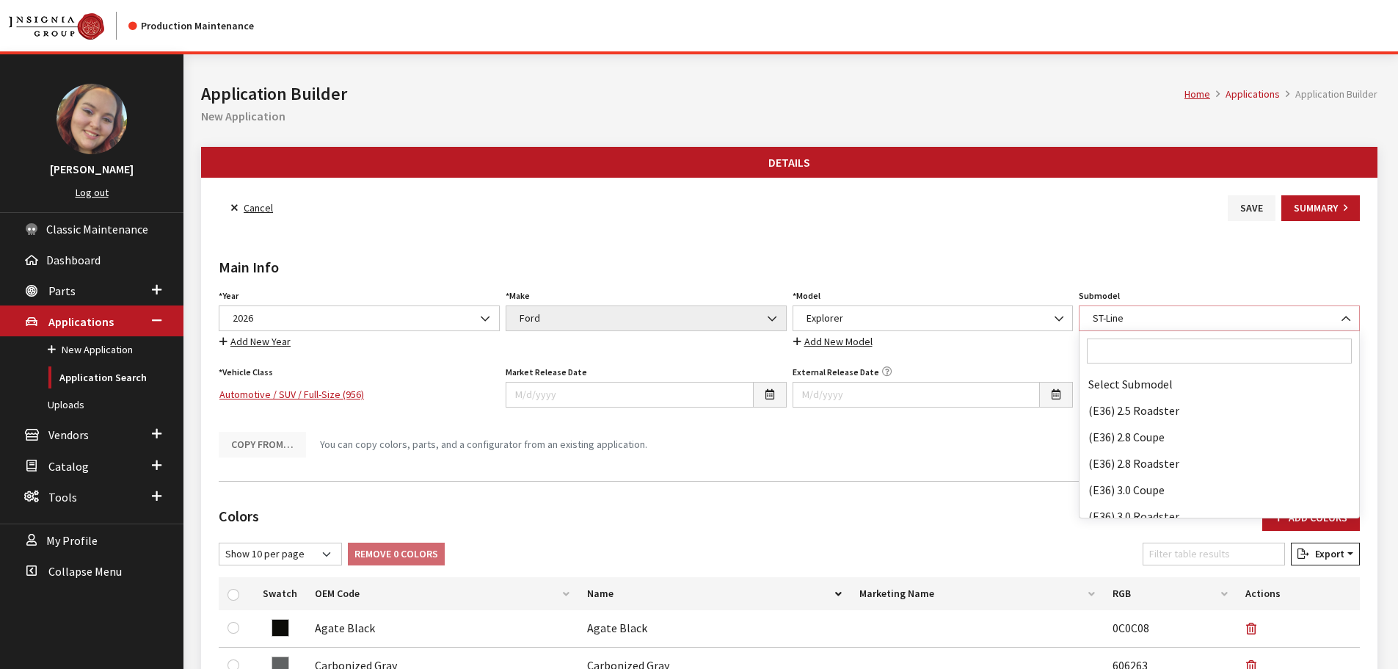
scroll to position [104255, 0]
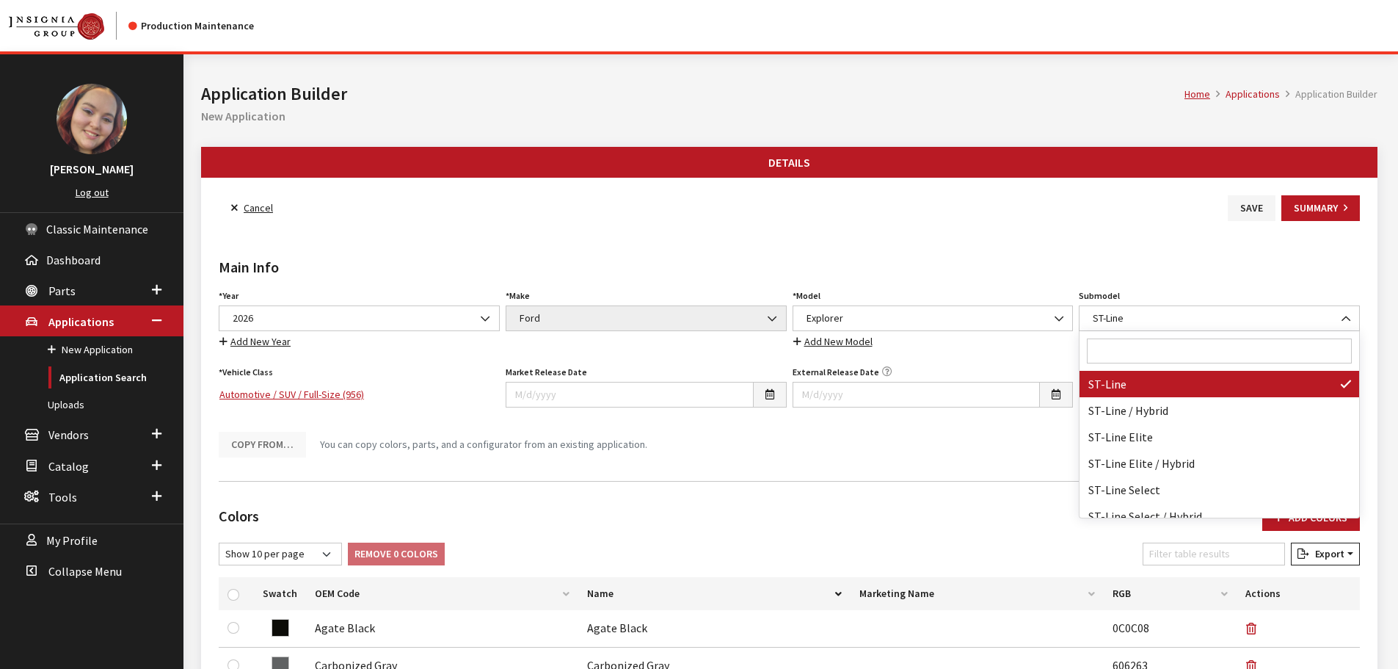
click at [1119, 344] on input "Search" at bounding box center [1219, 350] width 265 height 25
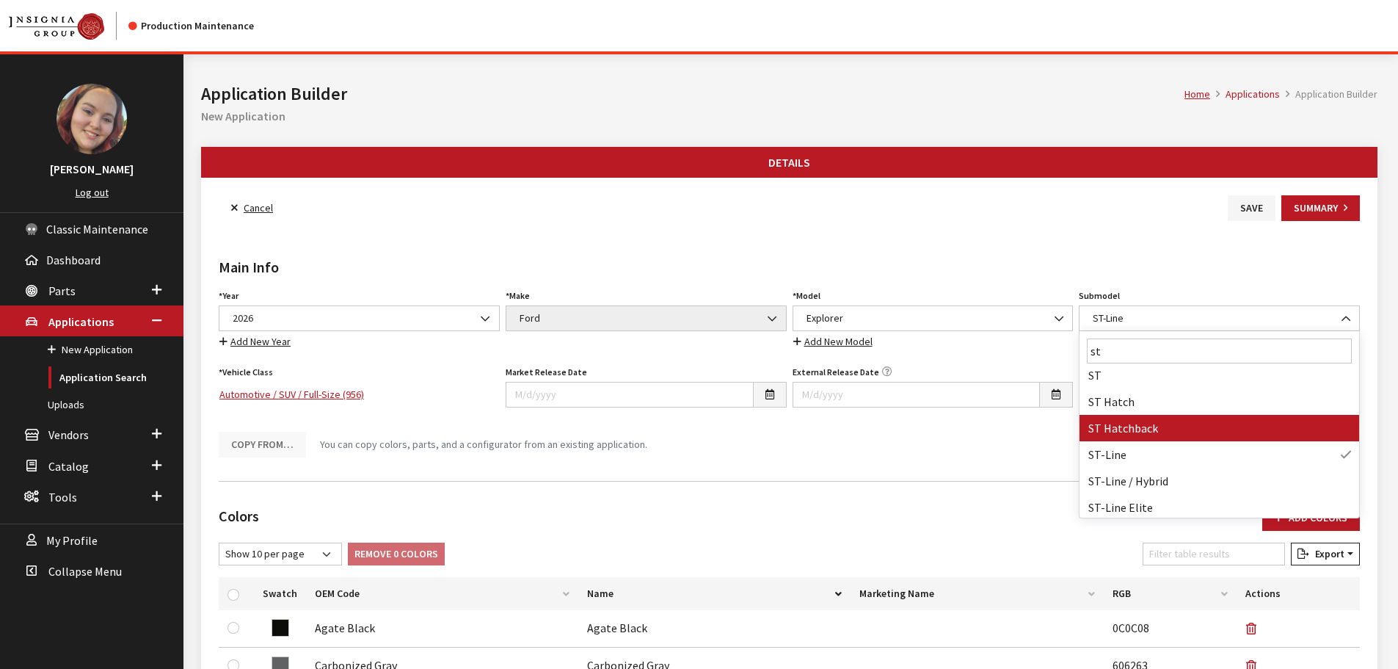
scroll to position [0, 0]
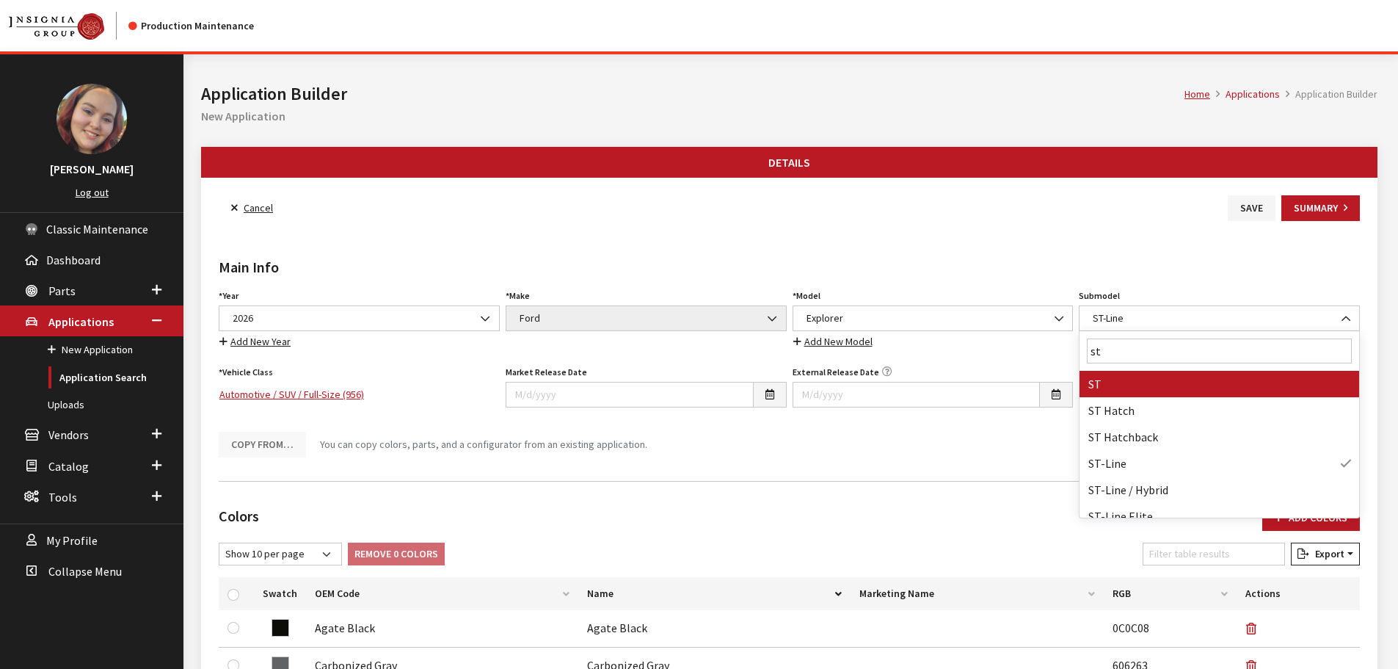
type input "st"
select select "2453"
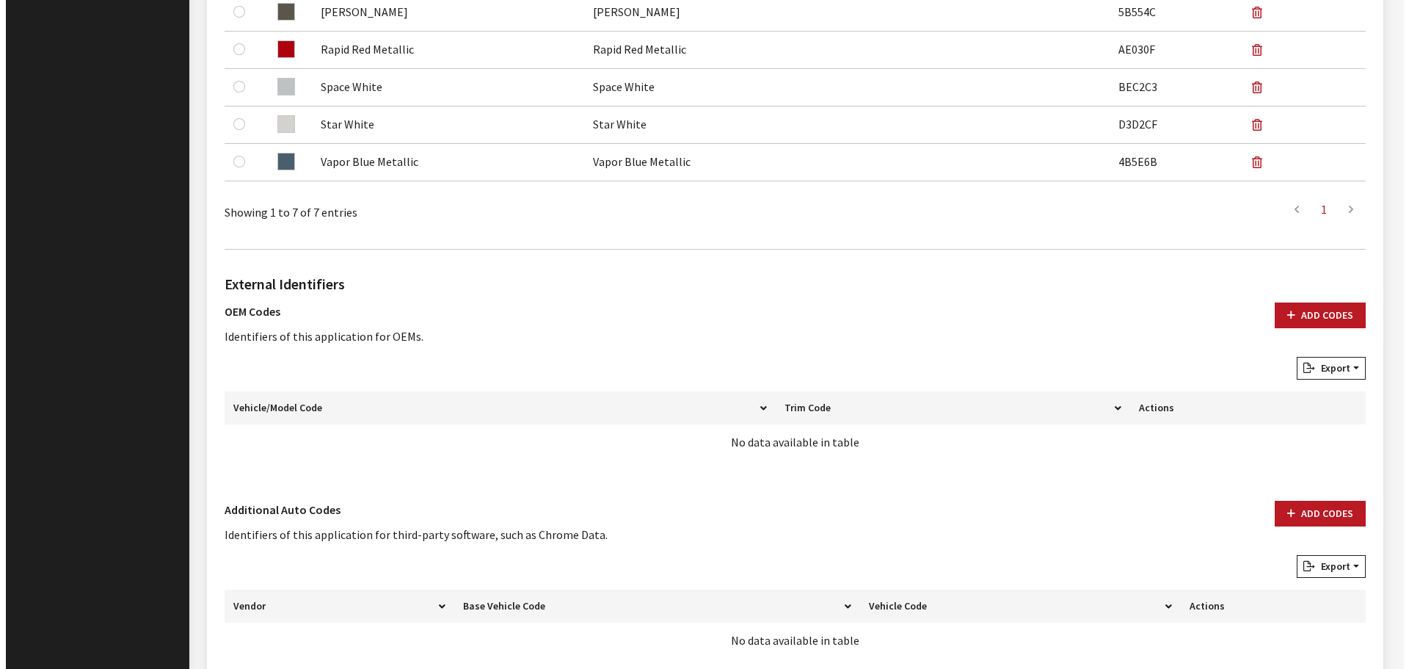
scroll to position [771, 0]
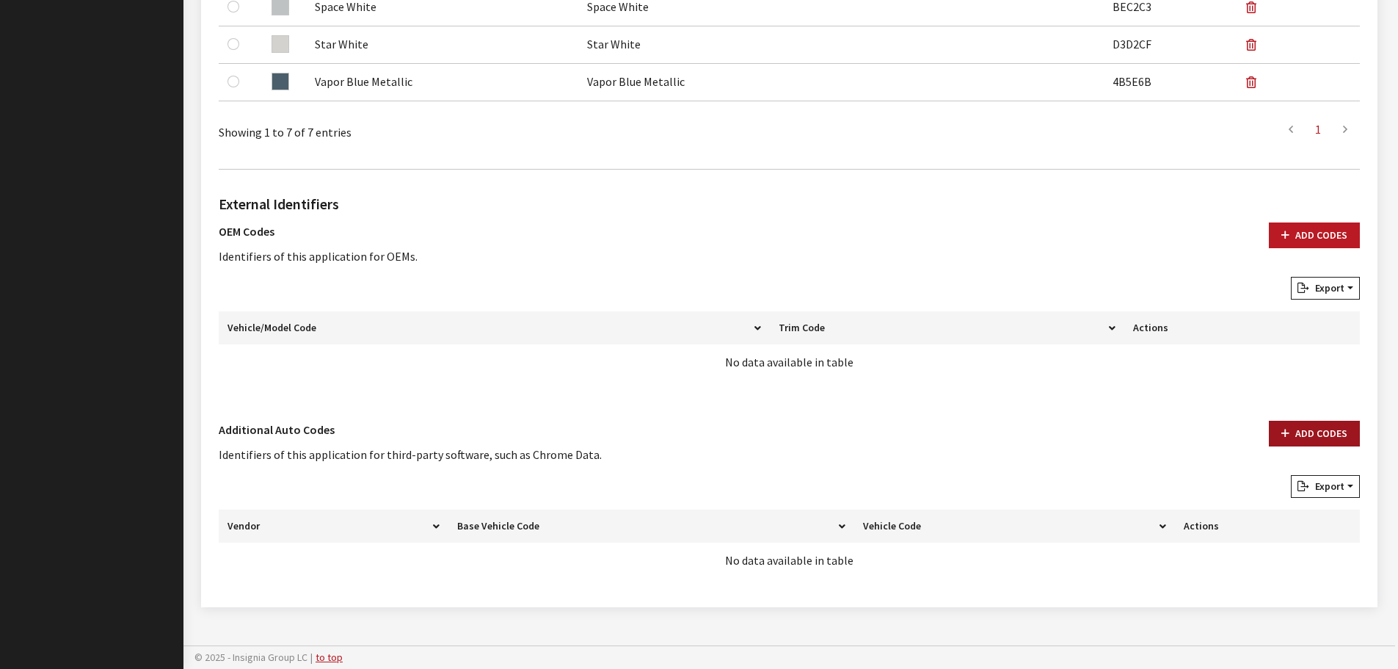
click at [1295, 435] on button "Add Codes" at bounding box center [1314, 434] width 91 height 26
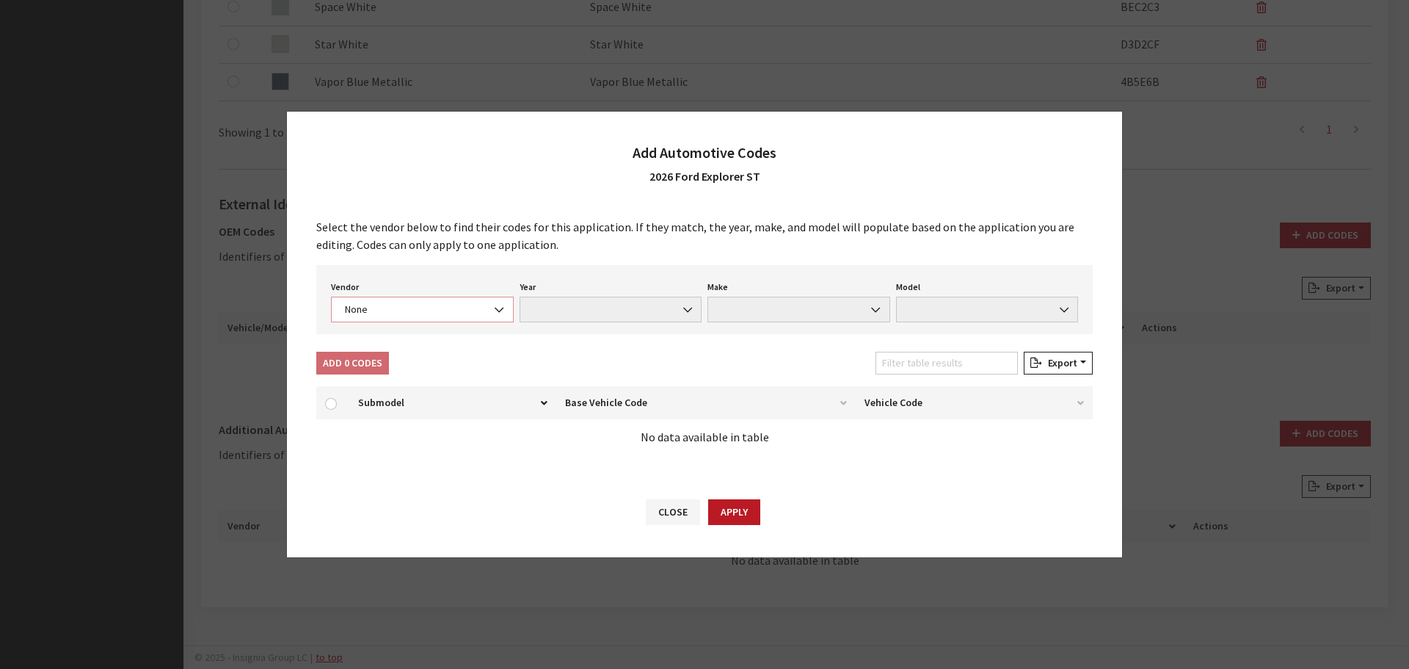
click at [363, 311] on span "None" at bounding box center [423, 309] width 164 height 15
select select "4"
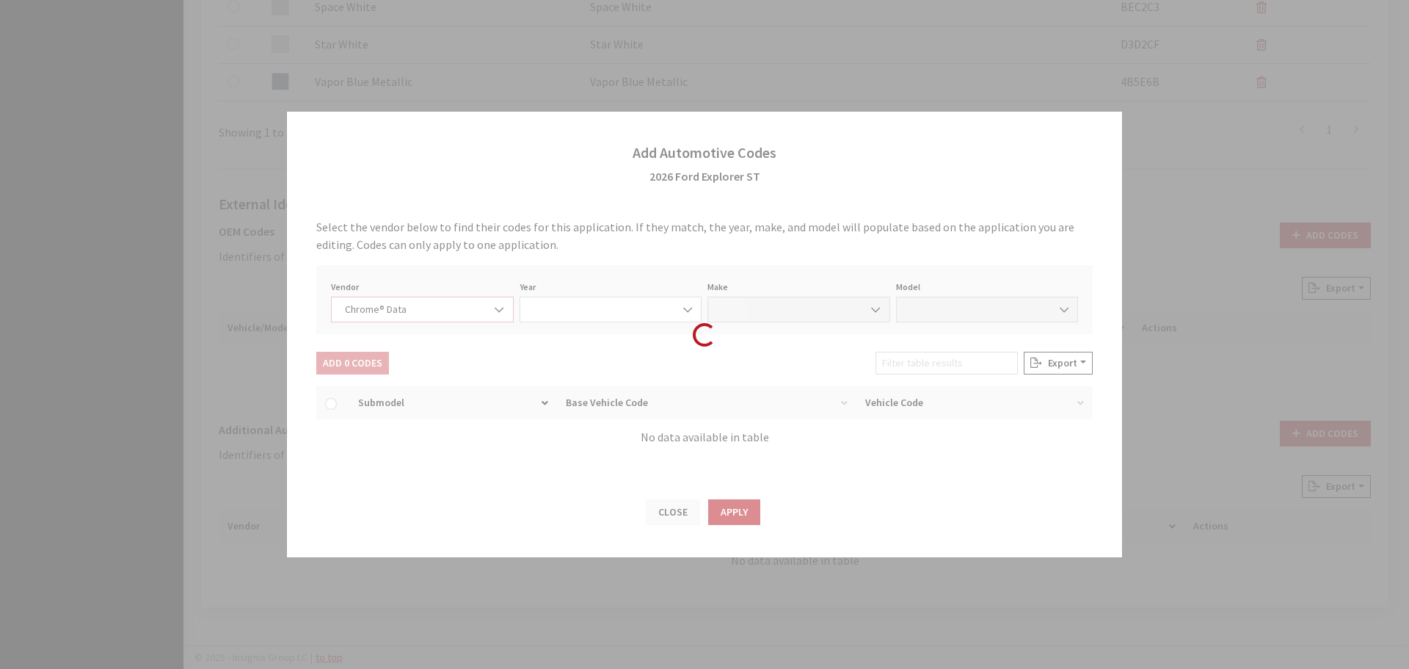
select select "2026"
select select "13"
select select "72440"
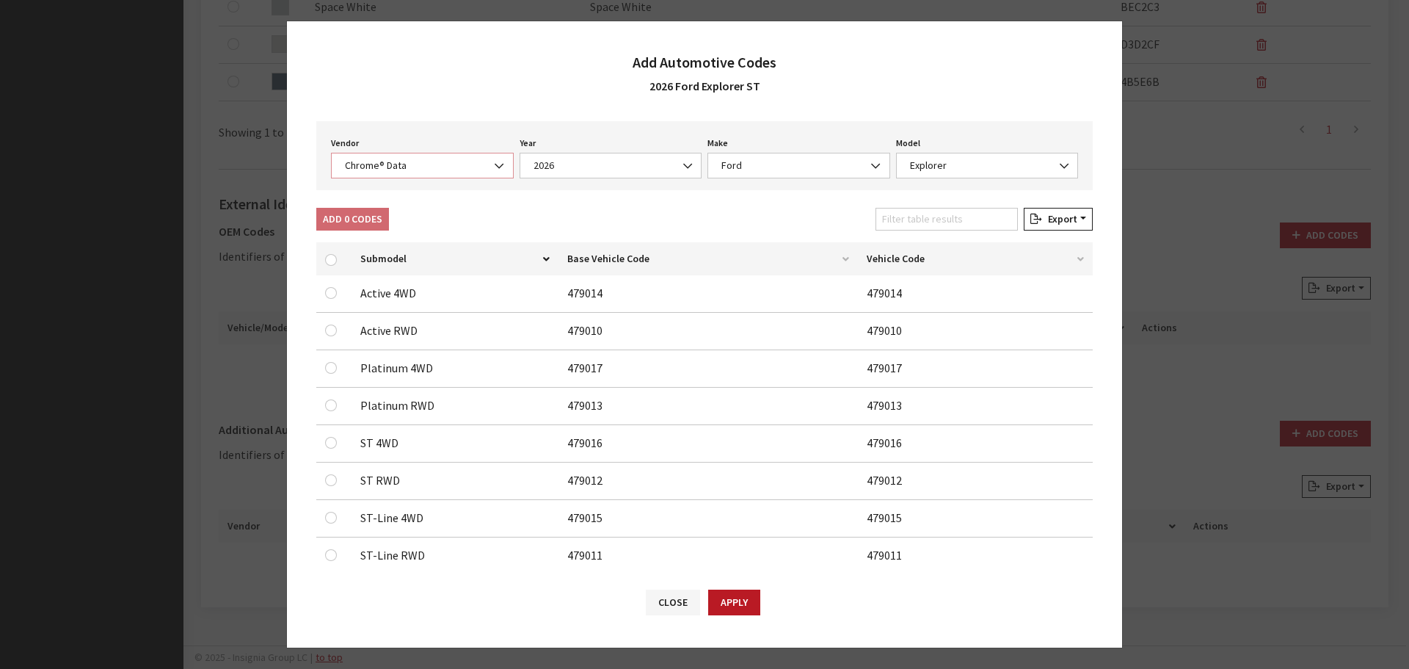
scroll to position [121, 0]
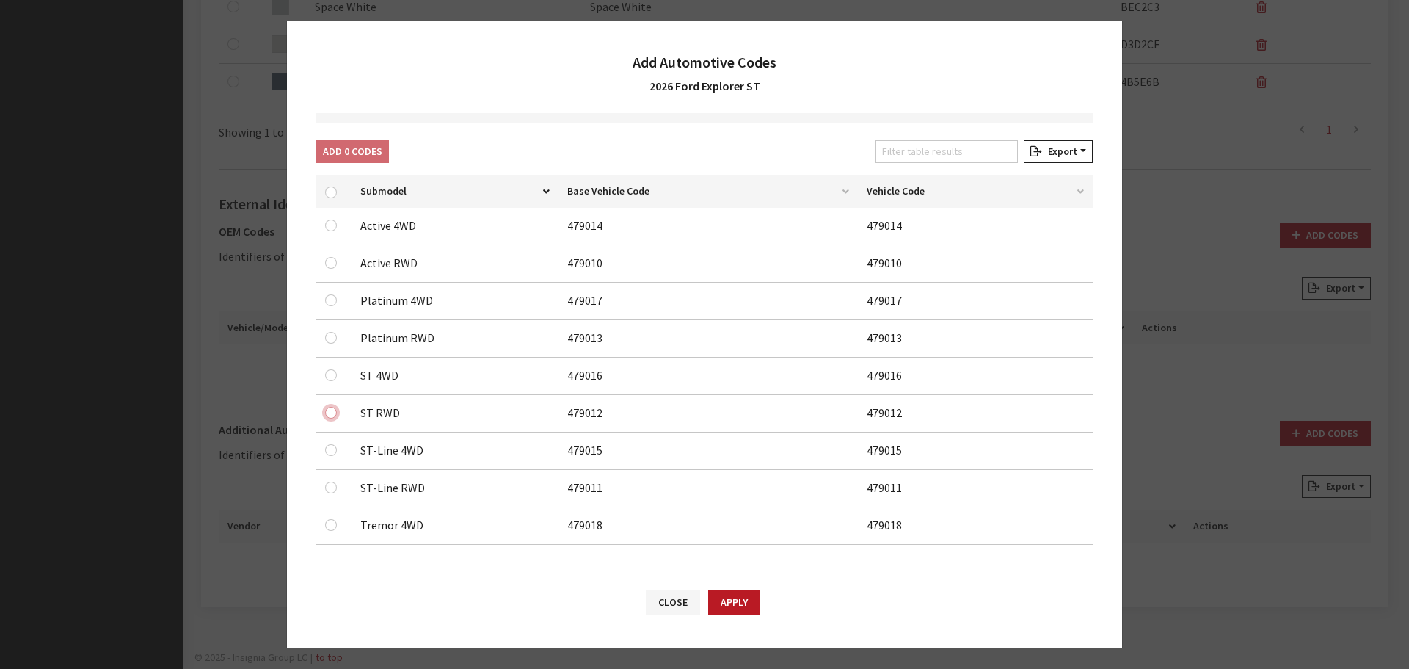
click at [330, 412] on input "checkbox" at bounding box center [331, 413] width 12 height 12
checkbox input "true"
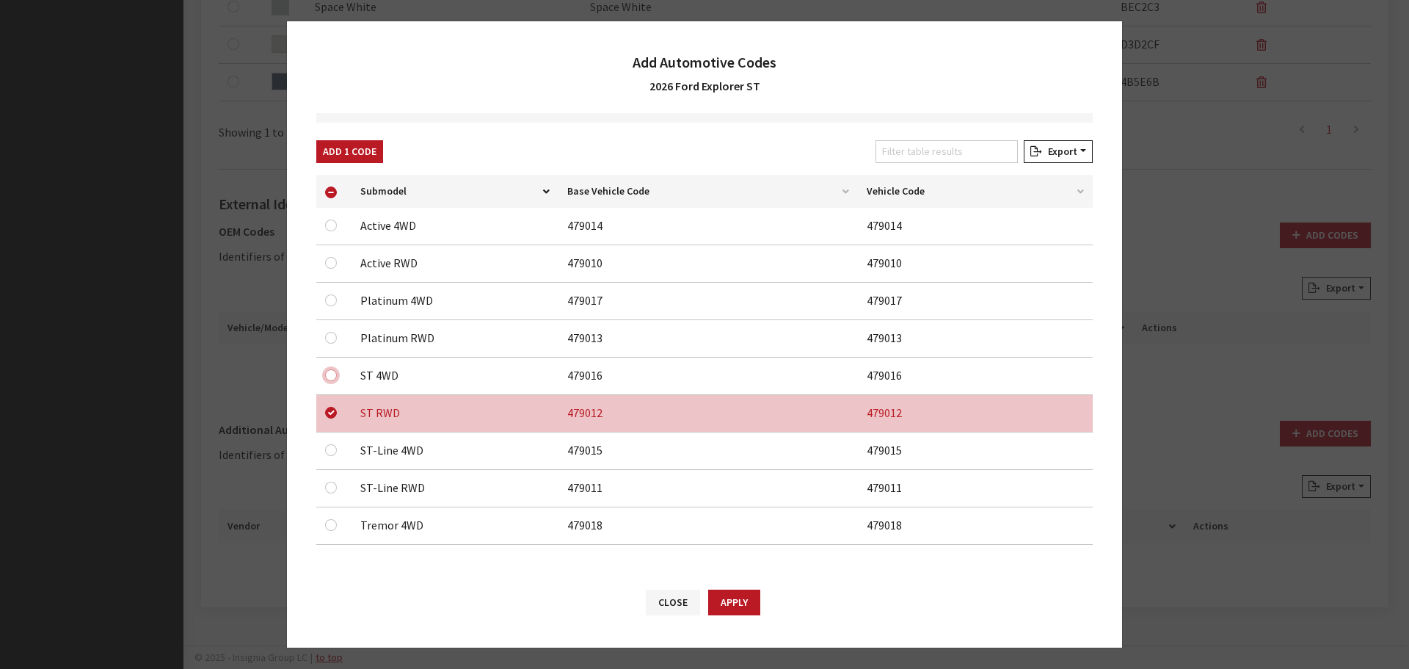
click at [329, 369] on input "checkbox" at bounding box center [331, 375] width 12 height 12
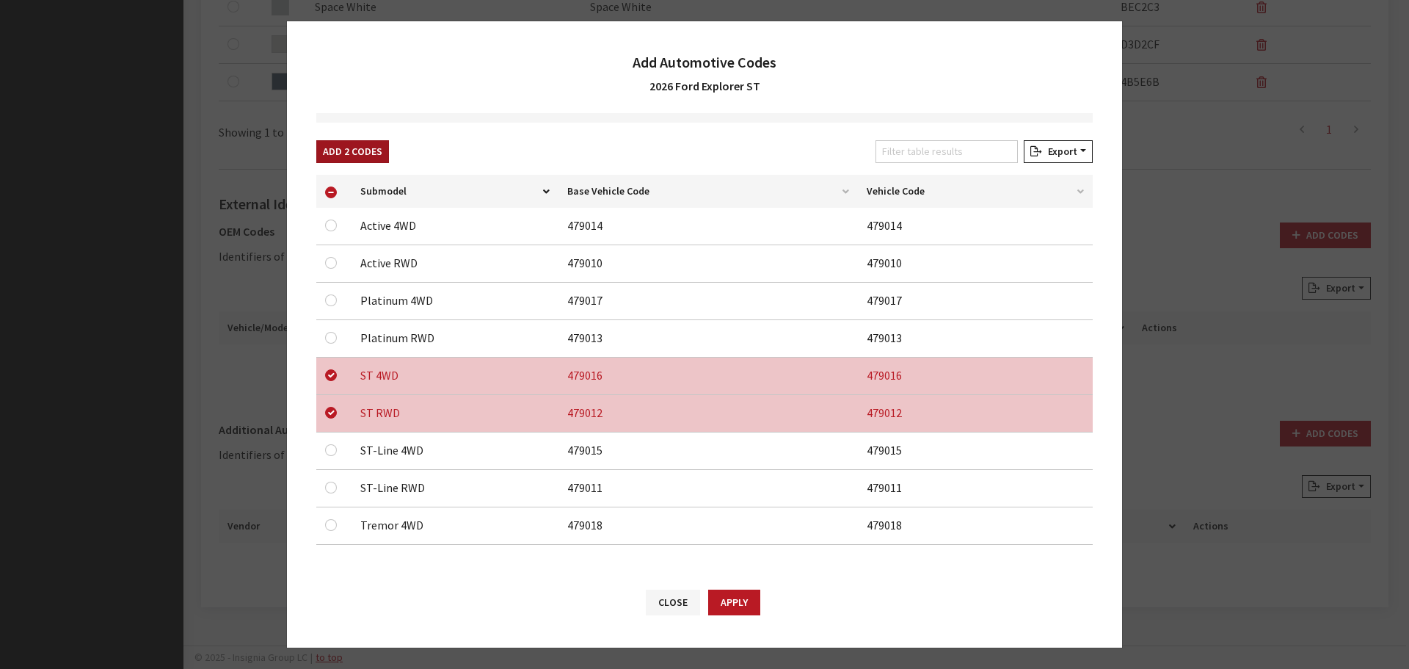
click at [345, 147] on button "Add 2 Codes" at bounding box center [352, 151] width 73 height 23
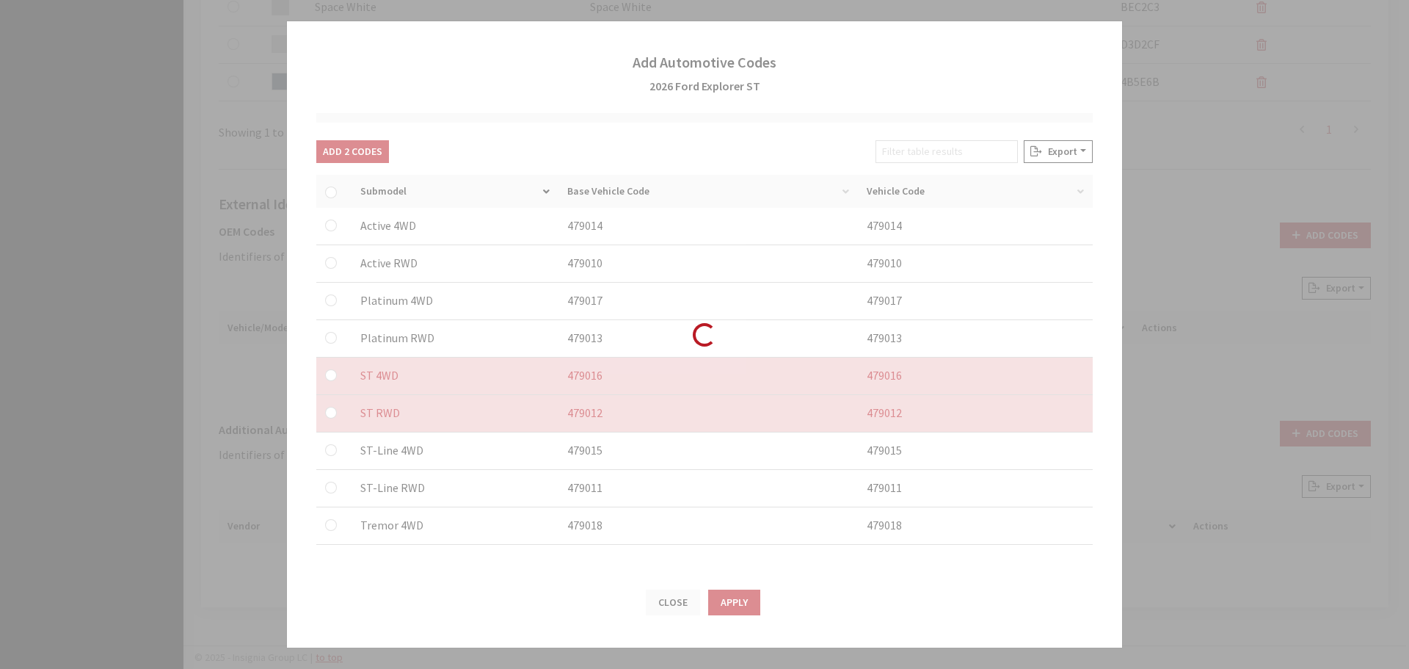
checkbox input "false"
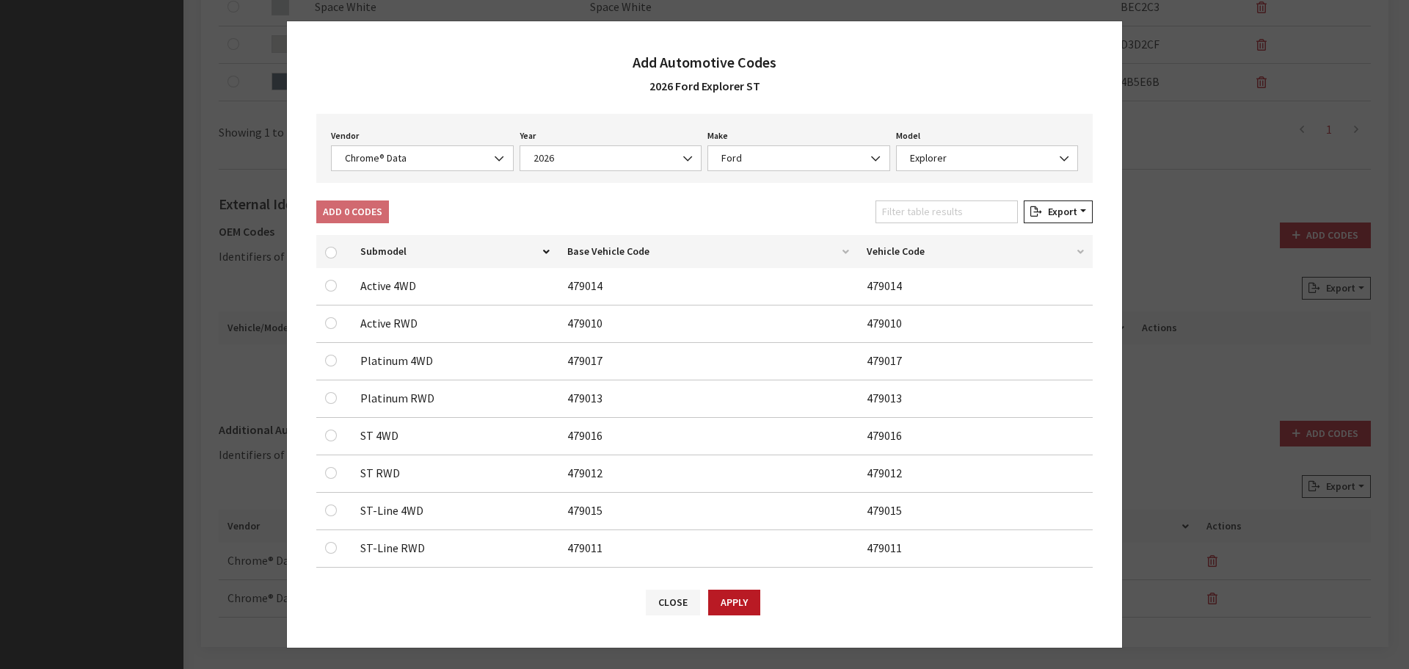
scroll to position [0, 0]
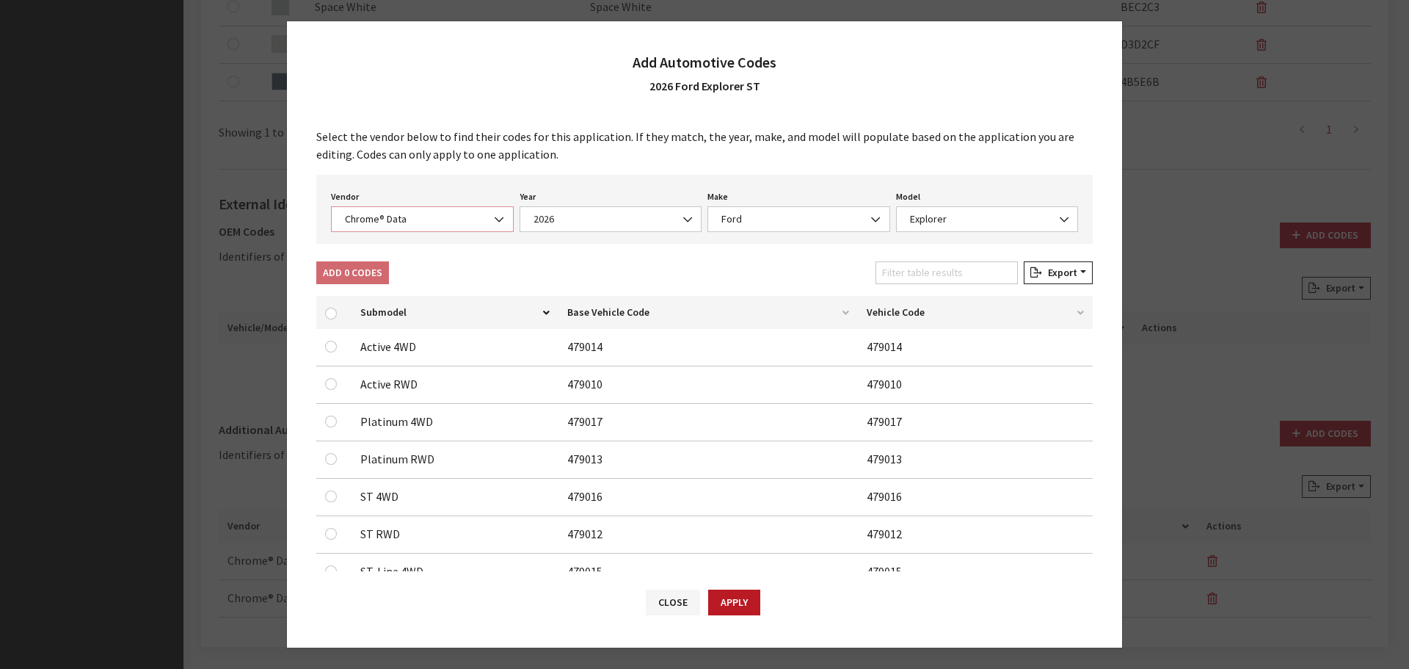
click at [388, 219] on span "Chrome® Data" at bounding box center [423, 218] width 164 height 15
select select "2"
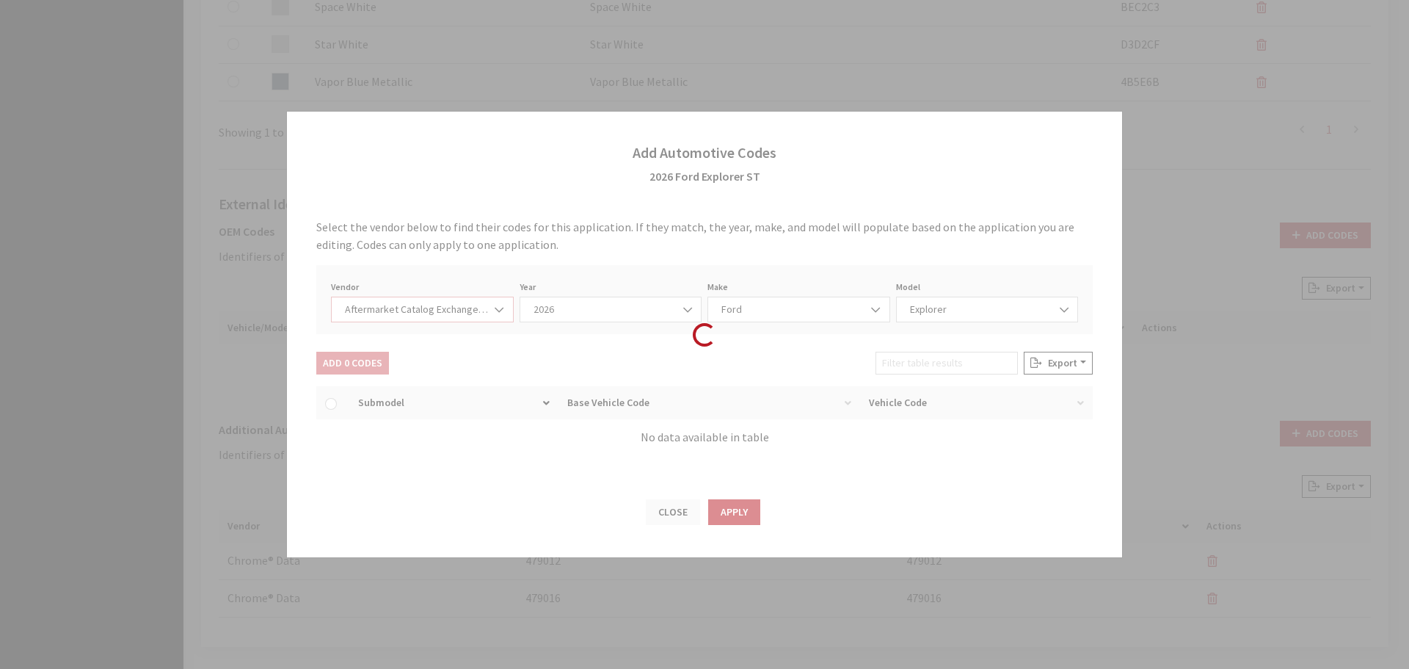
select select "2026"
select select "54"
select select "663"
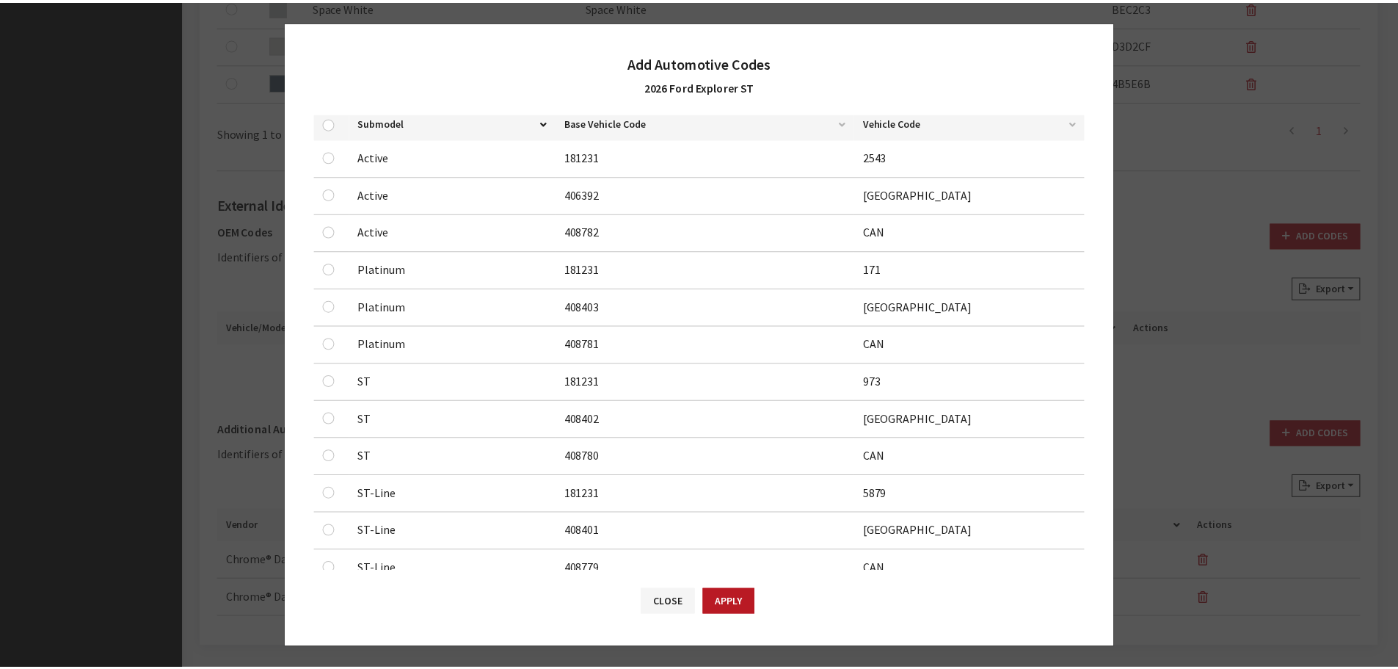
scroll to position [233, 0]
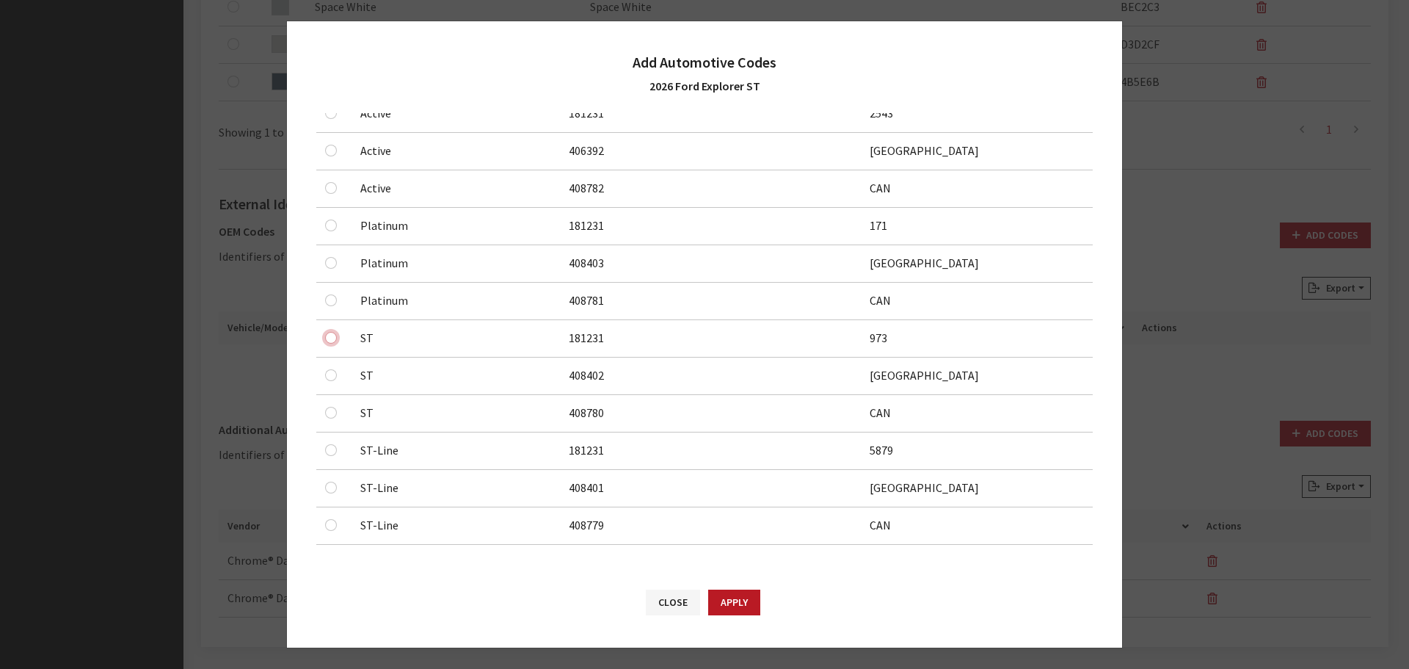
click at [334, 338] on input "checkbox" at bounding box center [331, 338] width 12 height 12
checkbox input "true"
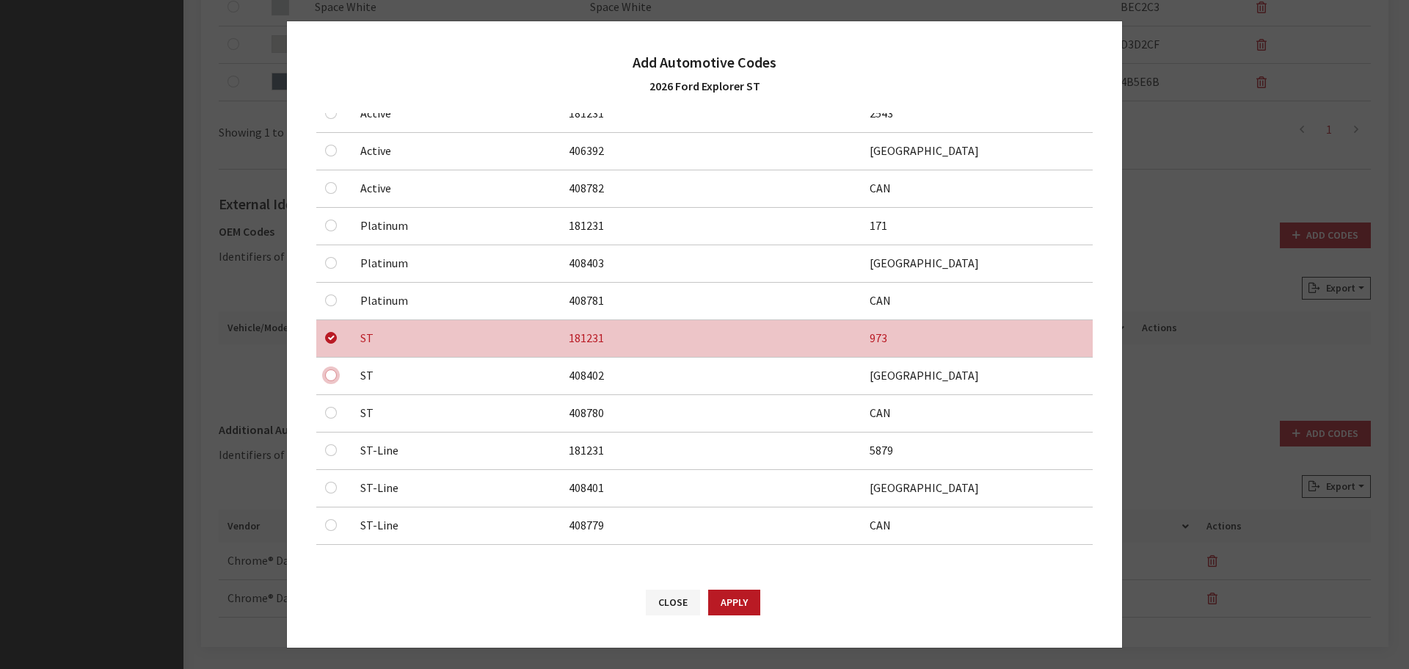
click at [334, 374] on input "checkbox" at bounding box center [331, 375] width 12 height 12
checkbox input "true"
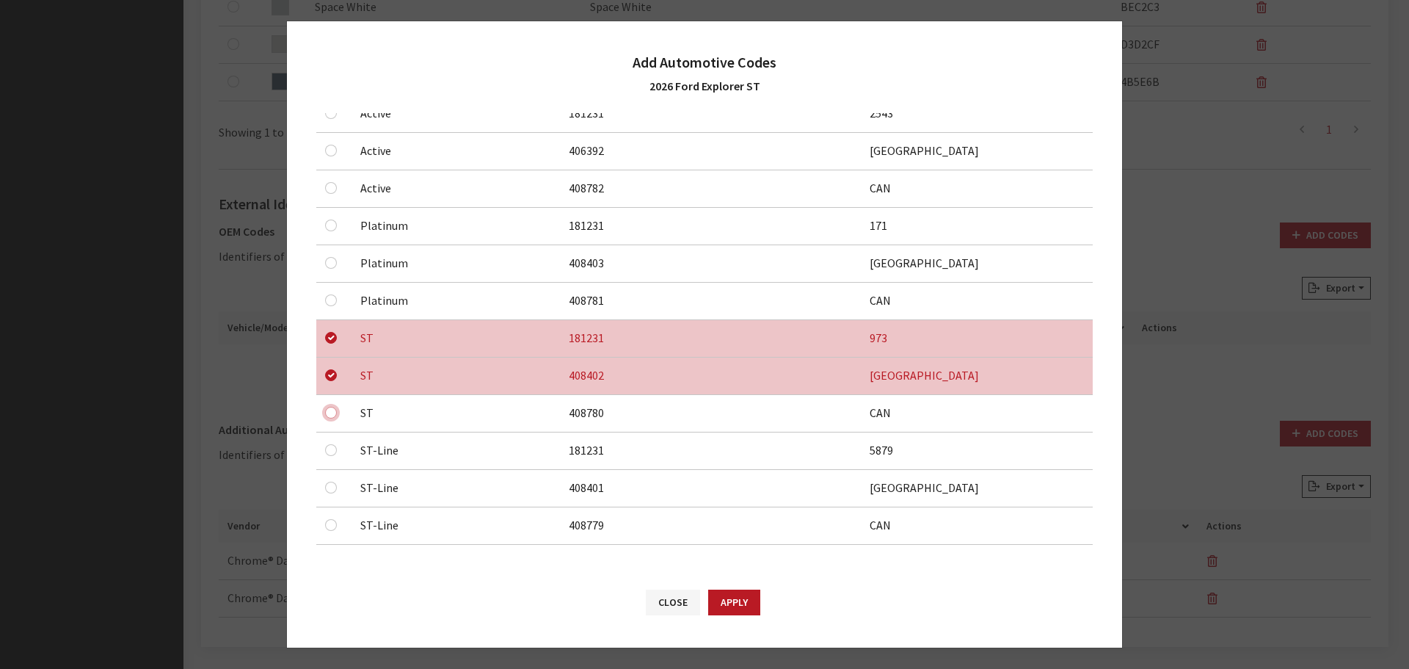
click at [328, 415] on input "checkbox" at bounding box center [331, 413] width 12 height 12
checkbox input "true"
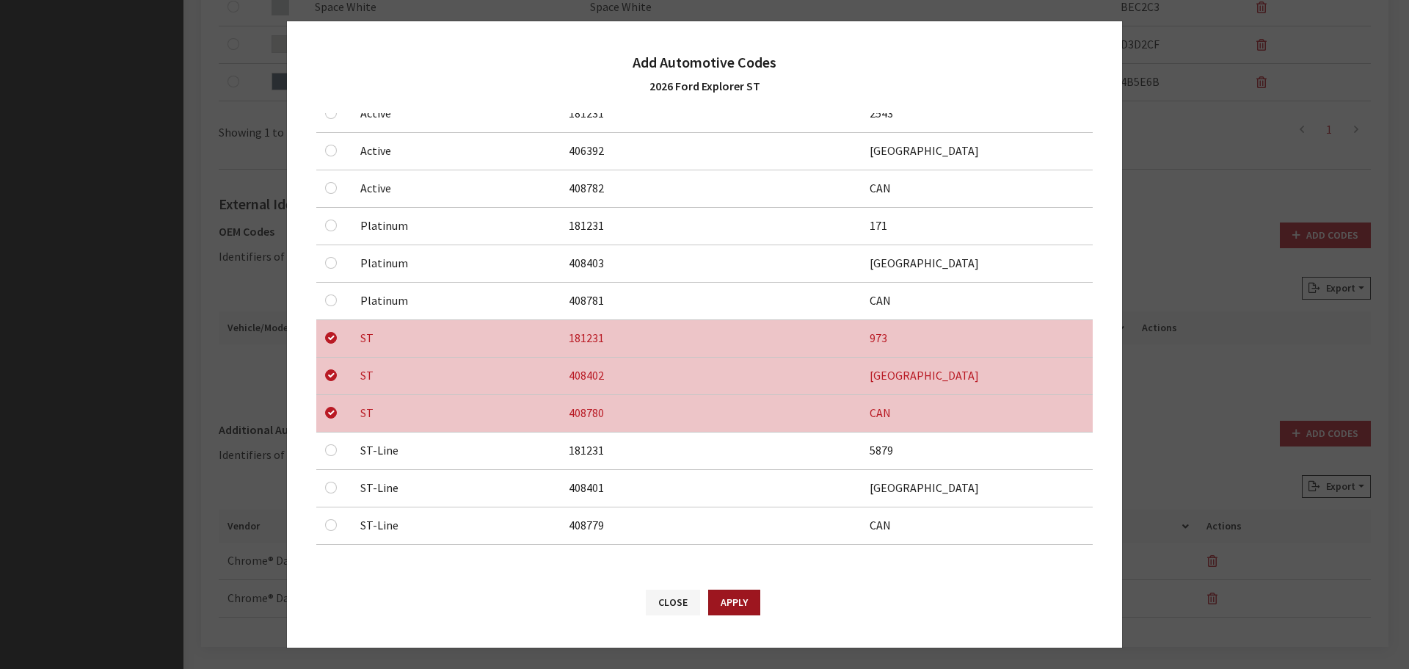
click at [753, 593] on button "Apply" at bounding box center [734, 602] width 52 height 26
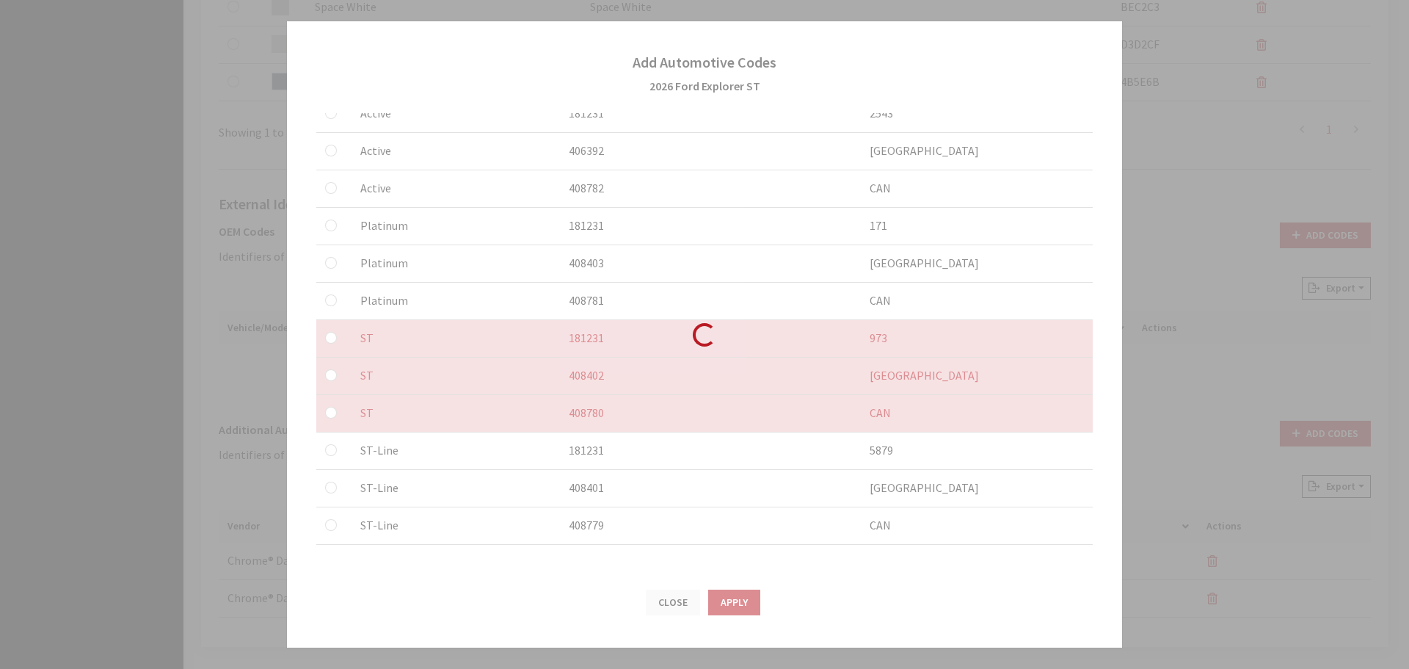
checkbox input "false"
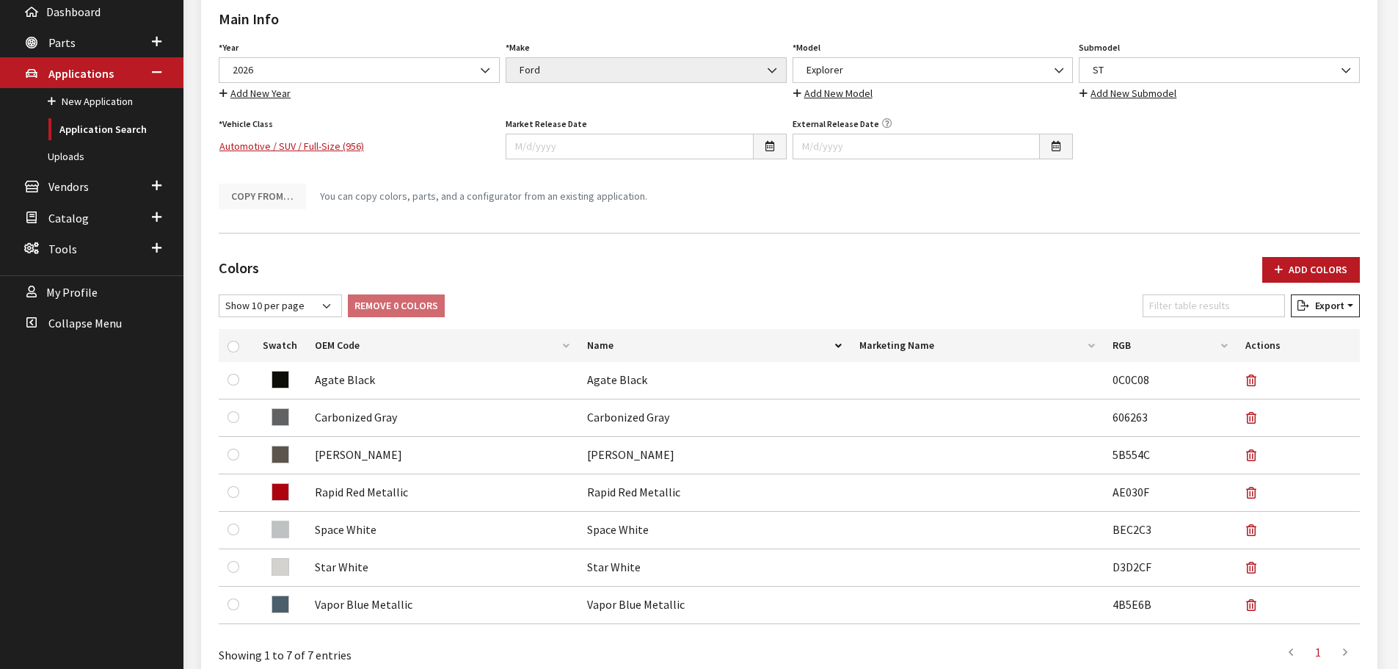
scroll to position [37, 0]
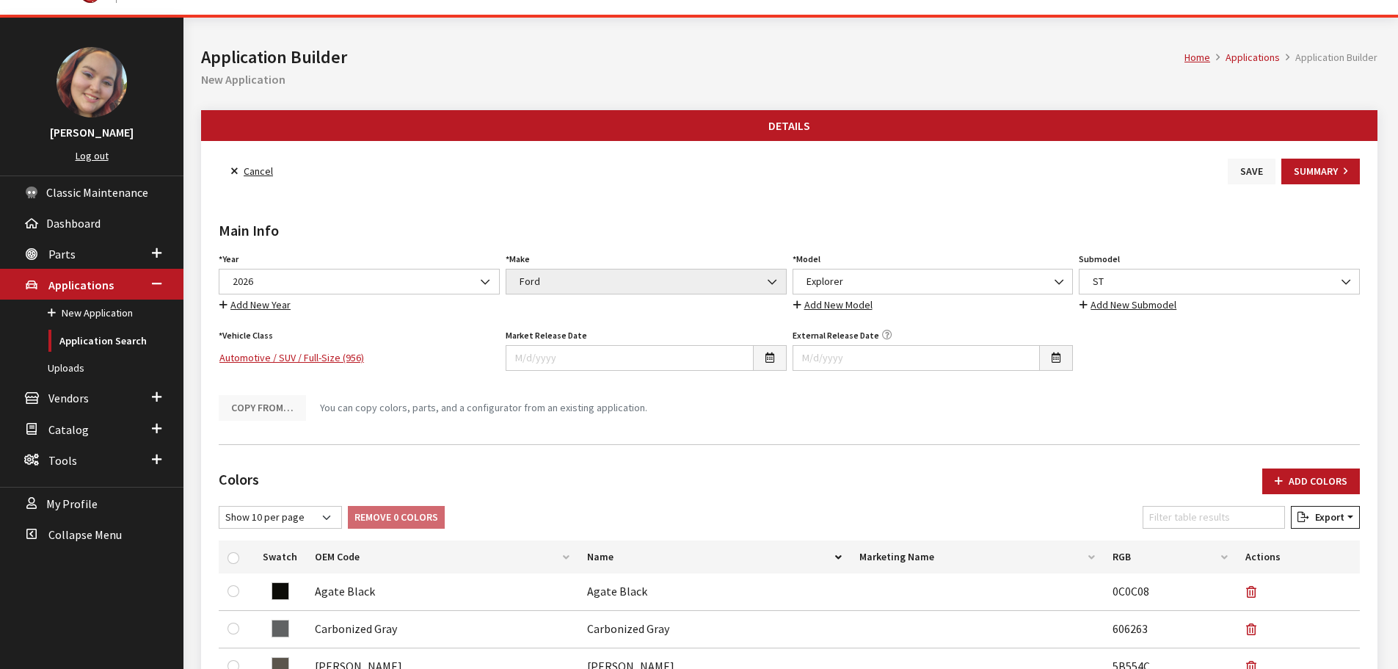
click at [1261, 176] on button "Save" at bounding box center [1252, 172] width 48 height 26
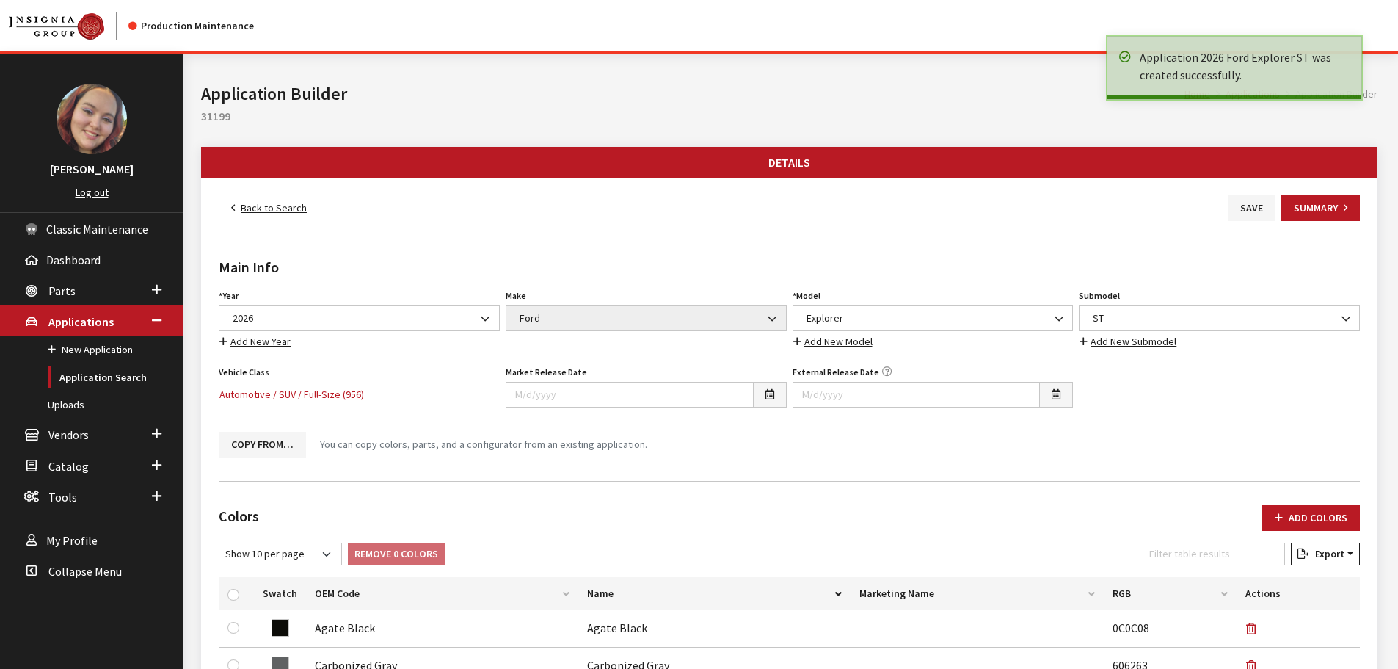
drag, startPoint x: 0, startPoint y: 0, endPoint x: 269, endPoint y: 210, distance: 340.9
click at [261, 210] on link "Back to Search" at bounding box center [269, 208] width 101 height 26
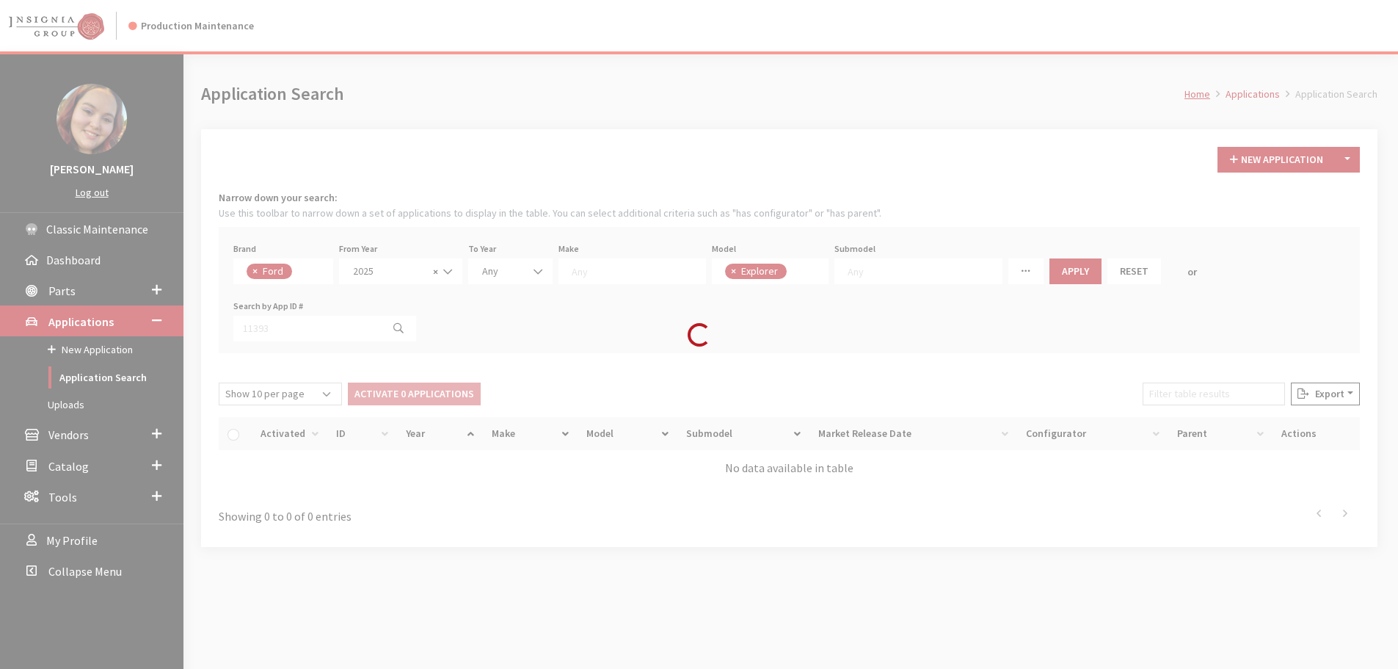
scroll to position [51, 0]
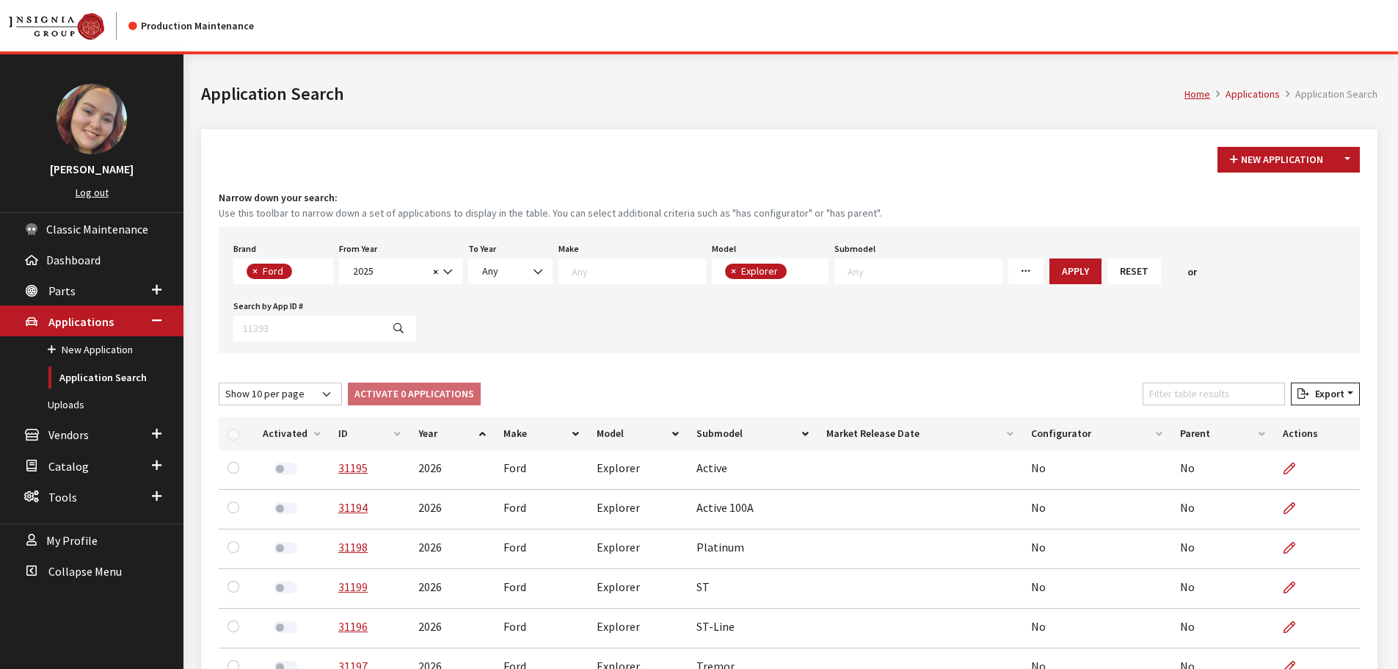
click at [892, 359] on div "New Application Toggle Dropdown New From Existing... Narrow down your search: U…" at bounding box center [789, 518] width 1177 height 779
click at [441, 54] on header "Production Maintenance" at bounding box center [699, 27] width 1398 height 54
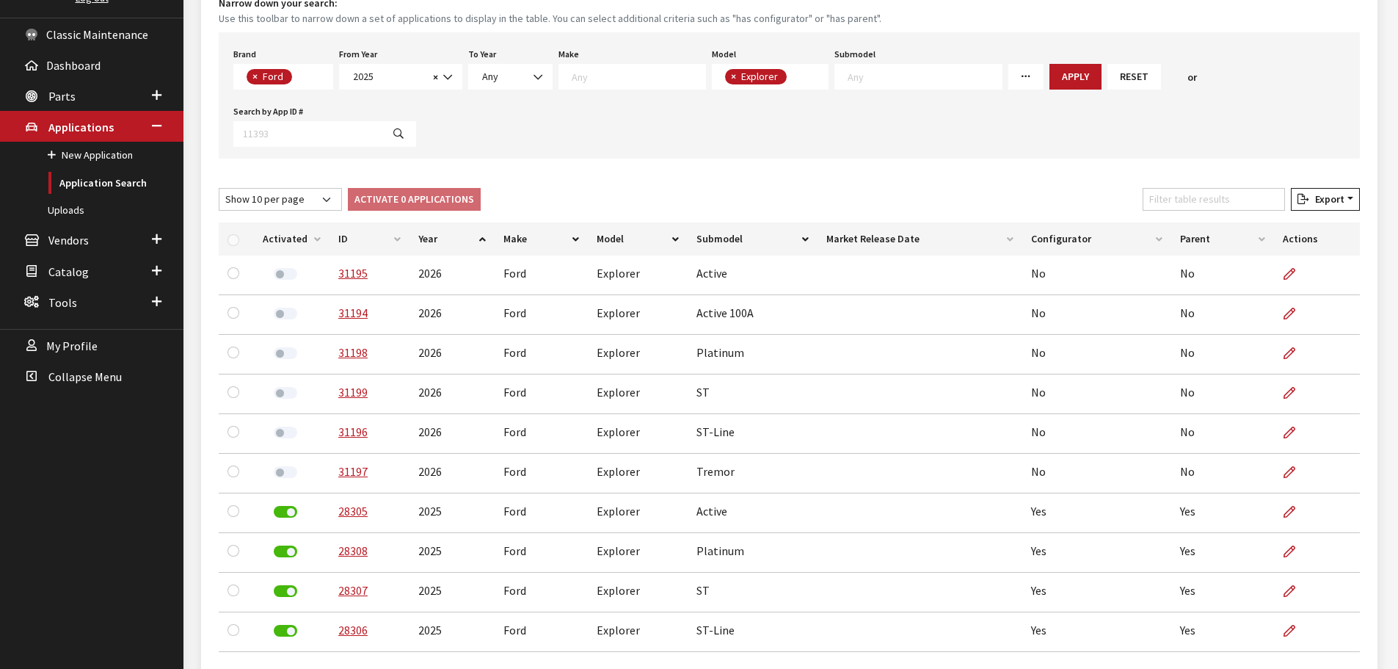
scroll to position [220, 0]
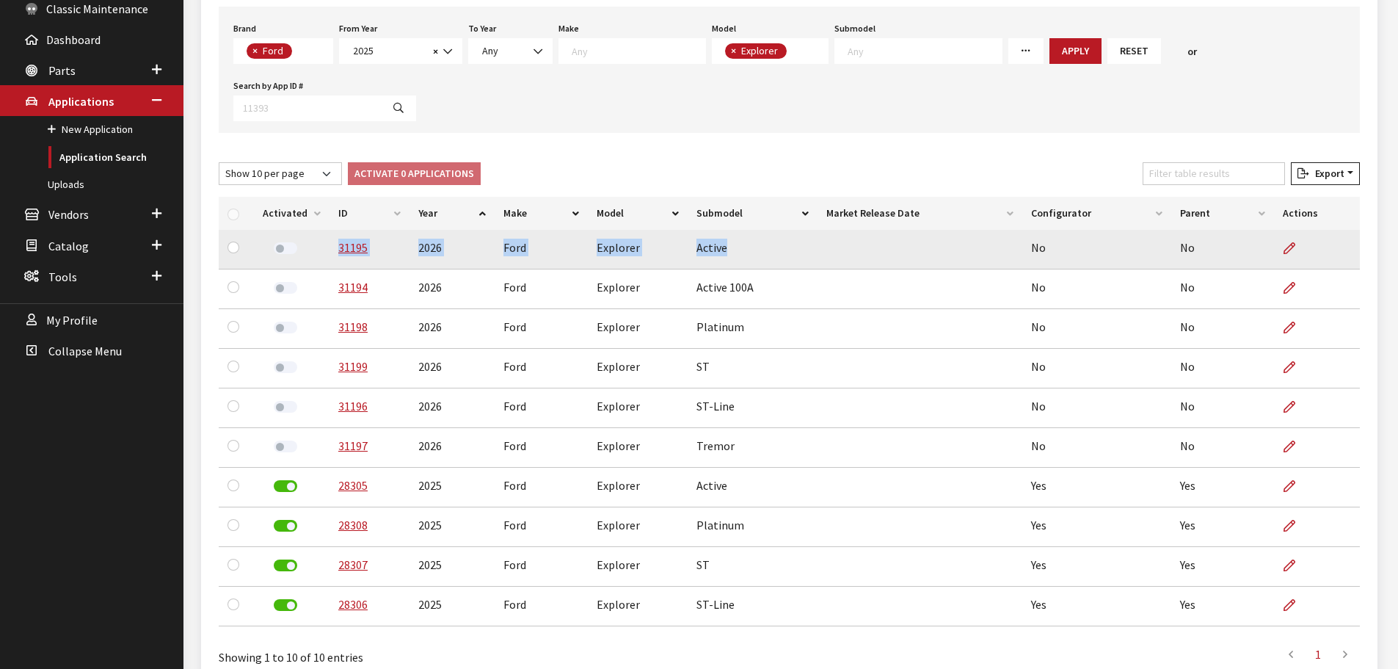
drag, startPoint x: 728, startPoint y: 250, endPoint x: 333, endPoint y: 251, distance: 394.9
click at [333, 251] on tr "31195 2026 Ford Explorer Active No No" at bounding box center [789, 250] width 1141 height 40
copy tr "31195 2026 Ford Explorer Active"
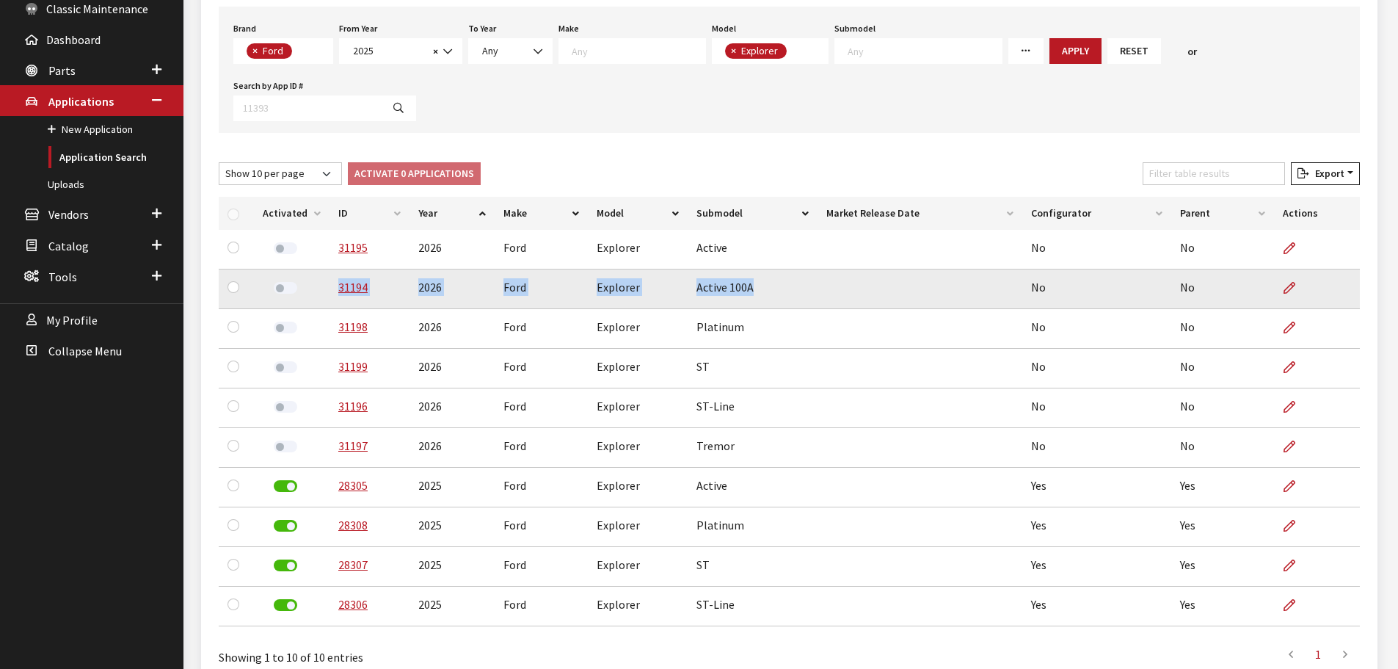
drag, startPoint x: 750, startPoint y: 286, endPoint x: 332, endPoint y: 293, distance: 418.4
click at [332, 293] on tr "31194 2026 Ford Explorer Active 100A No No" at bounding box center [789, 289] width 1141 height 40
copy tr "31194 2026 Ford Explorer Active 100A"
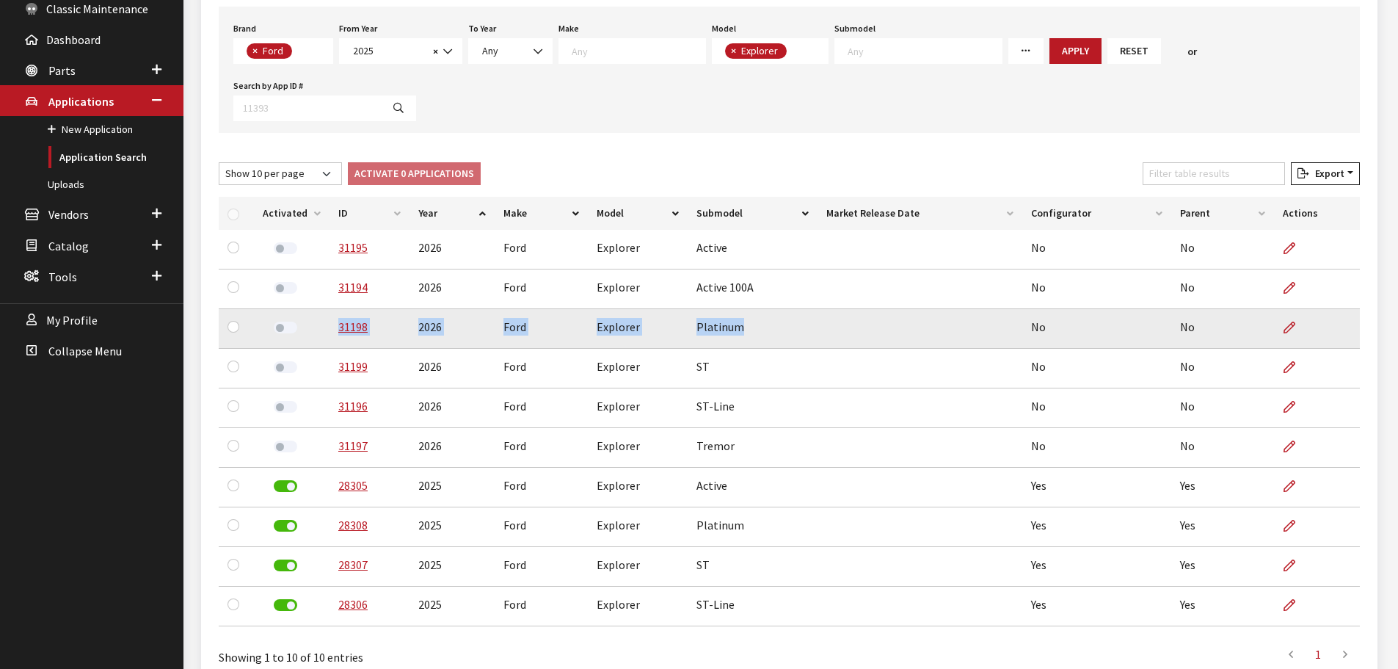
drag, startPoint x: 739, startPoint y: 332, endPoint x: 328, endPoint y: 333, distance: 411.0
click at [328, 333] on tr "31198 2026 Ford Explorer Platinum No No" at bounding box center [789, 329] width 1141 height 40
copy tr "31198 2026 Ford Explorer Platinum"
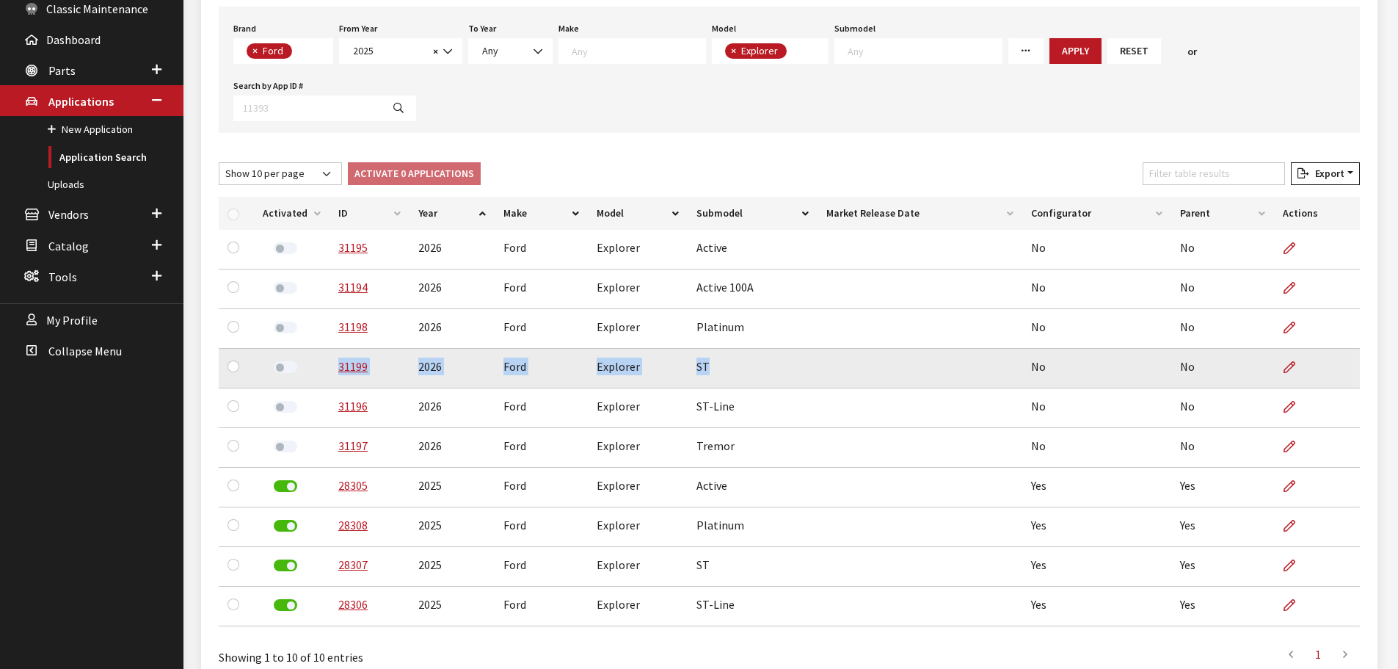
drag, startPoint x: 707, startPoint y: 364, endPoint x: 322, endPoint y: 366, distance: 384.6
click at [322, 366] on tr "31199 2026 Ford Explorer ST No No" at bounding box center [789, 369] width 1141 height 40
copy tr "31199 2026 Ford Explorer ST"
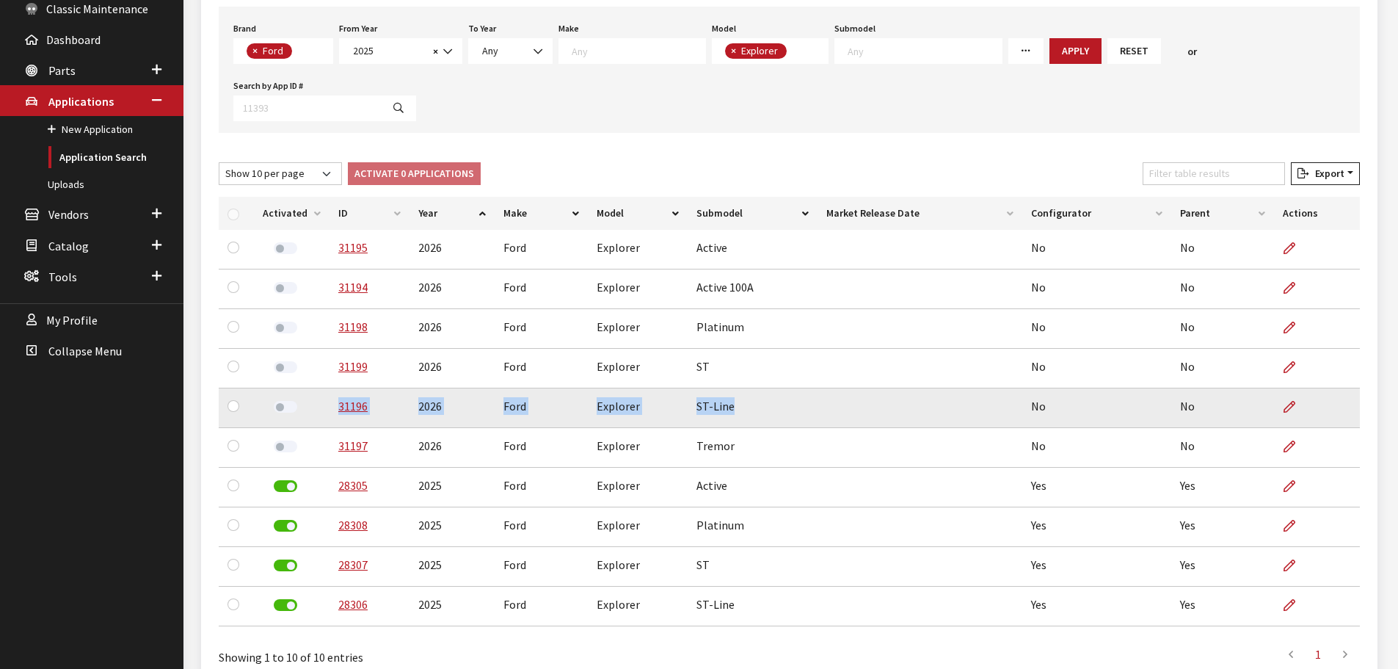
drag, startPoint x: 730, startPoint y: 411, endPoint x: 328, endPoint y: 404, distance: 401.5
click at [328, 404] on tr "31196 2026 Ford Explorer ST-Line No No" at bounding box center [789, 408] width 1141 height 40
copy tr "31196 2026 Ford Explorer ST-Line"
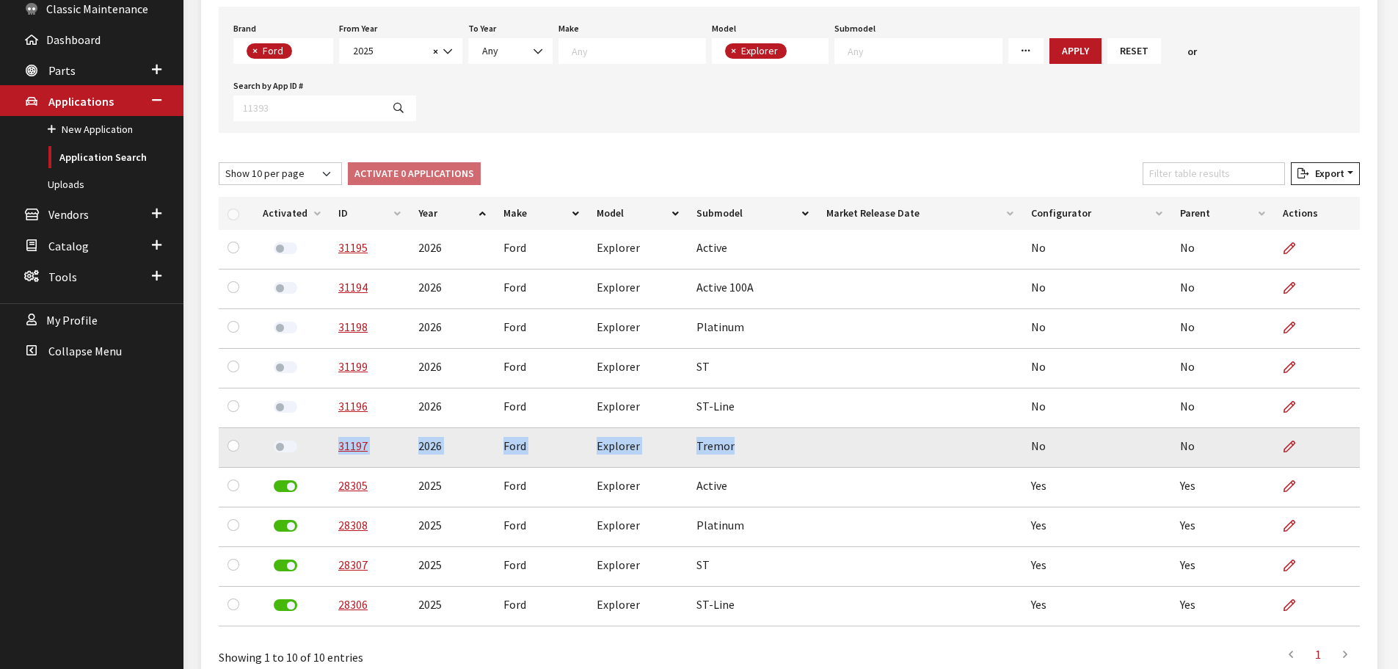
drag, startPoint x: 730, startPoint y: 444, endPoint x: 334, endPoint y: 448, distance: 396.4
click at [334, 448] on tr "31197 2026 Ford Explorer Tremor No No" at bounding box center [789, 448] width 1141 height 40
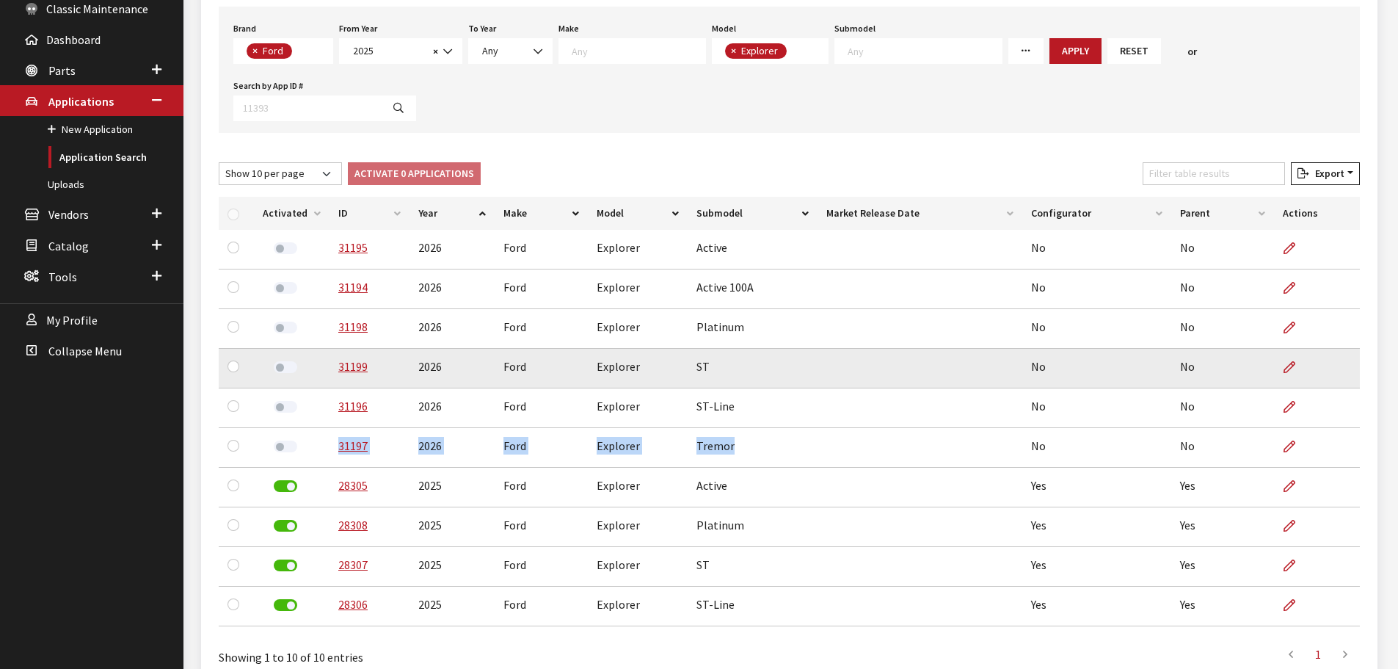
copy tr "31197 2026 Ford Explorer Tremor"
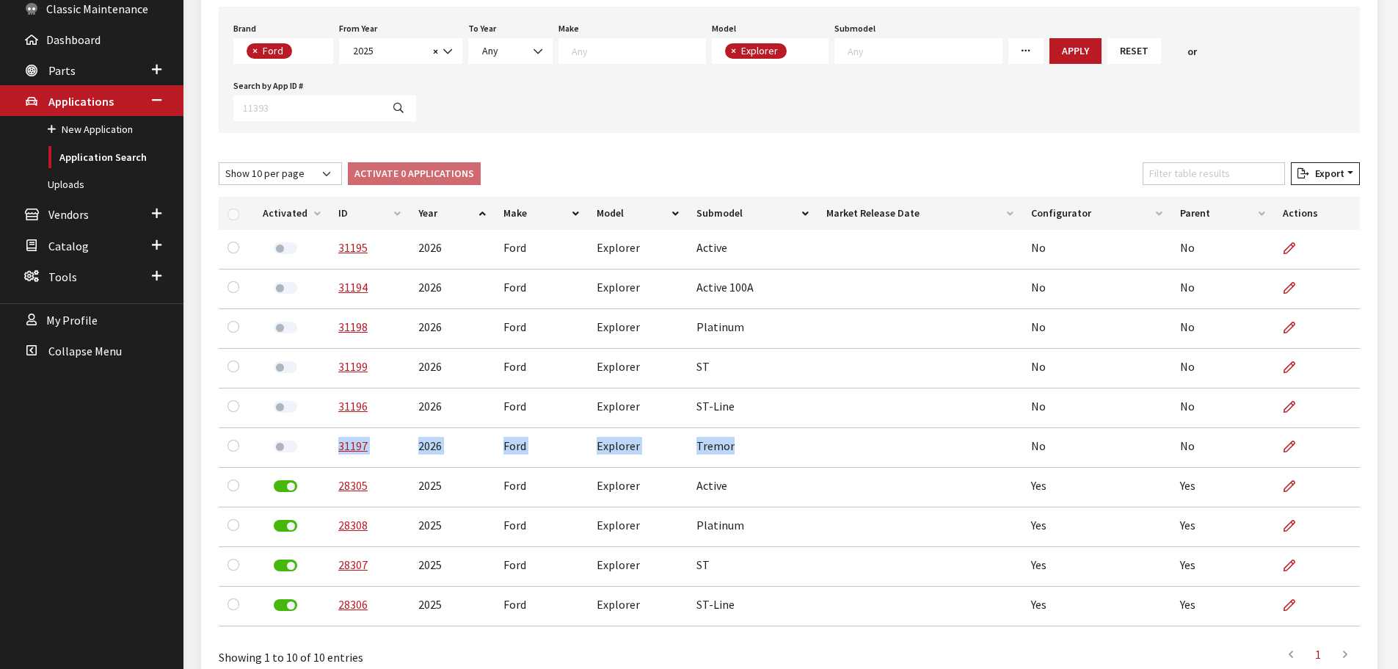
click at [848, 121] on div "Brand Any Acura Alfa Romeo Audi Bentley BMW DoubleTake [PERSON_NAME] Honda Hyun…" at bounding box center [789, 70] width 1141 height 126
click at [81, 183] on link "Uploads" at bounding box center [91, 184] width 183 height 27
click at [59, 180] on link "Uploads" at bounding box center [91, 184] width 183 height 27
click at [904, 117] on div "Brand Any Acura Alfa Romeo Audi Bentley BMW DoubleTake [PERSON_NAME] Honda Hyun…" at bounding box center [789, 70] width 1141 height 126
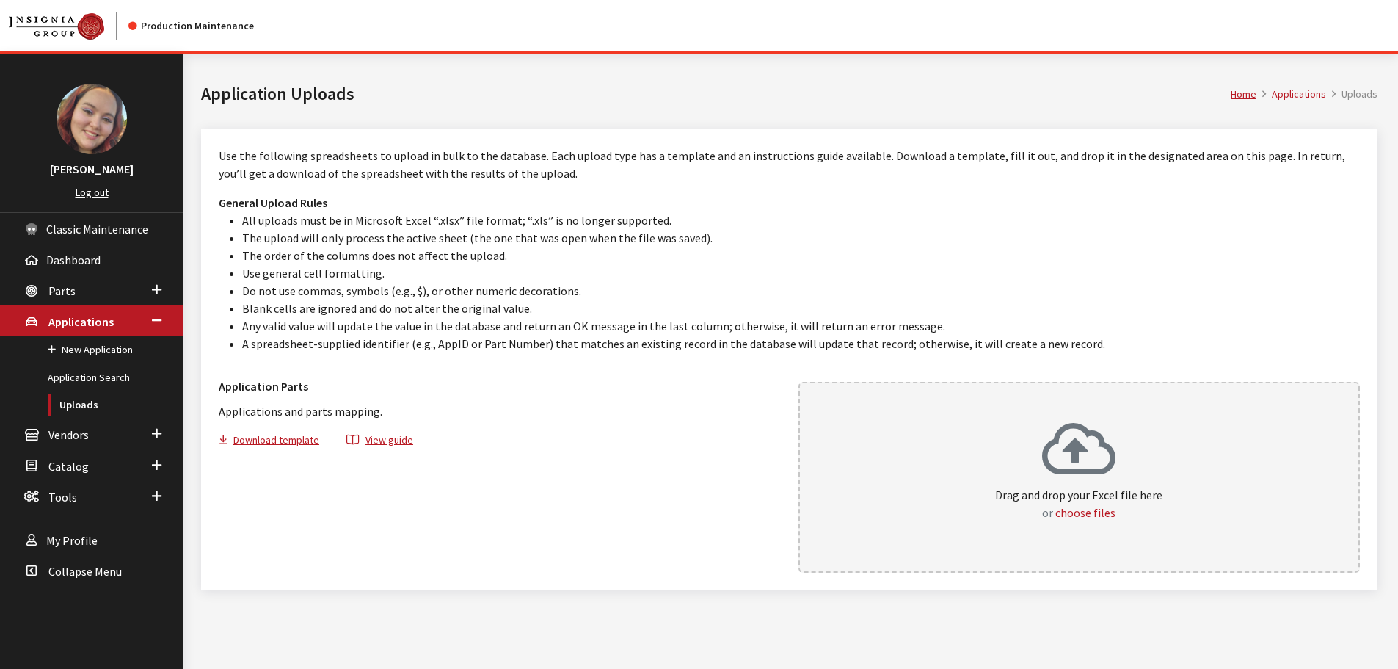
click at [1116, 486] on p "Drag and drop your Excel file here or choose files" at bounding box center [1078, 503] width 167 height 35
click at [55, 376] on link "Application Search" at bounding box center [91, 377] width 183 height 27
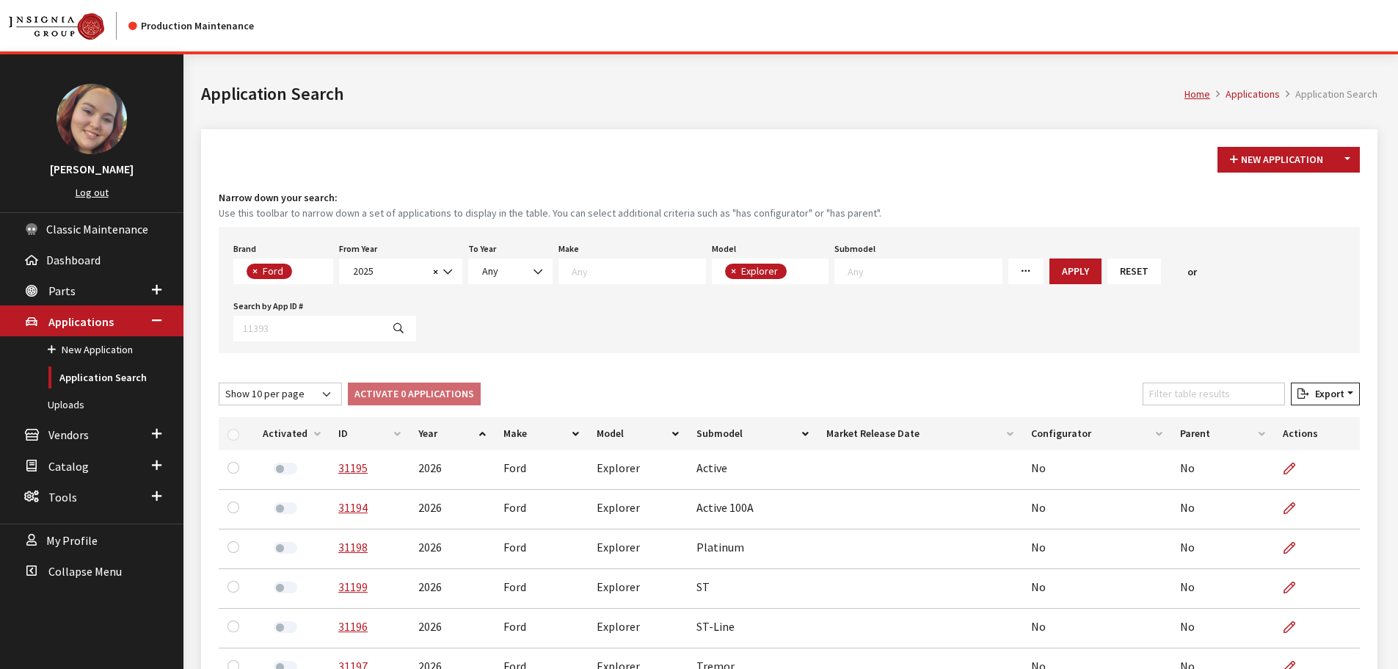
scroll to position [51, 0]
click at [366, 266] on span "2025" at bounding box center [389, 270] width 80 height 15
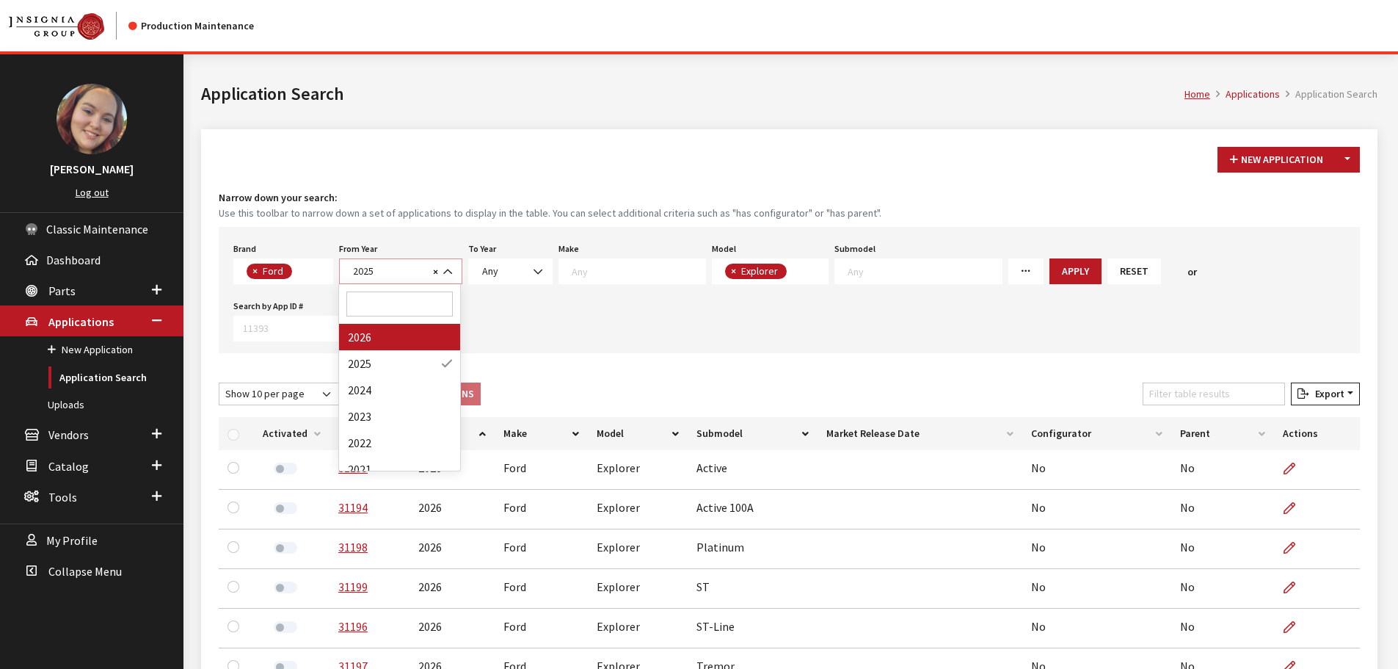
select select "2026"
select select
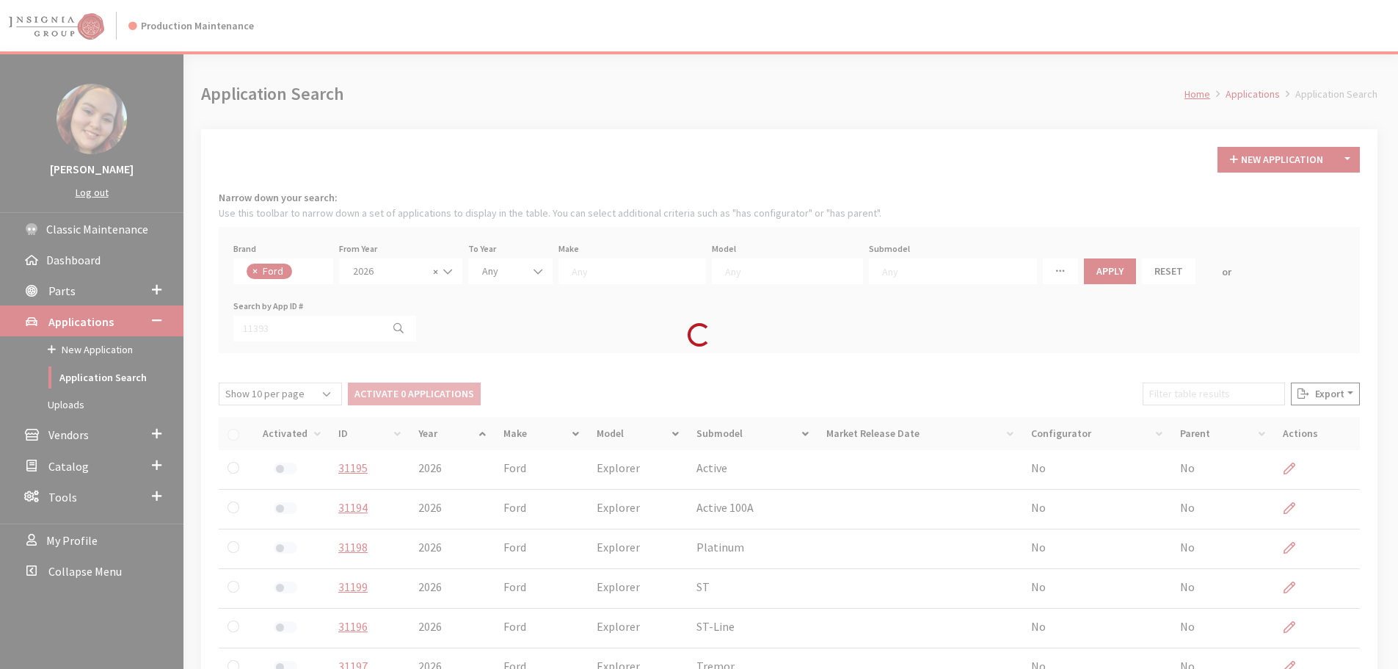
scroll to position [28, 0]
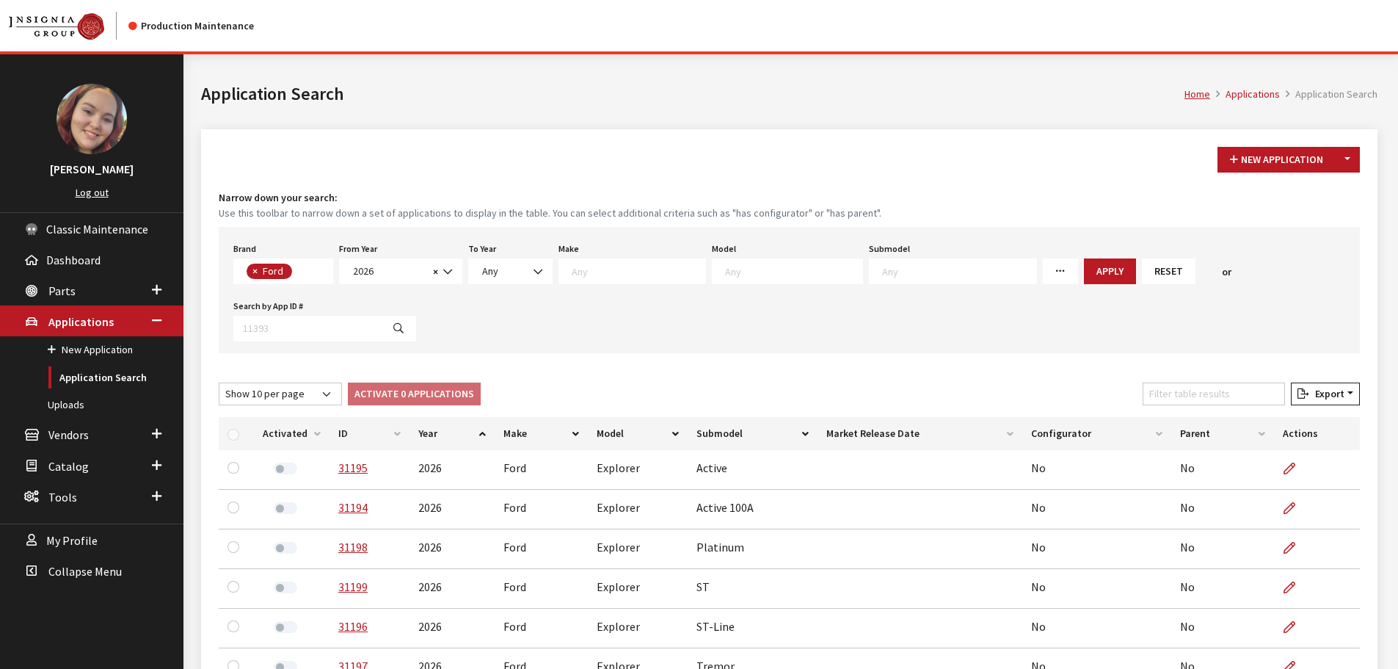
click at [737, 273] on textarea "Search" at bounding box center [793, 270] width 137 height 13
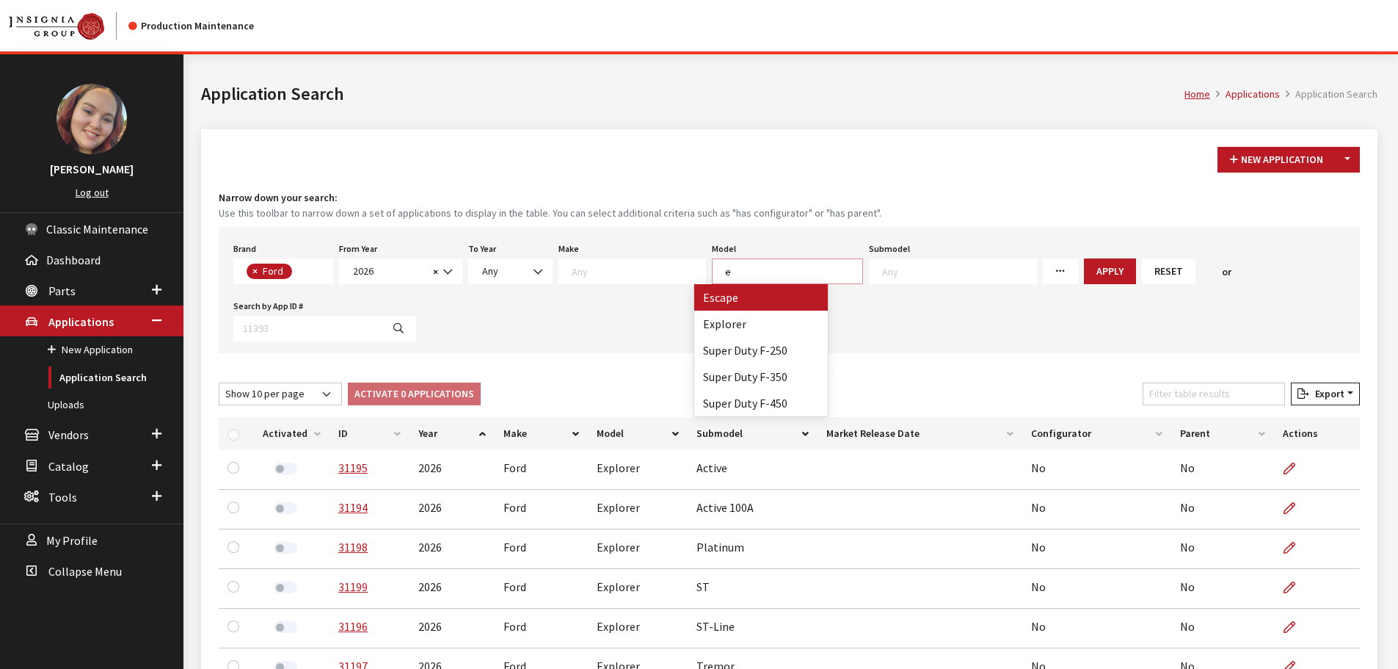
scroll to position [1, 0]
type textarea "exp"
select select "139"
select select
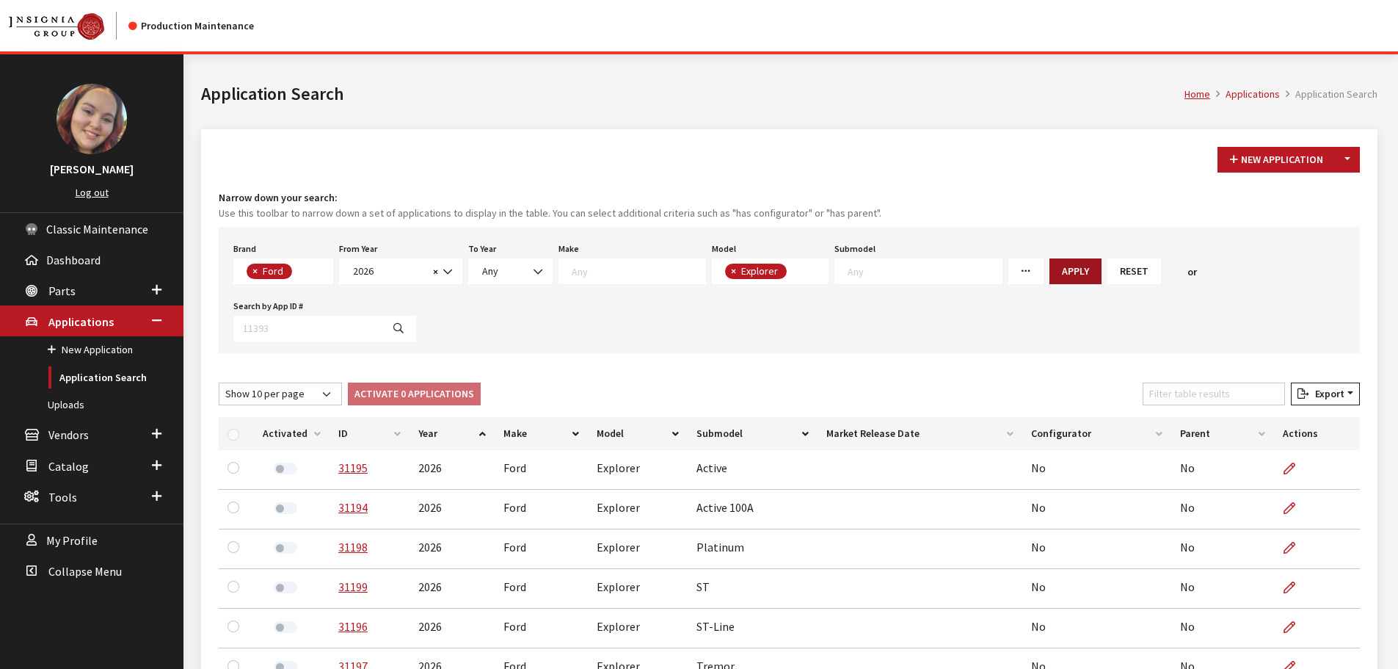
click at [1050, 268] on button "Apply" at bounding box center [1076, 271] width 52 height 26
click at [230, 436] on input "checkbox" at bounding box center [234, 435] width 12 height 12
checkbox input "true"
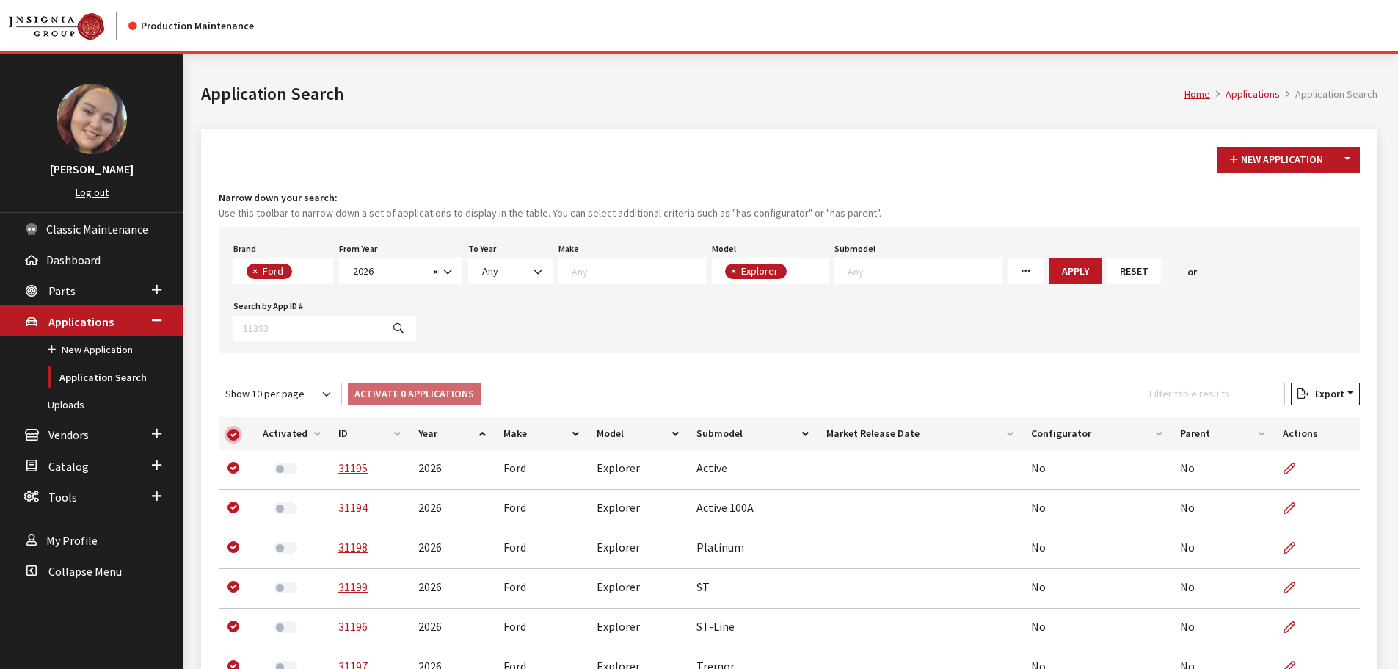
checkbox input "true"
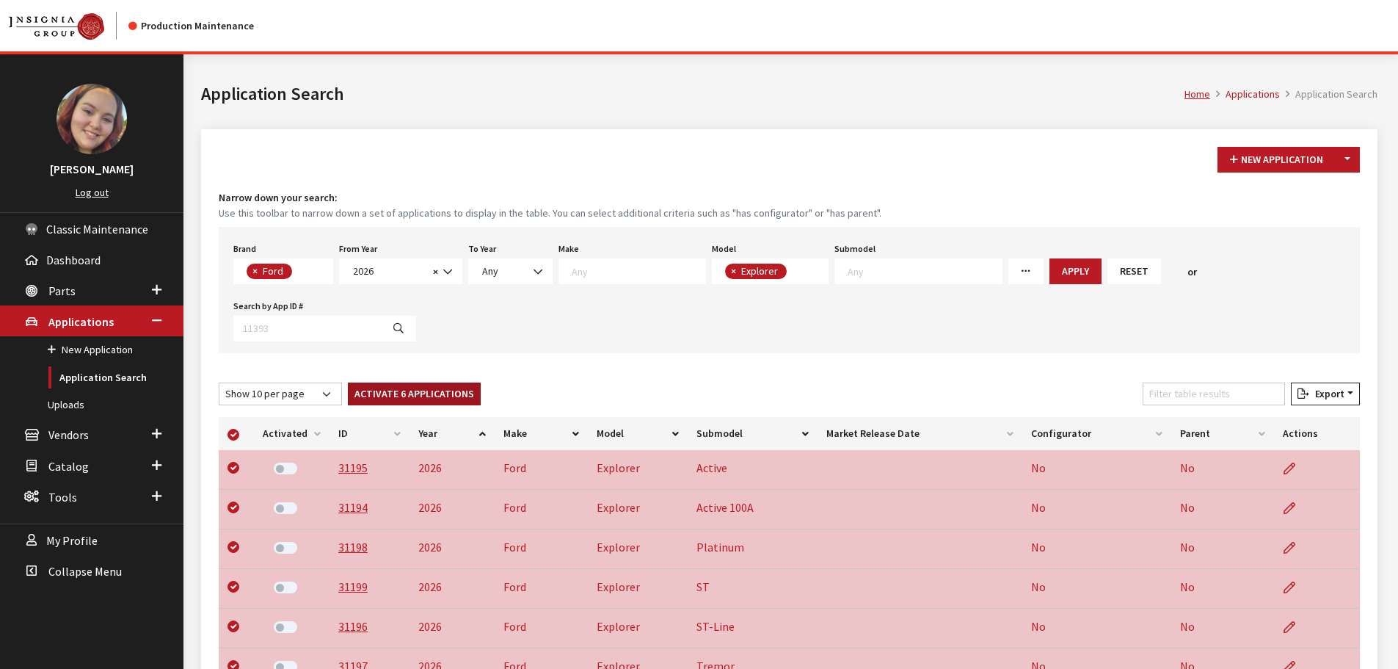
click at [376, 402] on button "Activate 6 Applications" at bounding box center [414, 393] width 133 height 23
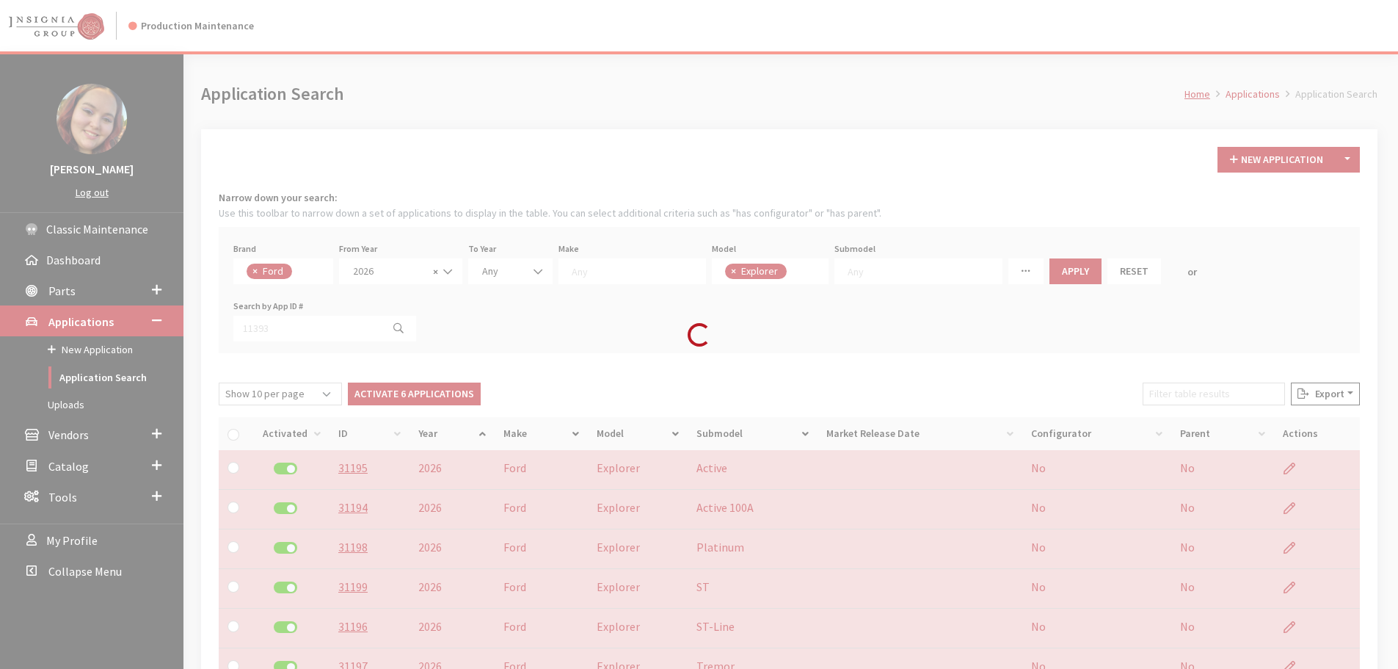
checkbox input "false"
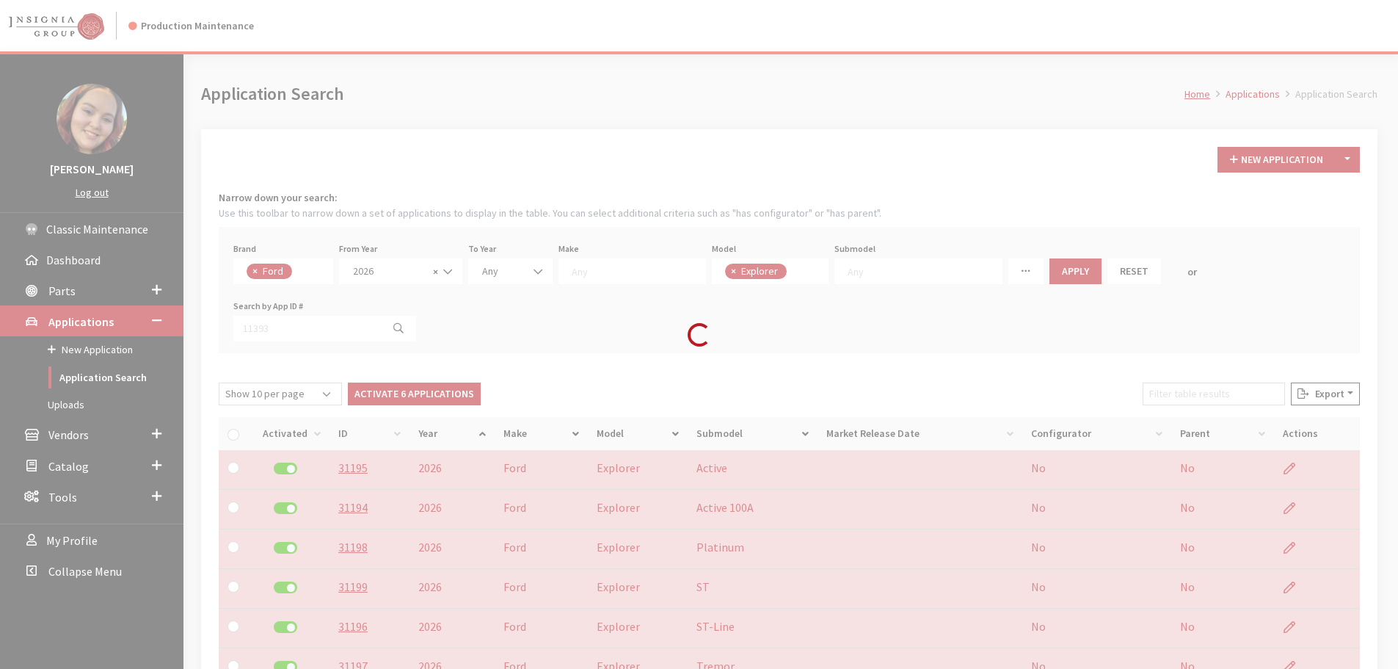
checkbox input "false"
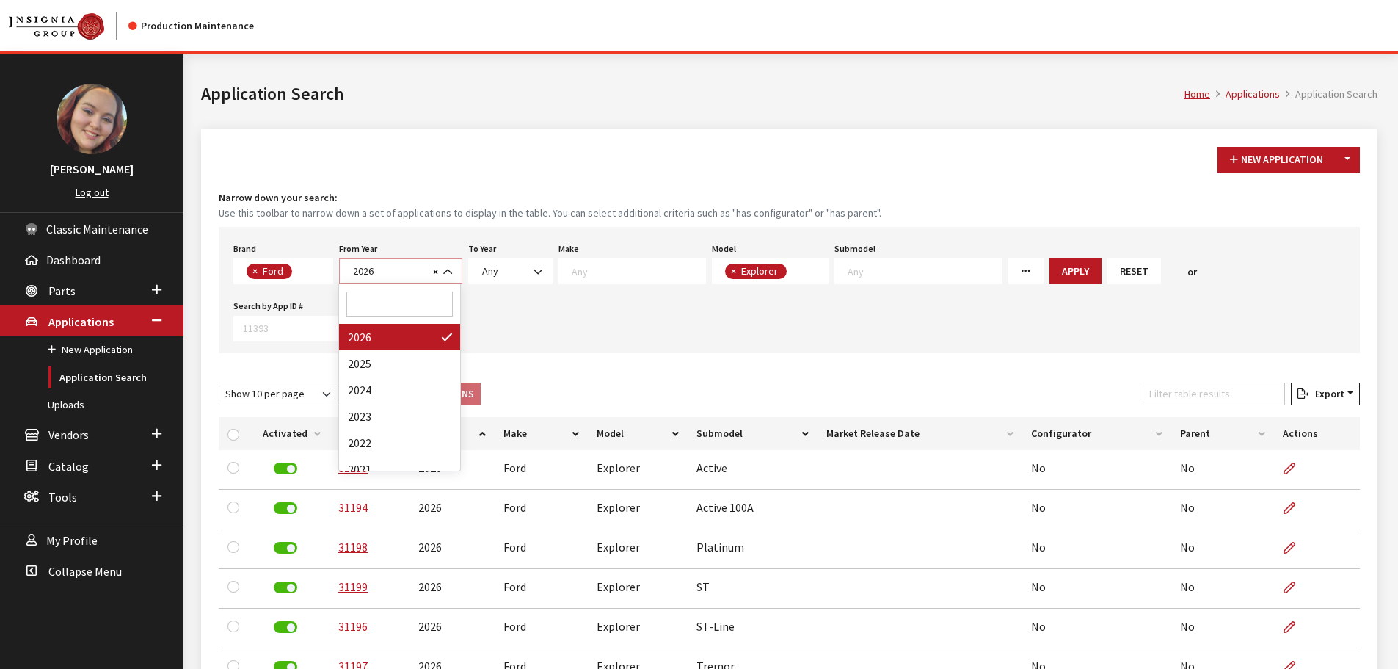
click at [382, 271] on span "2026" at bounding box center [389, 270] width 80 height 15
select select "2025"
select select
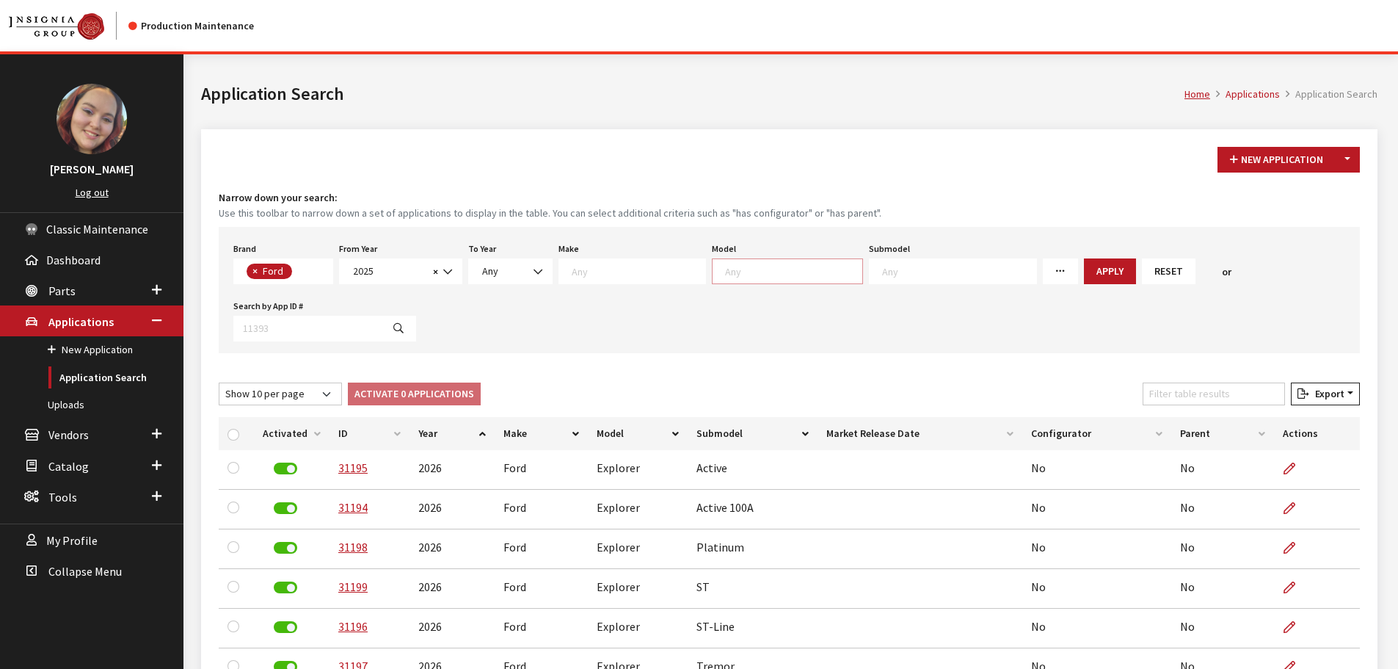
click at [744, 263] on span at bounding box center [791, 269] width 141 height 13
type textarea "mus"
select select "146"
select select
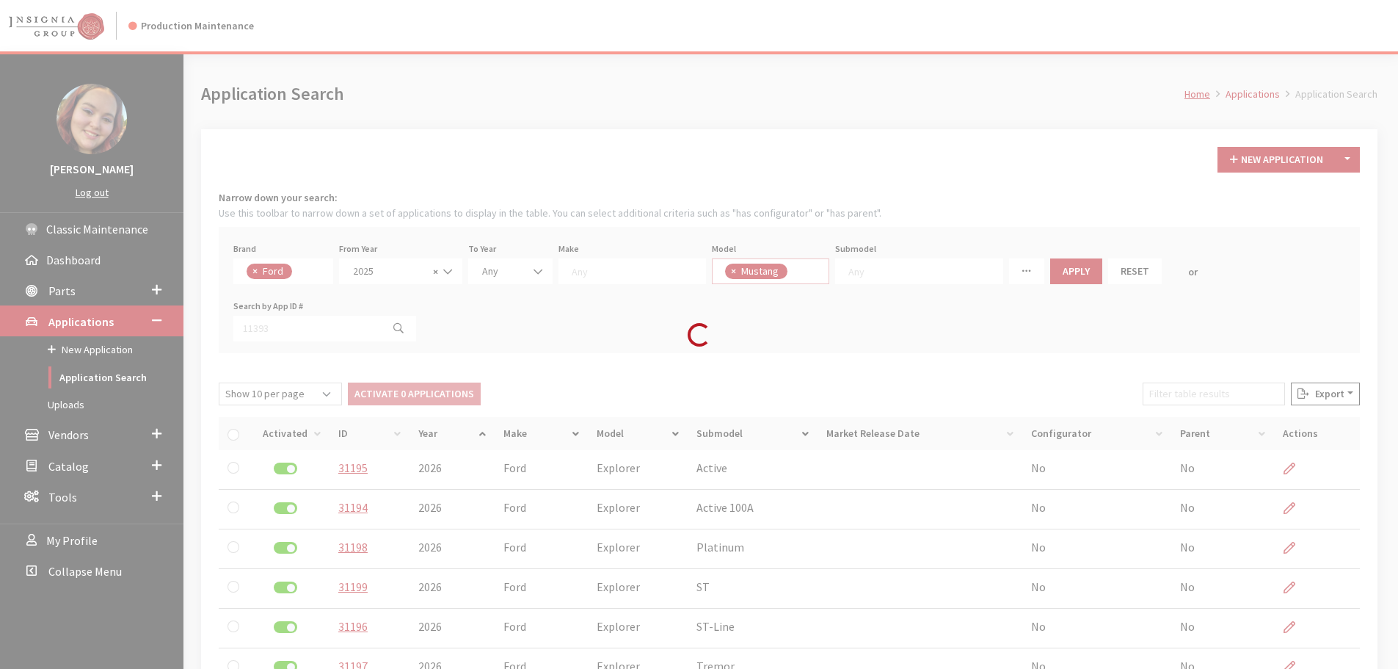
scroll to position [153, 0]
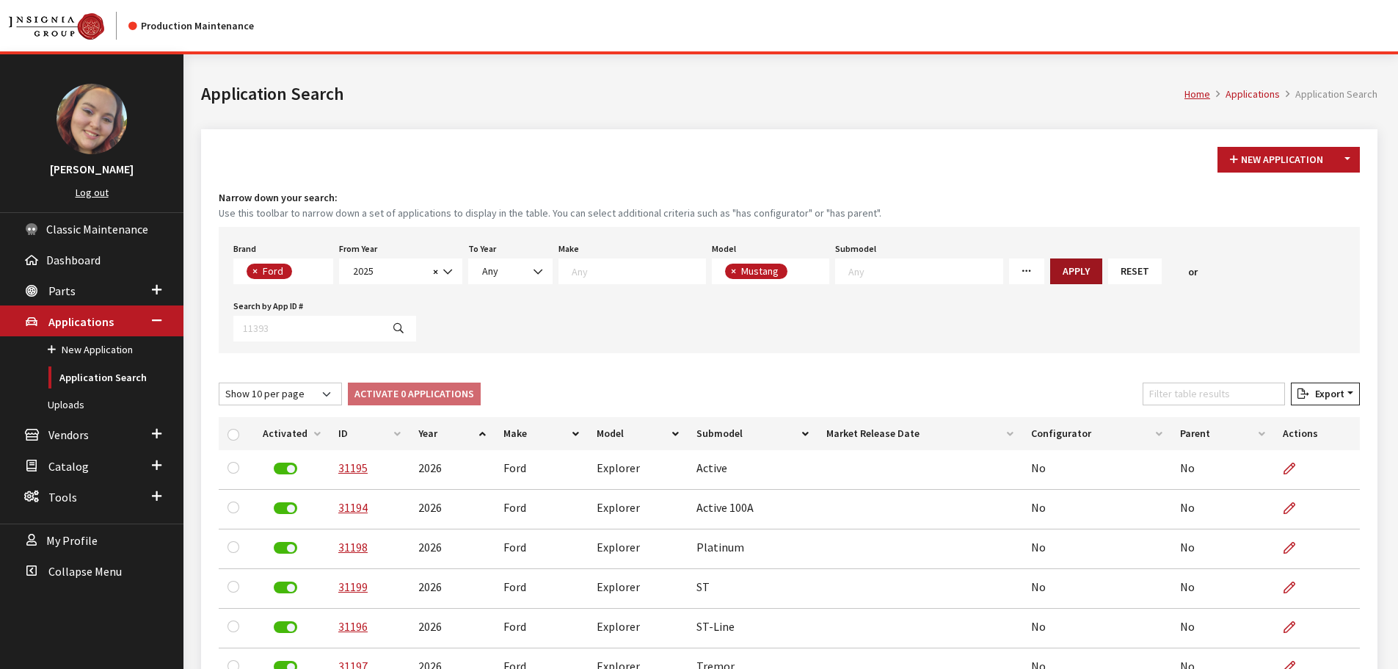
click at [1050, 269] on button "Apply" at bounding box center [1076, 271] width 52 height 26
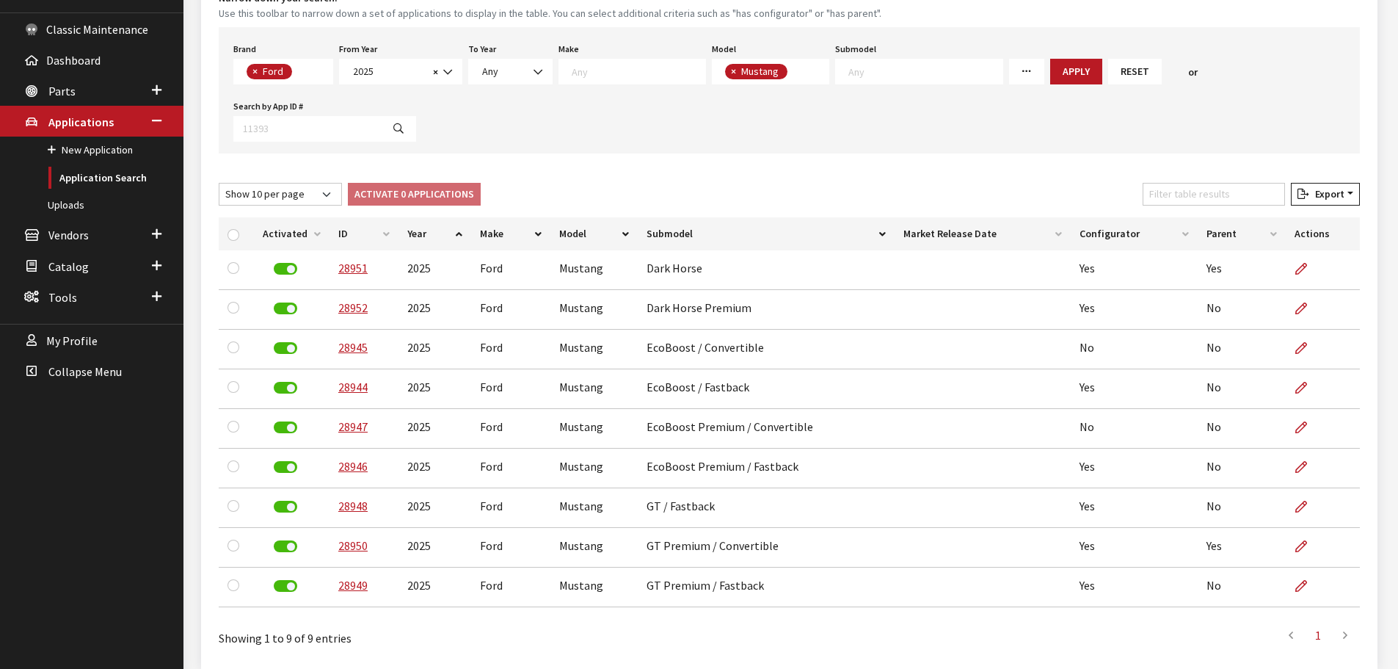
scroll to position [220, 0]
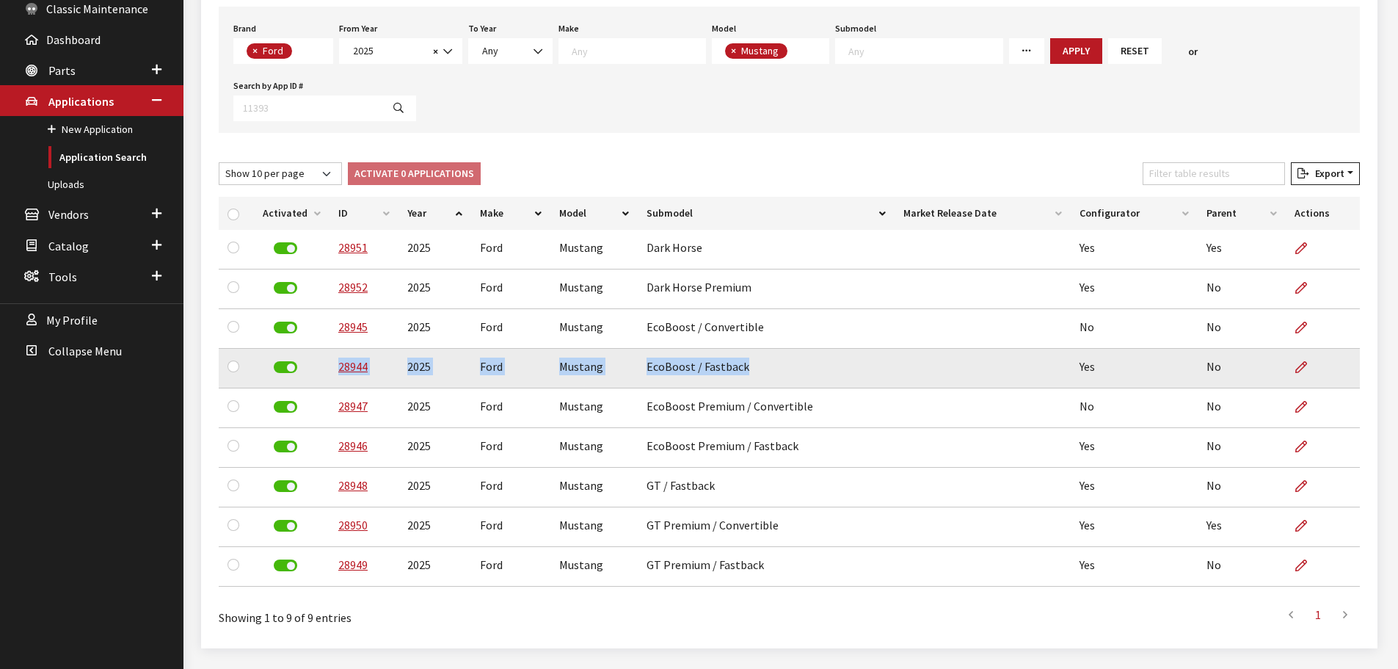
drag, startPoint x: 745, startPoint y: 370, endPoint x: 331, endPoint y: 374, distance: 414.0
click at [331, 374] on tr "28944 2025 Ford Mustang EcoBoost / Fastback Yes No" at bounding box center [789, 369] width 1141 height 40
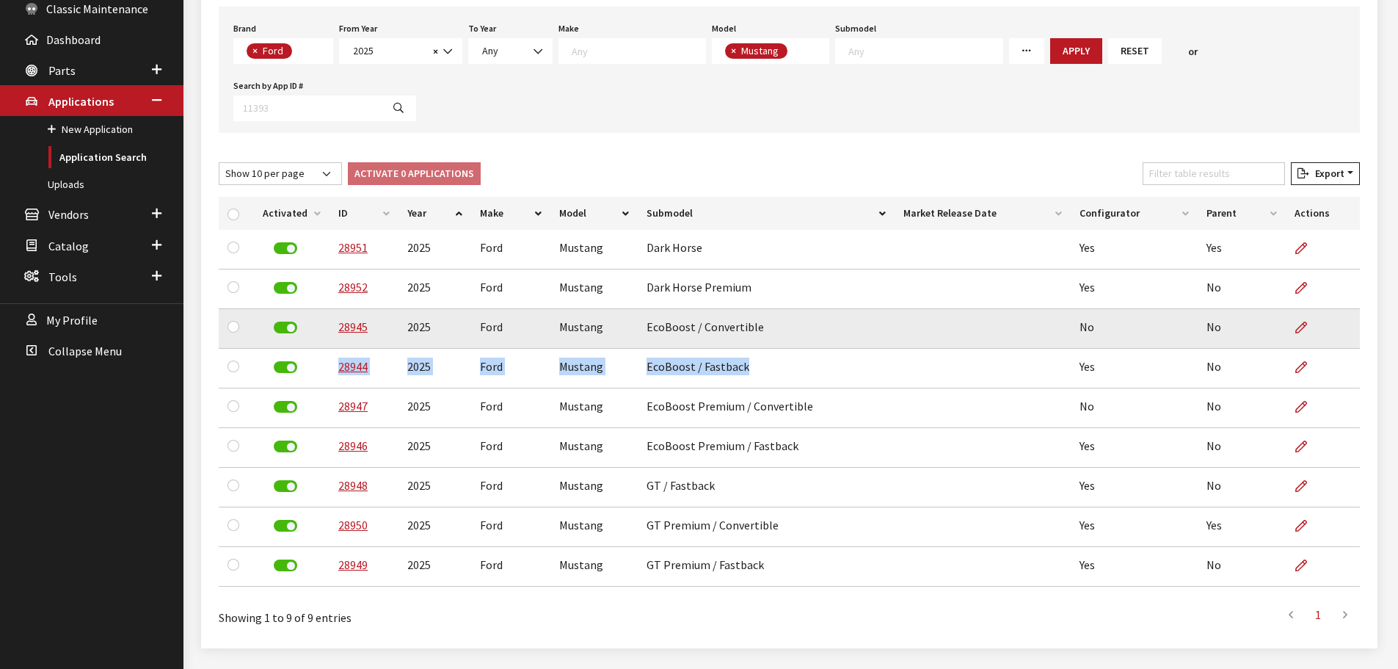
copy tr "28944 2025 Ford Mustang EcoBoost / Fastback"
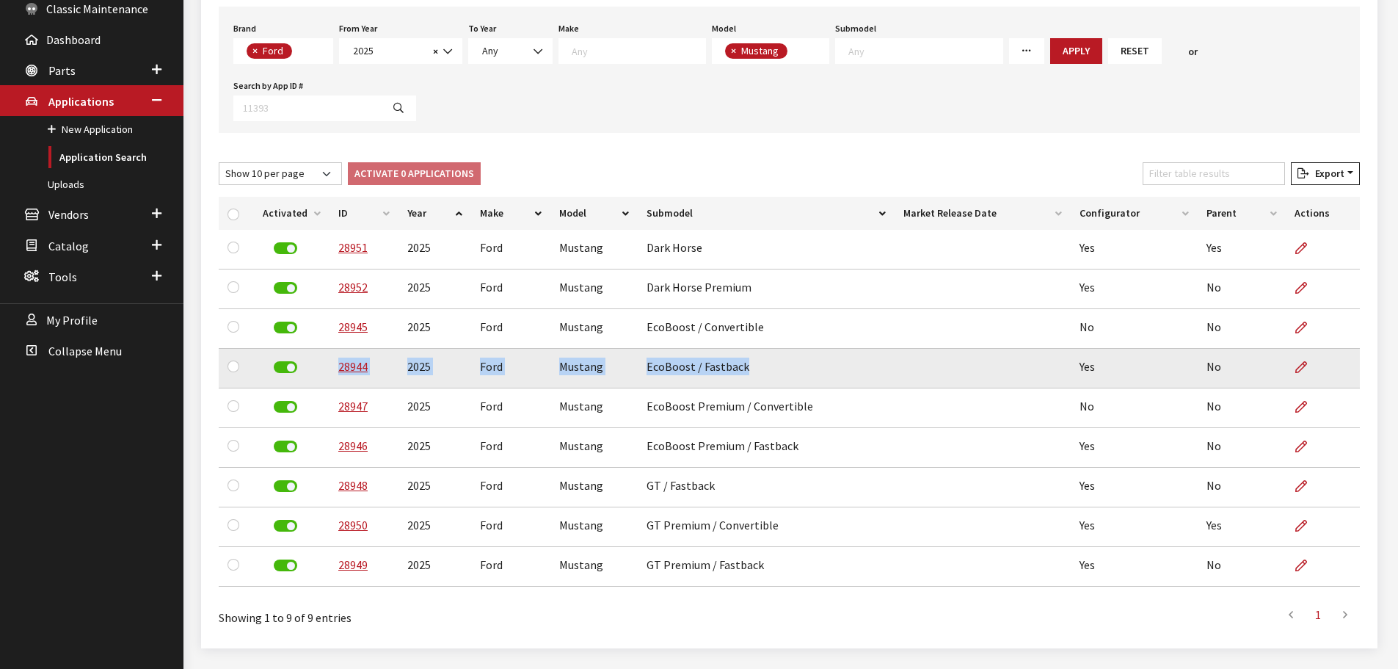
click at [651, 376] on td "EcoBoost / Fastback" at bounding box center [766, 369] width 257 height 40
drag, startPoint x: 677, startPoint y: 368, endPoint x: 741, endPoint y: 371, distance: 63.9
click at [741, 371] on td "EcoBoost / Fastback" at bounding box center [766, 369] width 257 height 40
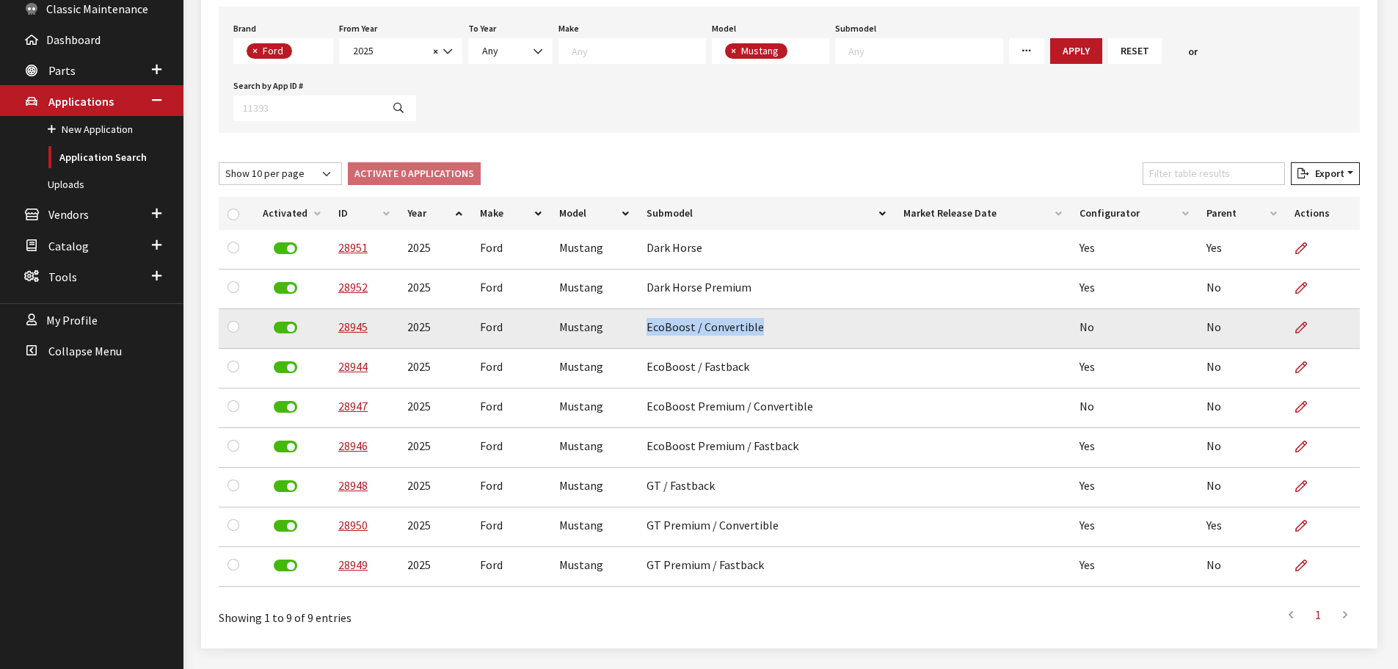
drag, startPoint x: 643, startPoint y: 327, endPoint x: 756, endPoint y: 330, distance: 113.1
click at [756, 330] on td "EcoBoost / Convertible" at bounding box center [766, 329] width 257 height 40
copy td "EcoBoost / Convertible"
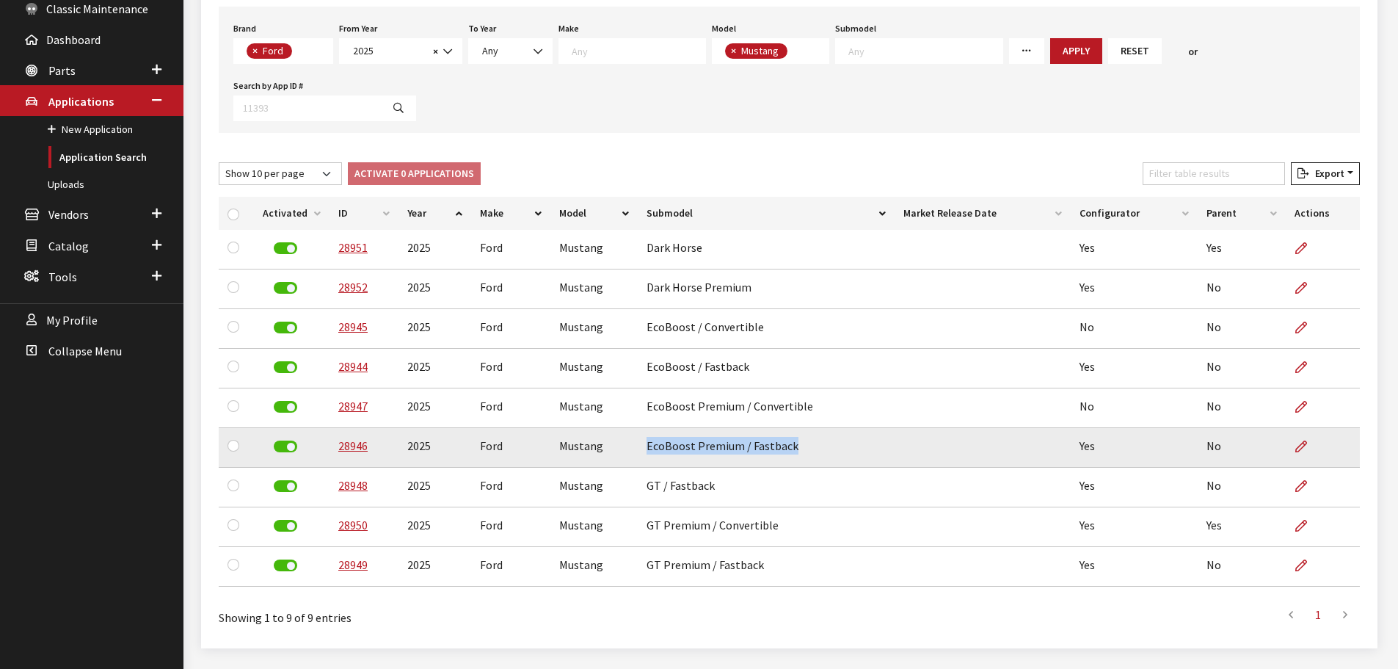
drag, startPoint x: 644, startPoint y: 442, endPoint x: 796, endPoint y: 443, distance: 151.9
click at [796, 443] on td "EcoBoost Premium / Fastback" at bounding box center [766, 448] width 257 height 40
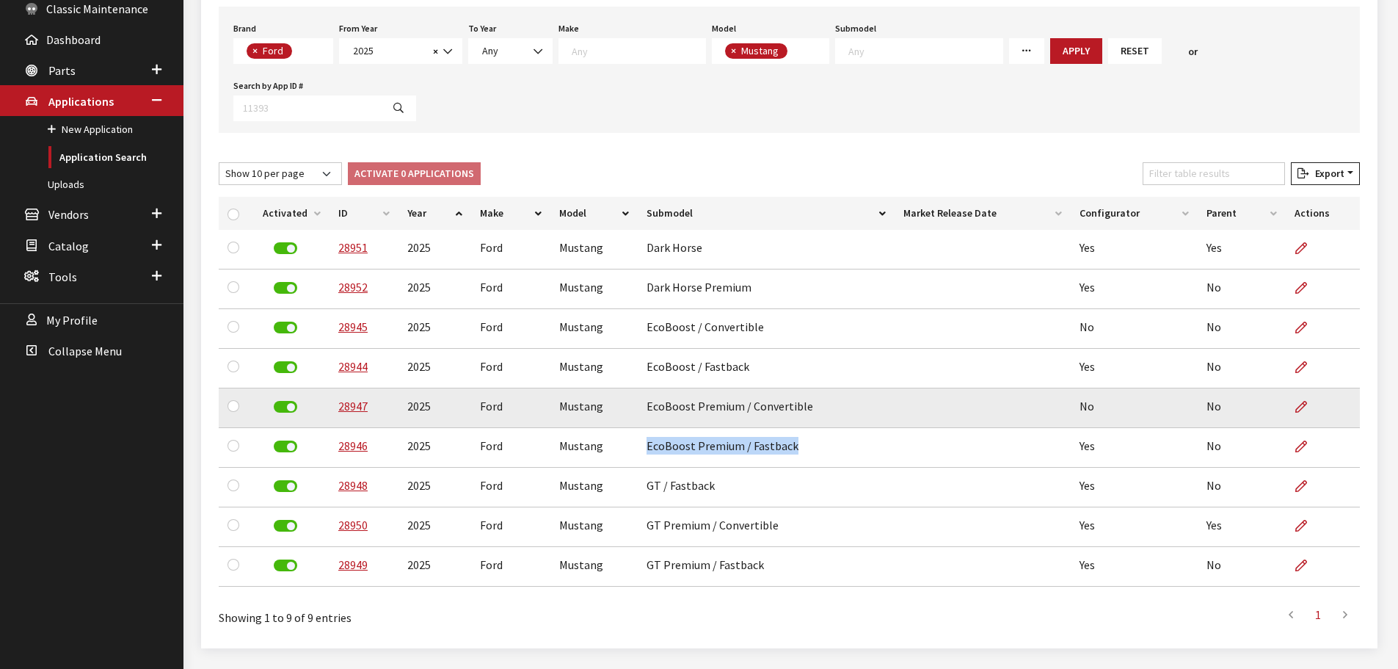
copy td "EcoBoost Premium / Fastback"
click at [650, 407] on td "EcoBoost Premium / Convertible" at bounding box center [766, 408] width 257 height 40
drag, startPoint x: 644, startPoint y: 407, endPoint x: 825, endPoint y: 409, distance: 181.3
click at [825, 409] on td "EcoBoost Premium / Convertible" at bounding box center [766, 408] width 257 height 40
copy td "EcoBoost Premium / Convertible"
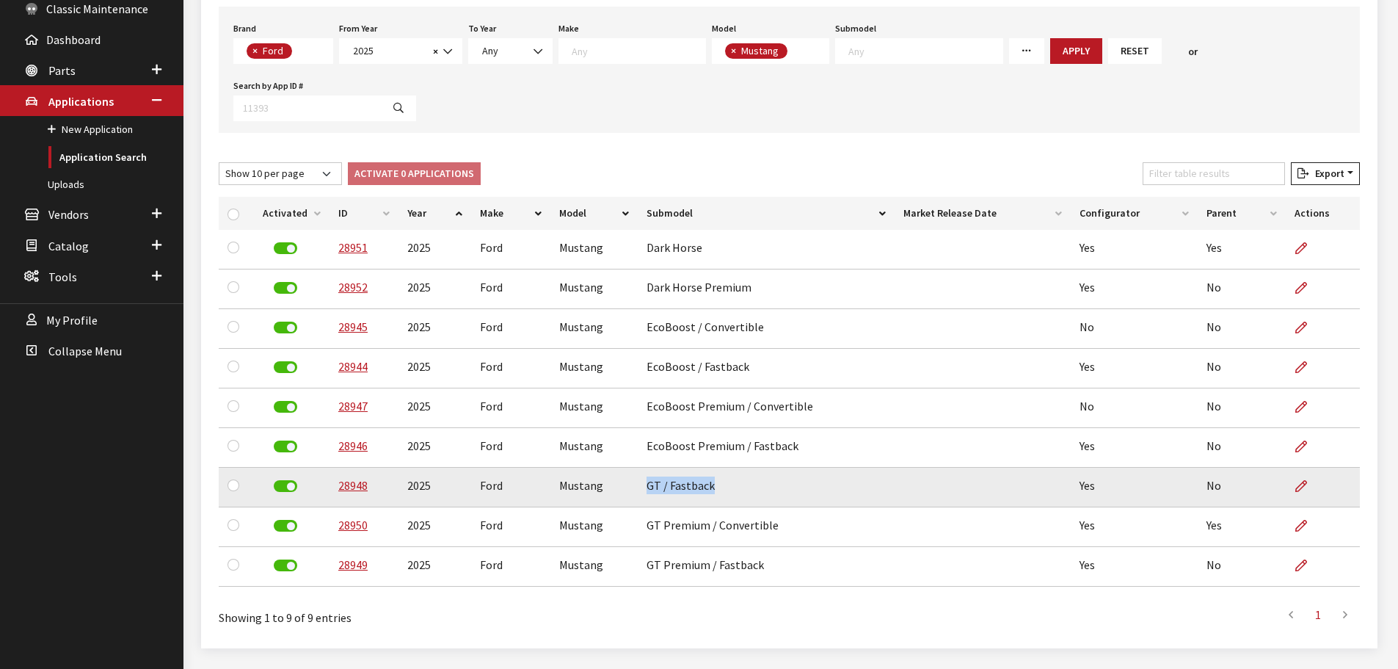
drag, startPoint x: 644, startPoint y: 487, endPoint x: 713, endPoint y: 491, distance: 68.4
click at [713, 491] on td "GT / Fastback" at bounding box center [766, 488] width 257 height 40
copy td "GT / Fastback"
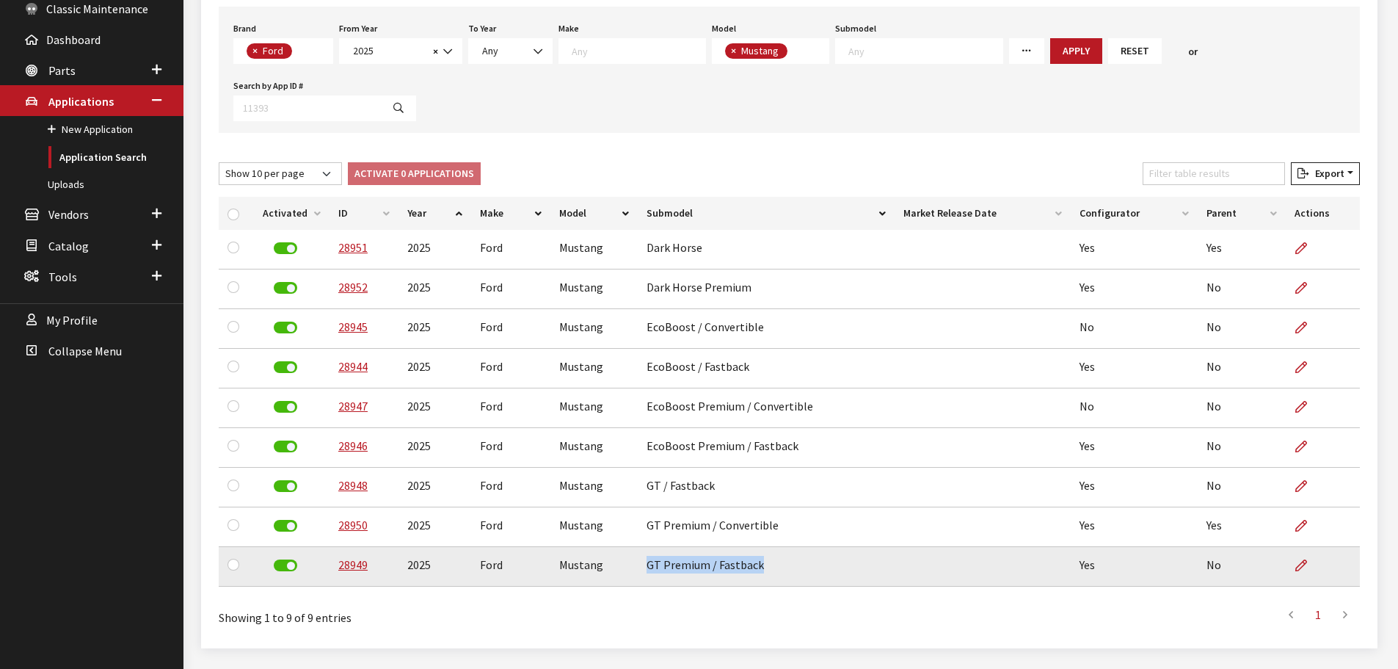
drag, startPoint x: 646, startPoint y: 570, endPoint x: 761, endPoint y: 576, distance: 115.4
click at [761, 576] on td "GT Premium / Fastback" at bounding box center [766, 567] width 257 height 40
copy td "GT Premium / Fastback"
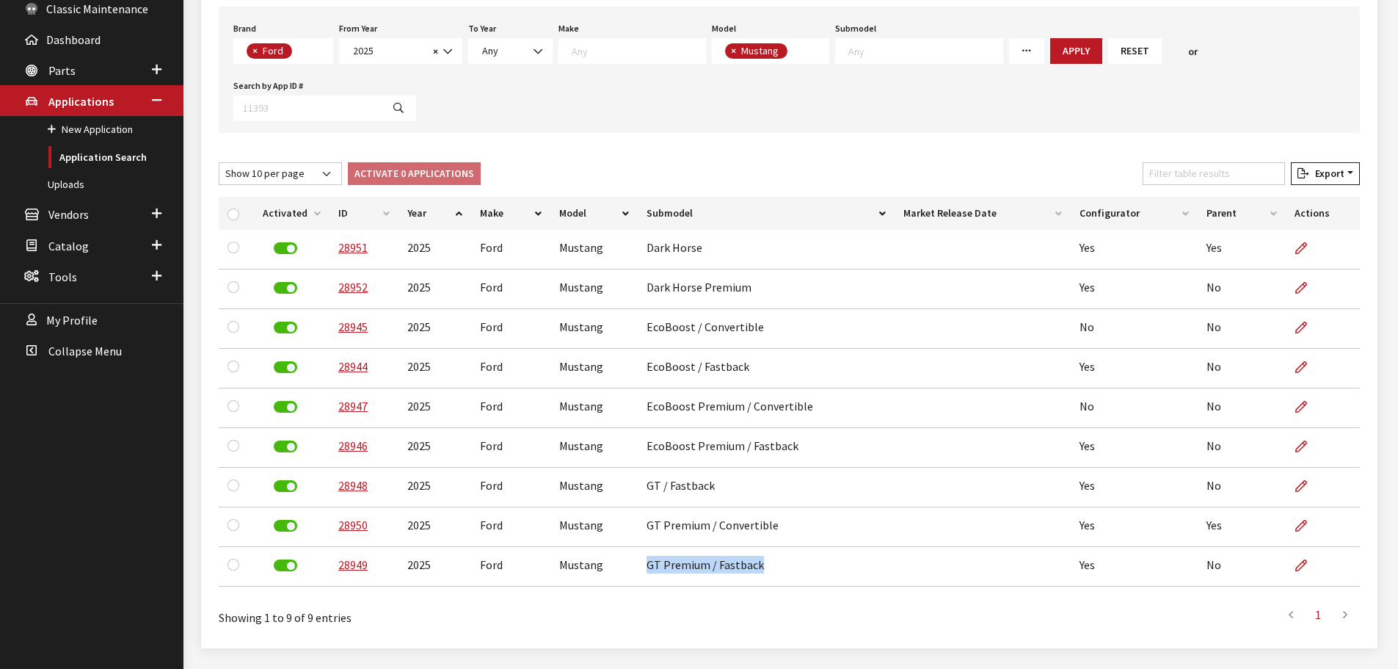
scroll to position [217, 0]
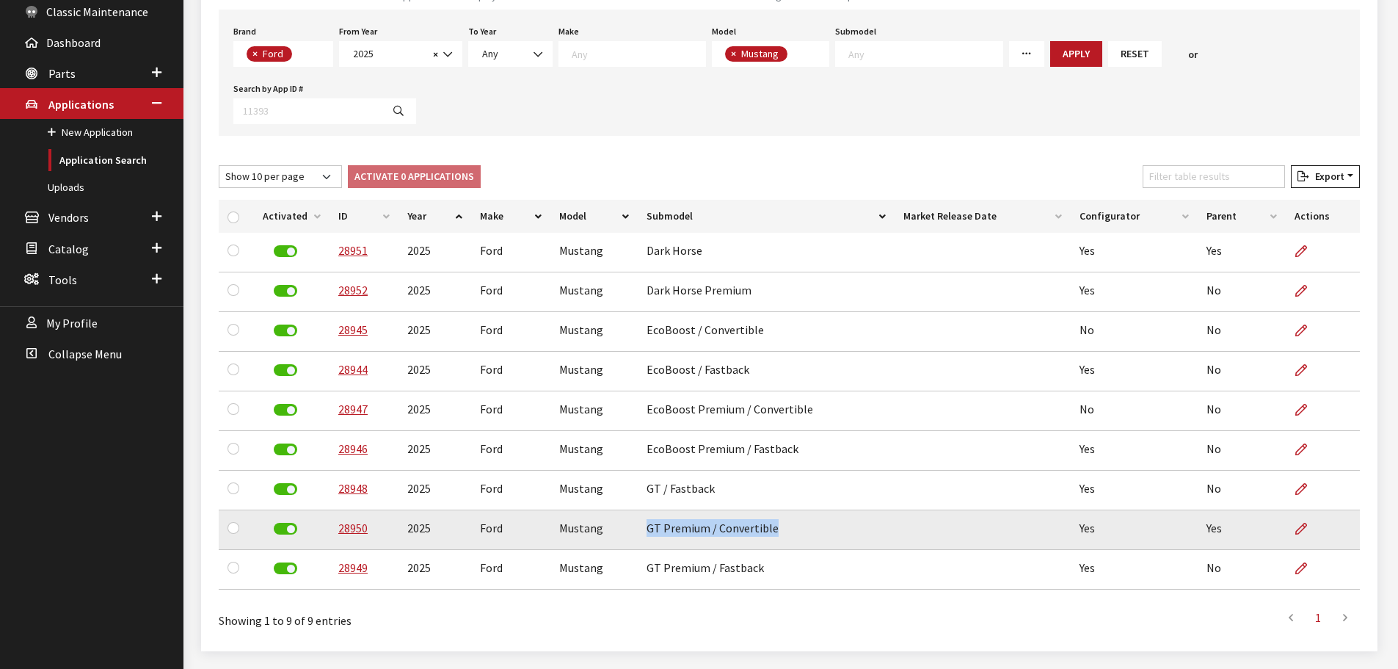
drag, startPoint x: 644, startPoint y: 531, endPoint x: 780, endPoint y: 533, distance: 135.8
click at [780, 533] on td "GT Premium / Convertible" at bounding box center [766, 530] width 257 height 40
copy td "GT Premium / Convertible"
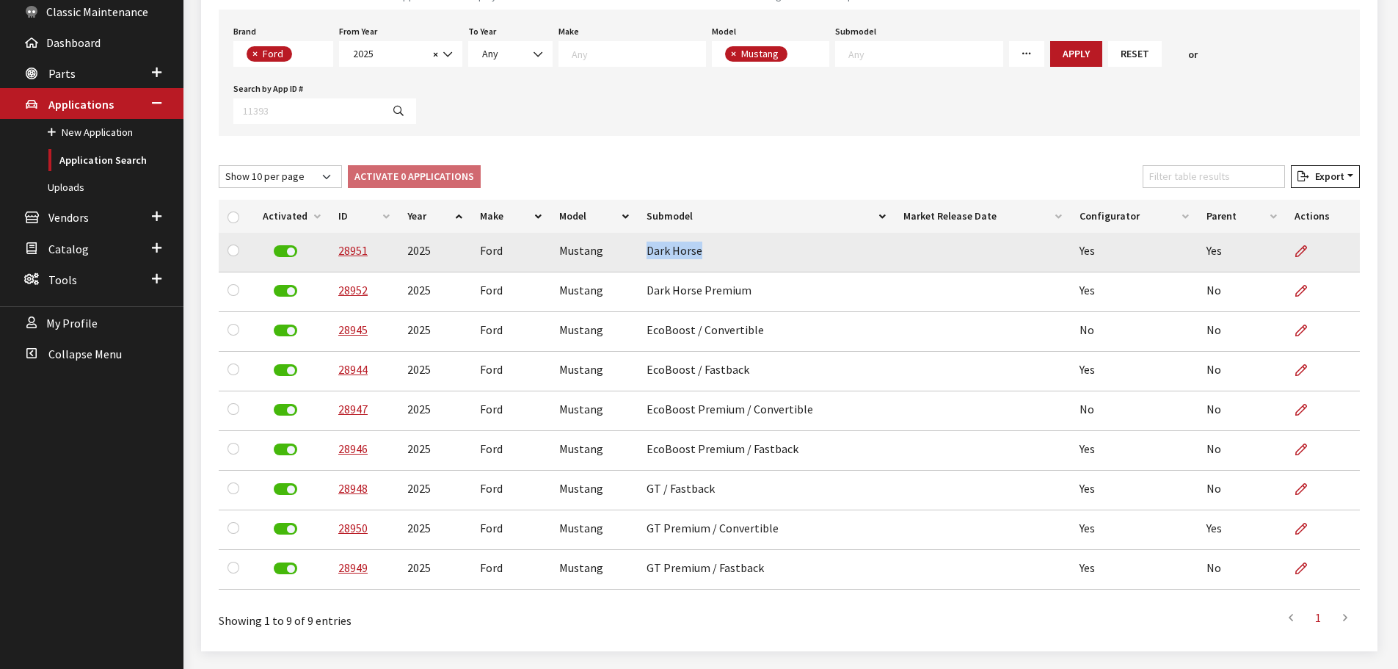
drag, startPoint x: 644, startPoint y: 255, endPoint x: 733, endPoint y: 257, distance: 88.8
click at [733, 257] on td "Dark Horse" at bounding box center [766, 253] width 257 height 40
copy td "Dark Horse"
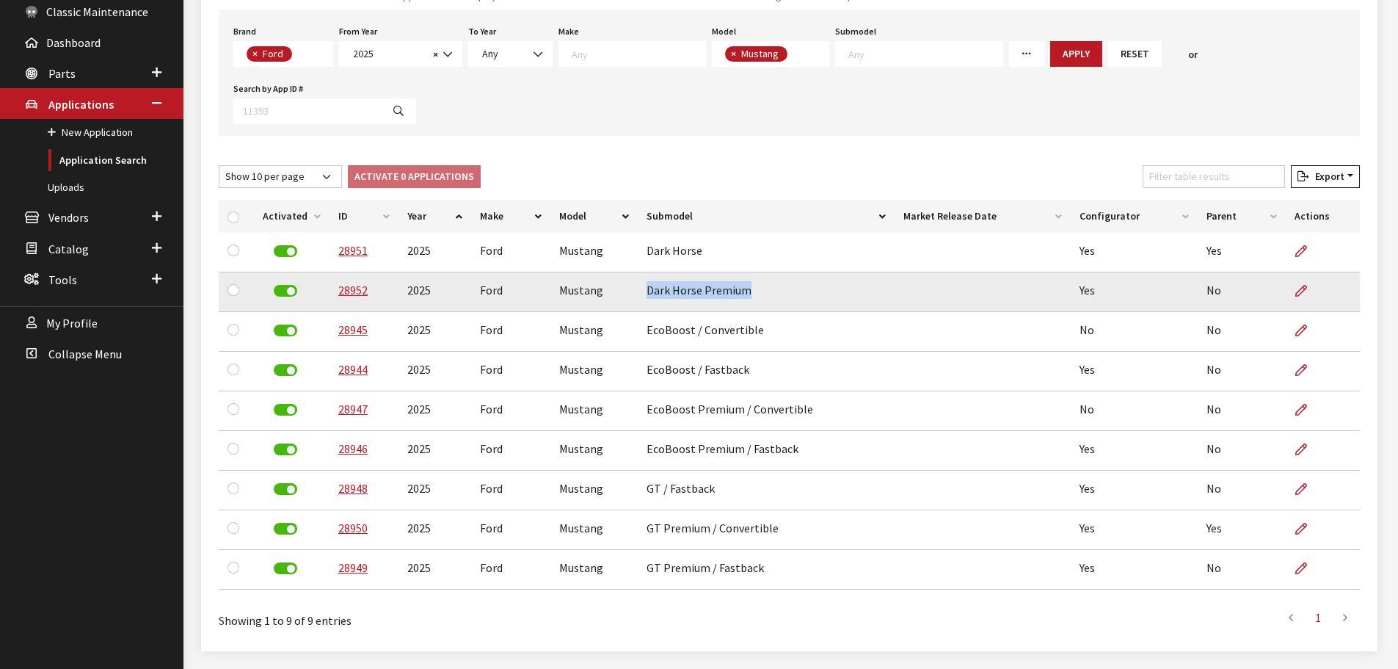
drag, startPoint x: 644, startPoint y: 291, endPoint x: 818, endPoint y: 291, distance: 173.9
click at [816, 291] on td "Dark Horse Premium" at bounding box center [766, 292] width 257 height 40
copy td "Dark Horse Premium"
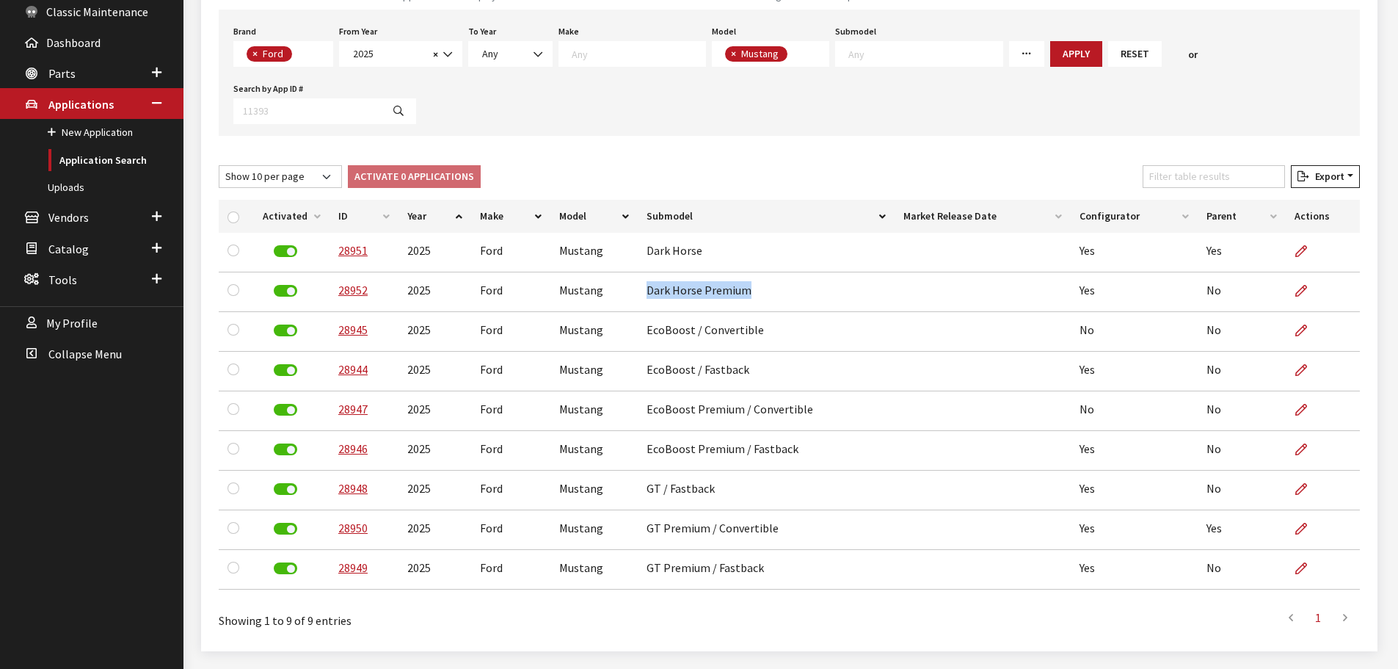
click at [692, 141] on div "New Application Toggle Dropdown New From Existing... Narrow down your search: U…" at bounding box center [789, 281] width 1177 height 739
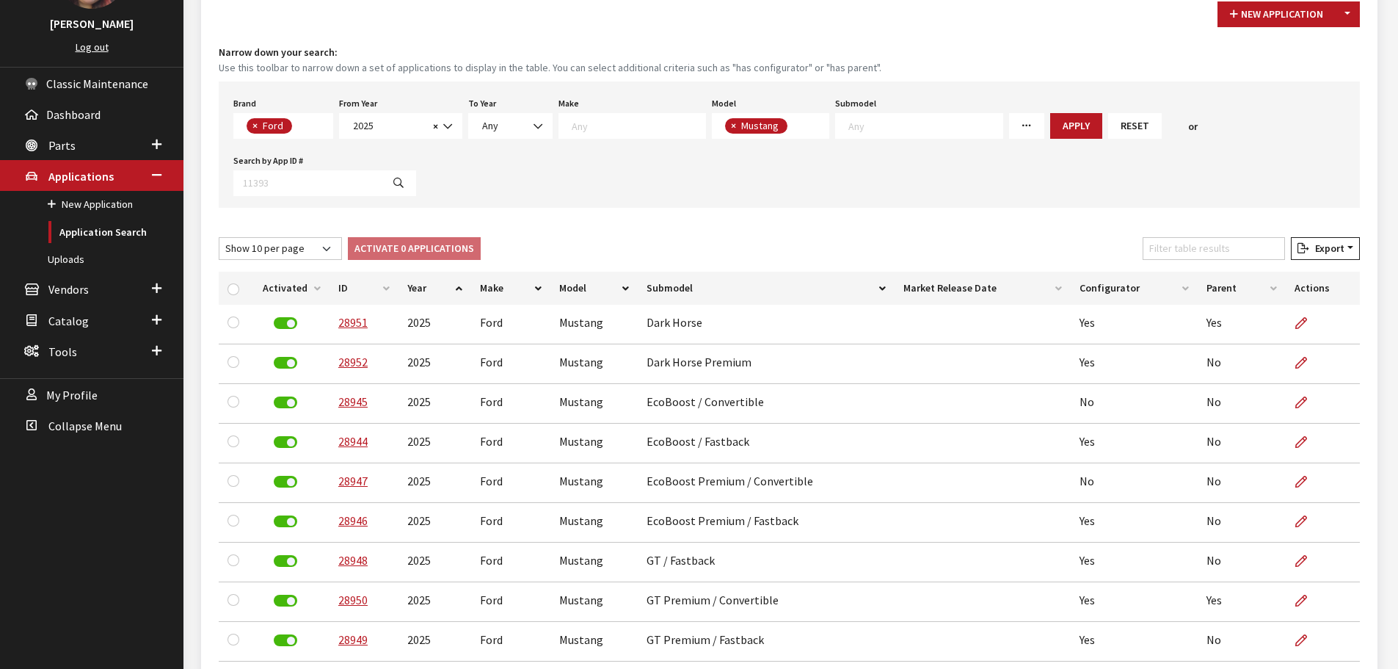
scroll to position [0, 0]
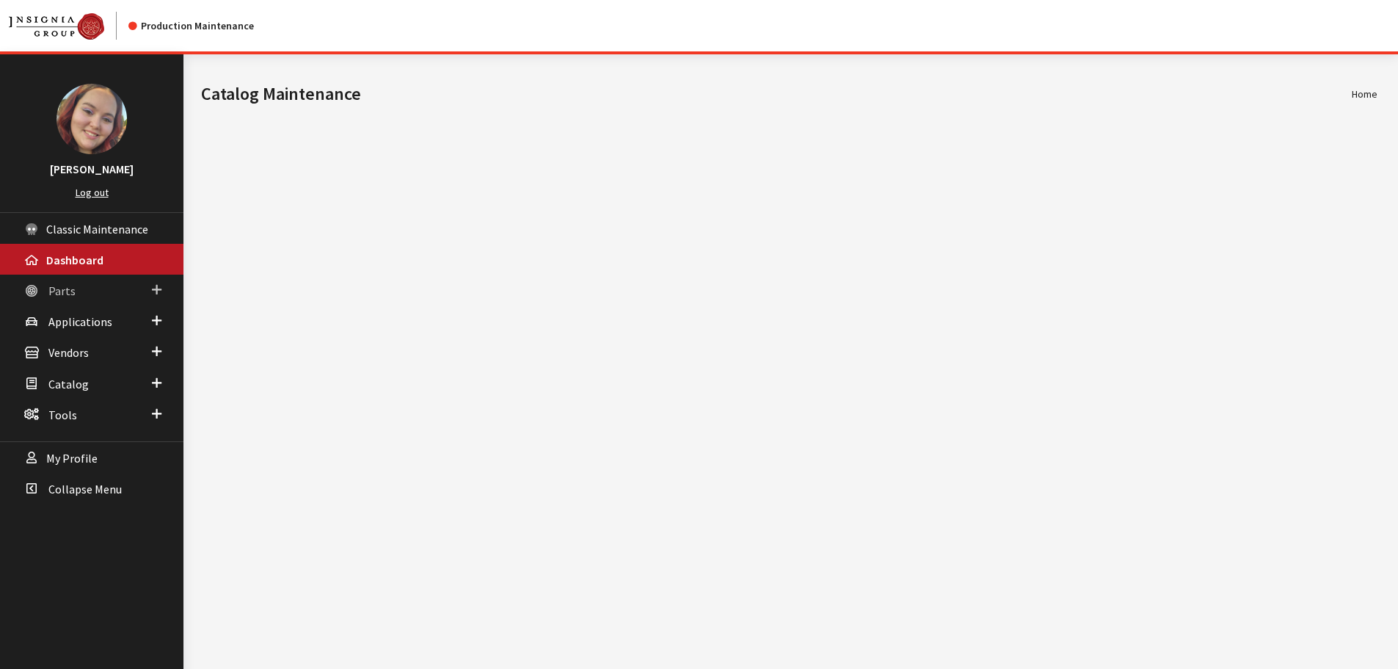
click at [53, 292] on span "Parts" at bounding box center [61, 290] width 27 height 15
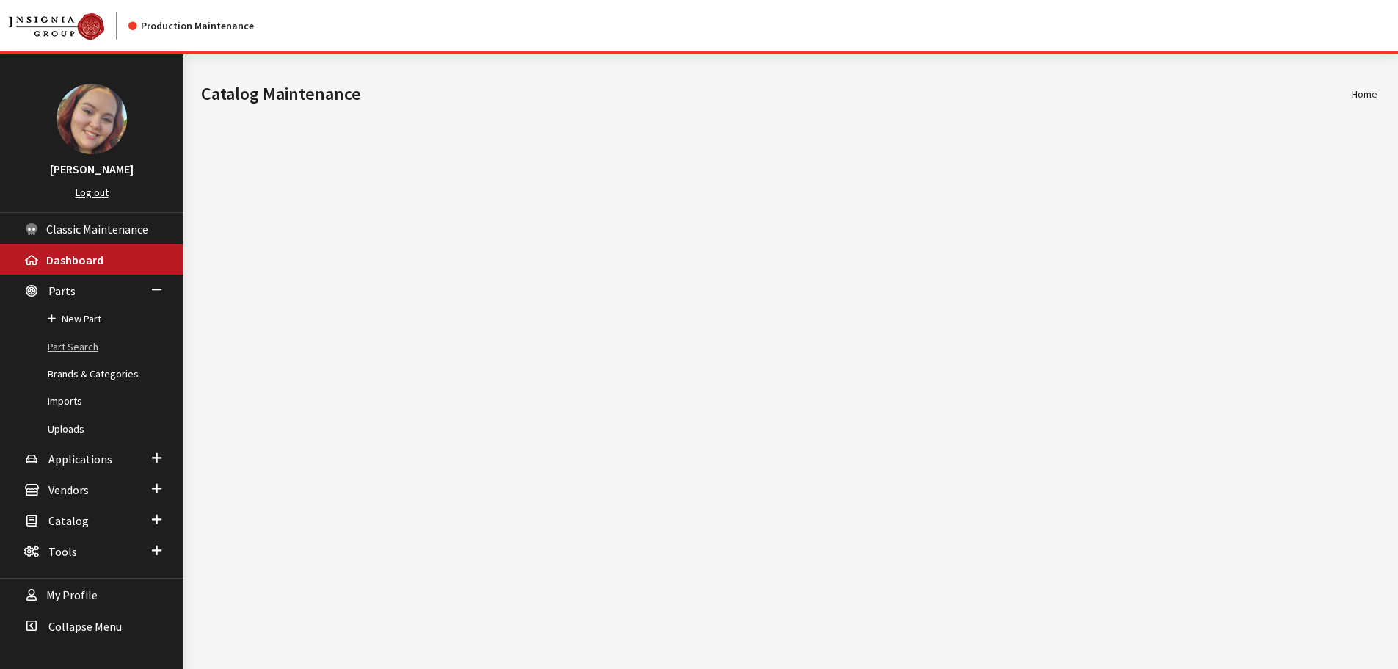
click at [76, 337] on link "Part Search" at bounding box center [91, 346] width 183 height 27
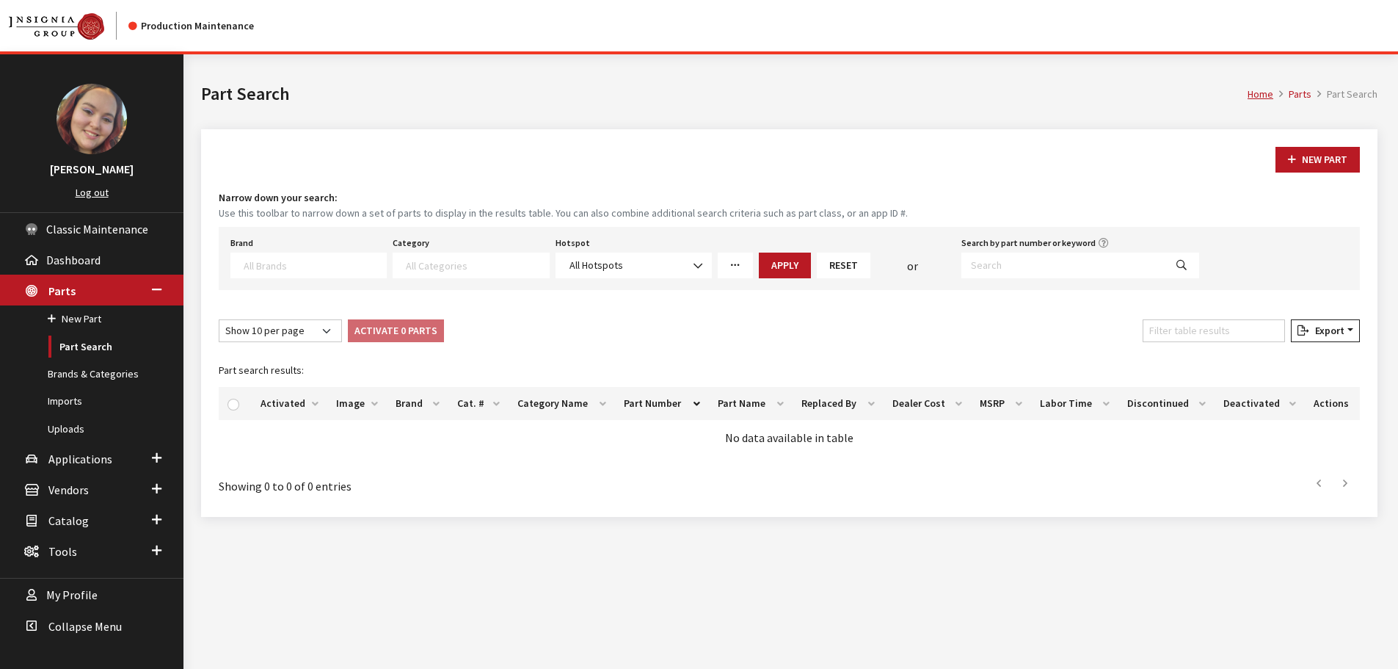
select select
click at [330, 266] on textarea "Search" at bounding box center [315, 264] width 142 height 13
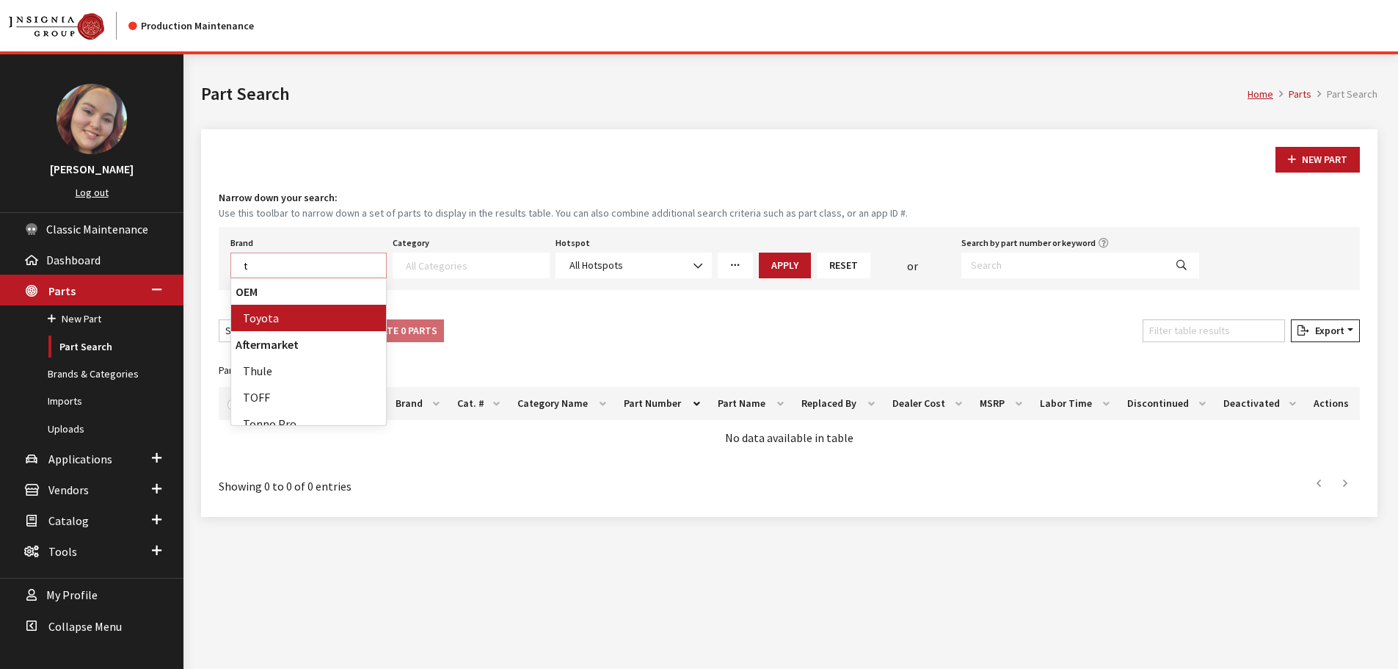
scroll to position [1, 0]
type textarea "toy"
select select "6"
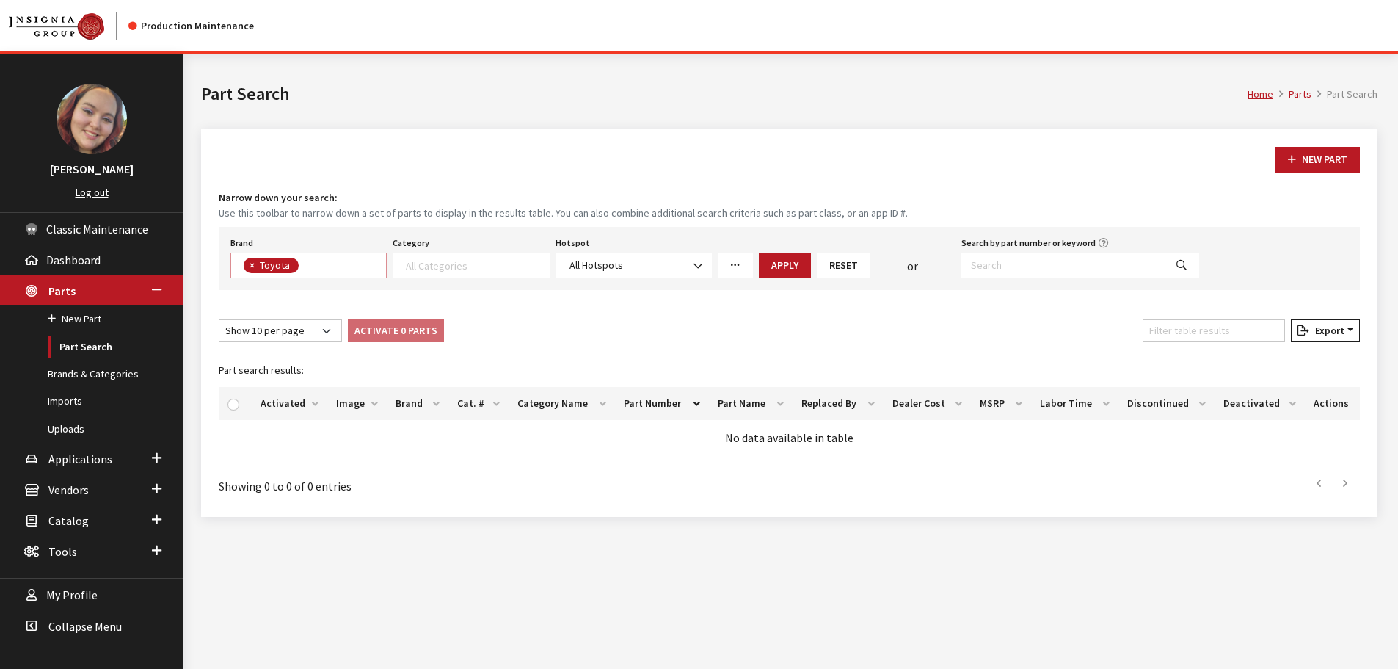
scroll to position [390, 0]
click at [460, 266] on textarea "Search" at bounding box center [477, 264] width 142 height 13
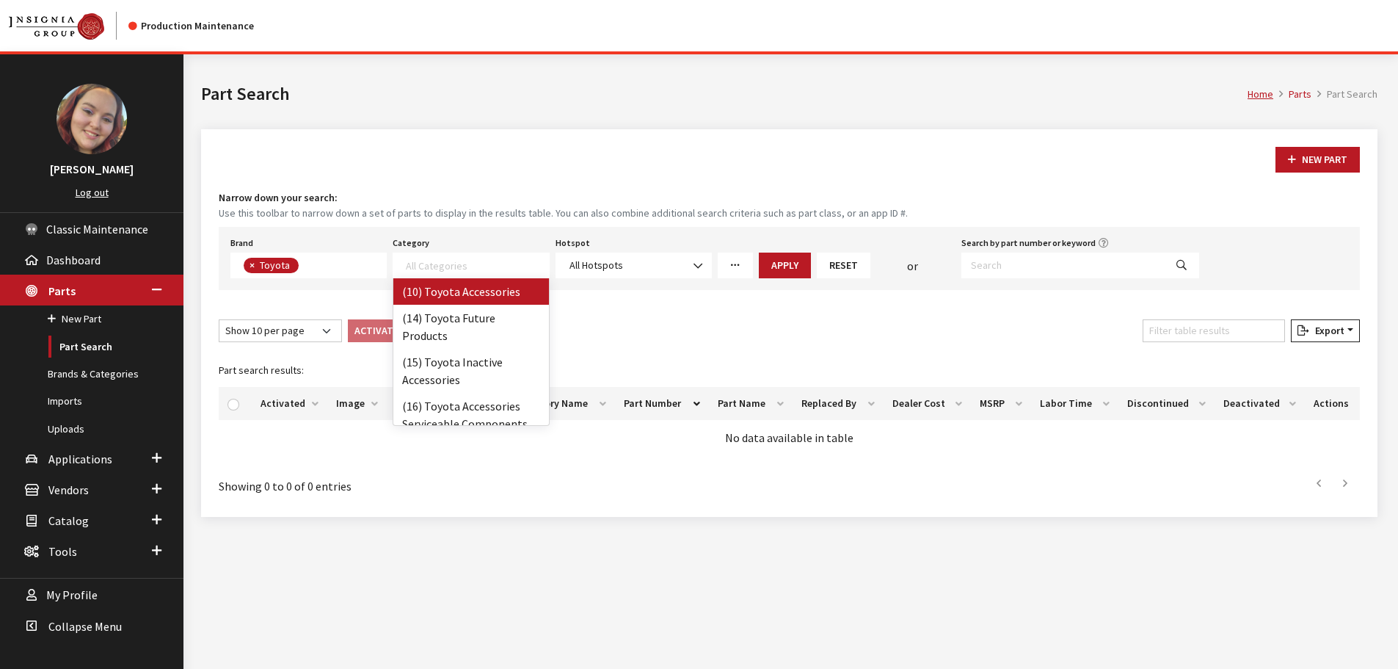
select select "104"
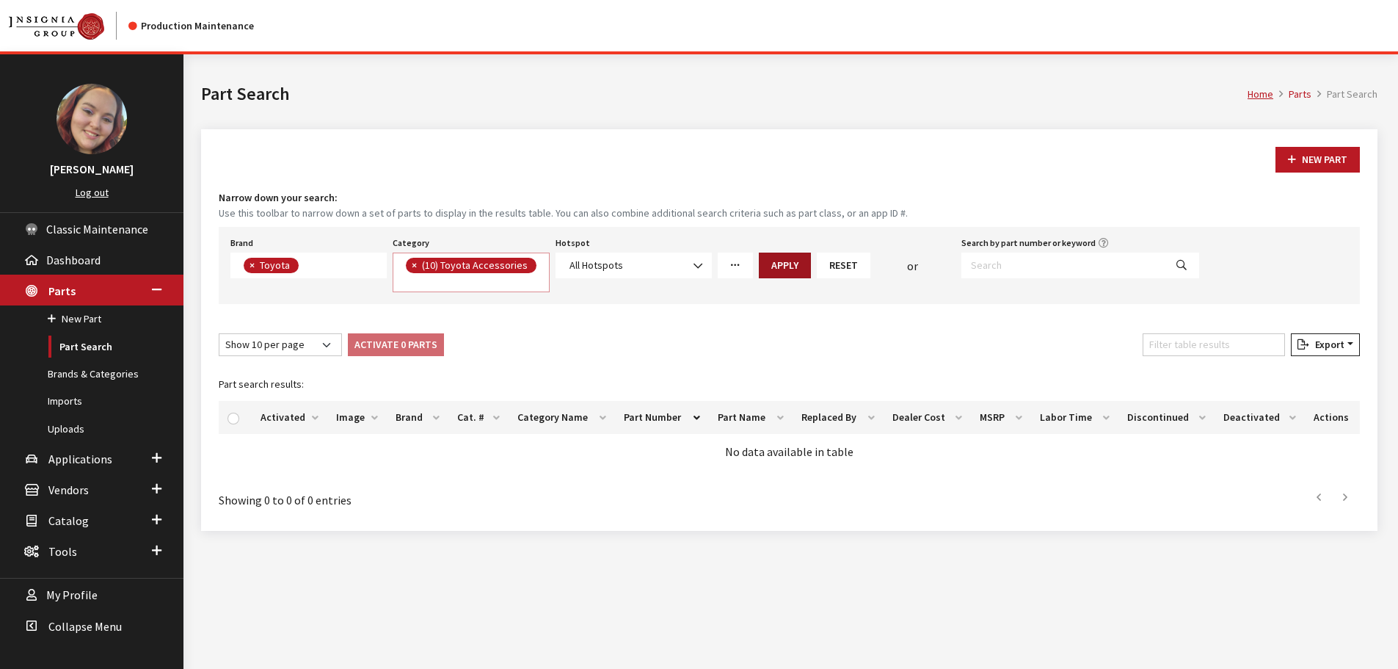
click at [788, 263] on button "Apply" at bounding box center [785, 265] width 52 height 26
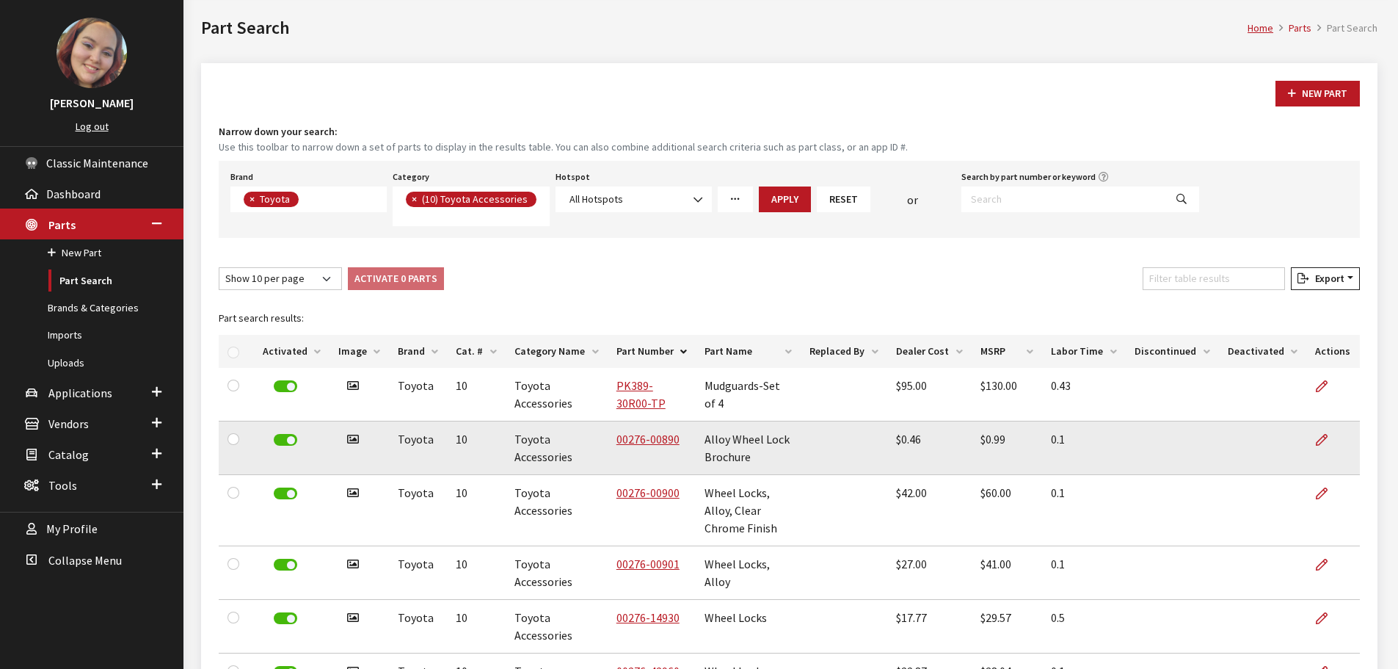
scroll to position [147, 0]
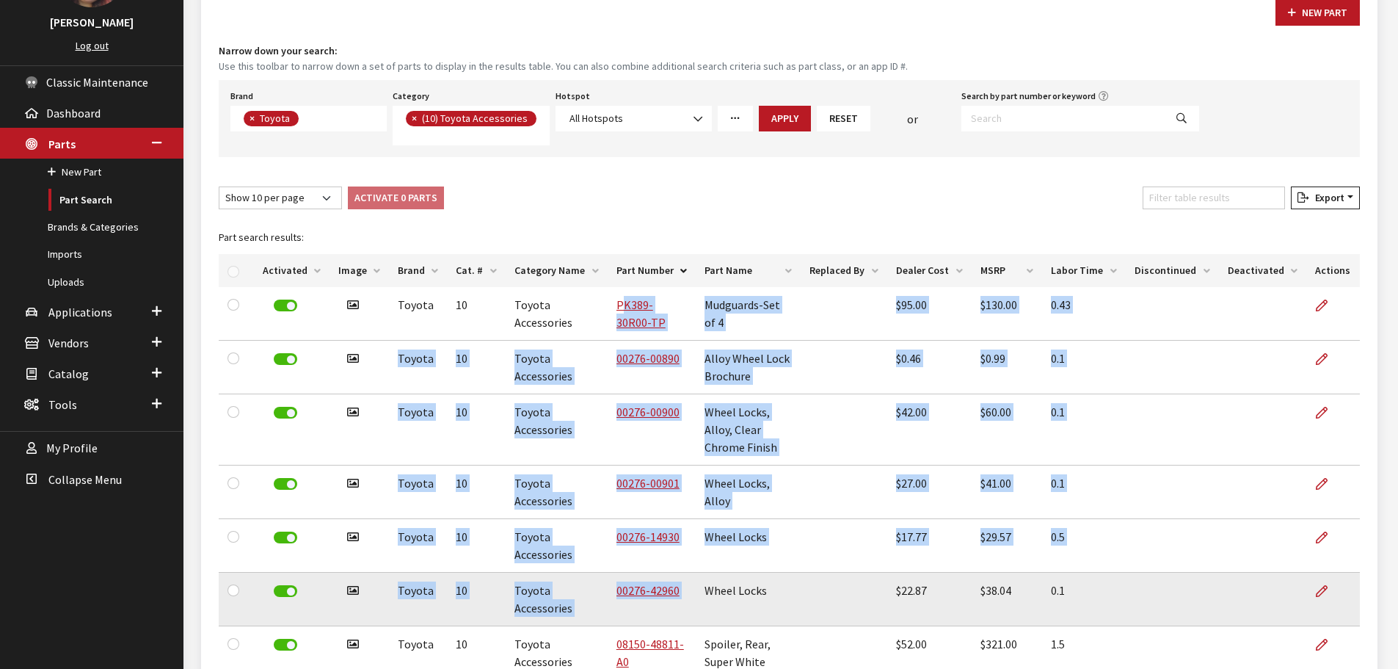
drag, startPoint x: 608, startPoint y: 290, endPoint x: 701, endPoint y: 575, distance: 299.4
click at [701, 575] on tbody "Has image Toyota 10 Toyota Accessories PK389-30R00-TP Mudguards-Set of 4 $95.00…" at bounding box center [789, 572] width 1141 height 571
copy tbody "PK389-30R00-TP Mudguards-Set of 4 $95.00 $130.00 0.43 Has image Toyota 10 Toyot…"
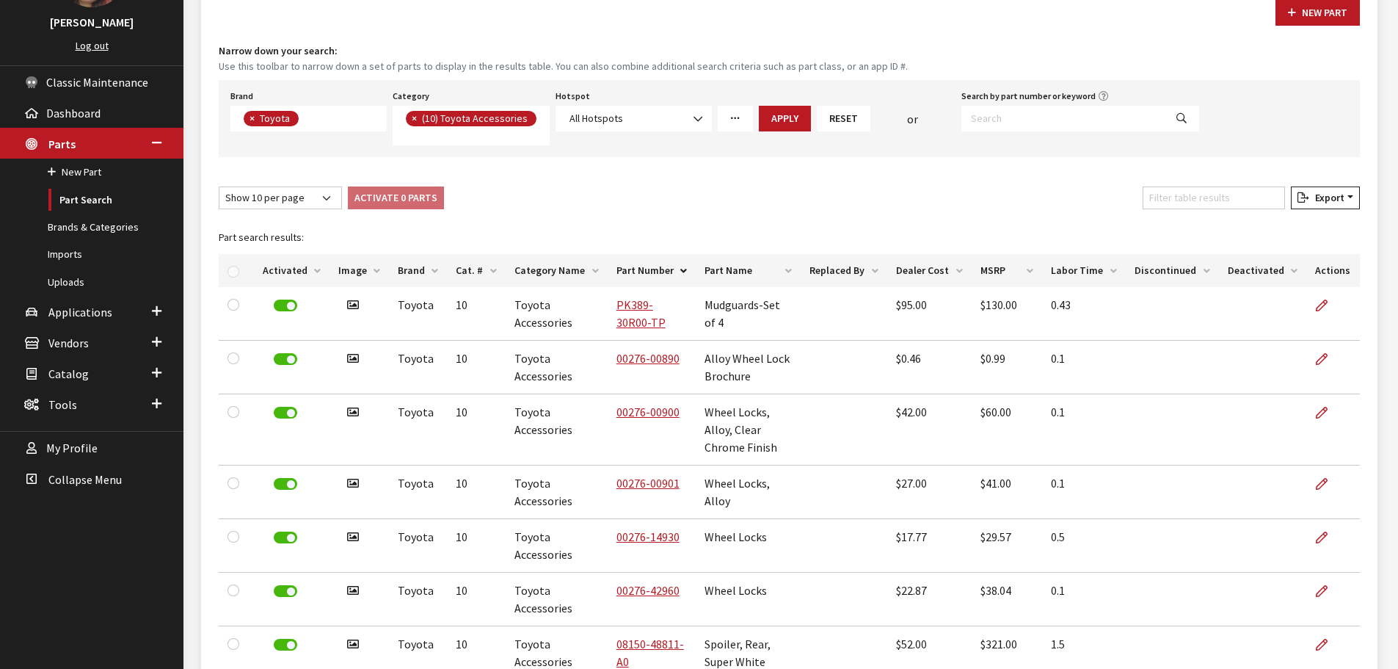
click at [1372, 181] on div "New Part Narrow down your search: Use this toolbar to narrow down a set of part…" at bounding box center [789, 450] width 1177 height 937
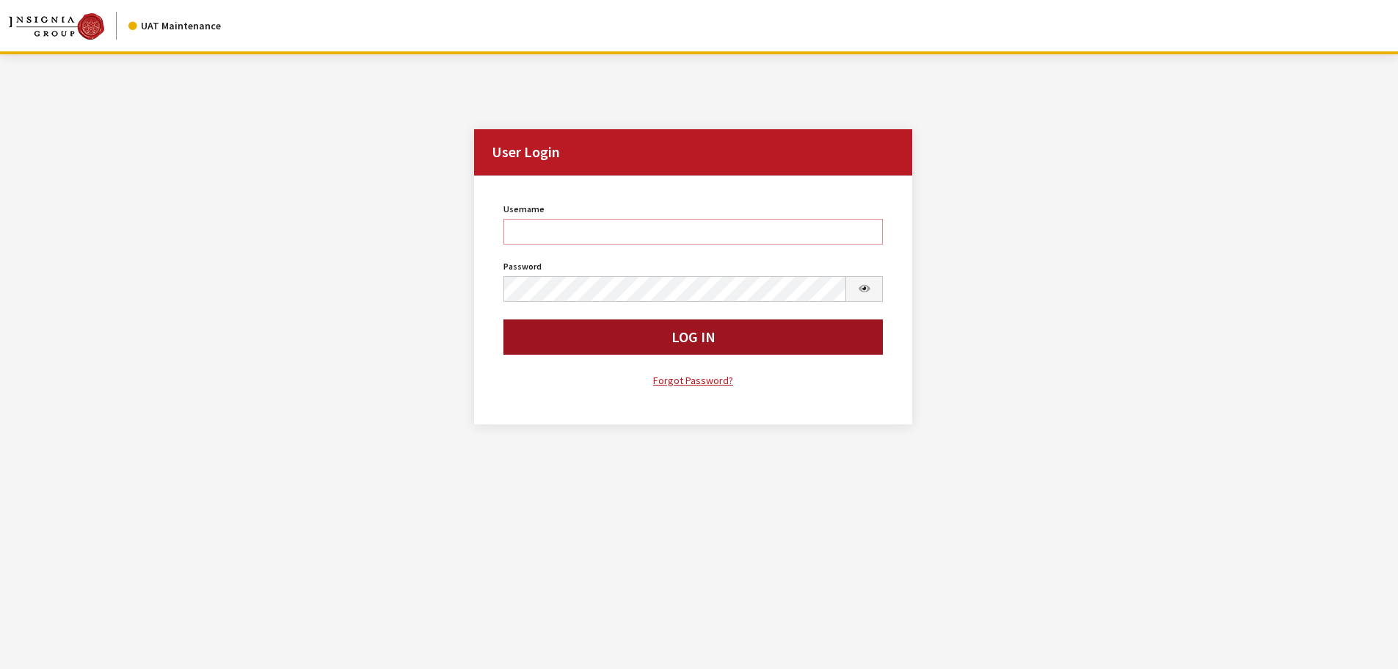
type input "cdorton"
click at [655, 336] on button "Log In" at bounding box center [693, 336] width 380 height 35
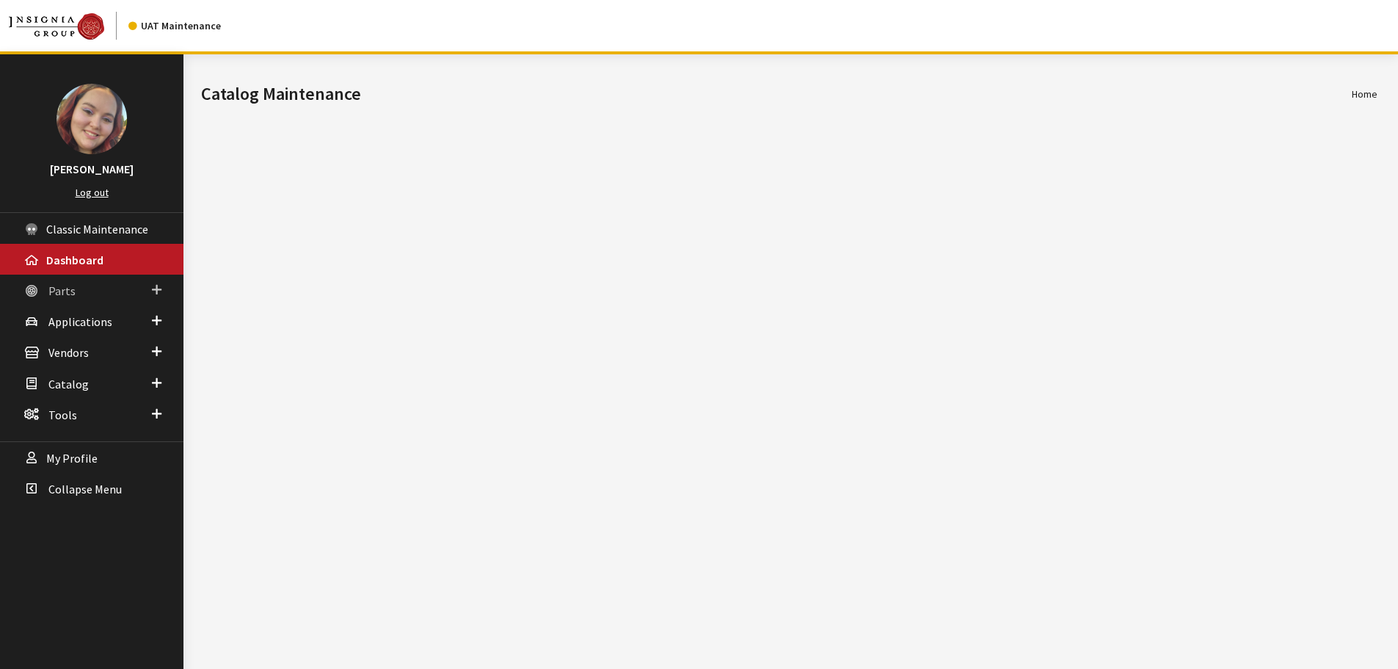
click at [61, 297] on span "Parts" at bounding box center [61, 290] width 27 height 15
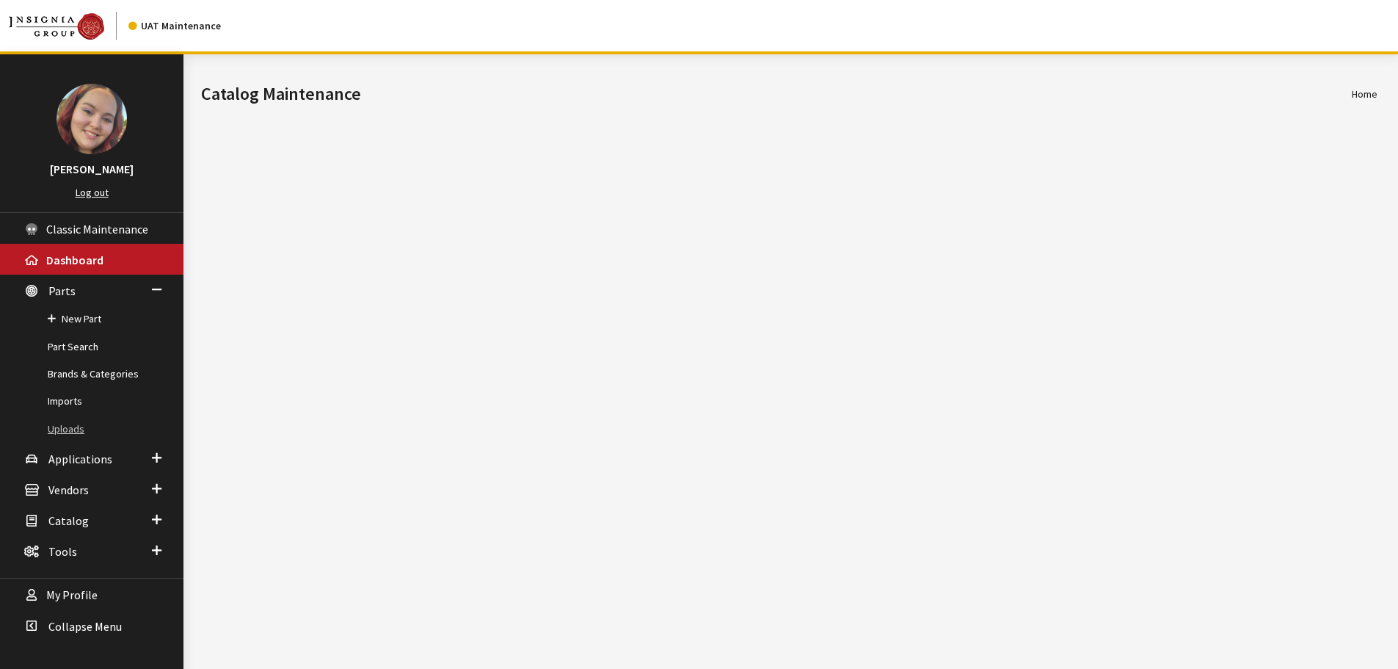
click at [66, 424] on link "Uploads" at bounding box center [91, 428] width 183 height 27
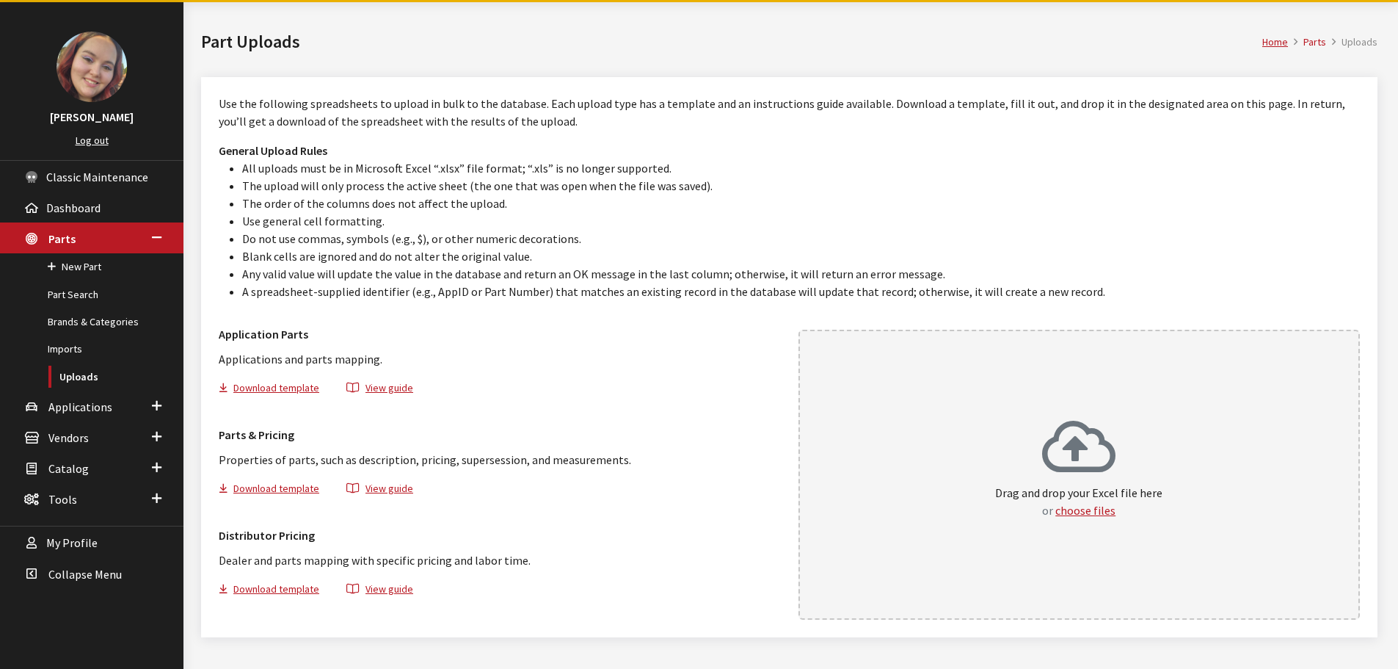
scroll to position [82, 0]
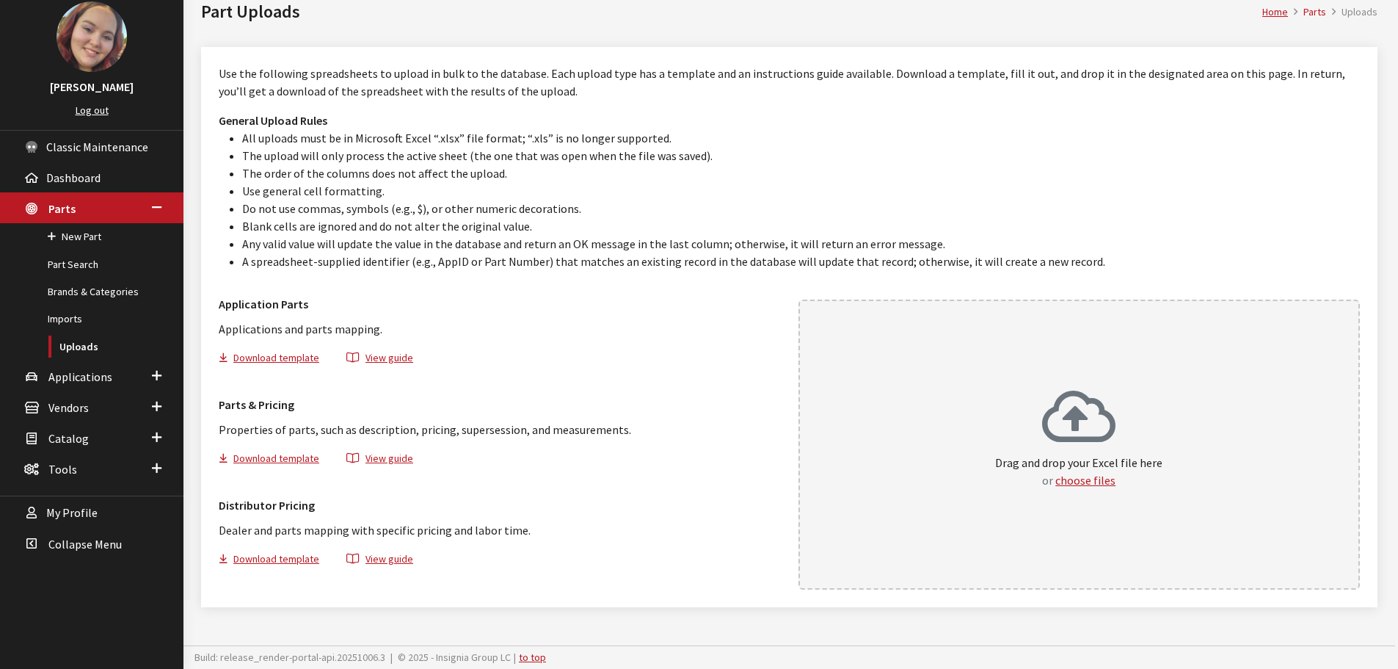
click at [1004, 401] on div "Drag and drop your Excel file here or choose files" at bounding box center [1078, 439] width 167 height 100
click at [79, 261] on link "Part Search" at bounding box center [91, 264] width 183 height 27
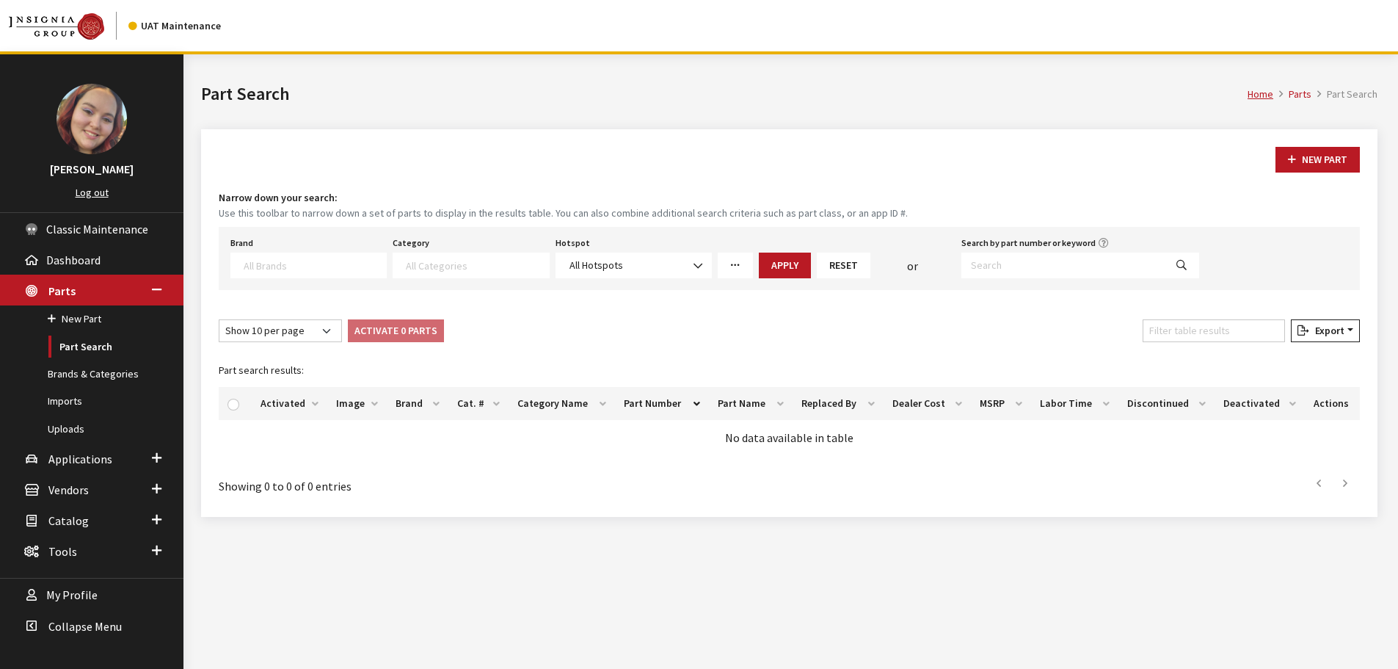
select select
click at [1005, 275] on input "Search by part number or keyword" at bounding box center [1062, 265] width 203 height 26
paste input "00276-00890"
type input "00276-00890"
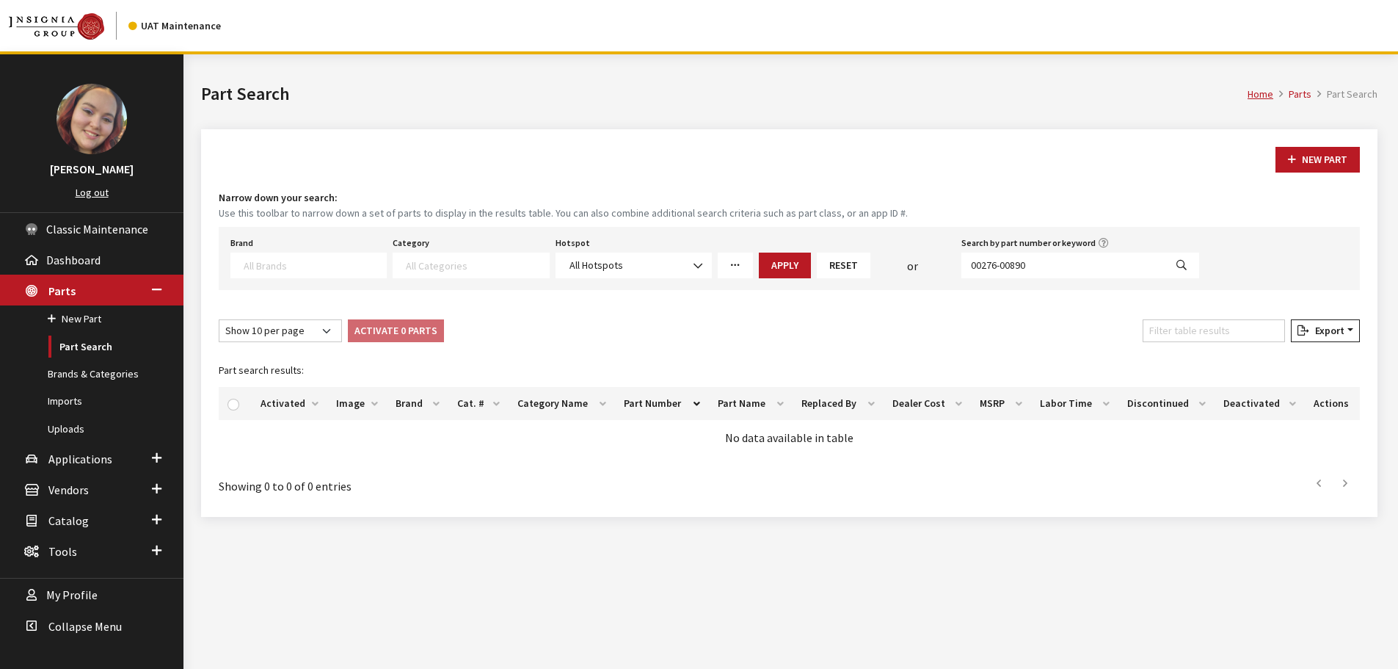
select select
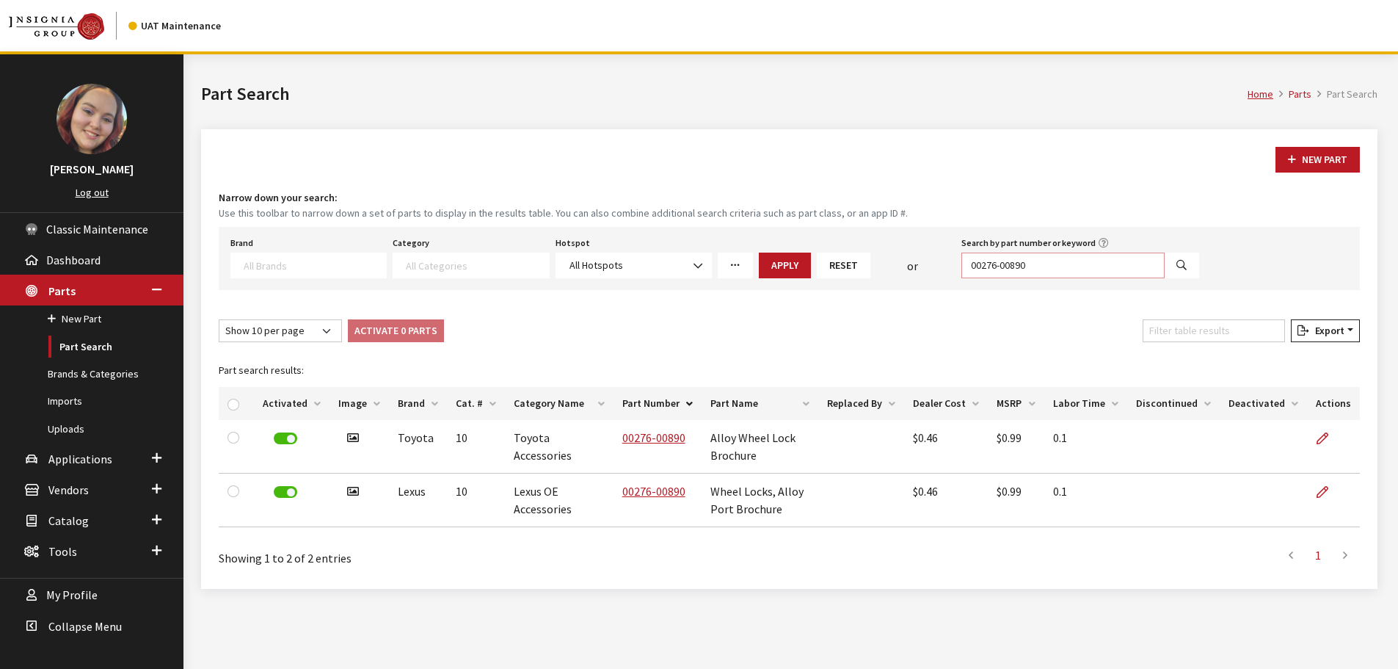
drag, startPoint x: 1049, startPoint y: 261, endPoint x: 943, endPoint y: 261, distance: 105.7
click at [943, 261] on div "Brand Acura Alfa Romeo Audi BMW DoubleTake [PERSON_NAME] Racing GM GST Honda Hy…" at bounding box center [715, 256] width 975 height 46
paste input "00276-00900"
type input "00276-00900"
select select
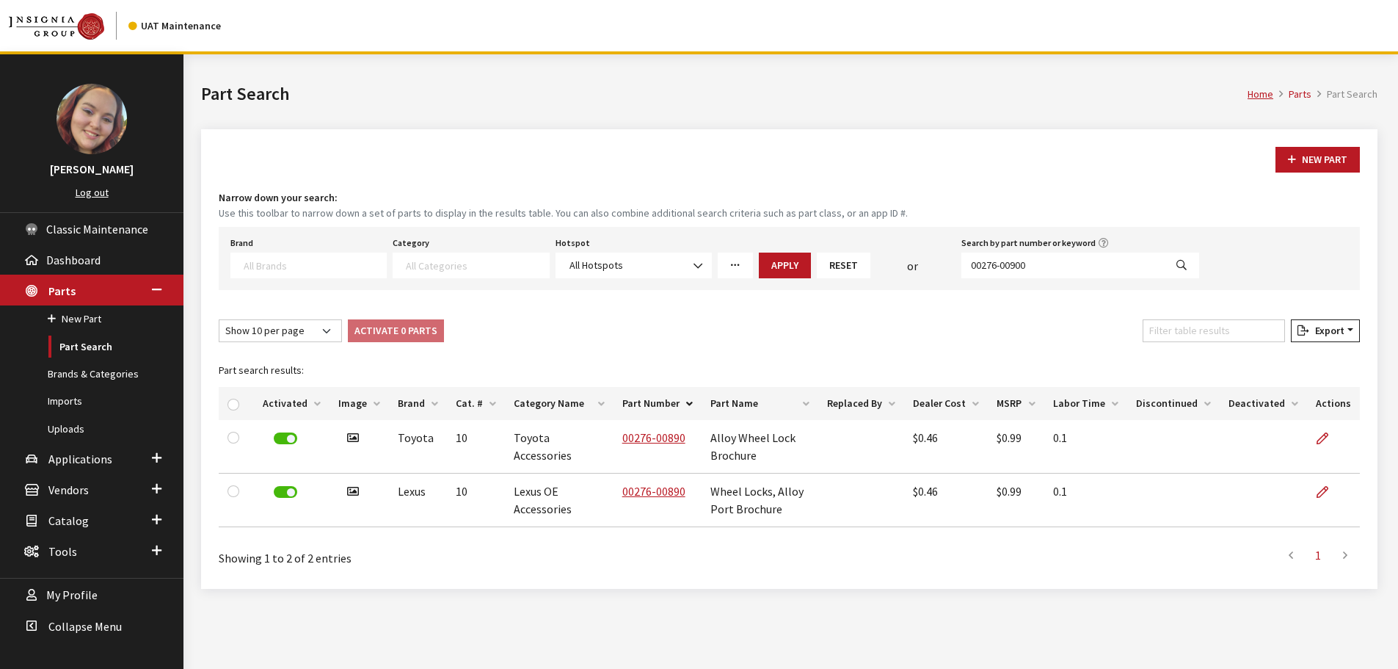
select select
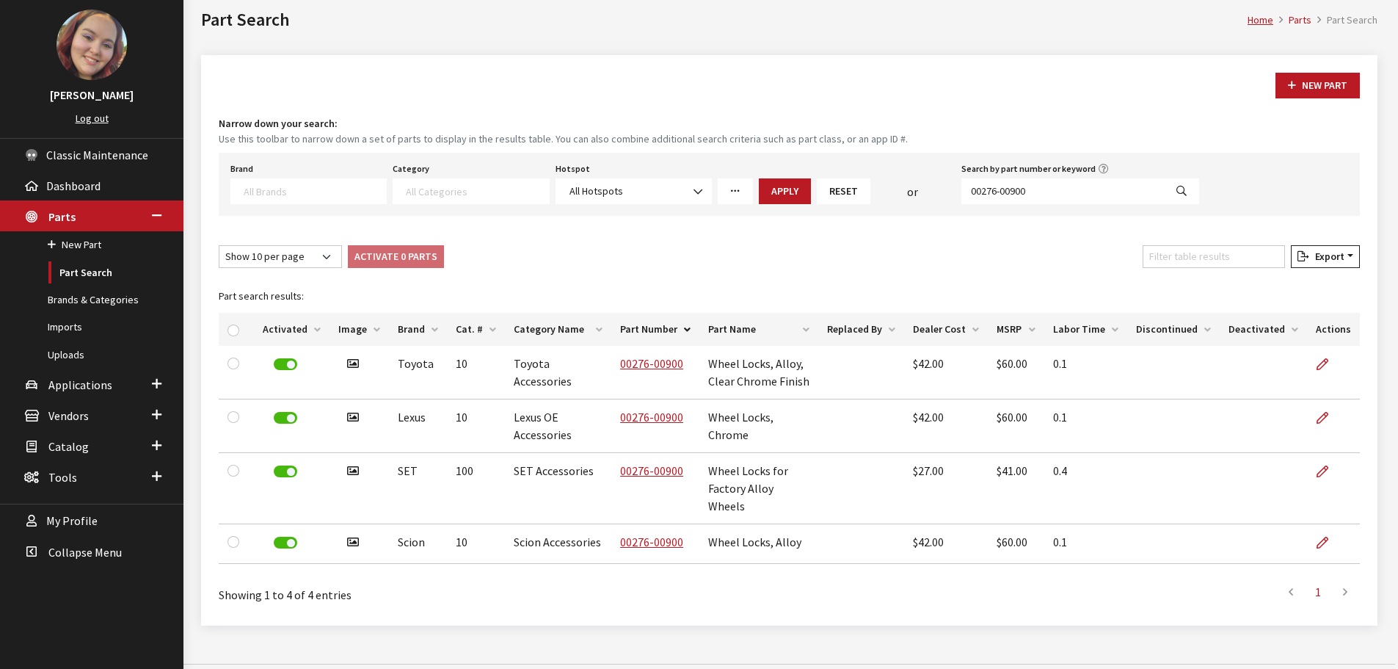
scroll to position [75, 0]
click at [1069, 197] on input "00276-00900" at bounding box center [1062, 191] width 203 height 26
paste input "00276-00901"
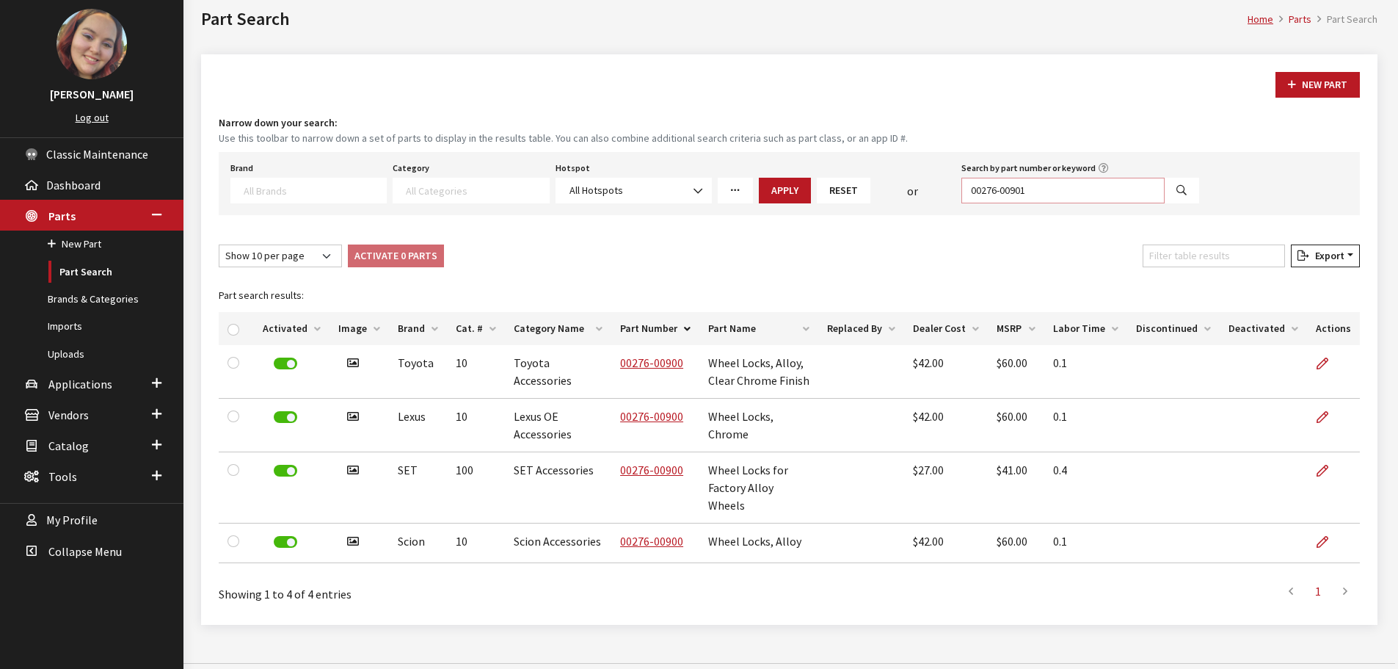
type input "00276-00901"
select select
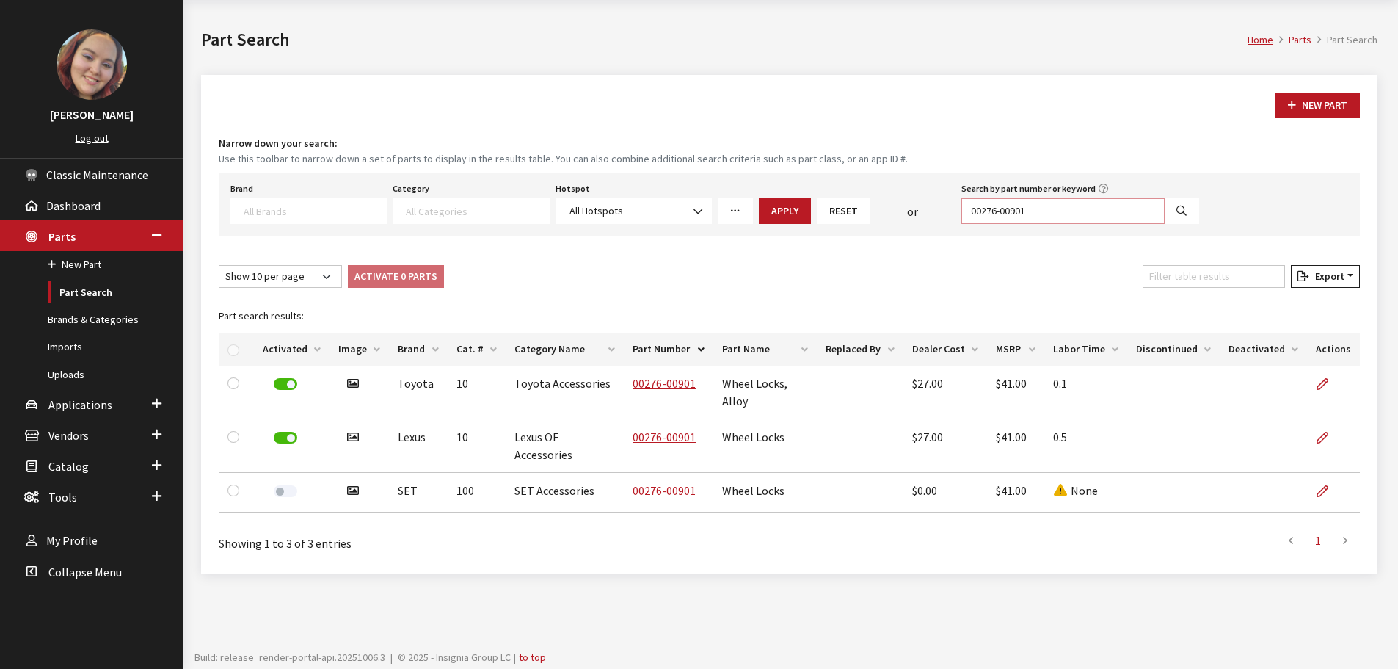
click at [1072, 213] on input "00276-00901" at bounding box center [1062, 211] width 203 height 26
paste input "00276-14930"
type input "00276-14930"
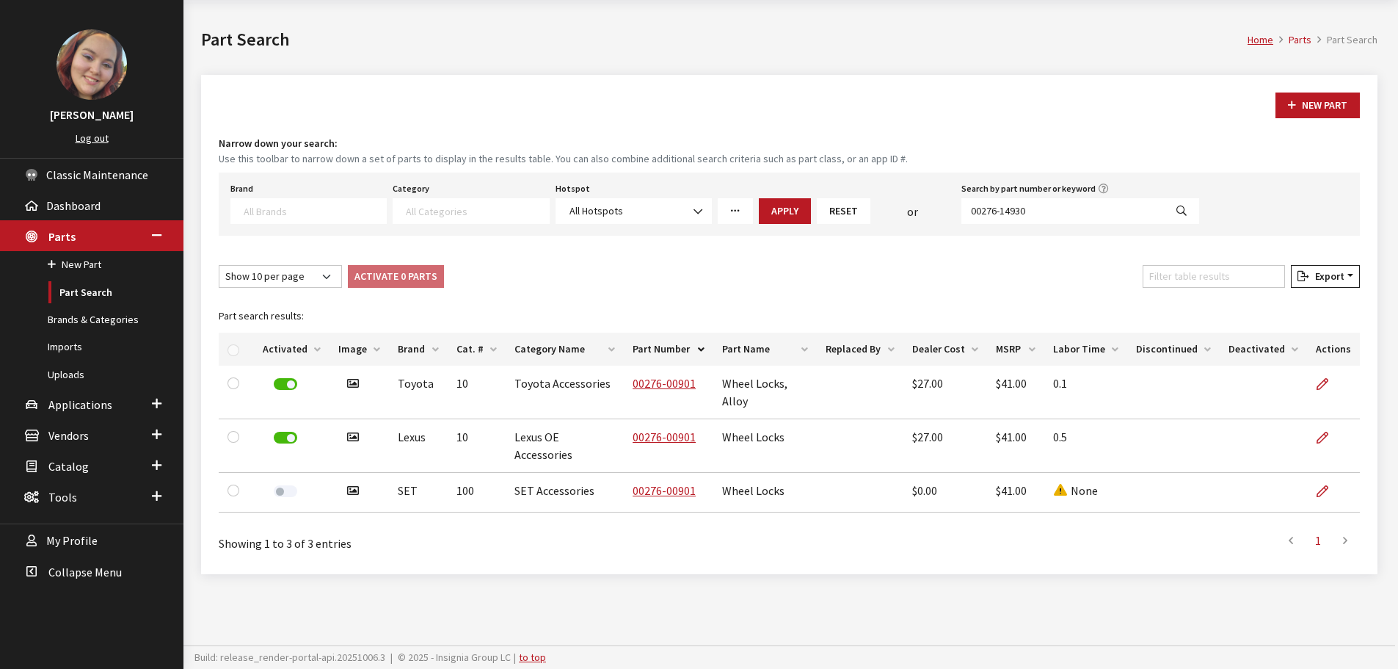
select select
